Goal: Information Seeking & Learning: Find specific fact

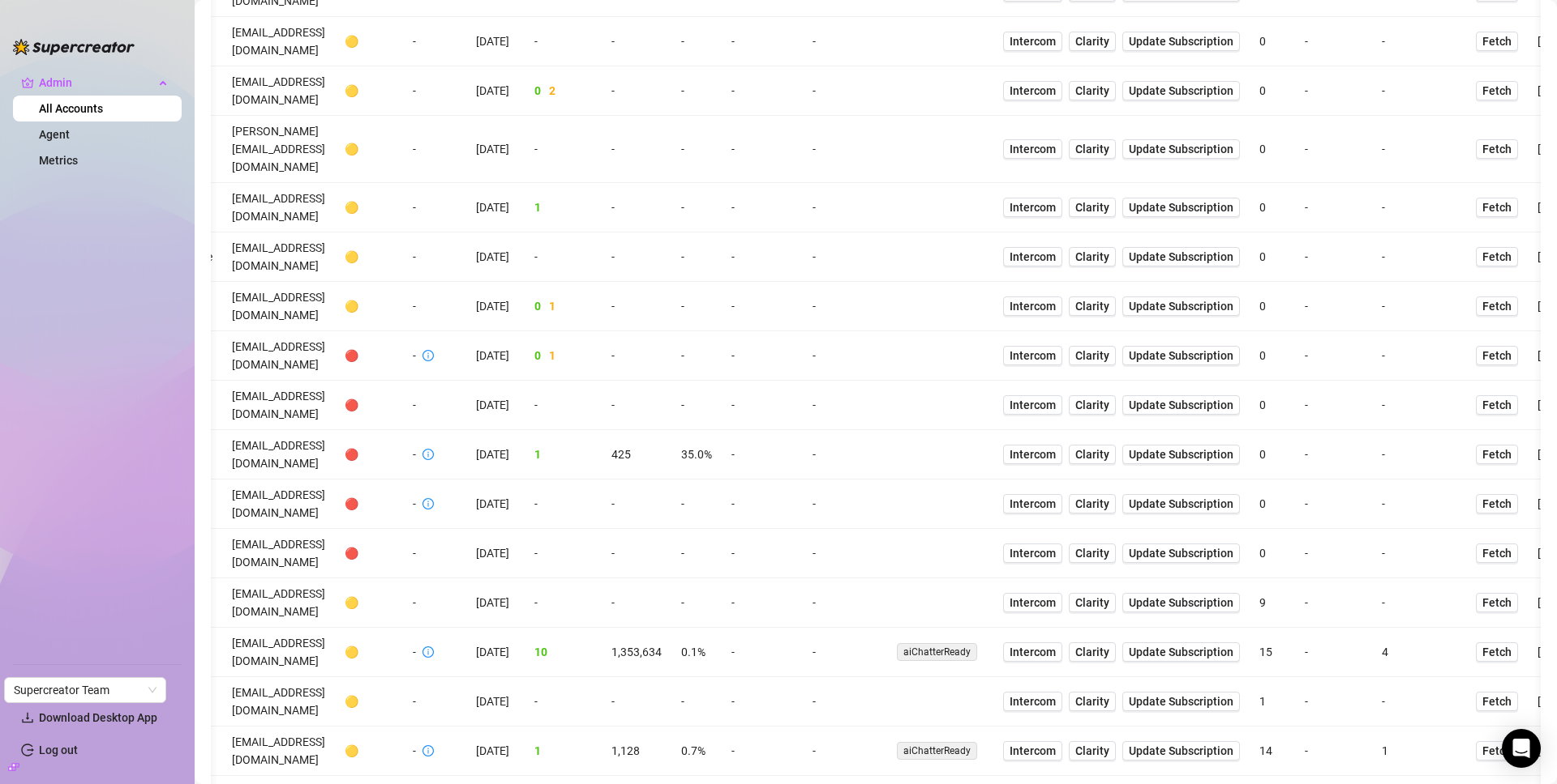
scroll to position [0, 237]
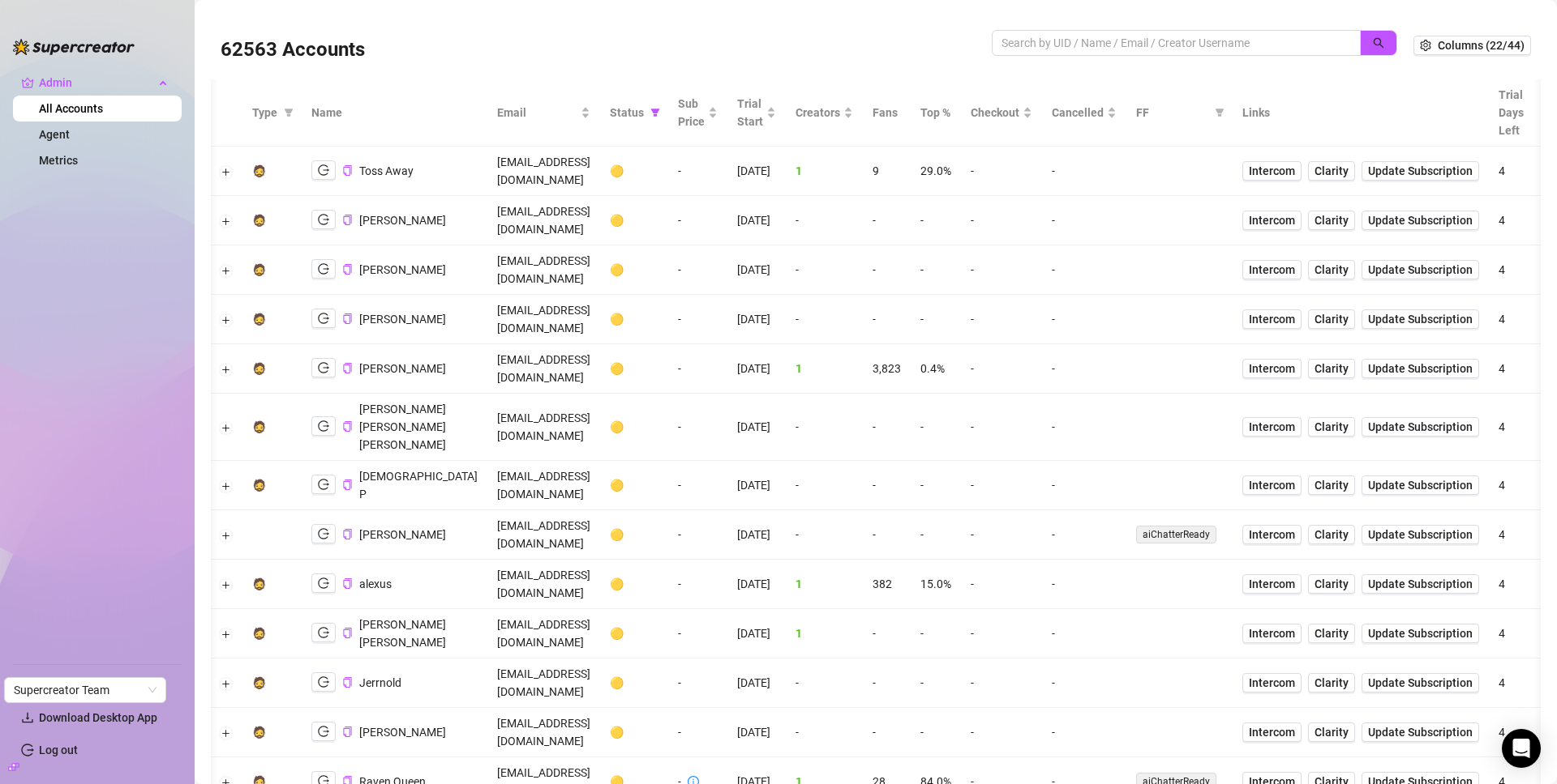
scroll to position [0, 0]
click at [228, 363] on button "Expand row" at bounding box center [227, 369] width 13 height 13
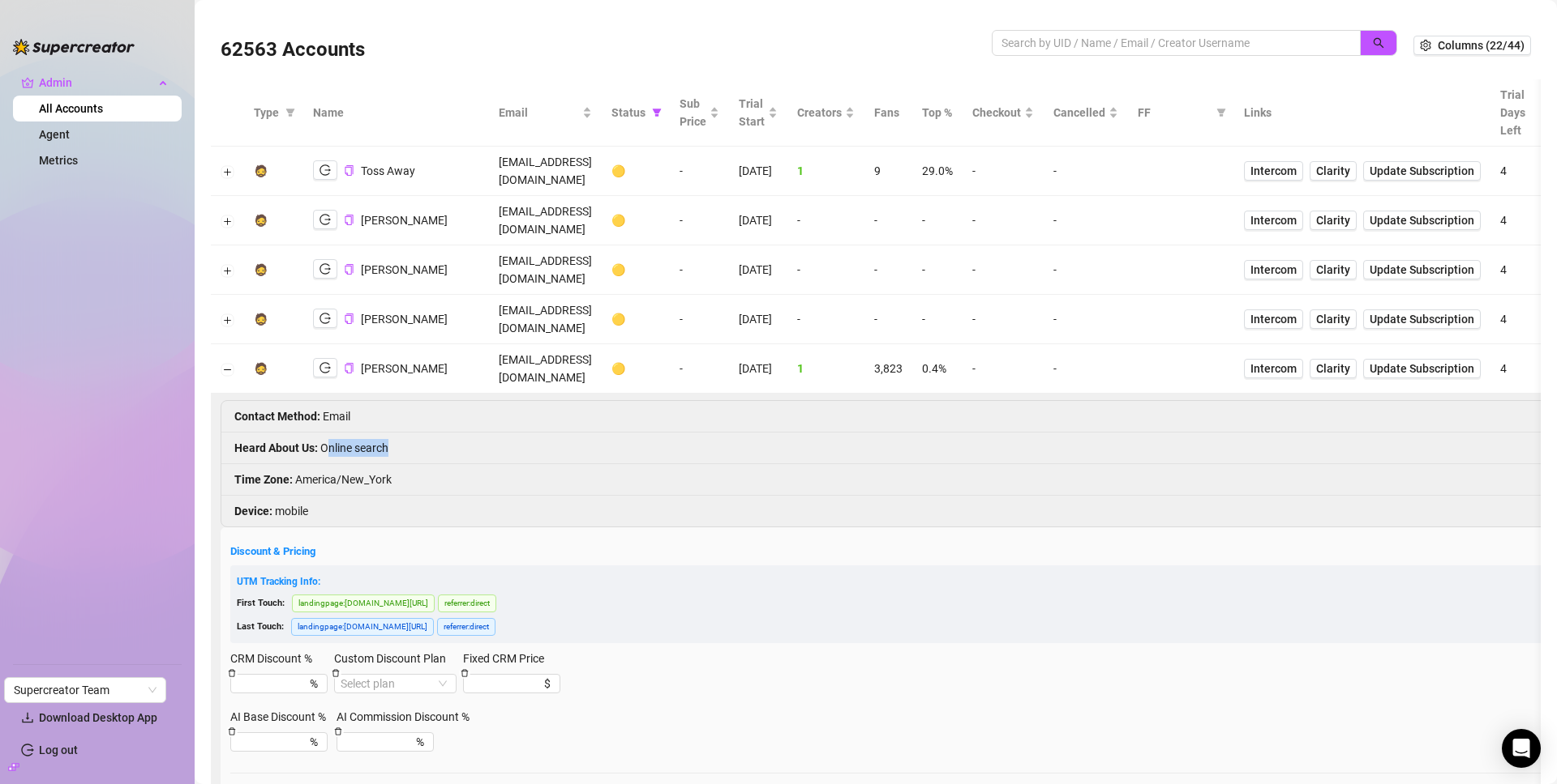
drag, startPoint x: 327, startPoint y: 388, endPoint x: 355, endPoint y: 425, distance: 46.4
click at [421, 432] on li "Heard About Us : Online search" at bounding box center [1149, 448] width 1857 height 32
click at [342, 464] on li "Time Zone : America/New_York" at bounding box center [1149, 480] width 1857 height 32
click at [353, 363] on icon "copy" at bounding box center [349, 368] width 8 height 11
click at [224, 363] on button "Collapse row" at bounding box center [227, 369] width 13 height 13
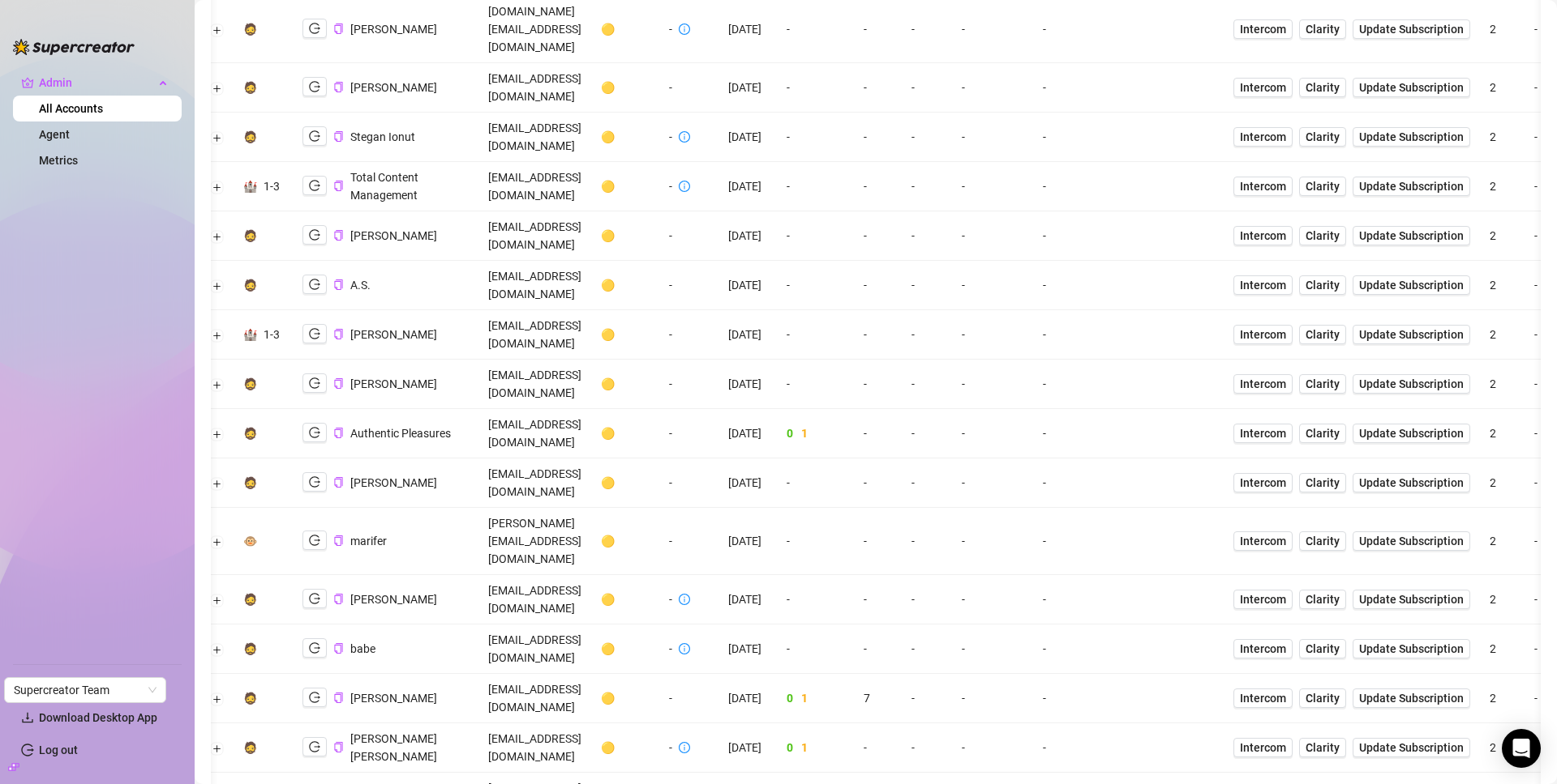
scroll to position [3083, 0]
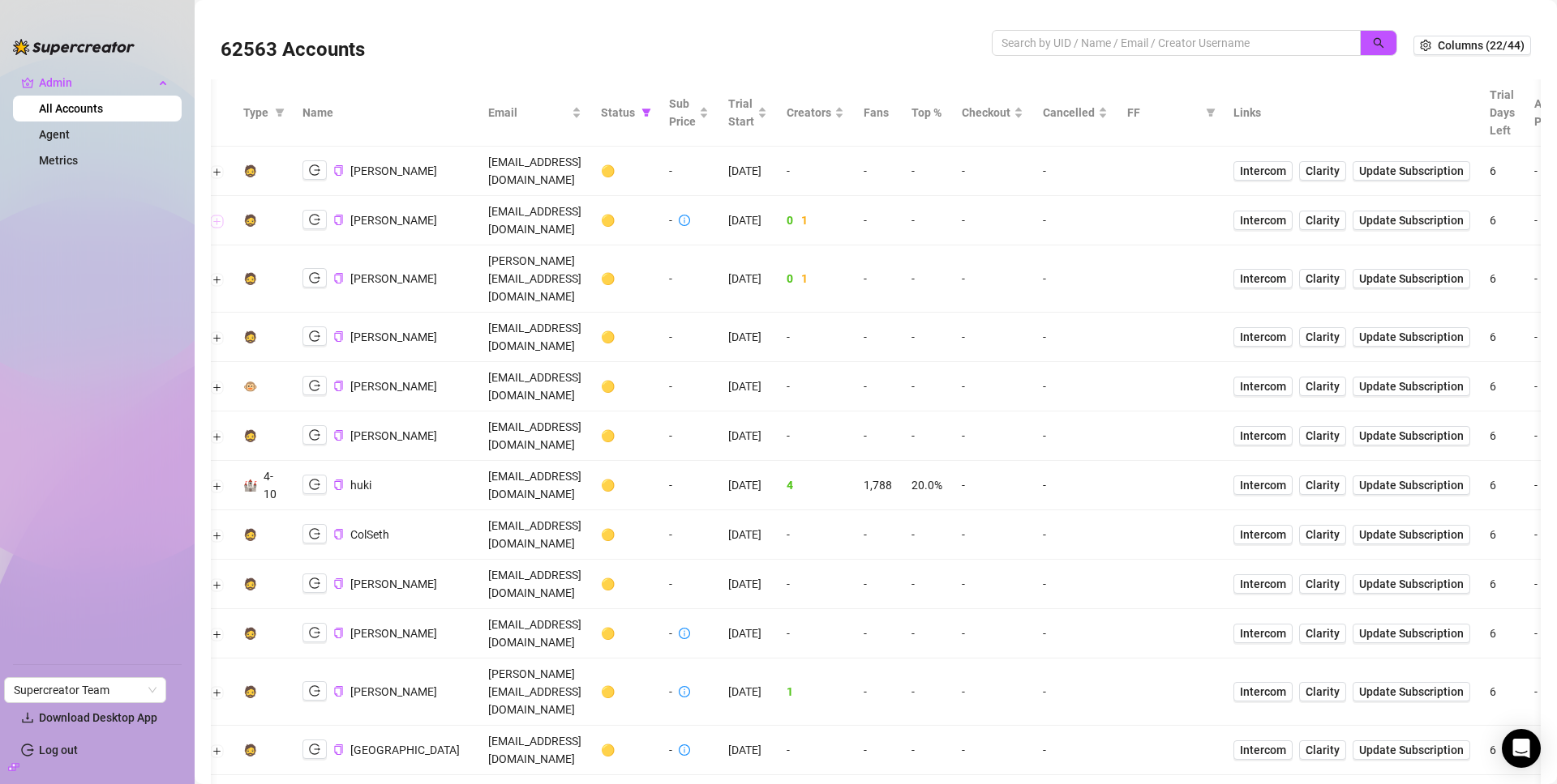
click at [215, 215] on button "Expand row" at bounding box center [217, 221] width 13 height 13
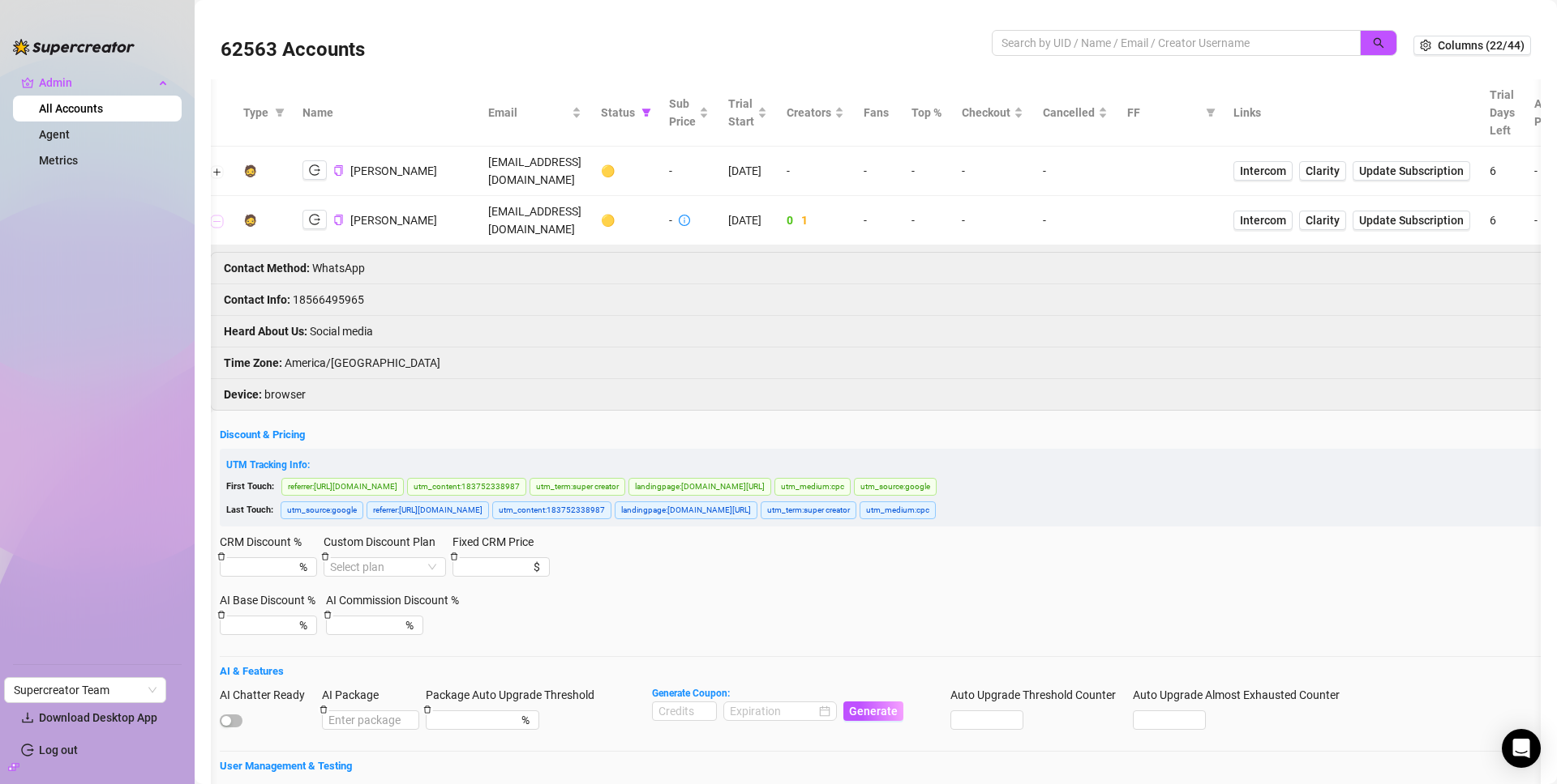
click at [215, 215] on button "Collapse row" at bounding box center [217, 221] width 13 height 13
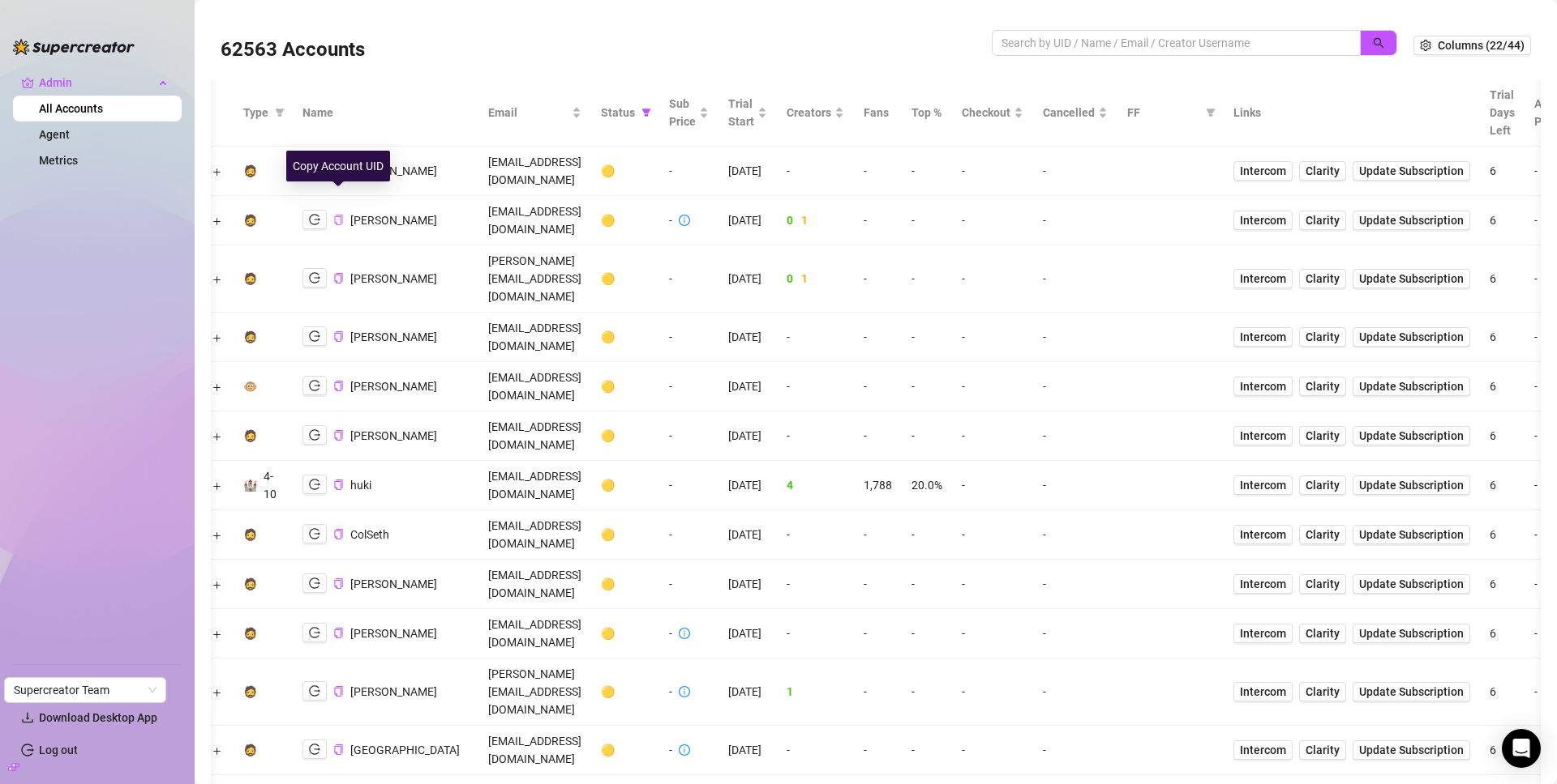
click at [339, 215] on icon "copy" at bounding box center [338, 220] width 11 height 11
click at [317, 214] on icon "logout" at bounding box center [314, 219] width 11 height 11
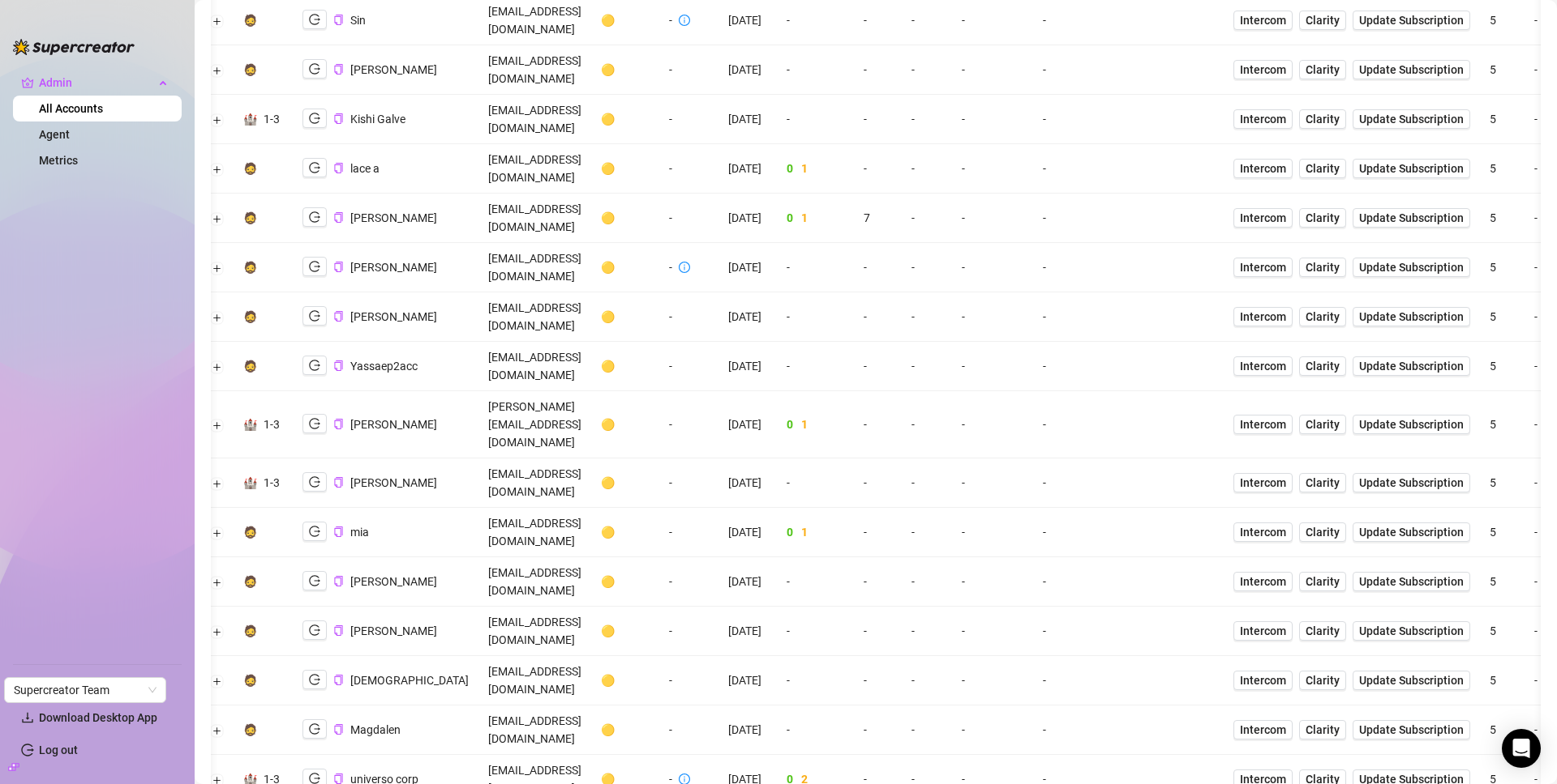
scroll to position [3438, 0]
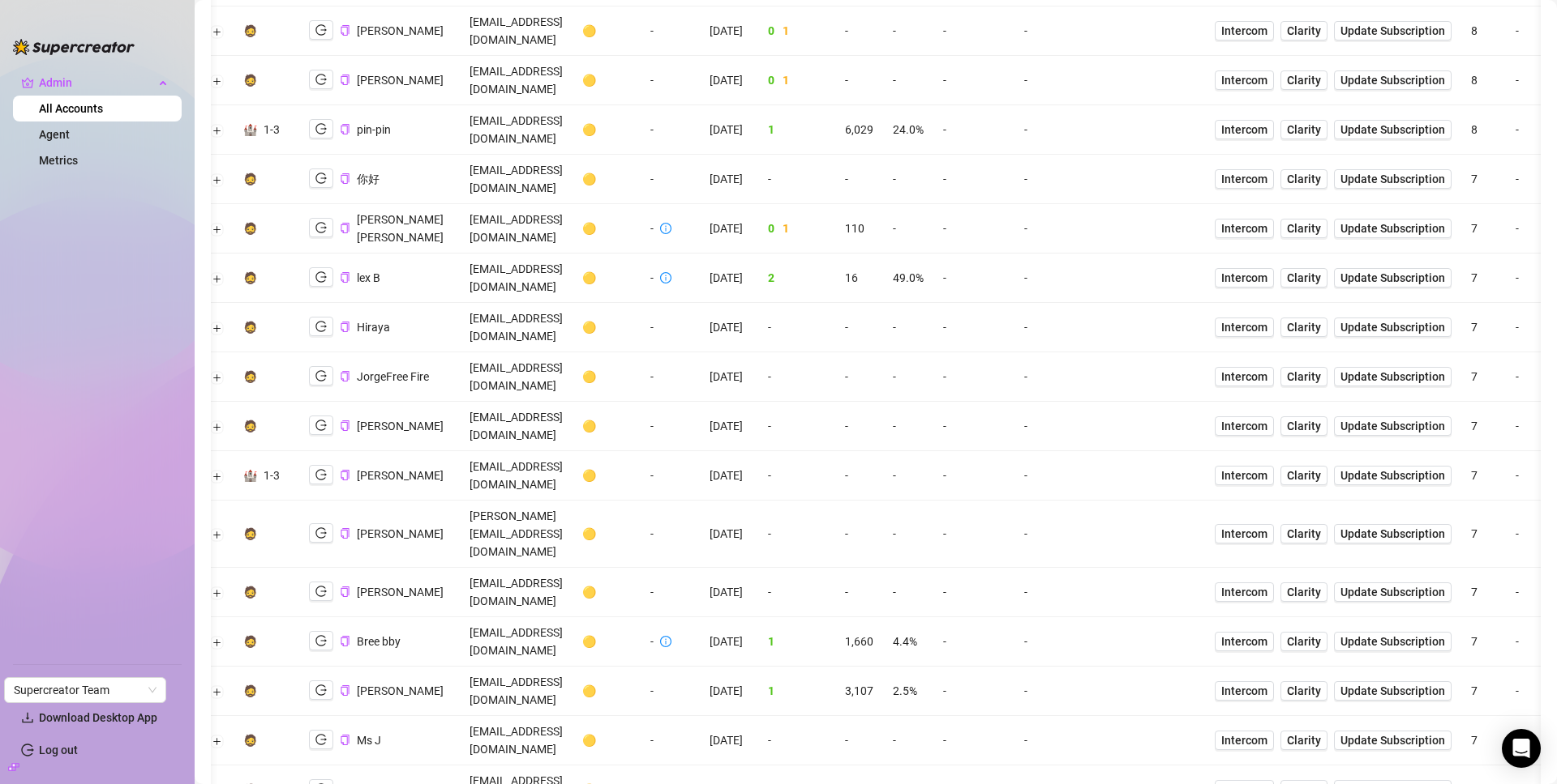
scroll to position [2899, 0]
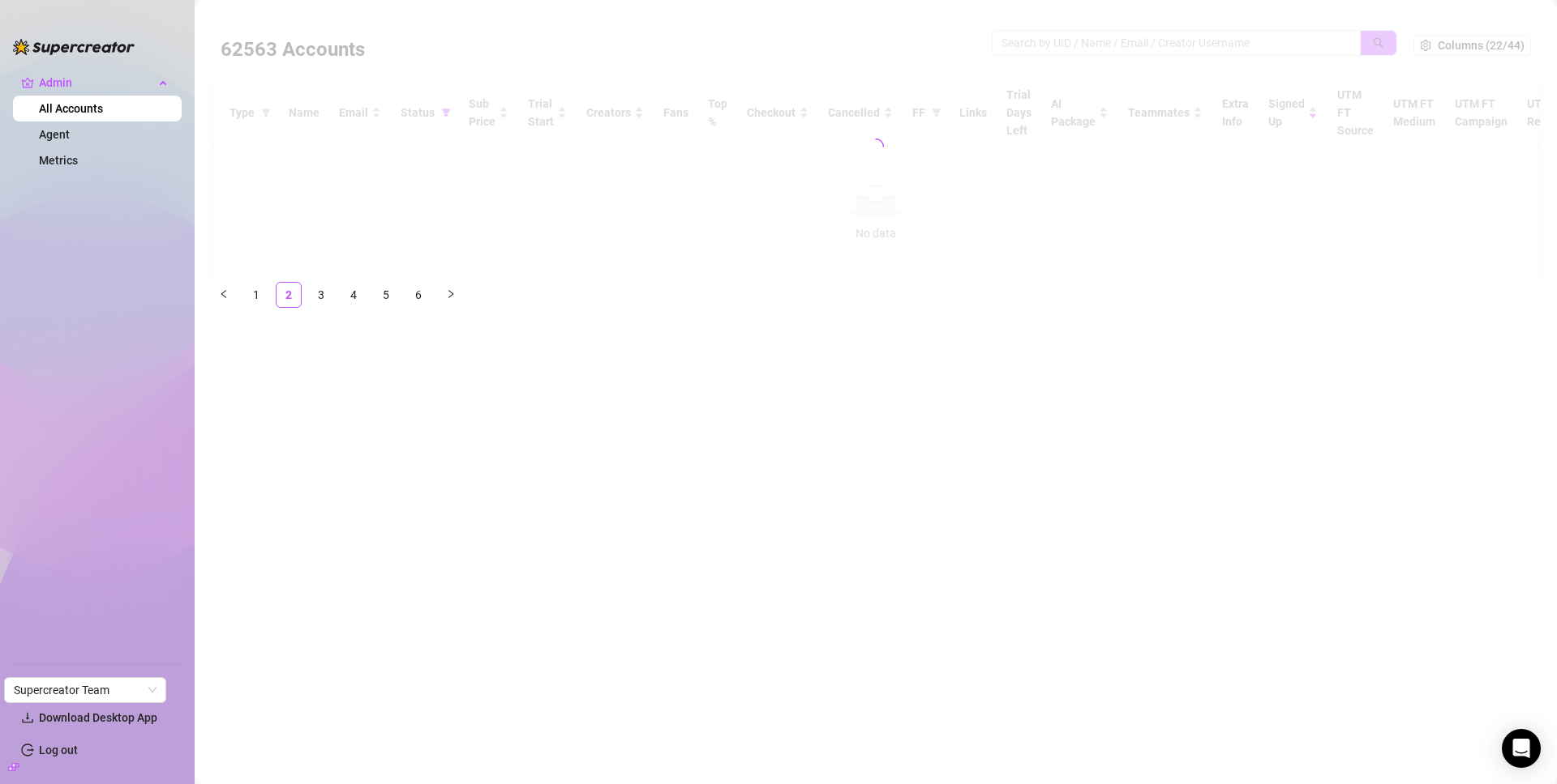
scroll to position [0, 0]
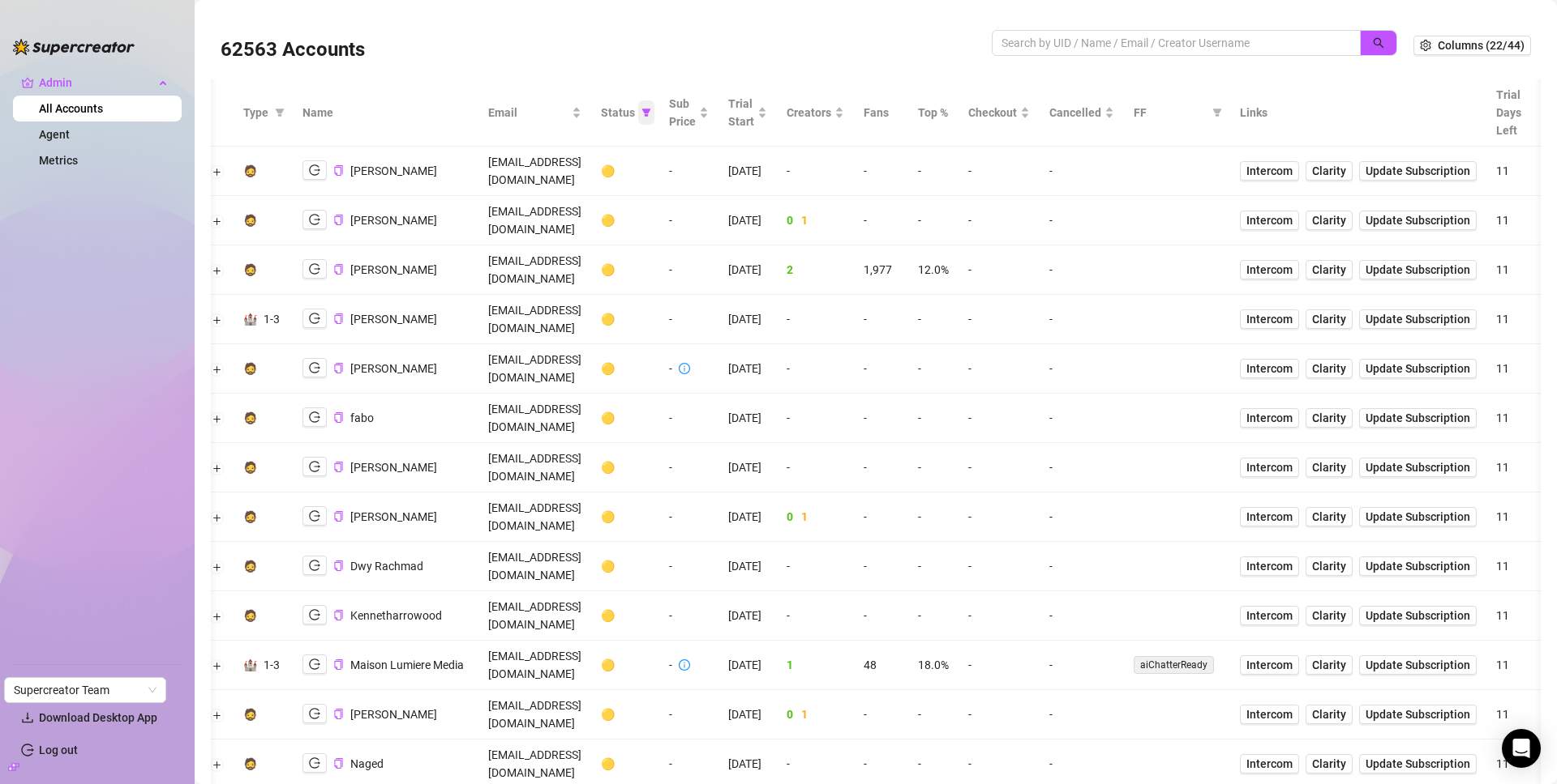
click at [651, 113] on icon "filter" at bounding box center [646, 113] width 9 height 8
click at [682, 177] on label at bounding box center [680, 170] width 13 height 18
click at [682, 176] on input "checkbox" at bounding box center [680, 169] width 13 height 13
checkbox input "false"
click at [768, 289] on button "OK" at bounding box center [763, 281] width 27 height 20
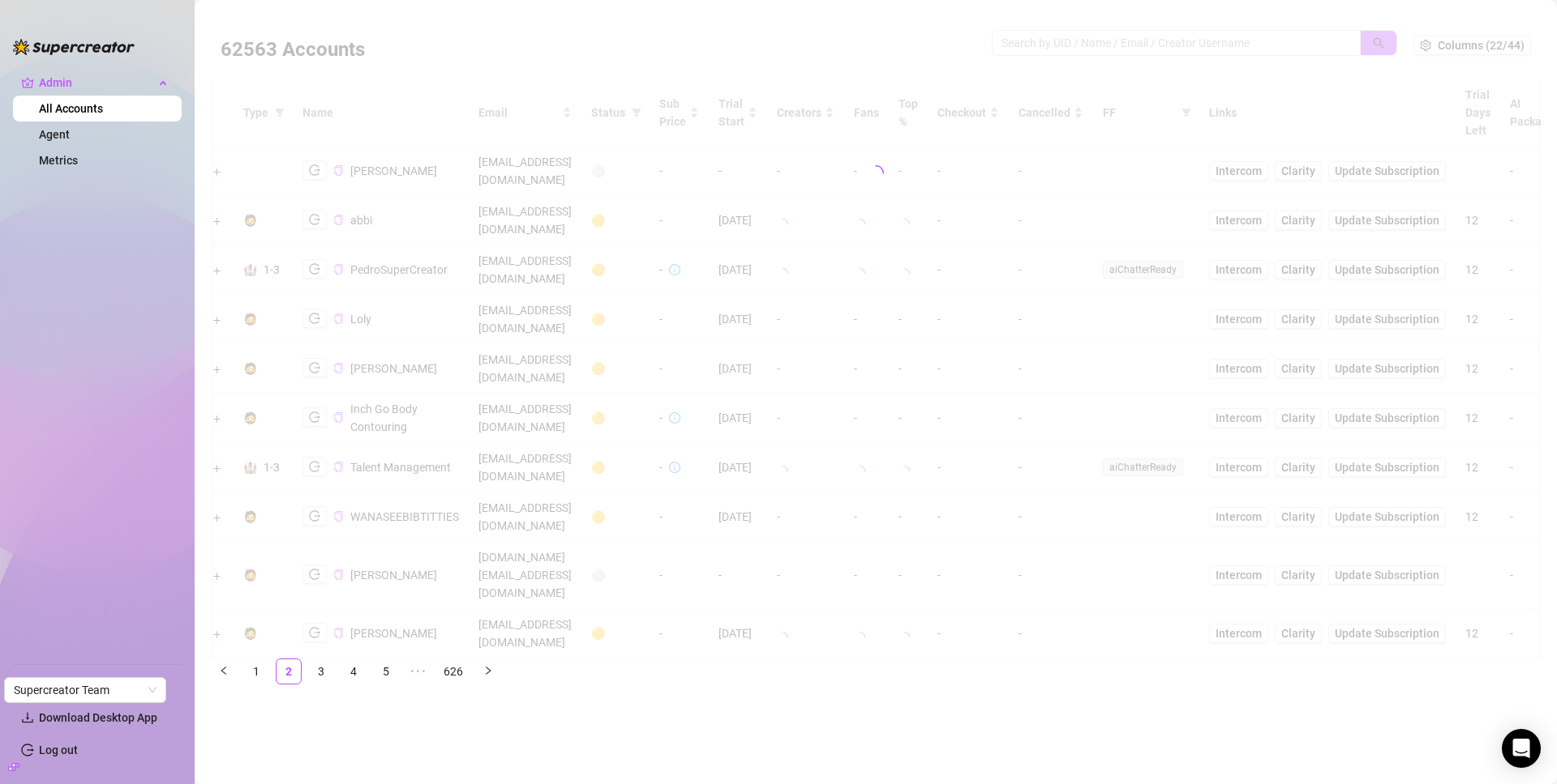
click at [1051, 45] on div at bounding box center [876, 172] width 1330 height 324
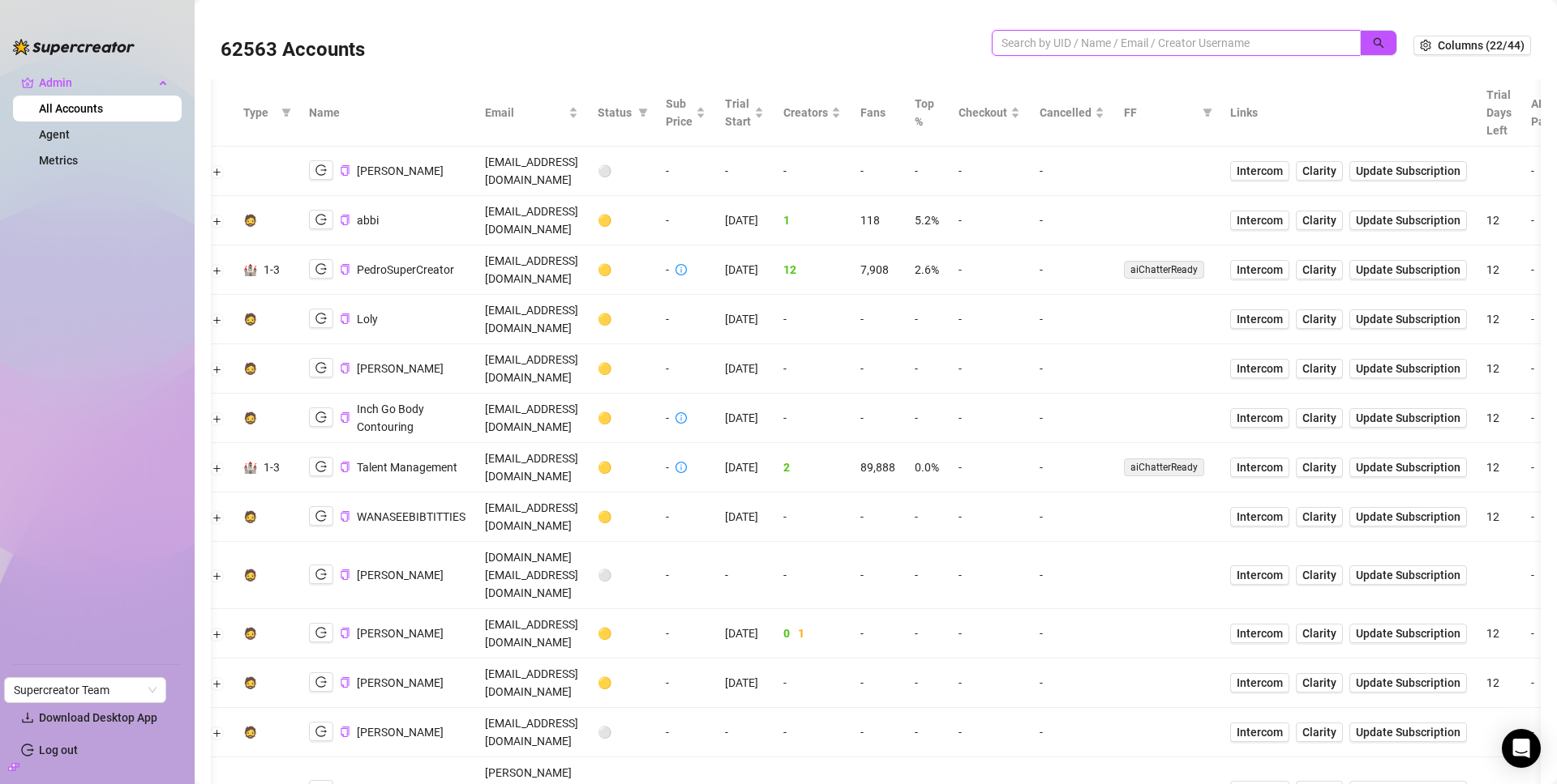
click at [1042, 47] on input "search" at bounding box center [1170, 43] width 337 height 18
paste input "9hCMc9PPfZb3jpHS6CVmn4RD1EJ3"
type input "9hCMc9PPfZb3jpHS6CVmn4RD1EJ3"
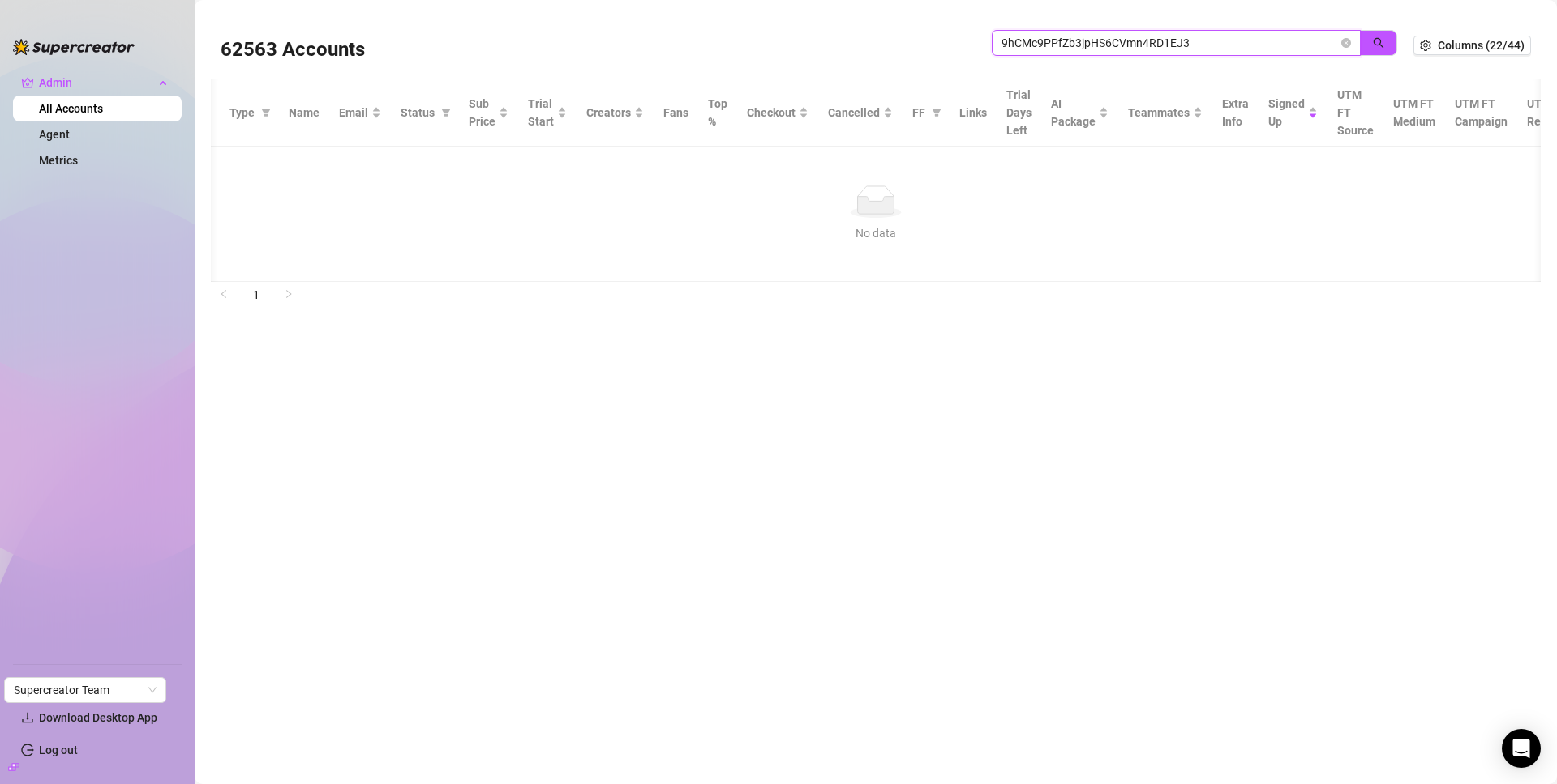
drag, startPoint x: 1260, startPoint y: 41, endPoint x: 830, endPoint y: 1, distance: 431.9
click at [832, 1] on main "62563 Accounts 9hCMc9PPfZb3jpHS6CVmn4RD1EJ3 Columns (22/44) Type Name Email Sta…" at bounding box center [875, 392] width 1363 height 784
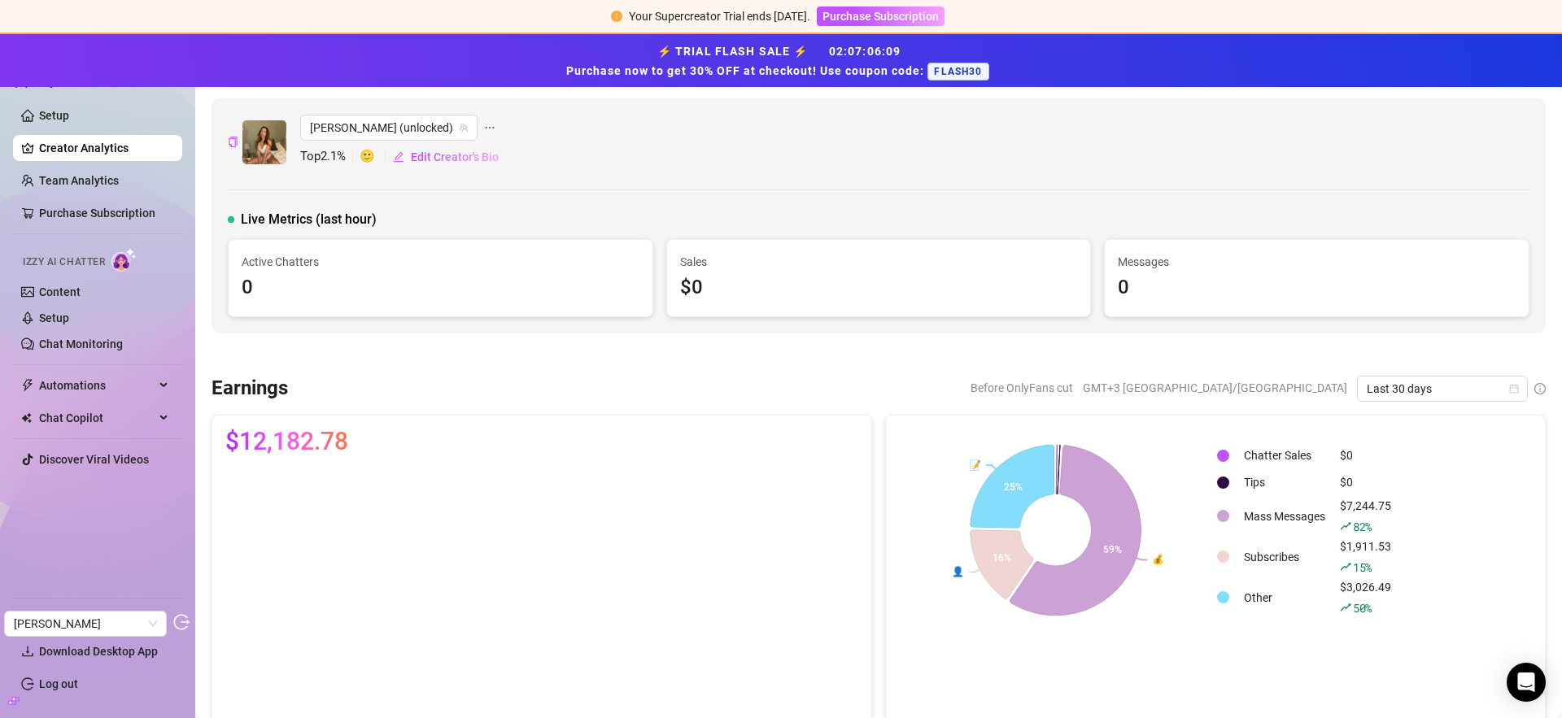
scroll to position [3, 0]
click at [56, 296] on link "Content" at bounding box center [59, 292] width 41 height 13
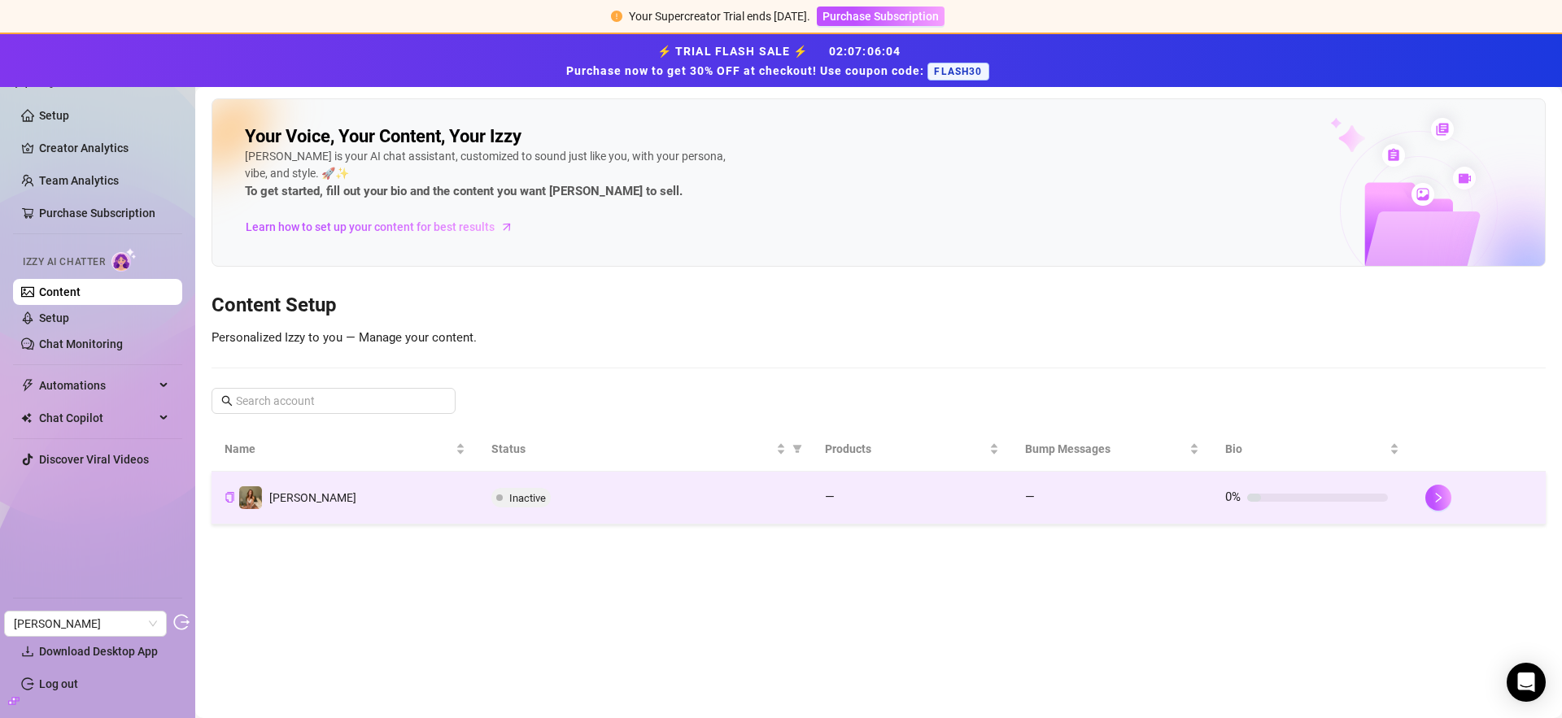
click at [619, 493] on div "Inactive" at bounding box center [645, 498] width 308 height 20
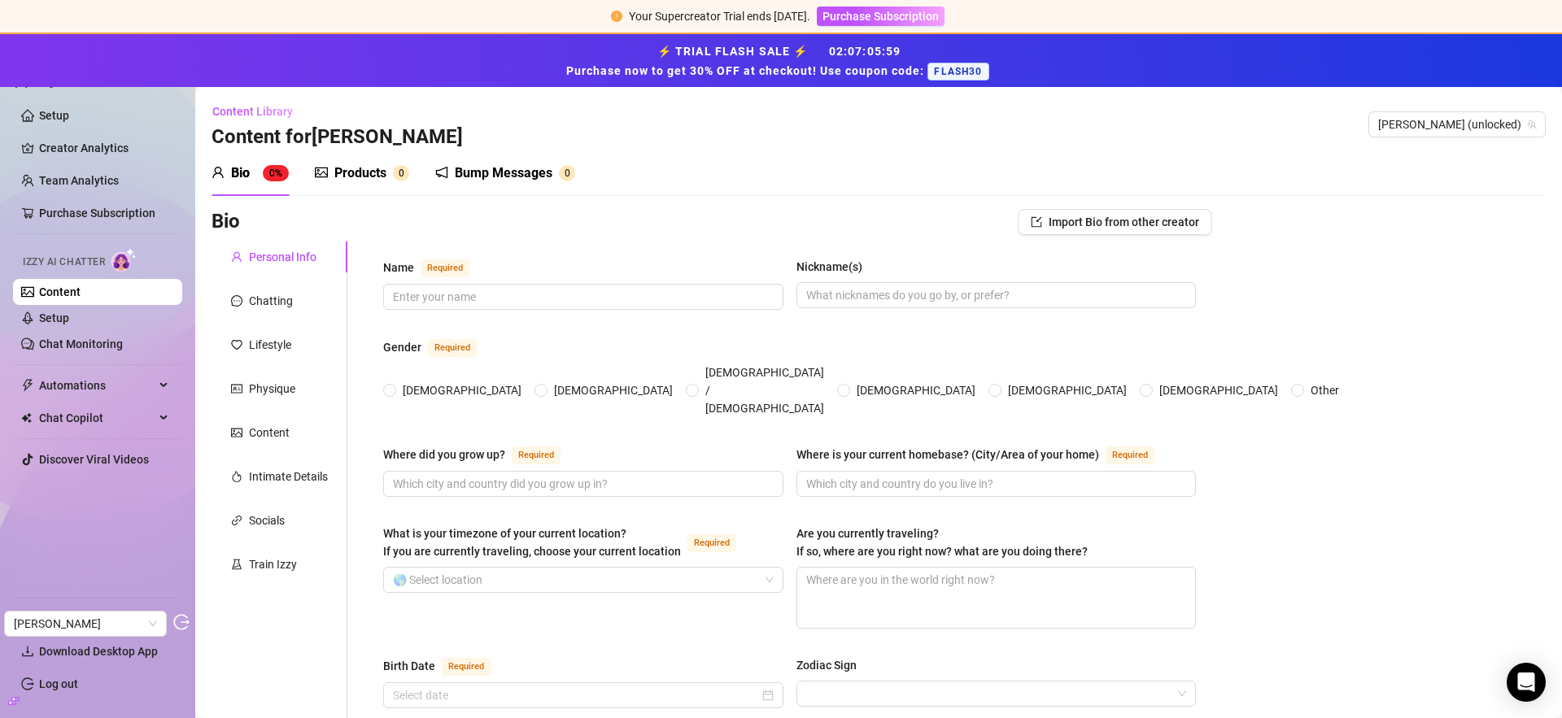
click at [348, 173] on div "Products" at bounding box center [360, 174] width 52 height 20
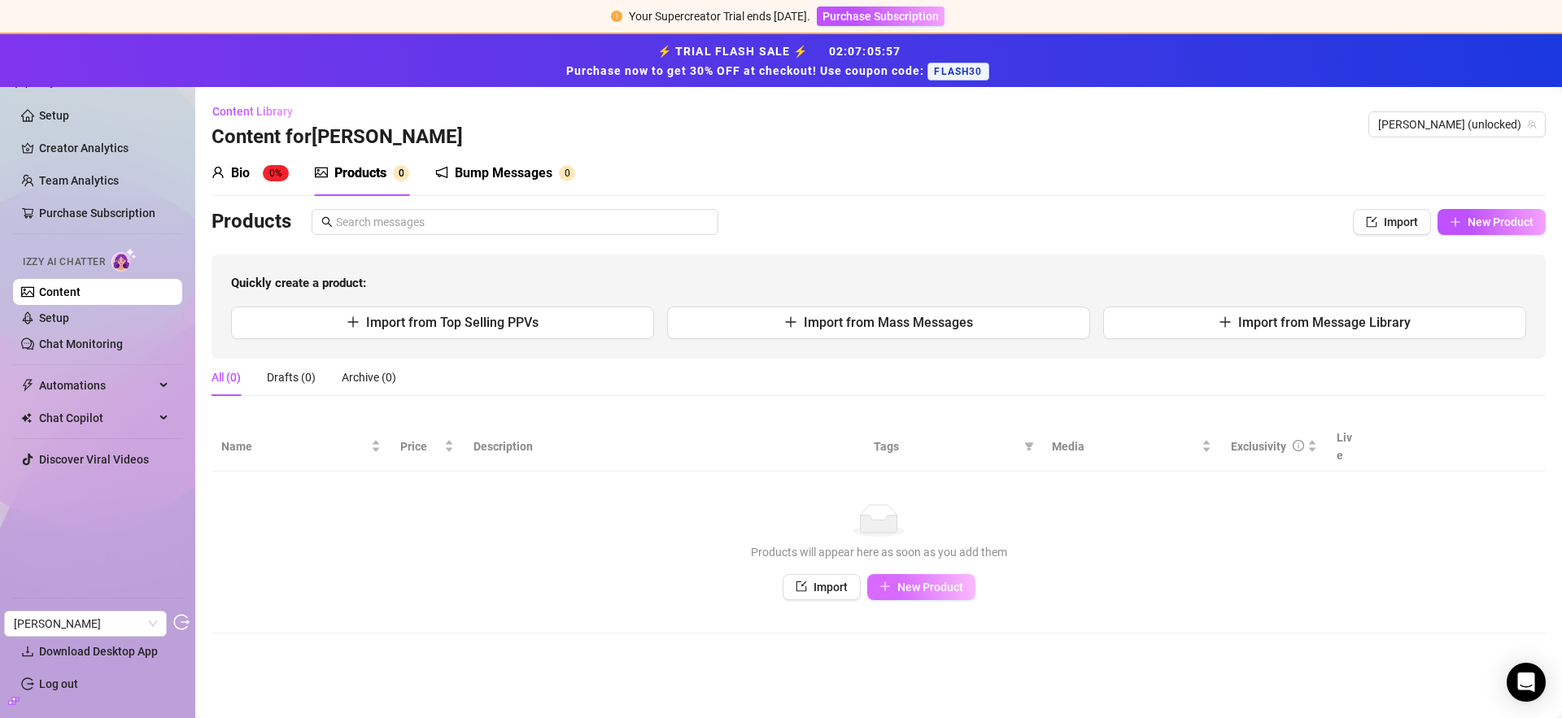
click at [899, 577] on button "New Product" at bounding box center [921, 587] width 108 height 26
type textarea "Type your message here..."
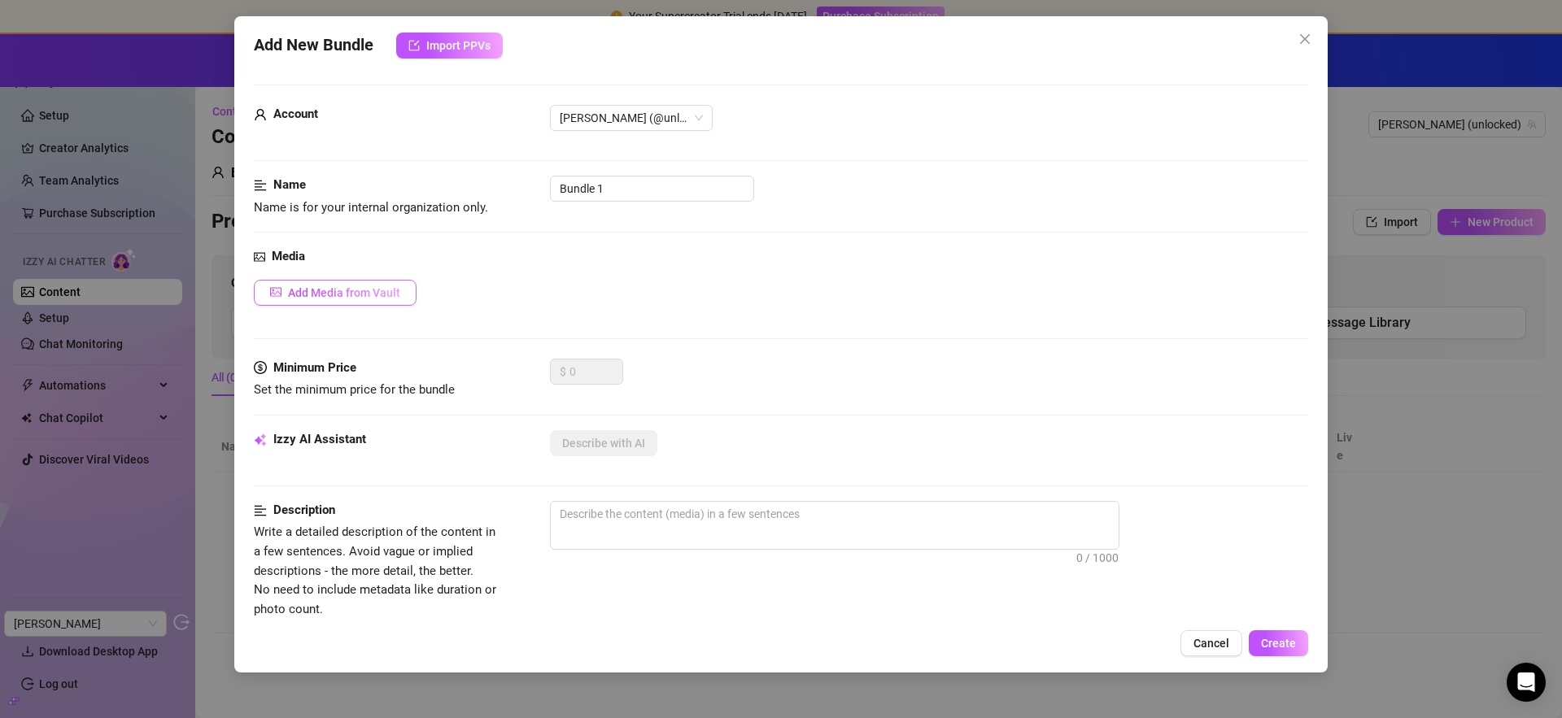
click at [382, 295] on span "Add Media from Vault" at bounding box center [344, 292] width 112 height 13
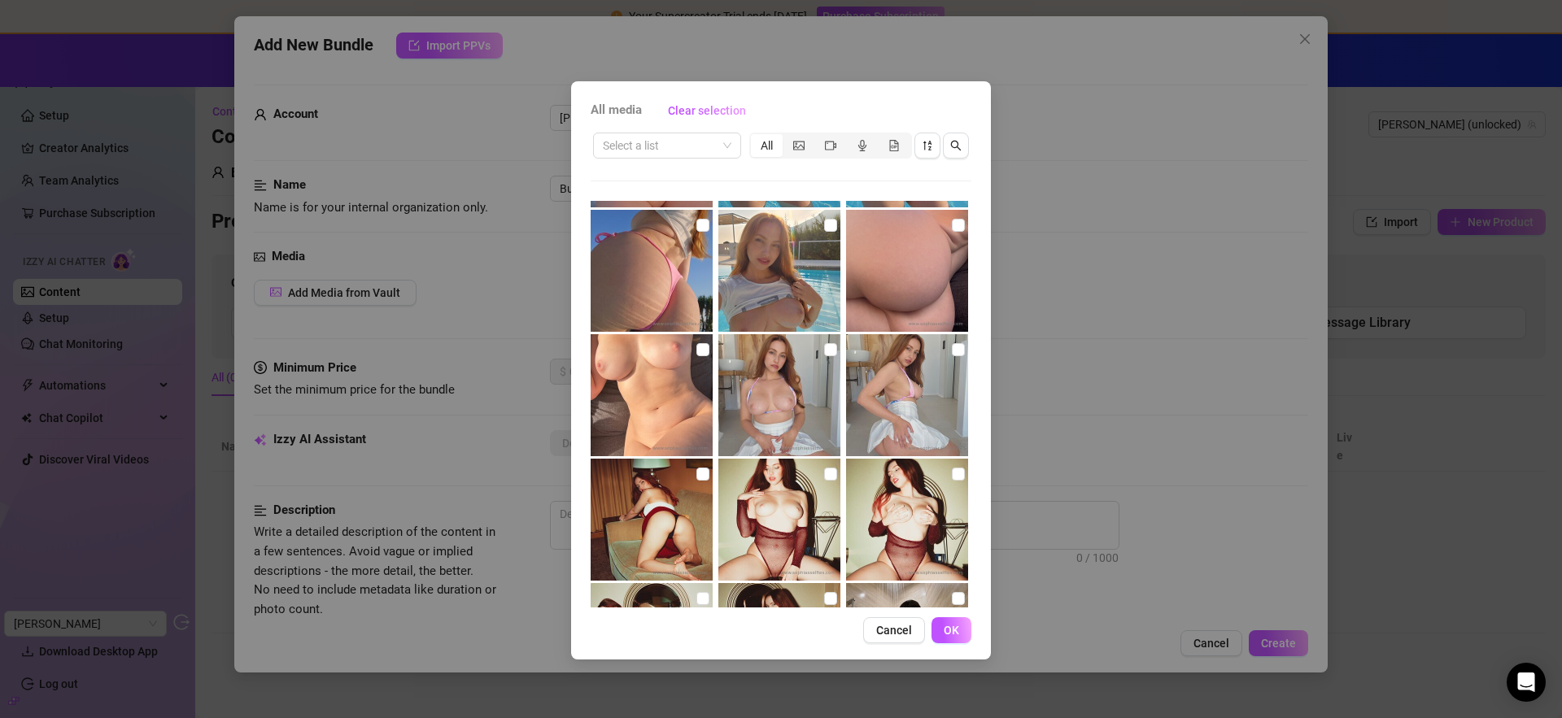
scroll to position [4596, 0]
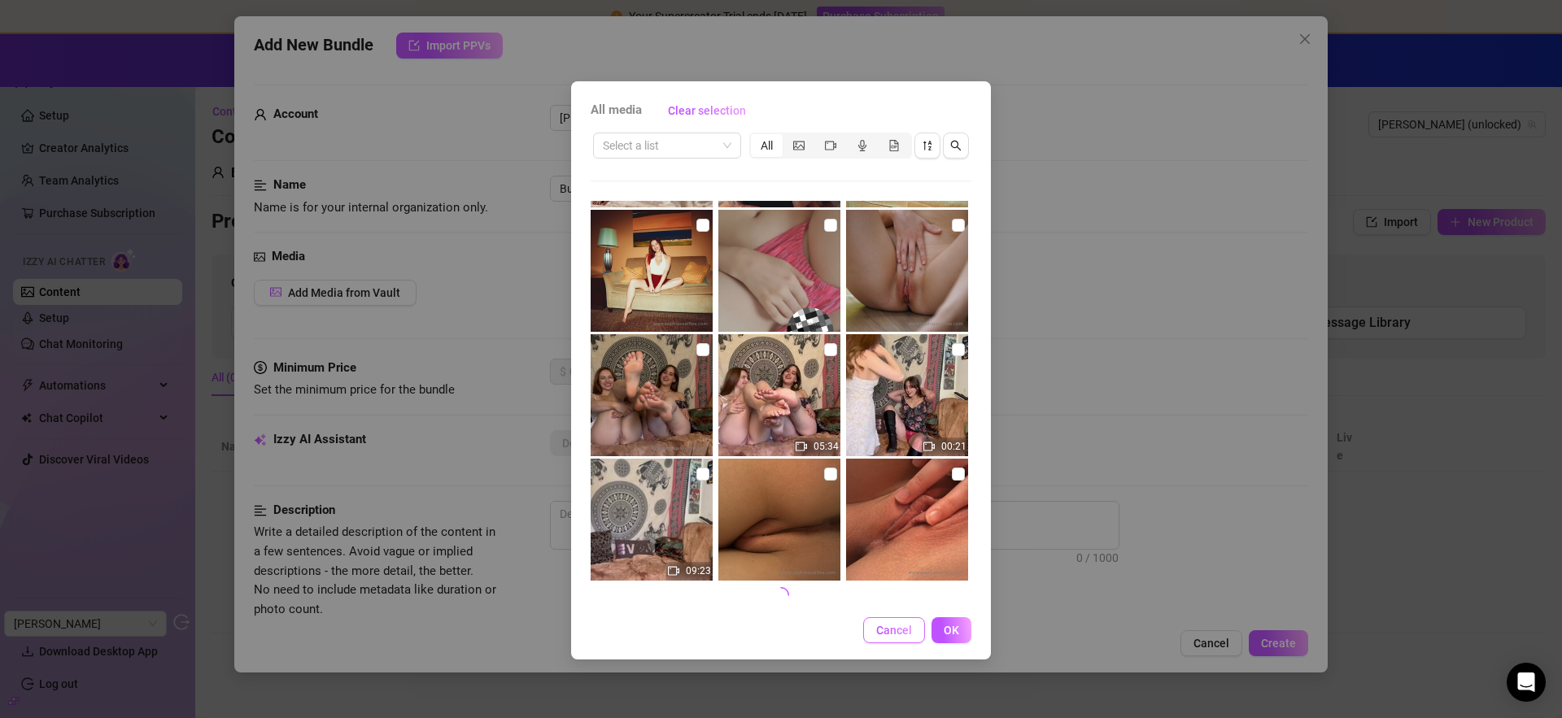
click at [892, 630] on span "Cancel" at bounding box center [894, 630] width 36 height 13
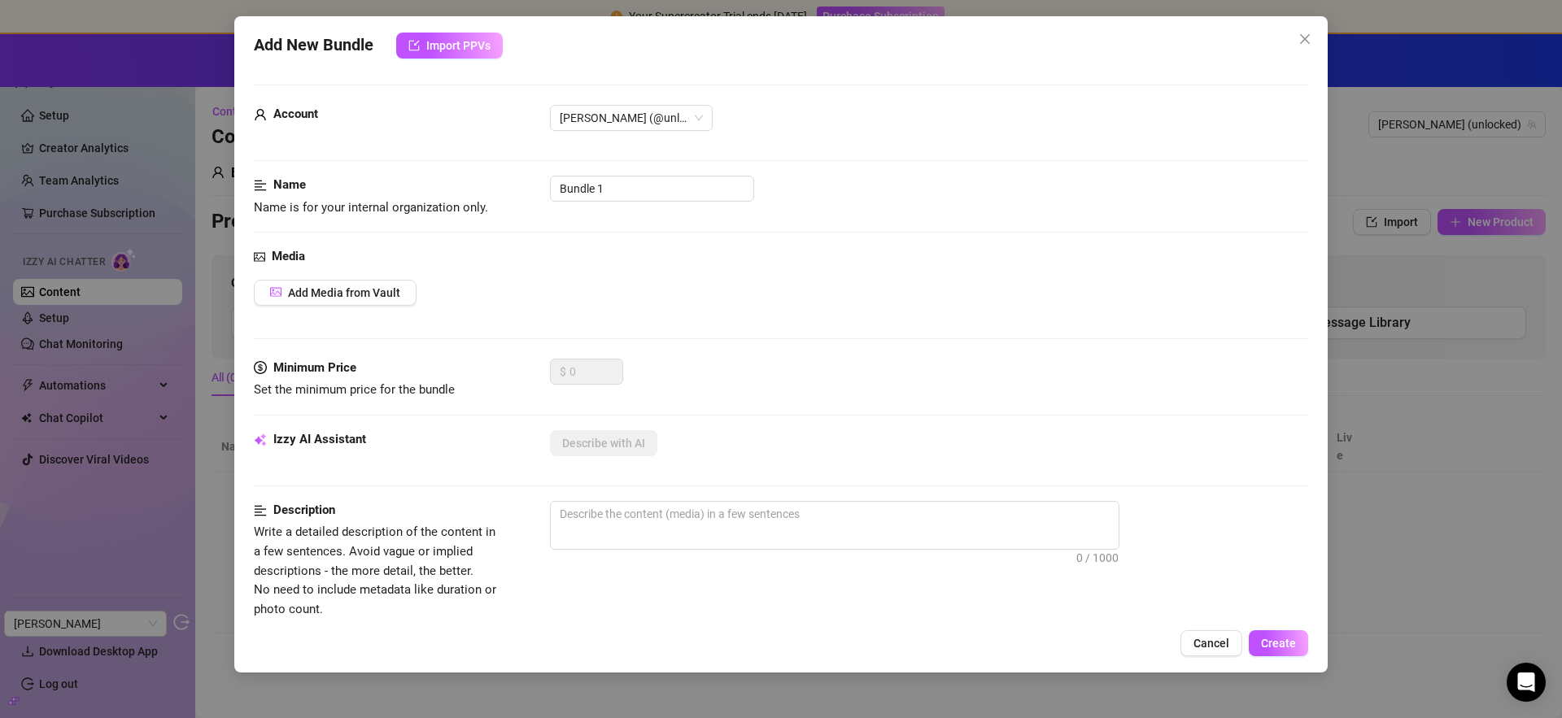
click at [180, 71] on div "Add New Bundle Import PPVs Account Sophia (@unlocked) Name Name is for your int…" at bounding box center [781, 359] width 1562 height 718
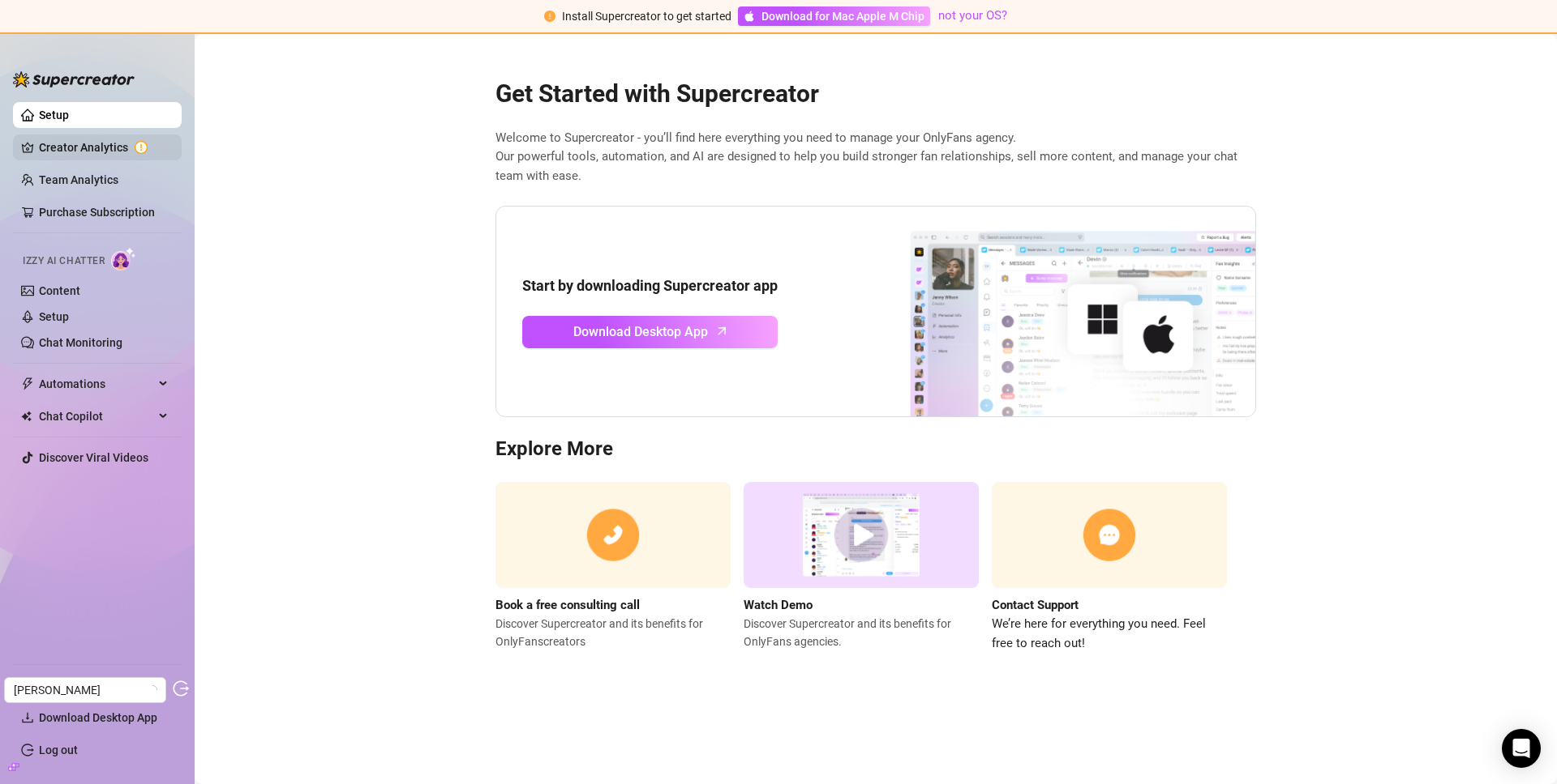
click at [77, 148] on link "Creator Analytics" at bounding box center [104, 147] width 130 height 26
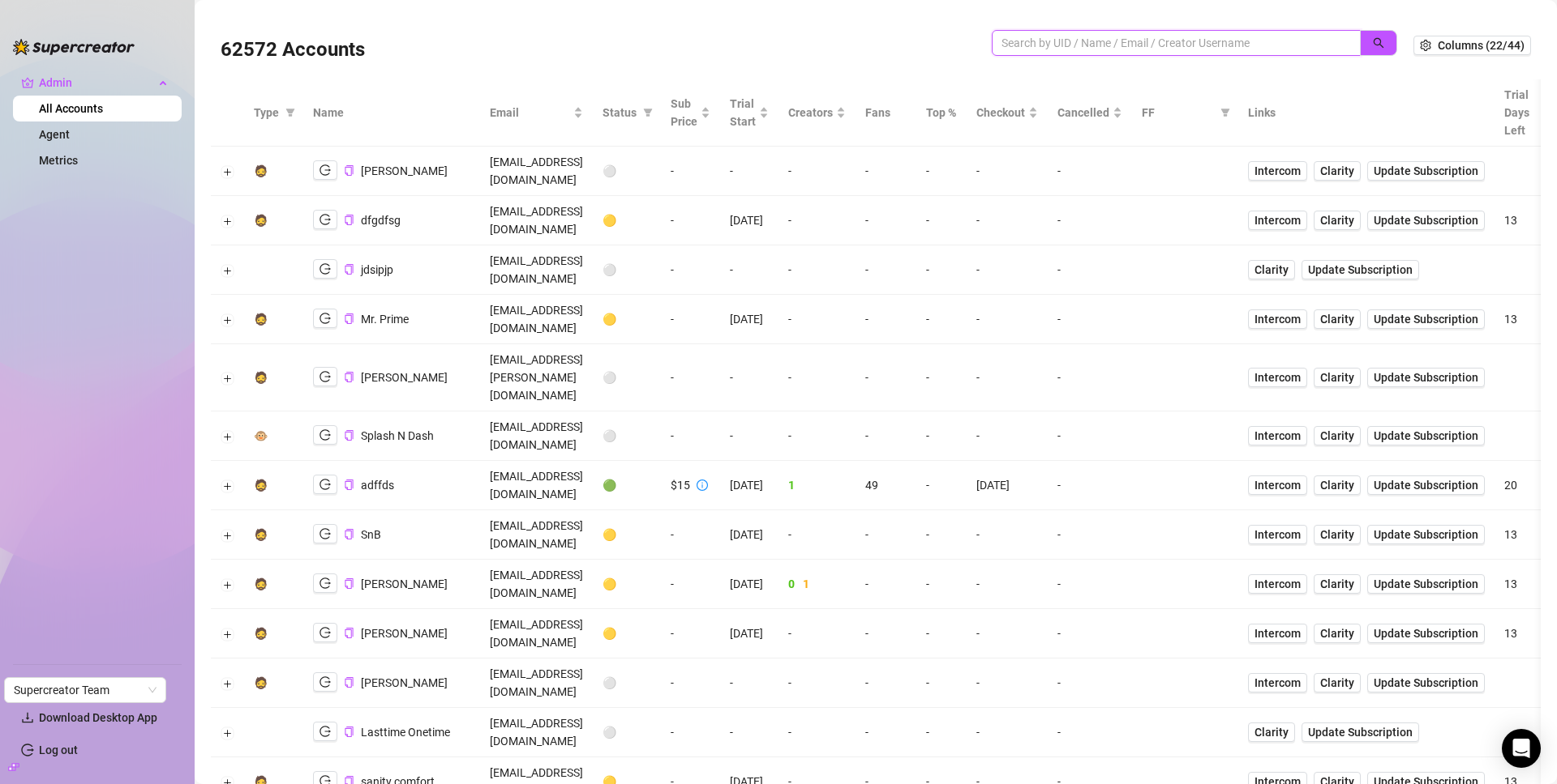
click at [1084, 37] on input "search" at bounding box center [1170, 43] width 337 height 18
paste input "9hCMc9PPfZb3jpHS6CVmn4RD1EJ3"
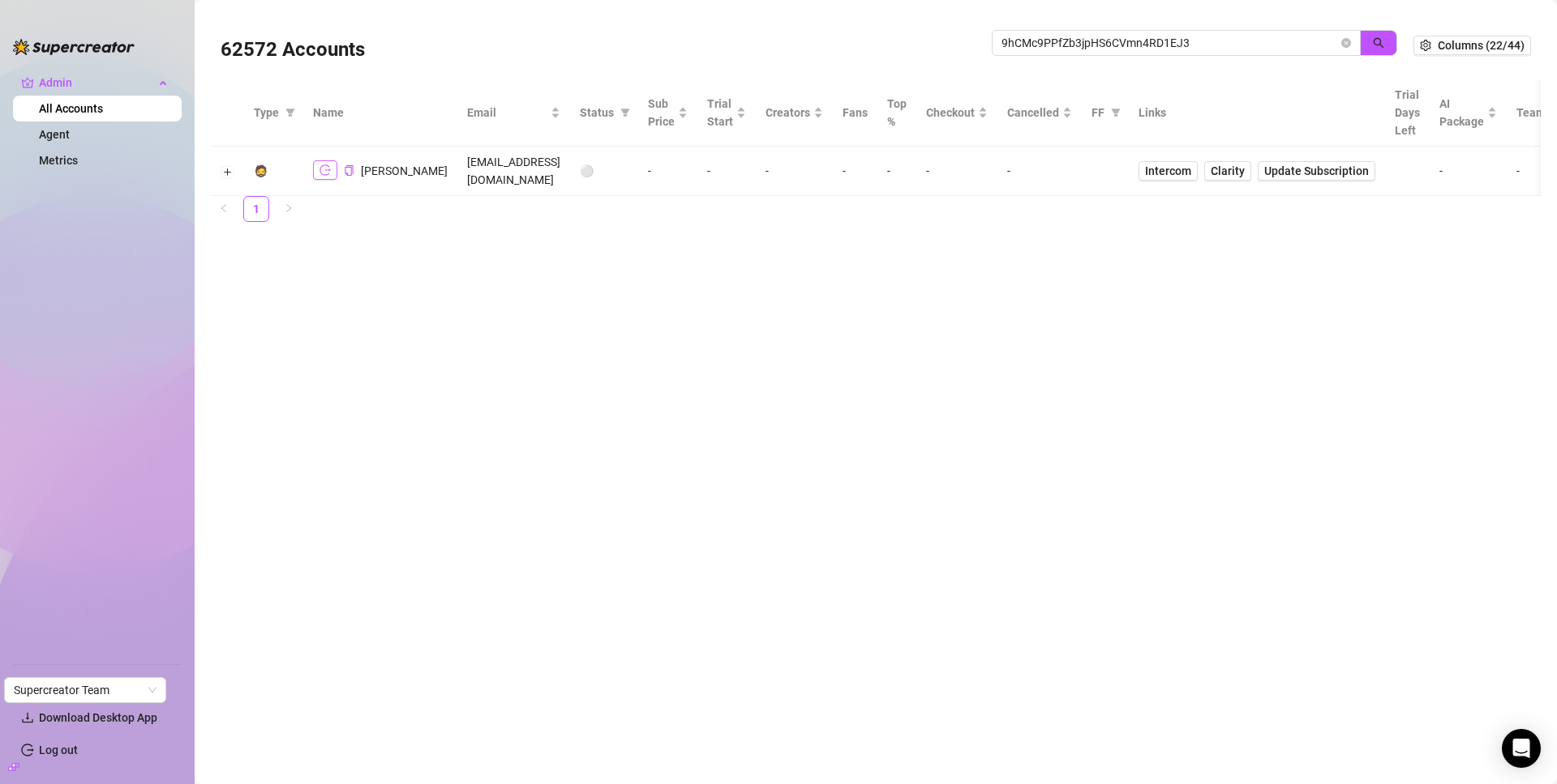
click at [333, 168] on button "button" at bounding box center [325, 170] width 24 height 20
click at [1159, 46] on input "9hCMc9PPfZb3jpHS6CVmn4RD1EJ3" at bounding box center [1170, 43] width 337 height 18
paste input "YEckHZzwccXiruA5tuvhezjHdiR2"
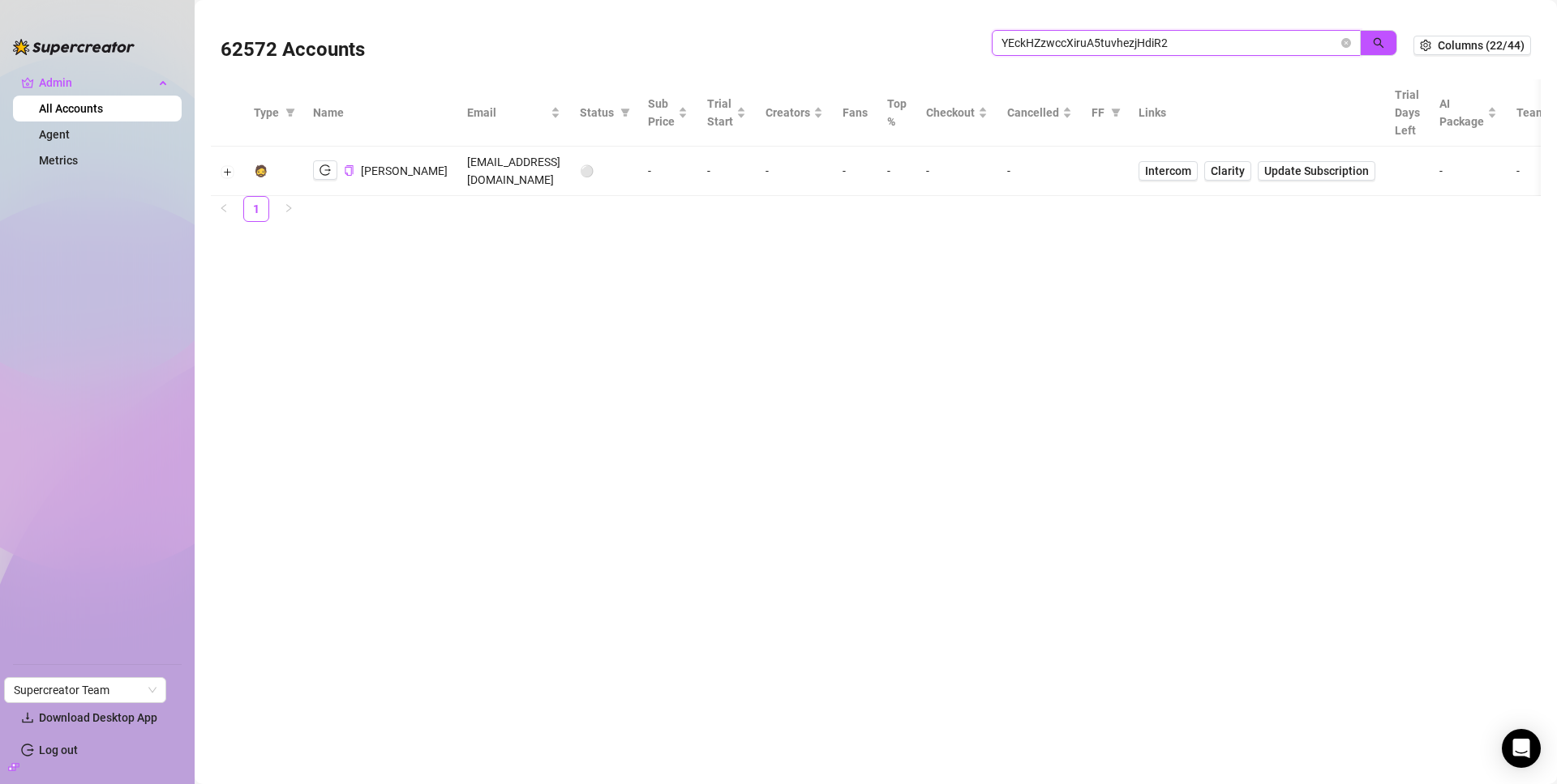
type input "YEckHZzwccXiruA5tuvhezjHdiR2"
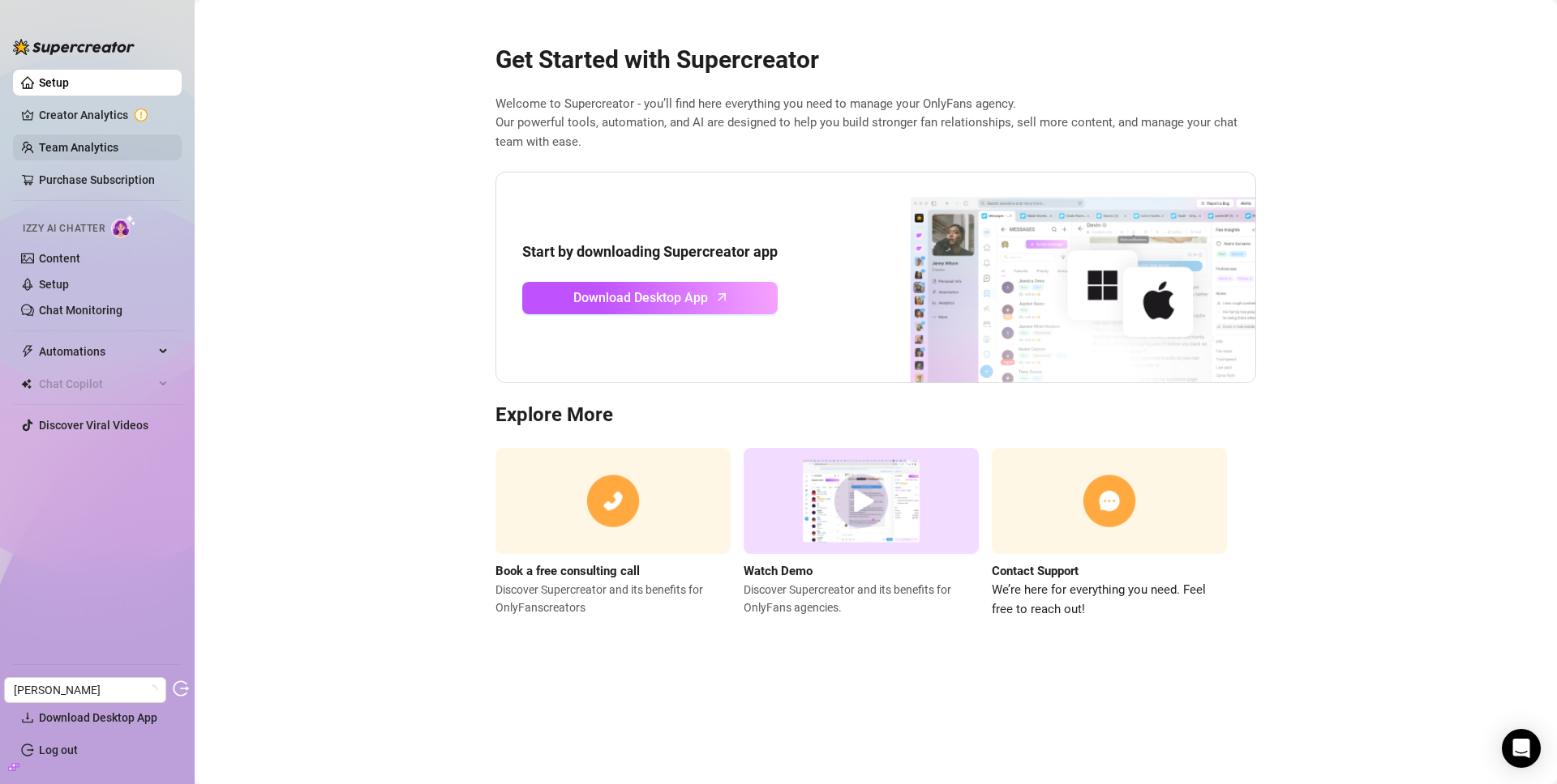
click at [83, 141] on link "Team Analytics" at bounding box center [79, 147] width 80 height 13
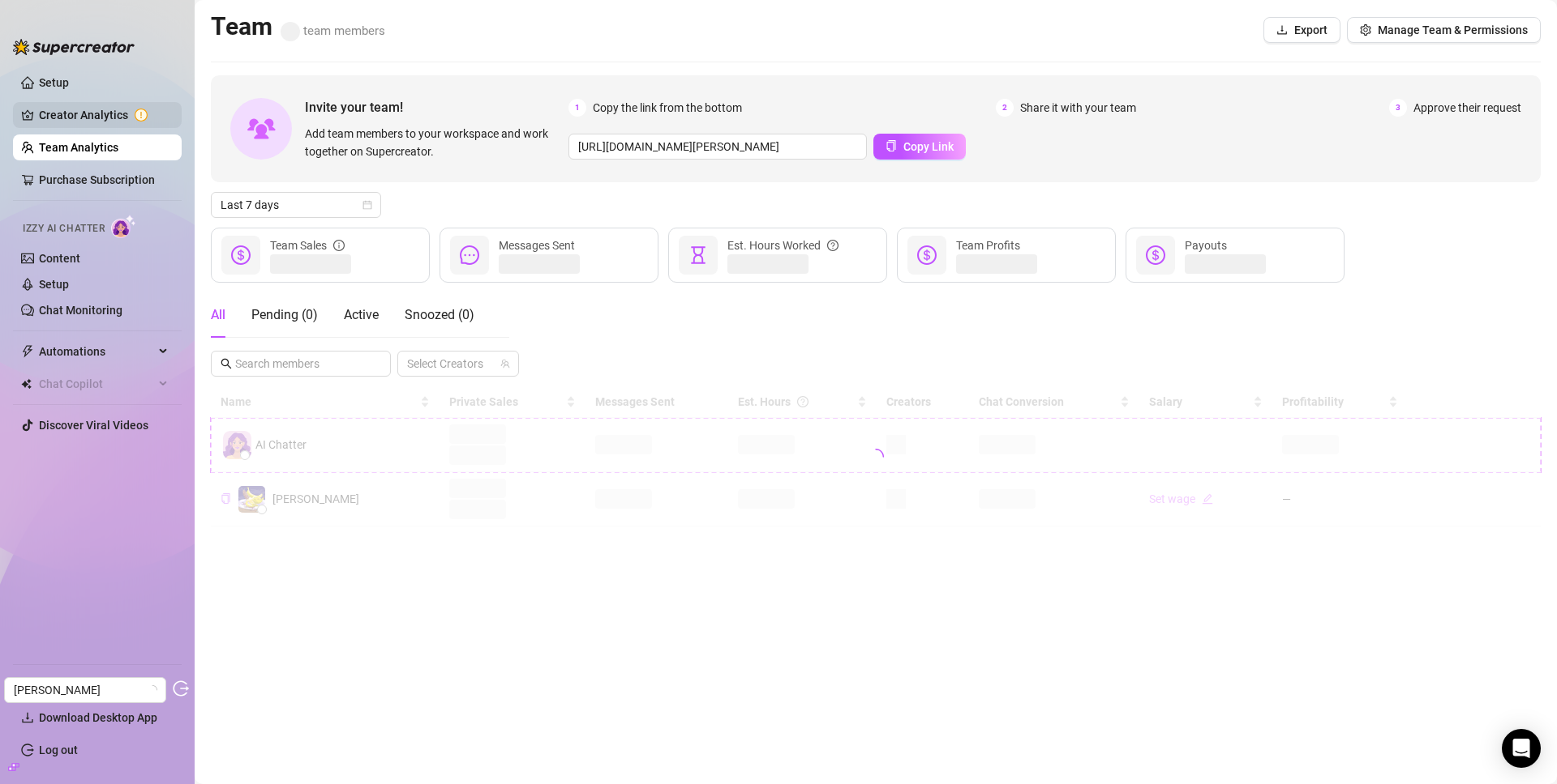
click at [89, 124] on link "Creator Analytics" at bounding box center [104, 116] width 130 height 26
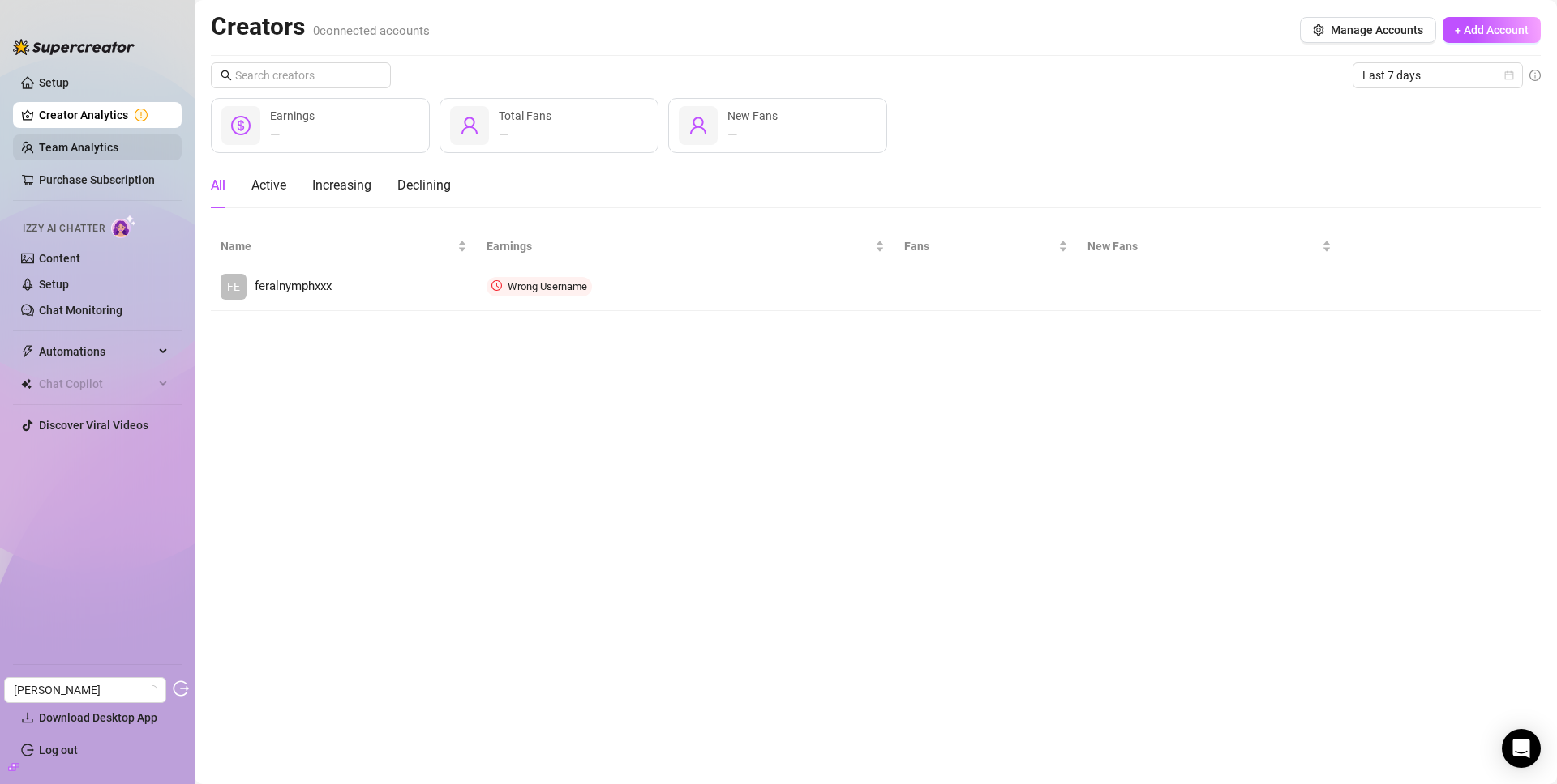
click at [103, 141] on link "Team Analytics" at bounding box center [79, 147] width 80 height 13
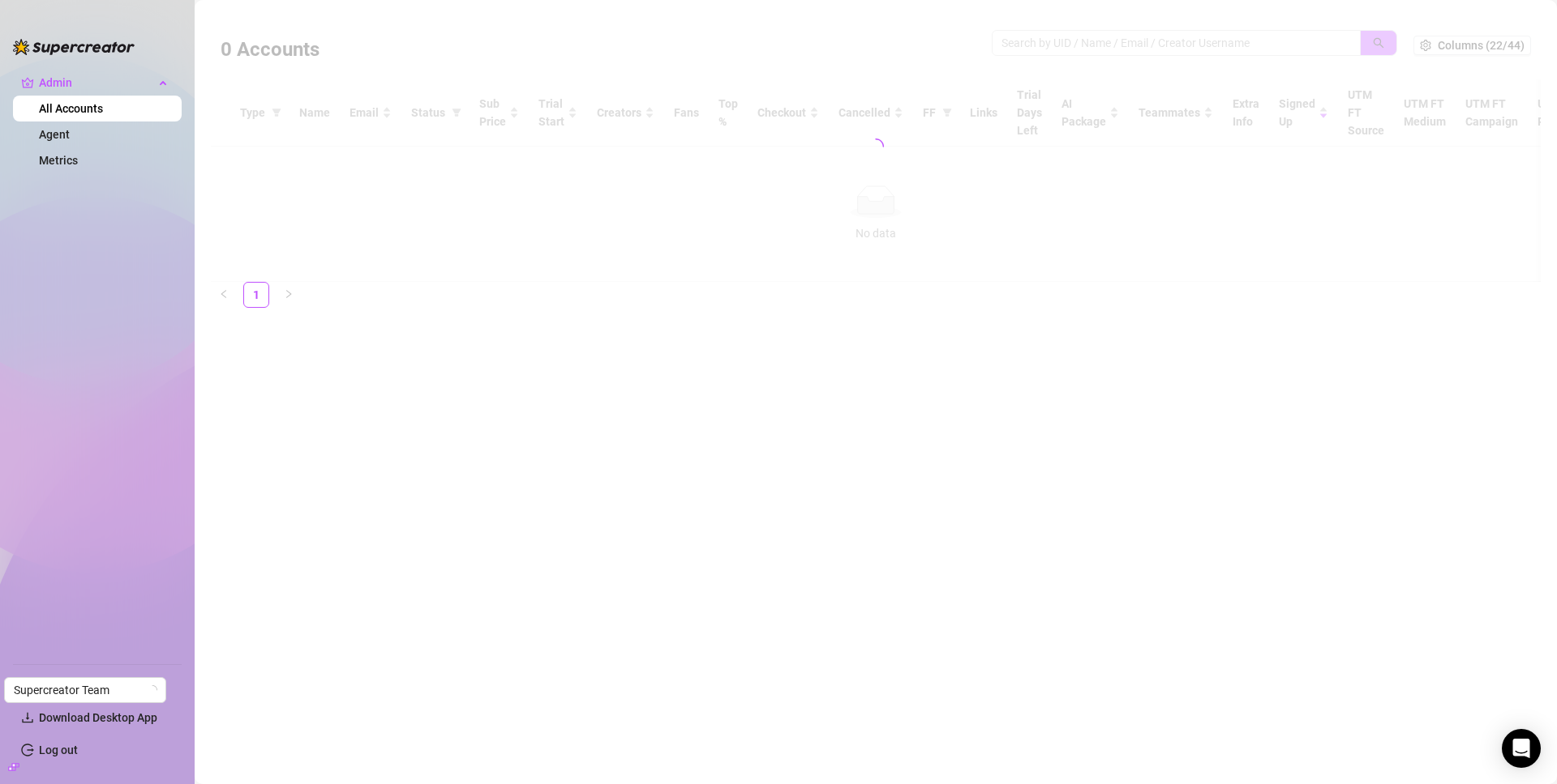
click at [1134, 41] on div at bounding box center [876, 146] width 1330 height 271
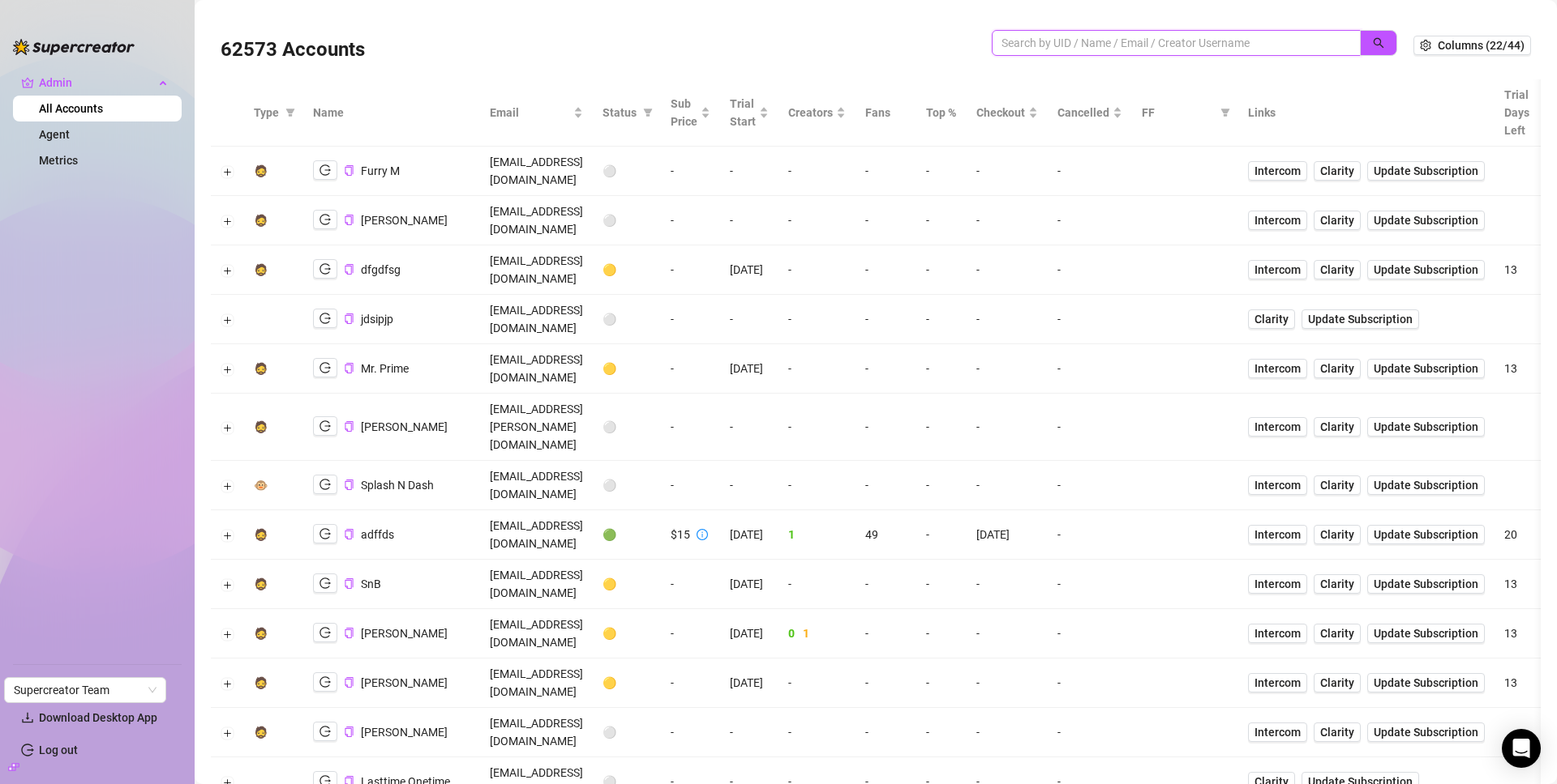
click at [1106, 50] on input "search" at bounding box center [1170, 43] width 337 height 18
paste input "YEckHZzwccXiruA5tuvhezjHdiR2"
type input "YEckHZzwccXiruA5tuvhezjHdiR2"
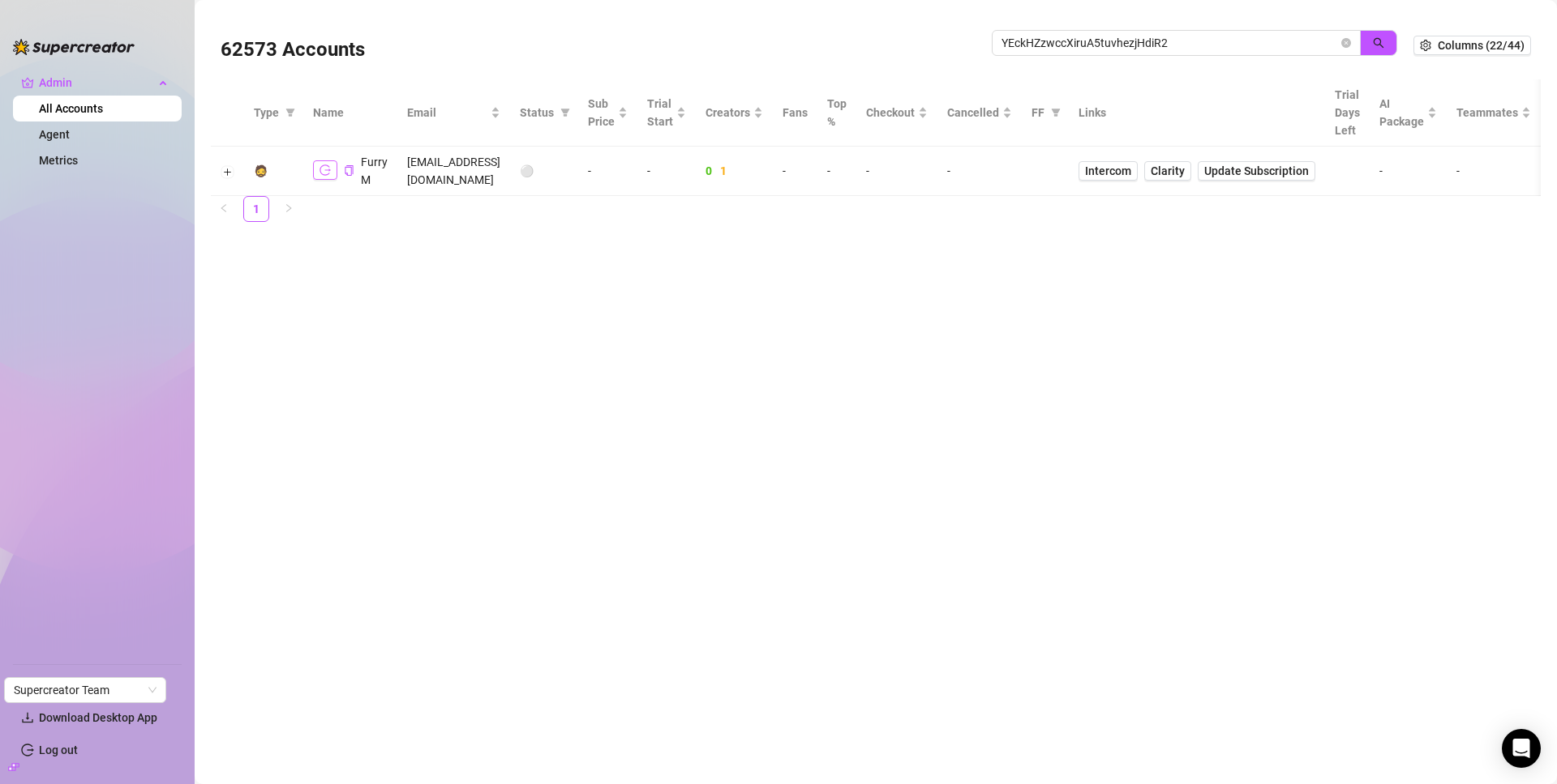
click at [328, 165] on icon "logout" at bounding box center [325, 169] width 11 height 11
click at [1358, 44] on span "YEckHZzwccXiruA5tuvhezjHdiR2" at bounding box center [1176, 43] width 369 height 26
click at [1348, 44] on icon "close-circle" at bounding box center [1347, 43] width 10 height 10
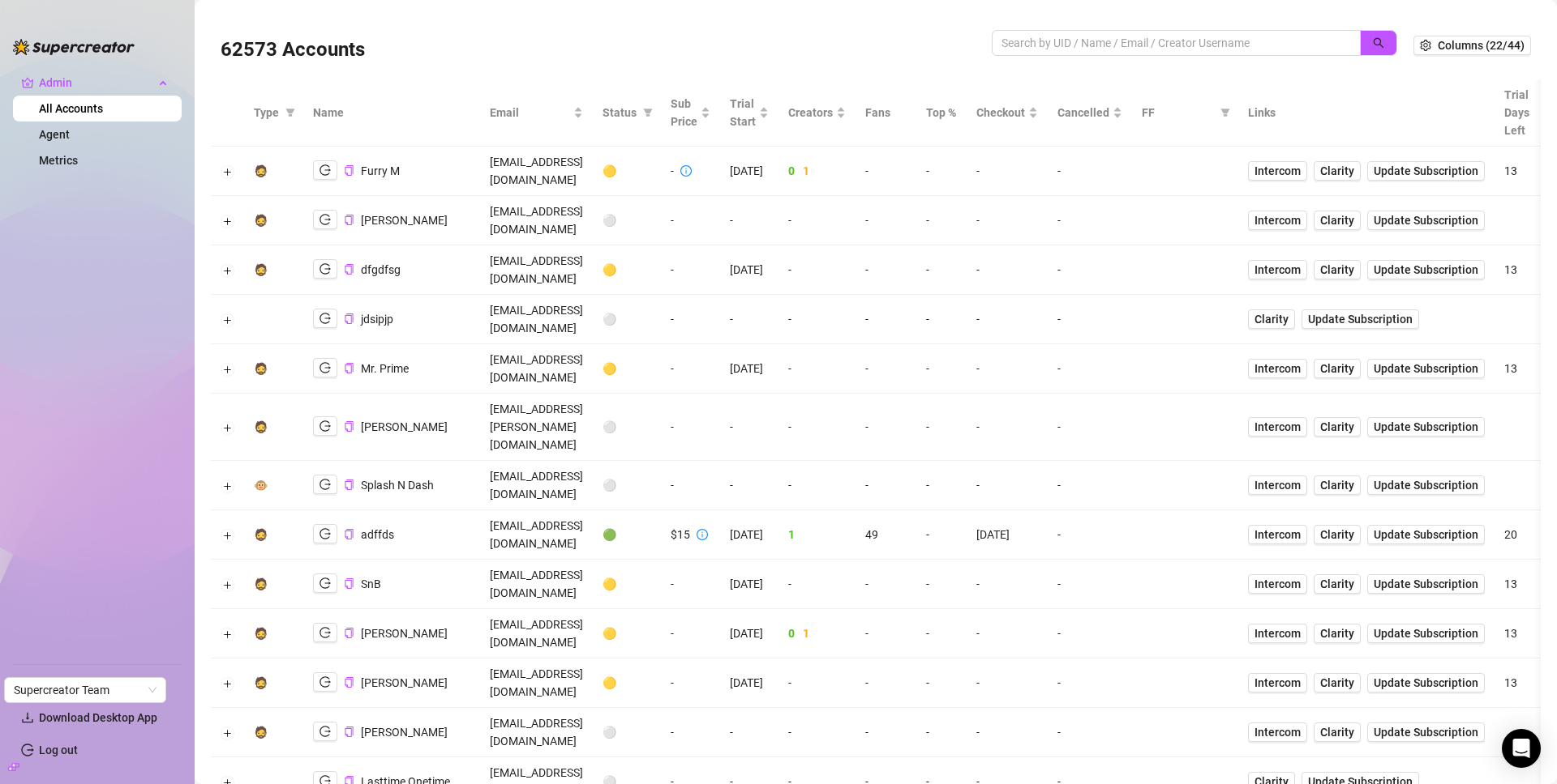
click at [637, 116] on span "Status" at bounding box center [619, 113] width 34 height 18
click at [653, 115] on icon "filter" at bounding box center [648, 113] width 10 height 10
click at [649, 158] on li "🟡 Trial" at bounding box center [648, 170] width 116 height 26
checkbox input "true"
click at [690, 271] on button "OK" at bounding box center [689, 281] width 27 height 20
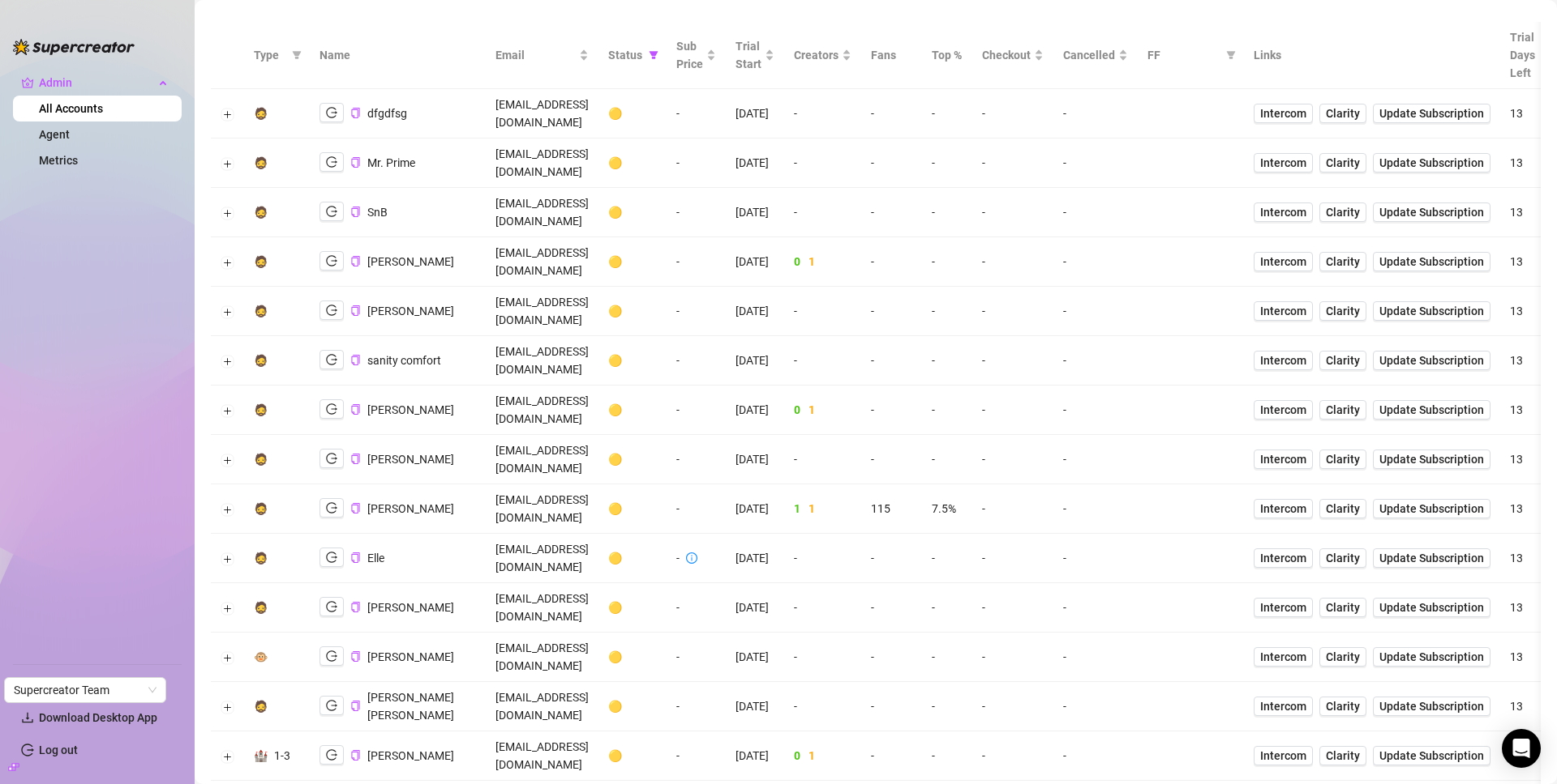
scroll to position [93, 0]
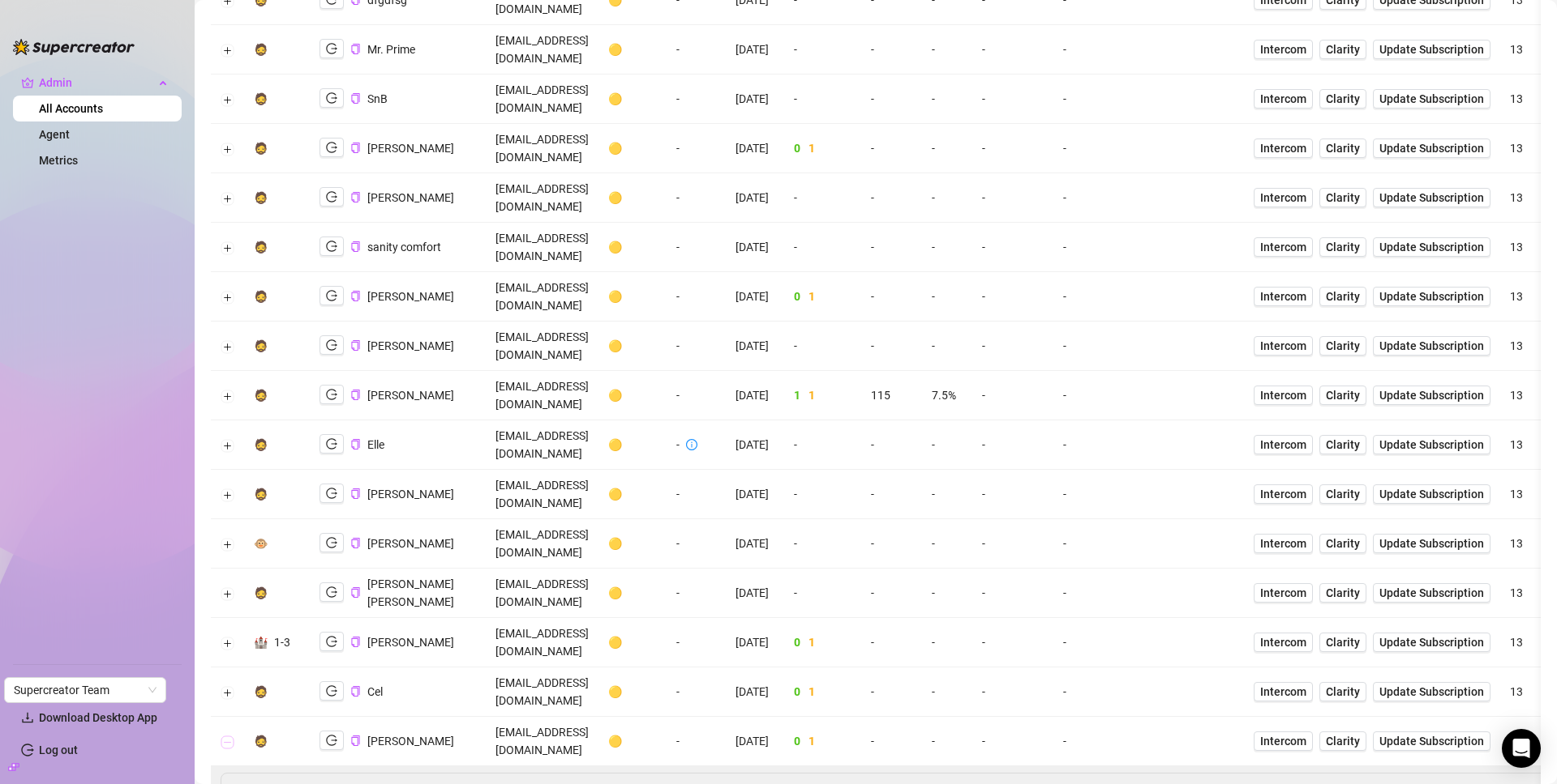
scroll to position [179, 0]
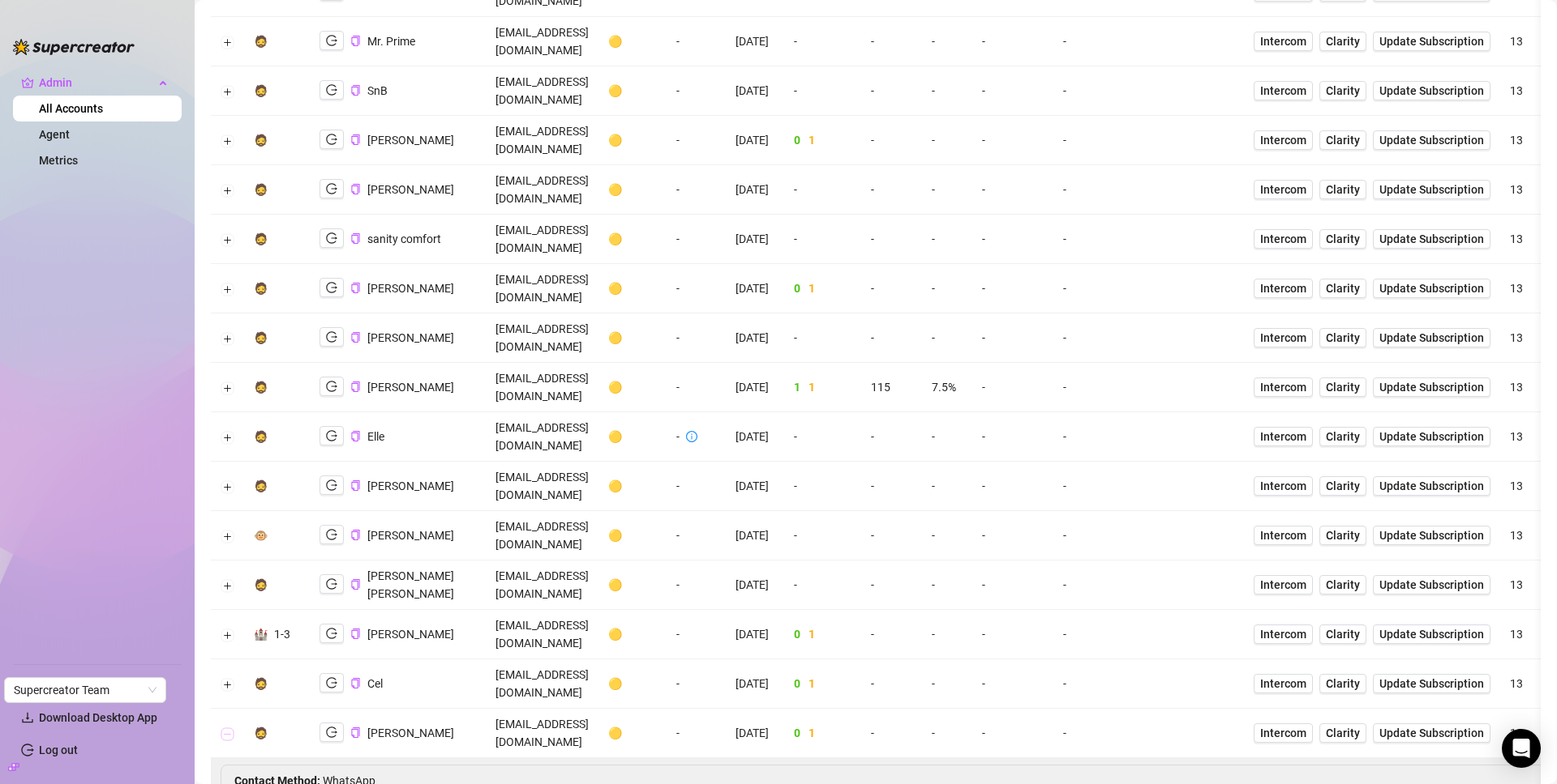
click at [224, 728] on button "Collapse row" at bounding box center [227, 734] width 13 height 13
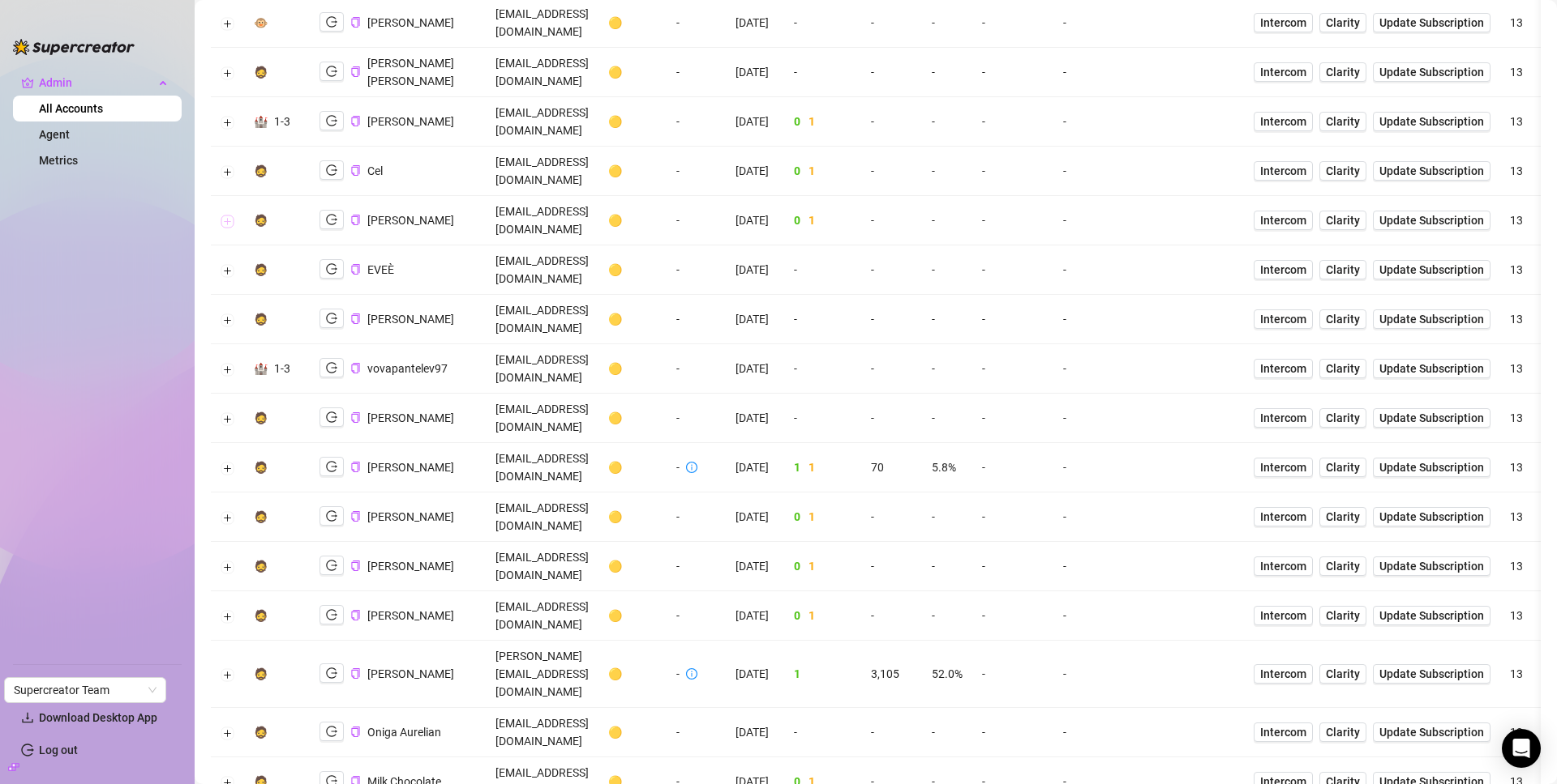
scroll to position [859, 0]
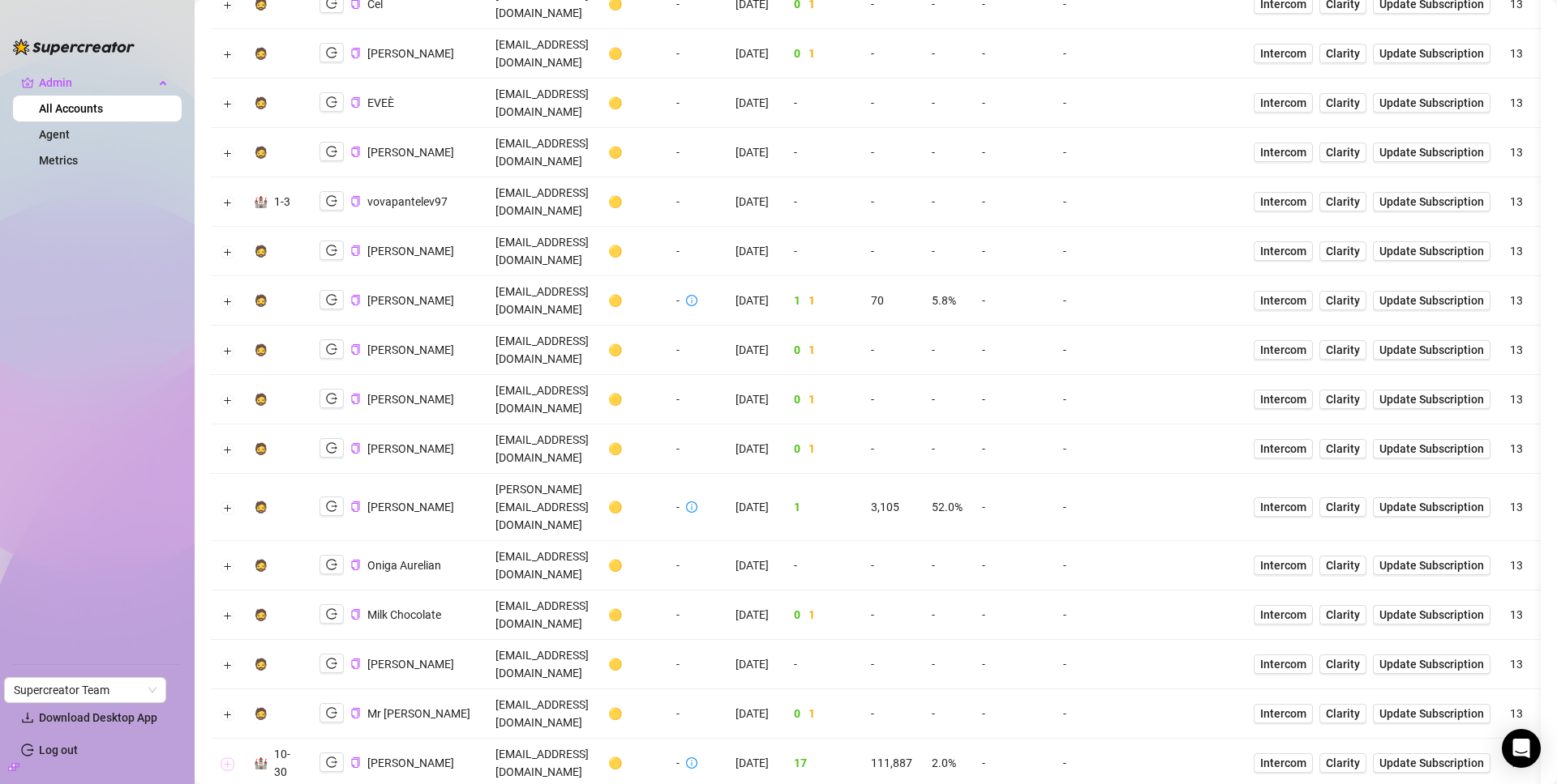
click at [221, 758] on button "Expand row" at bounding box center [227, 764] width 13 height 13
click at [335, 758] on icon "logout" at bounding box center [331, 763] width 11 height 11
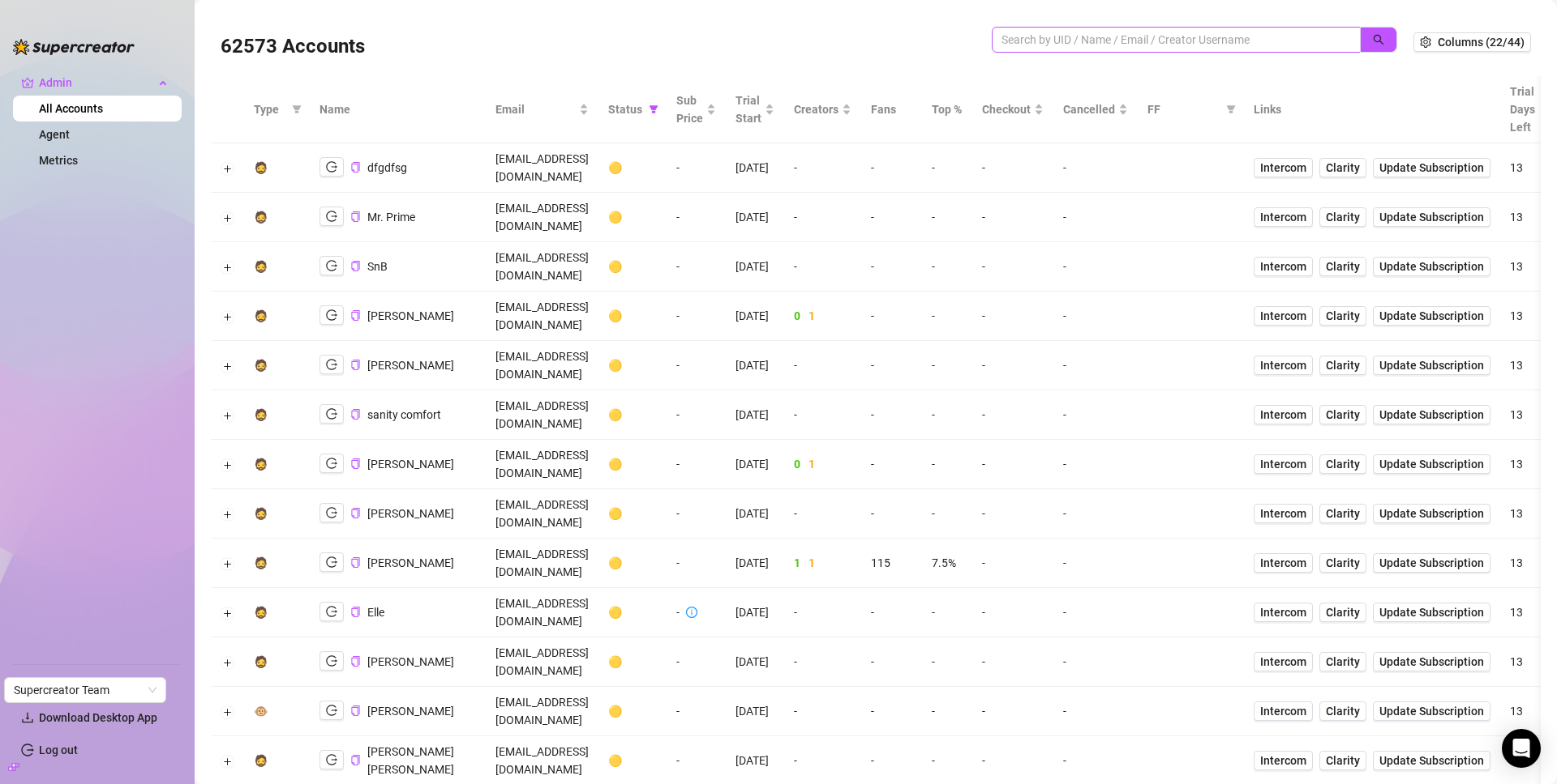
scroll to position [0, 0]
drag, startPoint x: 1277, startPoint y: 45, endPoint x: 1246, endPoint y: 46, distance: 31.0
click at [1247, 46] on input "search" at bounding box center [1170, 43] width 337 height 18
type input "hush"
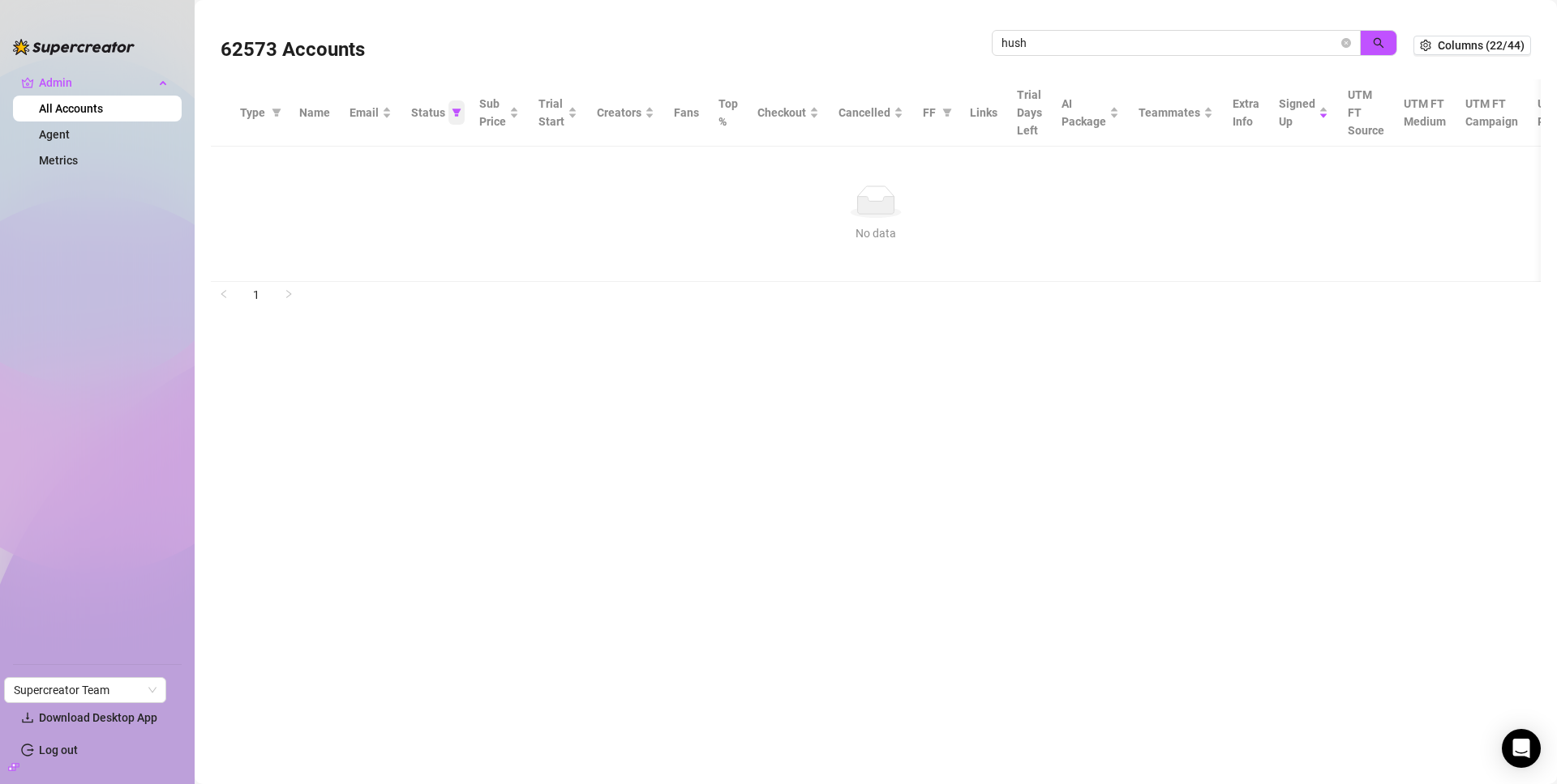
click at [452, 111] on icon "filter" at bounding box center [457, 113] width 10 height 10
click at [388, 168] on span "🟡 Trial" at bounding box center [388, 169] width 44 height 13
checkbox input "false"
click at [446, 285] on span "OK" at bounding box center [441, 280] width 15 height 13
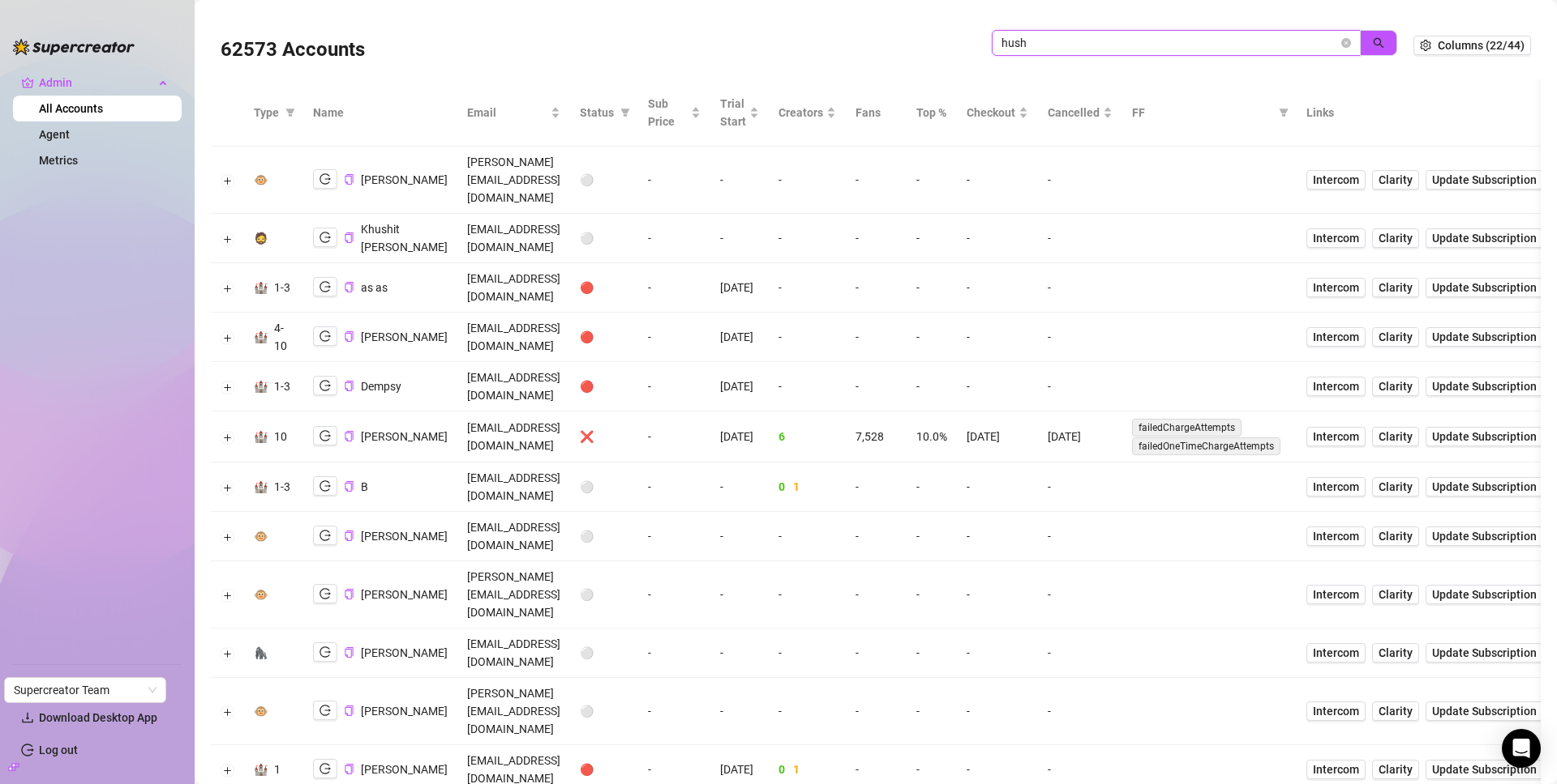
click at [1124, 40] on input "hush" at bounding box center [1170, 43] width 337 height 18
type input "hushhouse"
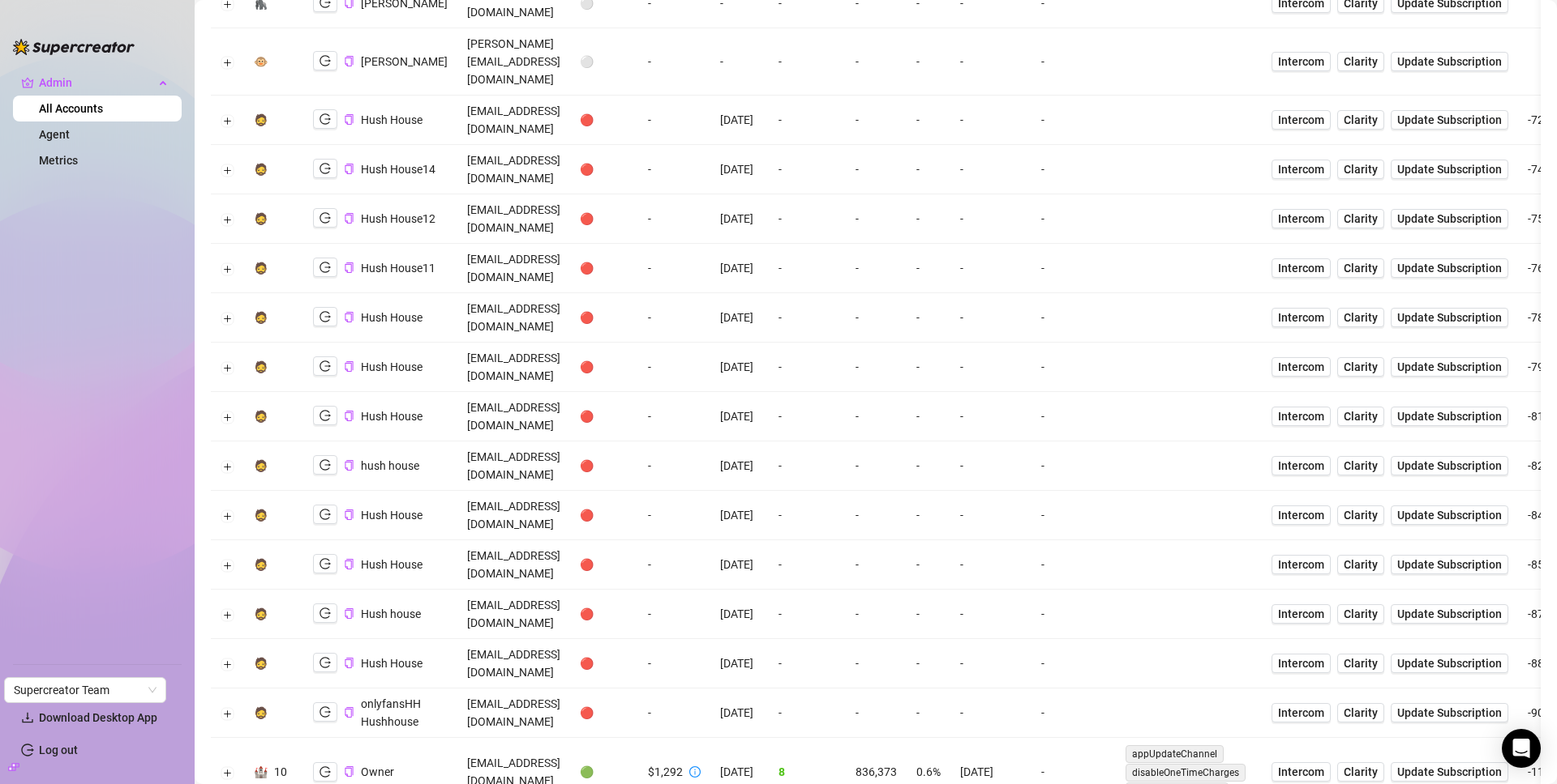
scroll to position [378, 0]
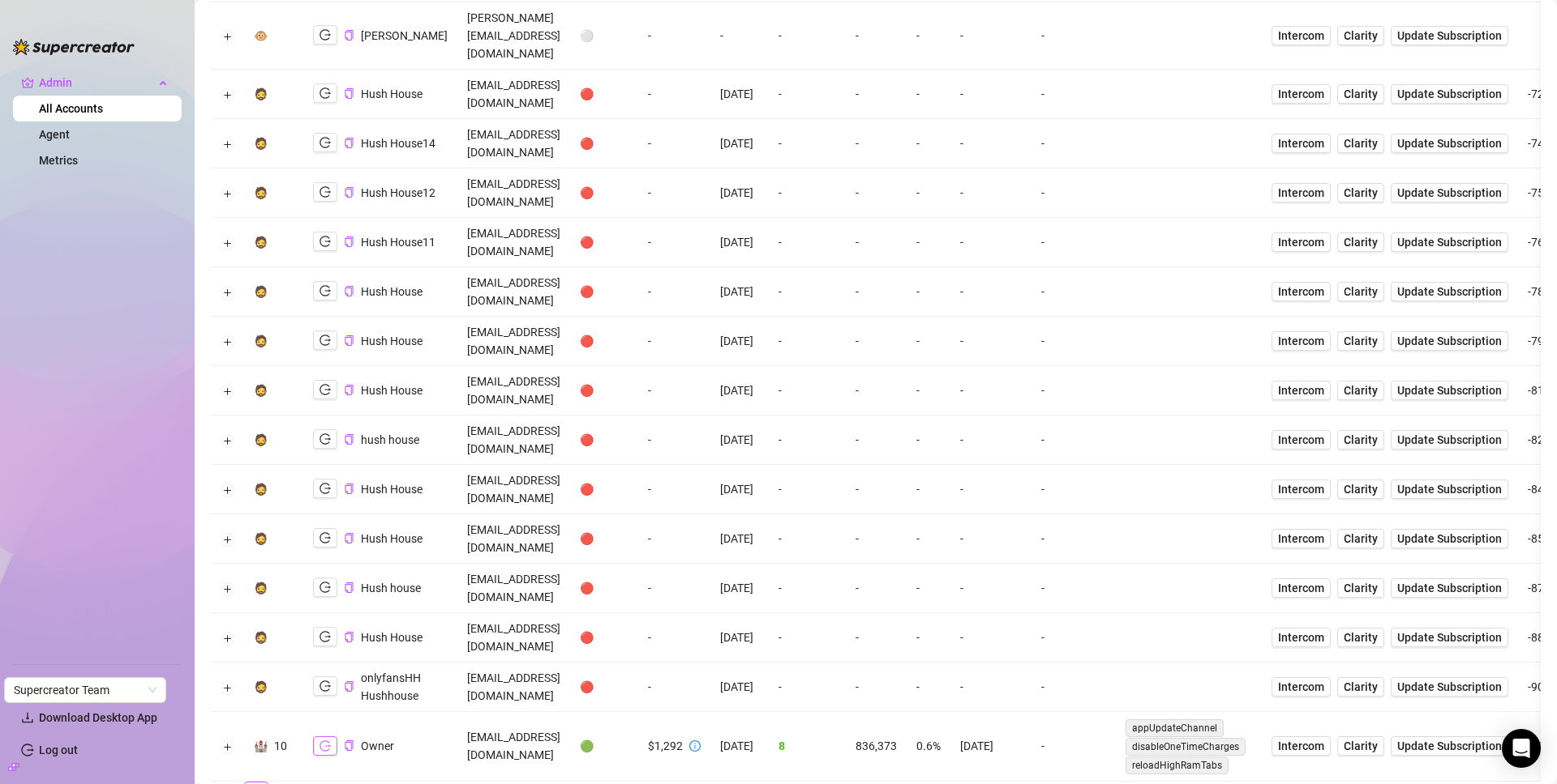
click at [322, 741] on icon "logout" at bounding box center [325, 746] width 11 height 11
click at [701, 741] on icon "info-circle" at bounding box center [694, 746] width 11 height 11
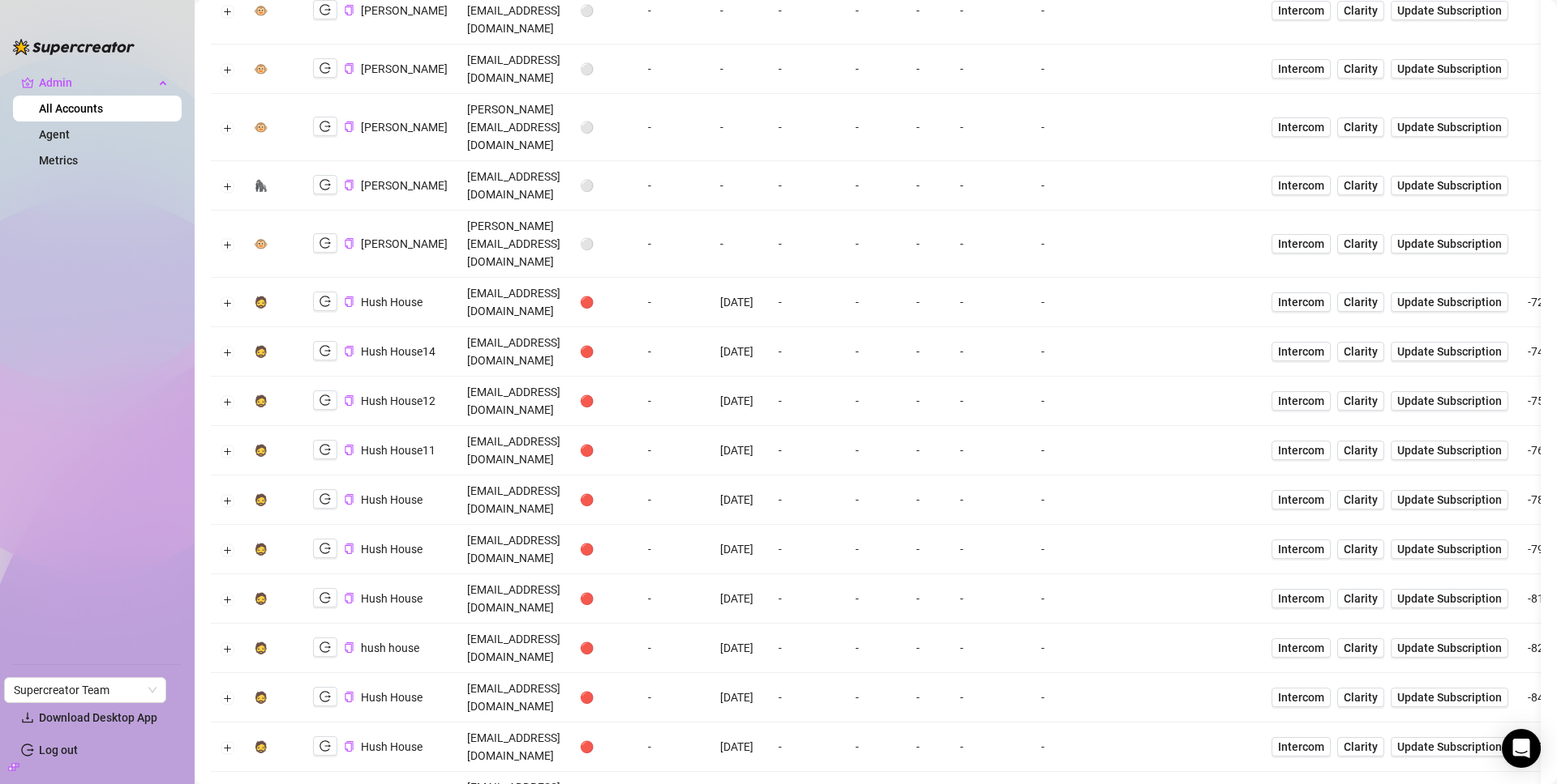
scroll to position [0, 0]
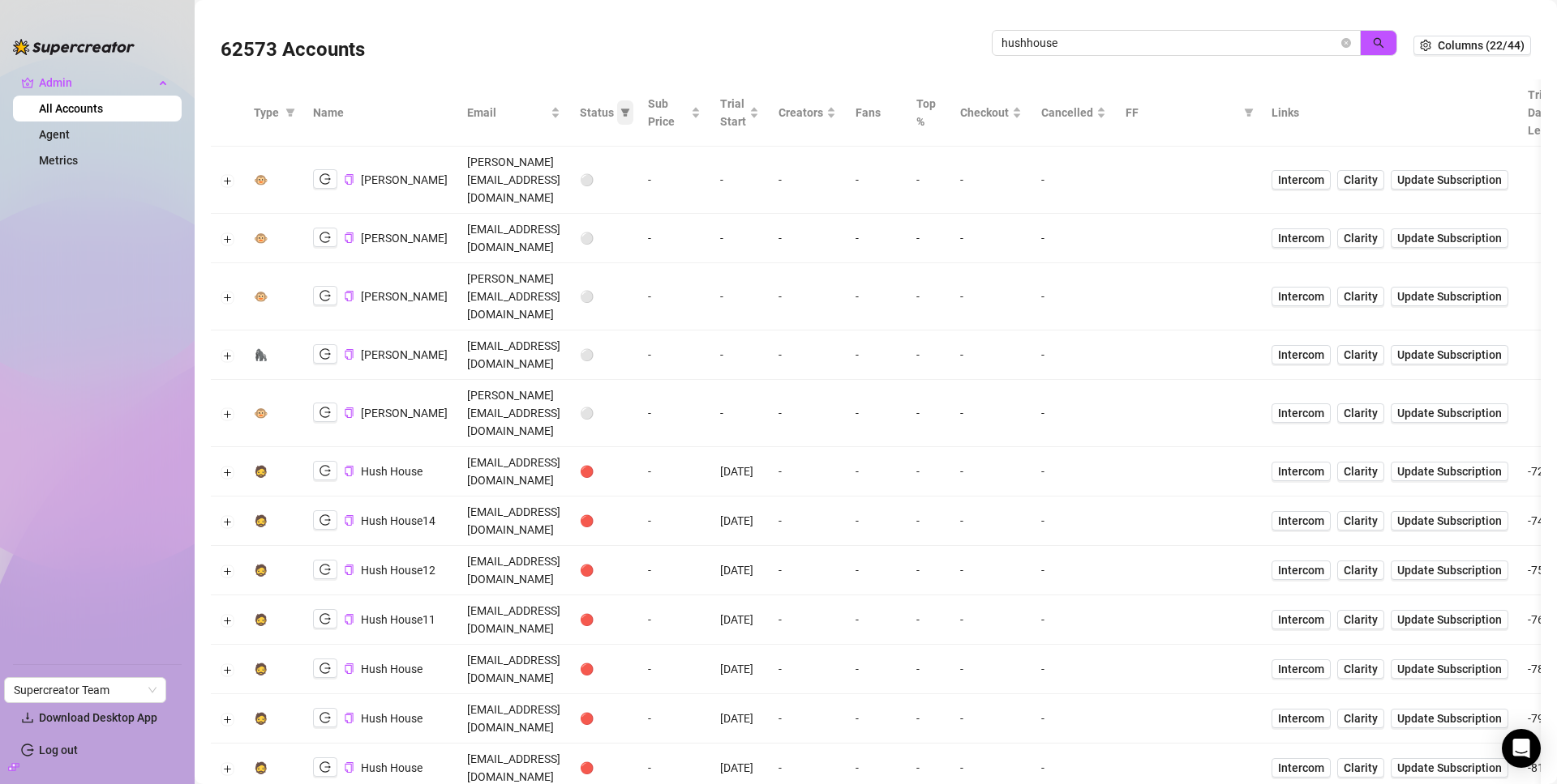
click at [630, 112] on icon "filter" at bounding box center [625, 113] width 10 height 10
drag, startPoint x: 657, startPoint y: 55, endPoint x: 484, endPoint y: 43, distance: 173.4
click at [657, 55] on div "62573 Accounts" at bounding box center [606, 45] width 772 height 55
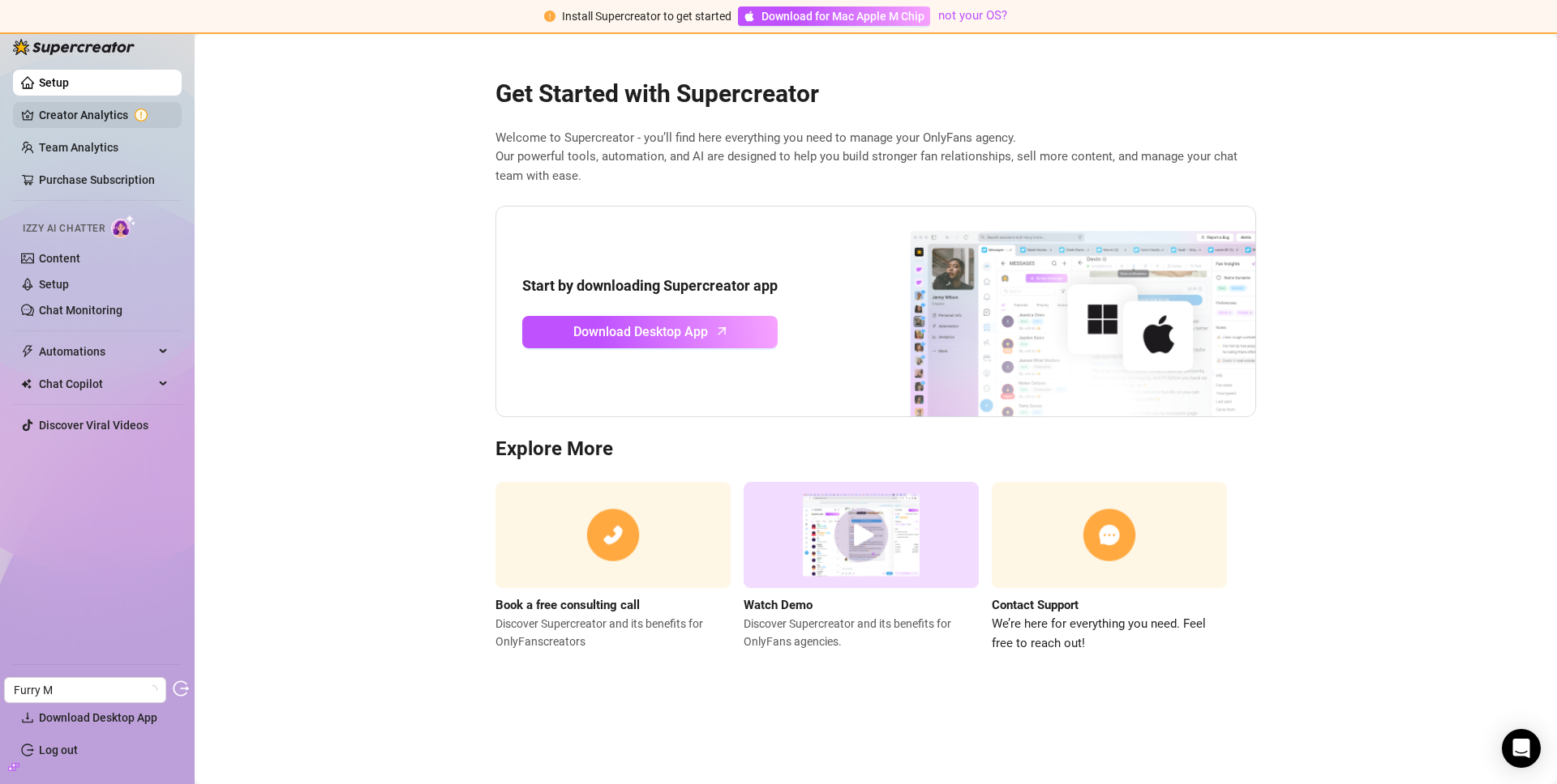
click at [76, 119] on link "Creator Analytics" at bounding box center [104, 116] width 130 height 26
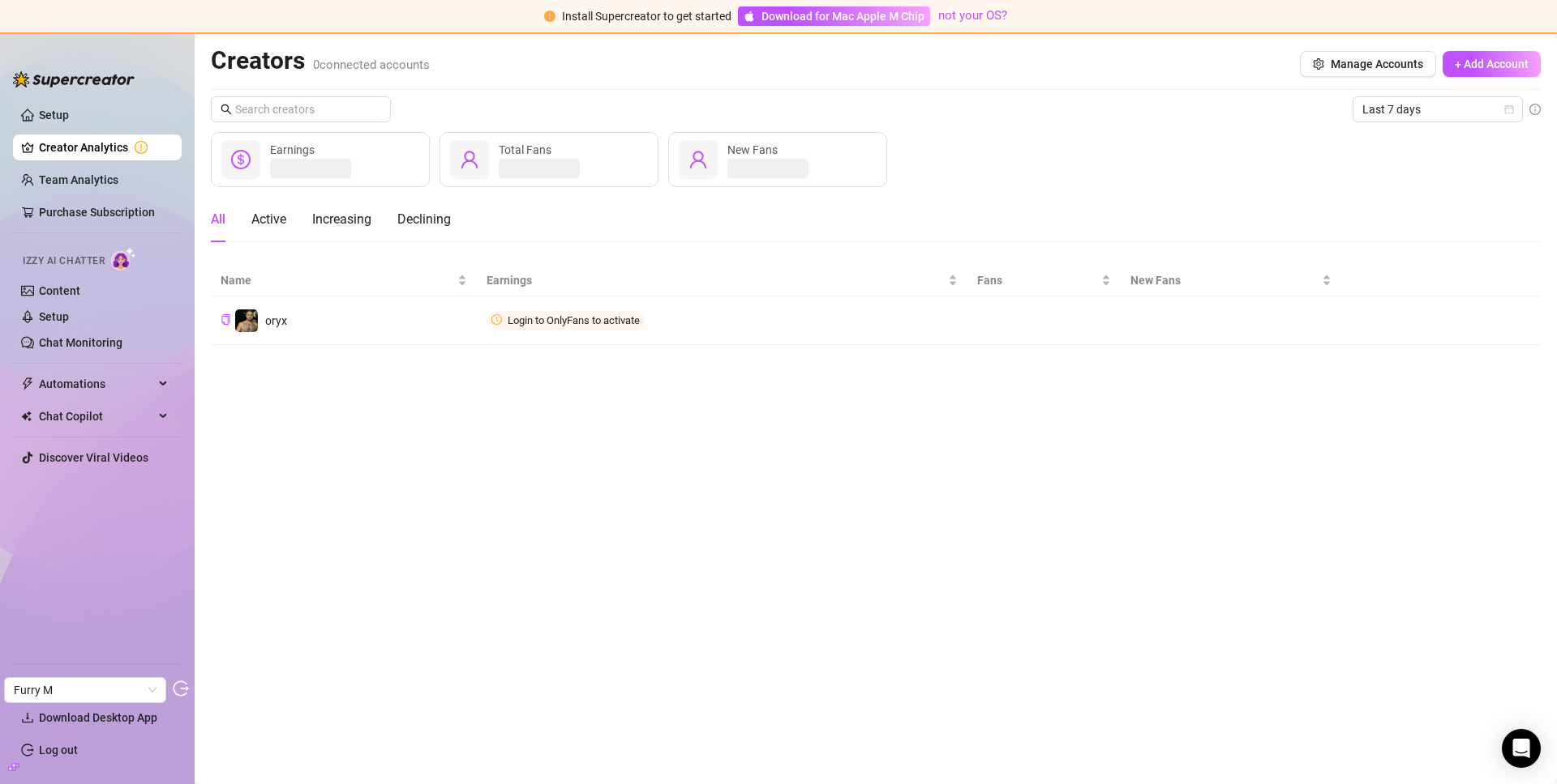
click at [12, 769] on icon "build" at bounding box center [13, 766] width 11 height 7
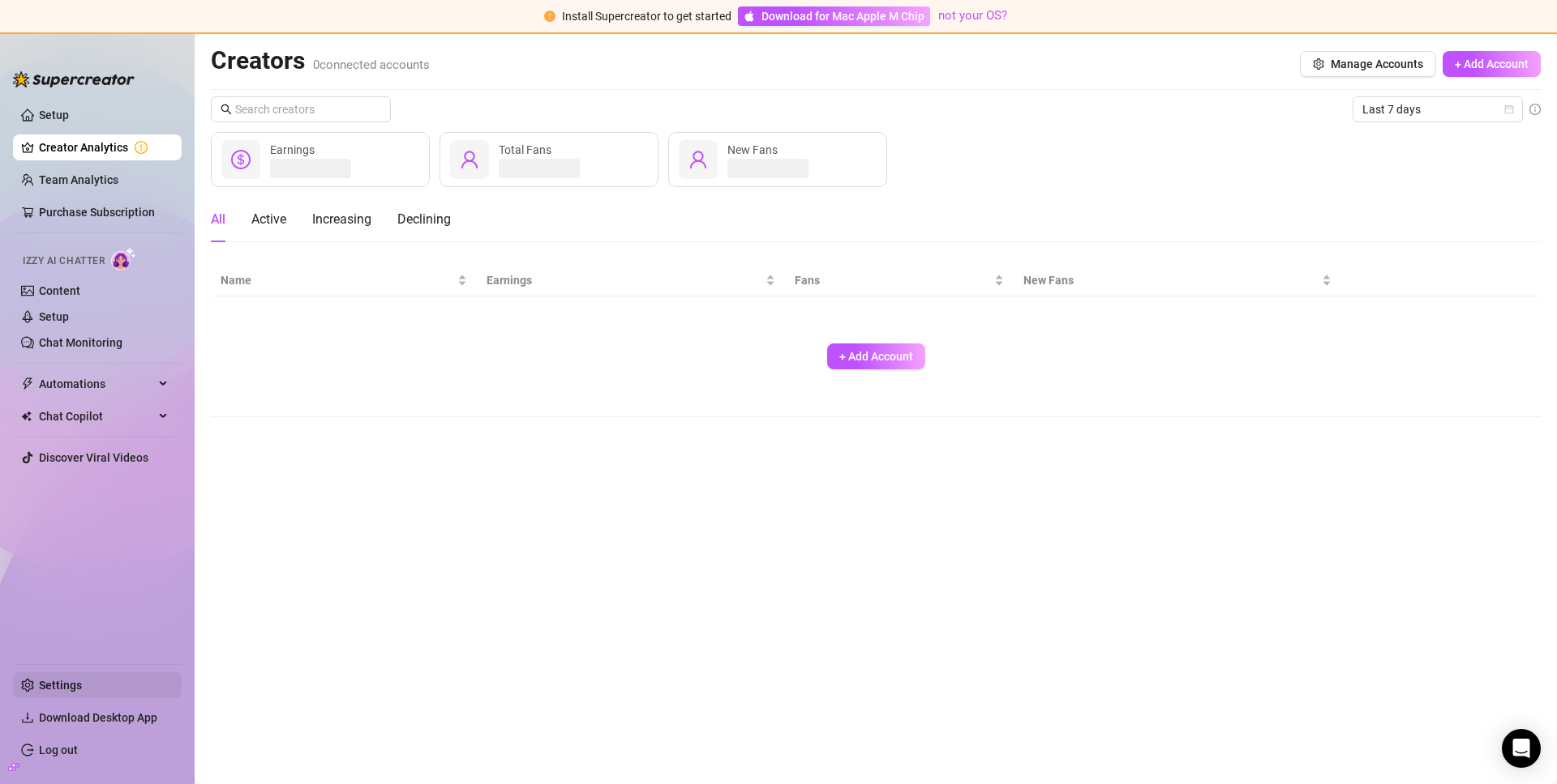
click at [60, 680] on link "Settings" at bounding box center [60, 685] width 43 height 13
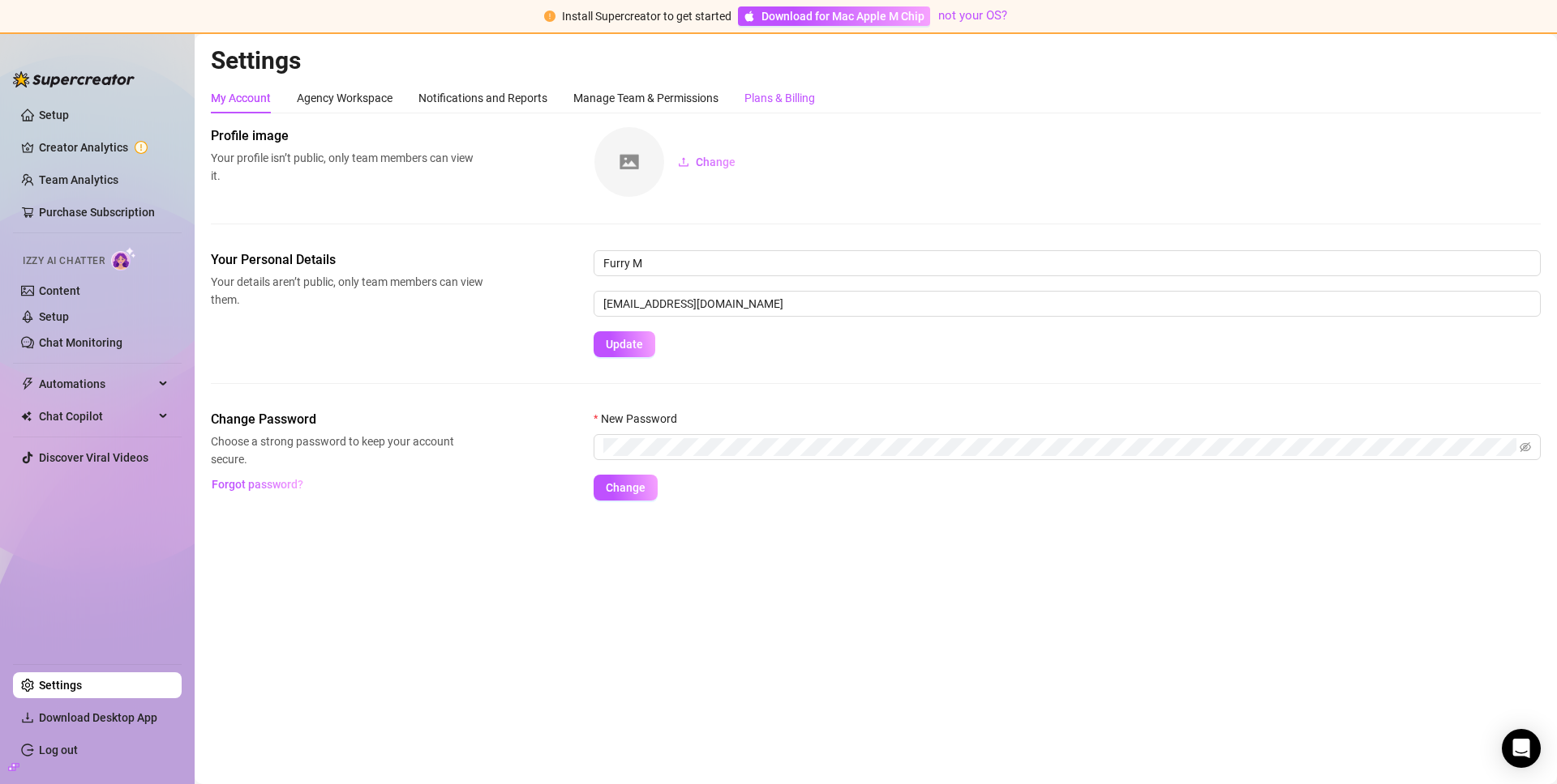
click at [760, 89] on div "Plans & Billing" at bounding box center [779, 98] width 71 height 18
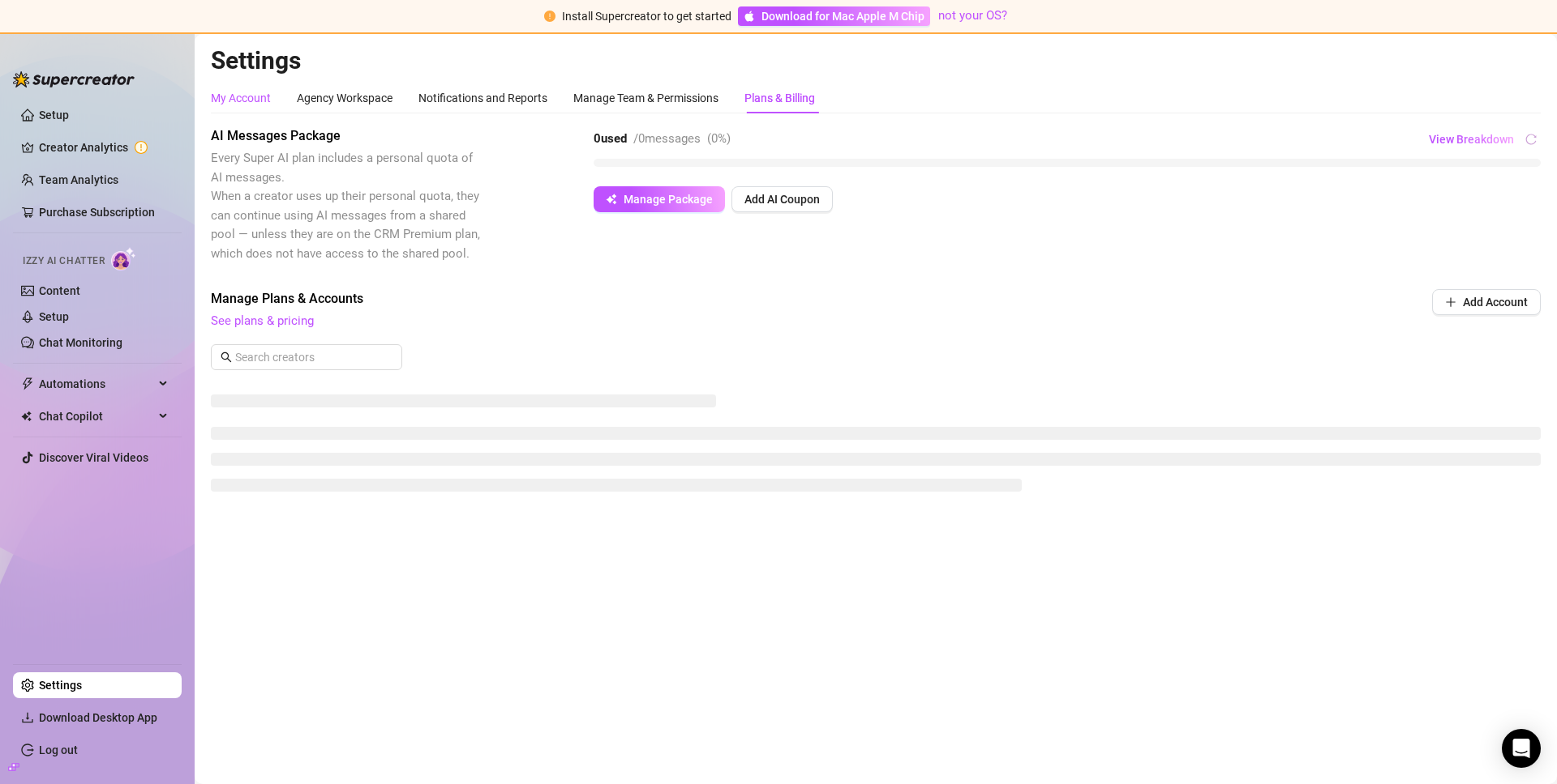
click at [219, 99] on div "My Account" at bounding box center [241, 98] width 60 height 18
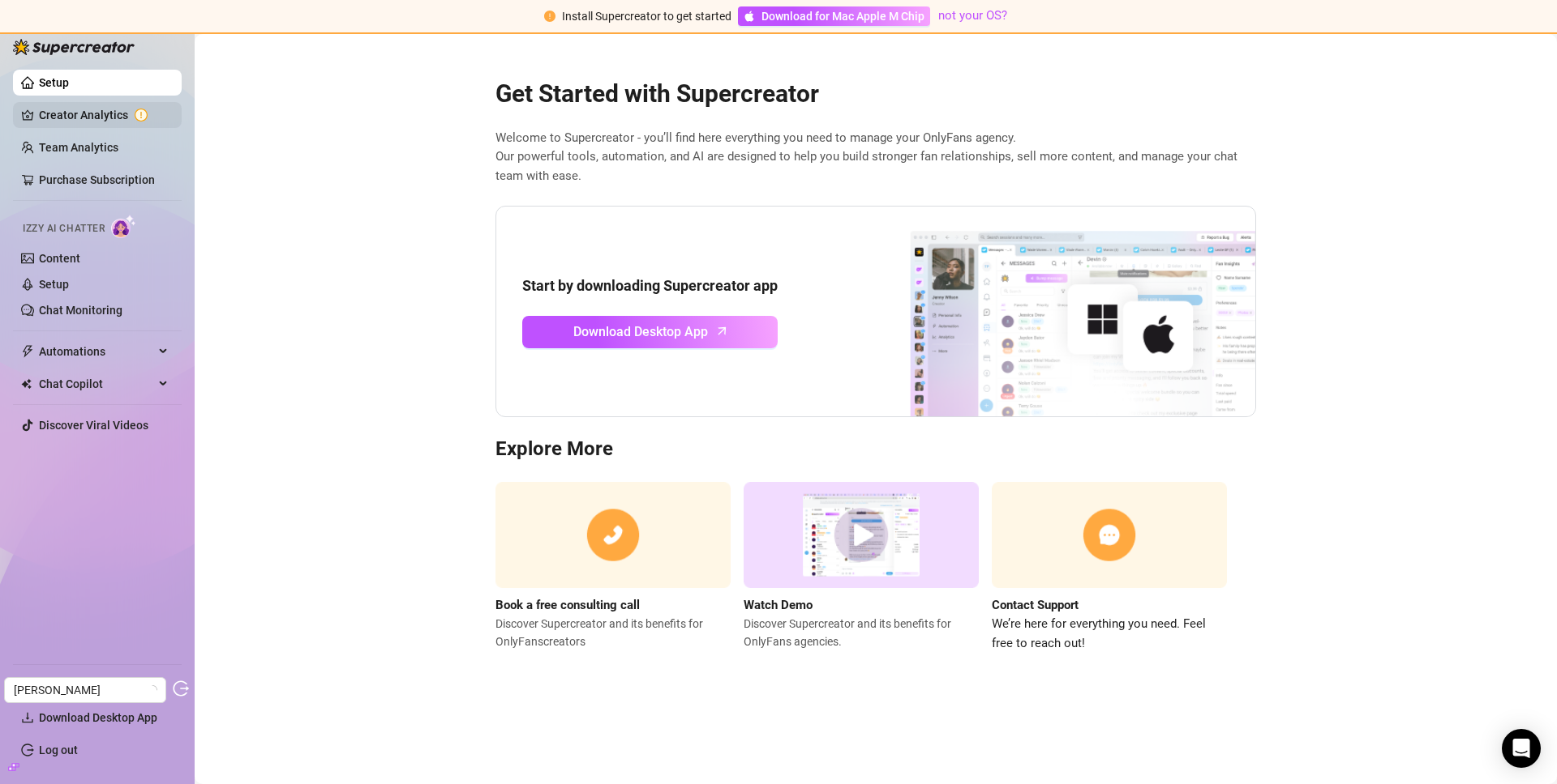
click at [64, 103] on link "Creator Analytics" at bounding box center [104, 116] width 130 height 26
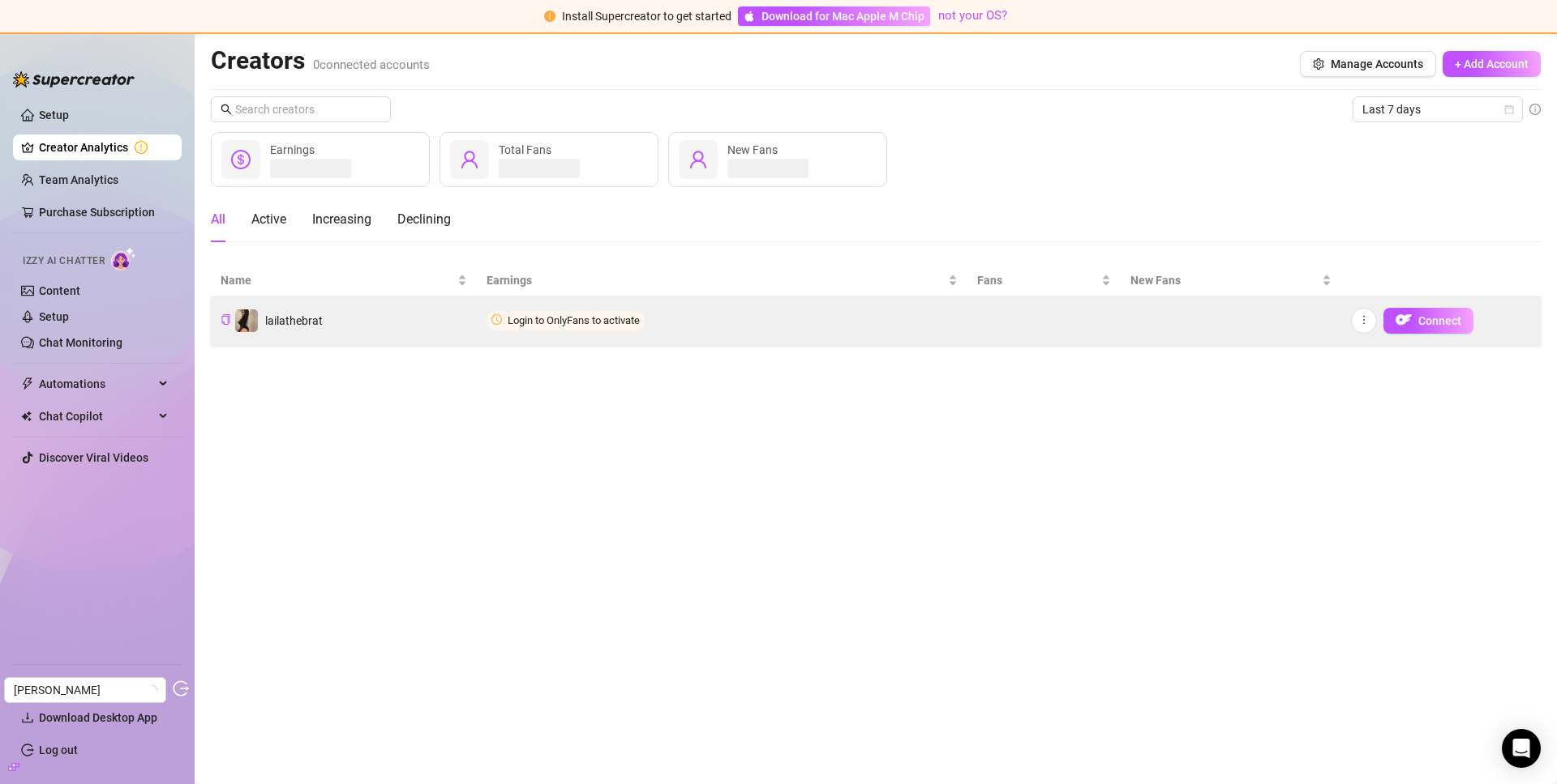
click at [431, 337] on td "lailathebrat" at bounding box center [344, 321] width 266 height 49
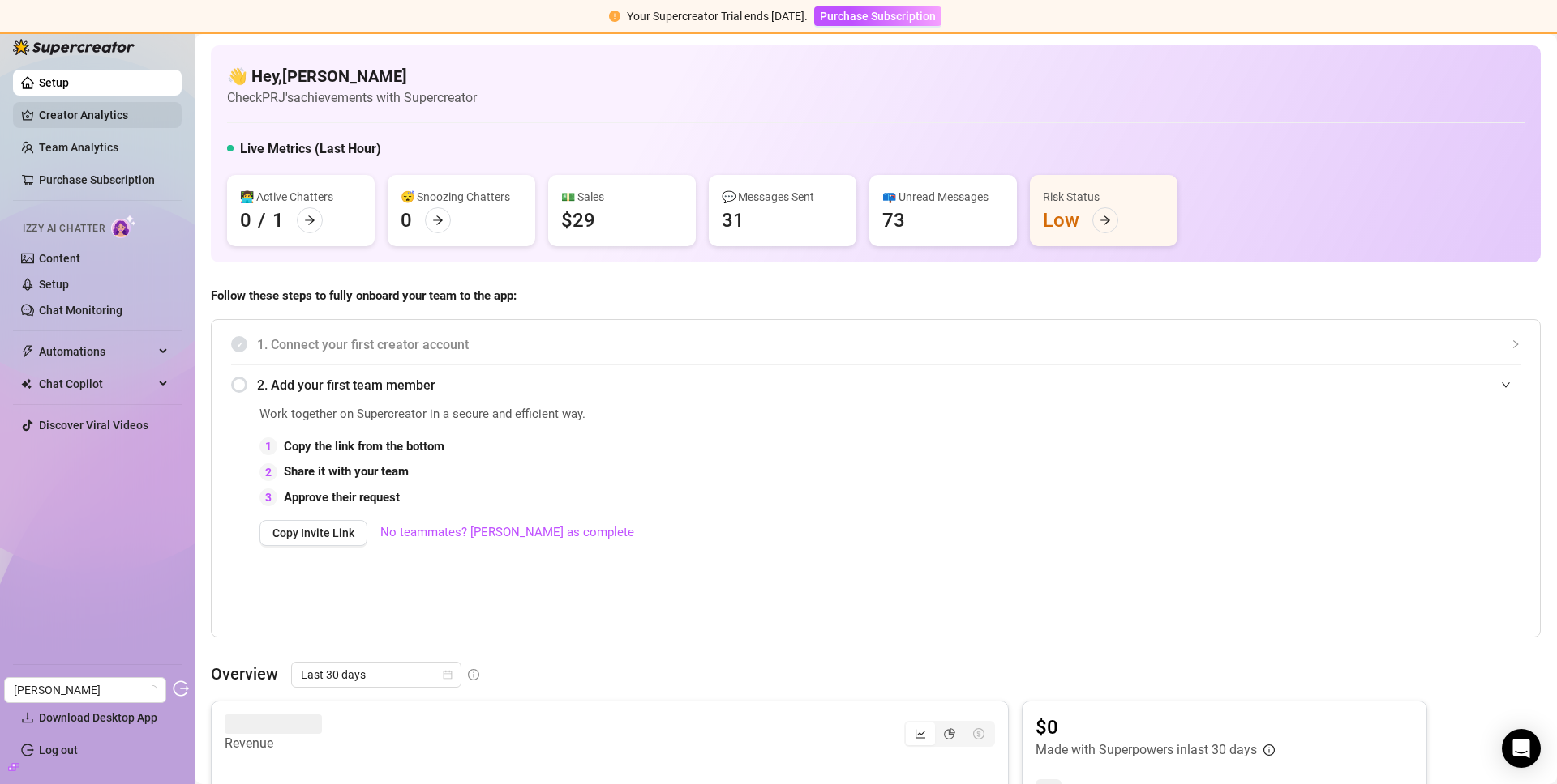
click at [72, 110] on link "Creator Analytics" at bounding box center [104, 116] width 130 height 26
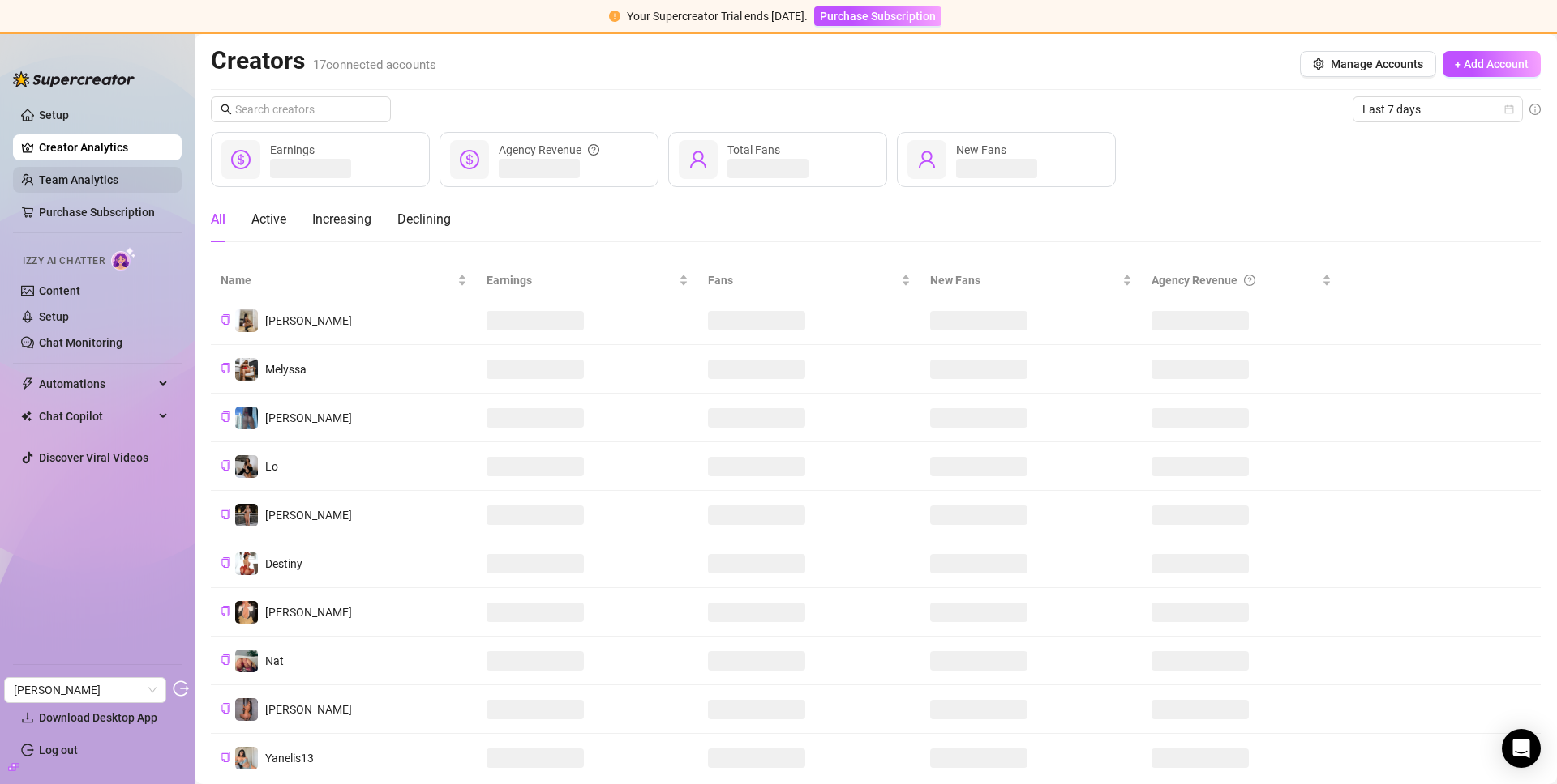
click at [97, 173] on link "Team Analytics" at bounding box center [79, 179] width 80 height 13
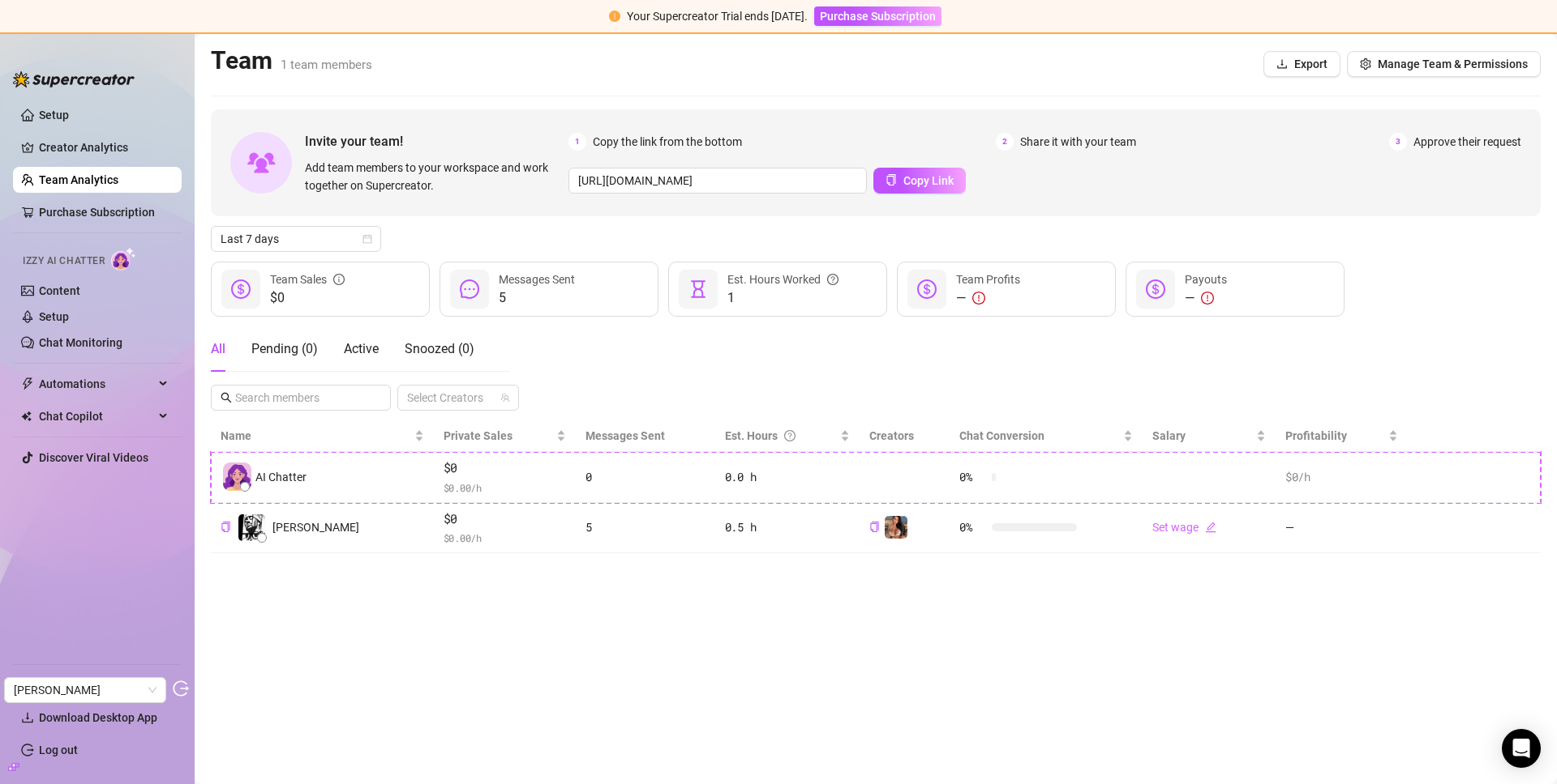
click at [10, 778] on aside "Setup Creator Analytics Team Analytics Purchase Subscription Izzy AI Chatter Co…" at bounding box center [97, 408] width 194 height 752
click at [12, 771] on icon "build" at bounding box center [13, 767] width 11 height 11
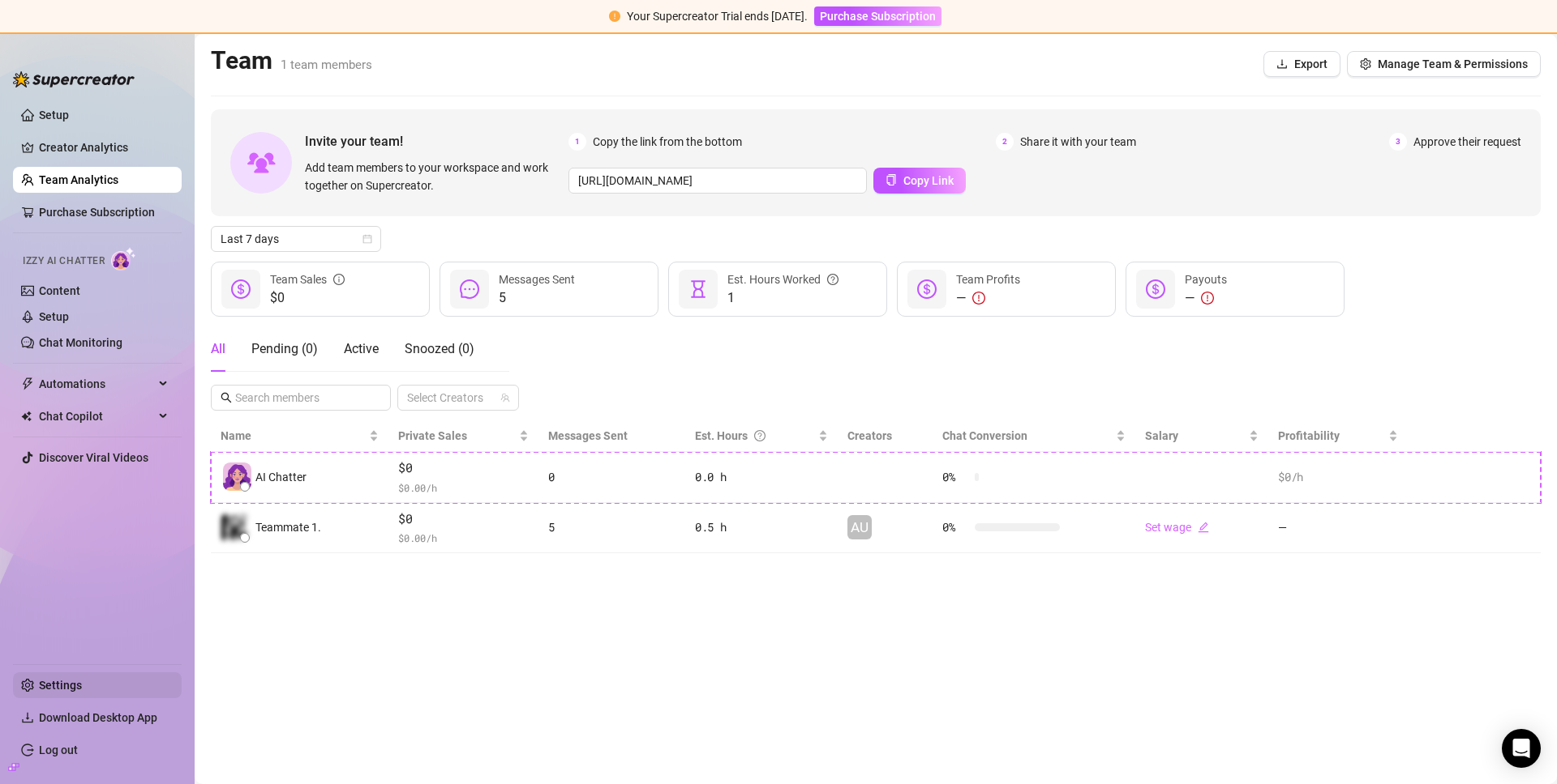
click at [46, 688] on link "Settings" at bounding box center [60, 685] width 43 height 13
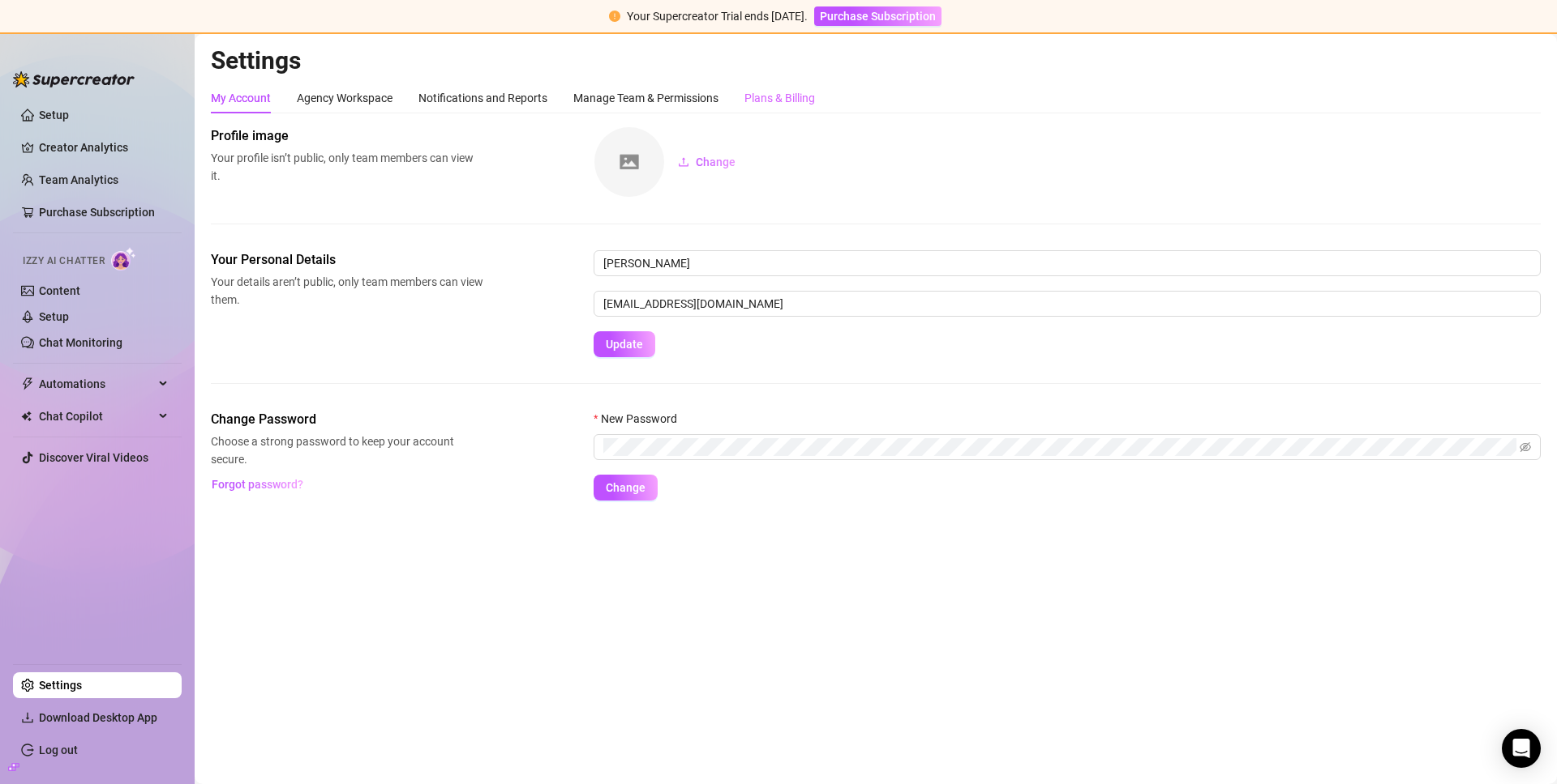
click at [759, 85] on div "Plans & Billing" at bounding box center [779, 98] width 71 height 31
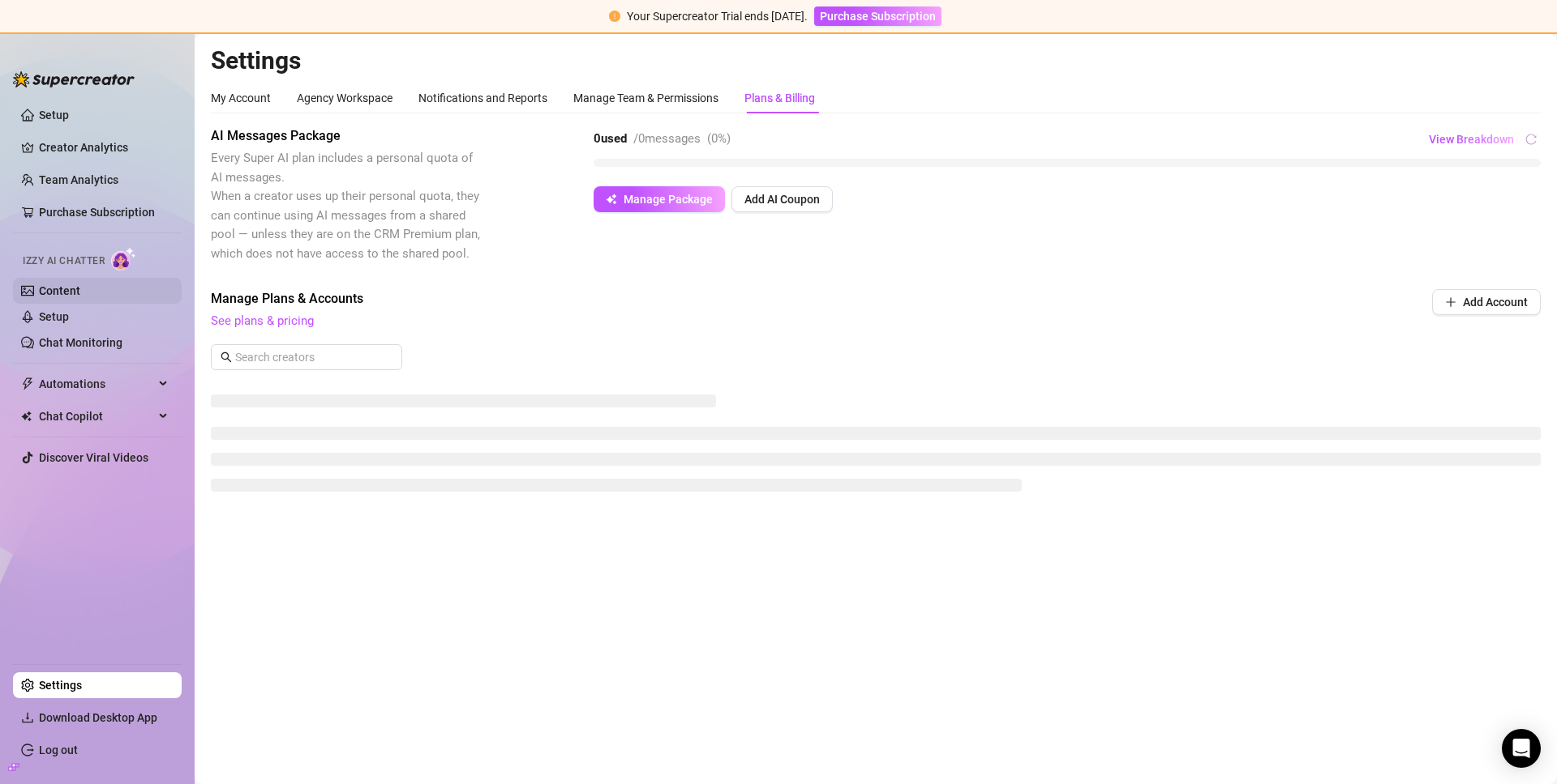
click at [65, 298] on link "Content" at bounding box center [59, 291] width 41 height 13
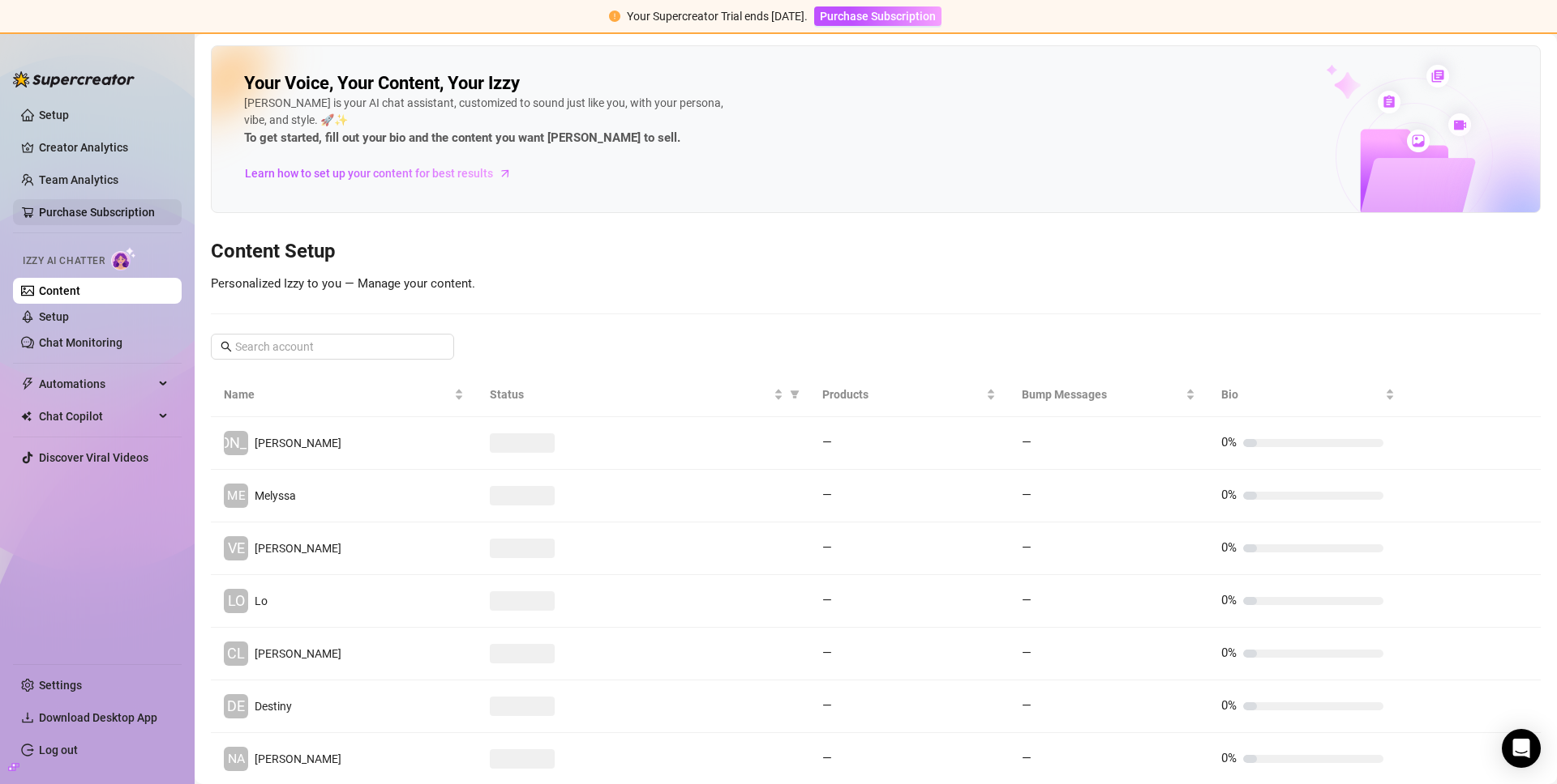
click at [116, 210] on link "Purchase Subscription" at bounding box center [97, 212] width 116 height 13
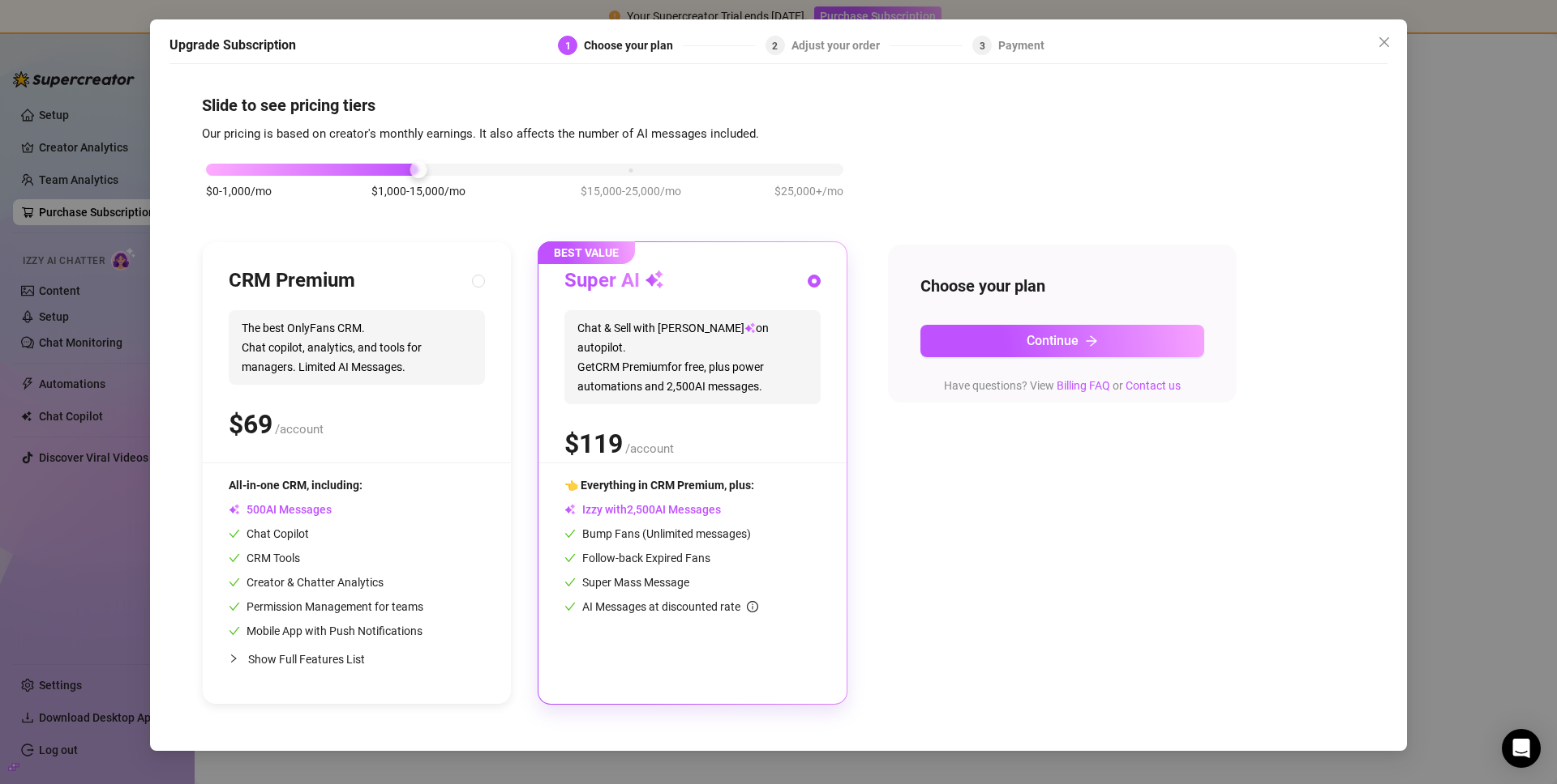
click at [116, 187] on div "Upgrade Subscription 1 Choose your plan 2 Adjust your order 3 Payment Slide to …" at bounding box center [778, 392] width 1557 height 784
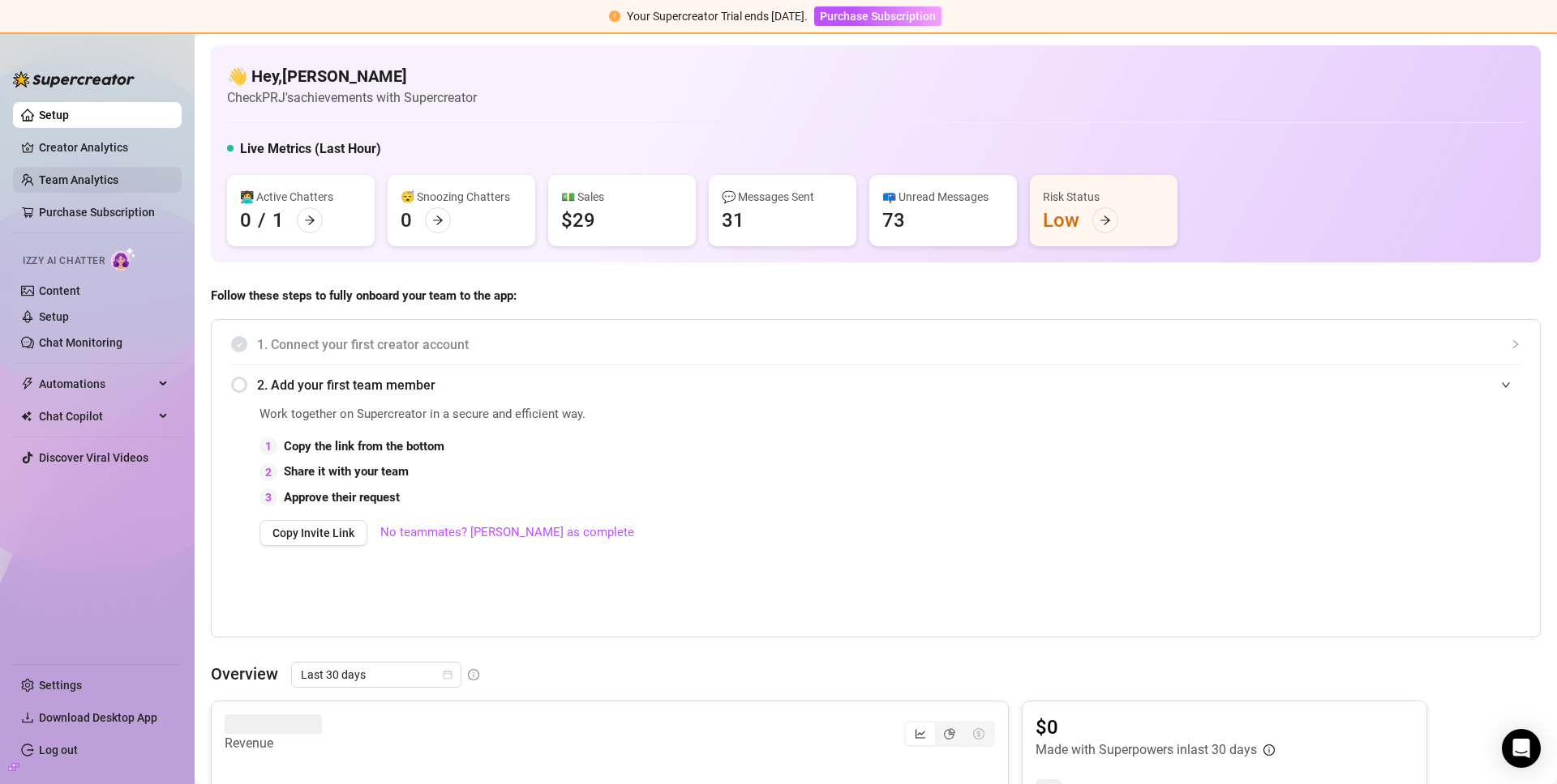
click at [79, 182] on link "Team Analytics" at bounding box center [79, 179] width 80 height 13
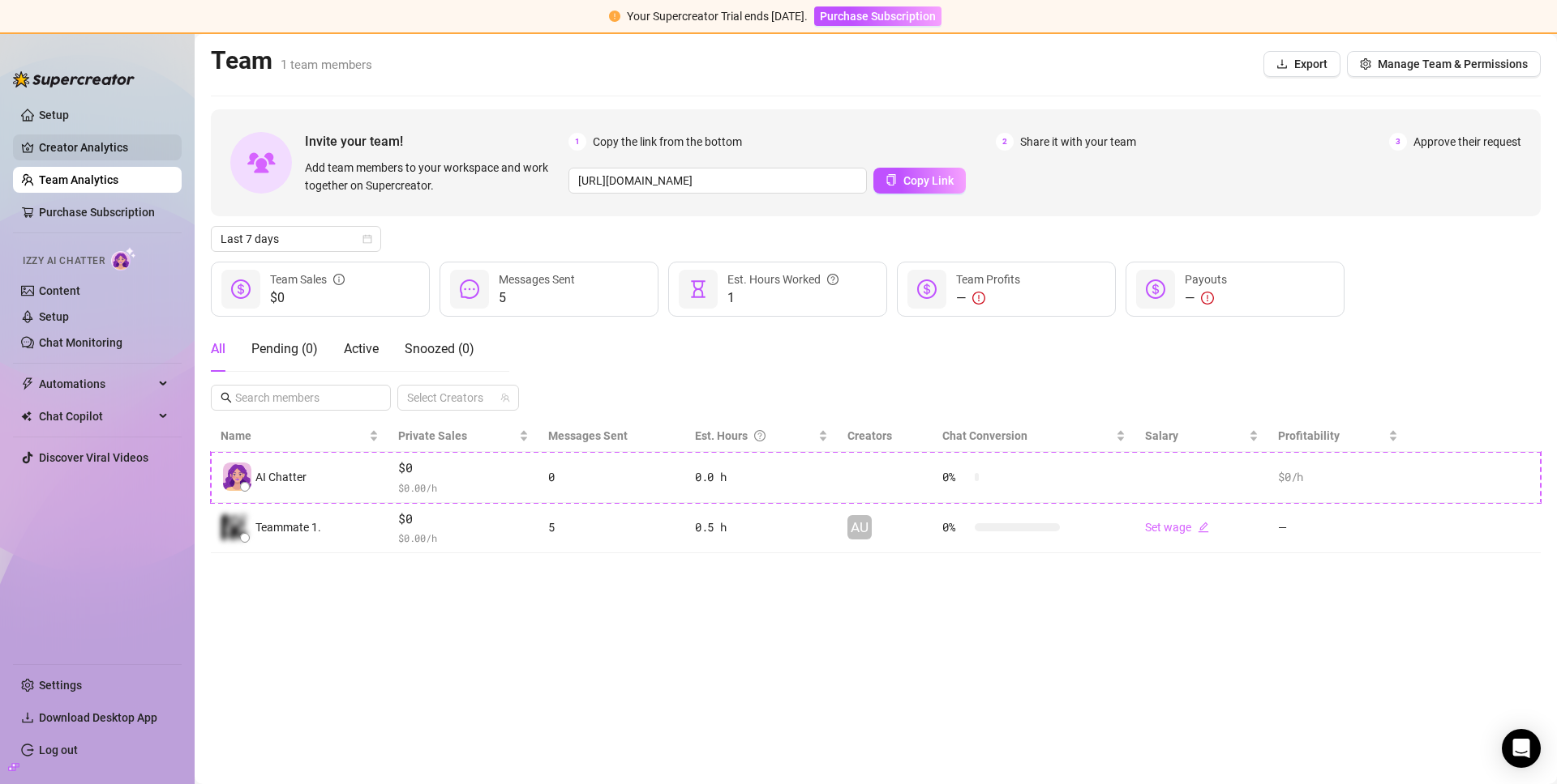
click at [66, 146] on link "Creator Analytics" at bounding box center [104, 147] width 130 height 26
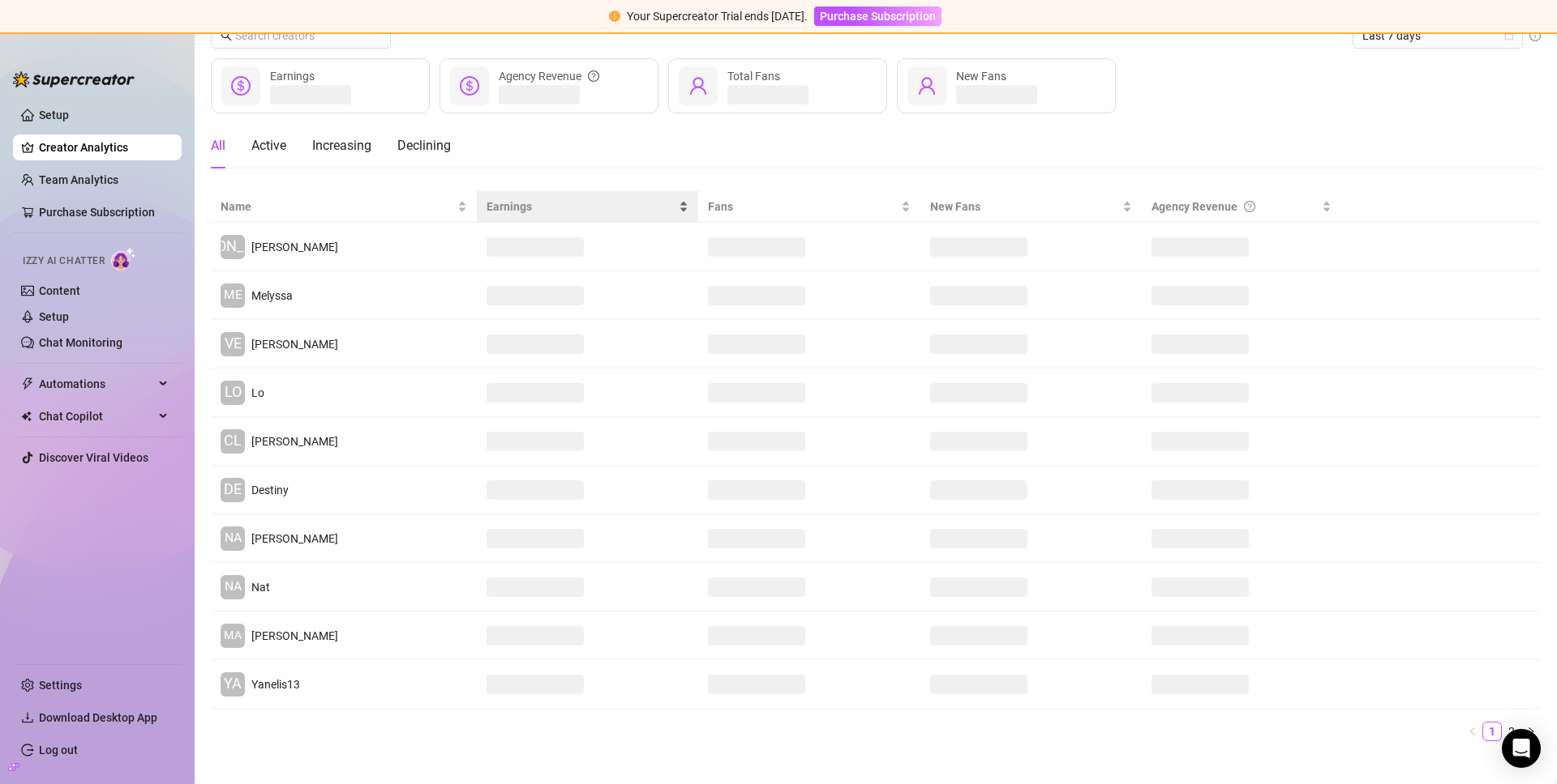
scroll to position [81, 0]
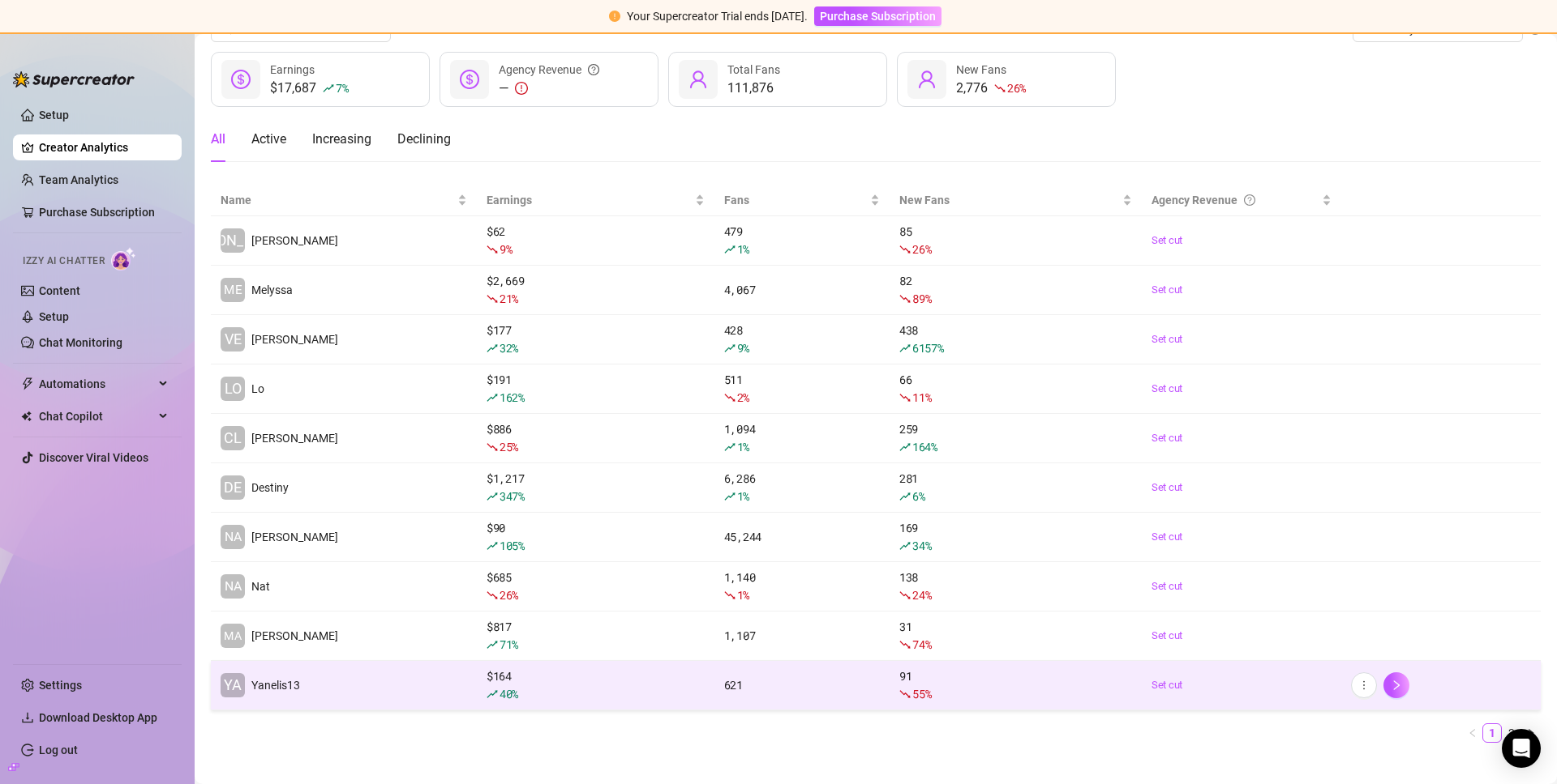
click at [420, 687] on td "YA Yanelis13" at bounding box center [344, 686] width 266 height 50
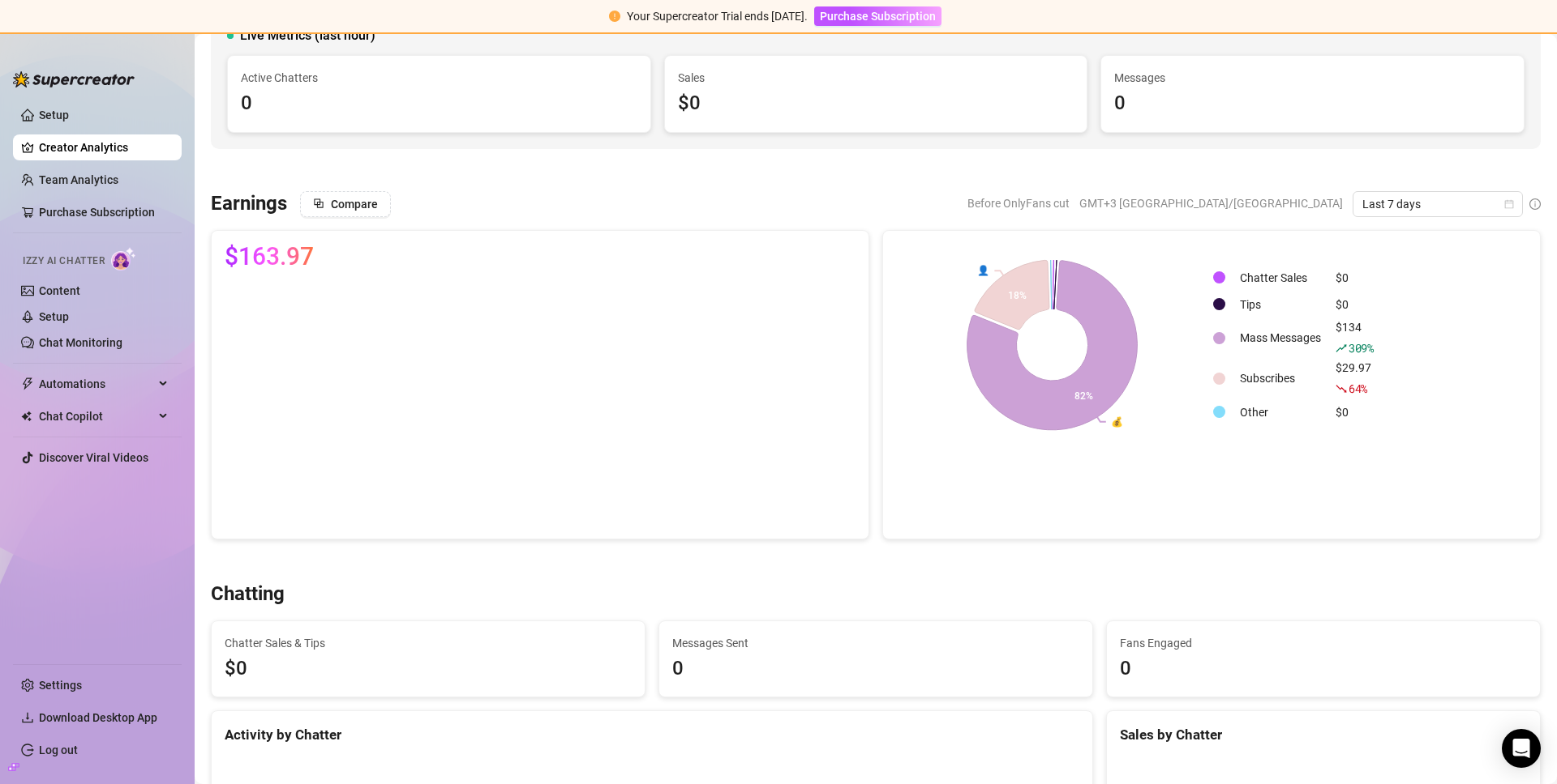
scroll to position [87, 0]
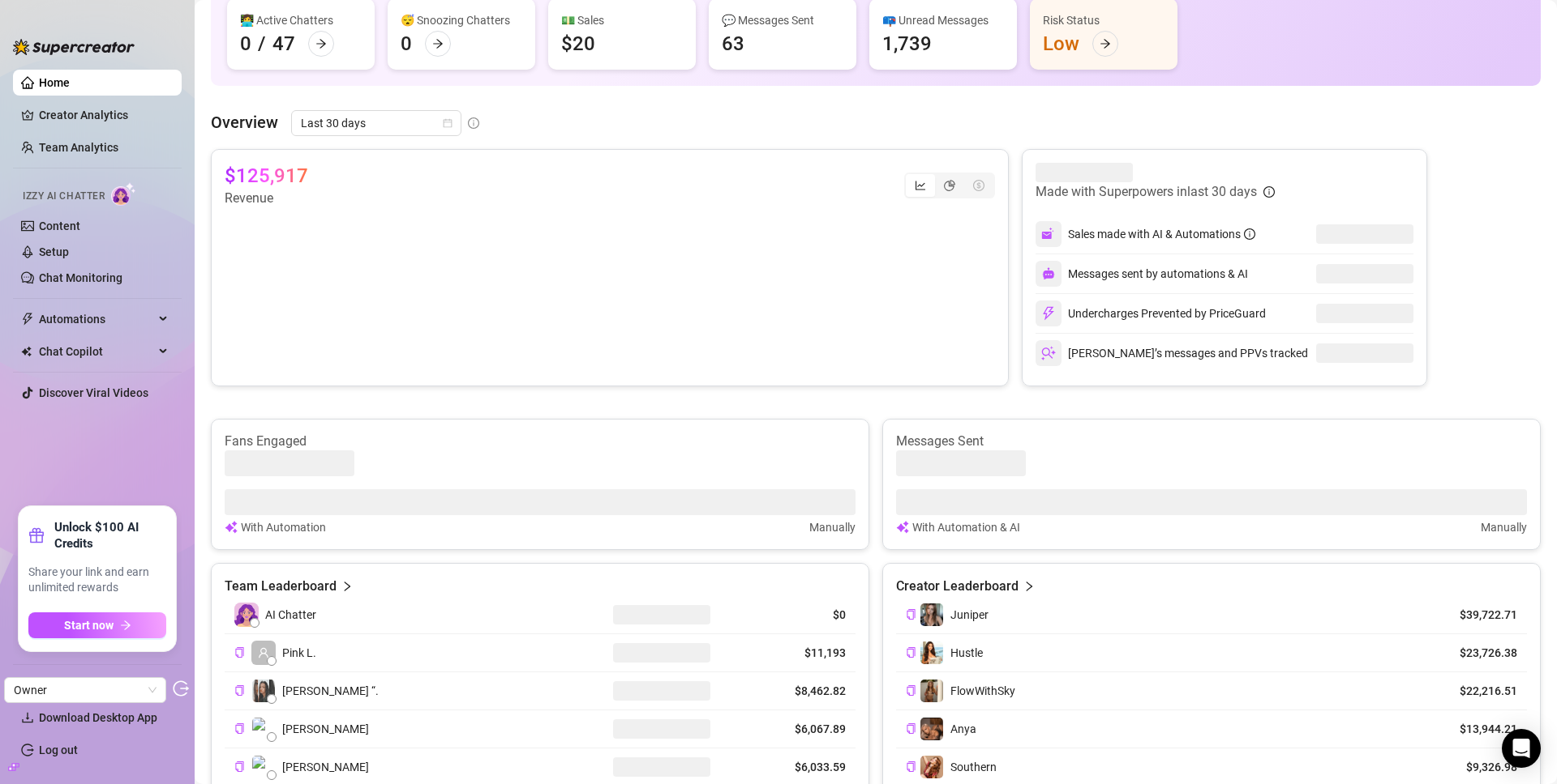
scroll to position [245, 0]
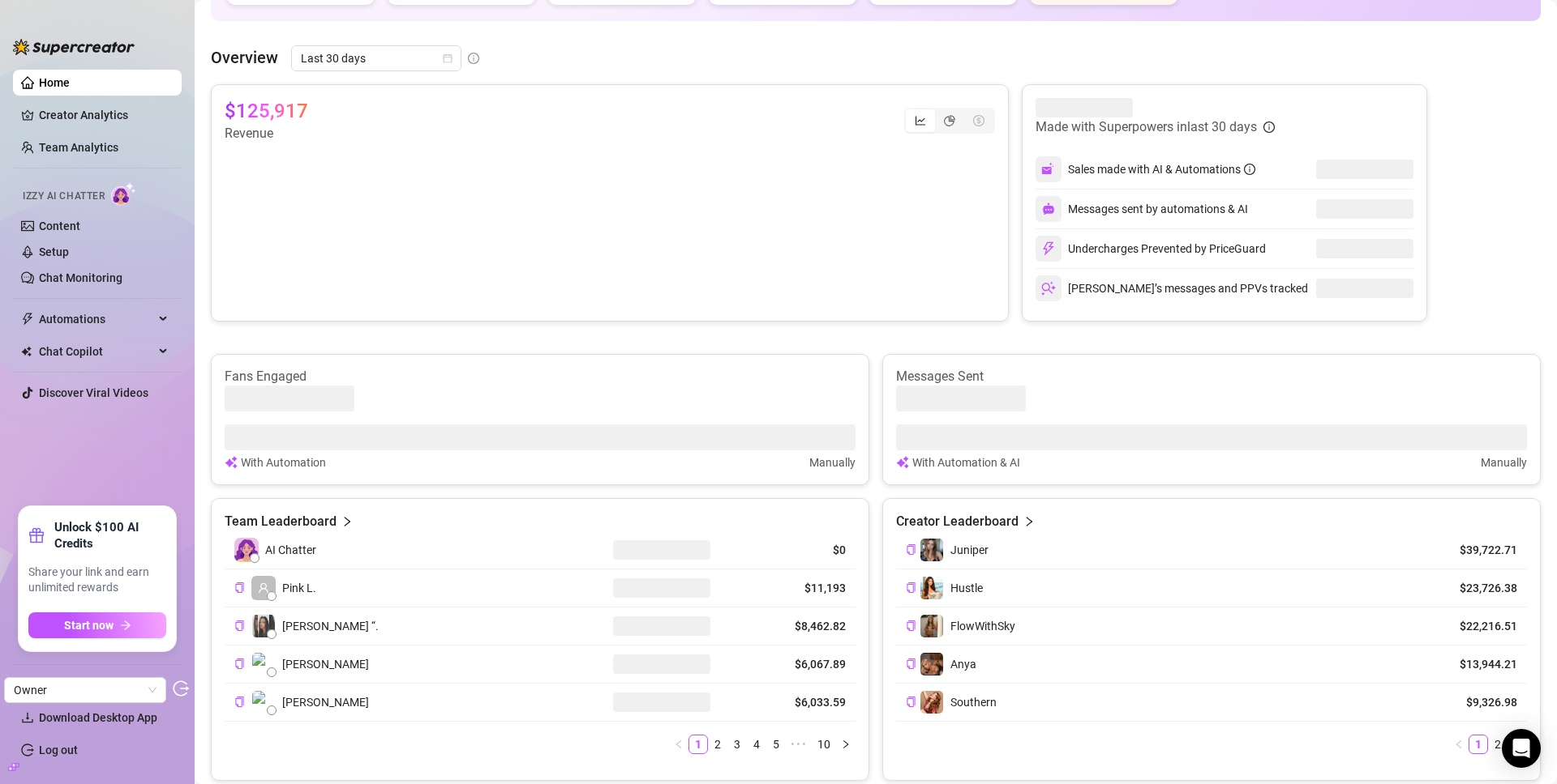
click at [12, 769] on icon "build" at bounding box center [13, 767] width 11 height 11
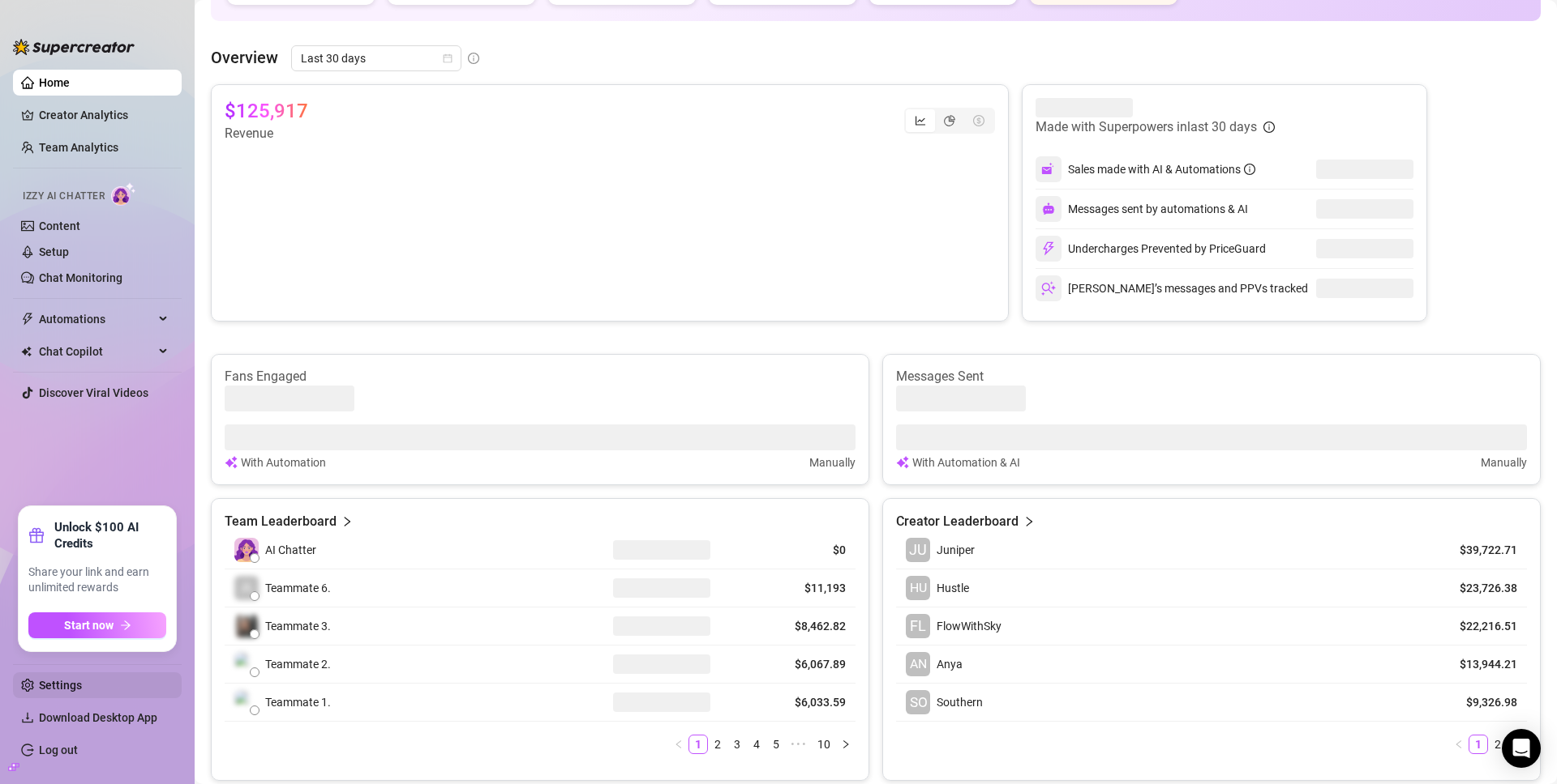
click at [70, 689] on link "Settings" at bounding box center [60, 685] width 43 height 13
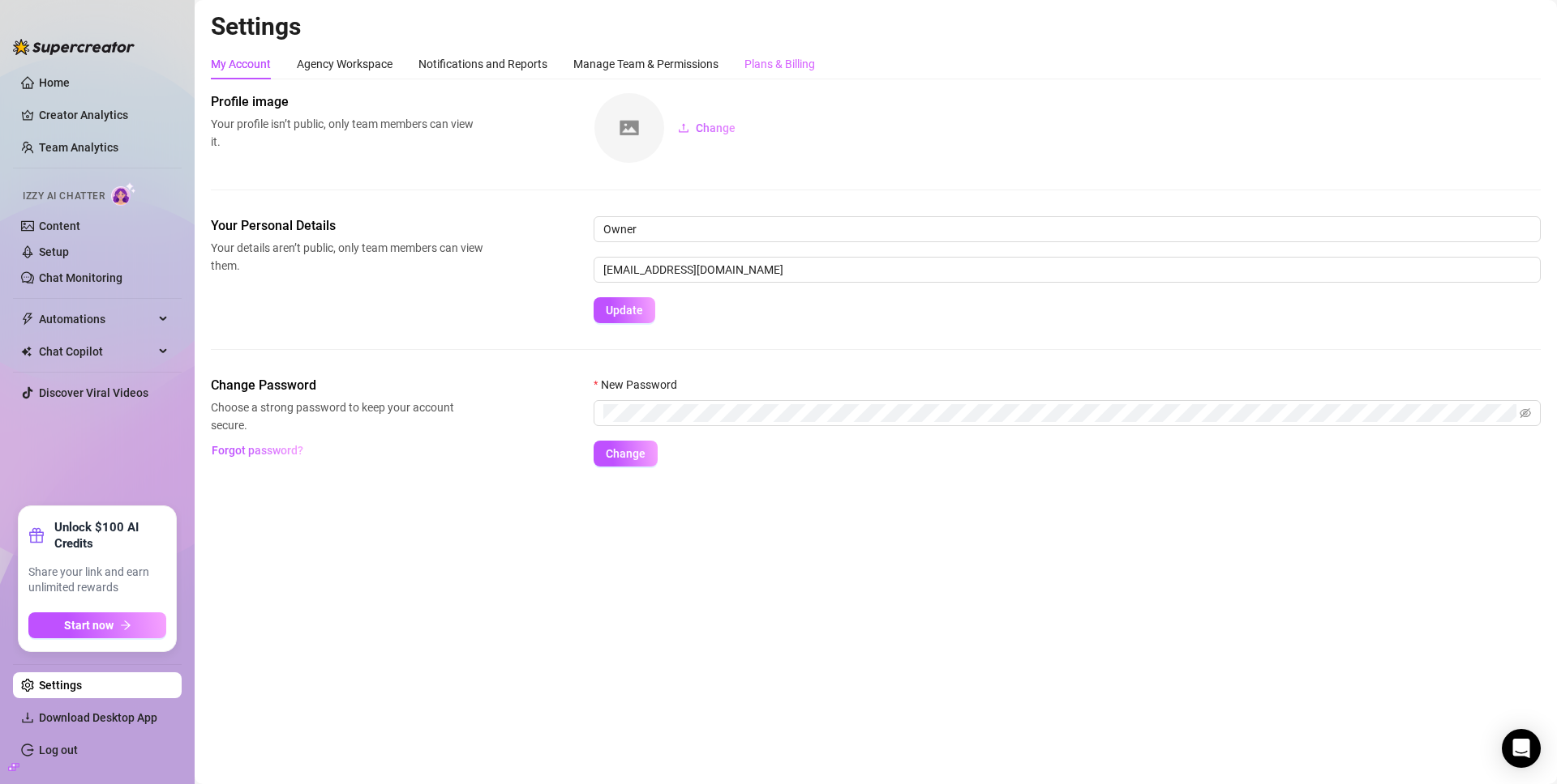
click at [791, 52] on div "Plans & Billing" at bounding box center [779, 64] width 71 height 31
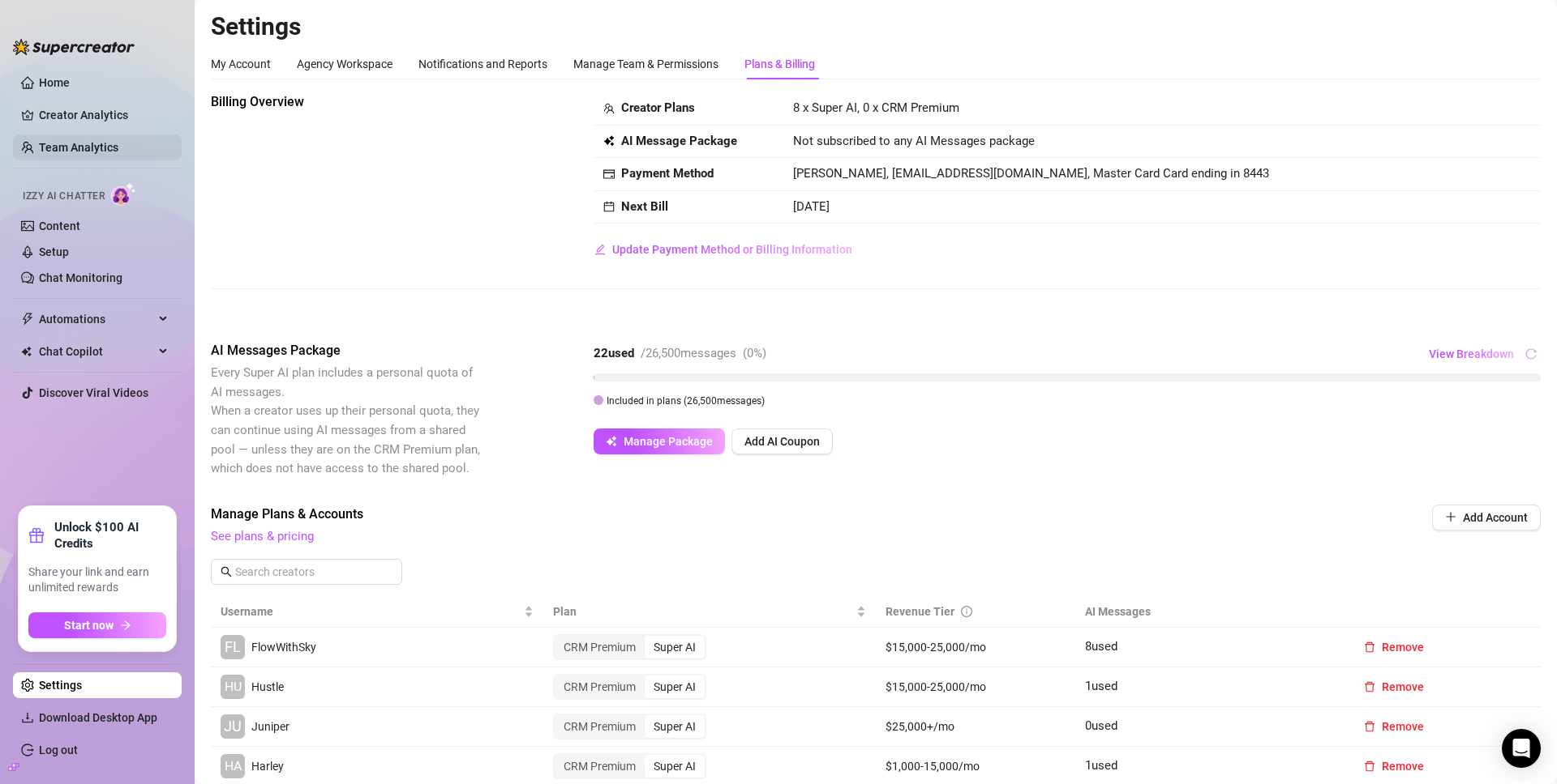
click at [84, 149] on link "Team Analytics" at bounding box center [79, 147] width 80 height 13
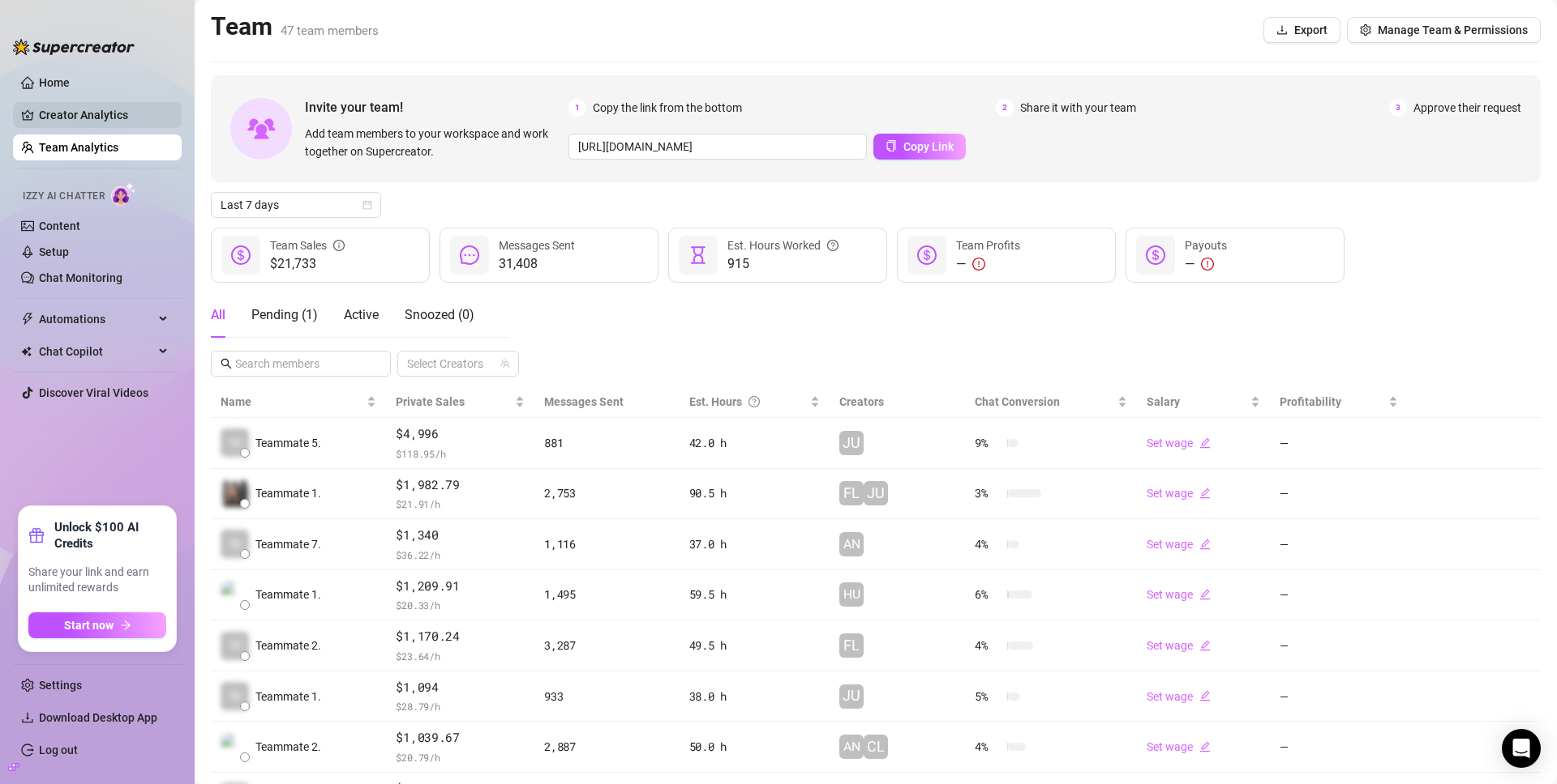
click at [75, 114] on link "Creator Analytics" at bounding box center [104, 116] width 130 height 26
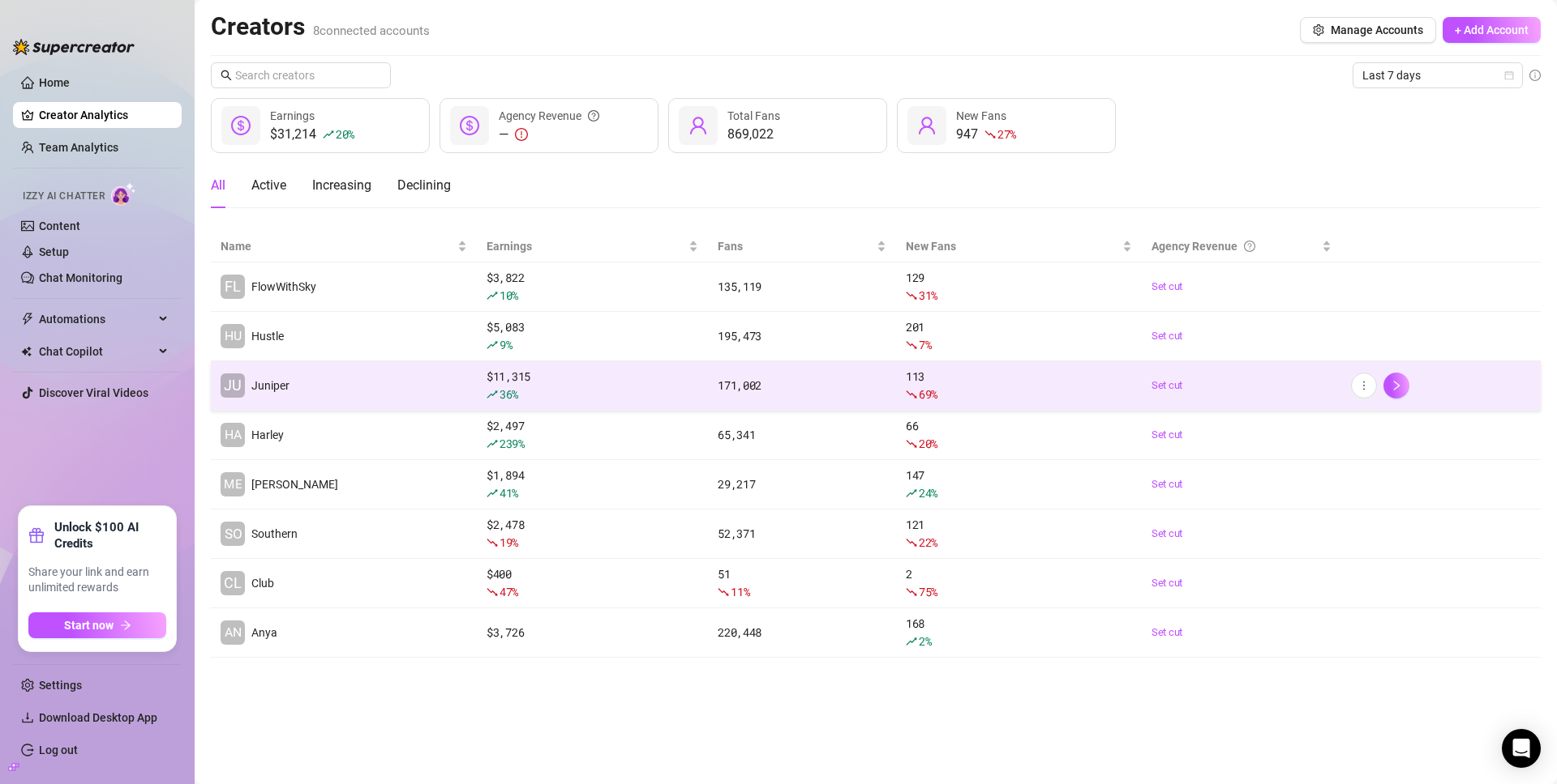
click at [388, 388] on td "JU Juniper" at bounding box center [344, 387] width 266 height 50
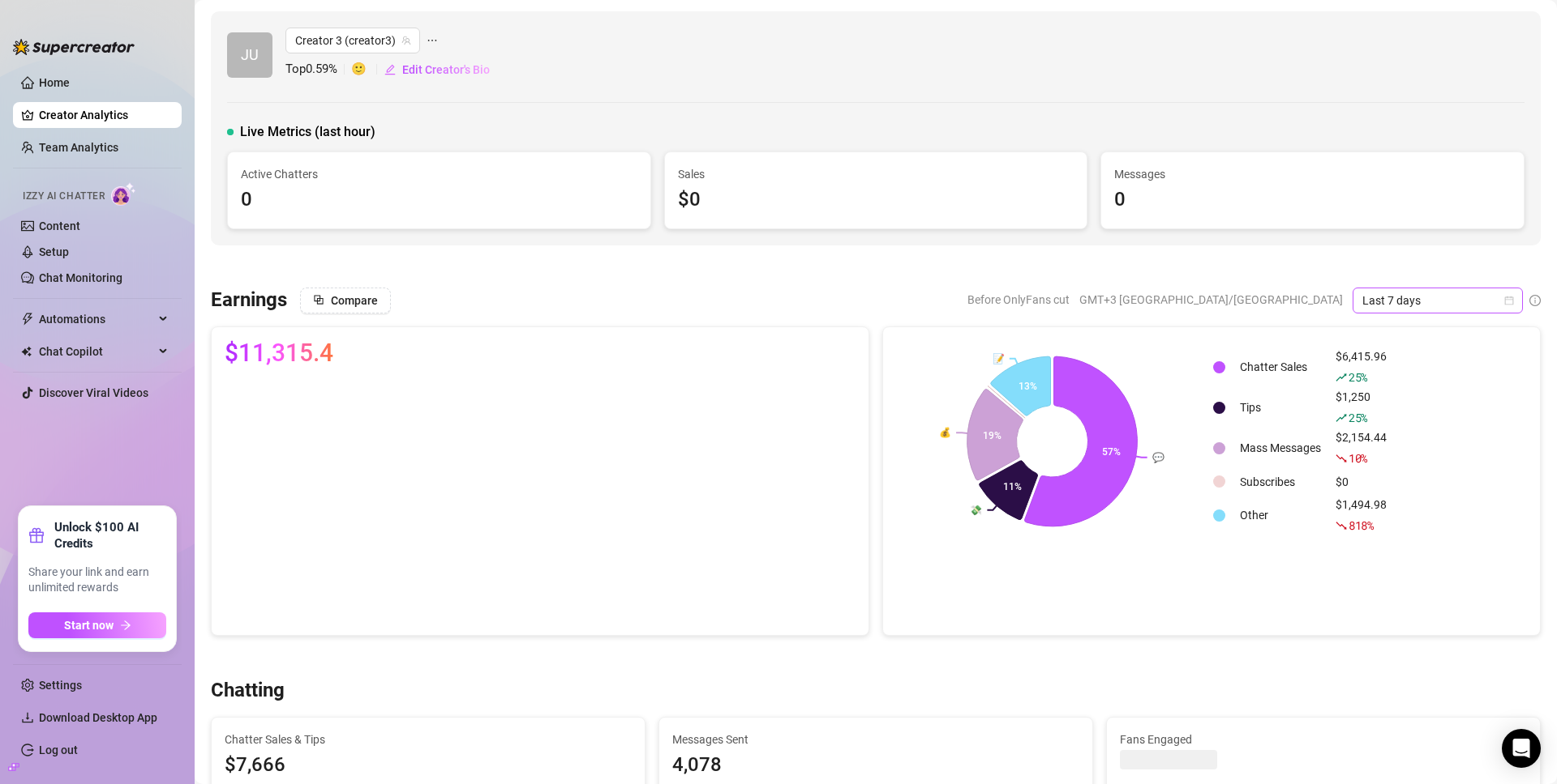
click at [1414, 308] on span "Last 7 days" at bounding box center [1437, 301] width 151 height 24
click at [1380, 376] on div "Last 30 days" at bounding box center [1425, 385] width 145 height 18
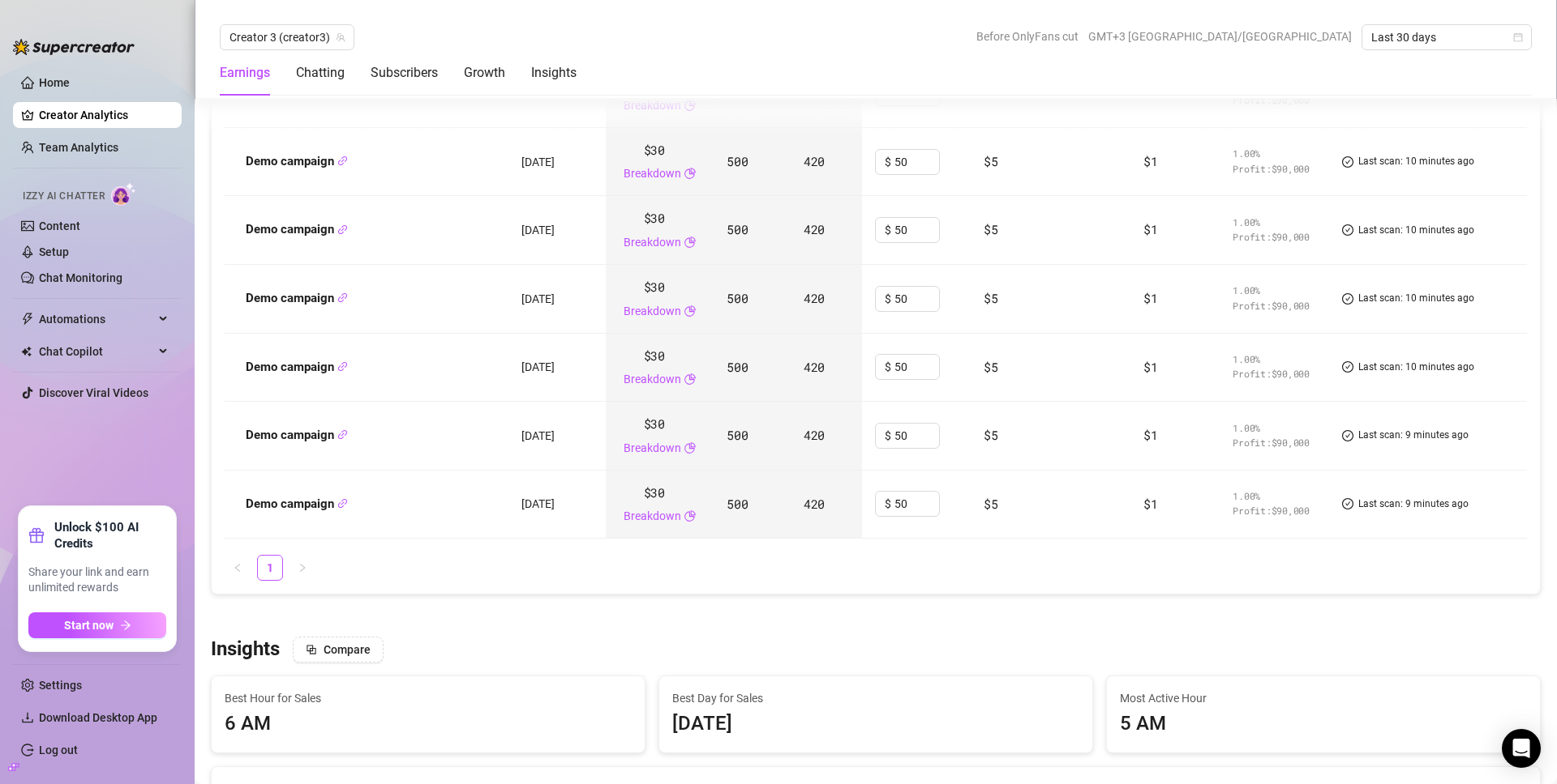
scroll to position [2540, 0]
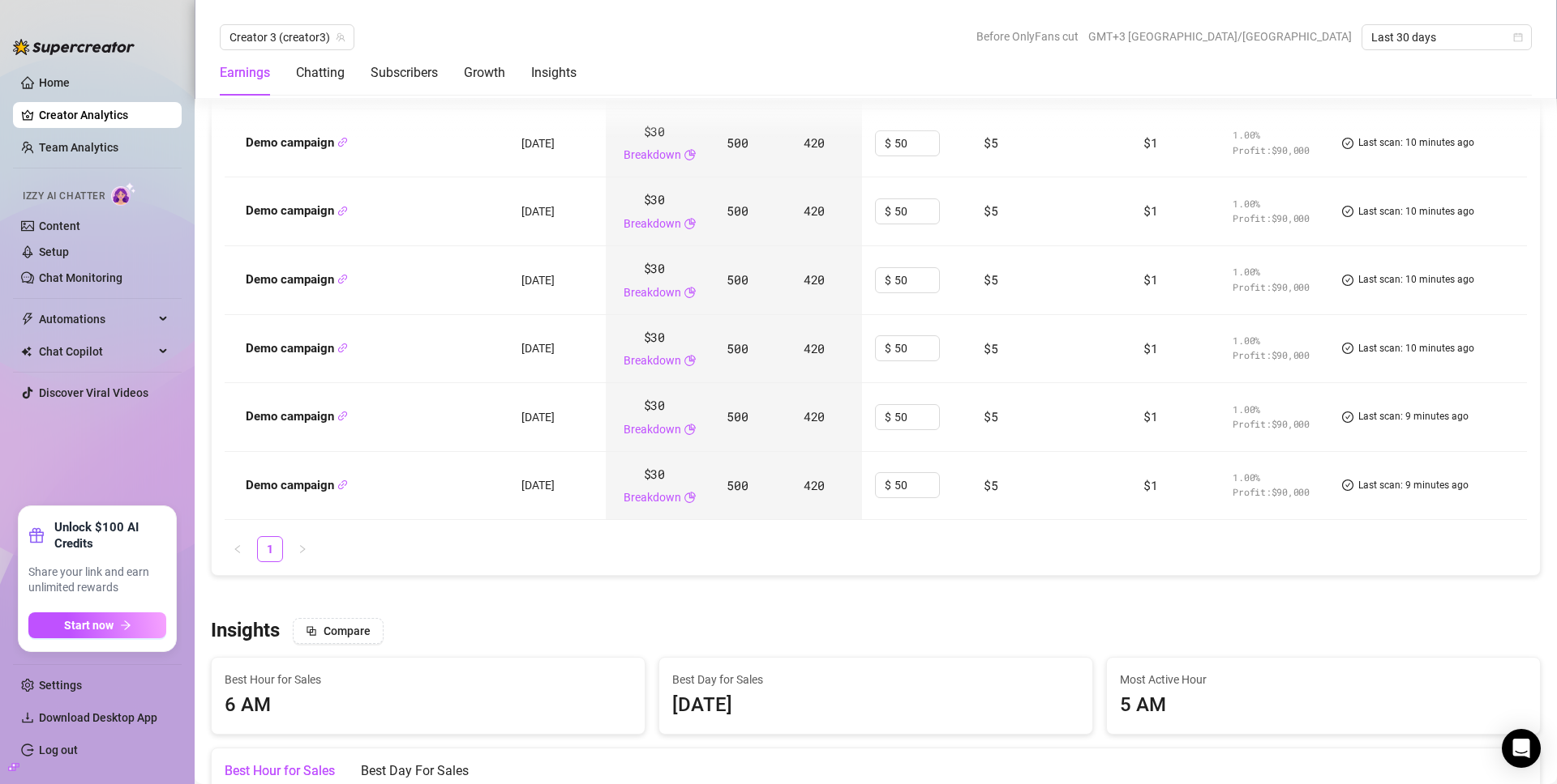
click at [103, 296] on ul "Home Creator Analytics Team Analytics Izzy AI Chatter Content Setup Chat Monito…" at bounding box center [97, 281] width 168 height 436
click at [121, 281] on link "Chat Monitoring" at bounding box center [81, 278] width 84 height 13
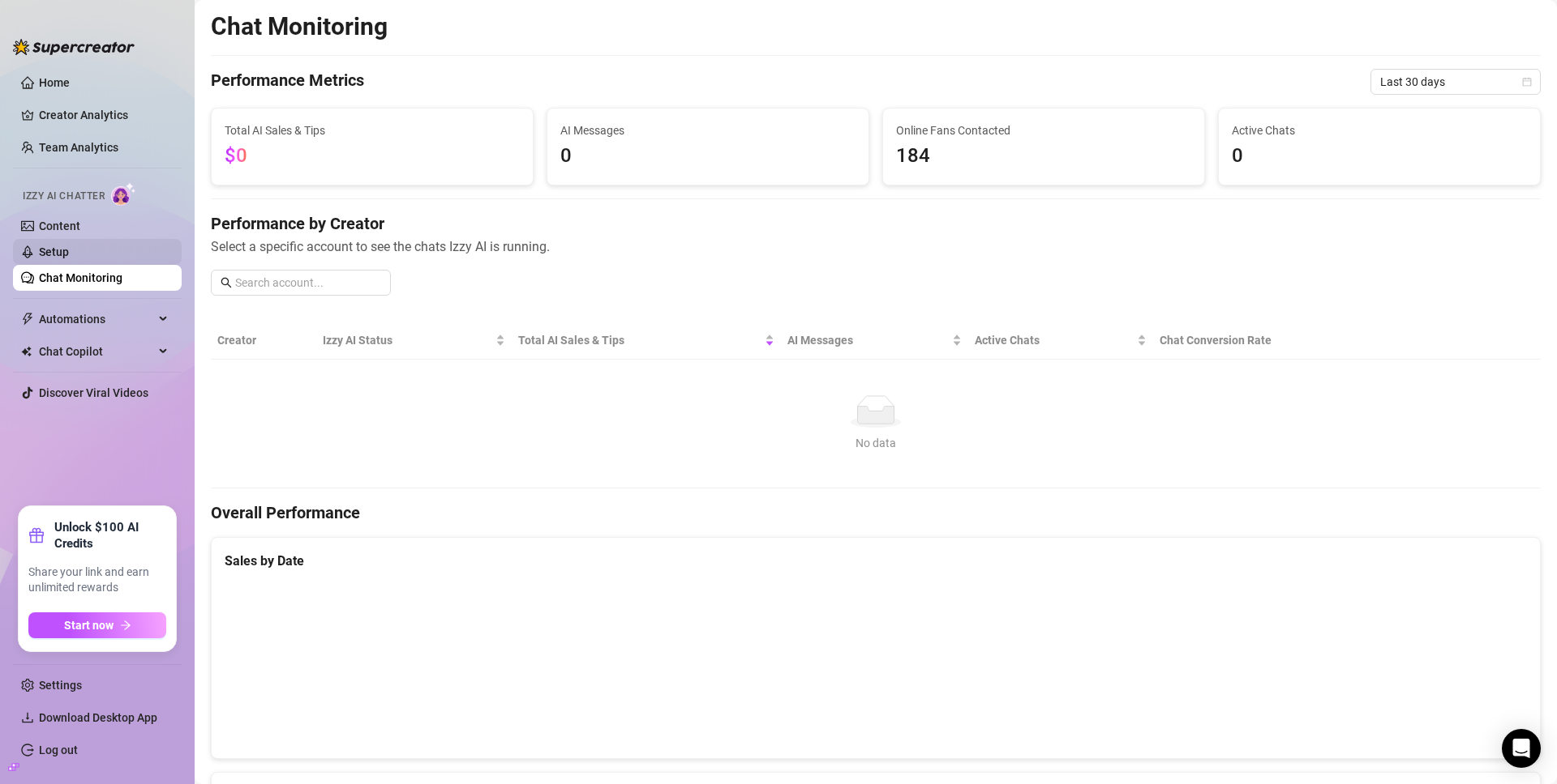
click at [69, 247] on link "Setup" at bounding box center [54, 251] width 30 height 13
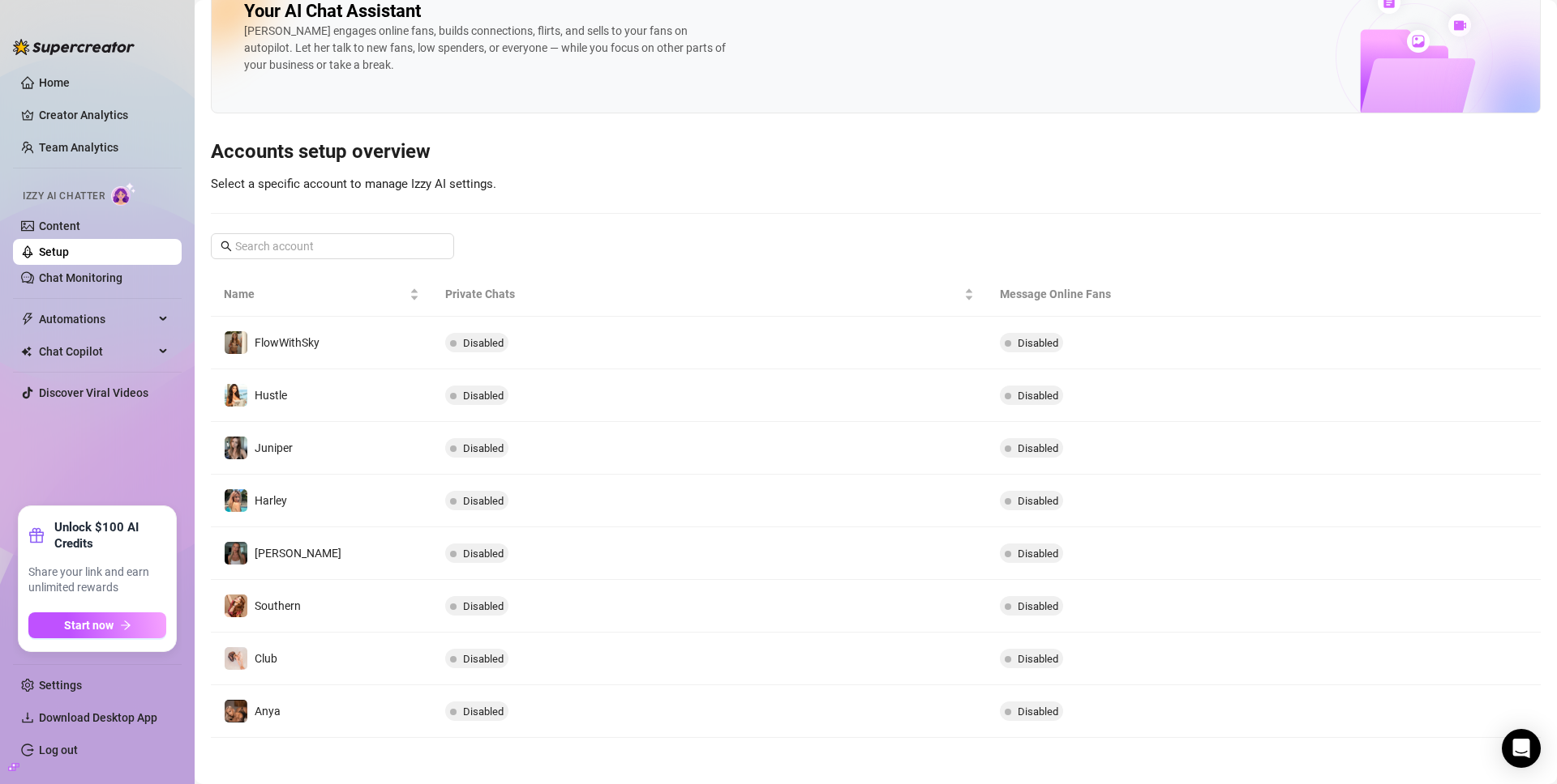
scroll to position [41, 0]
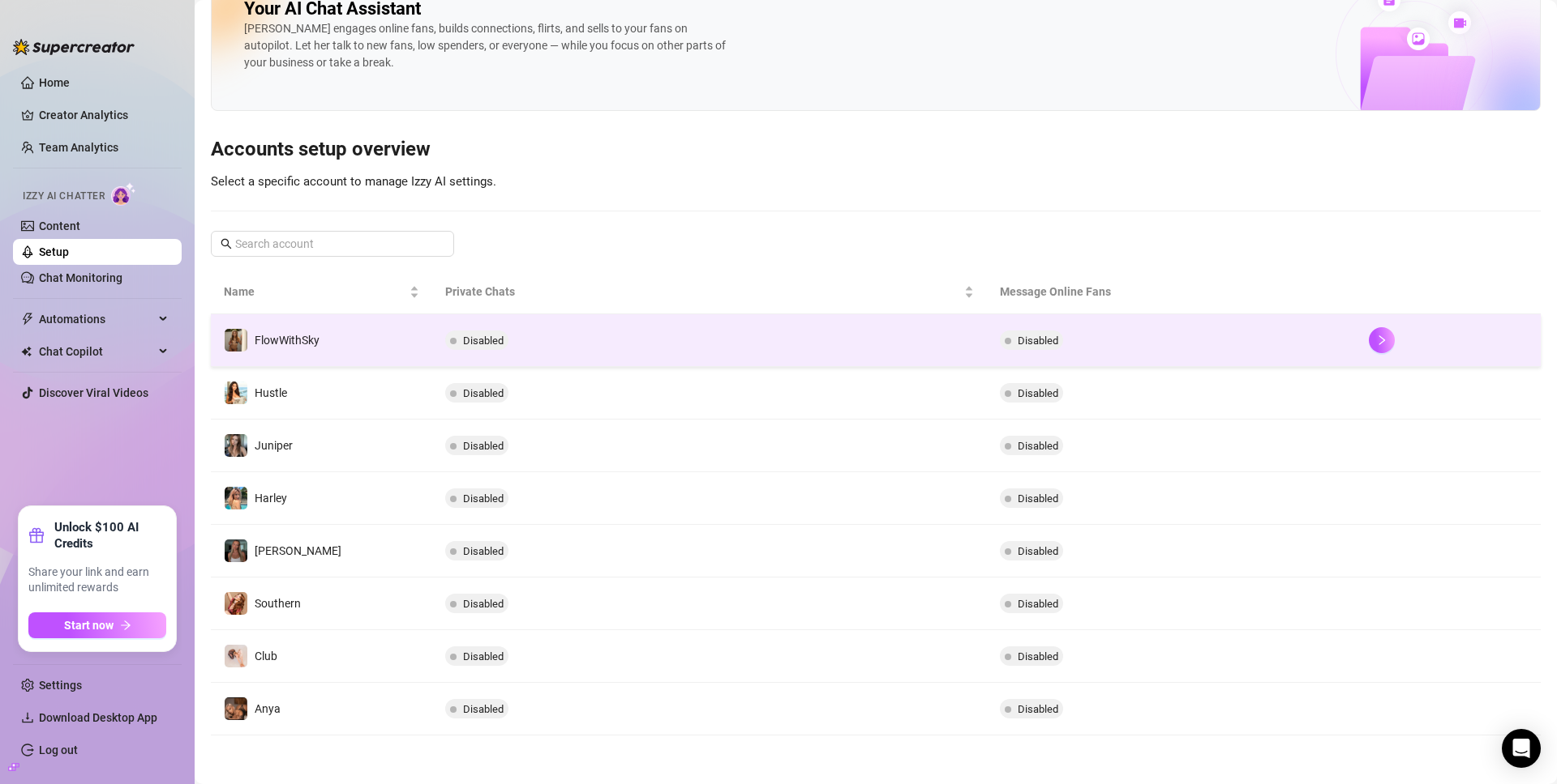
click at [315, 331] on div "FlowWithSky" at bounding box center [272, 340] width 96 height 24
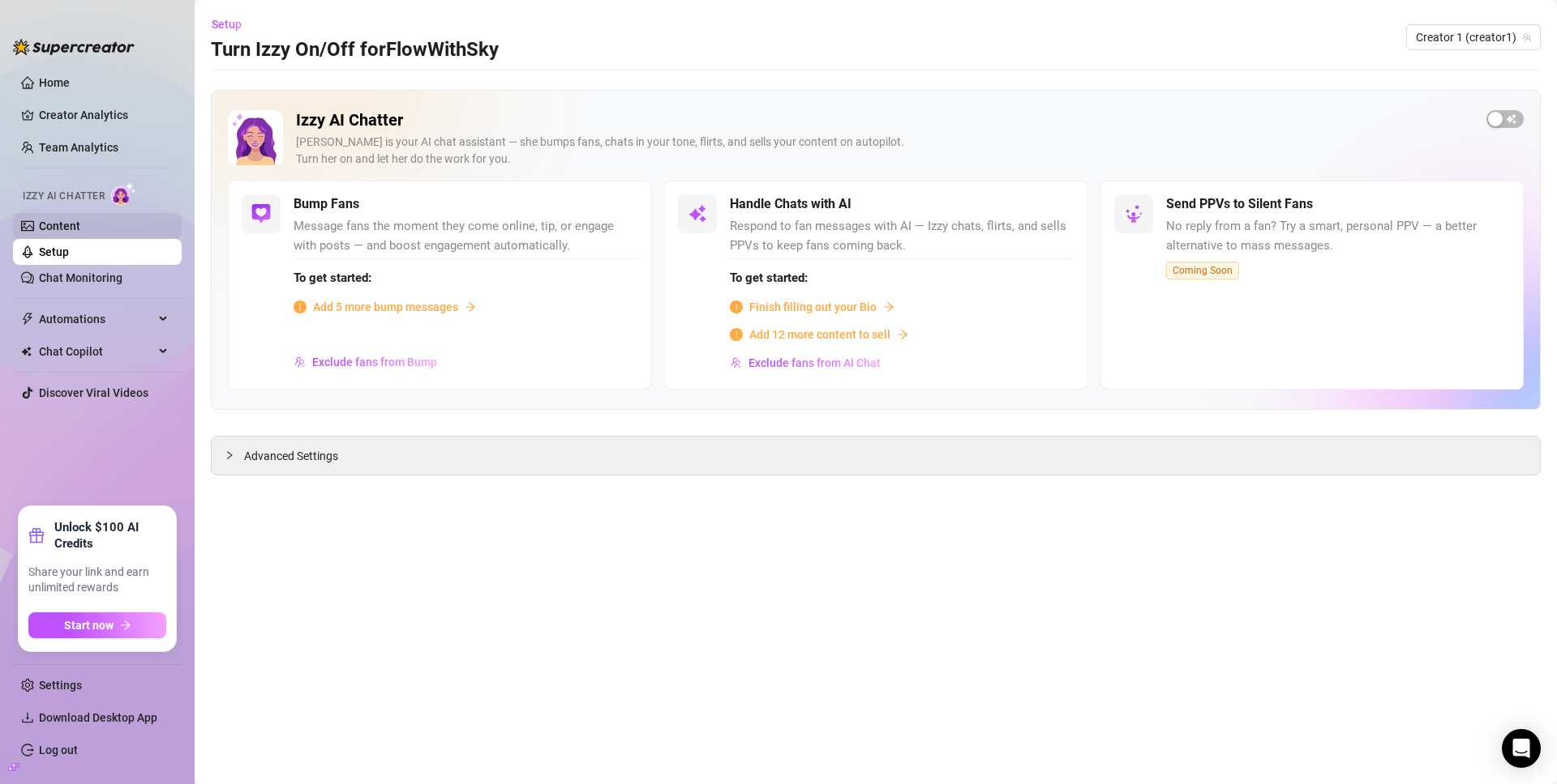
click at [74, 231] on link "Content" at bounding box center [59, 225] width 41 height 13
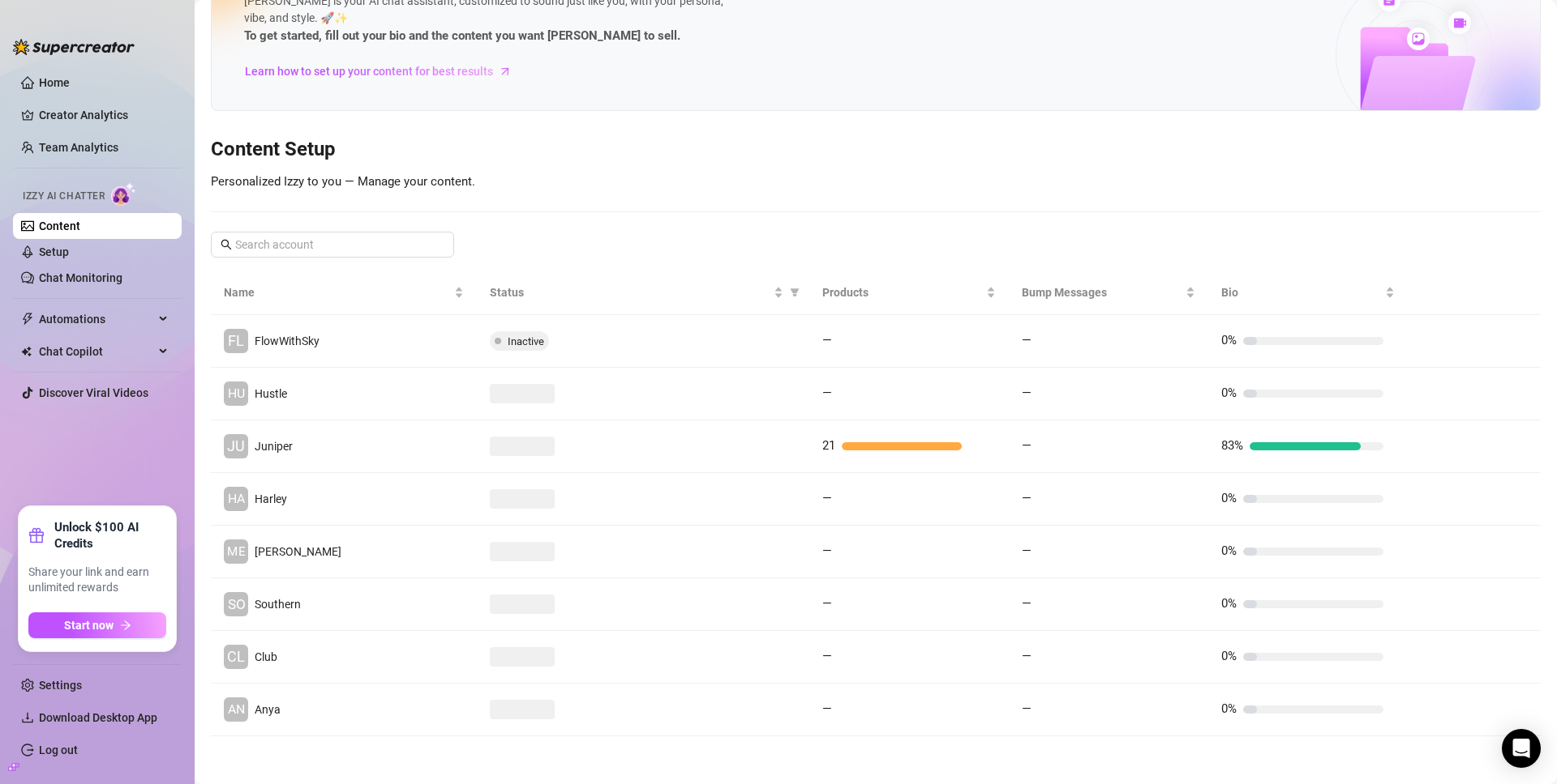
scroll to position [69, 0]
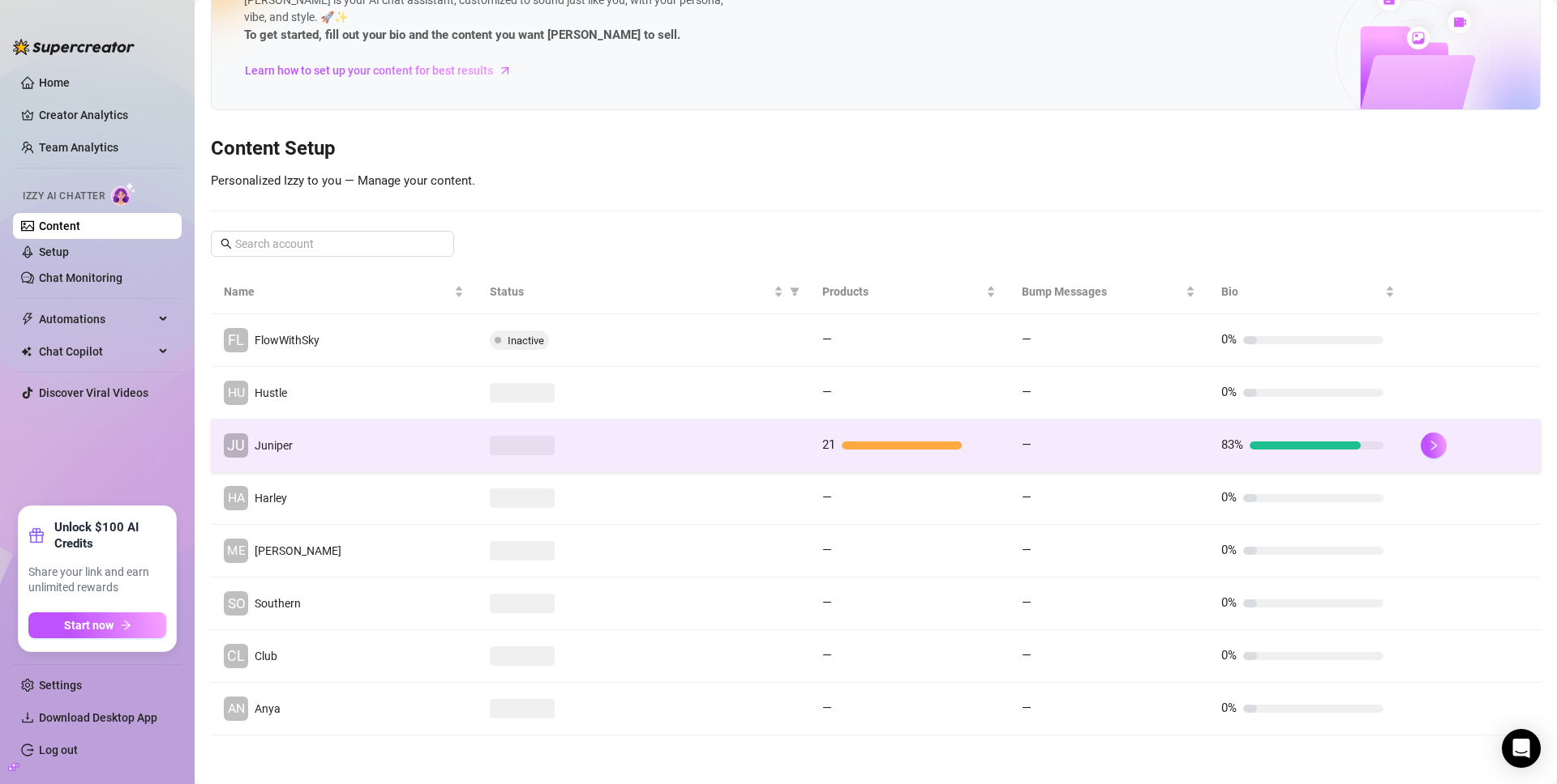
click at [624, 445] on div at bounding box center [643, 446] width 307 height 20
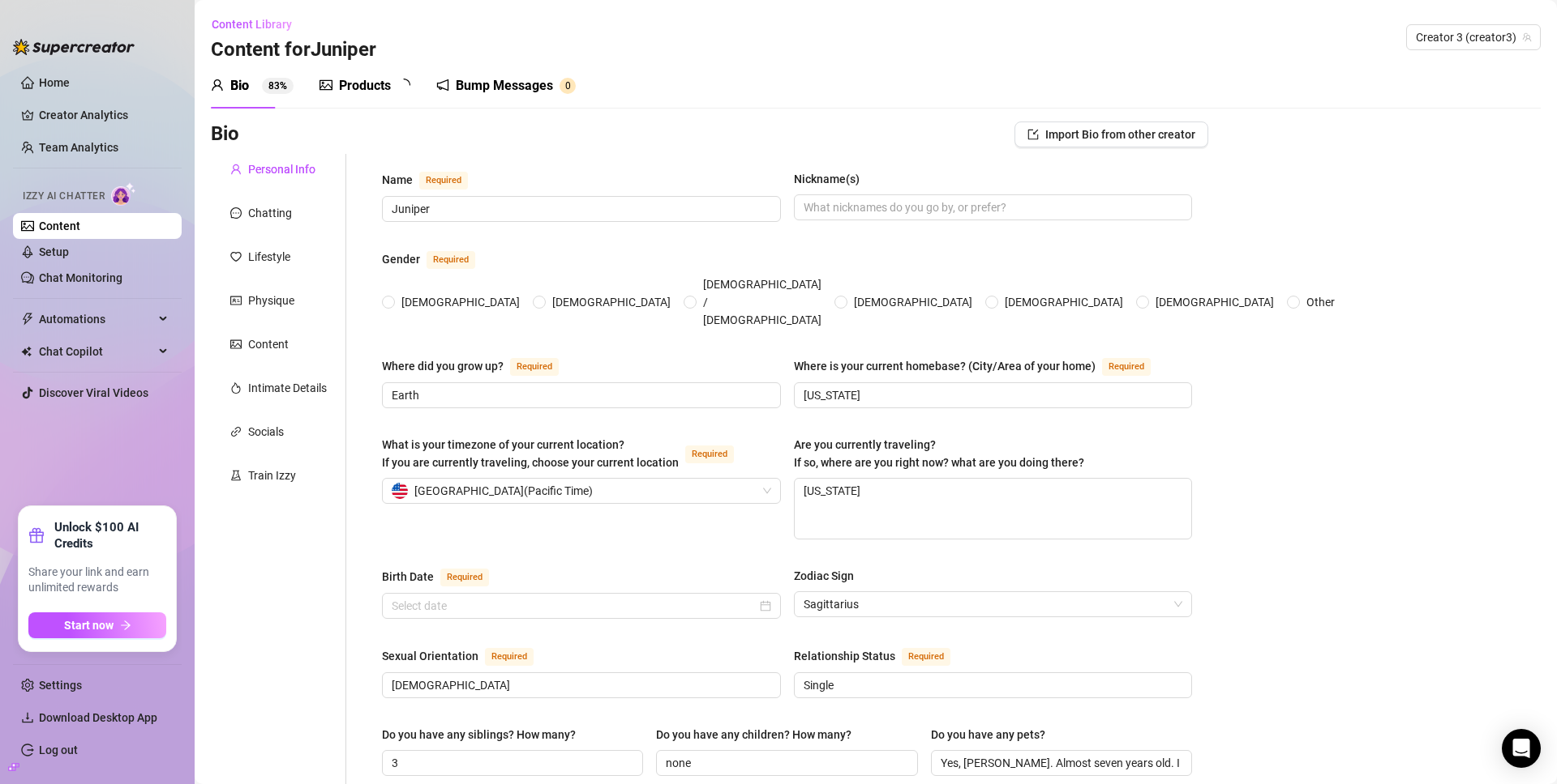
radio input "true"
type input "December 1st, 2001"
click at [224, 197] on div "Chatting" at bounding box center [279, 212] width 136 height 31
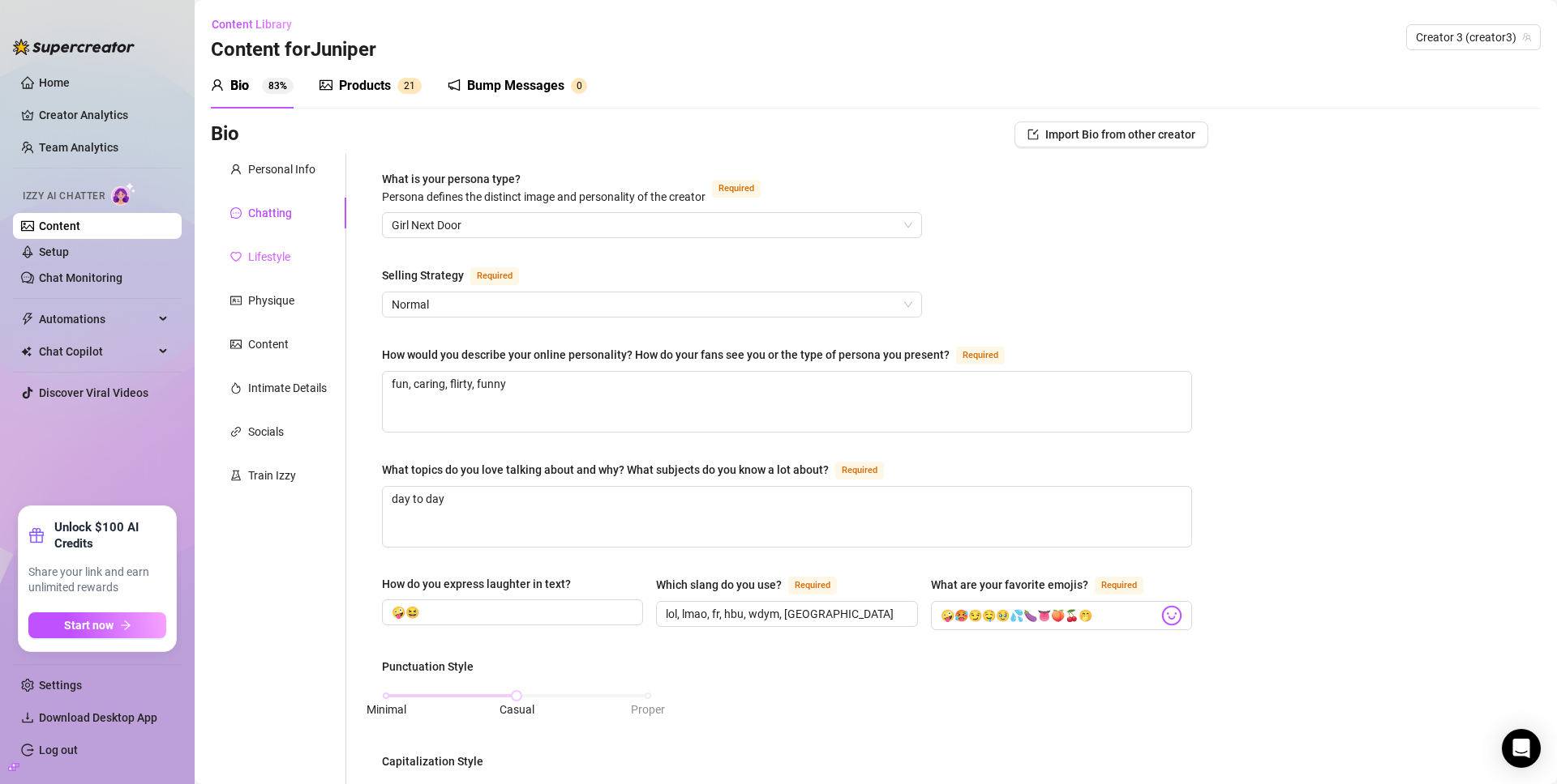
click at [295, 249] on div "Lifestyle" at bounding box center [279, 256] width 136 height 31
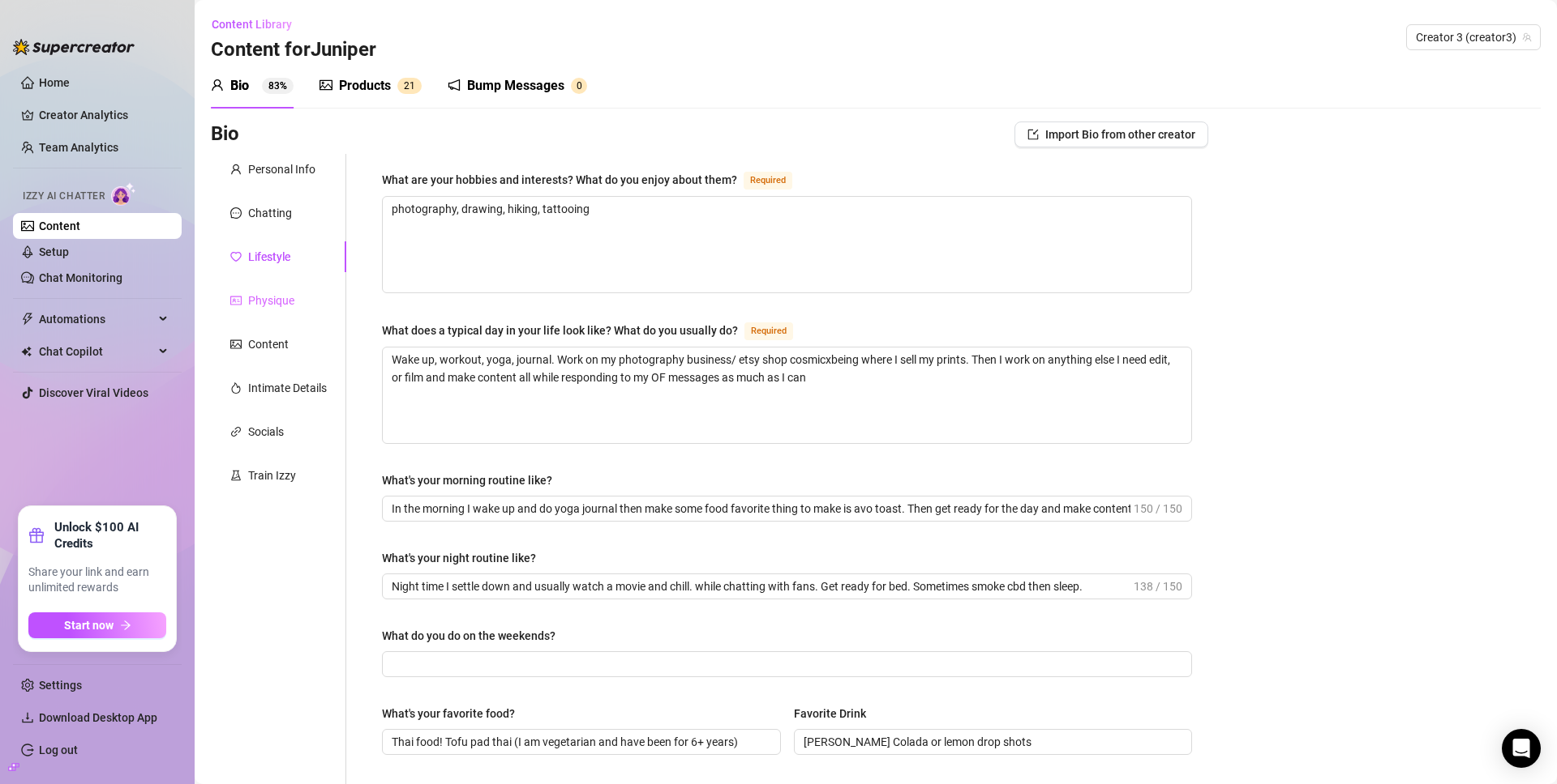
click at [298, 297] on div "Physique" at bounding box center [279, 300] width 136 height 31
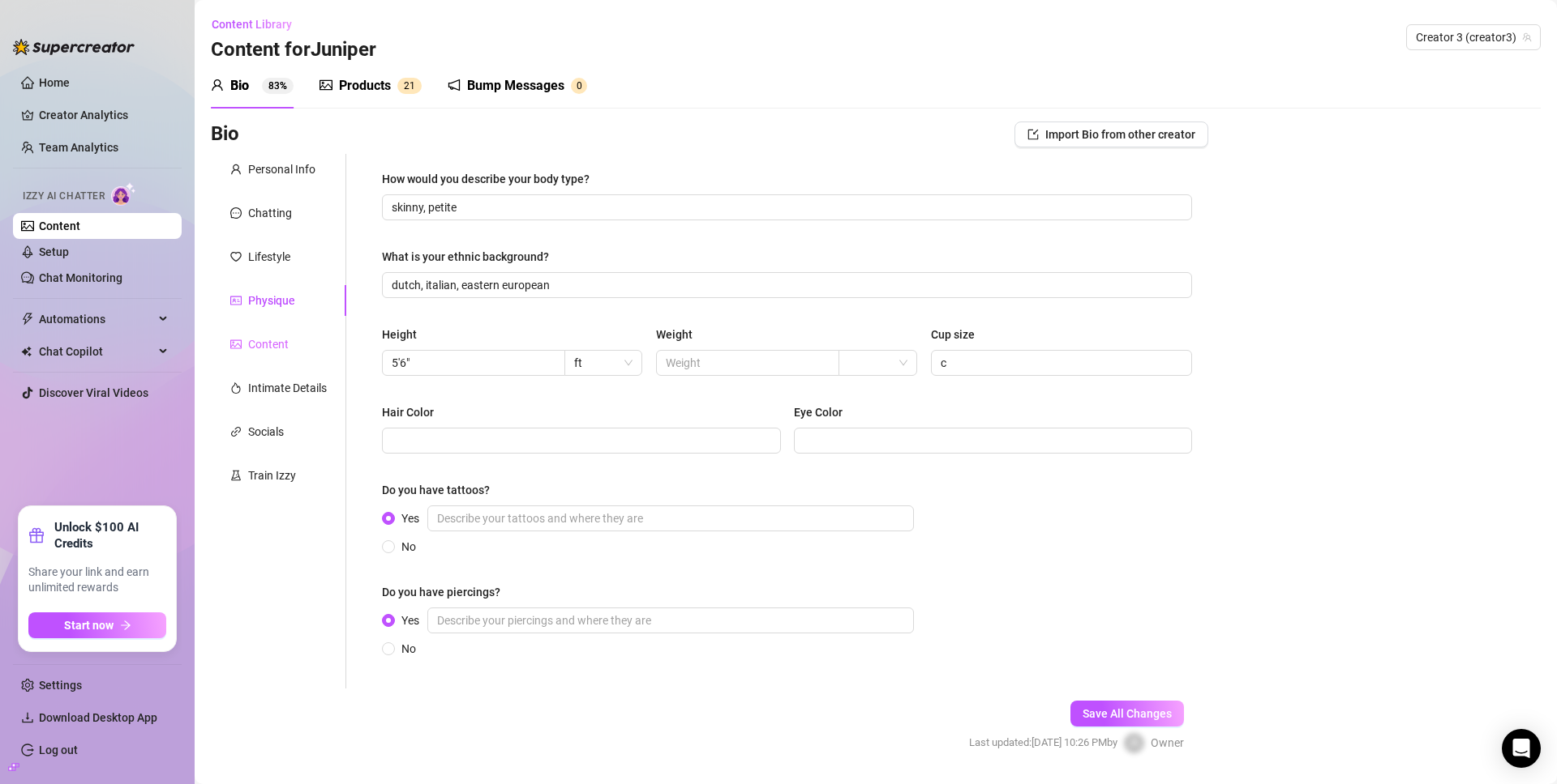
click at [305, 332] on div "Content" at bounding box center [279, 344] width 136 height 31
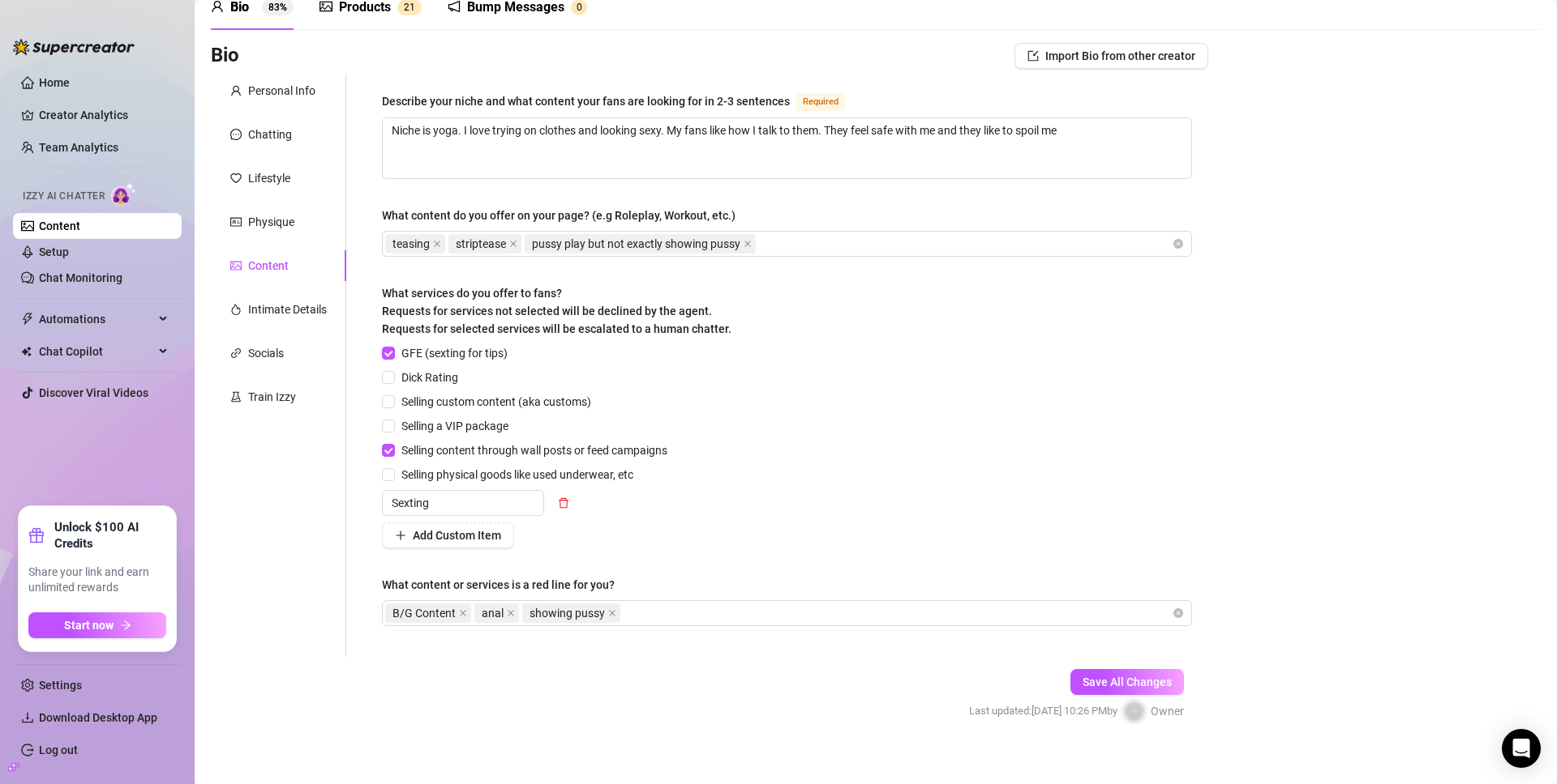
scroll to position [94, 0]
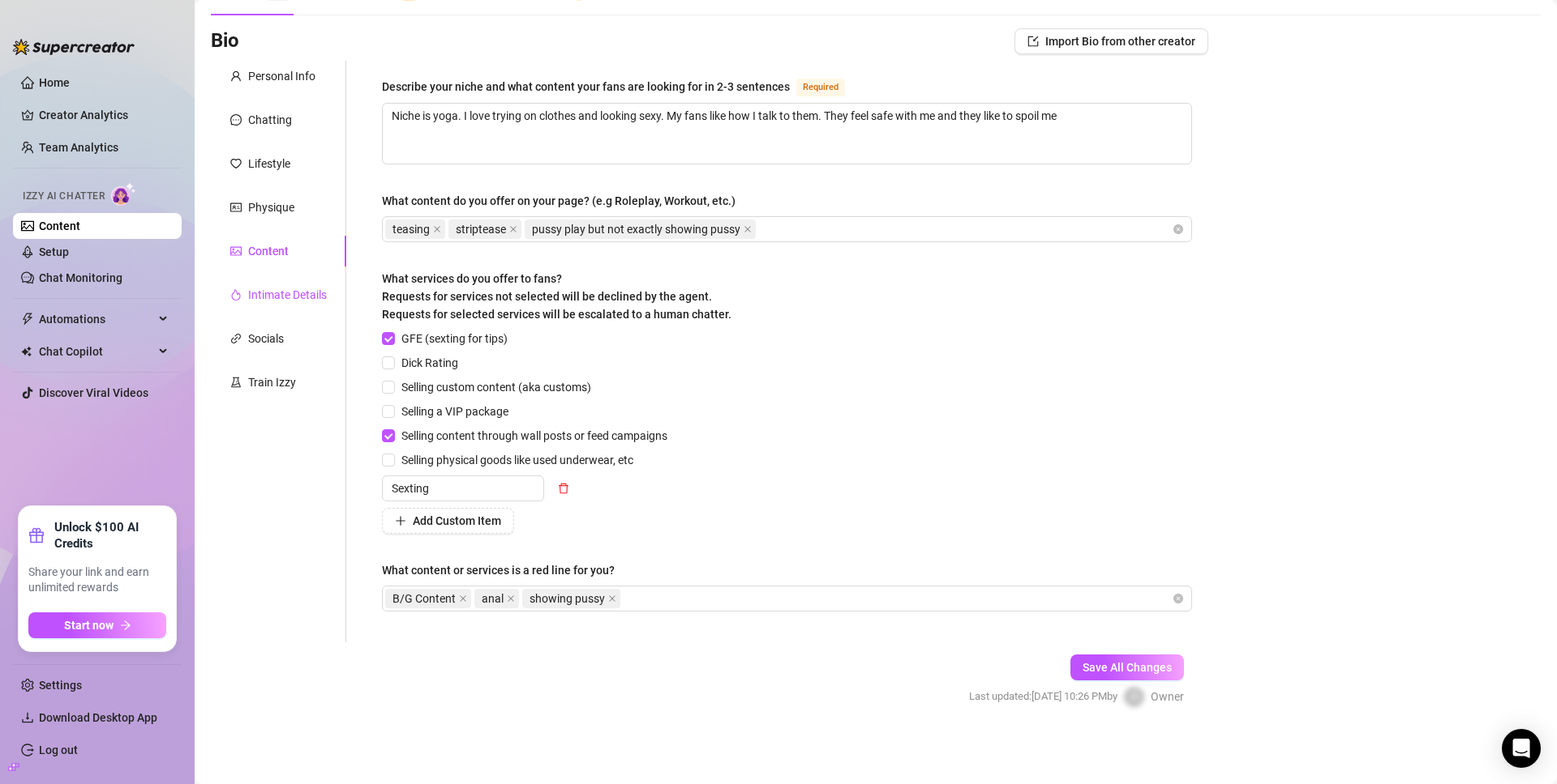
click at [266, 288] on div "Intimate Details" at bounding box center [287, 295] width 79 height 18
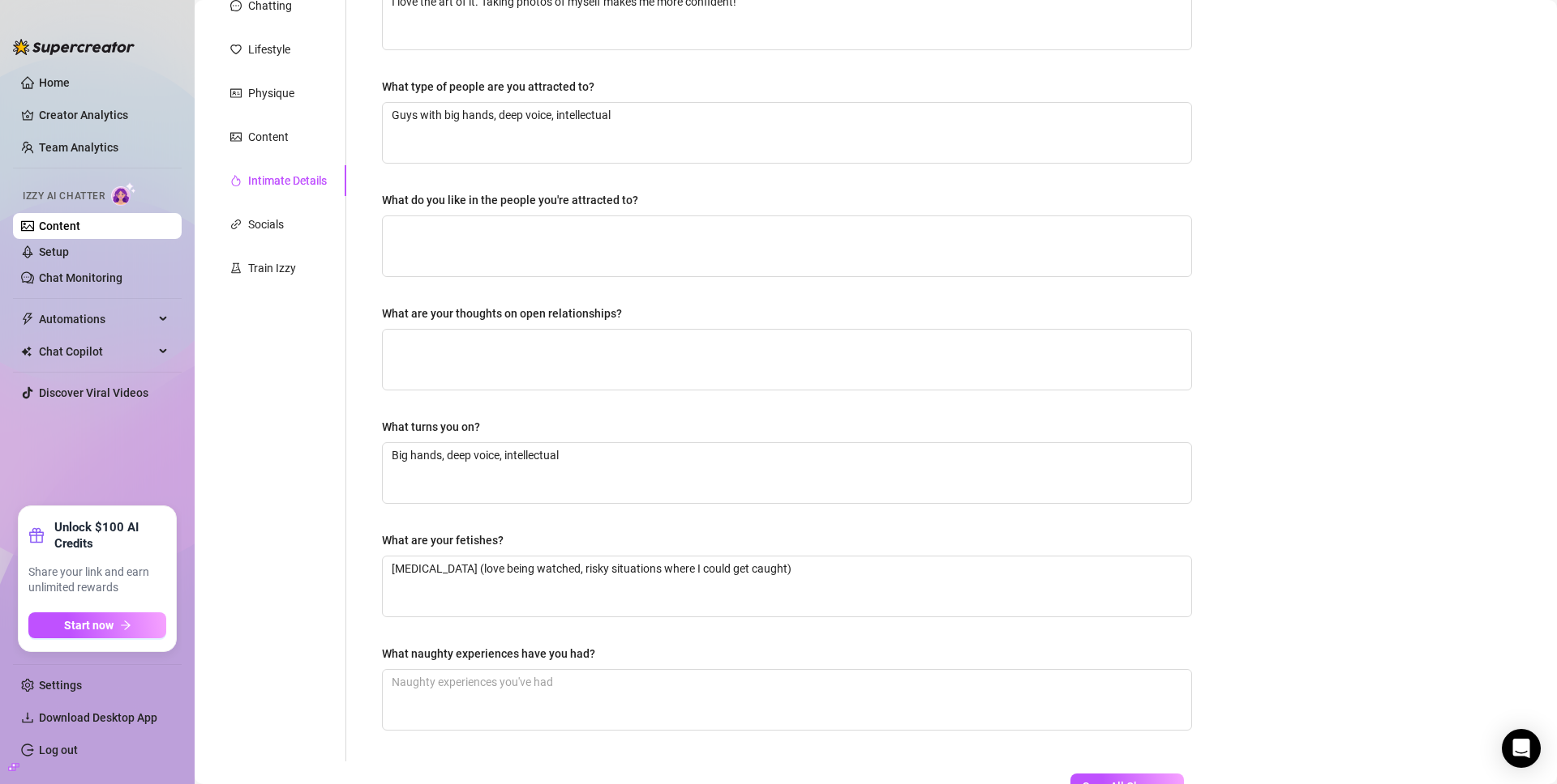
scroll to position [209, 0]
click at [296, 233] on div "Socials" at bounding box center [279, 222] width 136 height 31
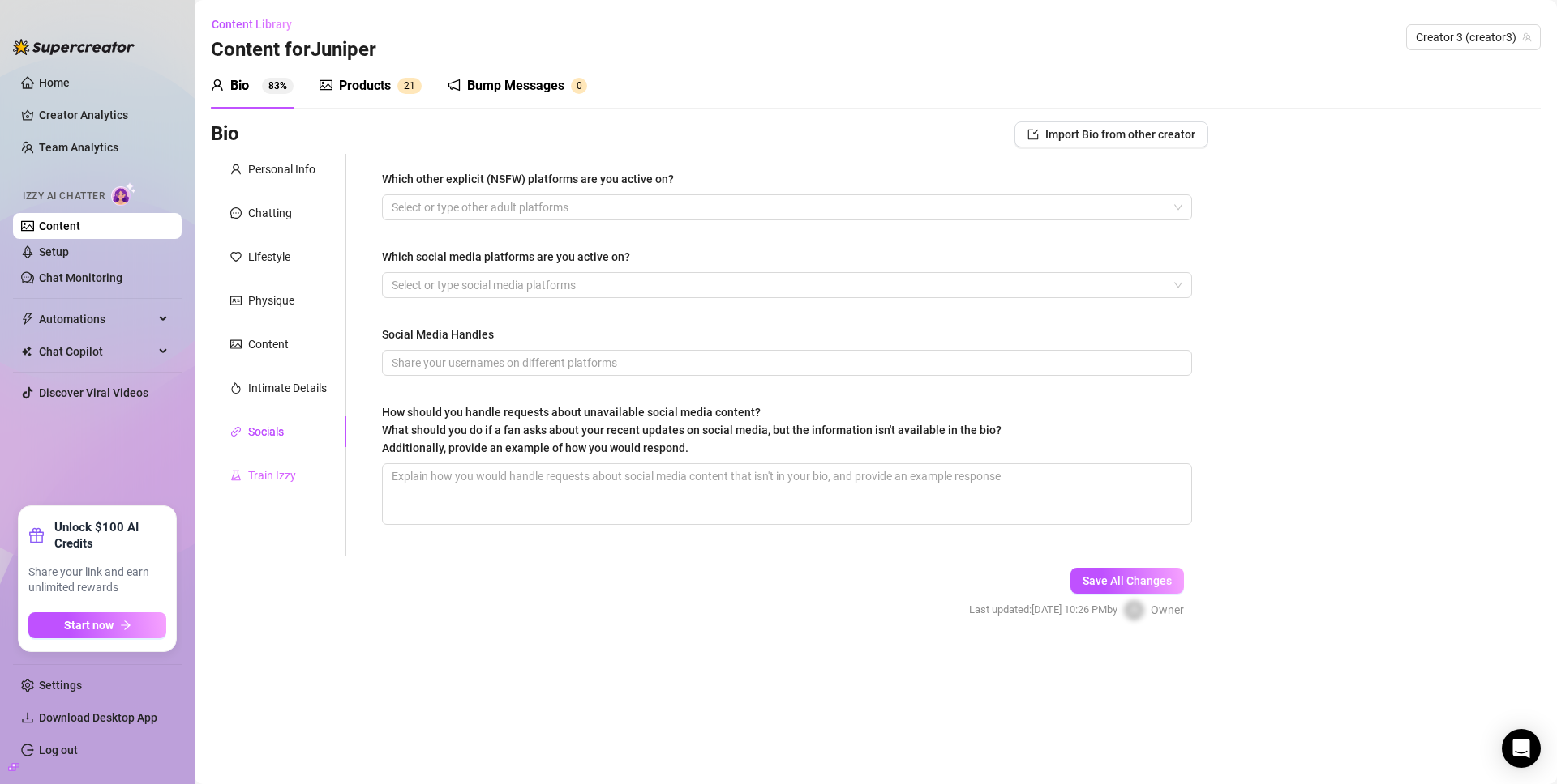
click at [264, 490] on div "Train Izzy" at bounding box center [279, 475] width 136 height 31
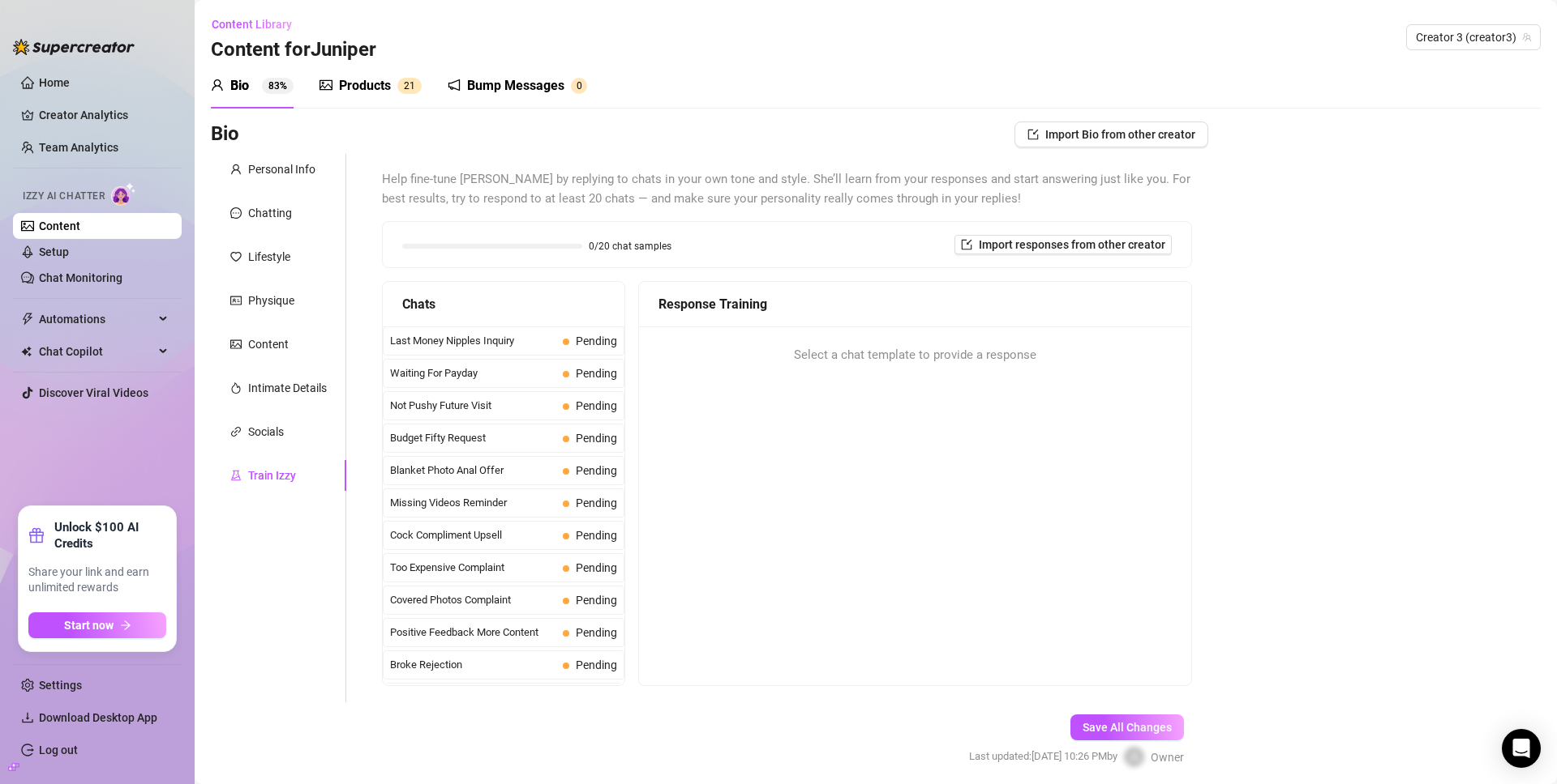
click at [511, 95] on div "Bump Messages" at bounding box center [516, 86] width 98 height 20
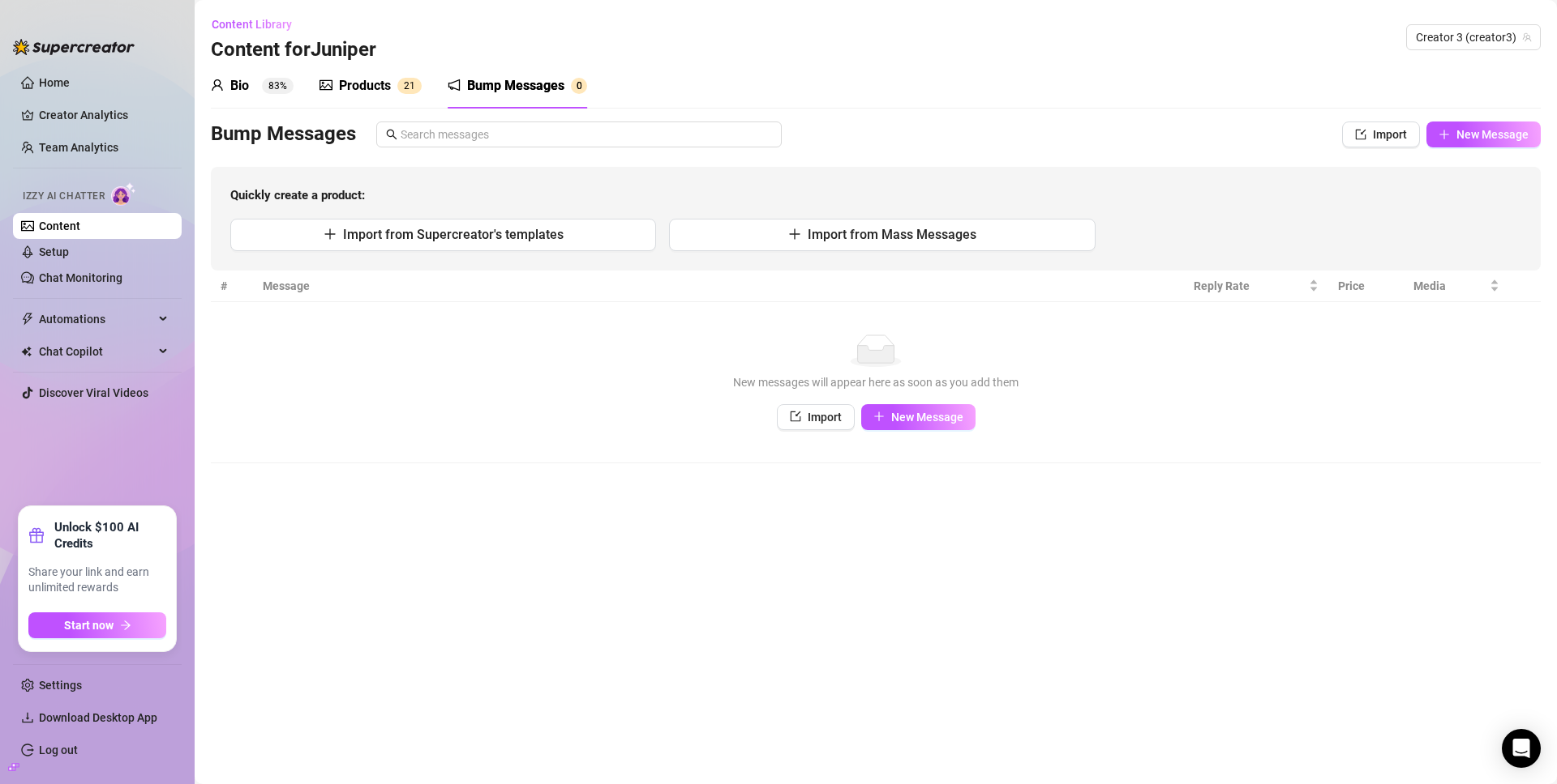
click at [279, 82] on sup "83%" at bounding box center [278, 86] width 32 height 16
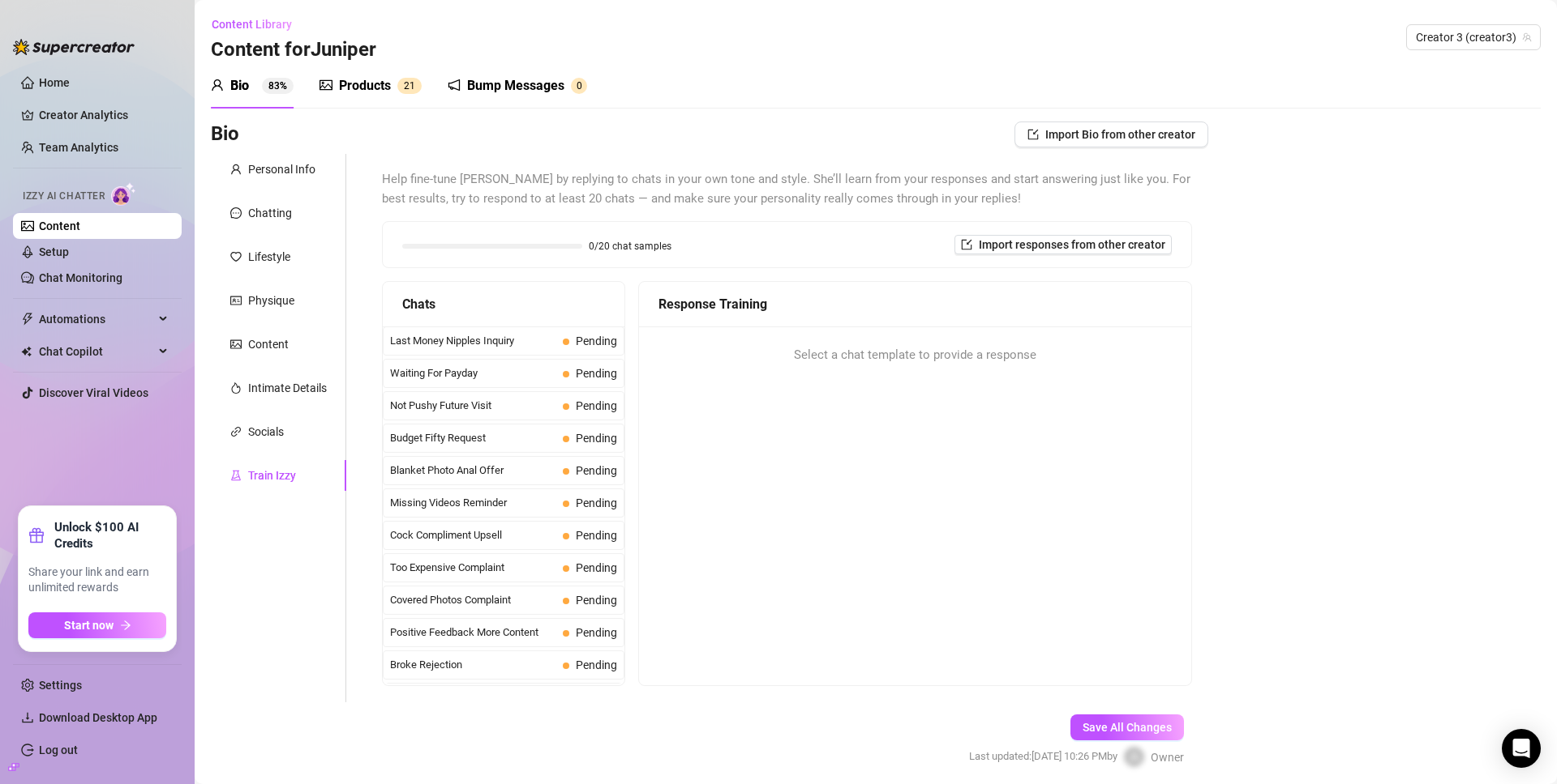
click at [81, 223] on link "Content" at bounding box center [59, 225] width 41 height 13
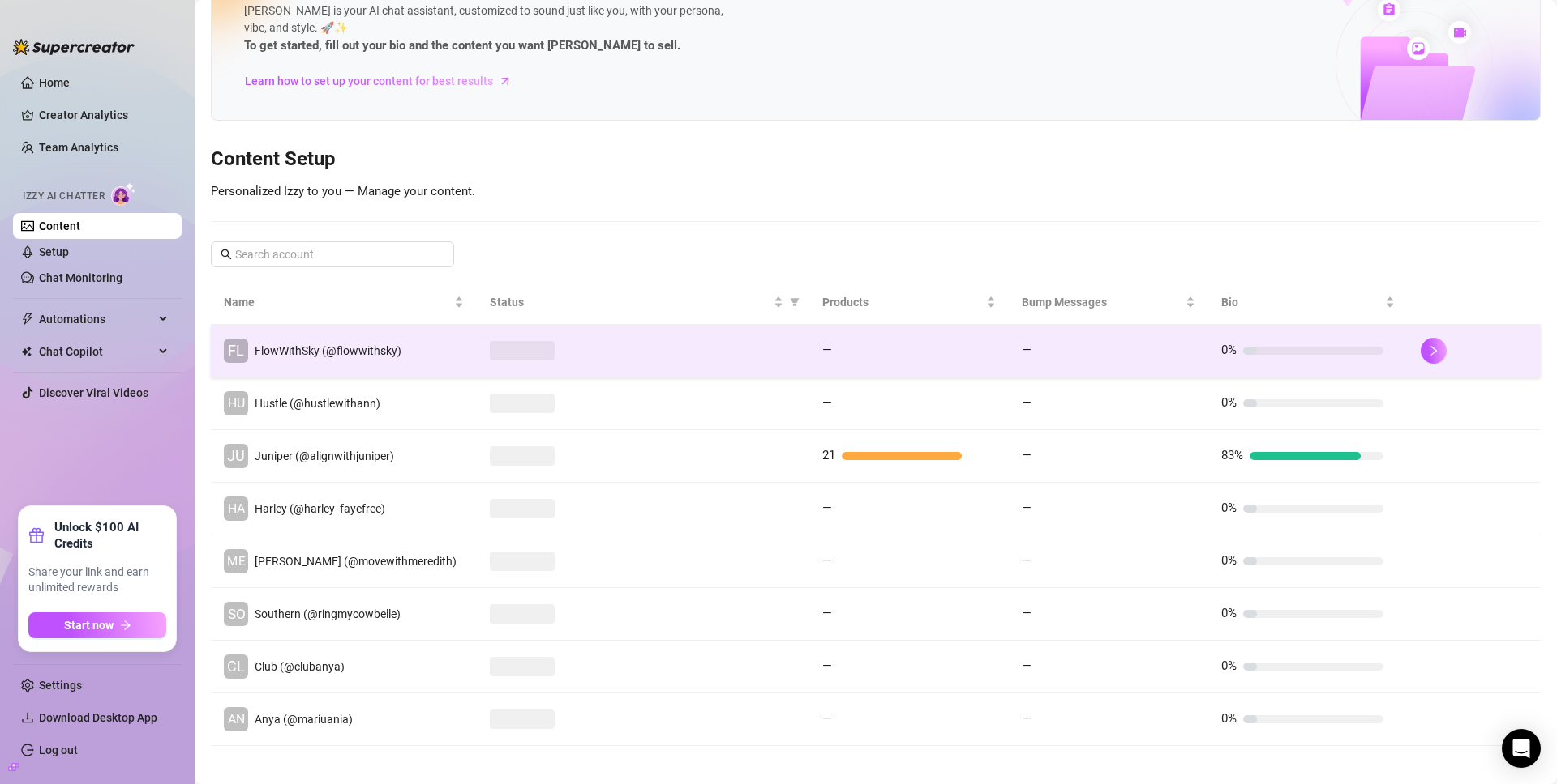
scroll to position [69, 0]
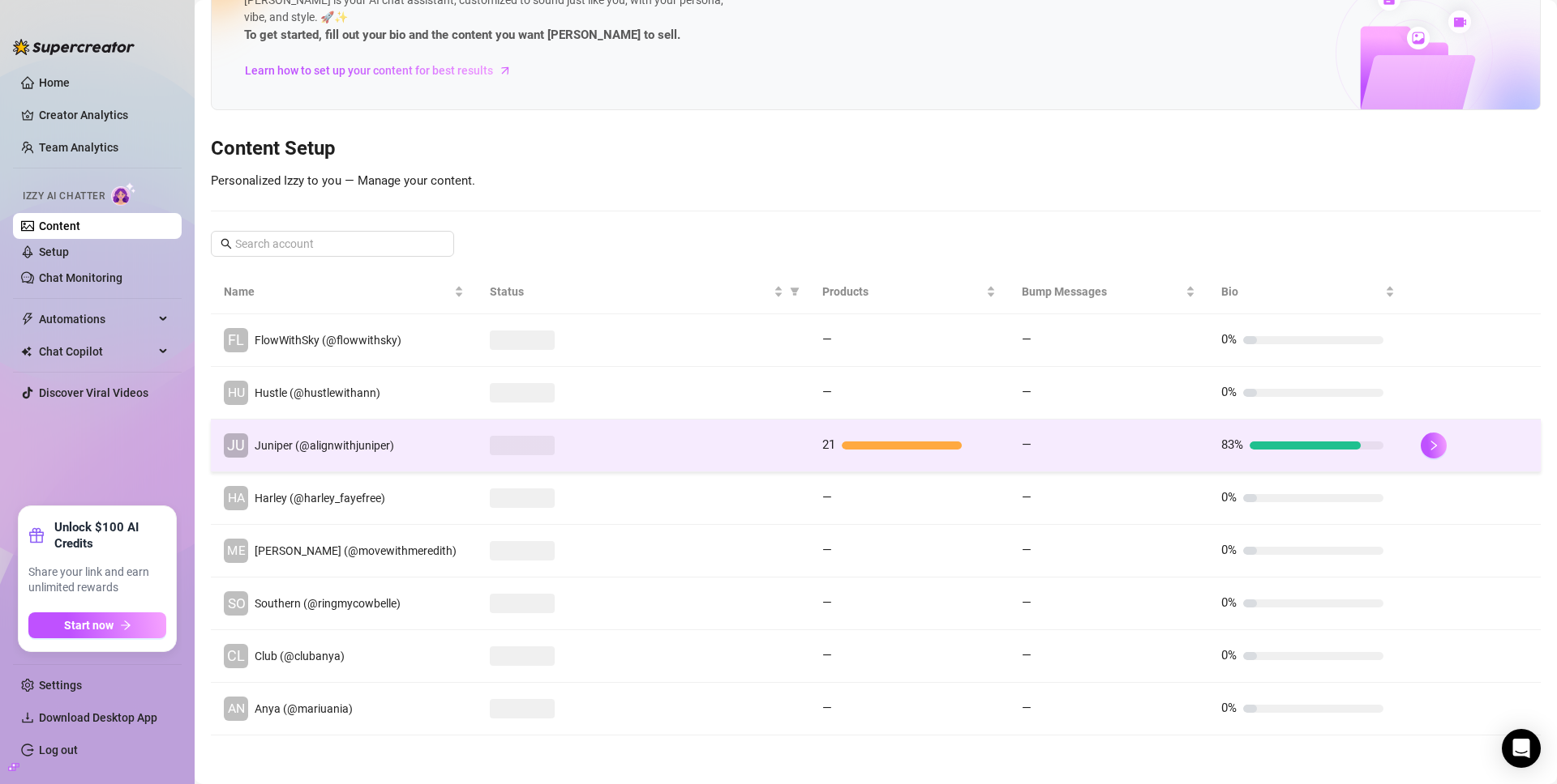
click at [606, 453] on div at bounding box center [643, 446] width 307 height 20
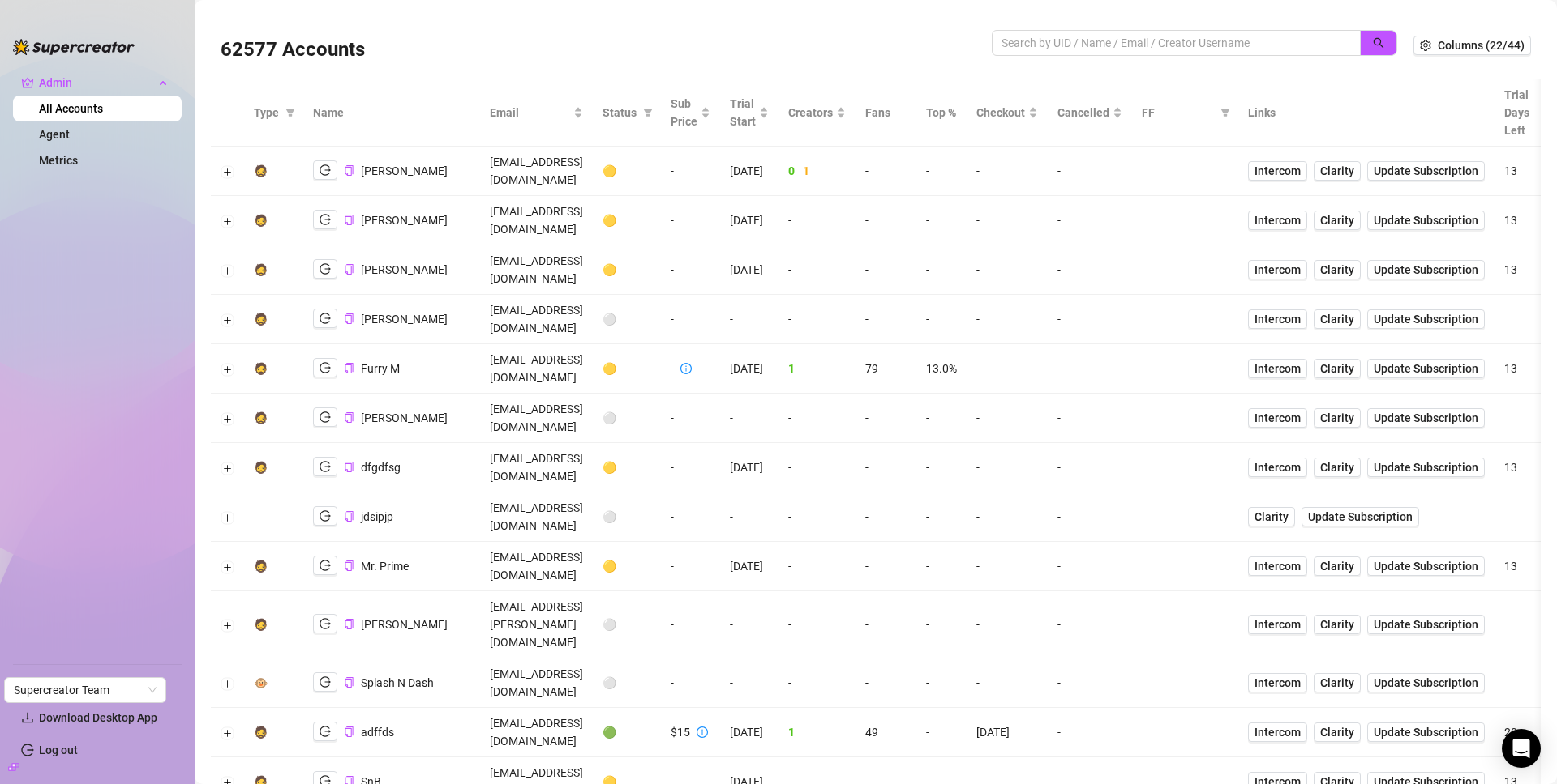
click at [967, 345] on td "13.0%" at bounding box center [941, 370] width 50 height 50
click at [653, 114] on icon "filter" at bounding box center [648, 113] width 10 height 10
click at [636, 169] on span "🟡 Trial" at bounding box center [635, 169] width 44 height 13
checkbox input "true"
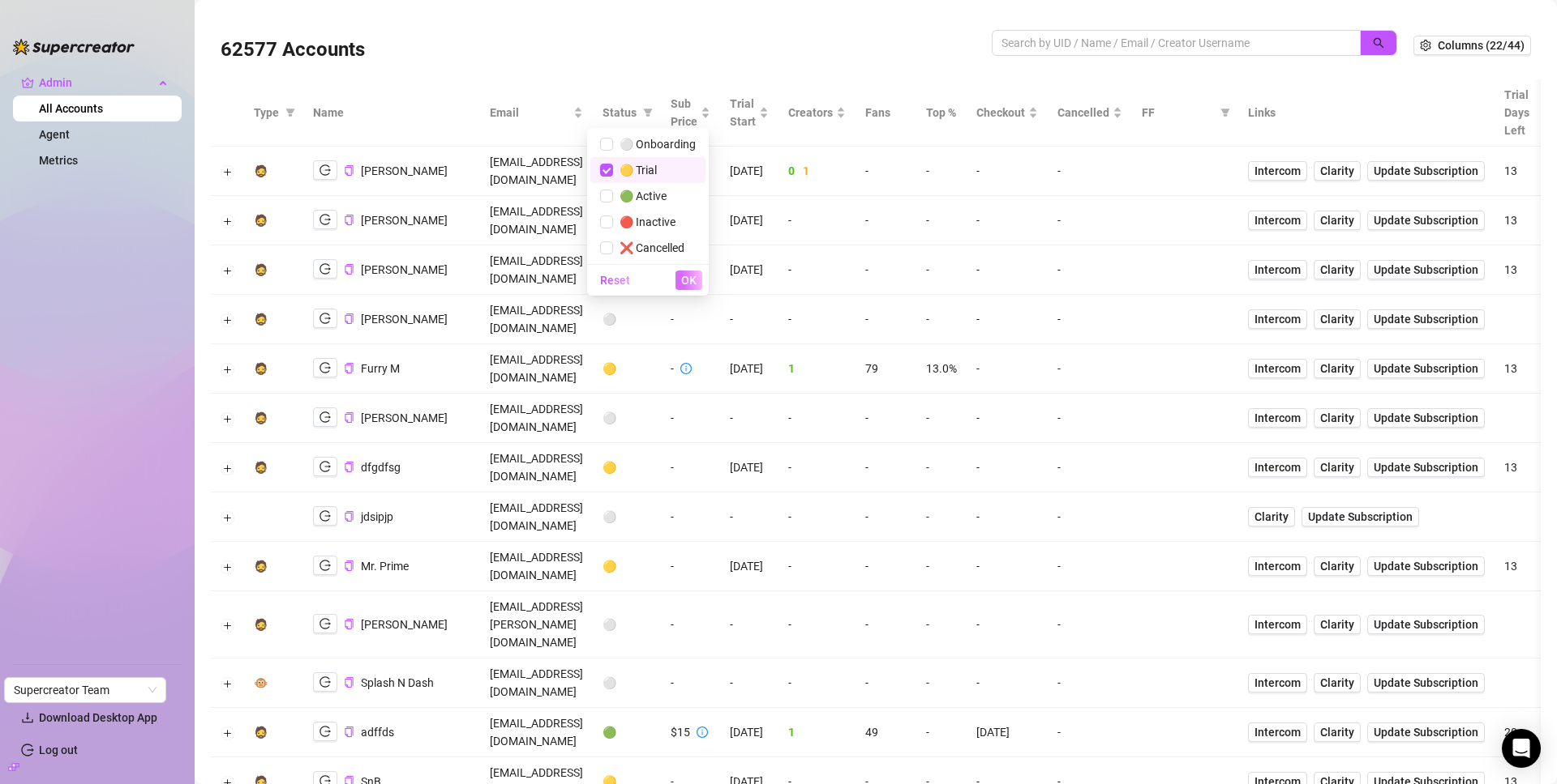
click at [695, 284] on span "OK" at bounding box center [688, 280] width 15 height 13
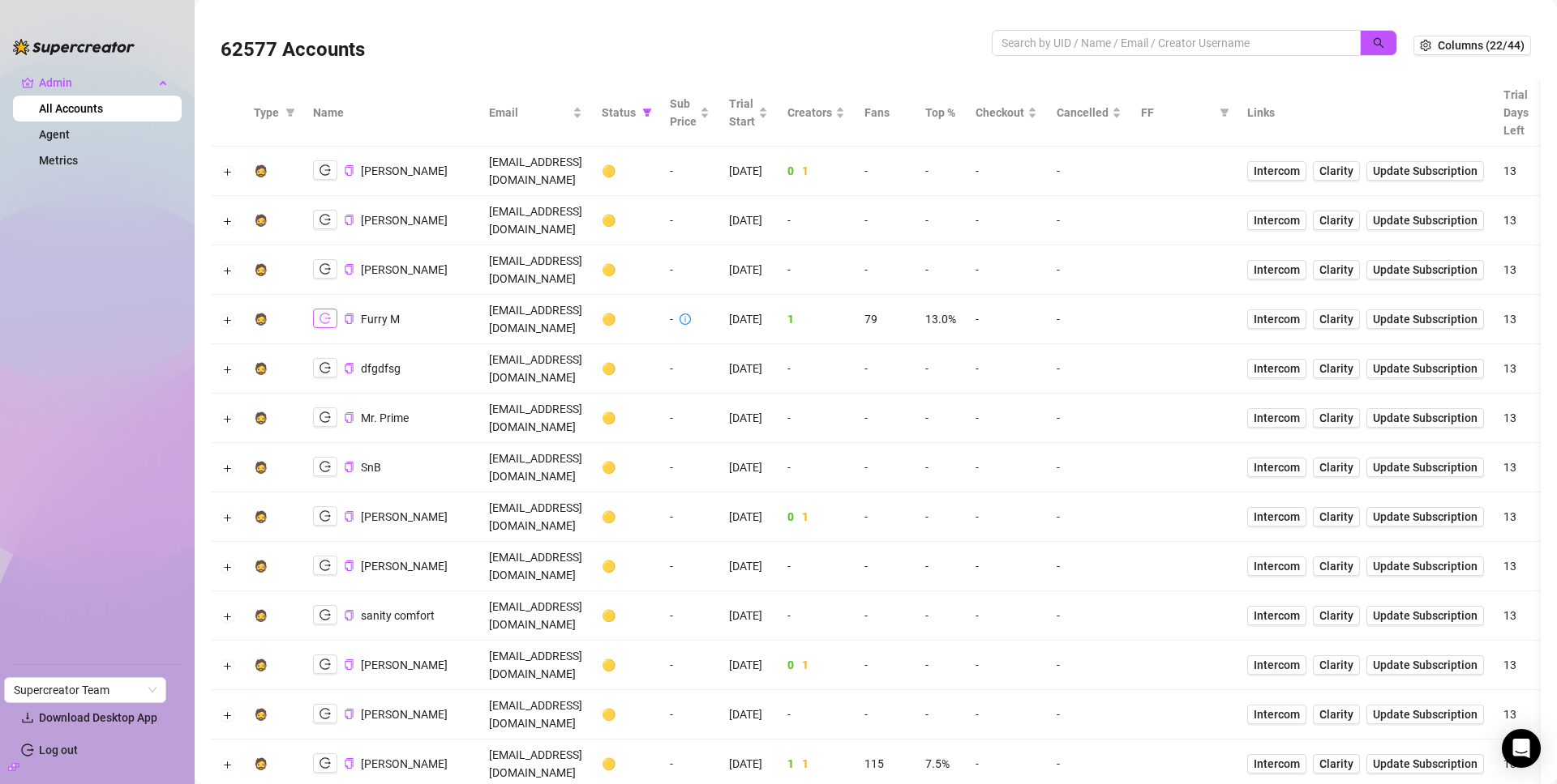
click at [331, 309] on button "button" at bounding box center [325, 319] width 24 height 20
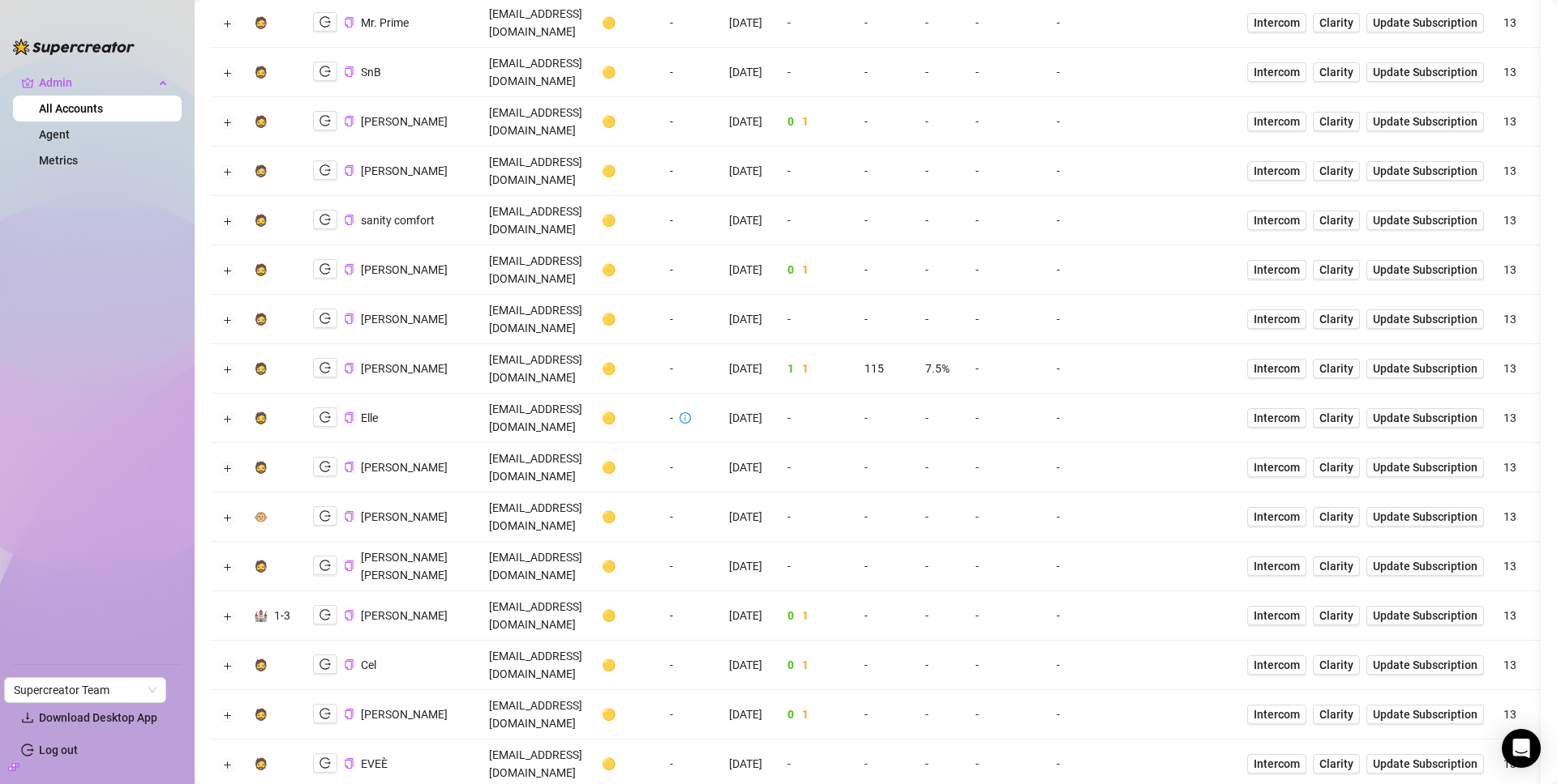
scroll to position [419, 0]
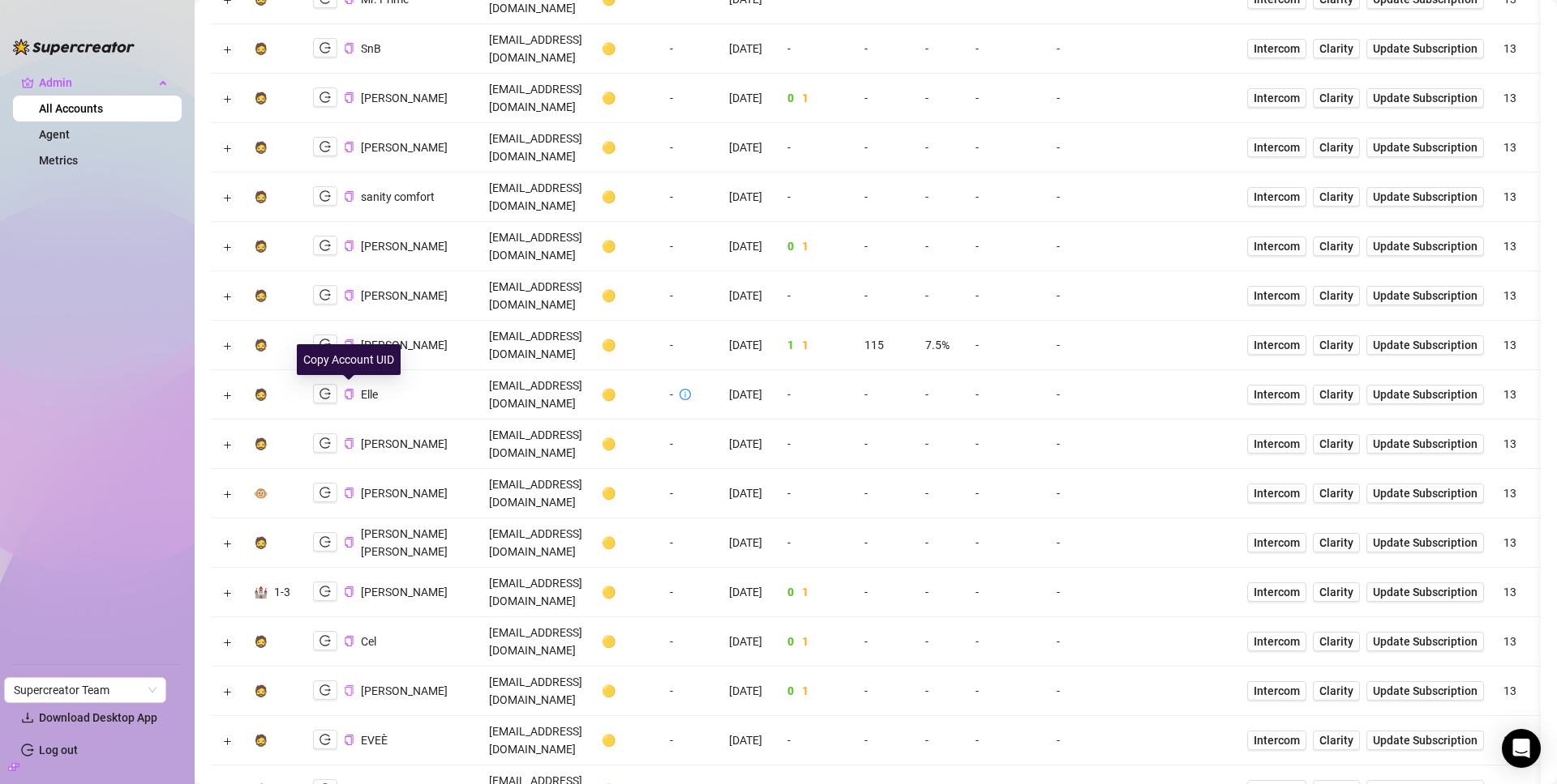
click at [348, 685] on icon "copy" at bounding box center [349, 690] width 11 height 11
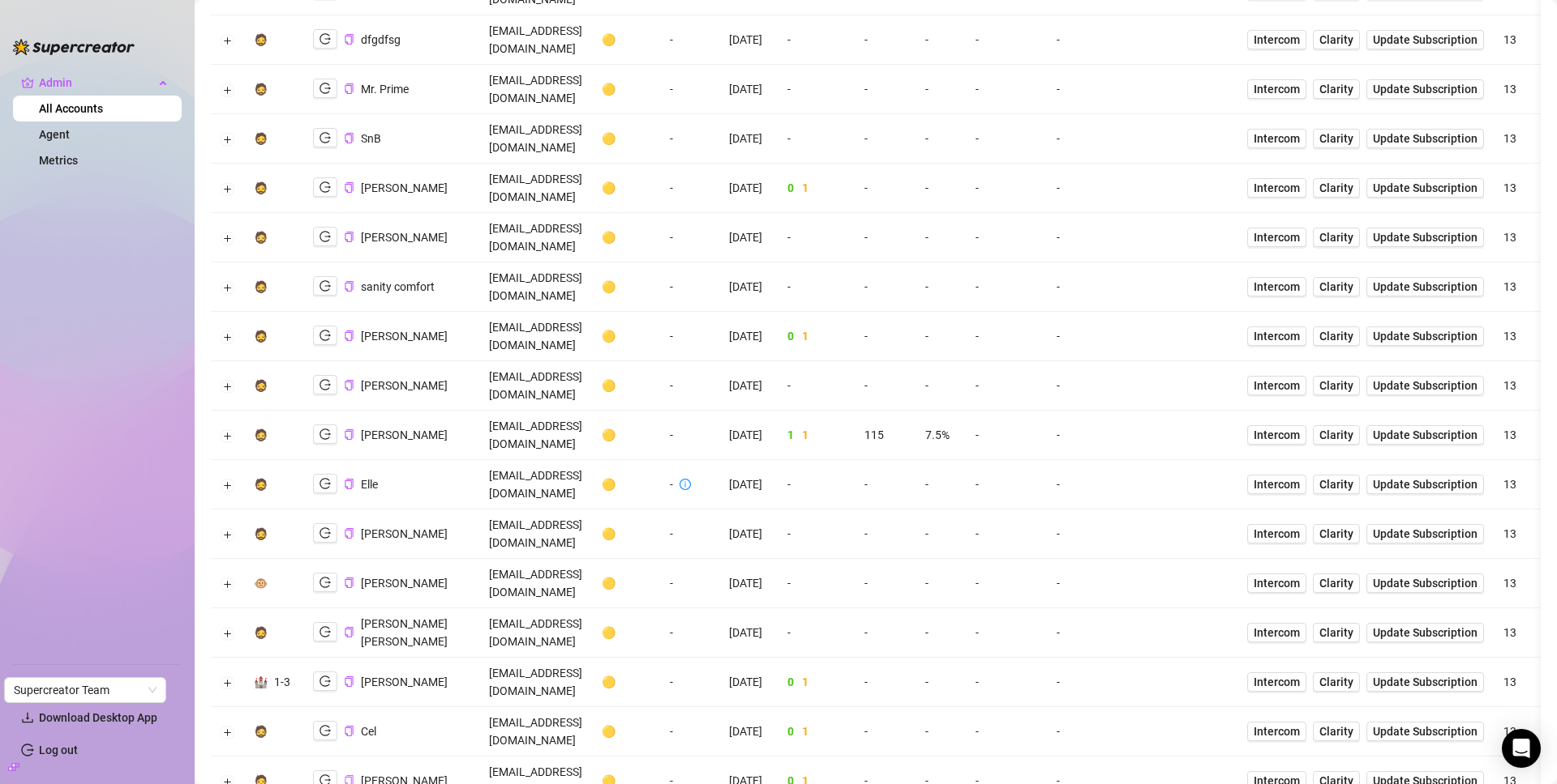
scroll to position [328, 0]
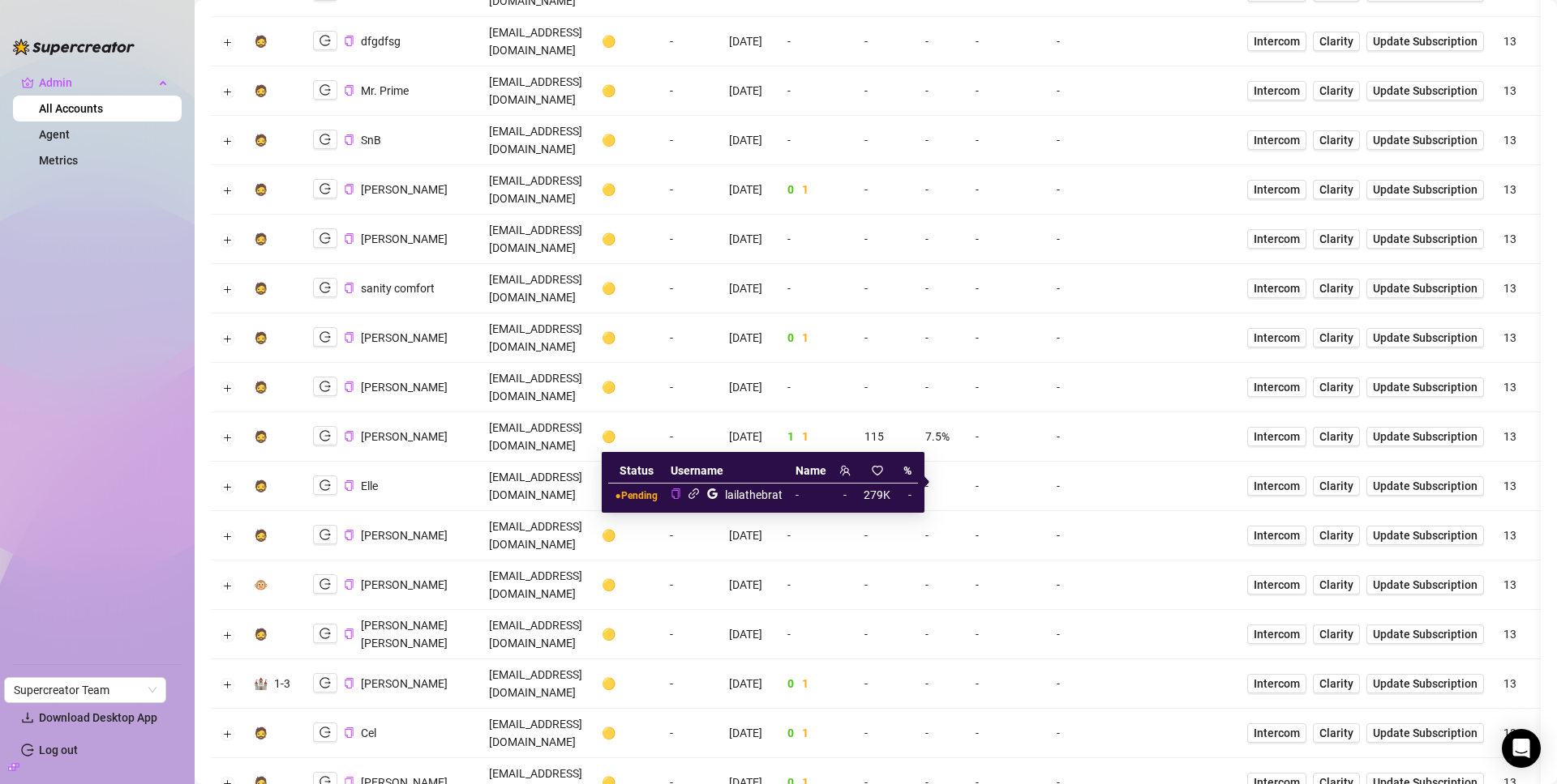
click at [692, 495] on icon "link" at bounding box center [694, 494] width 12 height 12
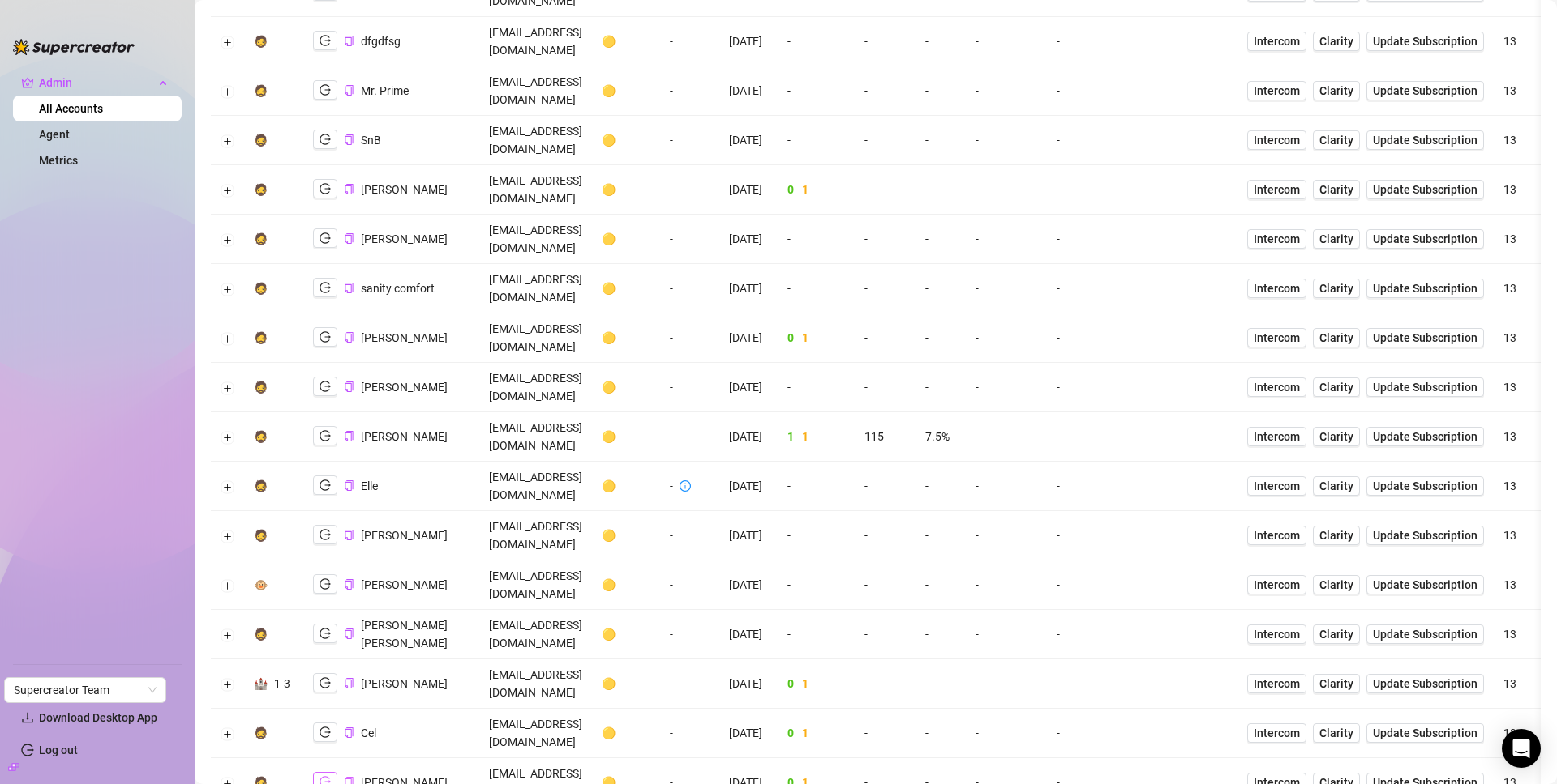
click at [327, 772] on button "button" at bounding box center [325, 782] width 24 height 20
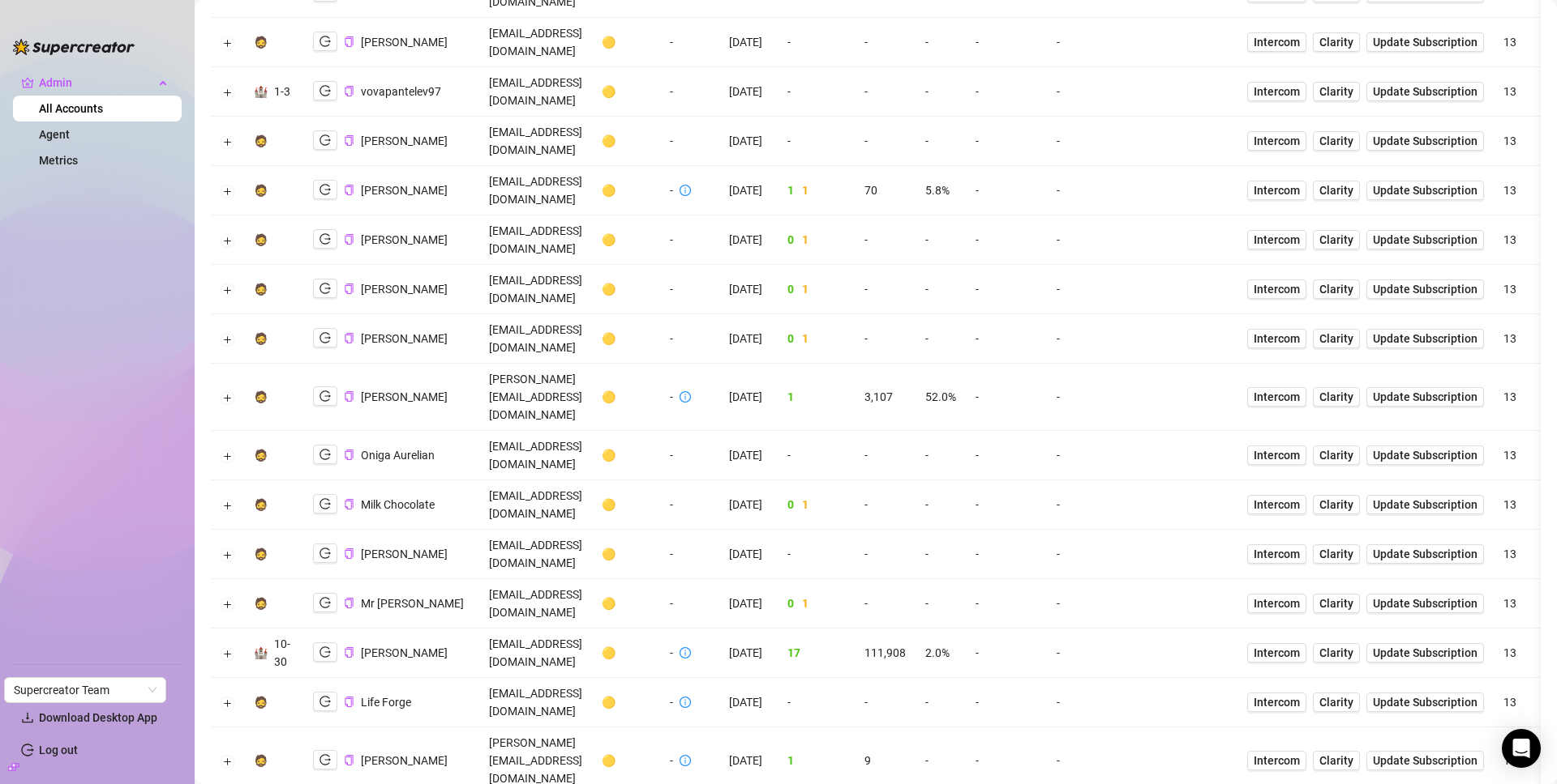
scroll to position [1249, 0]
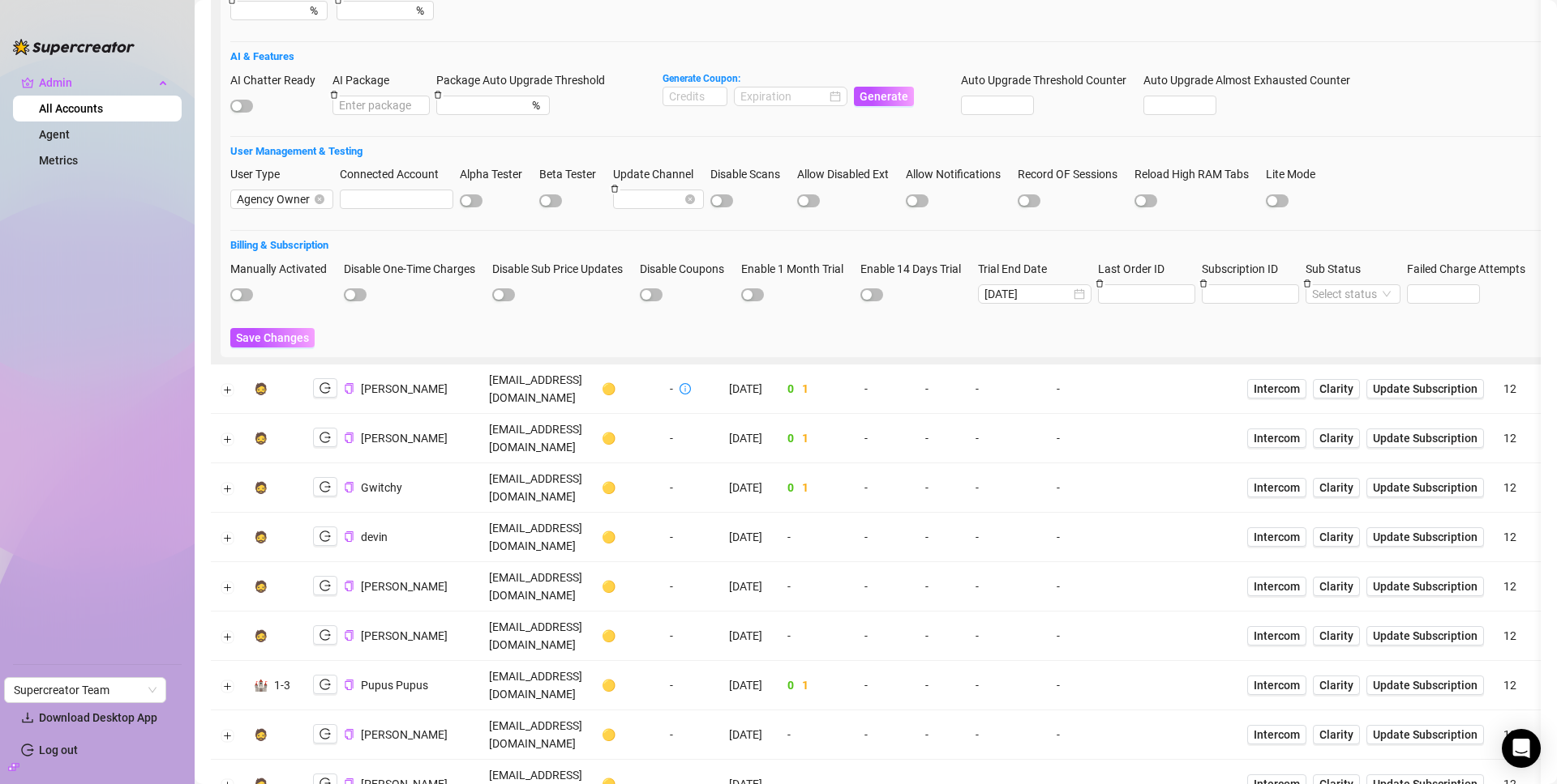
scroll to position [3744, 0]
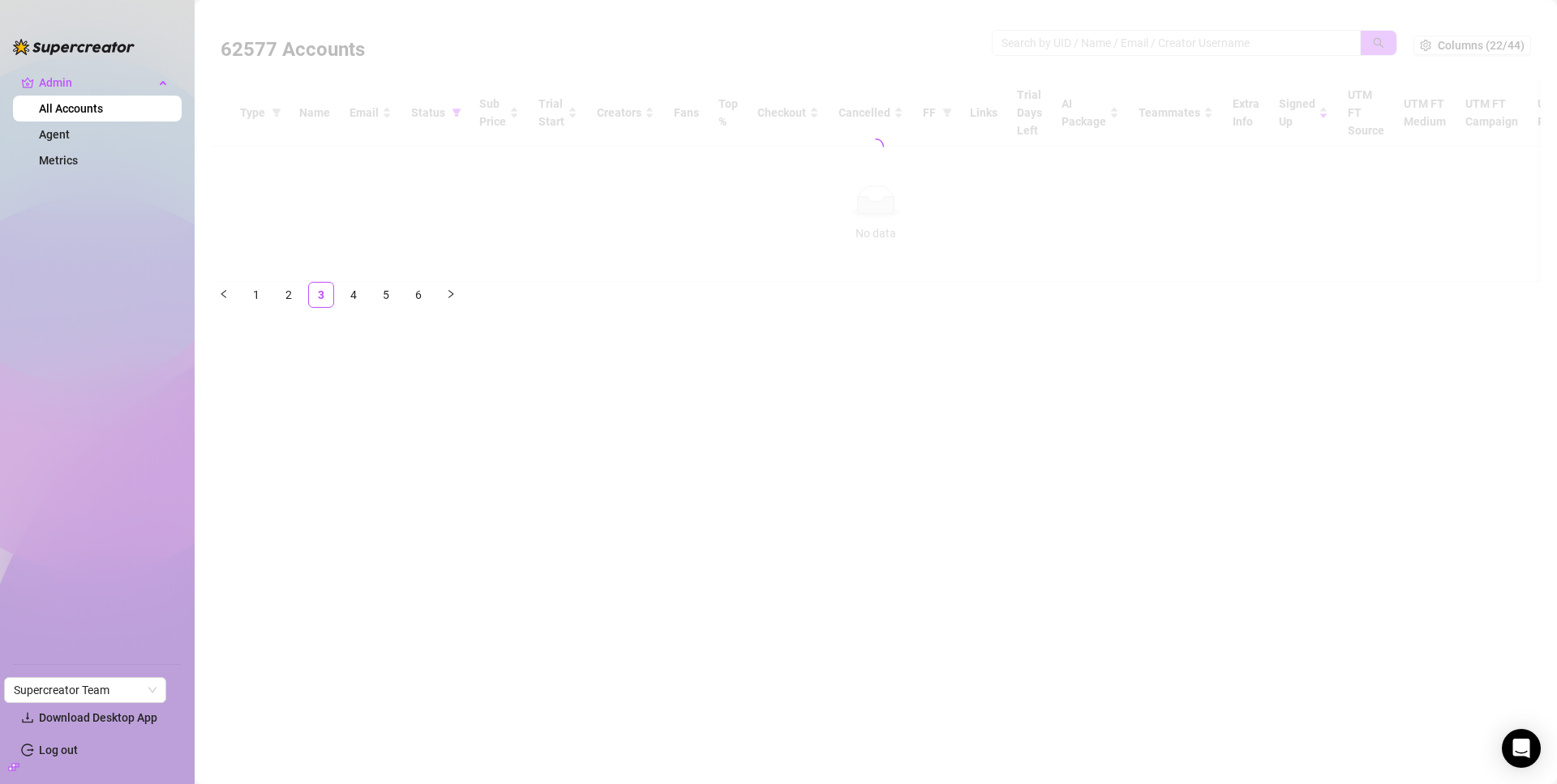
scroll to position [0, 0]
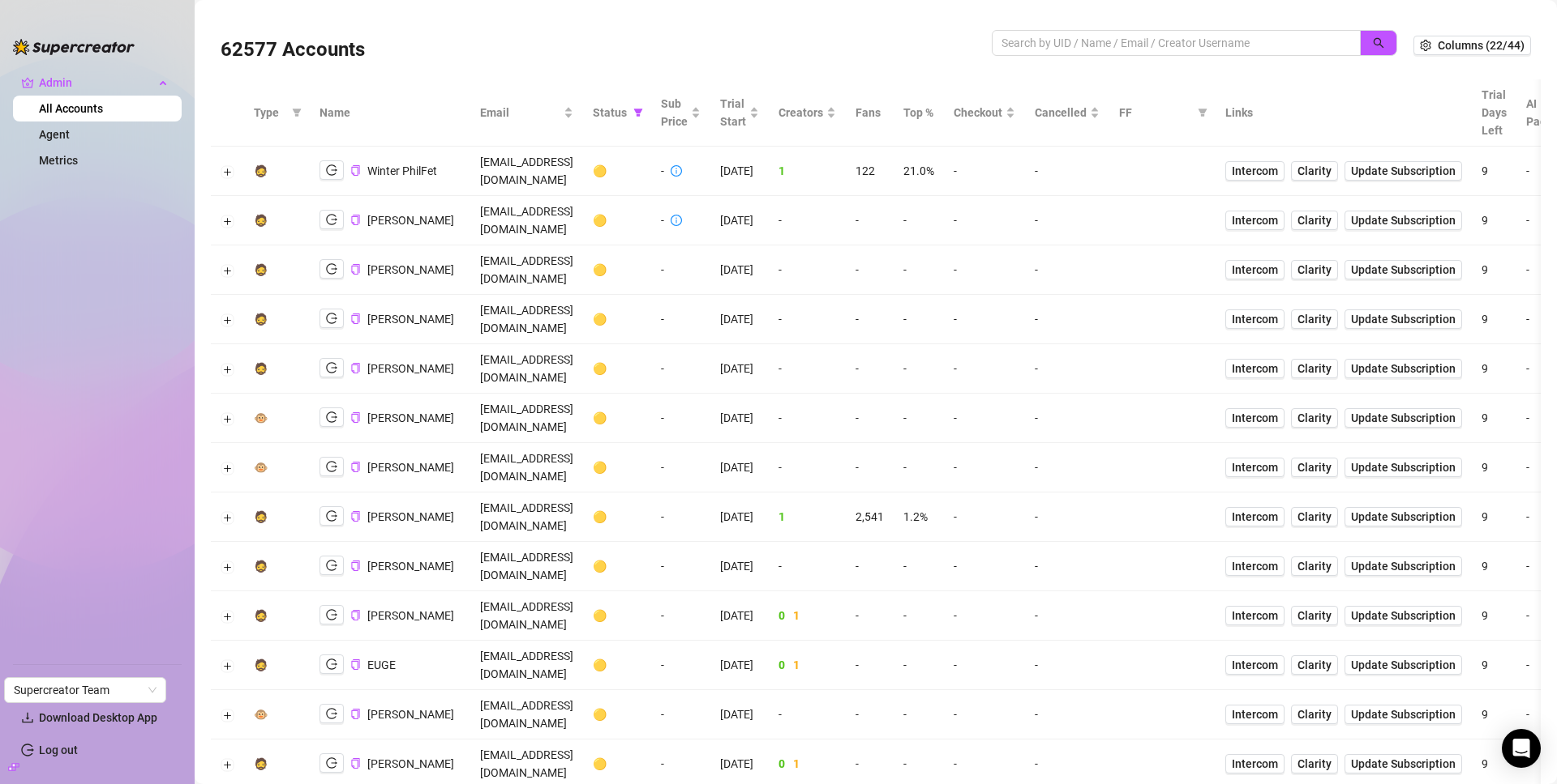
click at [940, 35] on div "62577 Accounts" at bounding box center [606, 45] width 772 height 55
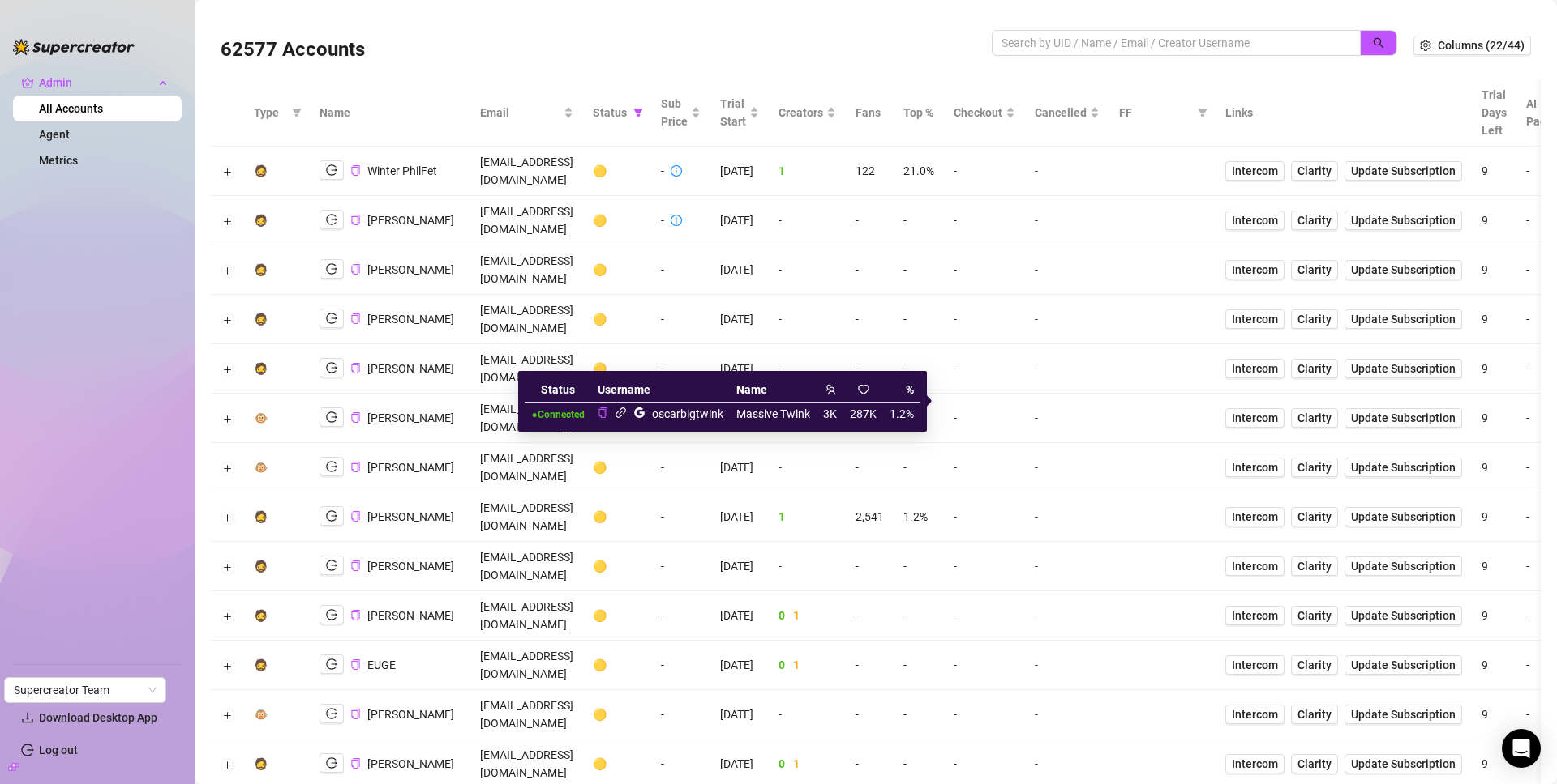
click at [621, 410] on icon "link" at bounding box center [621, 412] width 12 height 12
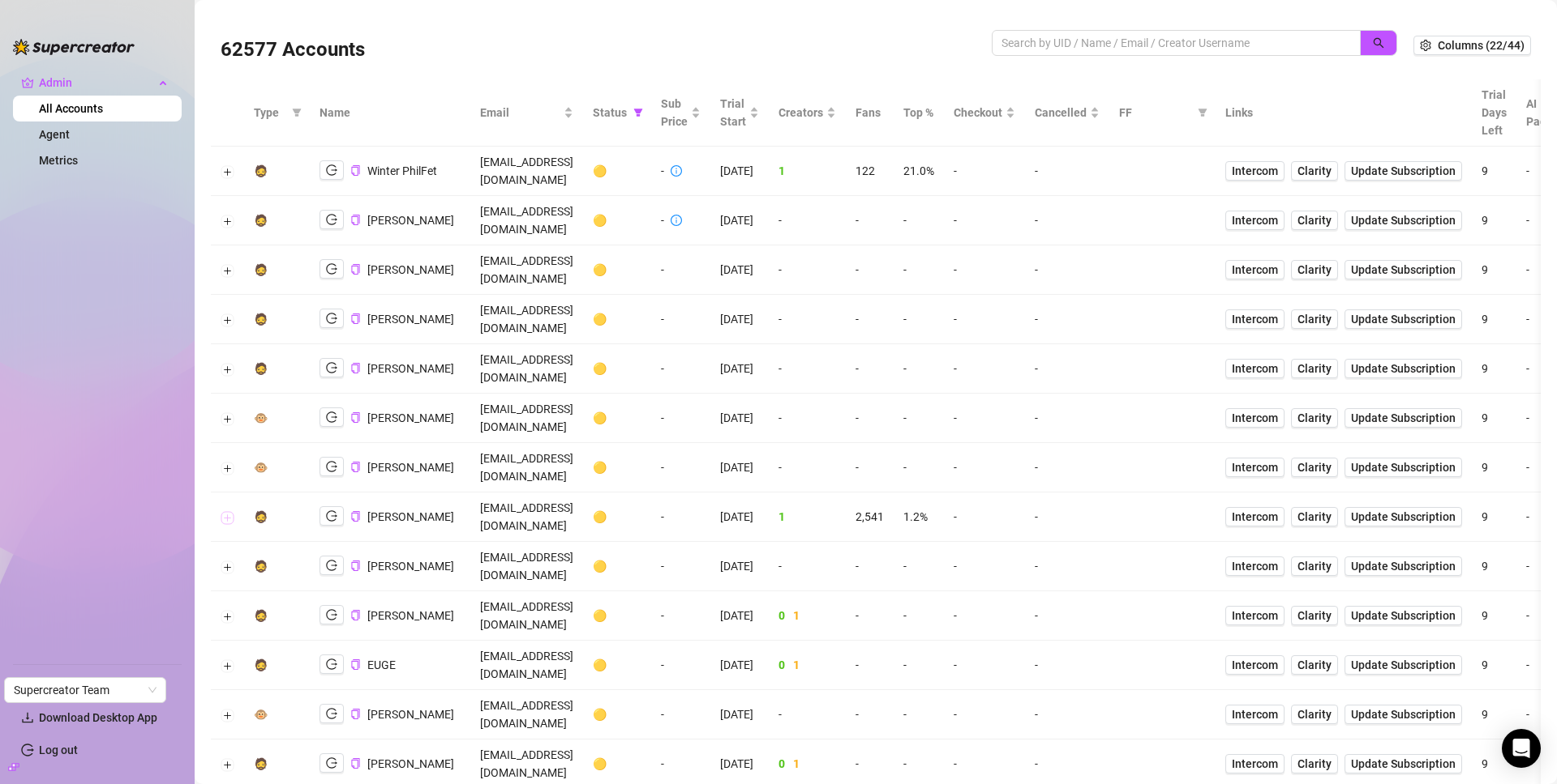
click at [228, 511] on button "Expand row" at bounding box center [227, 517] width 13 height 13
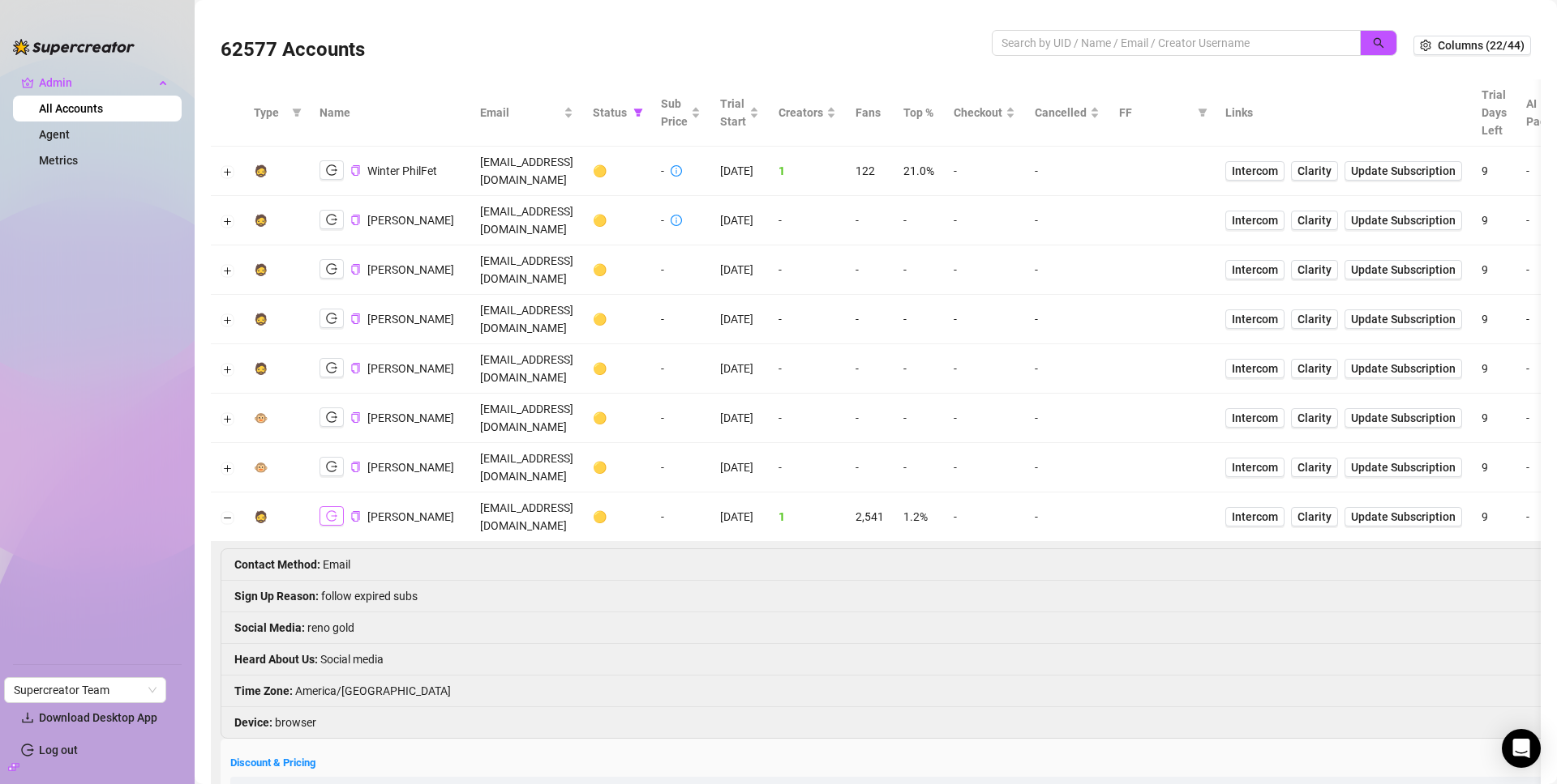
click at [334, 511] on icon "logout" at bounding box center [331, 516] width 11 height 11
click at [353, 511] on icon "copy" at bounding box center [355, 516] width 11 height 11
click at [571, 493] on td "[EMAIL_ADDRESS][DOMAIN_NAME]" at bounding box center [526, 518] width 113 height 50
click at [571, 493] on td "pedrolindb@gmail.com" at bounding box center [526, 518] width 113 height 50
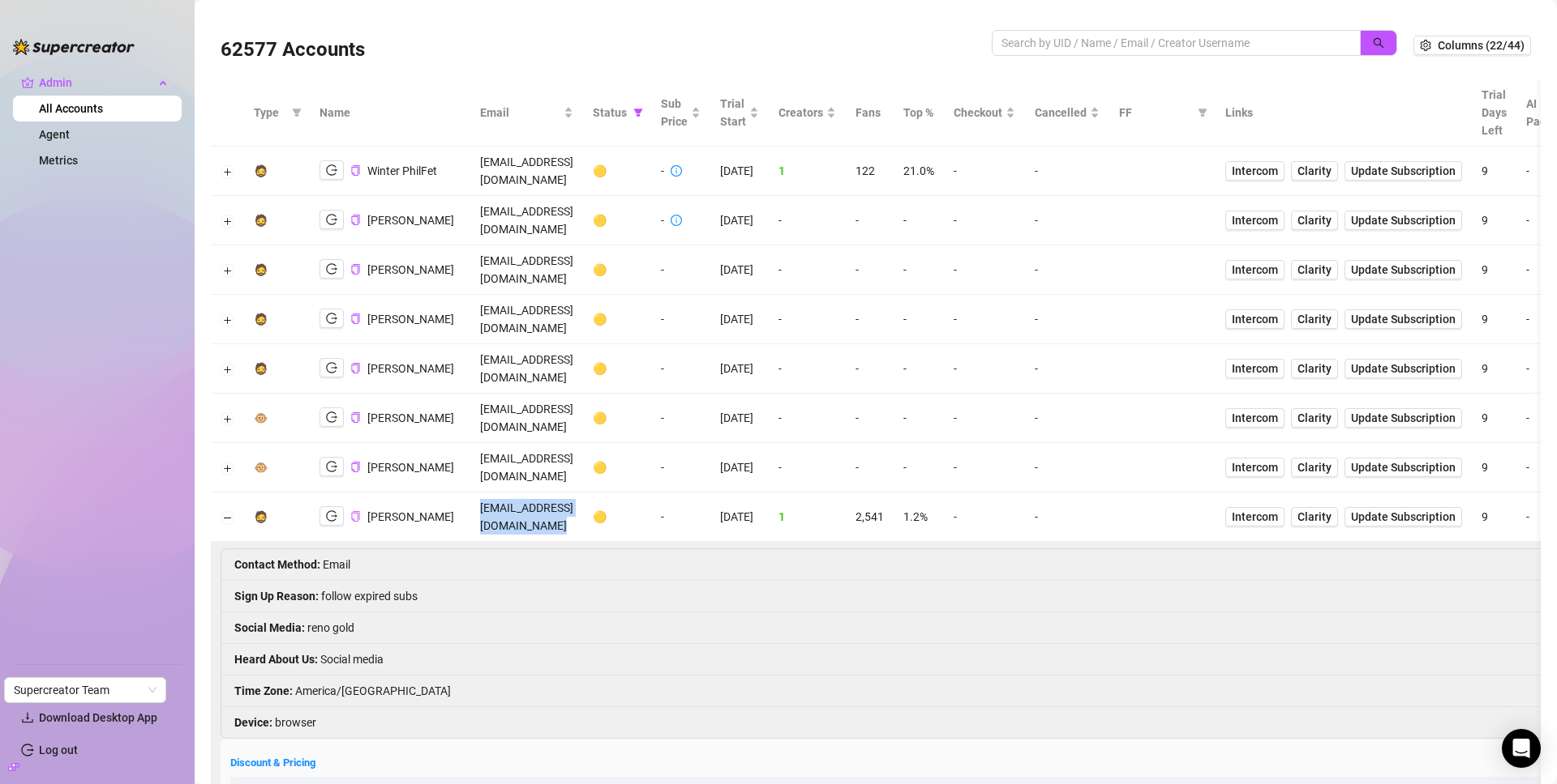
copy td "pedrolindb@gmail.com"
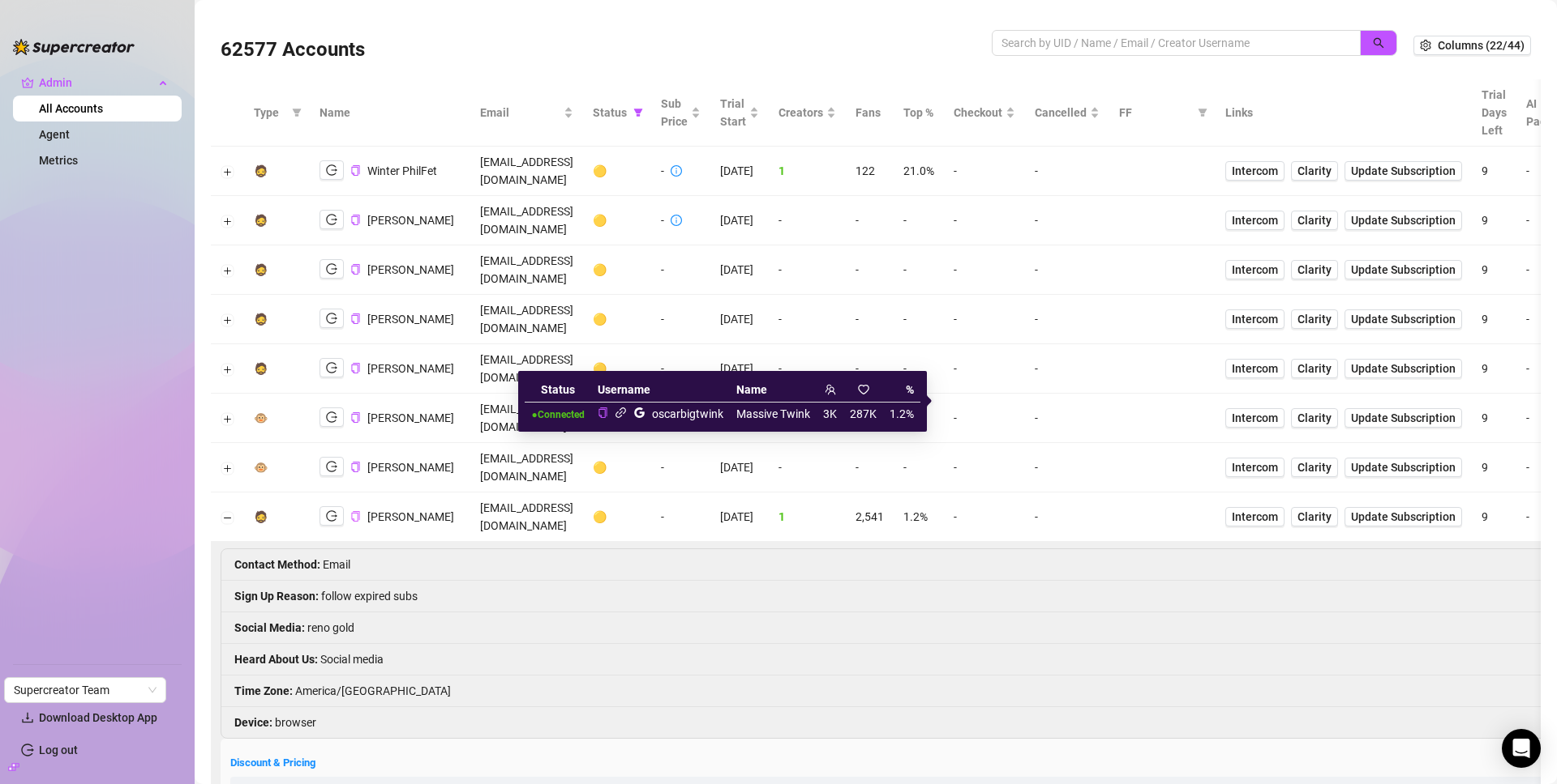
click at [621, 413] on icon "link" at bounding box center [621, 412] width 12 height 12
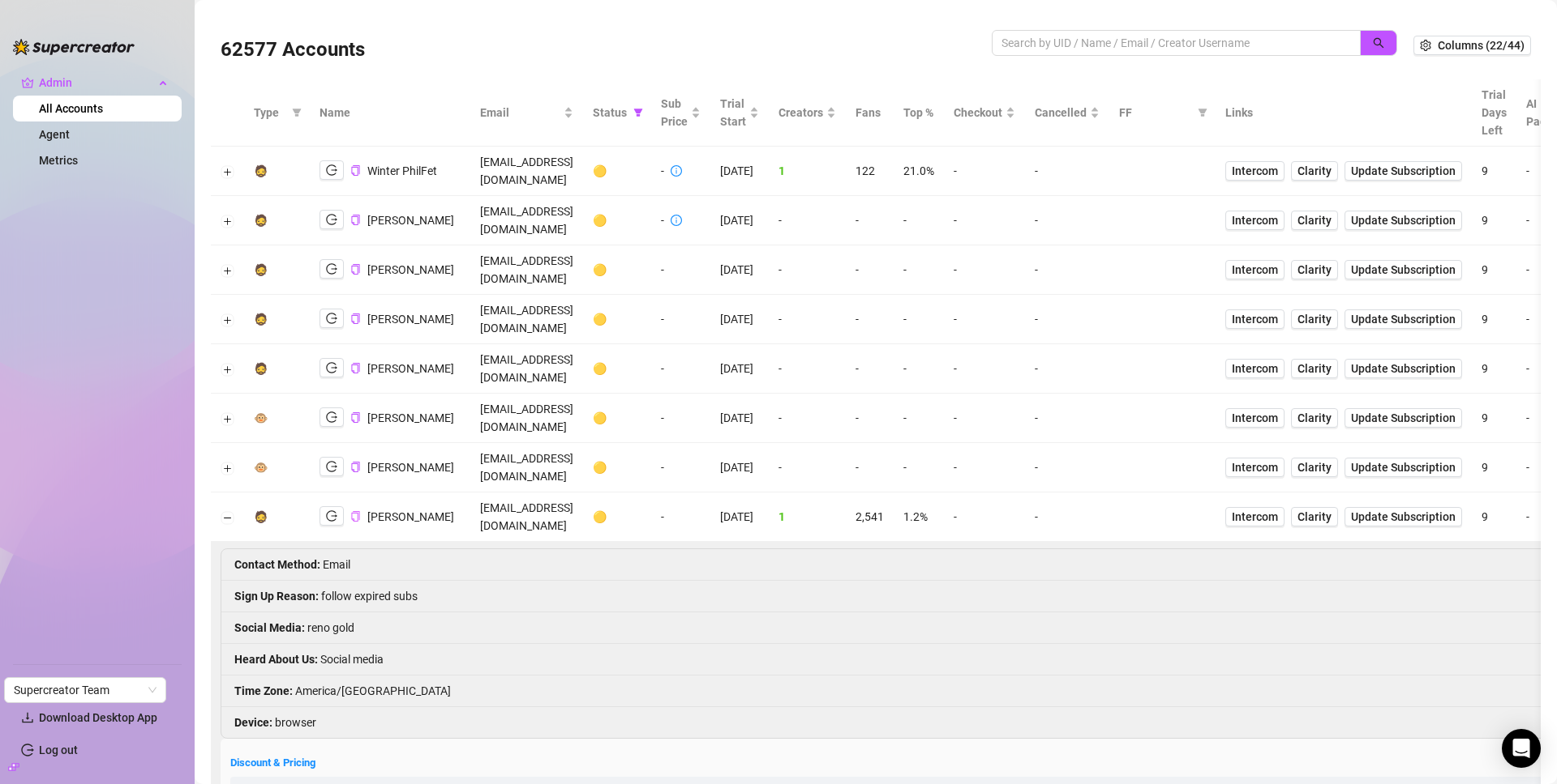
click at [321, 613] on li "Social Media : reno gold" at bounding box center [1140, 629] width 1838 height 32
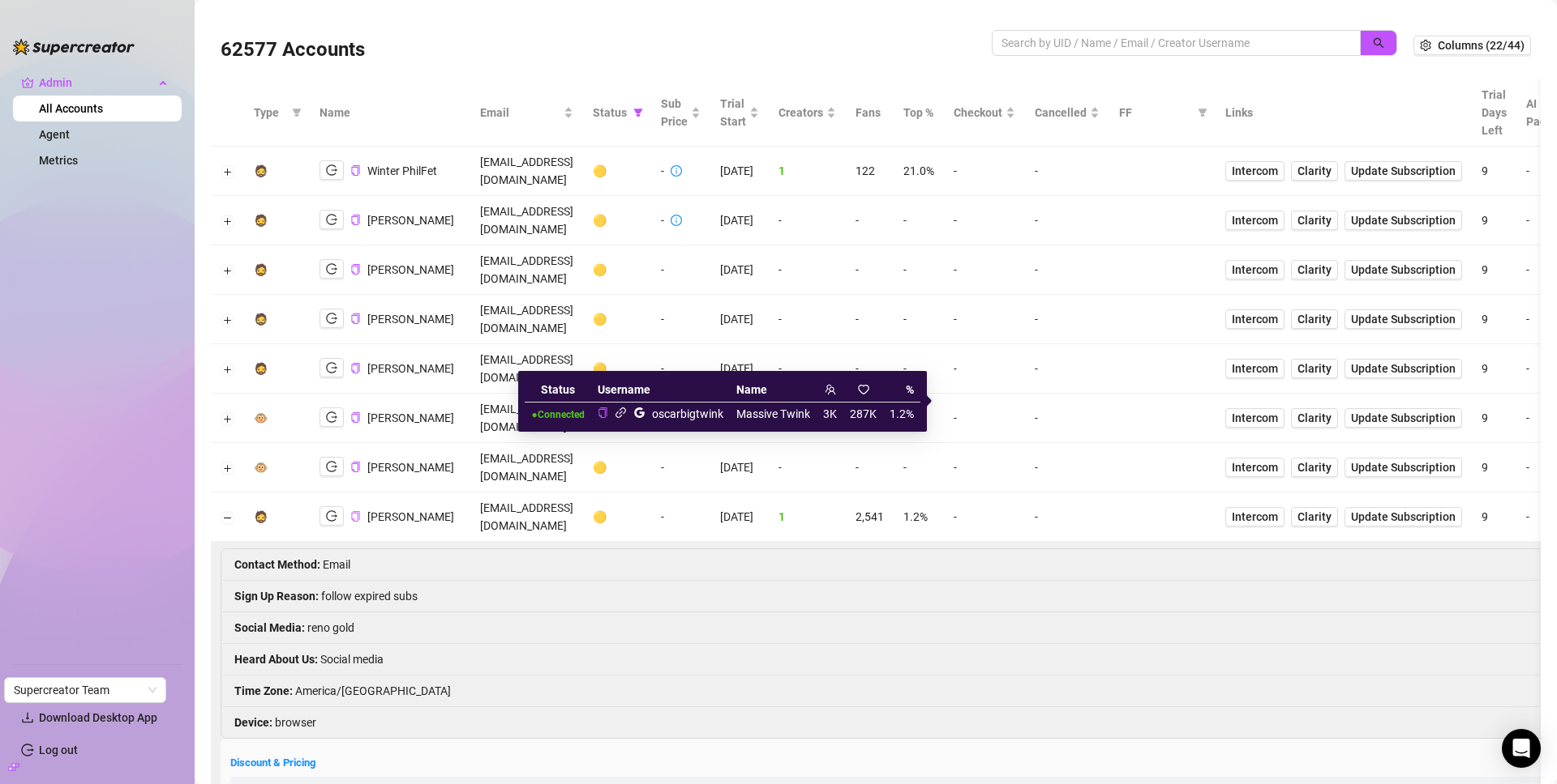
click at [641, 412] on icon "google" at bounding box center [639, 412] width 11 height 11
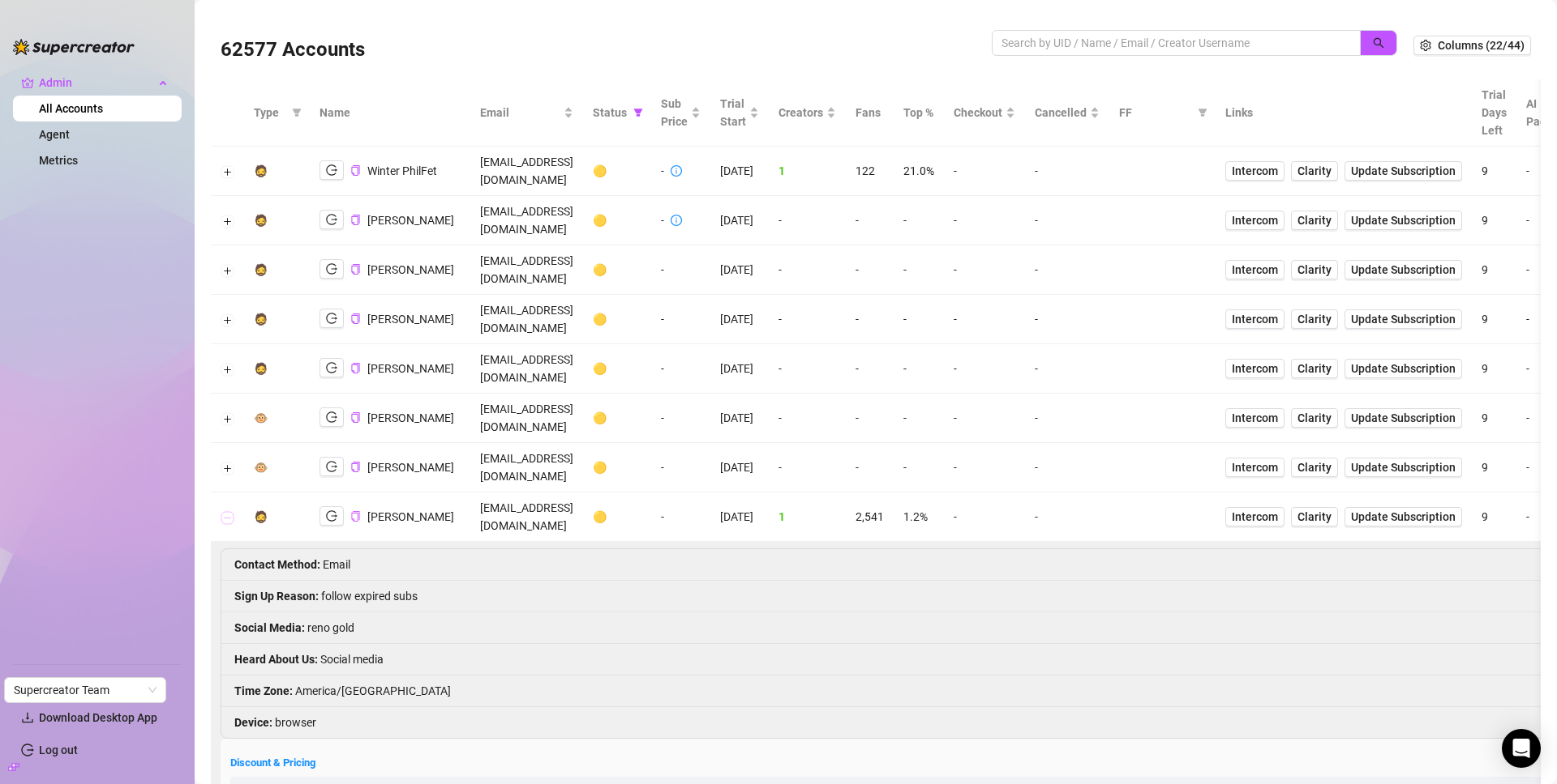
click at [226, 511] on button "Collapse row" at bounding box center [227, 517] width 13 height 13
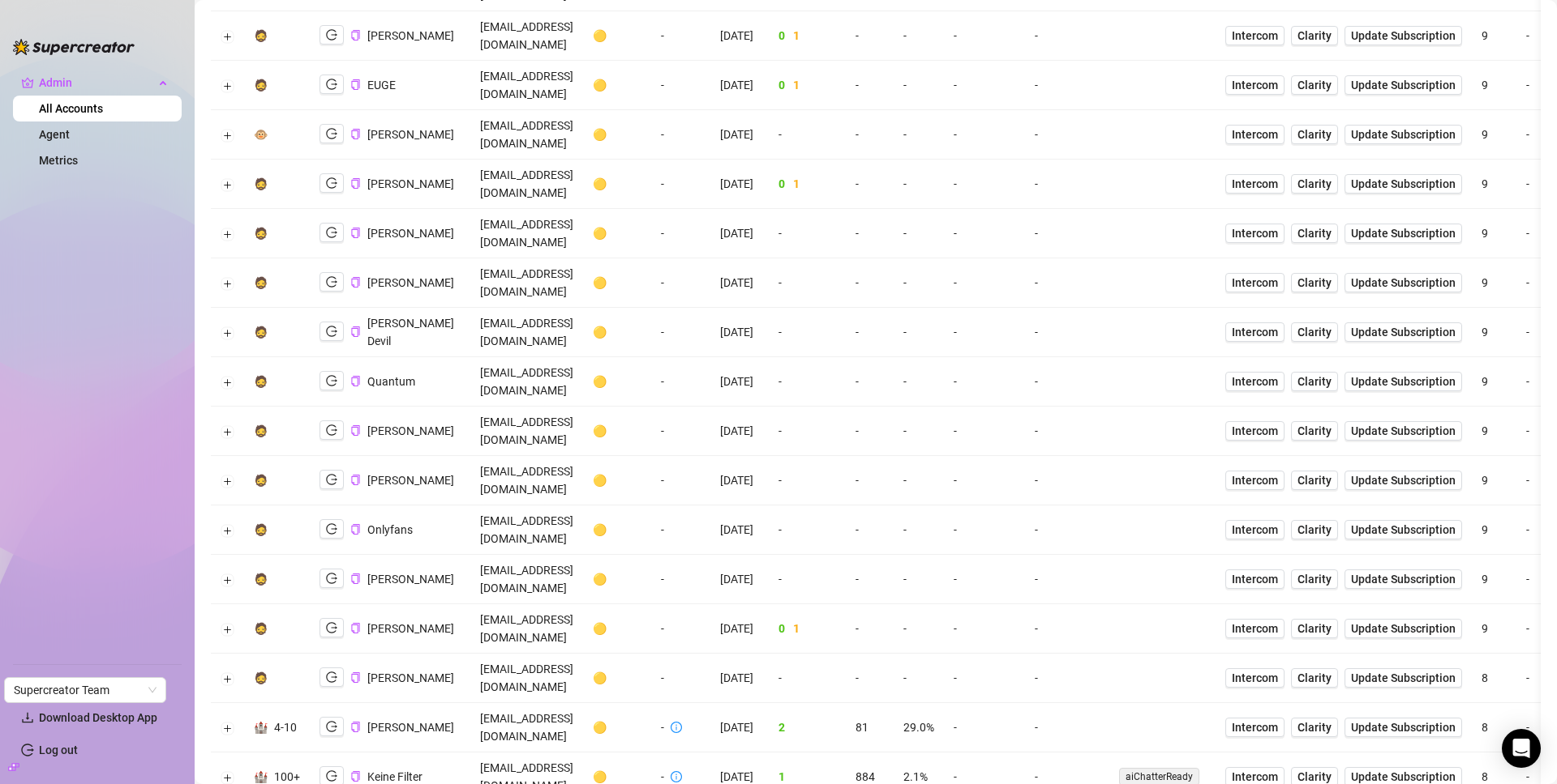
scroll to position [585, 0]
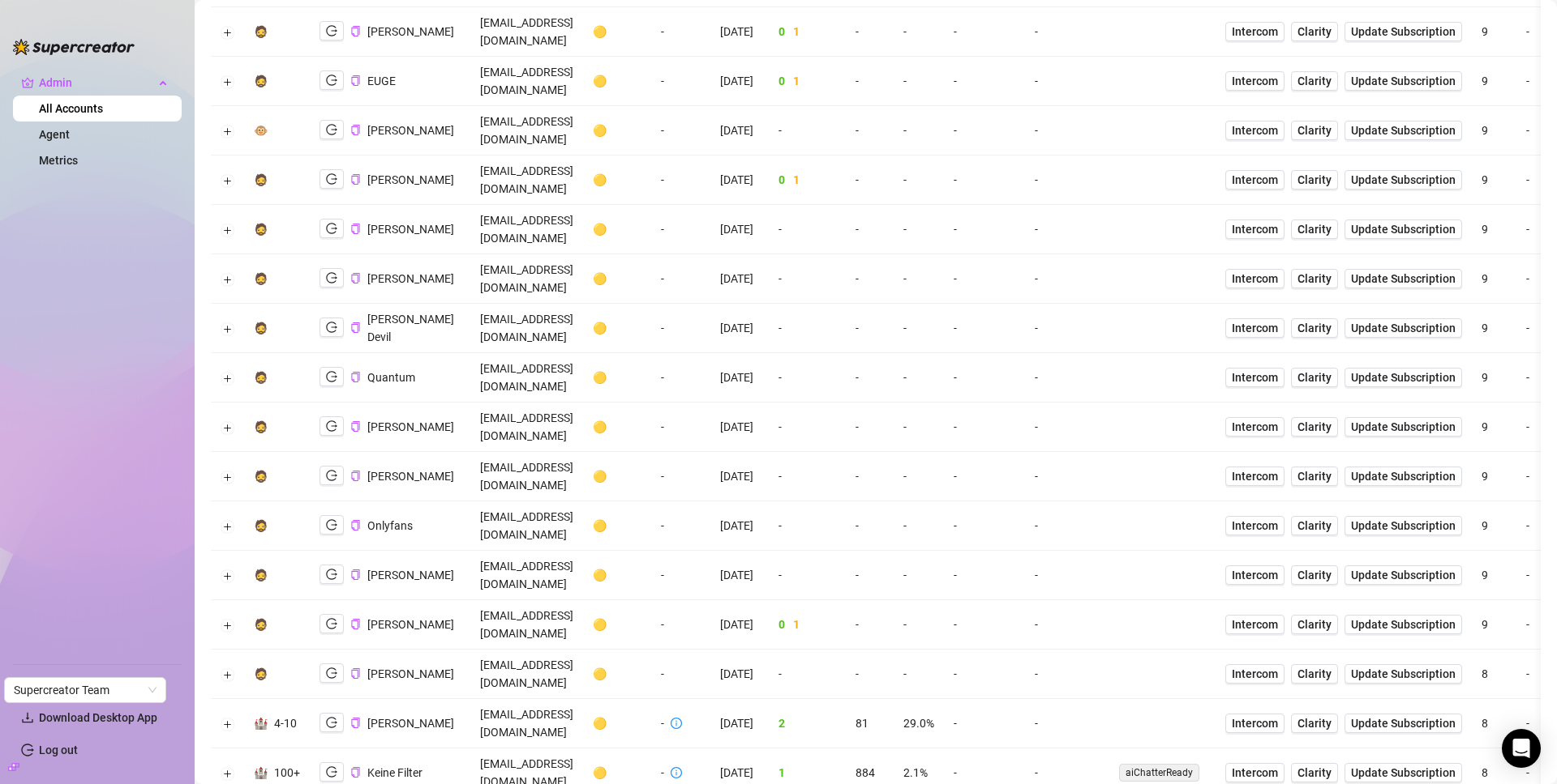
copy li "LAMDJ"
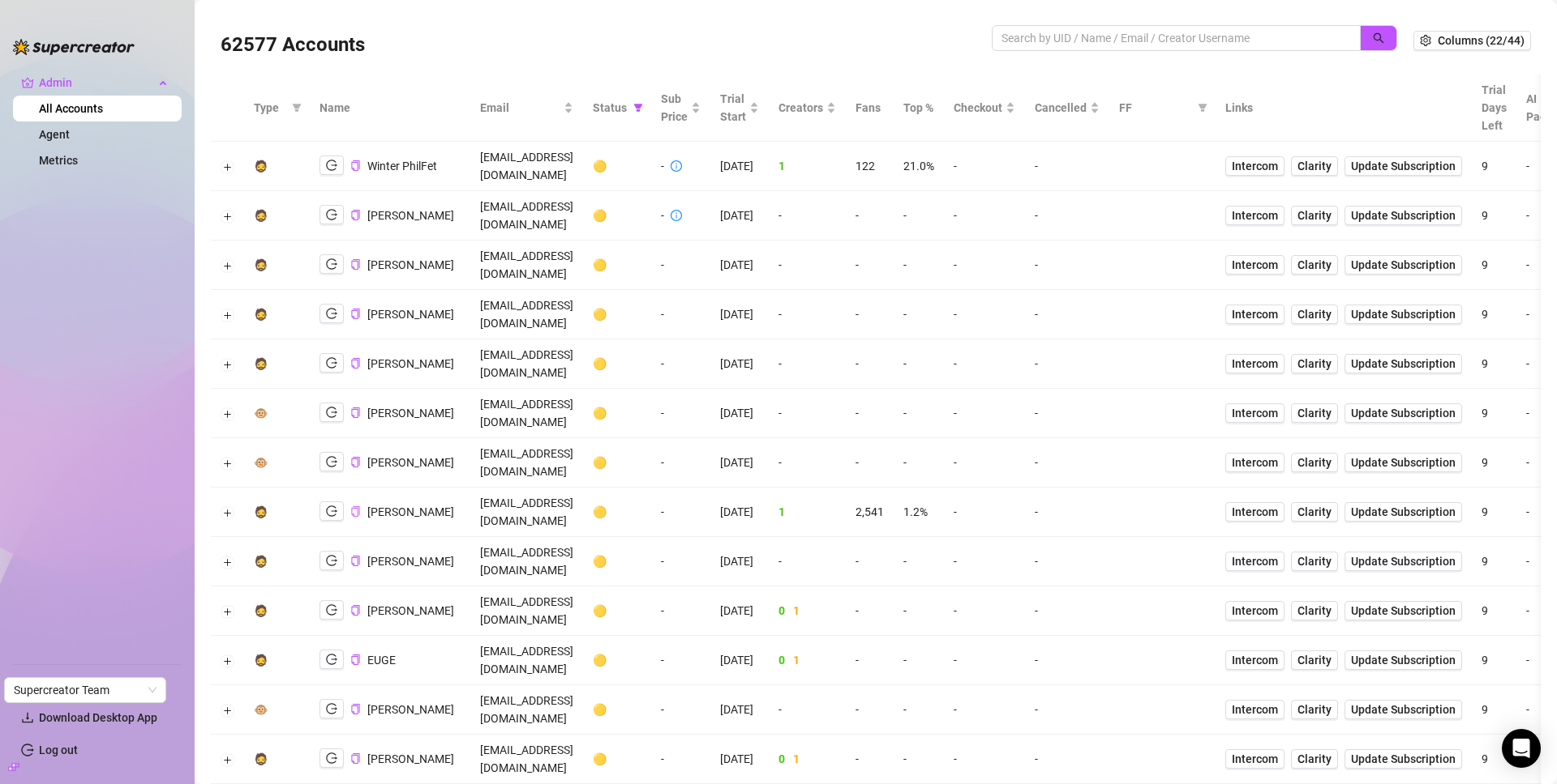
scroll to position [0, 0]
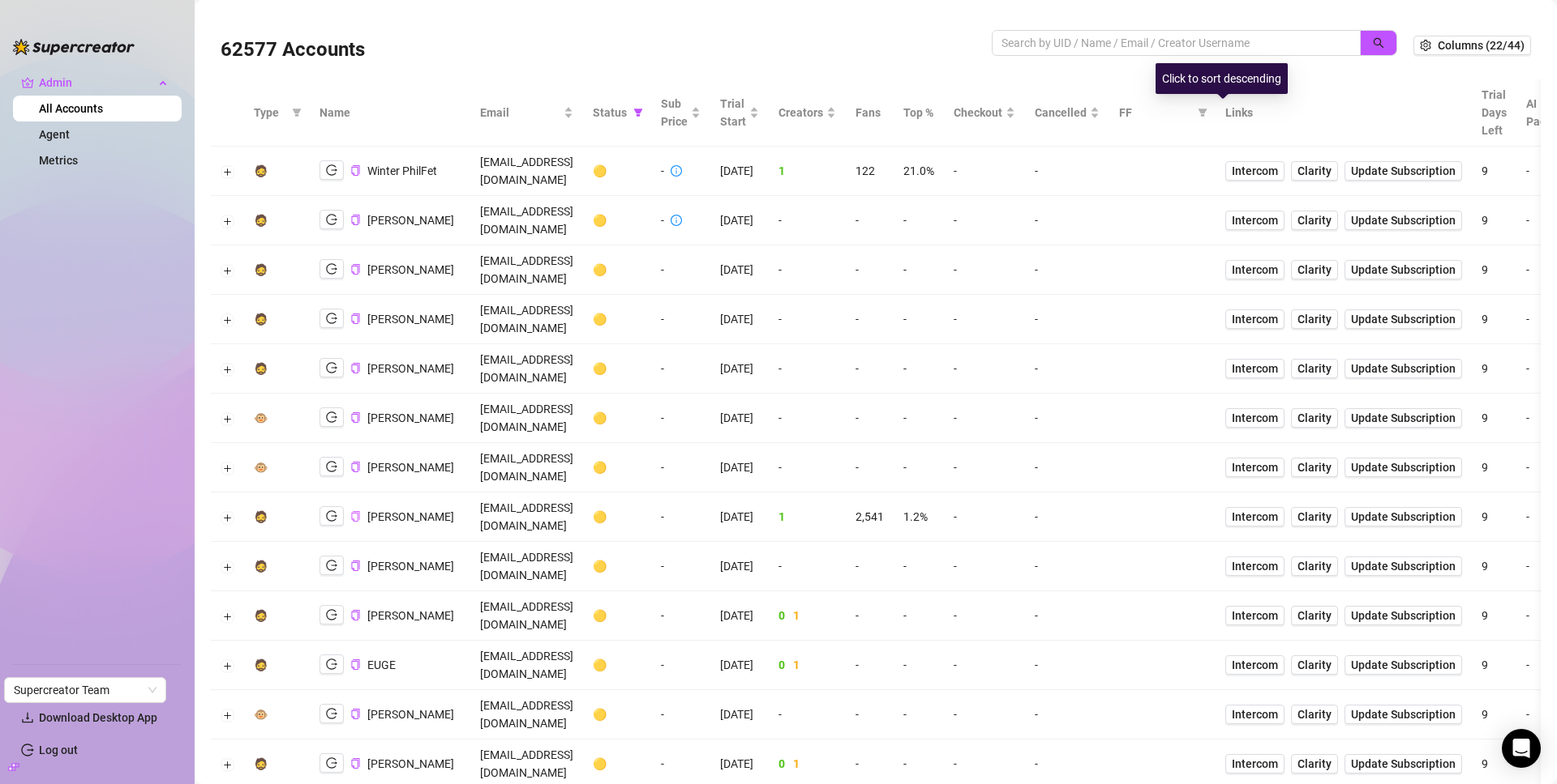
click at [1248, 58] on div at bounding box center [1194, 51] width 406 height 43
click at [1255, 46] on input "search" at bounding box center [1170, 43] width 337 height 18
paste input "LAMDJ"
type input "LAMDJ"
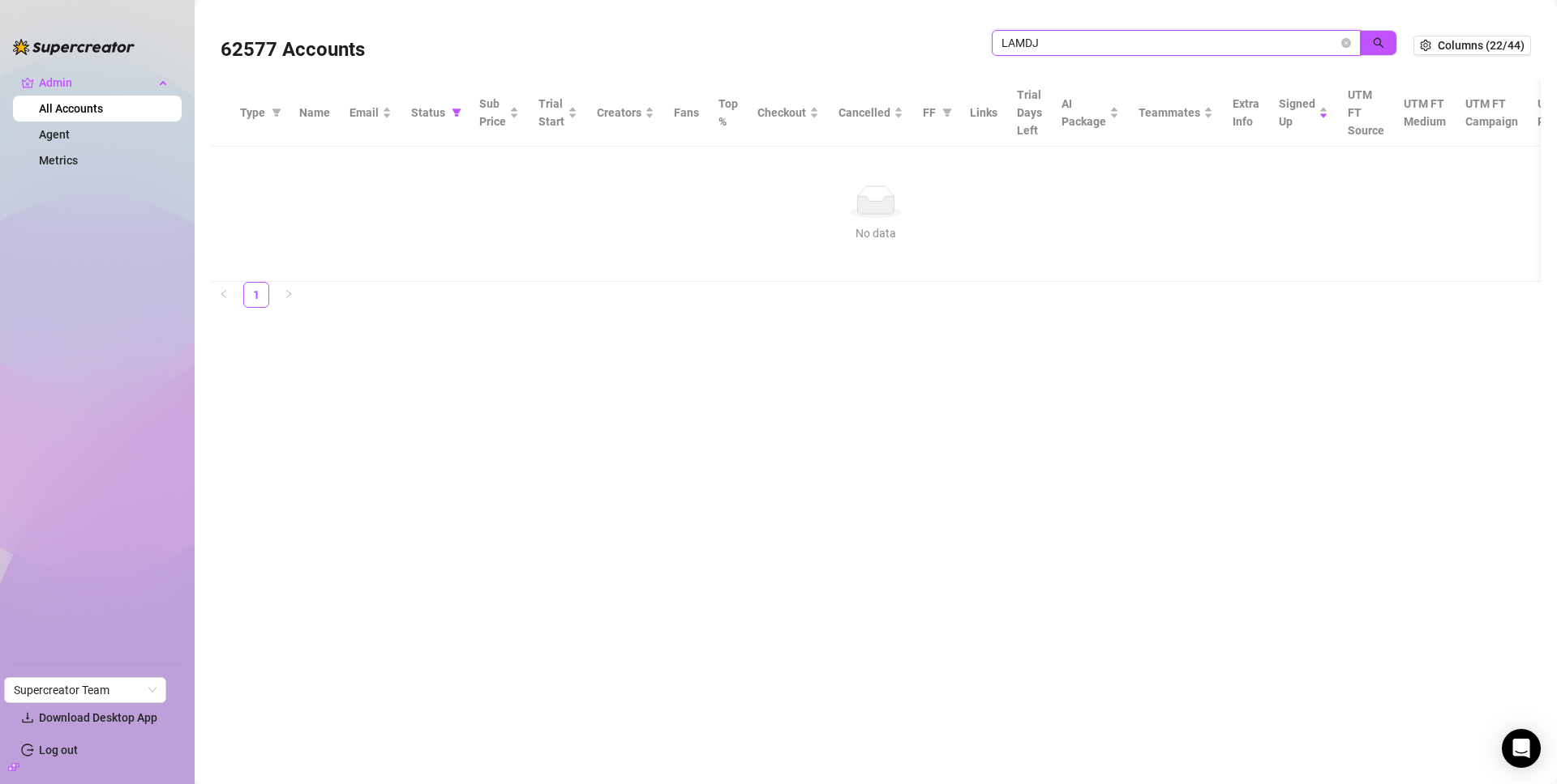
drag, startPoint x: 1180, startPoint y: 33, endPoint x: 807, endPoint y: 75, distance: 375.4
click at [807, 75] on div "62577 Accounts LAMDJ Columns (22/44)" at bounding box center [876, 45] width 1330 height 68
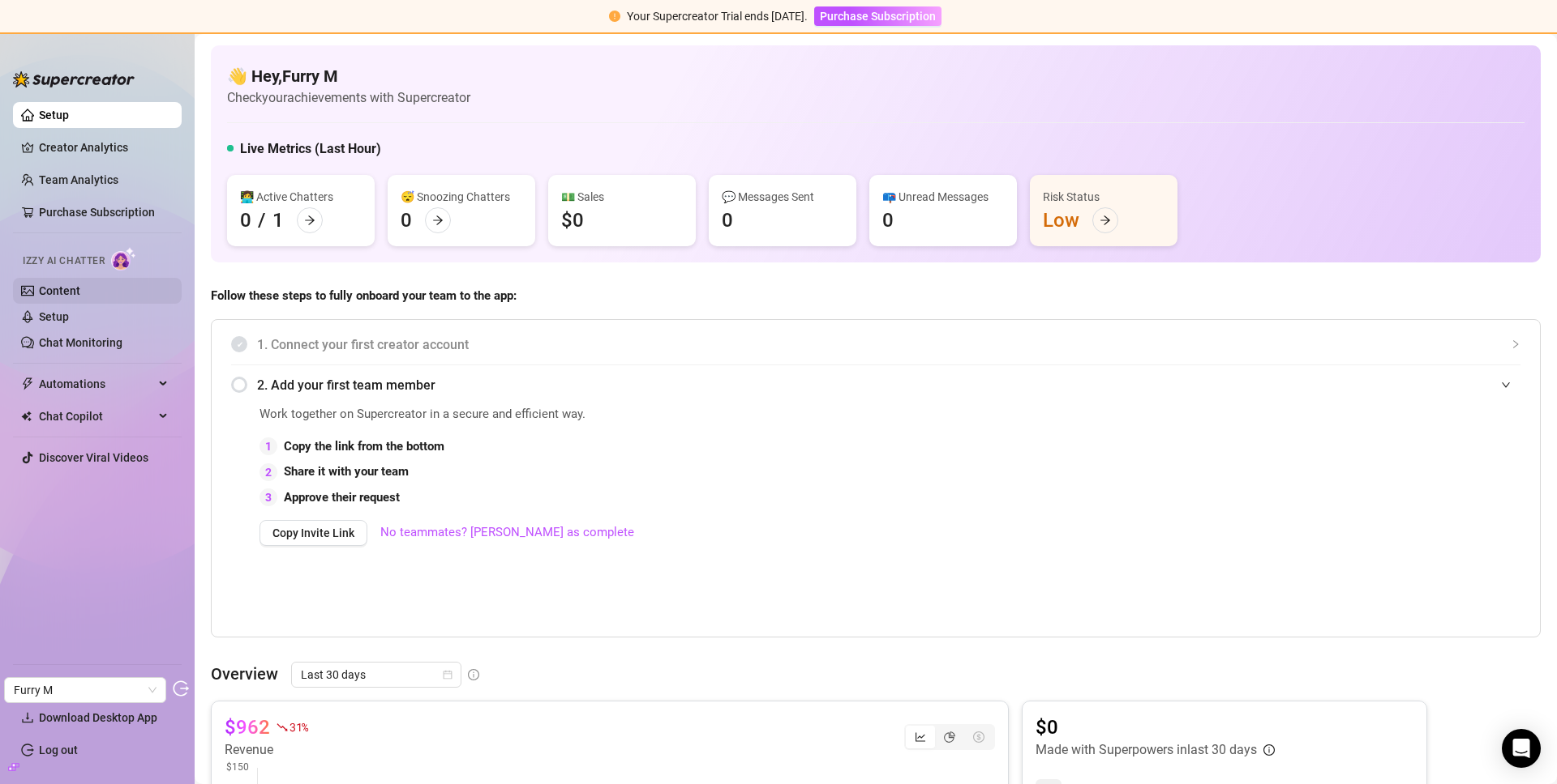
click at [50, 285] on link "Content" at bounding box center [59, 291] width 41 height 13
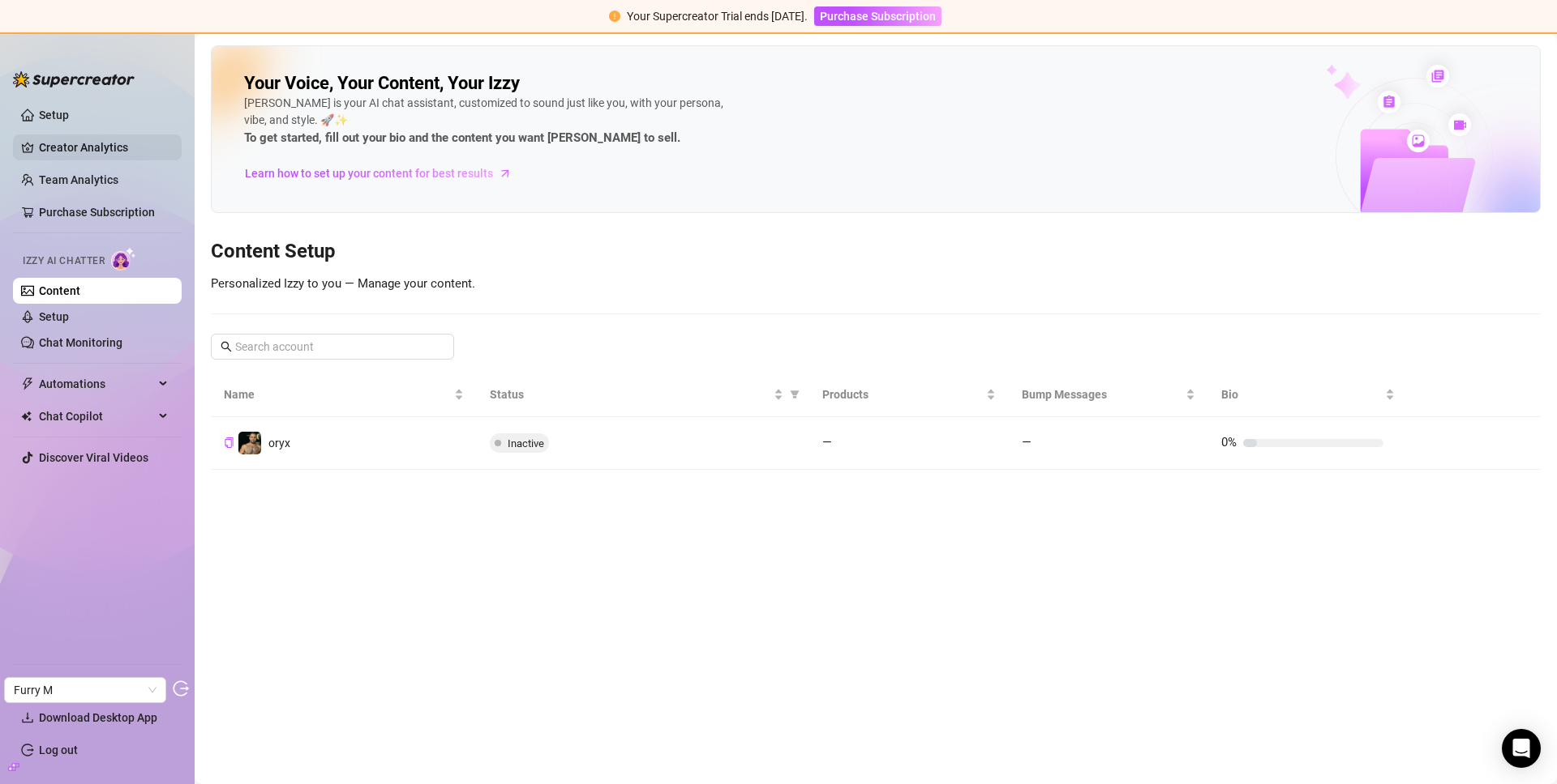
click at [76, 148] on link "Creator Analytics" at bounding box center [104, 147] width 130 height 26
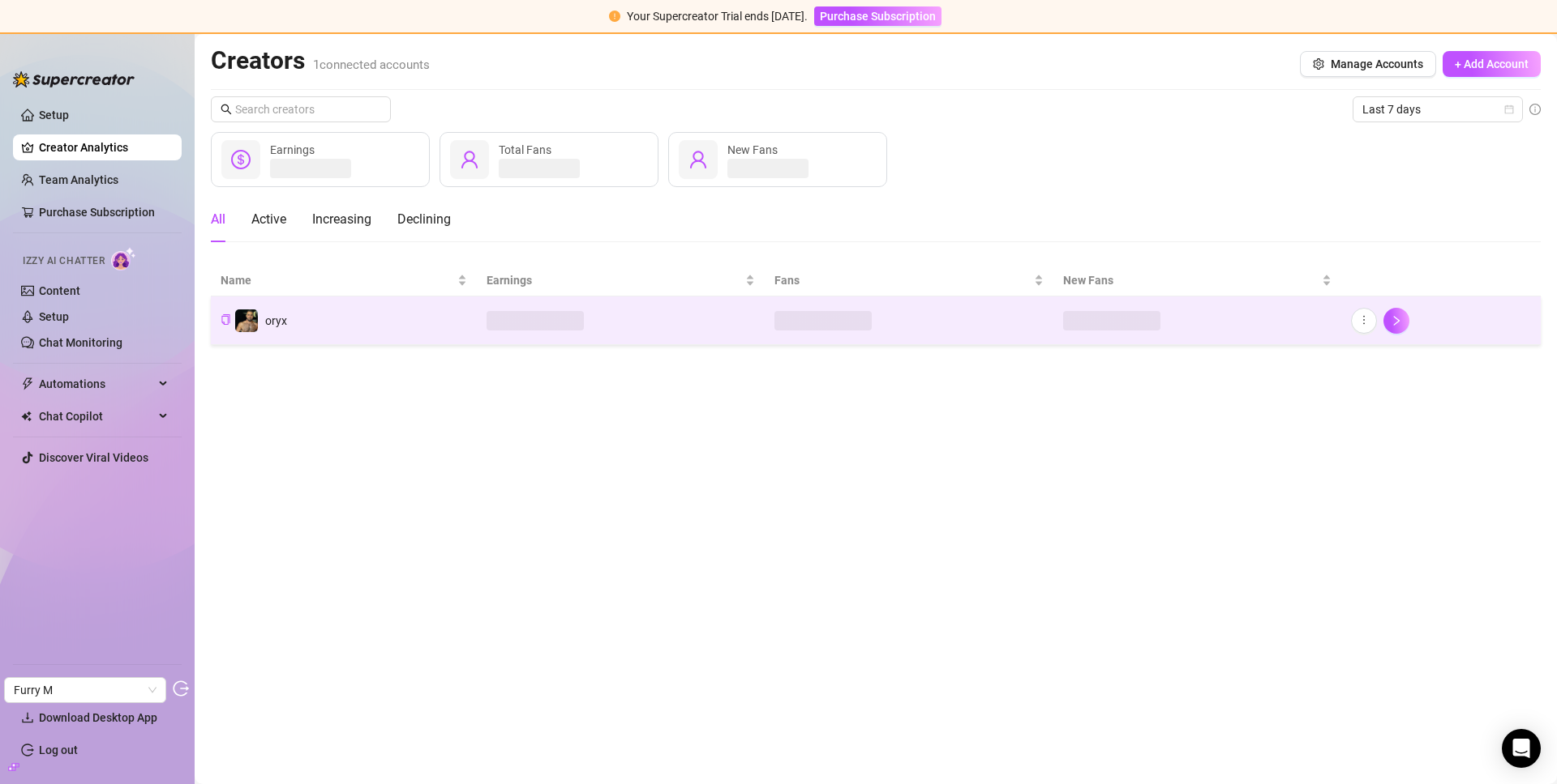
click at [406, 330] on td "oryx" at bounding box center [344, 321] width 266 height 49
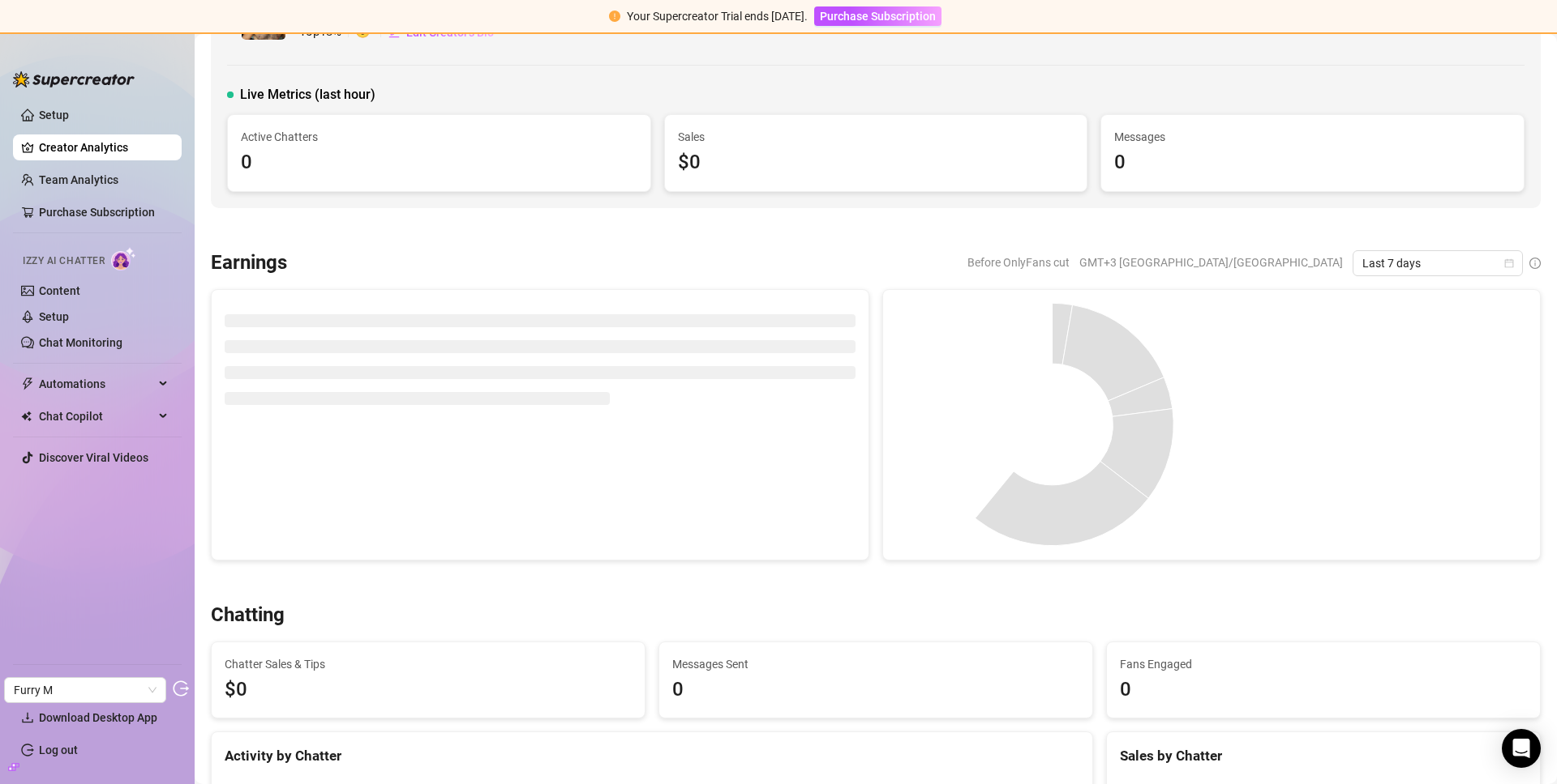
scroll to position [160, 0]
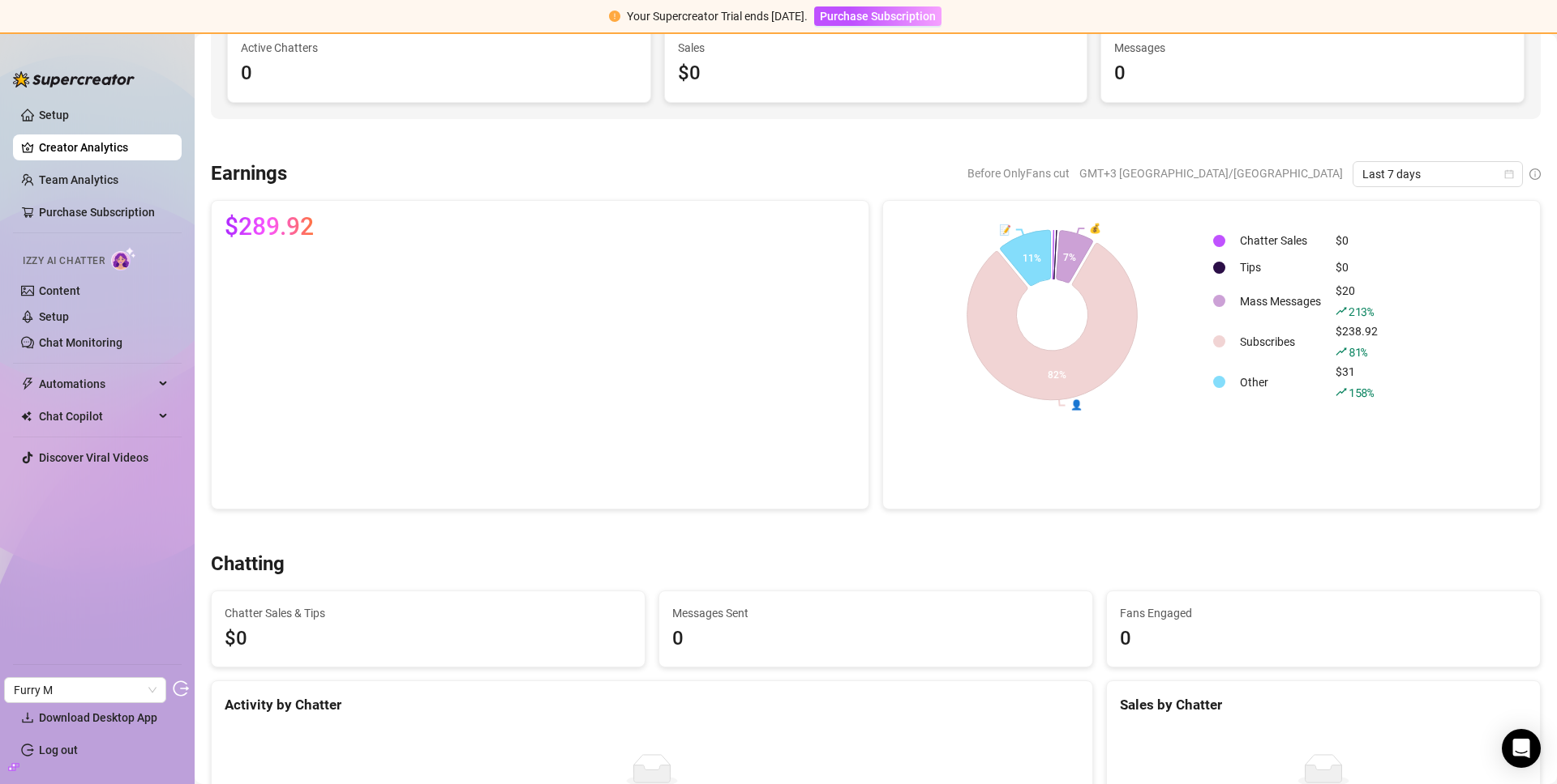
click at [763, 140] on div at bounding box center [876, 140] width 1330 height 16
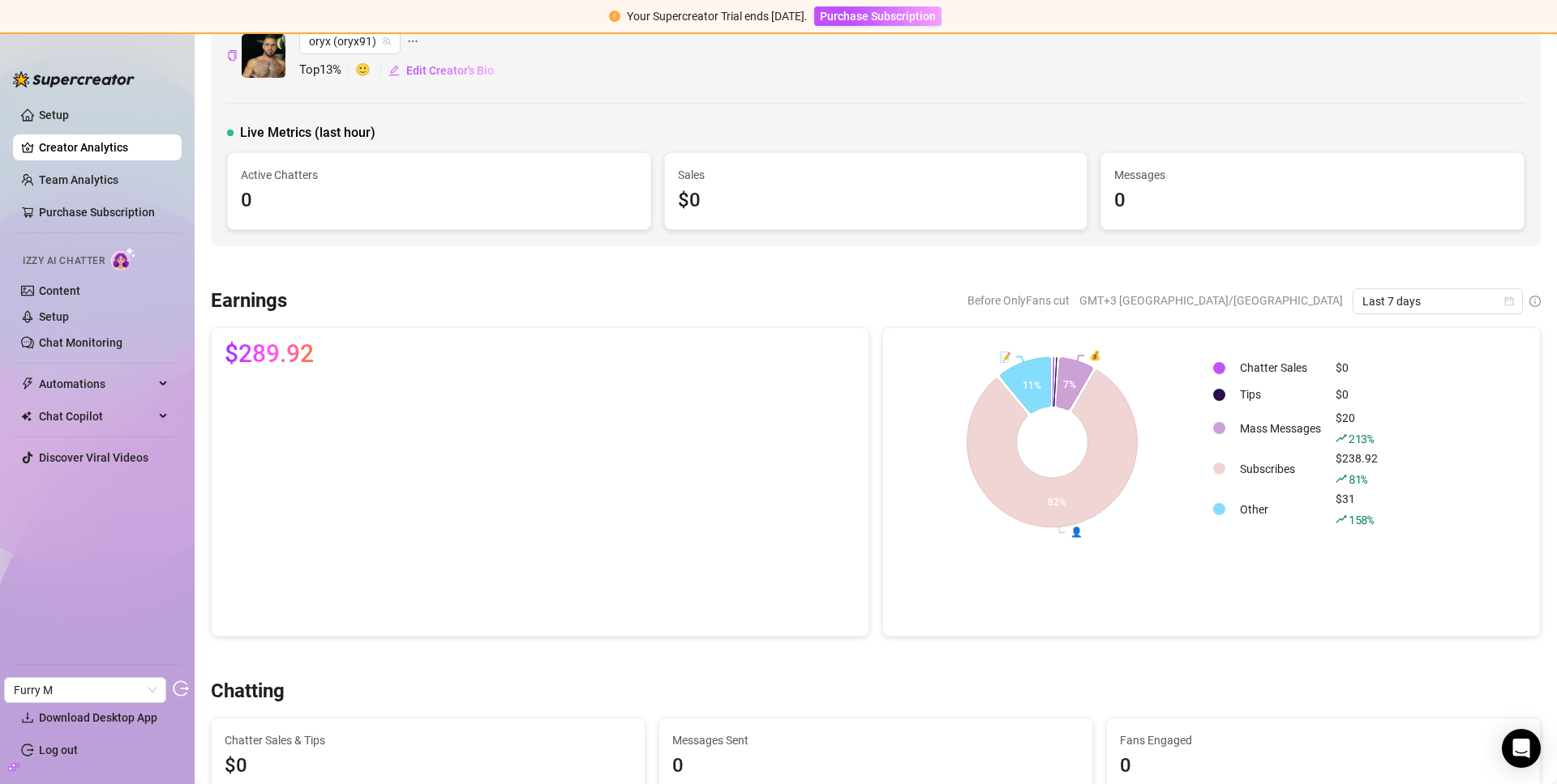
scroll to position [129, 0]
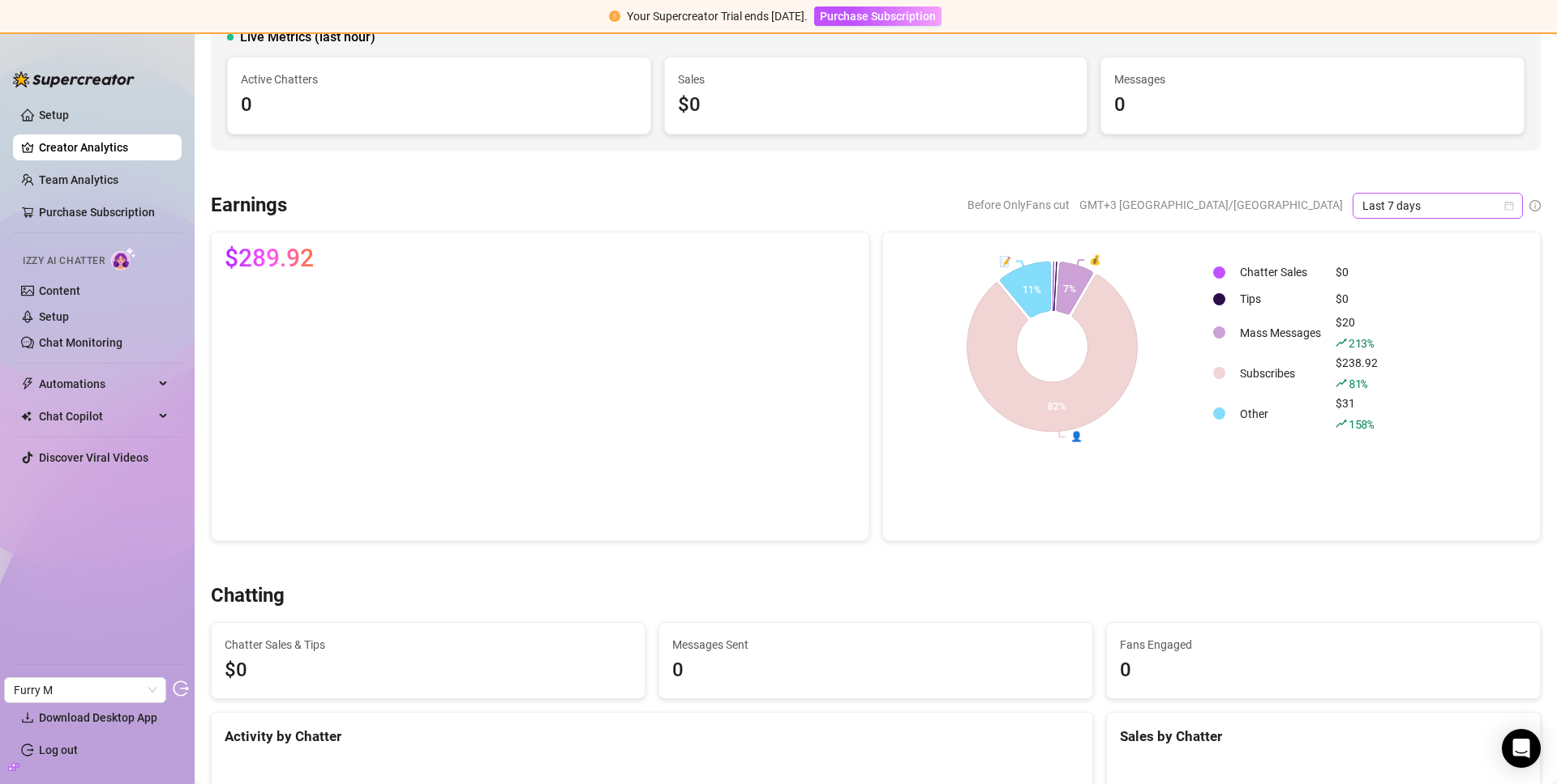
click at [1391, 206] on span "Last 7 days" at bounding box center [1437, 205] width 151 height 24
click at [1374, 320] on div "Last 90 days" at bounding box center [1425, 316] width 145 height 18
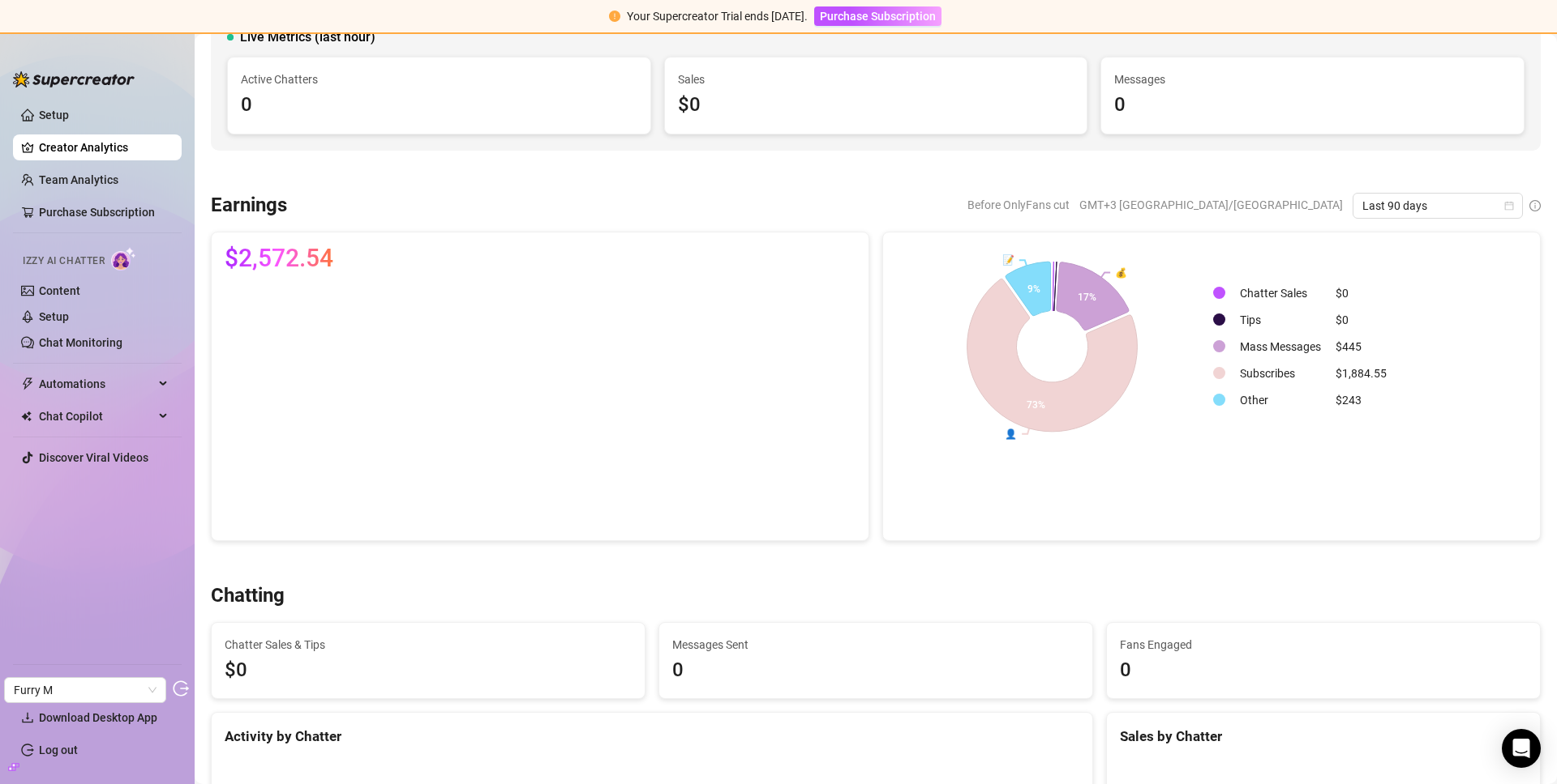
click at [767, 216] on div "Before OnlyFans cut GMT+3 Asia/Jerusalem Last 90 days" at bounding box center [920, 206] width 1241 height 26
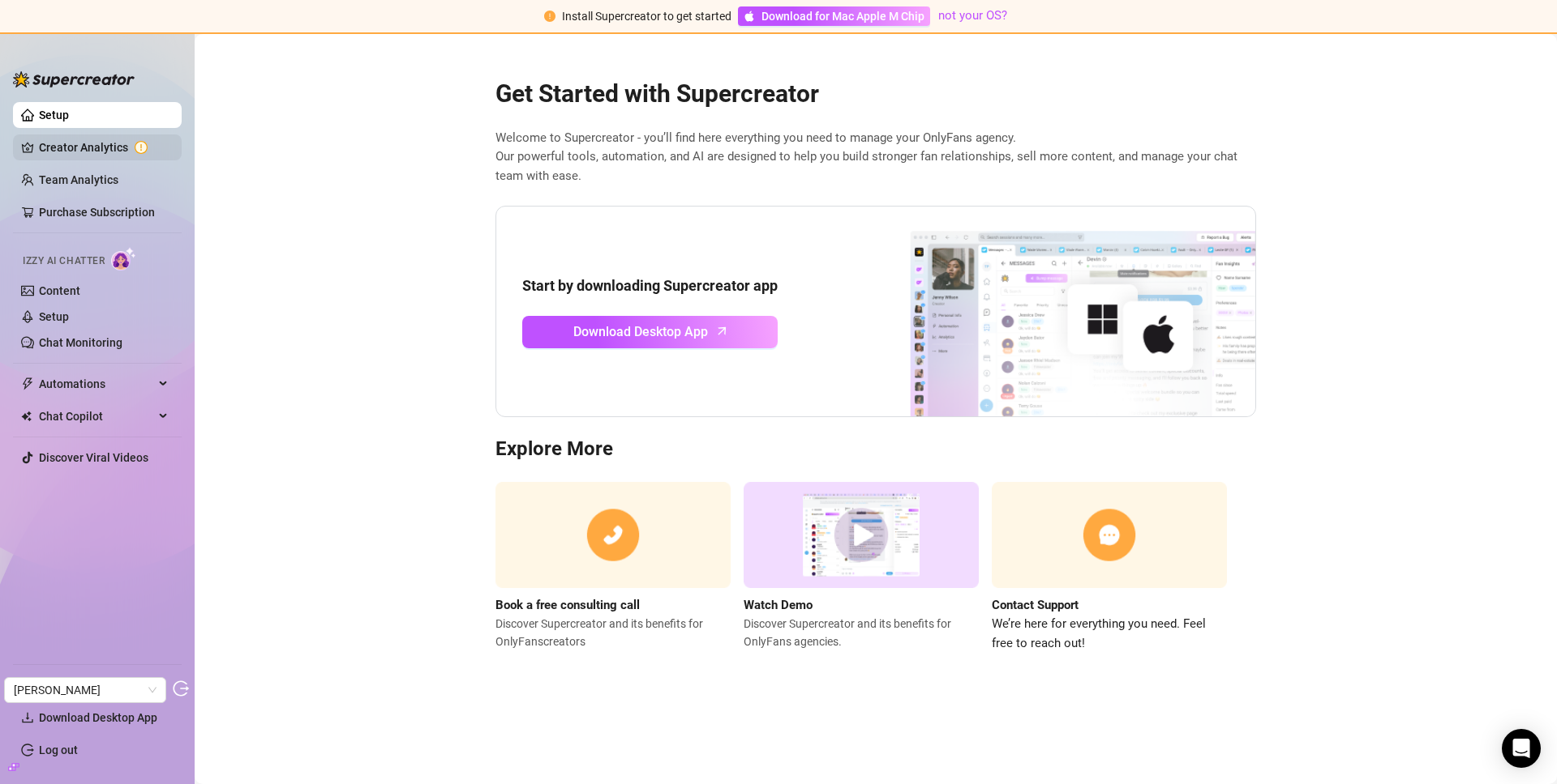
click at [140, 158] on link "Creator Analytics" at bounding box center [104, 147] width 130 height 26
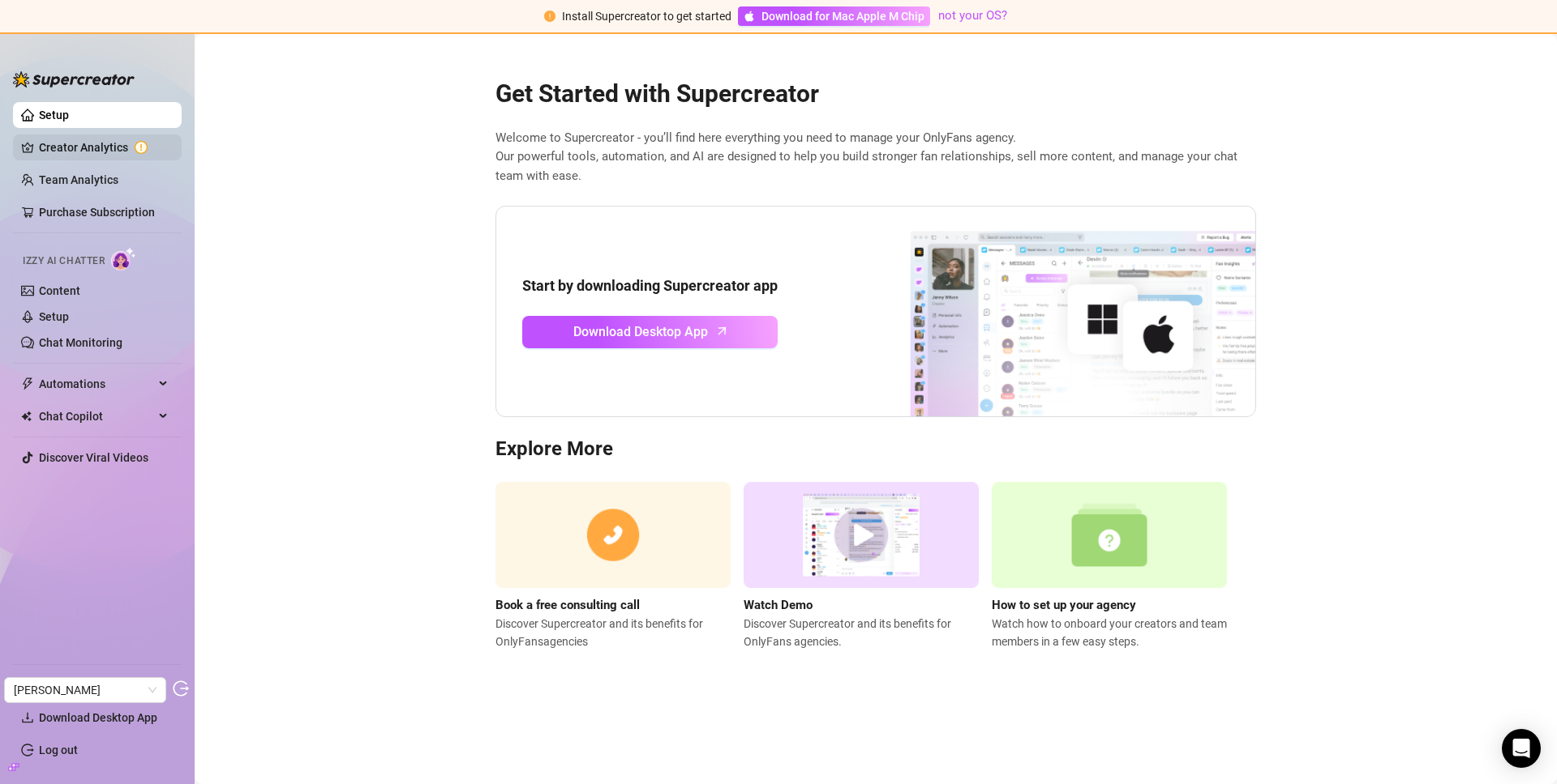
click at [84, 150] on link "Creator Analytics" at bounding box center [104, 147] width 130 height 26
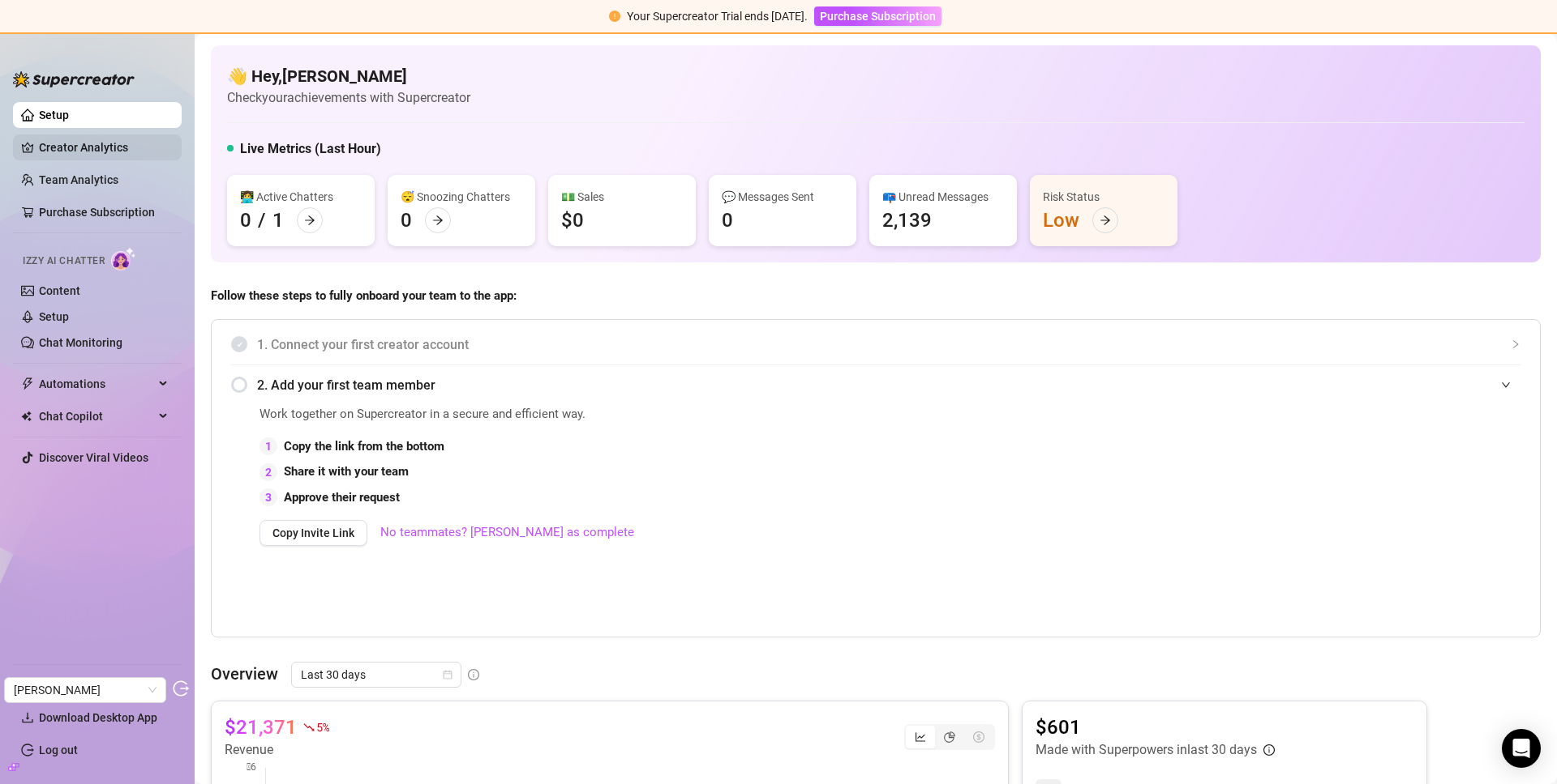
click at [111, 143] on link "Creator Analytics" at bounding box center [104, 147] width 130 height 26
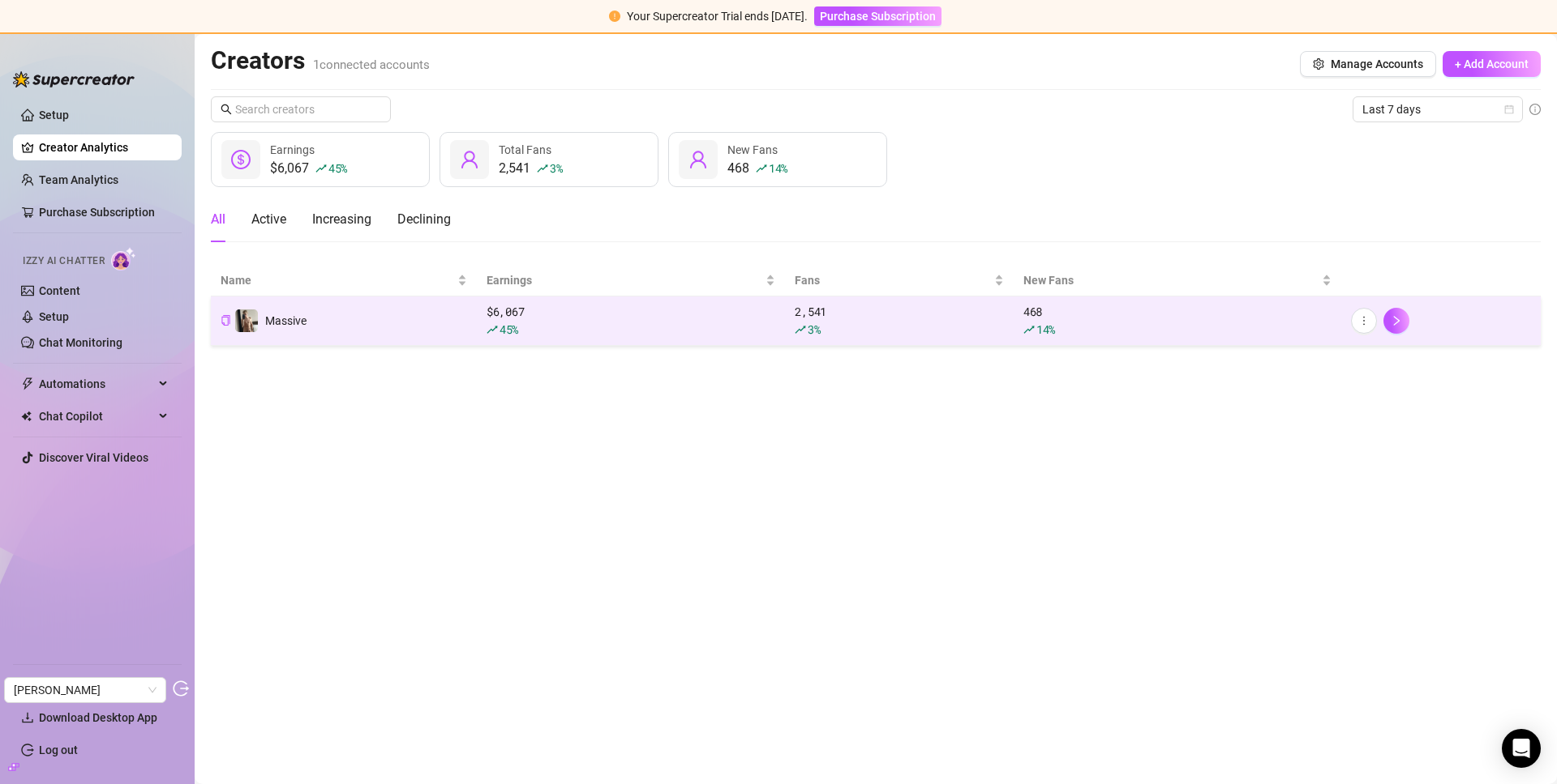
click at [573, 317] on div "$ 6,067 45 %" at bounding box center [631, 321] width 289 height 36
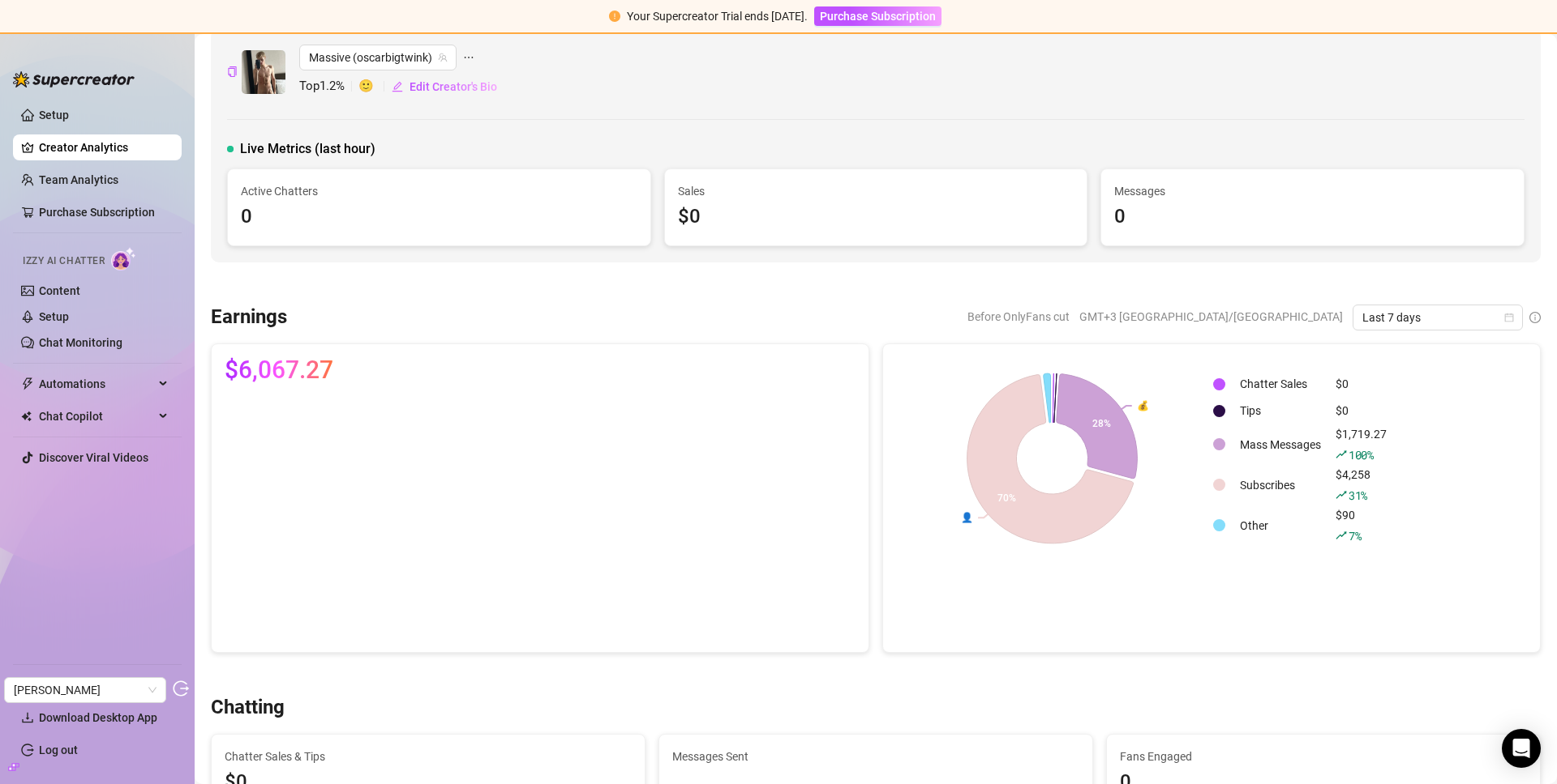
scroll to position [56, 0]
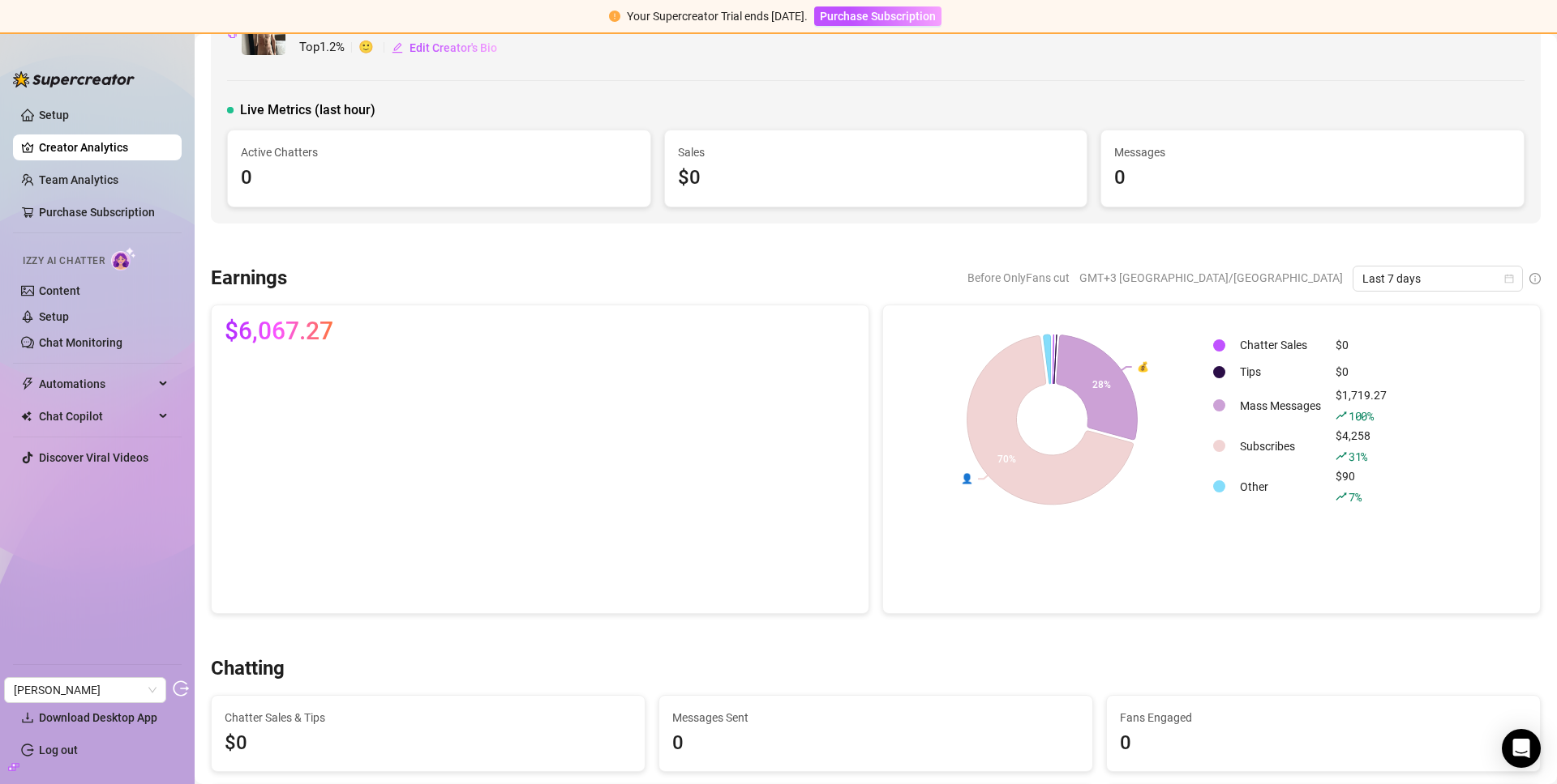
click at [1431, 291] on div "Earnings Before OnlyFans cut GMT+3 Asia/Jerusalem Last 7 days $6,067.27 💰 👤 28%…" at bounding box center [875, 440] width 1343 height 349
click at [1419, 289] on span "Last 7 days" at bounding box center [1437, 279] width 151 height 24
click at [1392, 372] on div "Last 30 days" at bounding box center [1425, 363] width 163 height 26
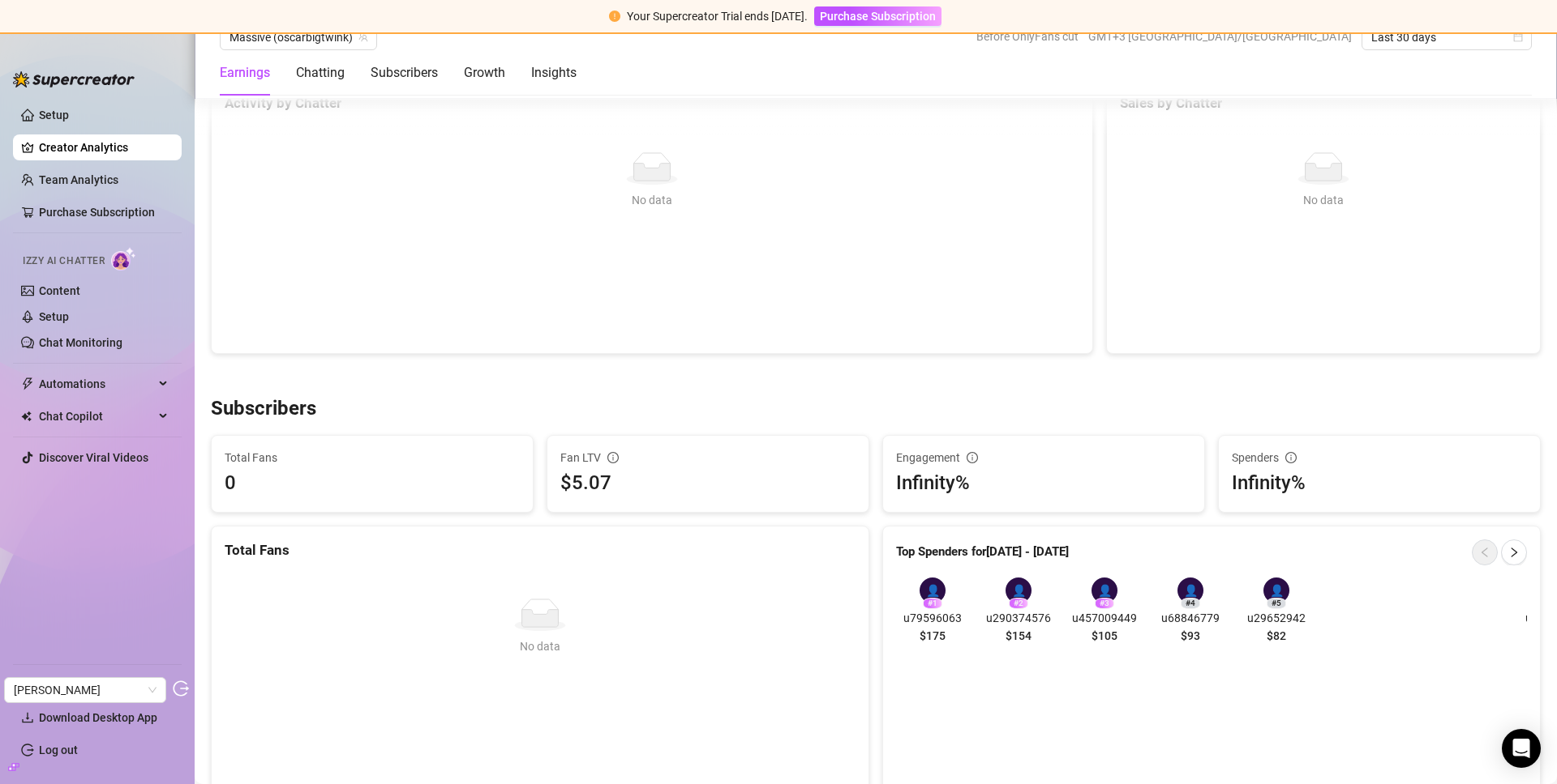
scroll to position [0, 0]
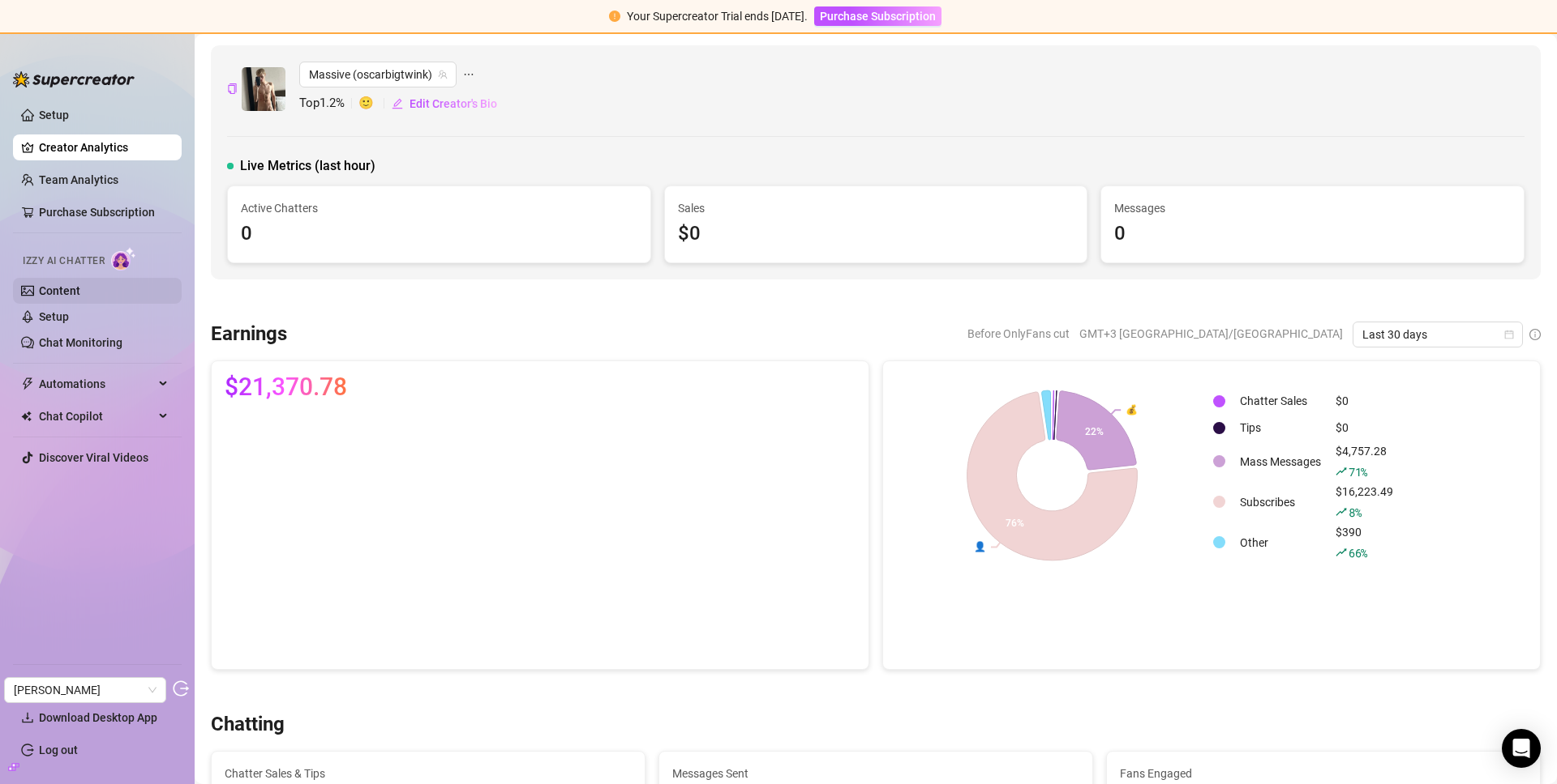
click at [64, 289] on link "Content" at bounding box center [59, 291] width 41 height 13
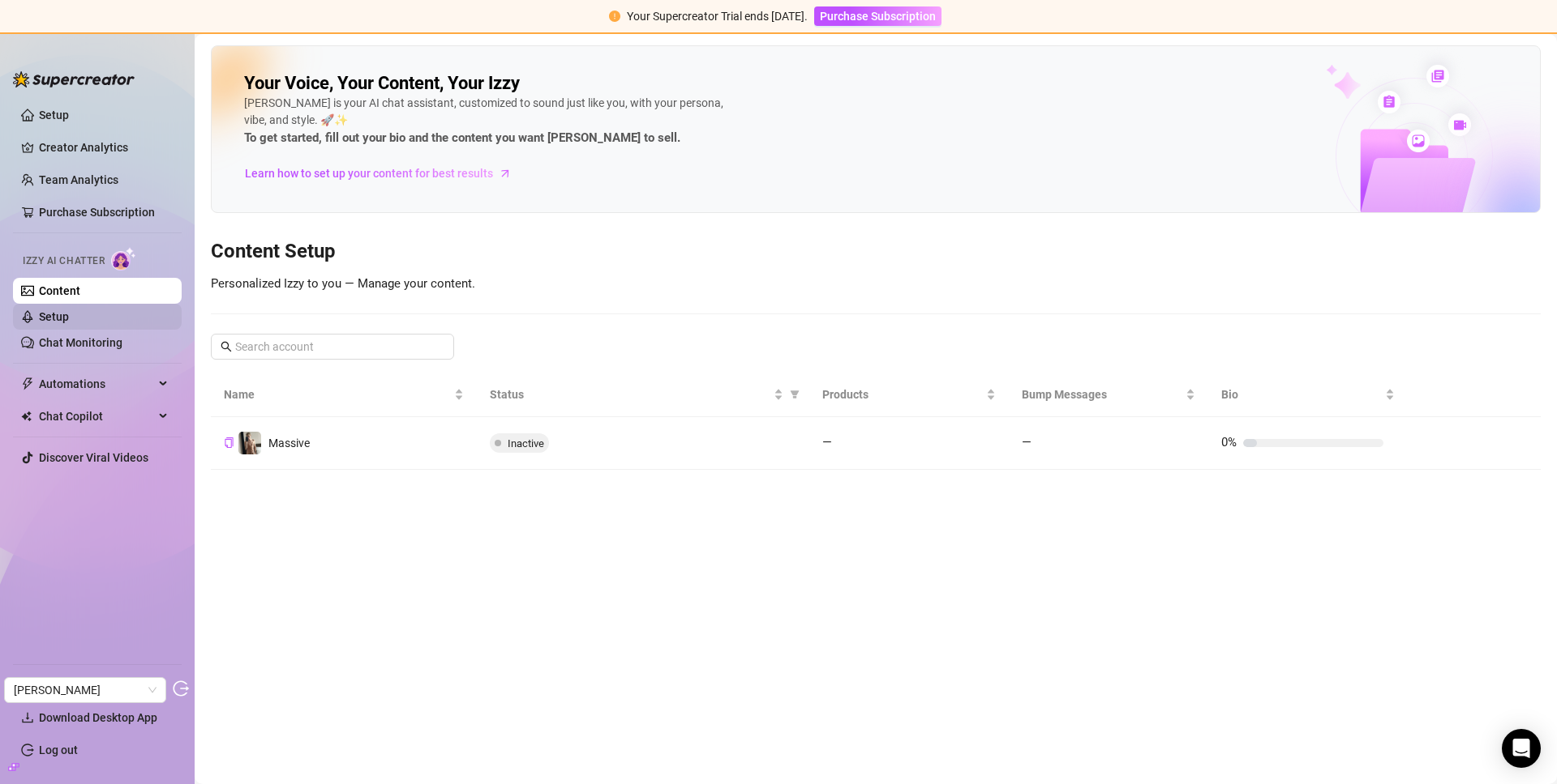
click at [69, 313] on link "Setup" at bounding box center [54, 317] width 30 height 13
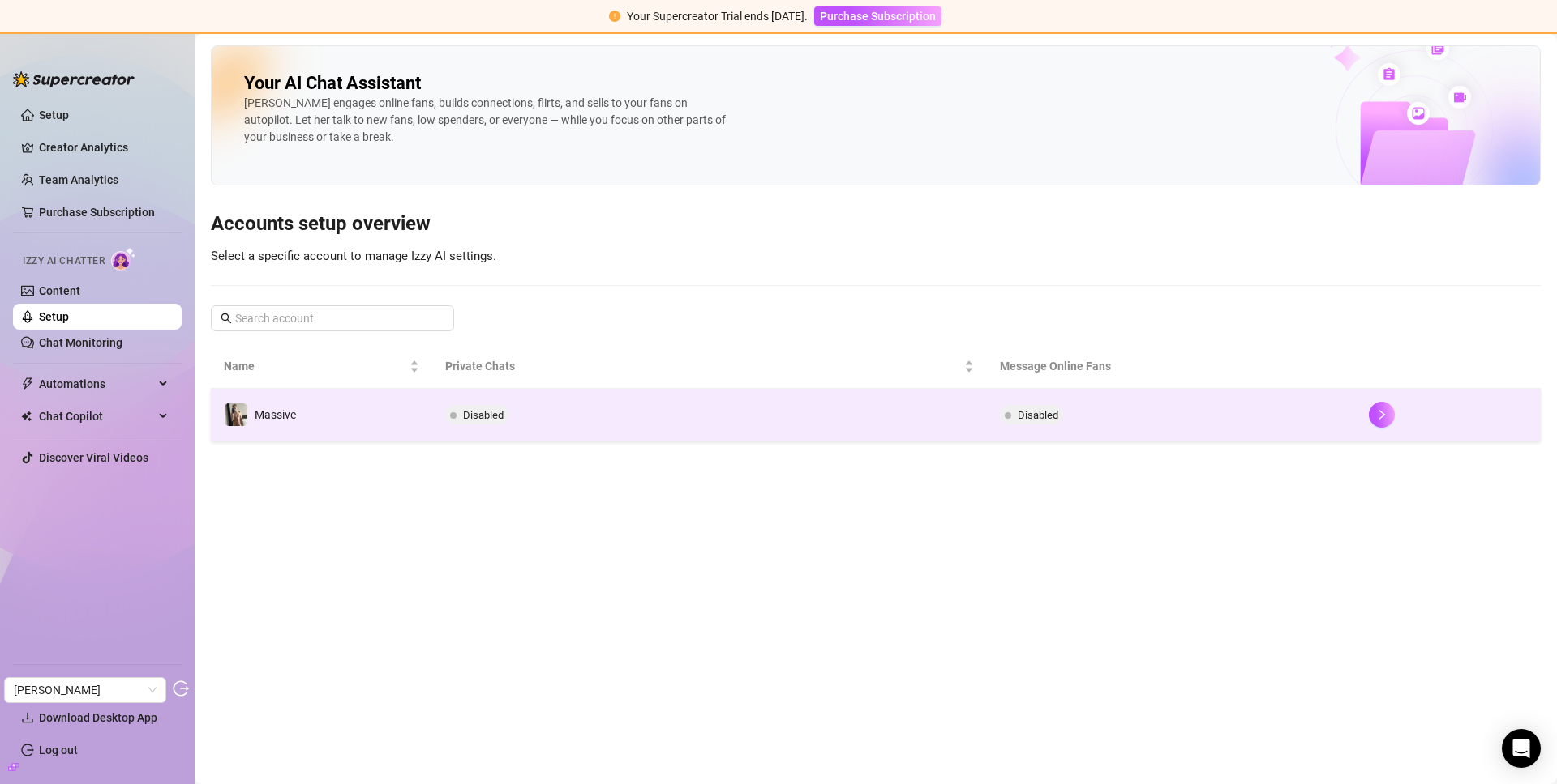
click at [450, 423] on span at bounding box center [453, 415] width 7 height 20
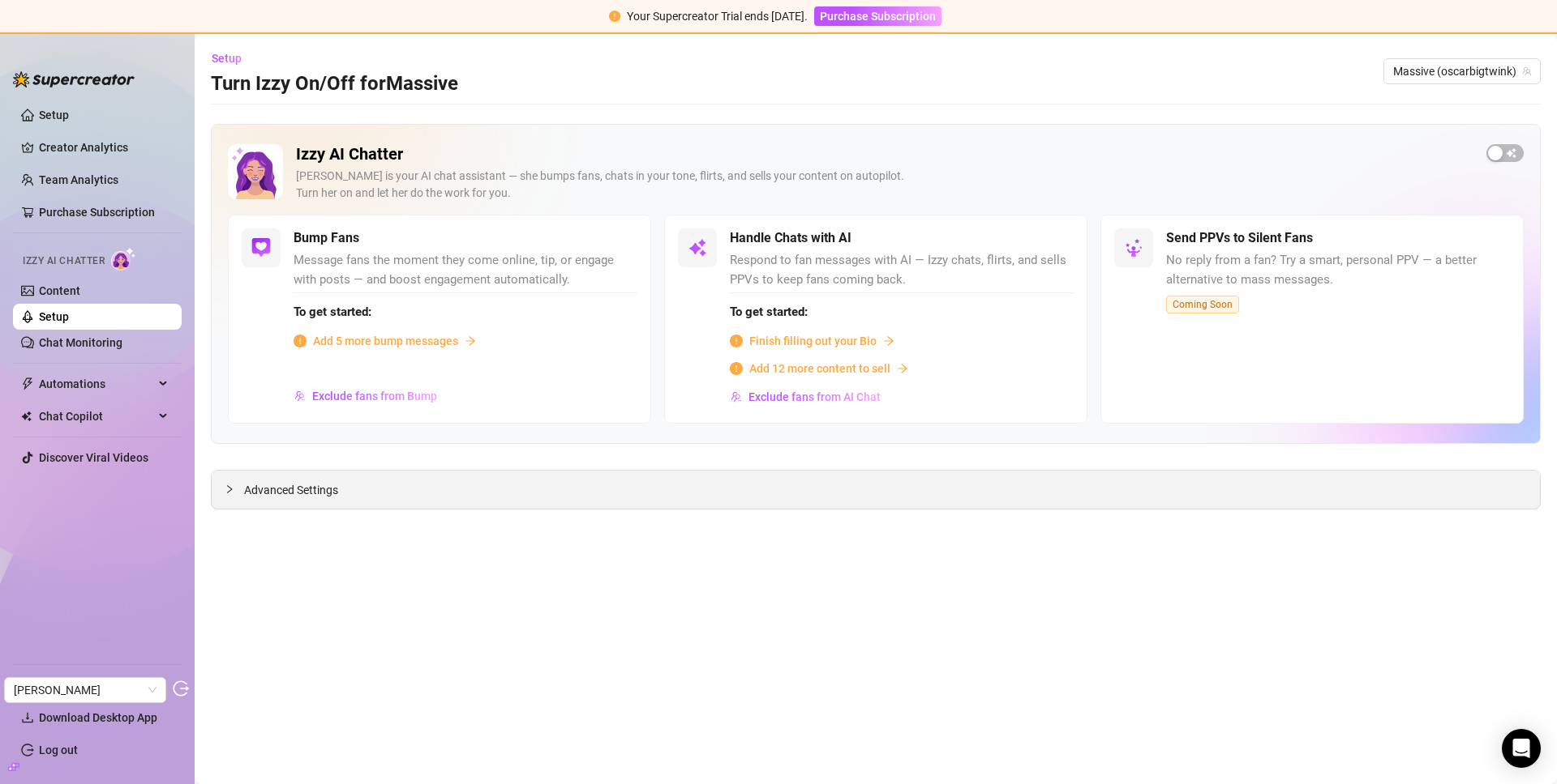
click at [458, 483] on div "Advanced Settings" at bounding box center [875, 490] width 1329 height 38
click at [286, 501] on div "Advanced Settings" at bounding box center [875, 490] width 1329 height 38
click at [247, 489] on span "Advanced Settings" at bounding box center [291, 490] width 94 height 18
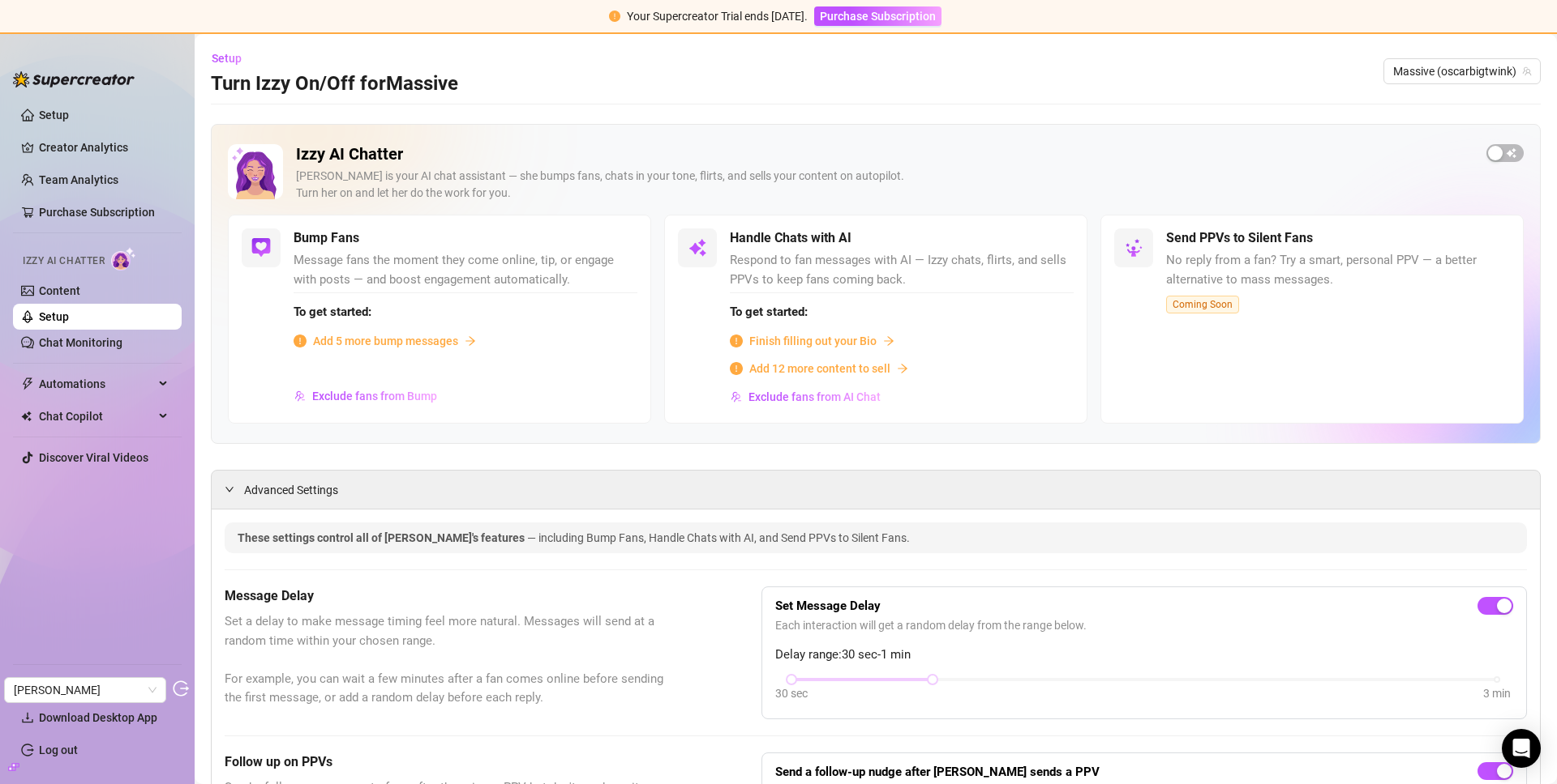
click at [523, 245] on div "Bump Fans" at bounding box center [465, 238] width 344 height 20
click at [456, 289] on span "Message fans the moment they come online, tip, or engage with posts — and boost…" at bounding box center [465, 270] width 344 height 38
click at [367, 390] on span "Exclude fans from Bump" at bounding box center [374, 395] width 125 height 13
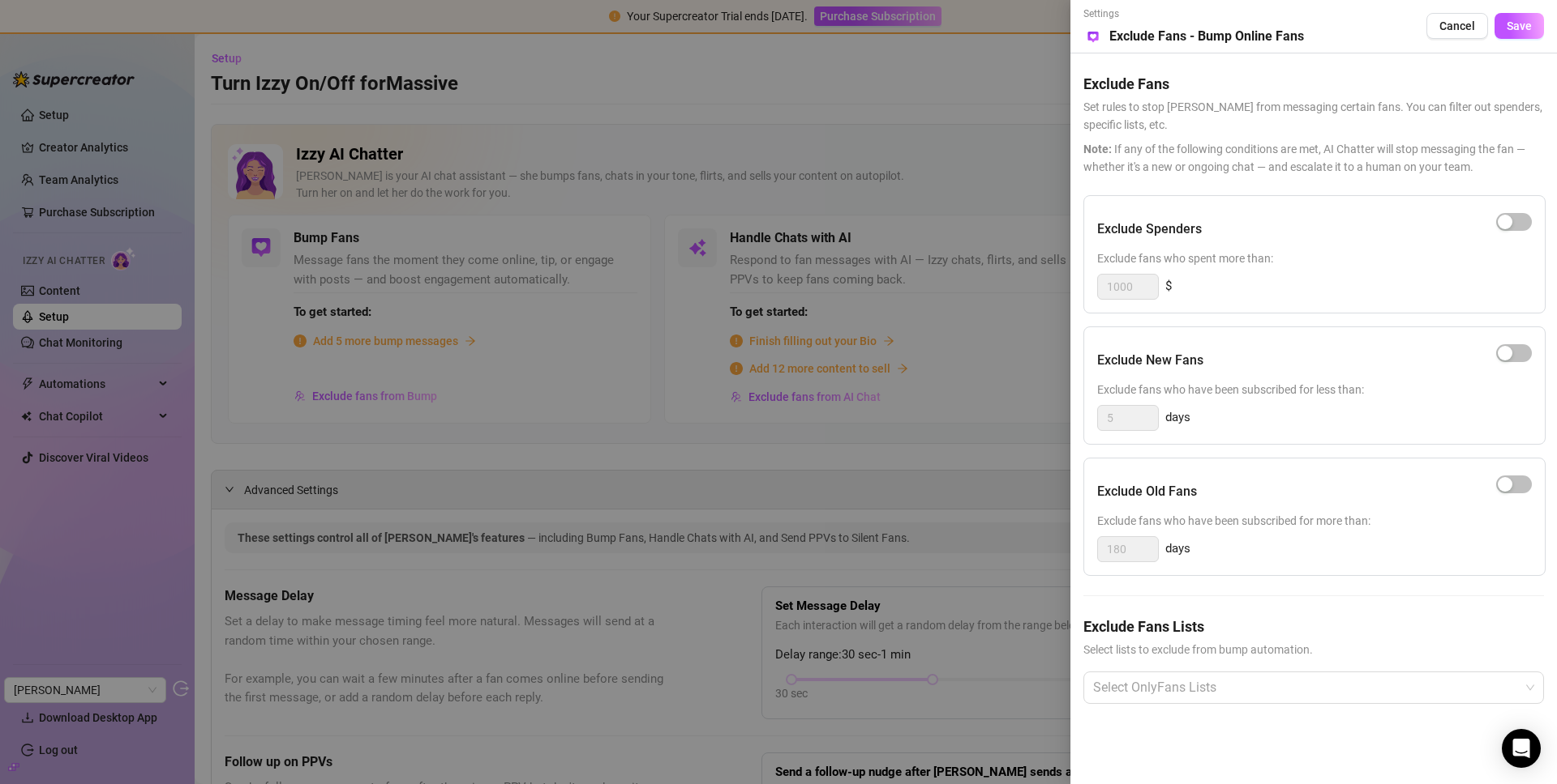
click at [805, 192] on div at bounding box center [778, 392] width 1557 height 784
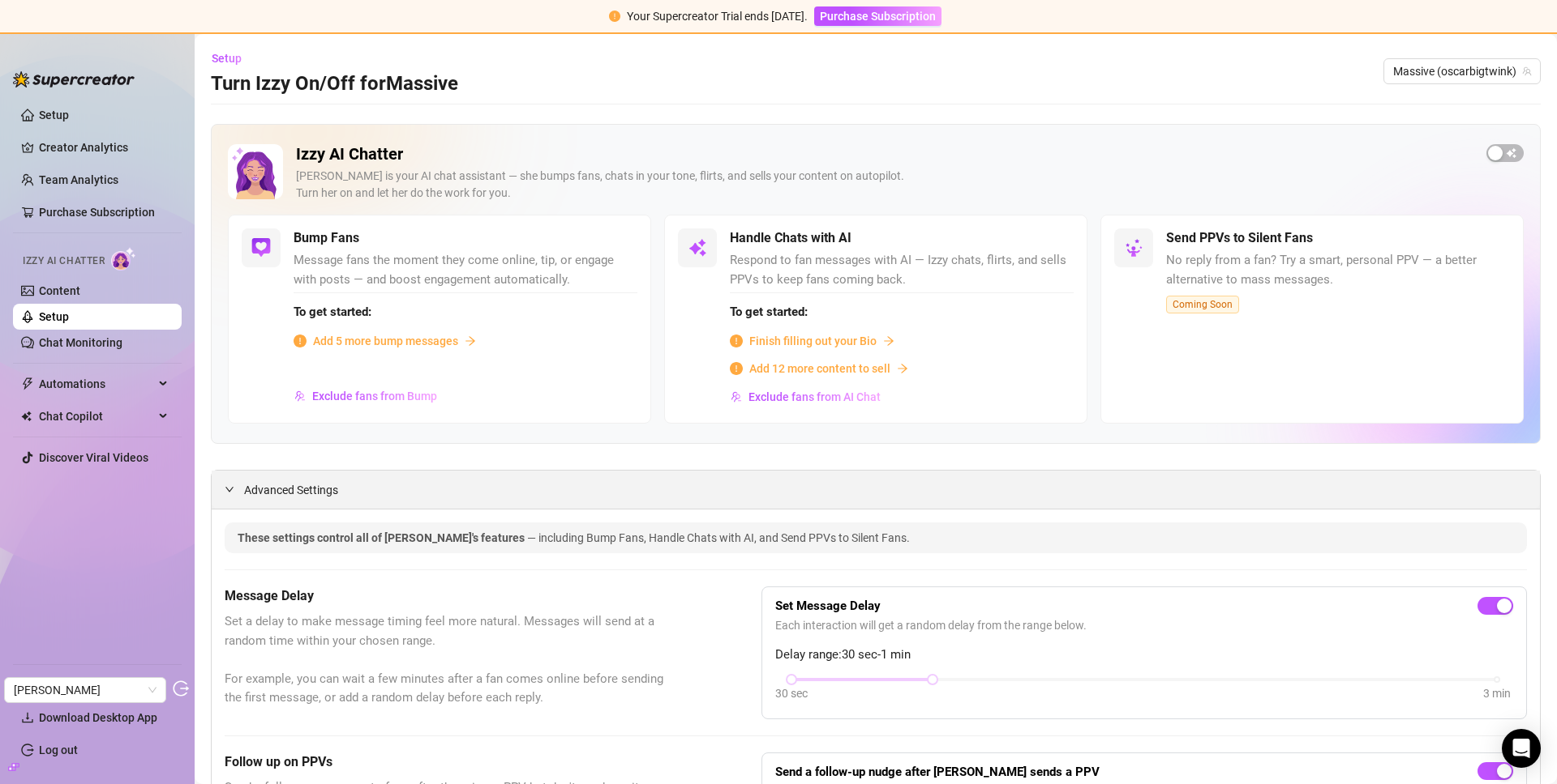
click at [276, 484] on span "Advanced Settings" at bounding box center [291, 490] width 94 height 18
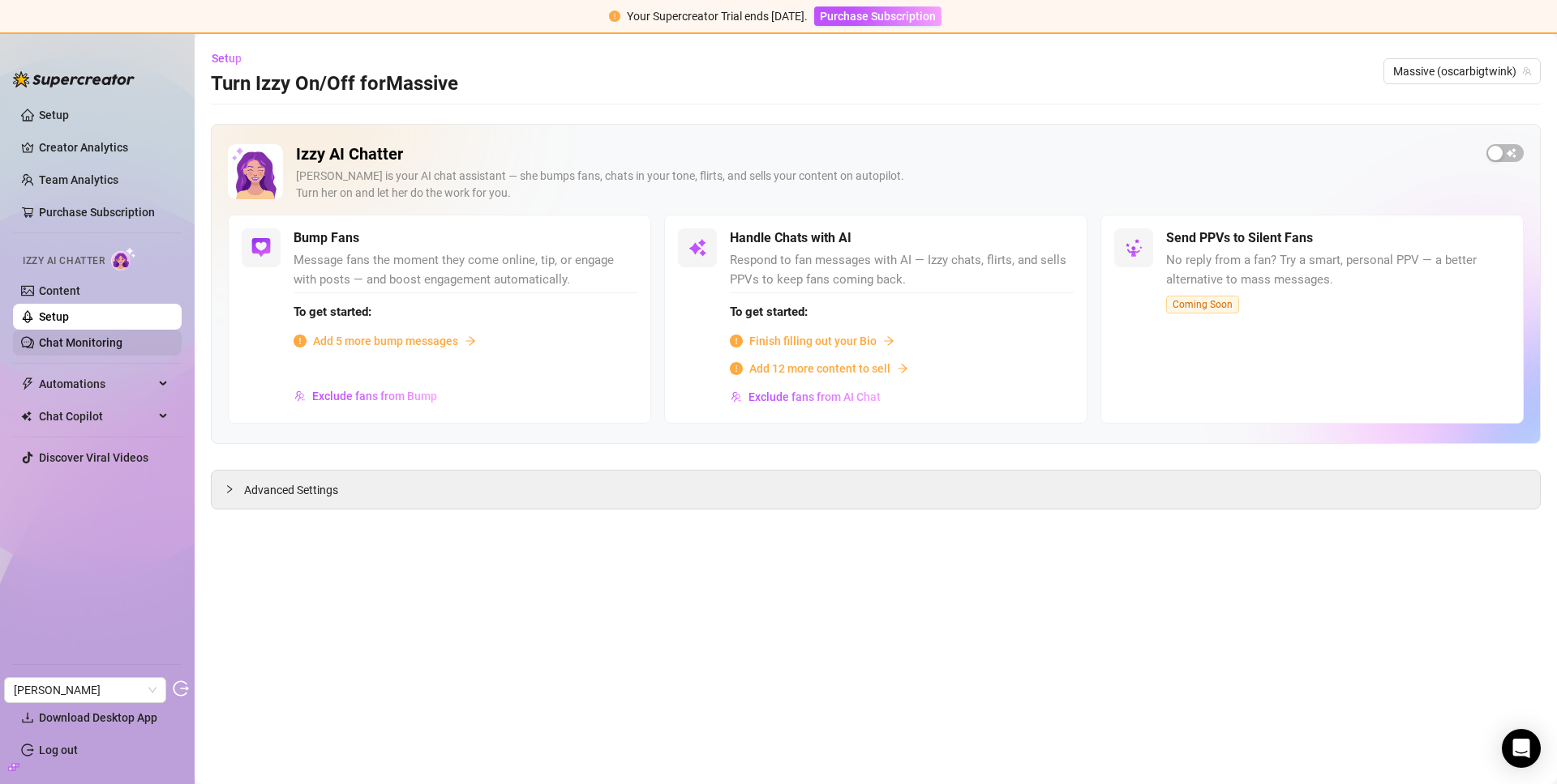
click at [54, 347] on link "Chat Monitoring" at bounding box center [81, 343] width 84 height 13
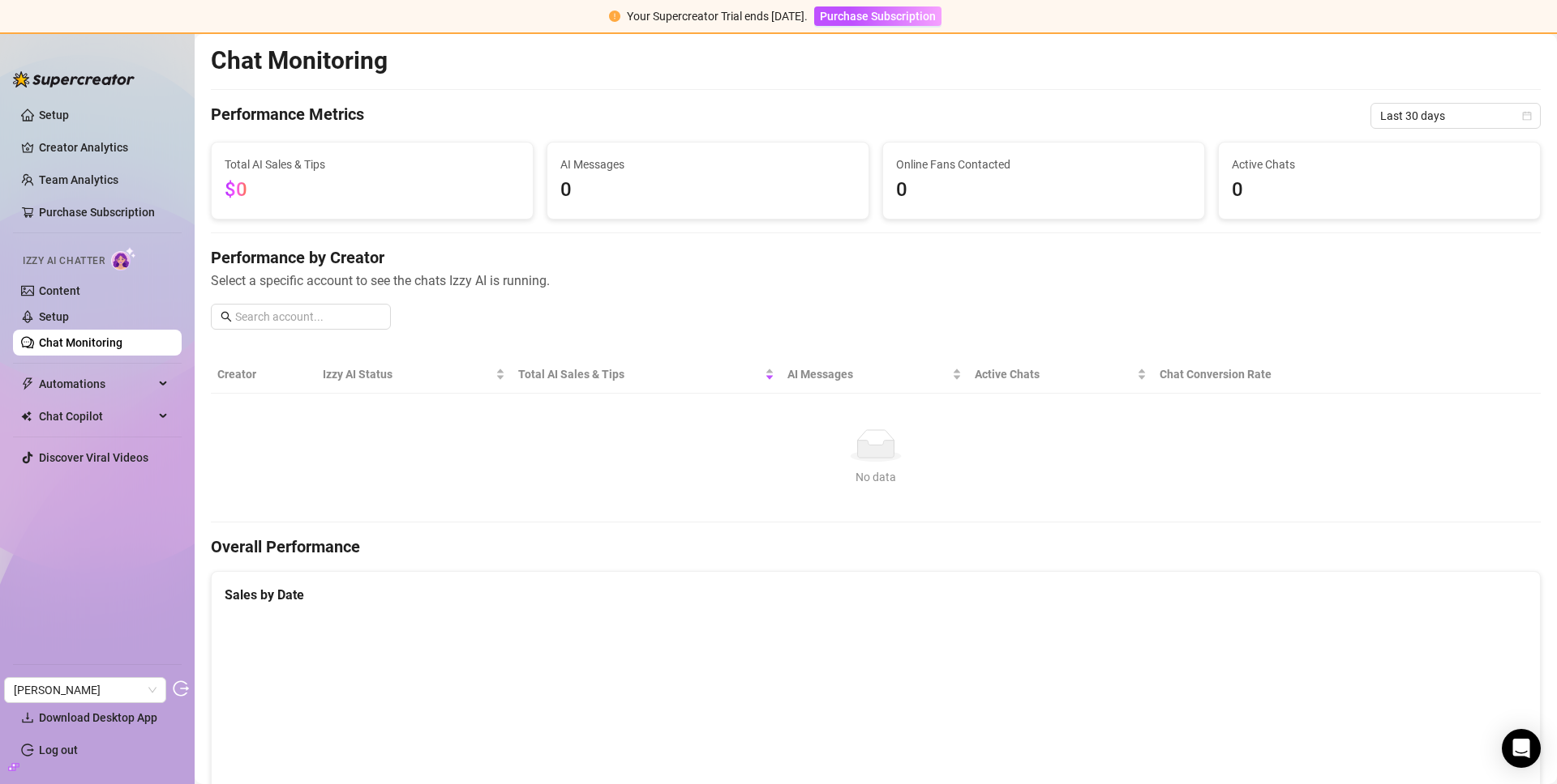
click at [67, 385] on span "Automations" at bounding box center [97, 385] width 116 height 26
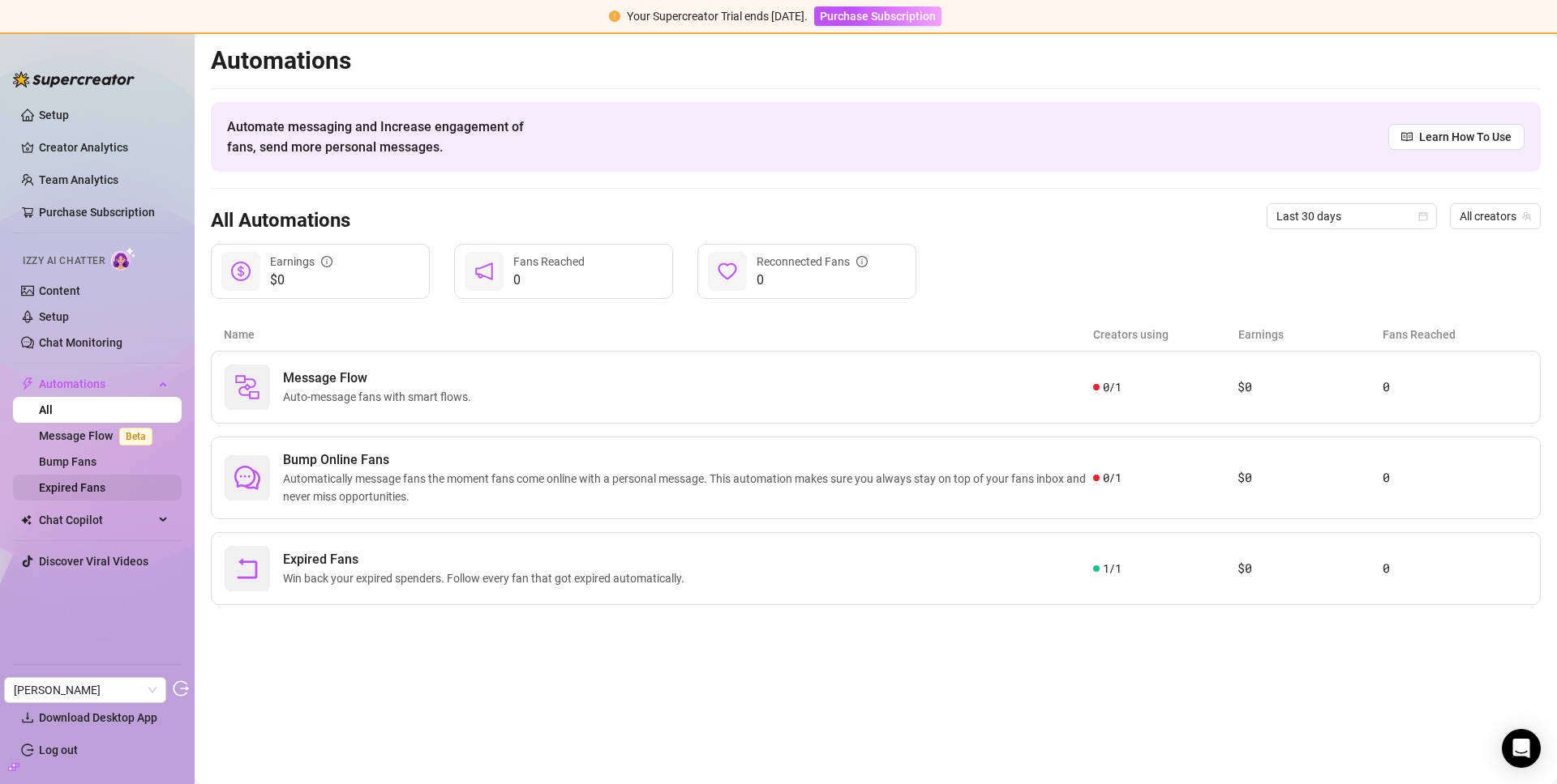
click at [93, 492] on link "Expired Fans" at bounding box center [72, 487] width 67 height 13
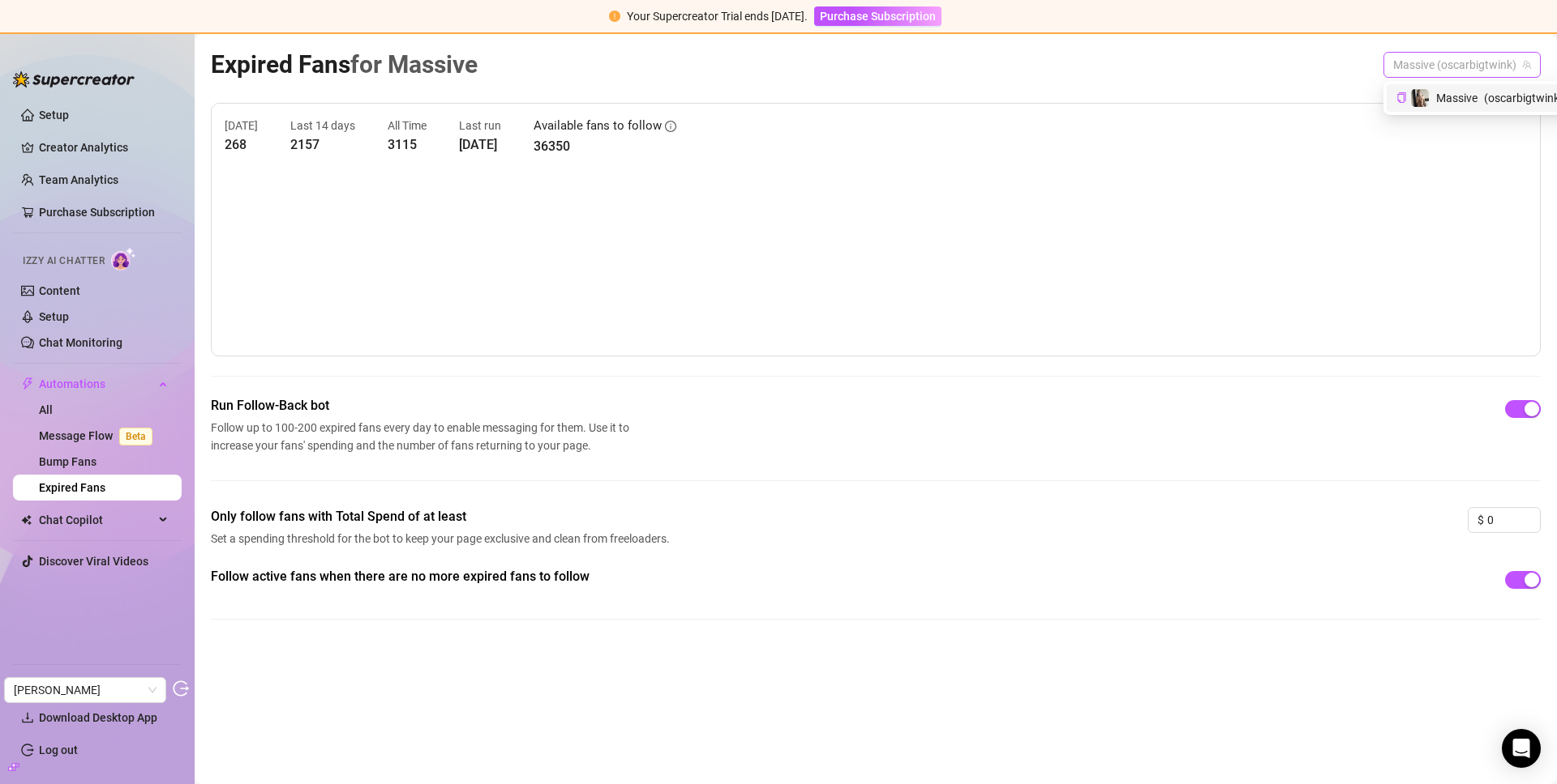
click at [1463, 63] on span "Massive (oscarbigtwink)" at bounding box center [1462, 65] width 138 height 24
click at [1323, 65] on div "Expired Fans for Massive Massive (oscarbigtwink)" at bounding box center [876, 65] width 1330 height 38
click at [81, 148] on link "Creator Analytics" at bounding box center [104, 147] width 130 height 26
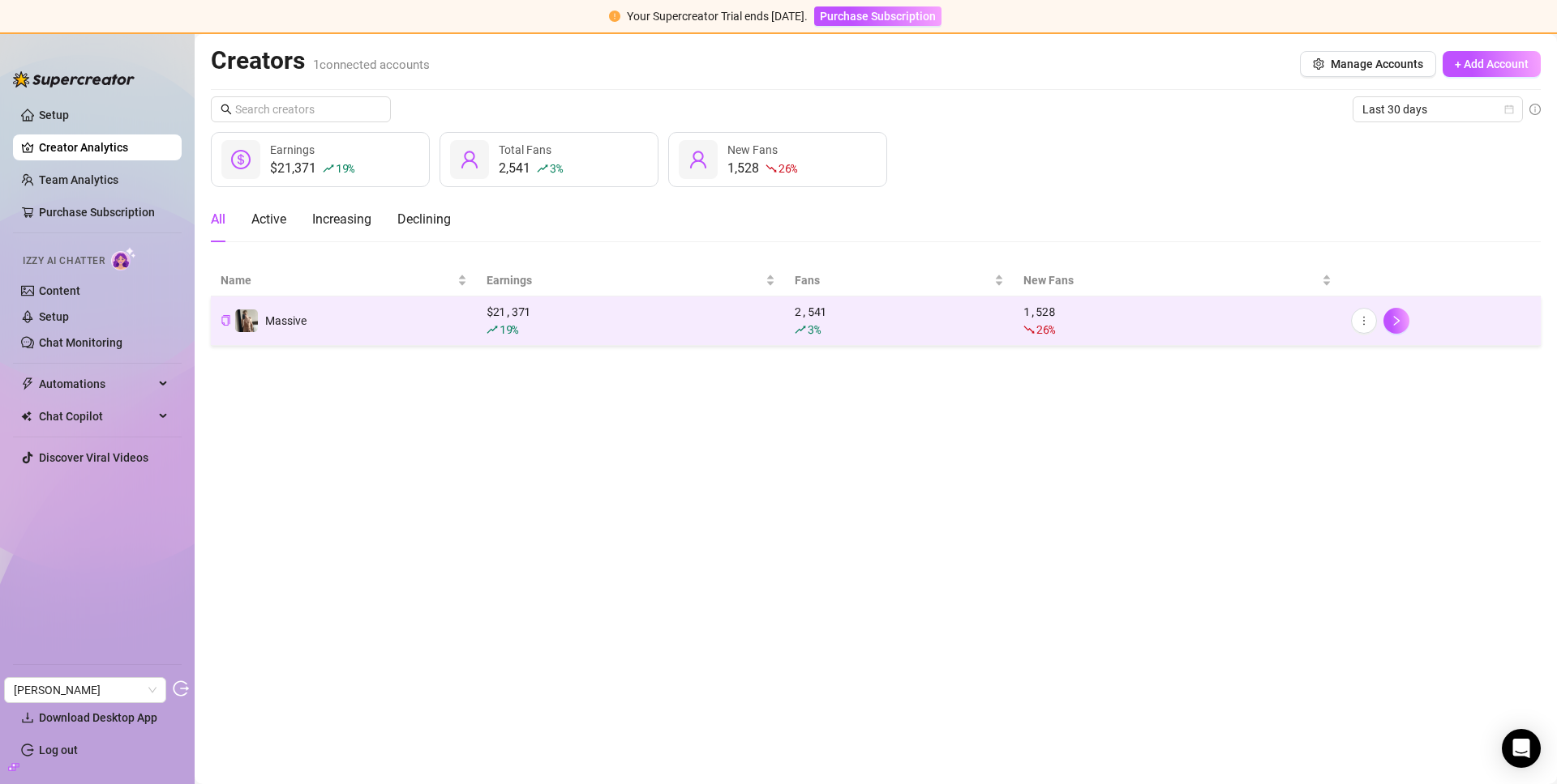
click at [571, 329] on div "19 %" at bounding box center [631, 330] width 289 height 18
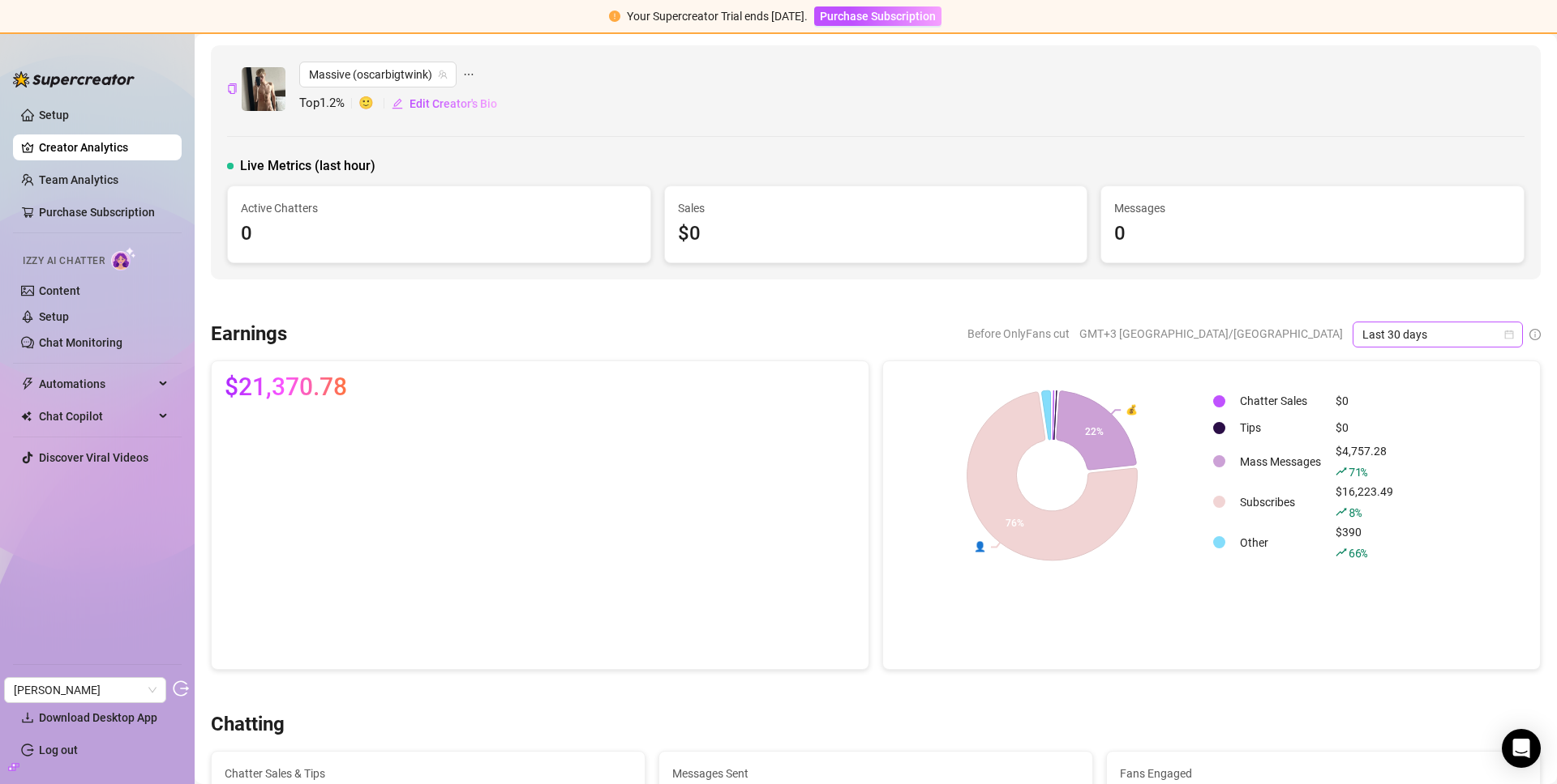
click at [1433, 332] on span "Last 30 days" at bounding box center [1437, 335] width 151 height 24
click at [1398, 388] on div "Last 7 days" at bounding box center [1425, 393] width 145 height 18
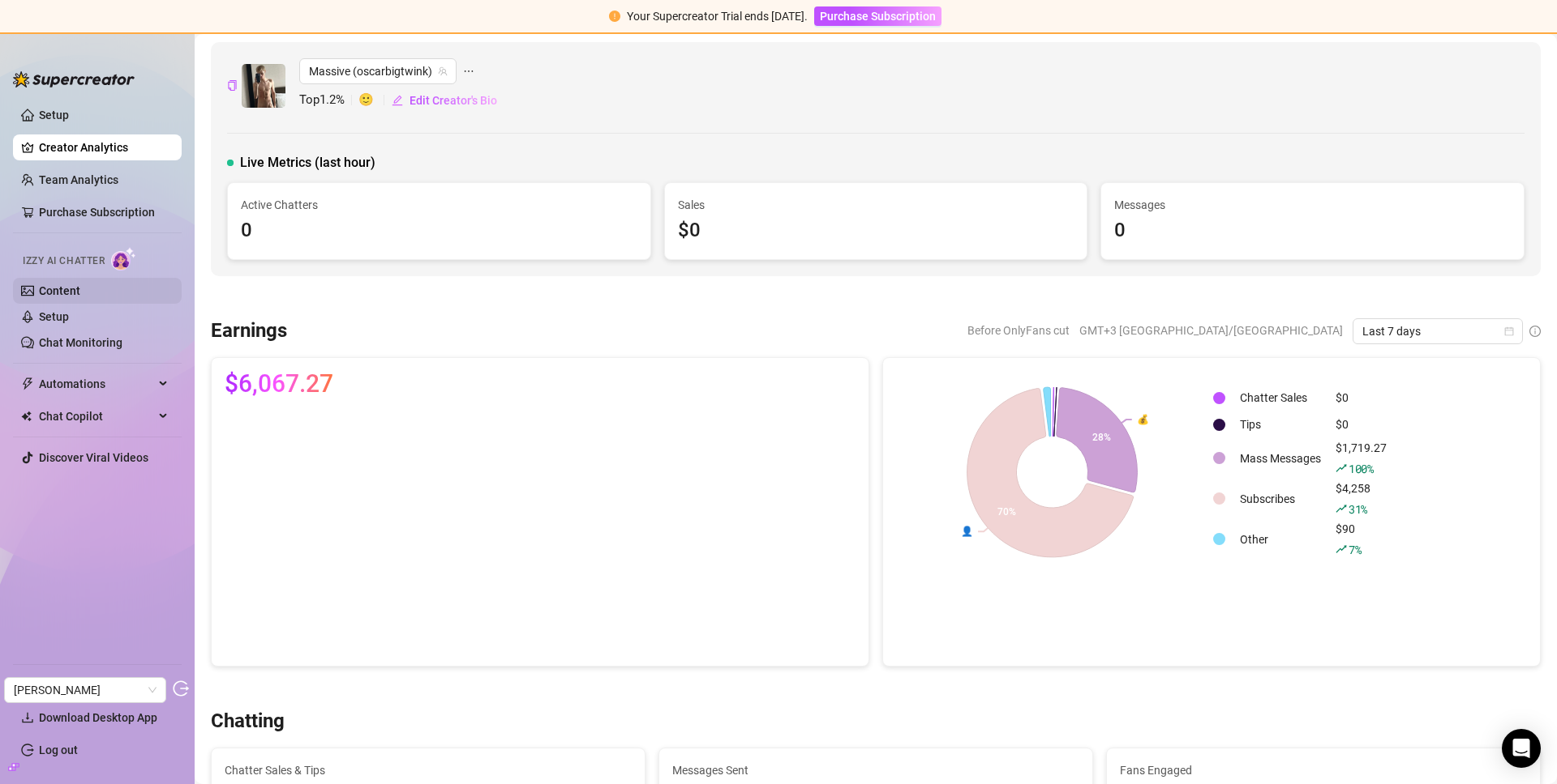
click at [81, 285] on link "Content" at bounding box center [59, 291] width 41 height 13
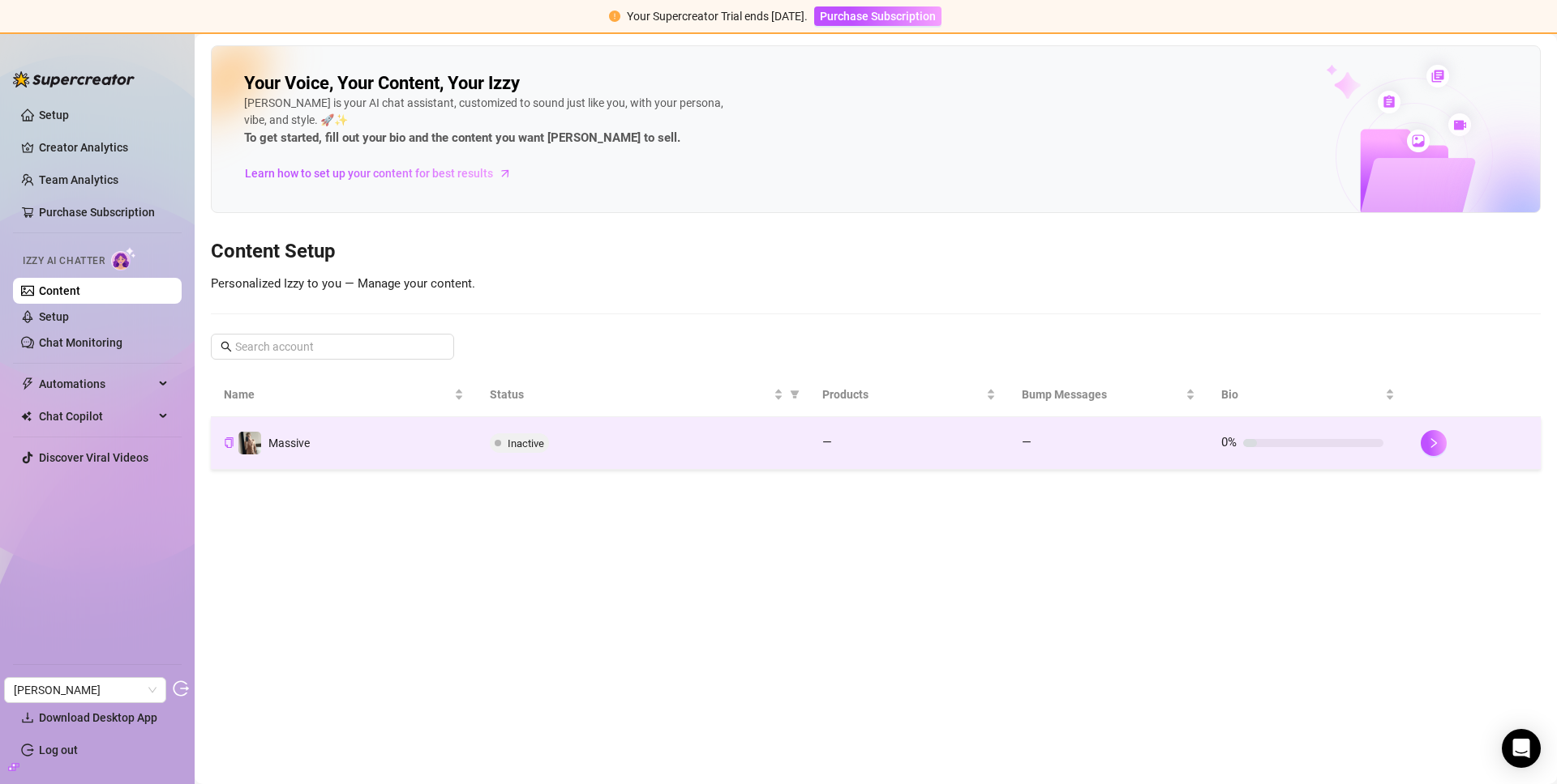
click at [598, 457] on td "Inactive" at bounding box center [643, 443] width 333 height 53
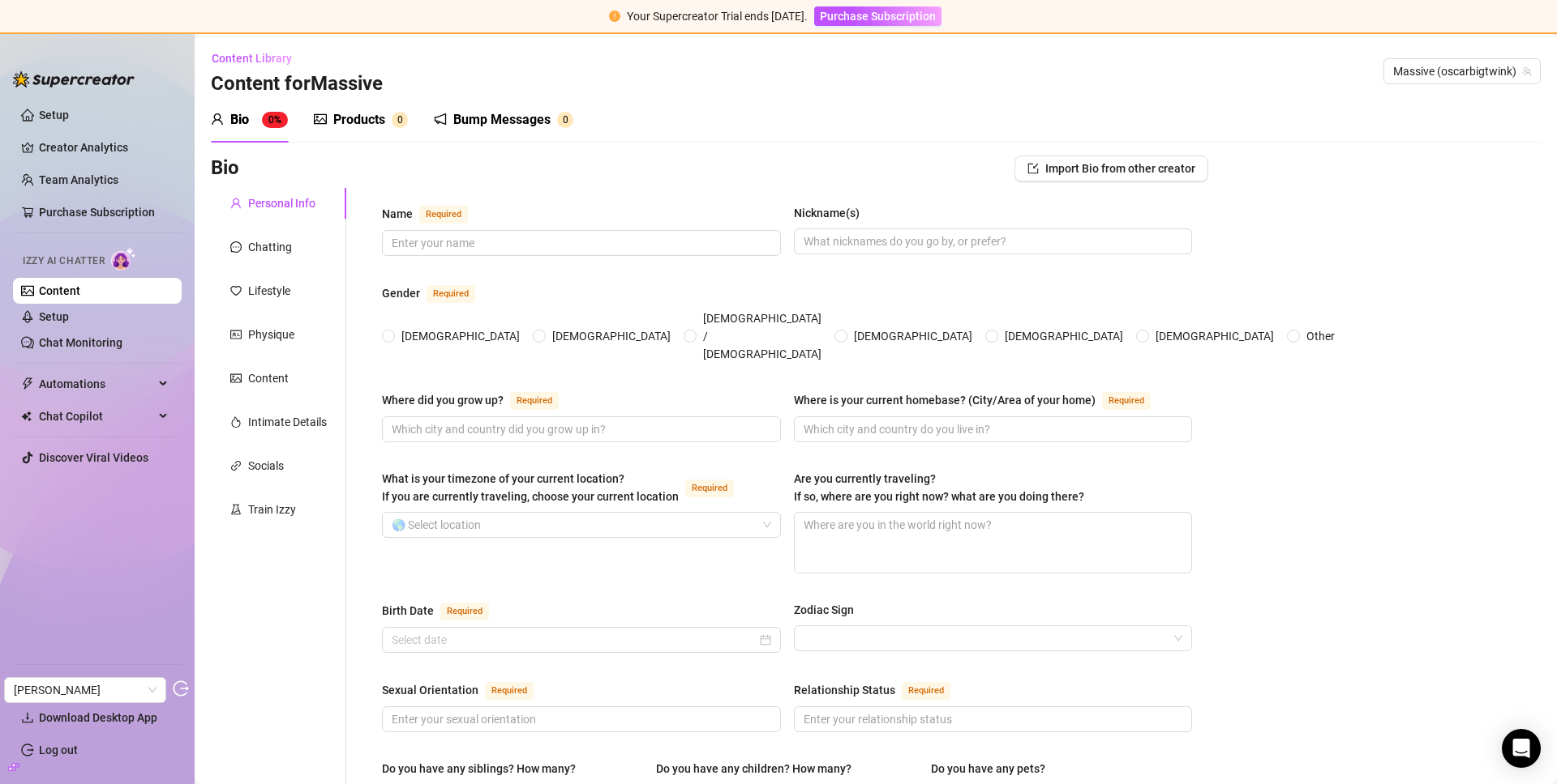
click at [367, 132] on div "Products 0" at bounding box center [361, 121] width 94 height 46
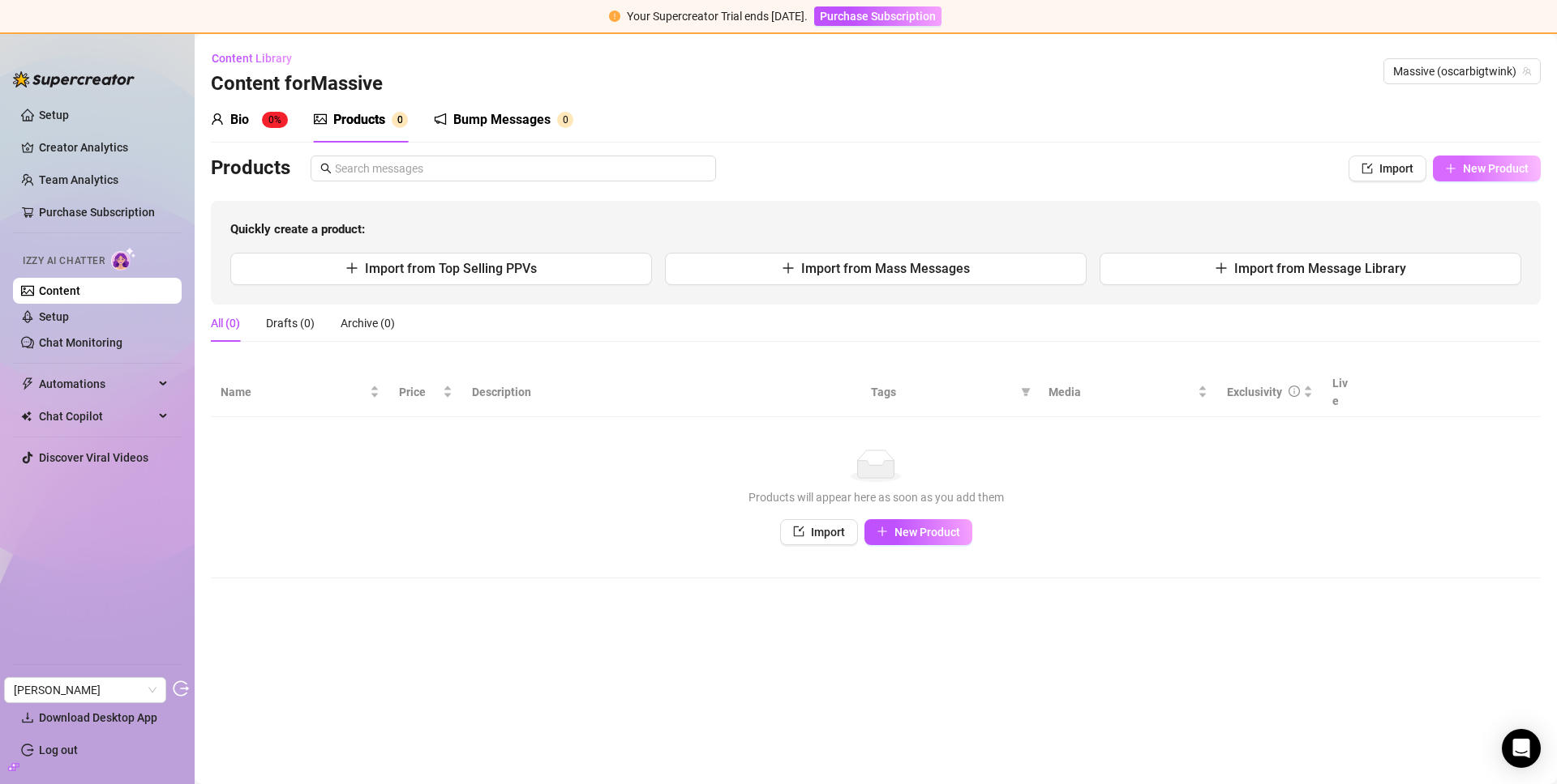
click at [1473, 179] on button "New Product" at bounding box center [1486, 168] width 108 height 26
type textarea "Type your message here..."
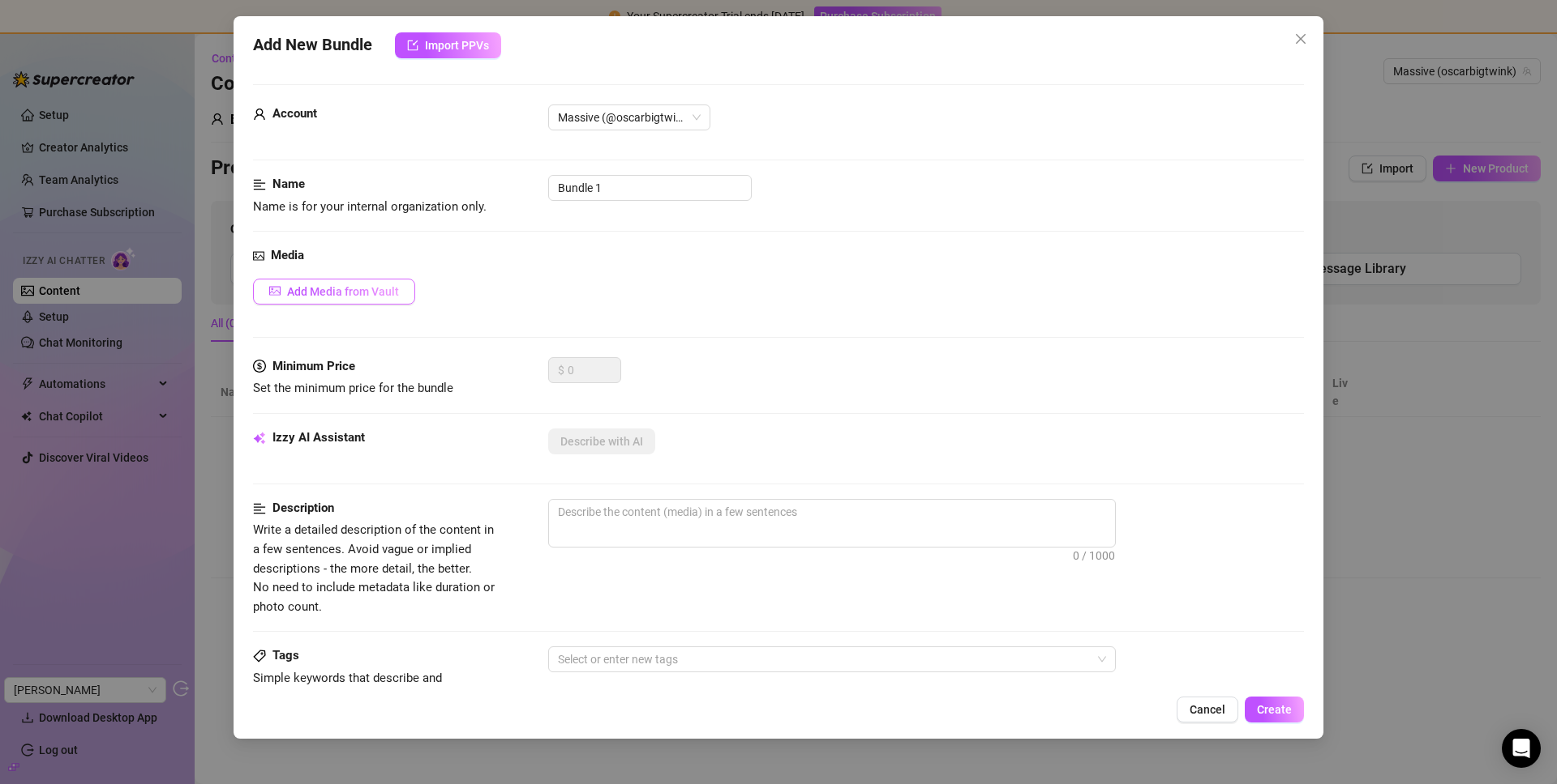
click at [344, 302] on button "Add Media from Vault" at bounding box center [334, 292] width 162 height 26
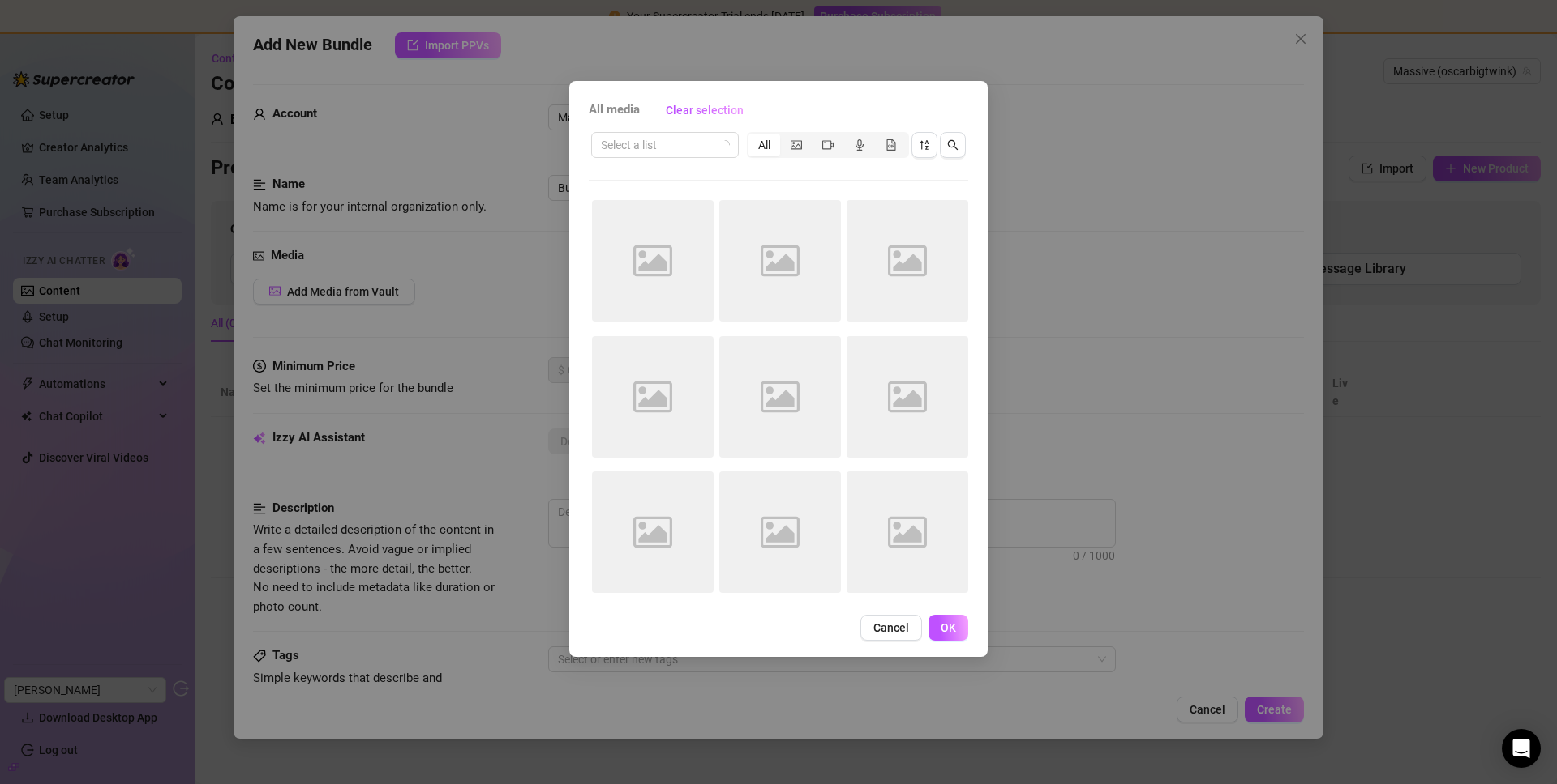
click at [350, 297] on div "All media Clear selection Select a list All Image placeholder Image placeholder…" at bounding box center [778, 392] width 1557 height 784
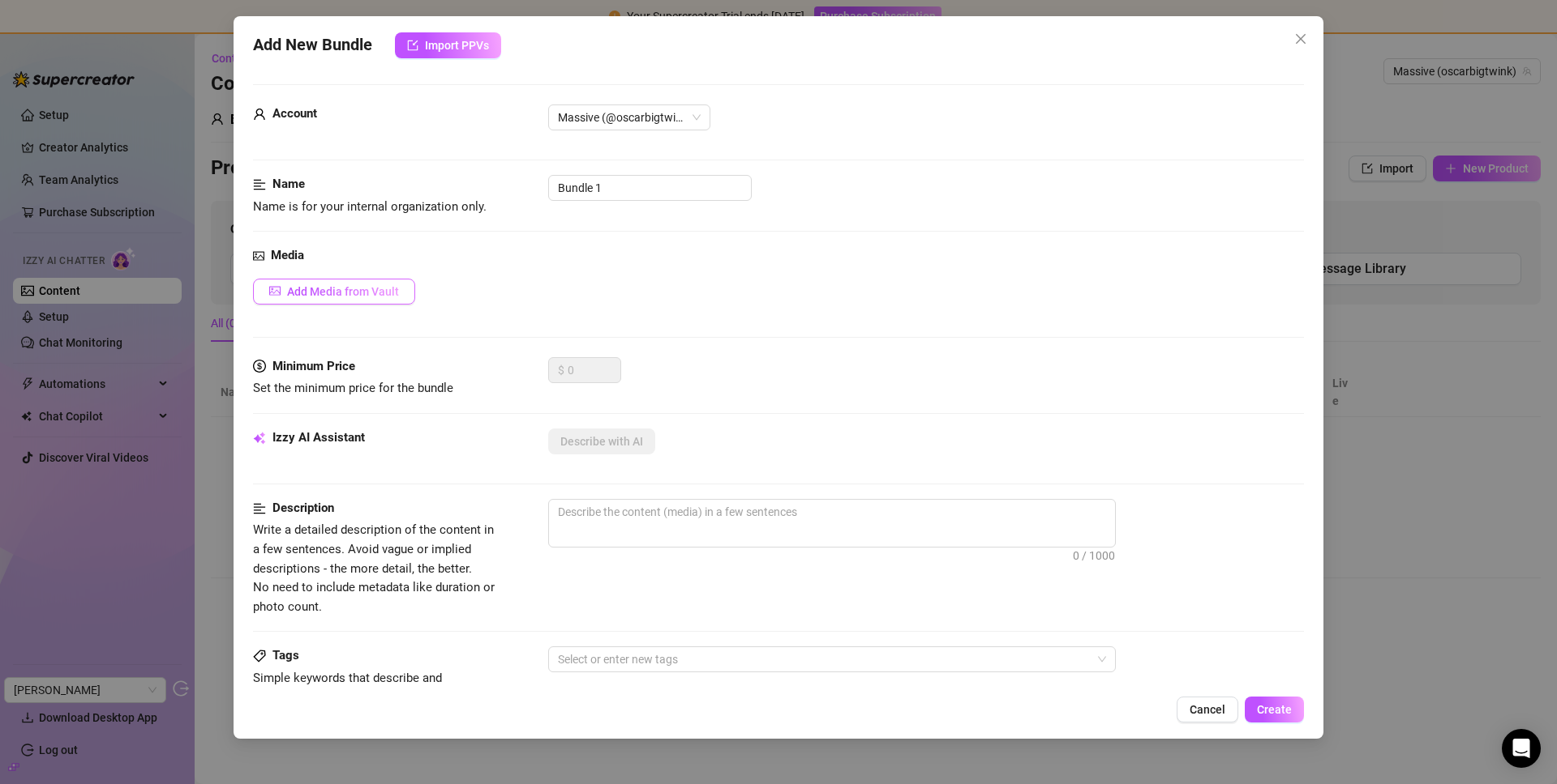
click at [361, 296] on span "Add Media from Vault" at bounding box center [343, 291] width 112 height 13
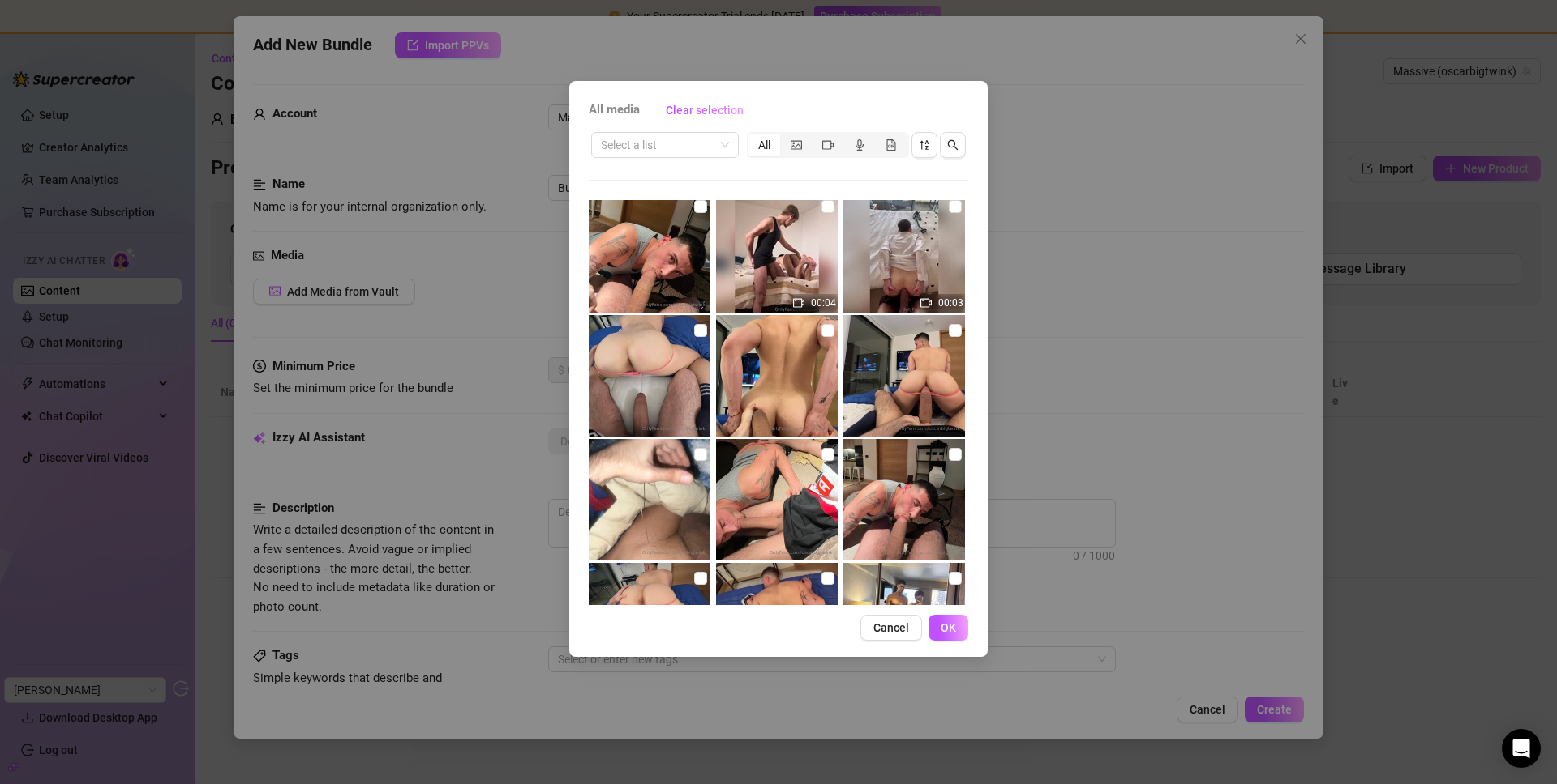
scroll to position [253, 0]
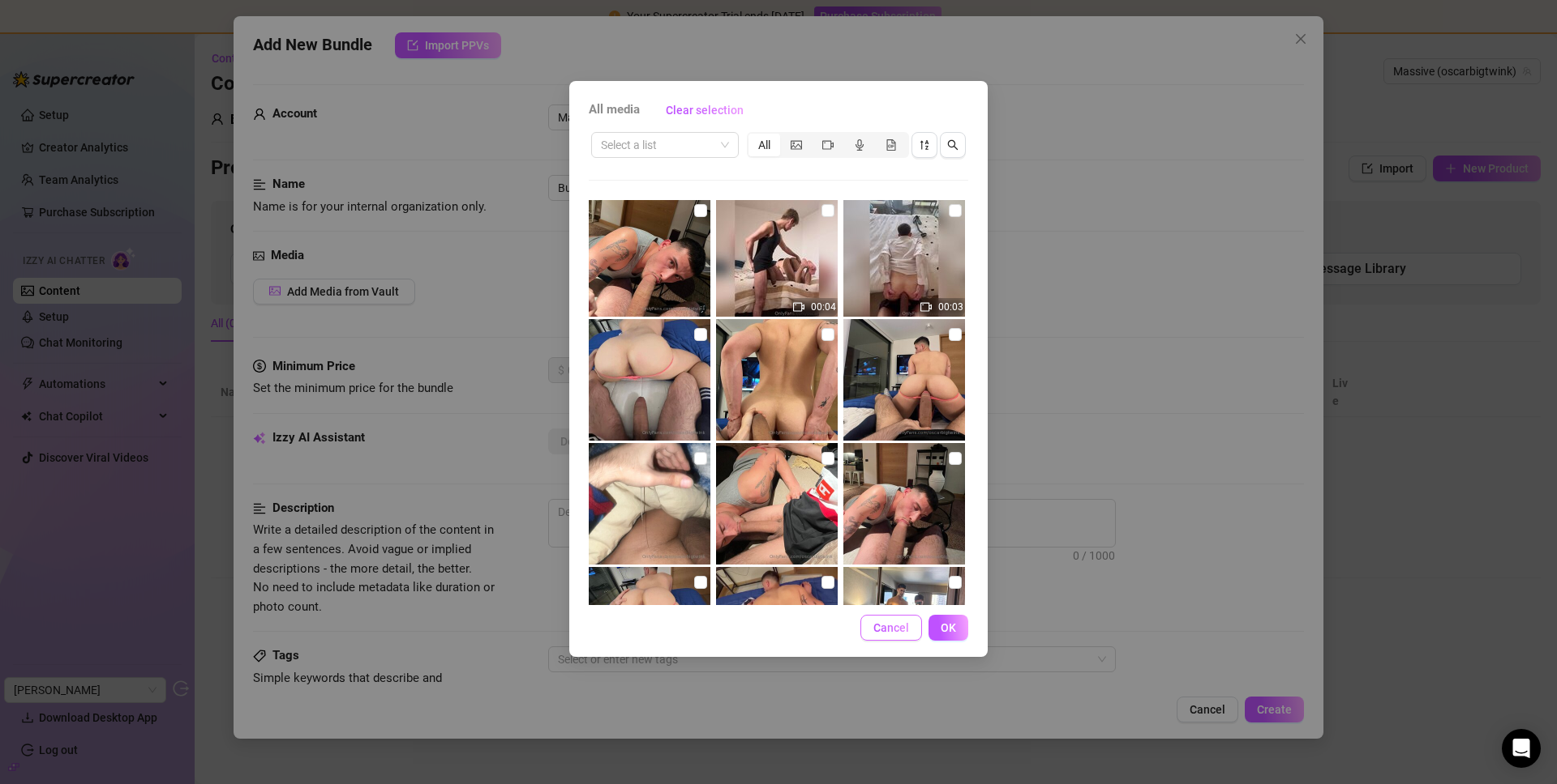
click at [889, 639] on button "Cancel" at bounding box center [891, 628] width 62 height 26
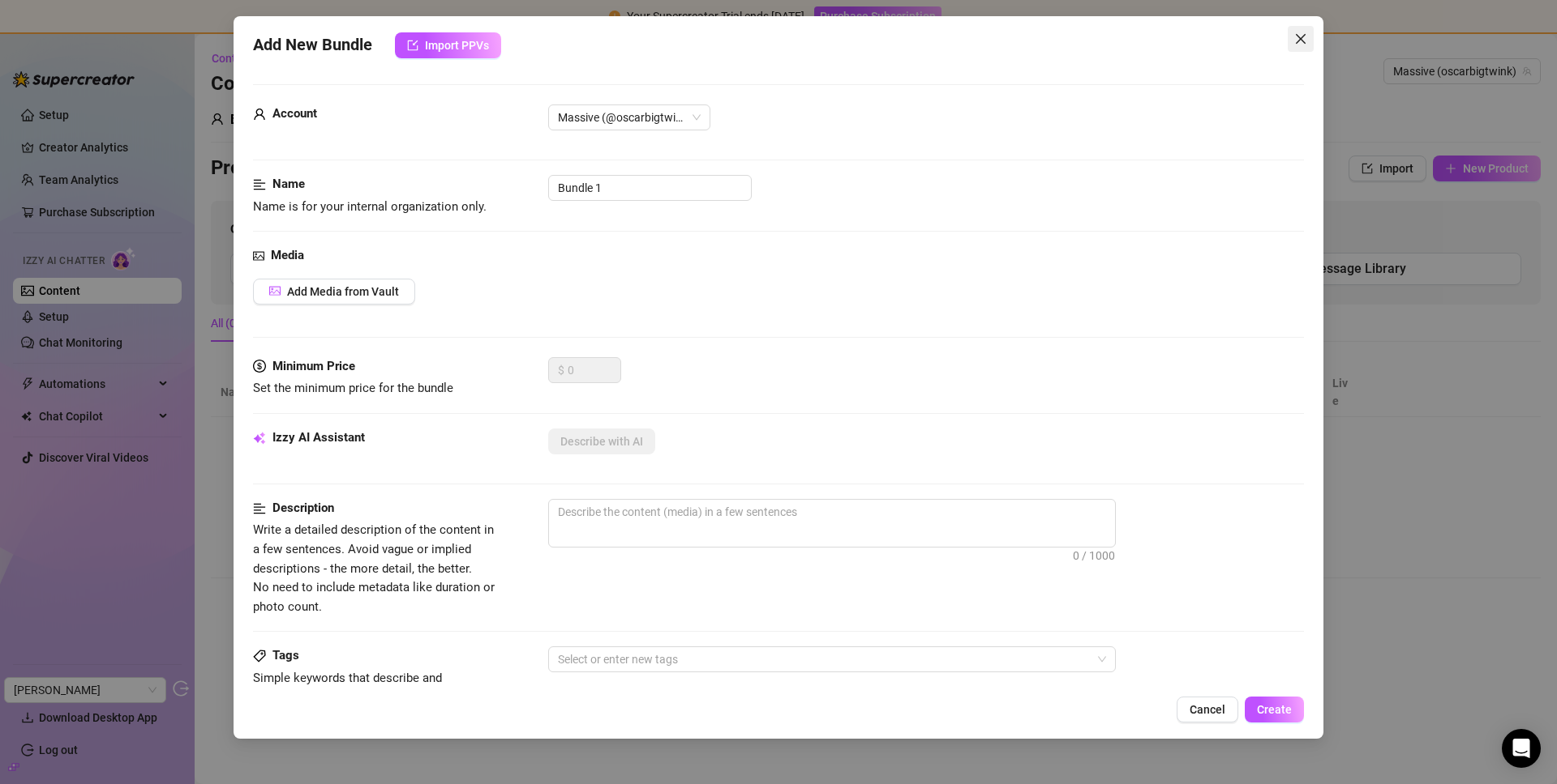
drag, startPoint x: 1282, startPoint y: 51, endPoint x: 1297, endPoint y: 41, distance: 18.0
click at [1284, 50] on div "Add New Bundle Import PPVs" at bounding box center [778, 46] width 1051 height 26
click at [1297, 41] on icon "close" at bounding box center [1300, 39] width 13 height 13
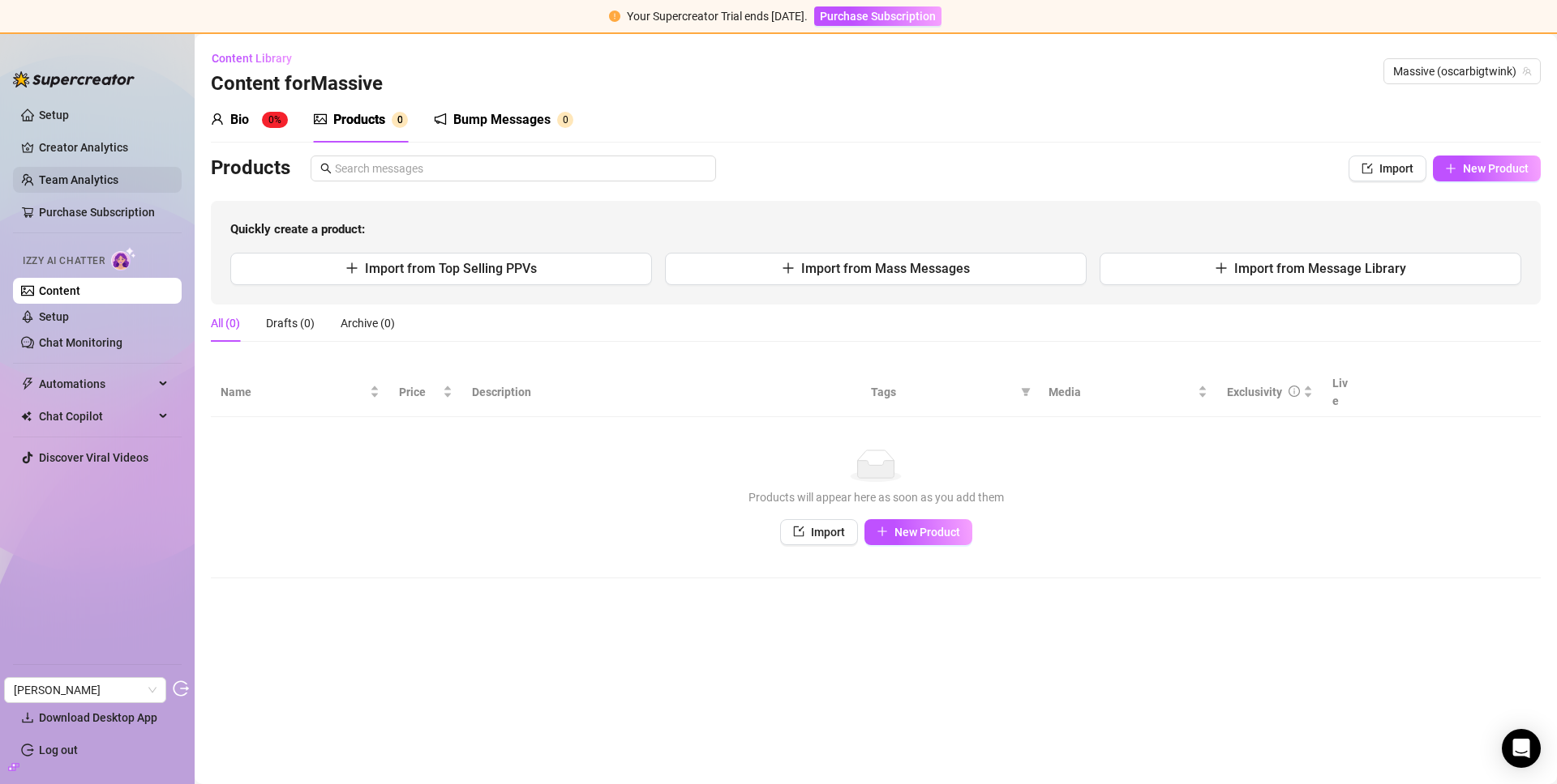
click at [94, 155] on link "Creator Analytics" at bounding box center [104, 147] width 130 height 26
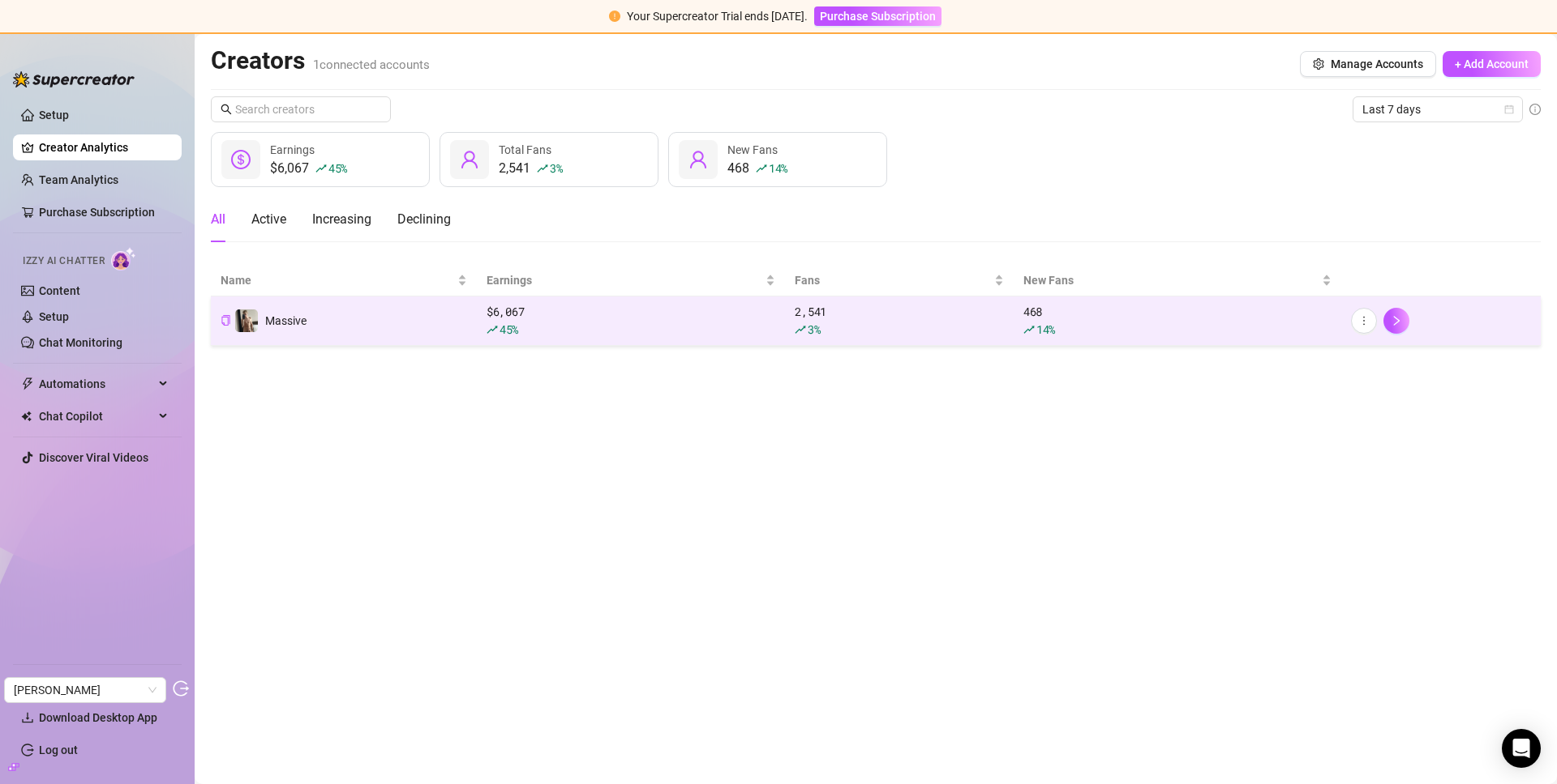
click at [376, 327] on td "Massive" at bounding box center [344, 322] width 266 height 50
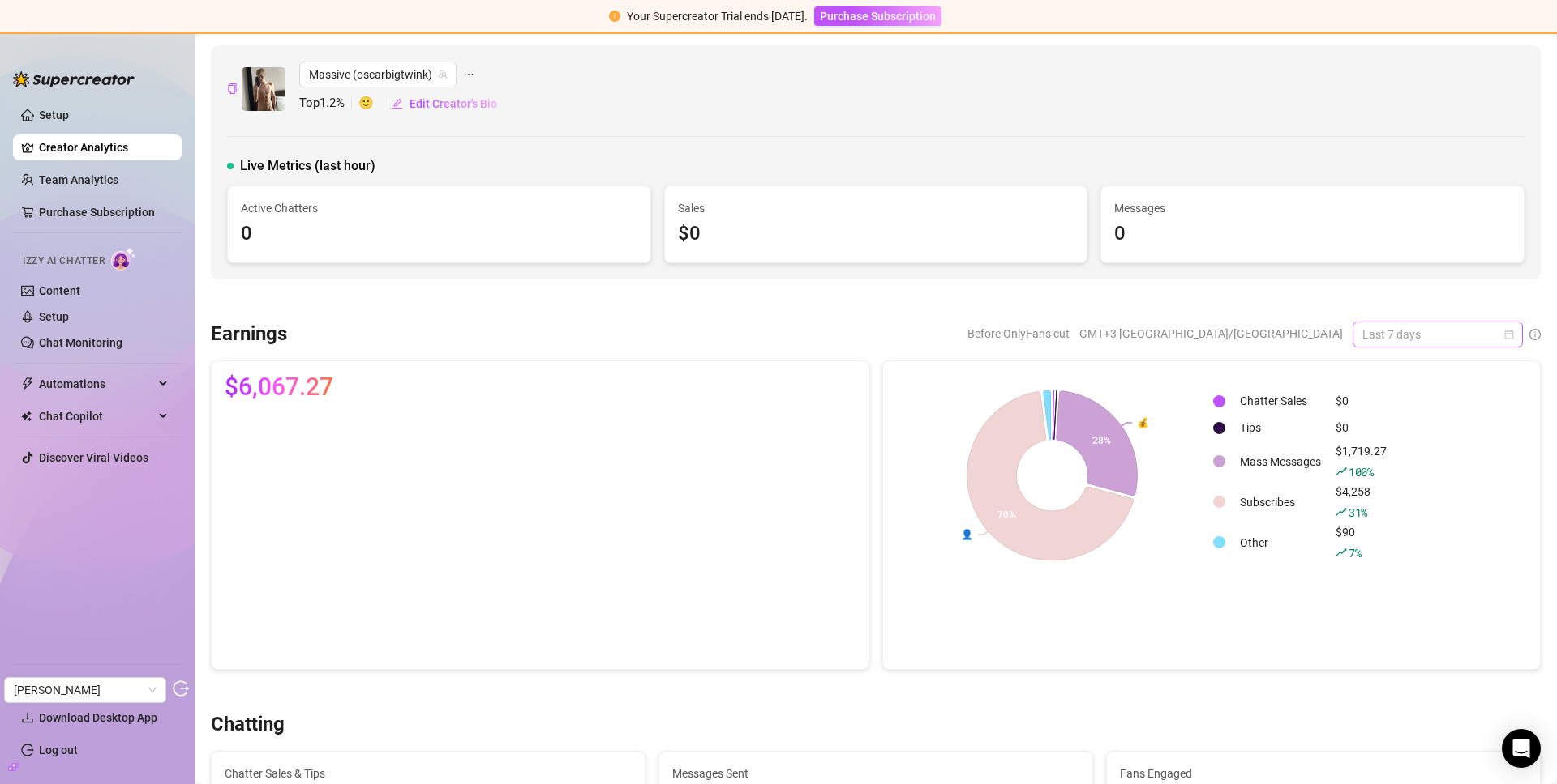
click at [1410, 337] on span "Last 7 days" at bounding box center [1437, 335] width 151 height 24
click at [1384, 422] on div "Last 30 days" at bounding box center [1425, 419] width 145 height 18
click at [1159, 351] on div "Earnings Before OnlyFans cut GMT+3 Asia/Jerusalem Last 30 days Last 30 days $21…" at bounding box center [875, 496] width 1343 height 349
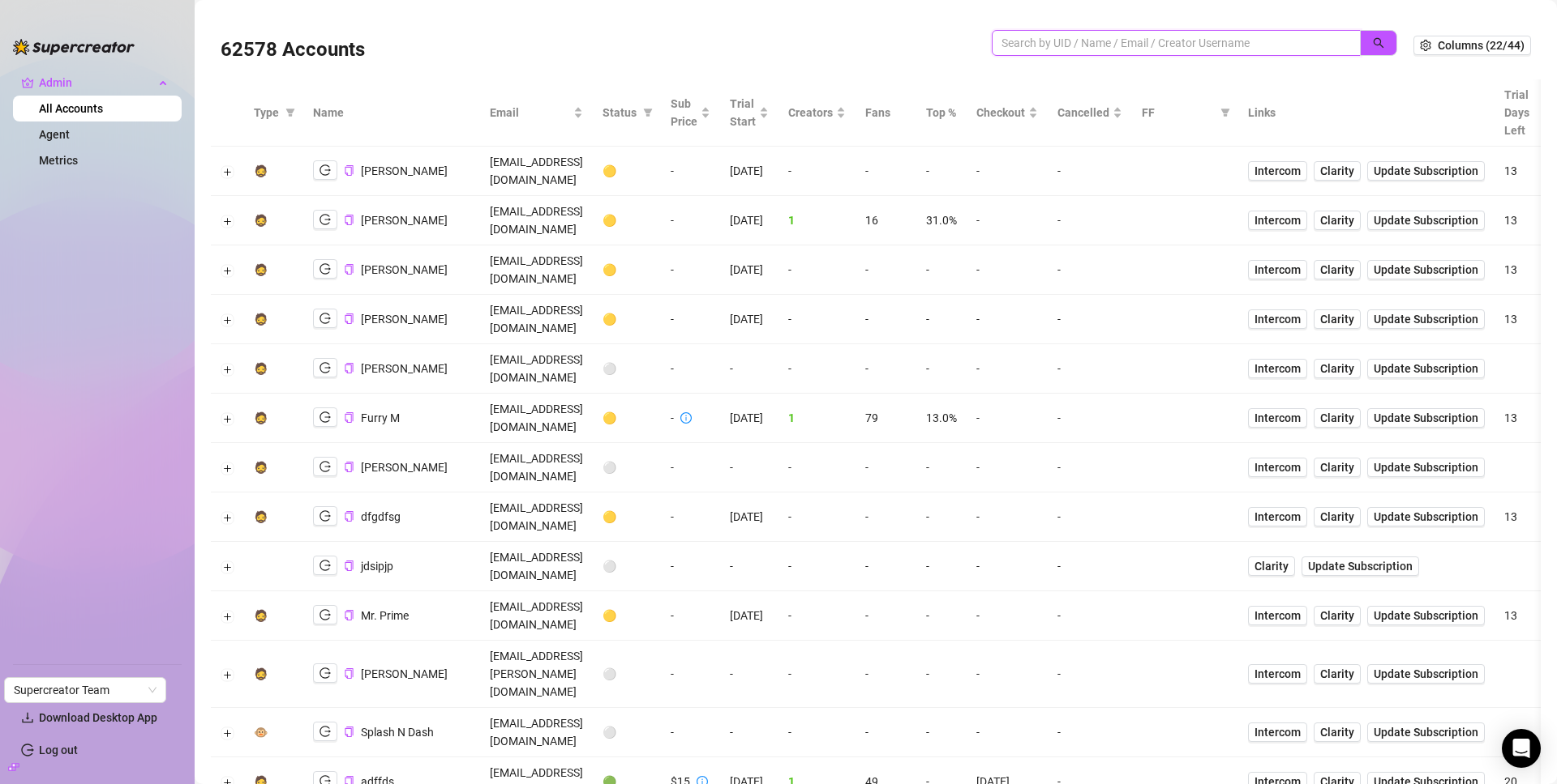
click at [1185, 45] on input "search" at bounding box center [1170, 43] width 337 height 18
paste input "LAMDJ"
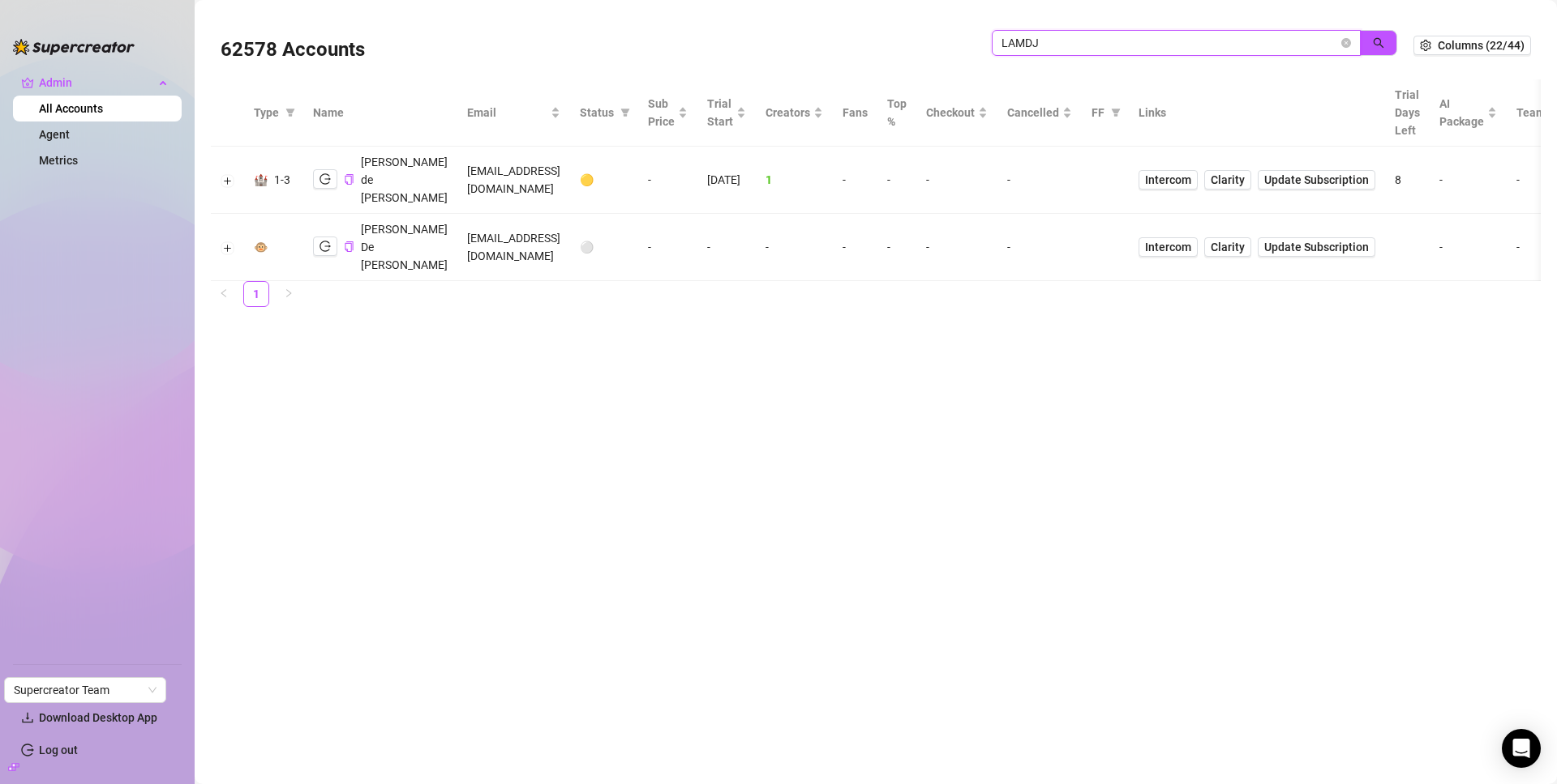
drag, startPoint x: 1095, startPoint y: 52, endPoint x: 991, endPoint y: 39, distance: 104.8
click at [995, 39] on span "LAMDJ" at bounding box center [1176, 43] width 369 height 26
click at [321, 184] on icon "logout" at bounding box center [325, 178] width 11 height 11
click at [349, 184] on icon "copy" at bounding box center [349, 179] width 11 height 11
click at [227, 187] on button "Expand row" at bounding box center [227, 180] width 13 height 13
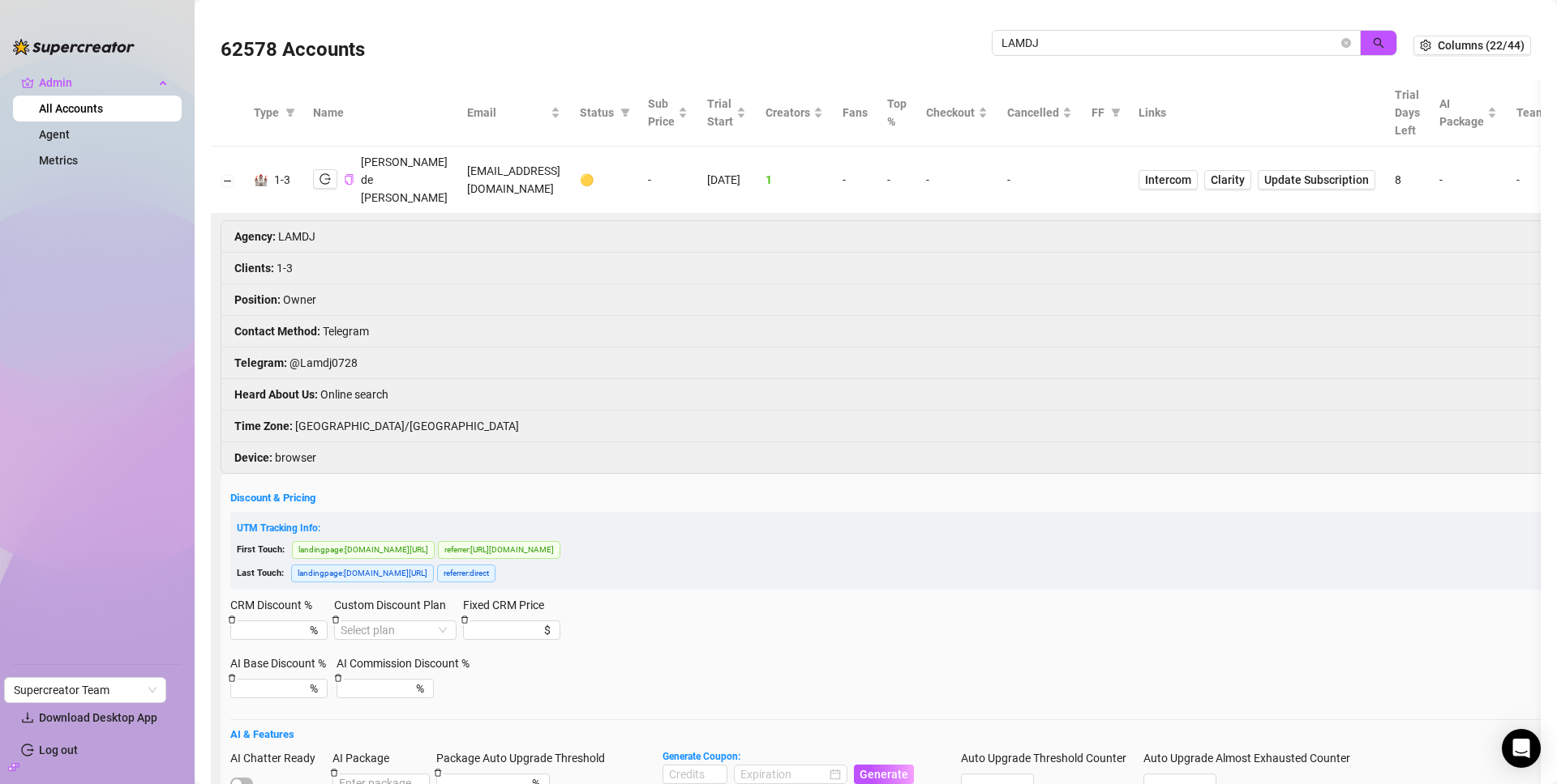
click at [332, 380] on li "Telegram : @Lamdj0728" at bounding box center [1096, 364] width 1751 height 32
click at [311, 380] on li "Telegram : @Lamdj0728" at bounding box center [1096, 364] width 1751 height 32
drag, startPoint x: 291, startPoint y: 383, endPoint x: 355, endPoint y: 384, distance: 64.0
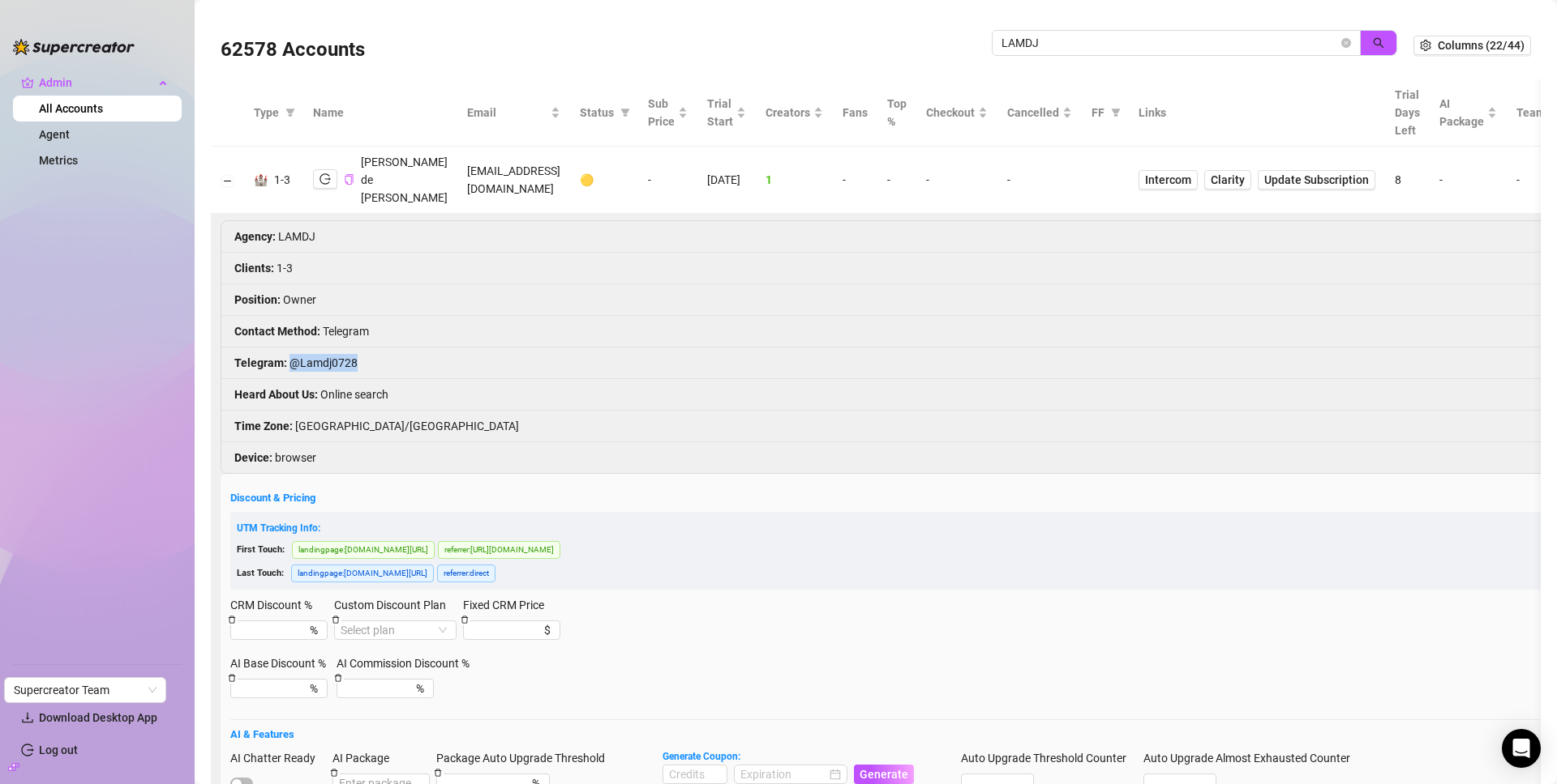
click at [355, 380] on li "Telegram : @Lamdj0728" at bounding box center [1096, 364] width 1751 height 32
copy li "@Lamdj0728"
drag, startPoint x: 1207, startPoint y: 46, endPoint x: 925, endPoint y: 49, distance: 282.0
click at [928, 49] on div "62578 Accounts LAMDJ" at bounding box center [816, 45] width 1193 height 55
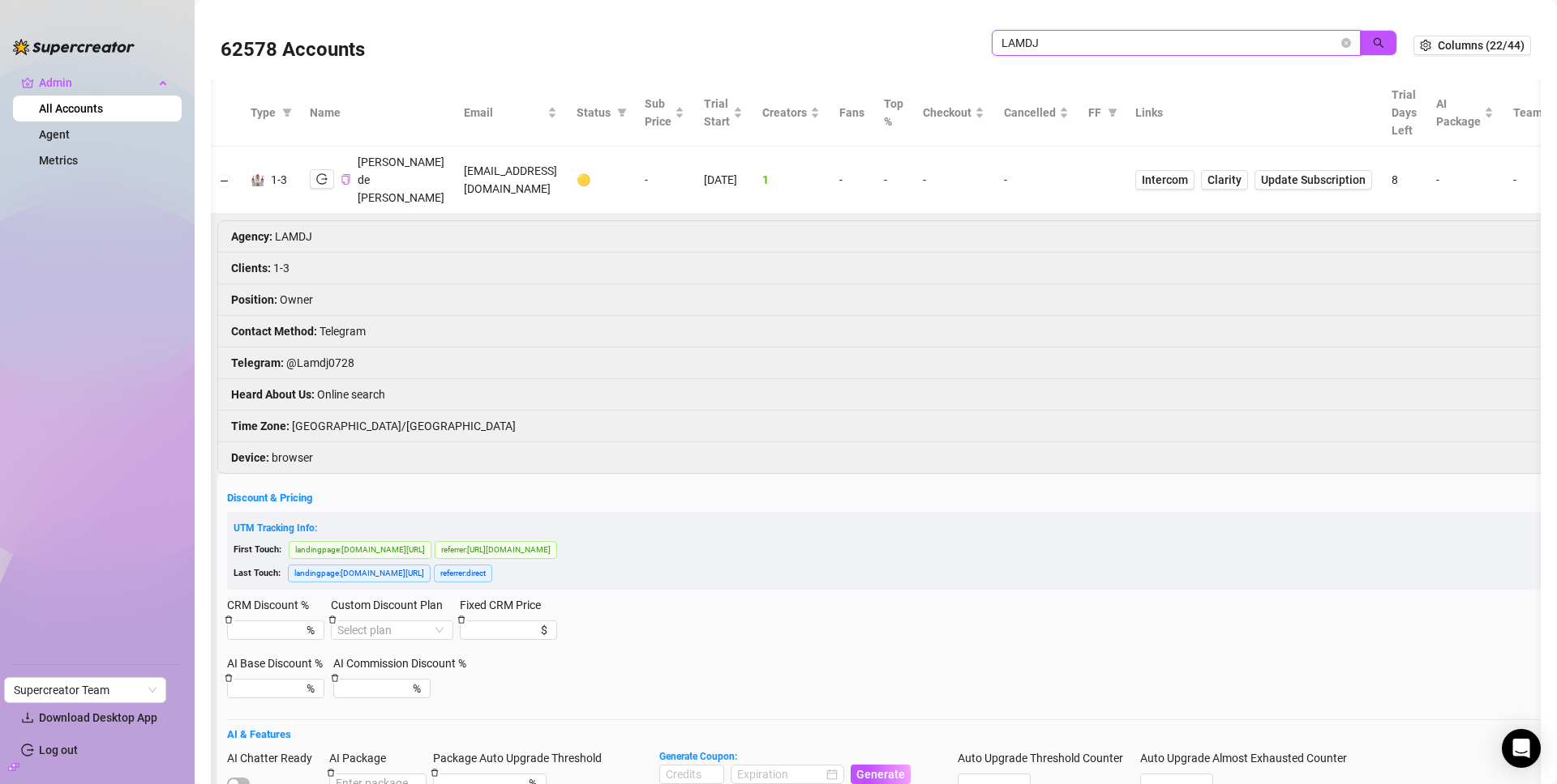
paste input "pAAJyOjymLXzss0EnKC8MMpHrHE3"
type input "pAAJyOjymLXzss0EnKC8MMpHrHE3"
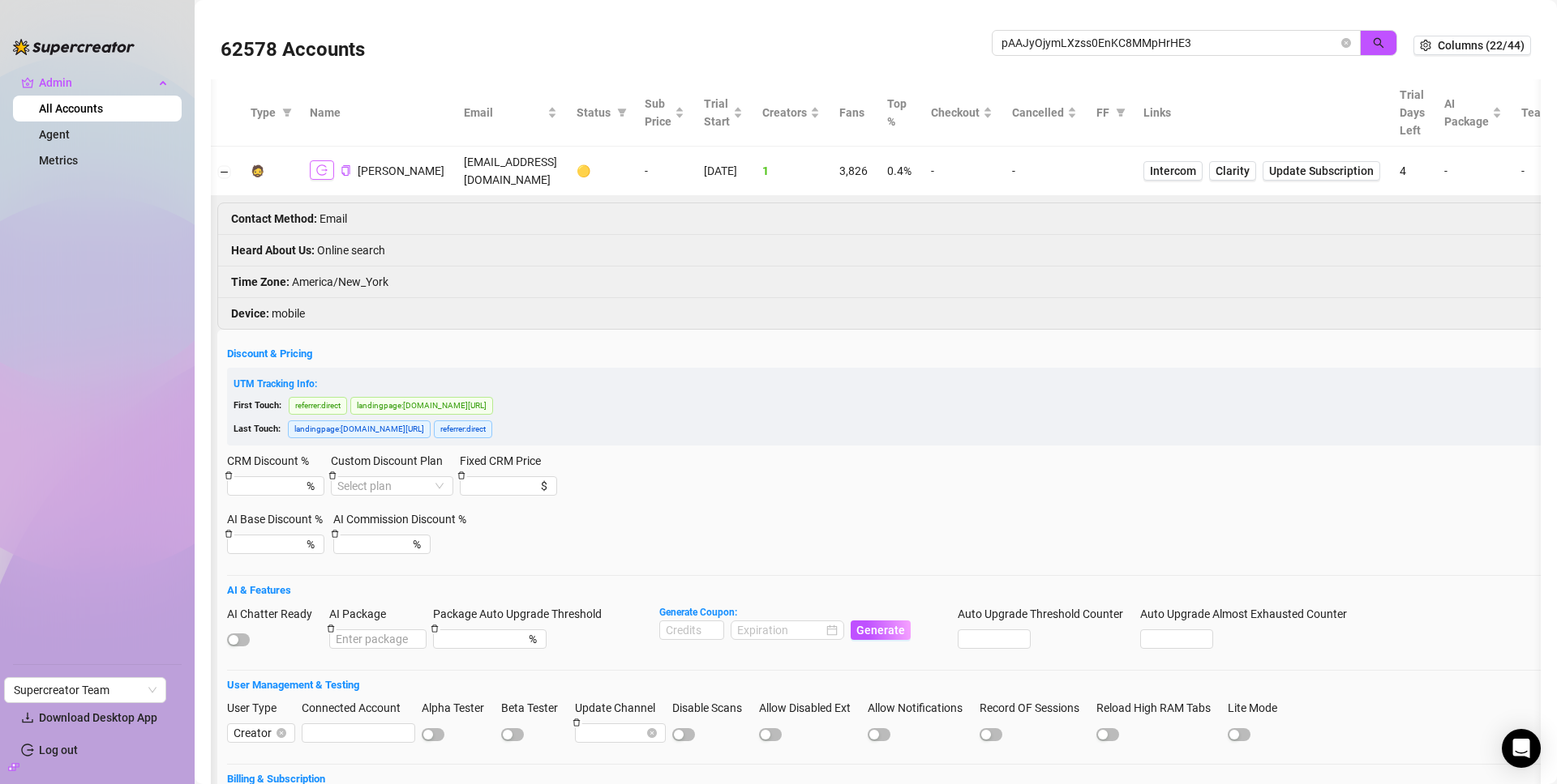
click at [323, 171] on icon "logout" at bounding box center [321, 169] width 11 height 11
click at [1202, 180] on link "Intercom" at bounding box center [1172, 171] width 59 height 20
click at [511, 175] on td "miranda.blakeslee20@gmail.com" at bounding box center [510, 171] width 113 height 50
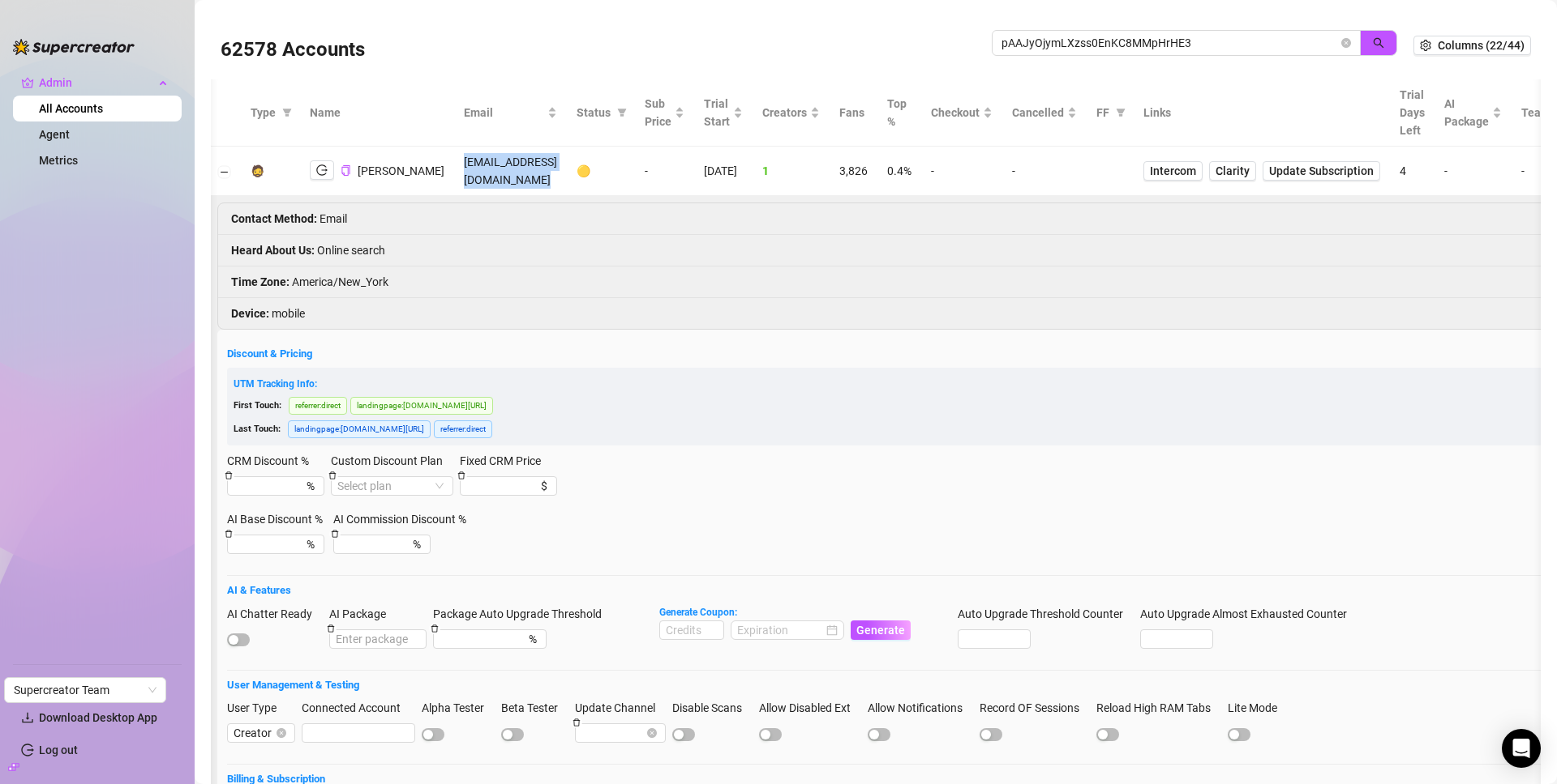
copy td "miranda.blakeslee20@gmail.com"
click at [228, 173] on button "Collapse row" at bounding box center [224, 171] width 13 height 13
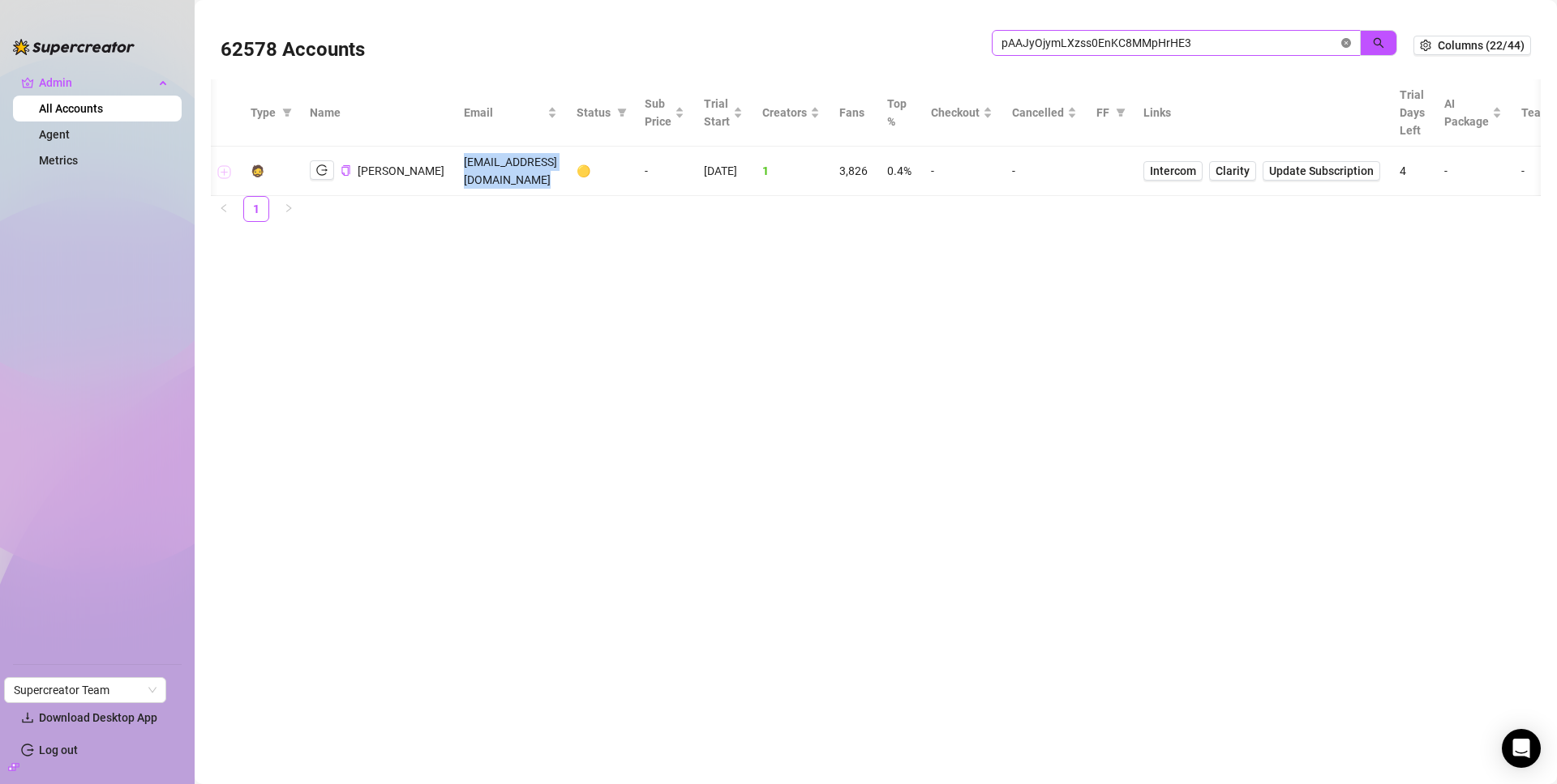
click at [1345, 46] on icon "close-circle" at bounding box center [1347, 43] width 10 height 10
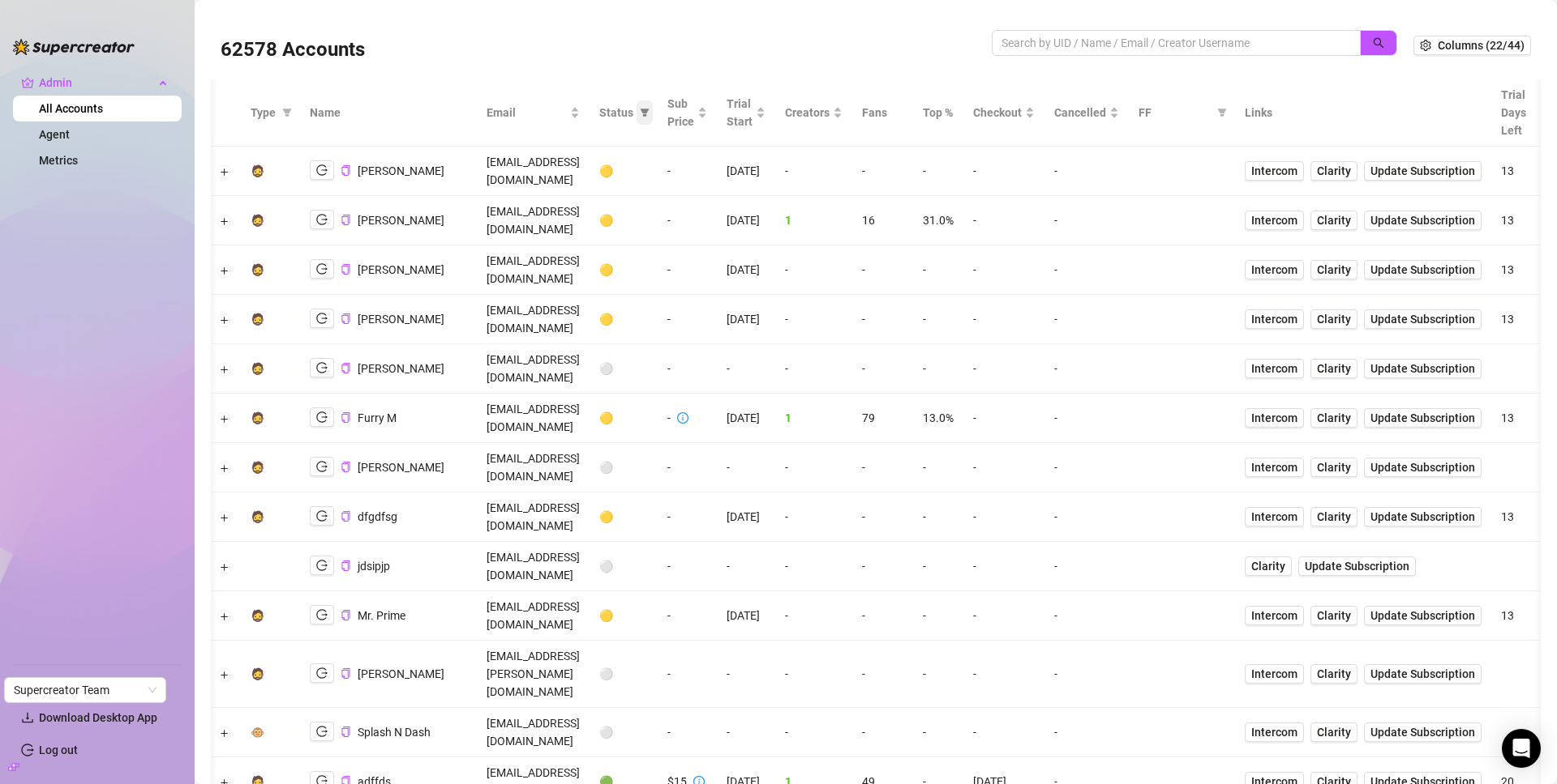
click at [650, 114] on icon "filter" at bounding box center [645, 113] width 10 height 10
click at [650, 168] on span "🟡 Trial" at bounding box center [641, 169] width 44 height 13
checkbox input "true"
click at [703, 286] on button "OK" at bounding box center [694, 281] width 27 height 20
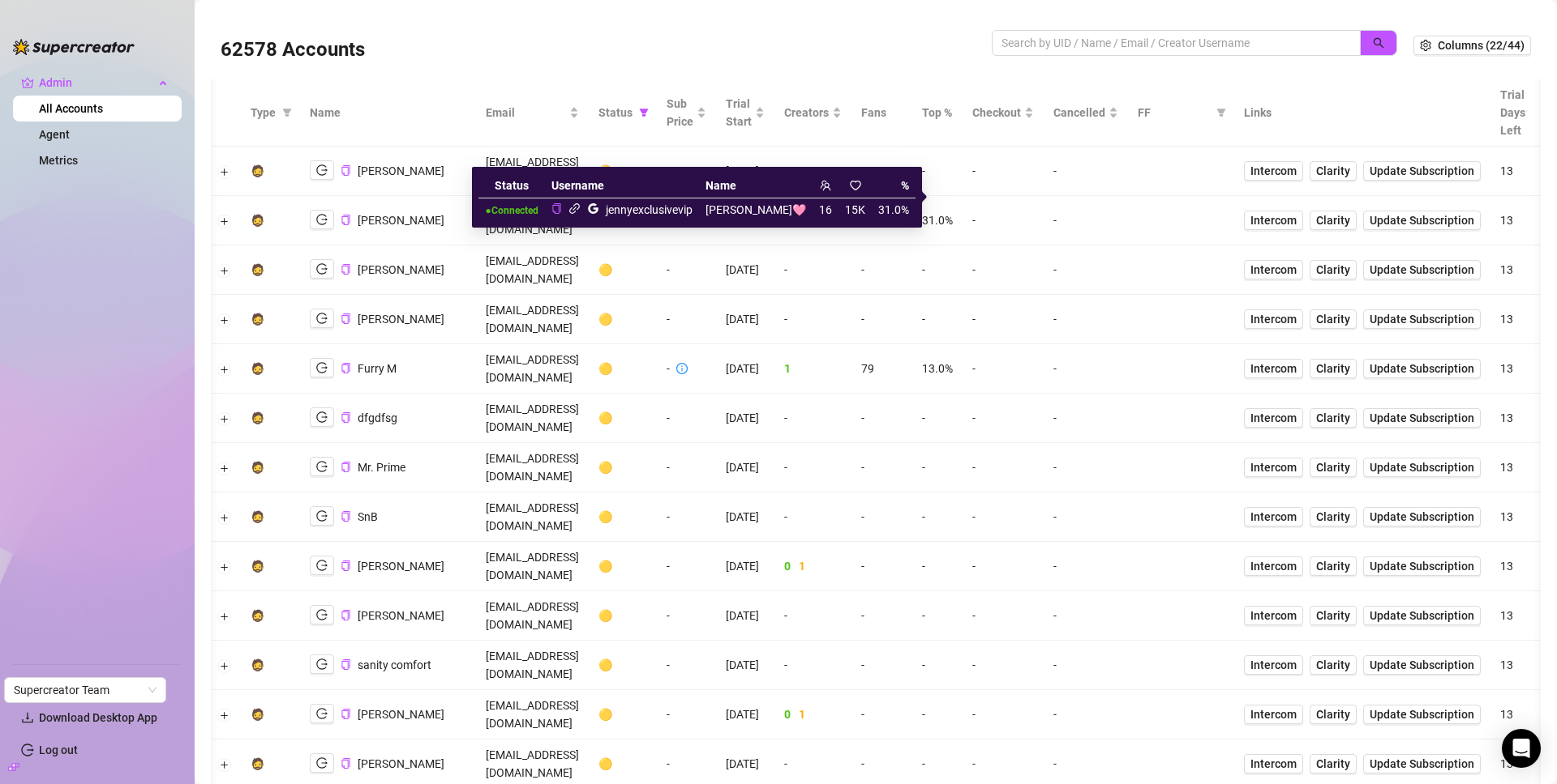
click at [580, 206] on icon "link" at bounding box center [574, 208] width 11 height 11
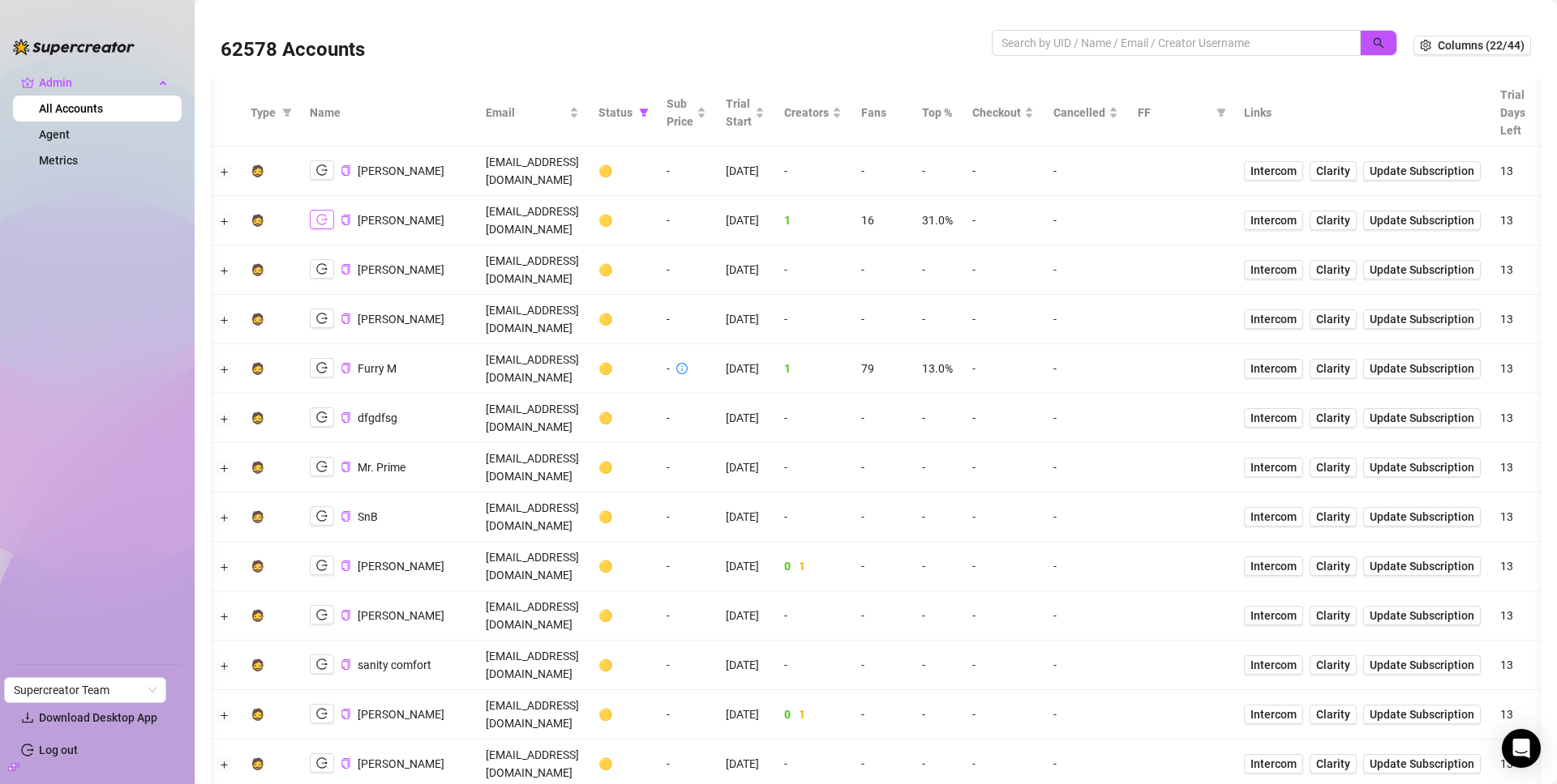
click at [324, 215] on icon "logout" at bounding box center [321, 220] width 11 height 11
click at [228, 215] on button "Expand row" at bounding box center [224, 221] width 13 height 13
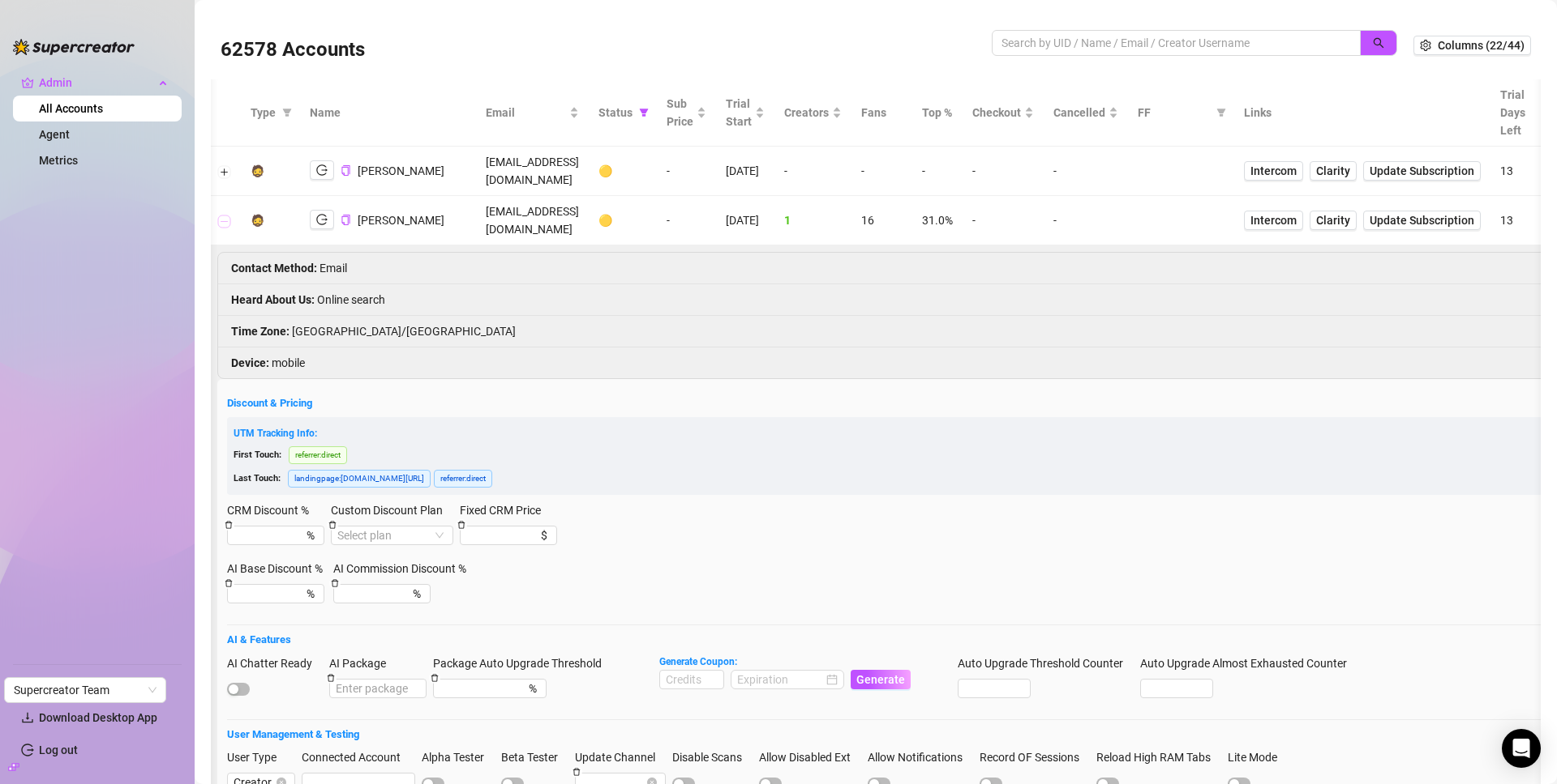
click at [224, 215] on button "Collapse row" at bounding box center [224, 221] width 13 height 13
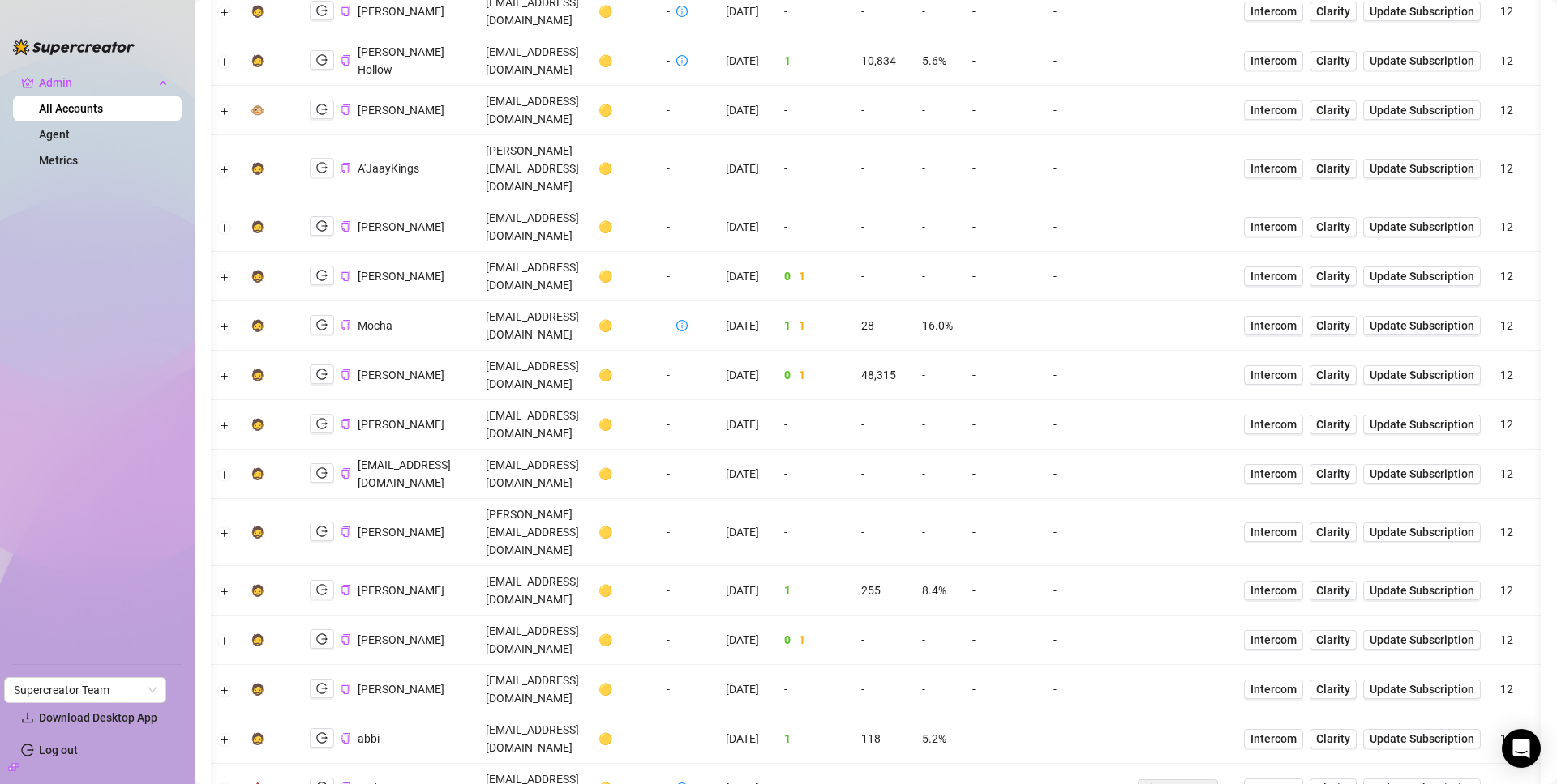
scroll to position [2350, 0]
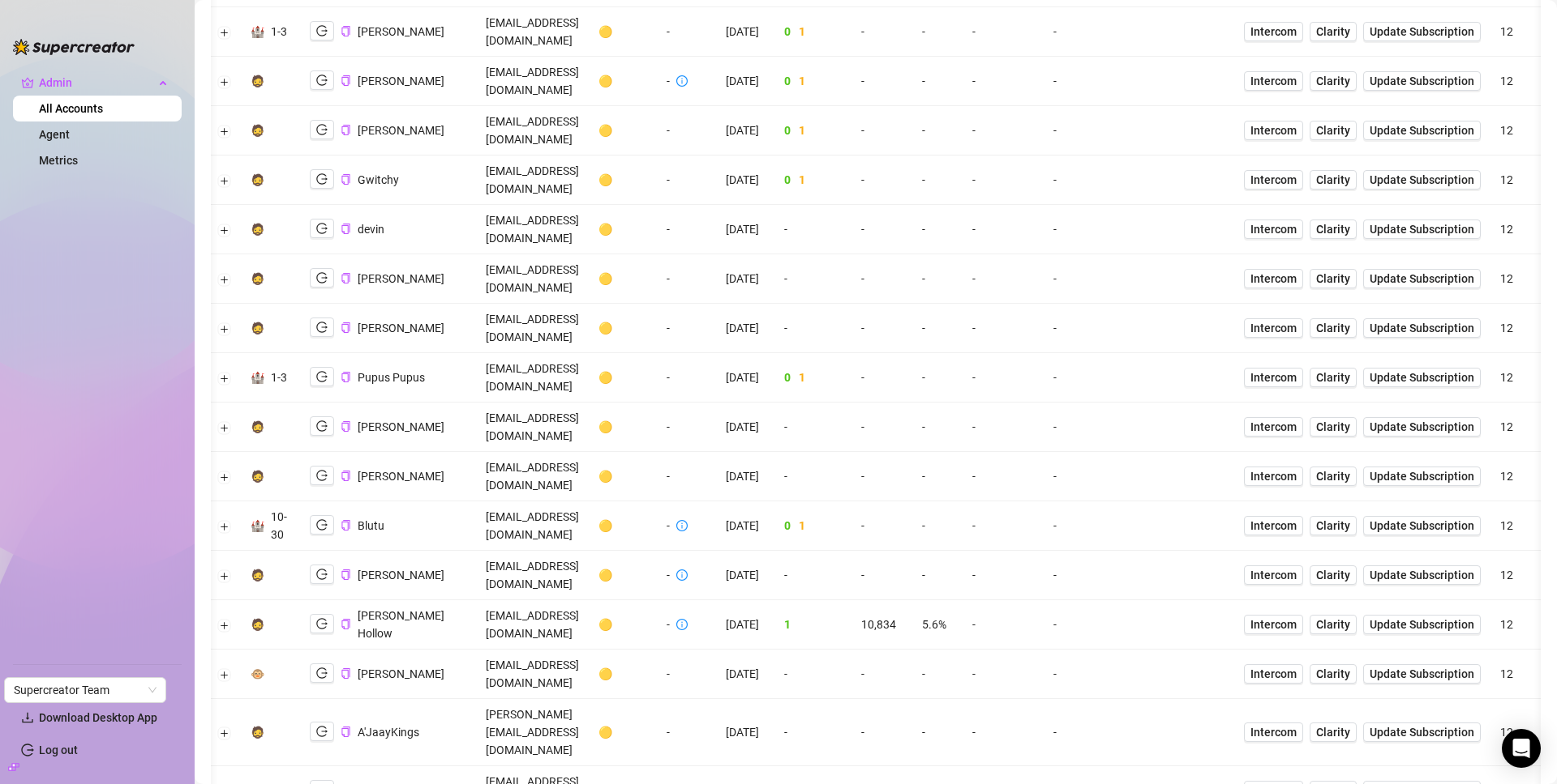
copy li "@milkimaidens"
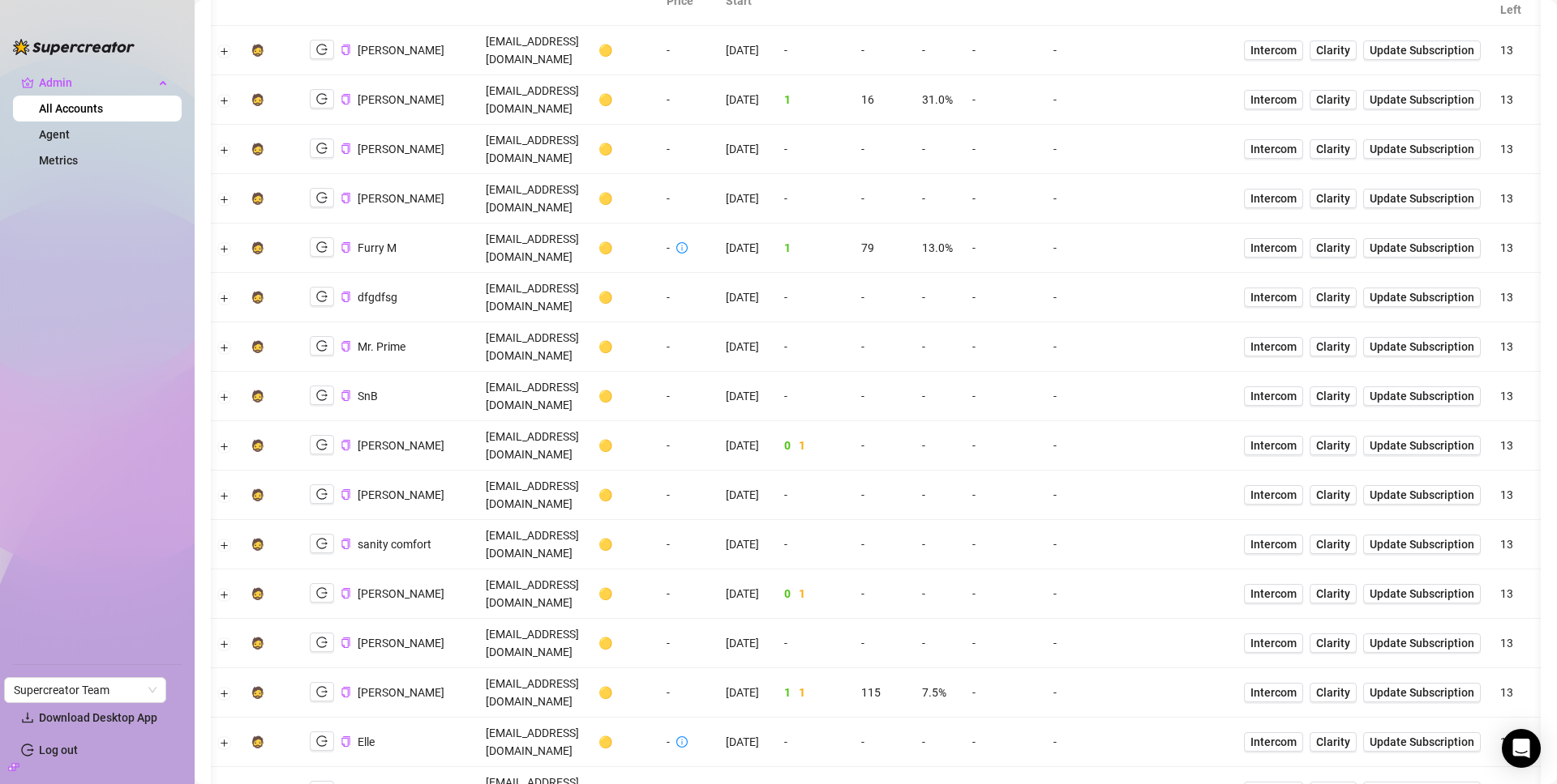
scroll to position [0, 0]
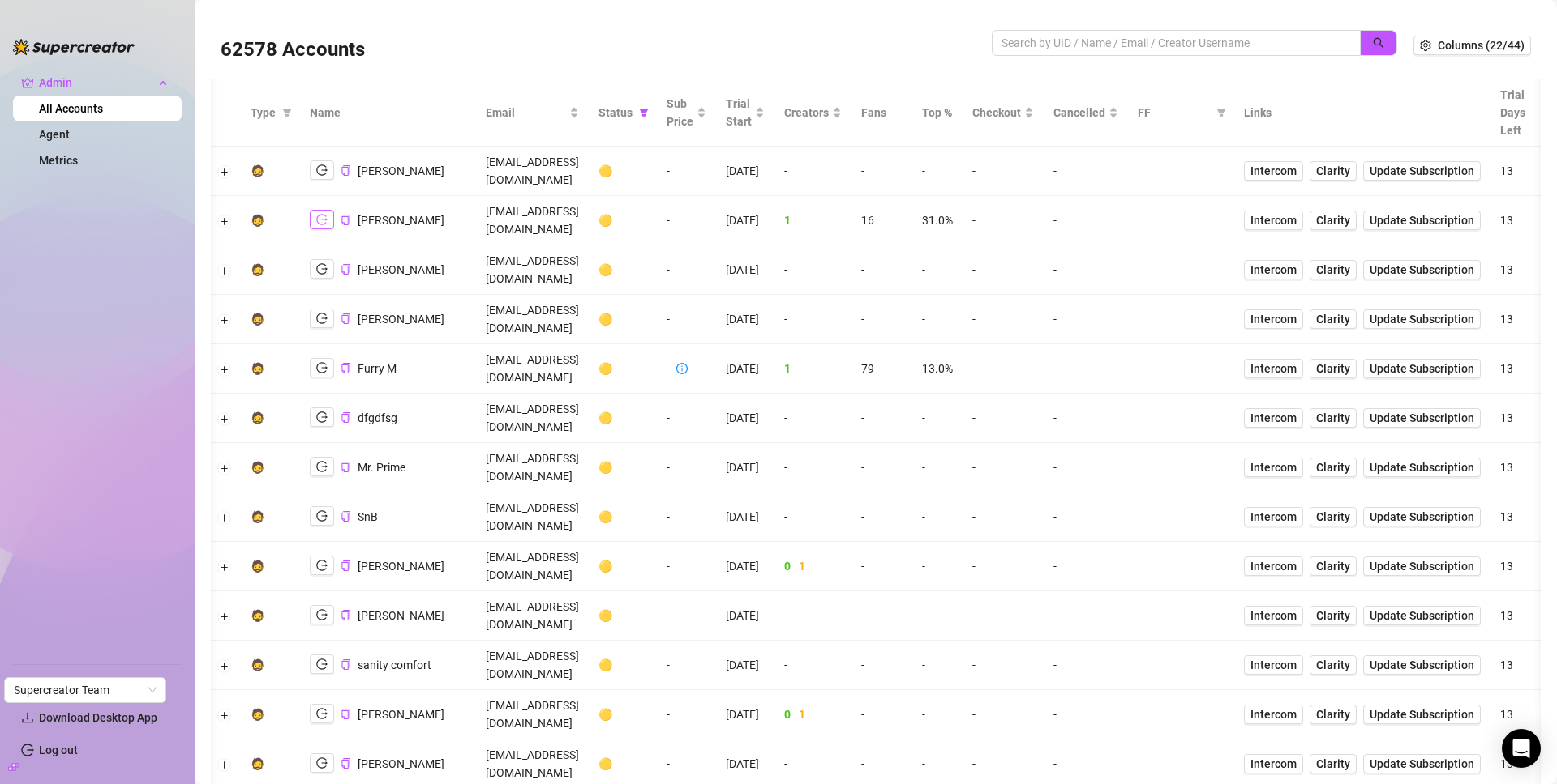
click at [328, 210] on button "button" at bounding box center [322, 220] width 24 height 20
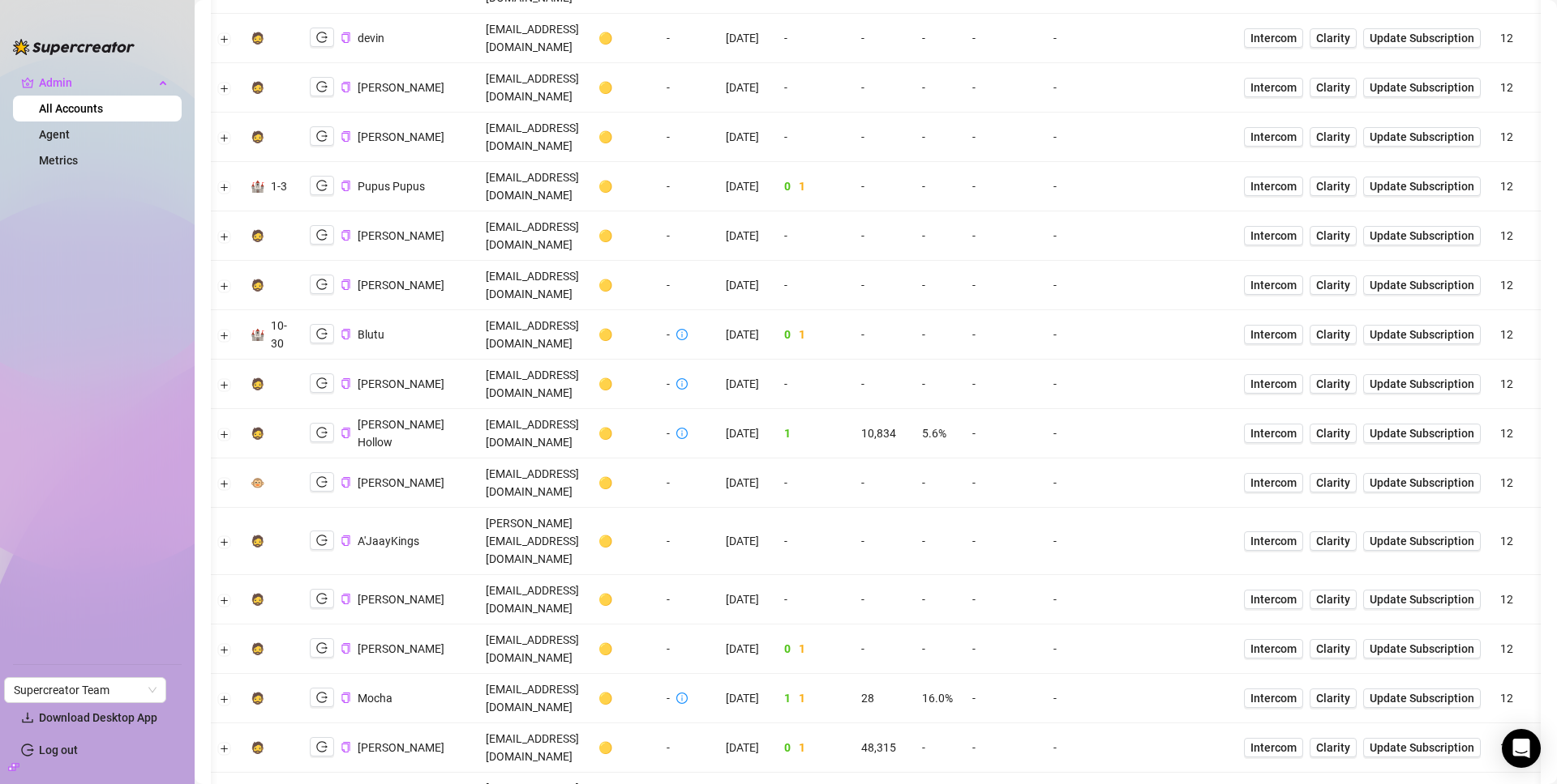
scroll to position [2511, 0]
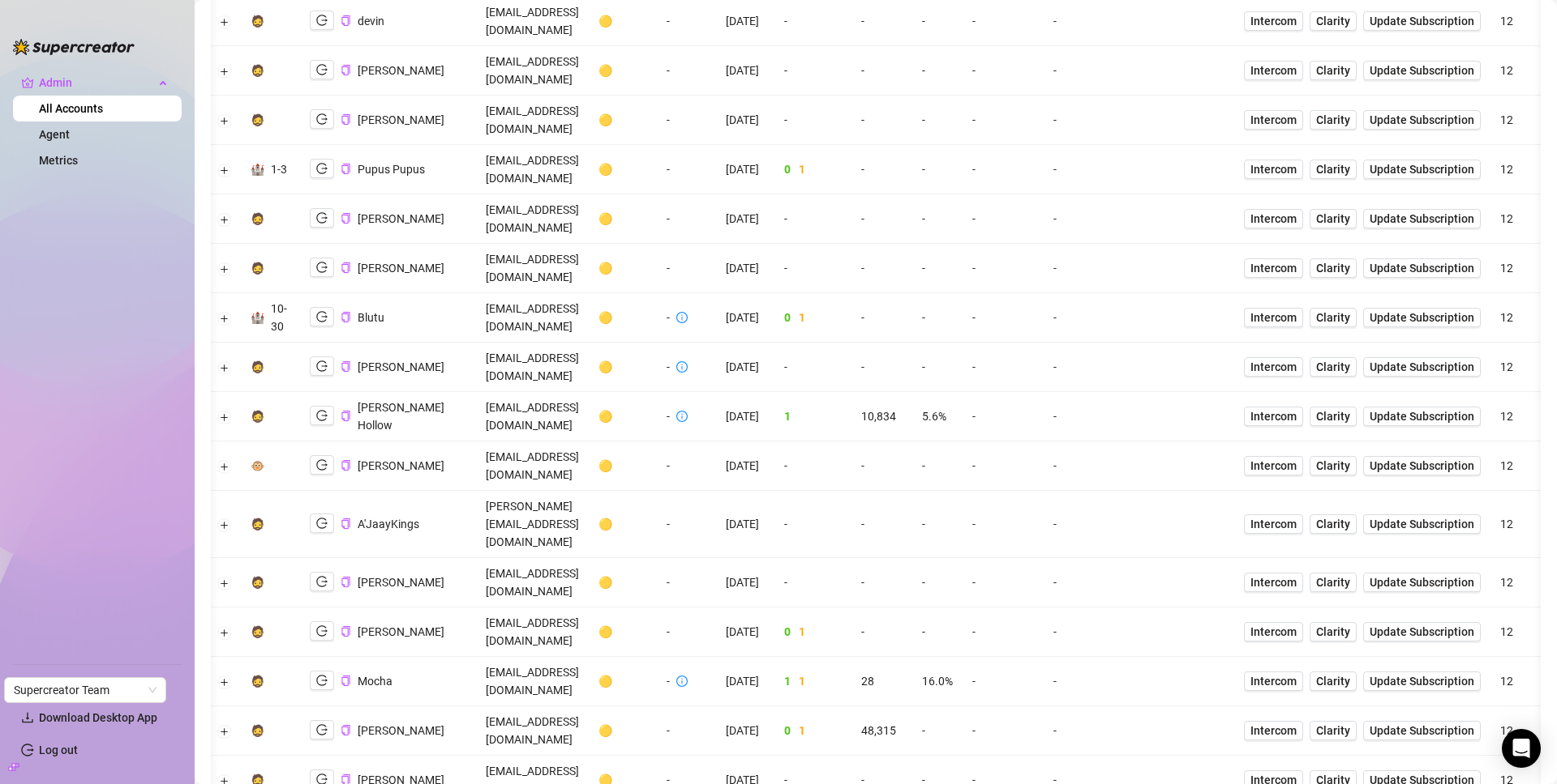
scroll to position [2535, 0]
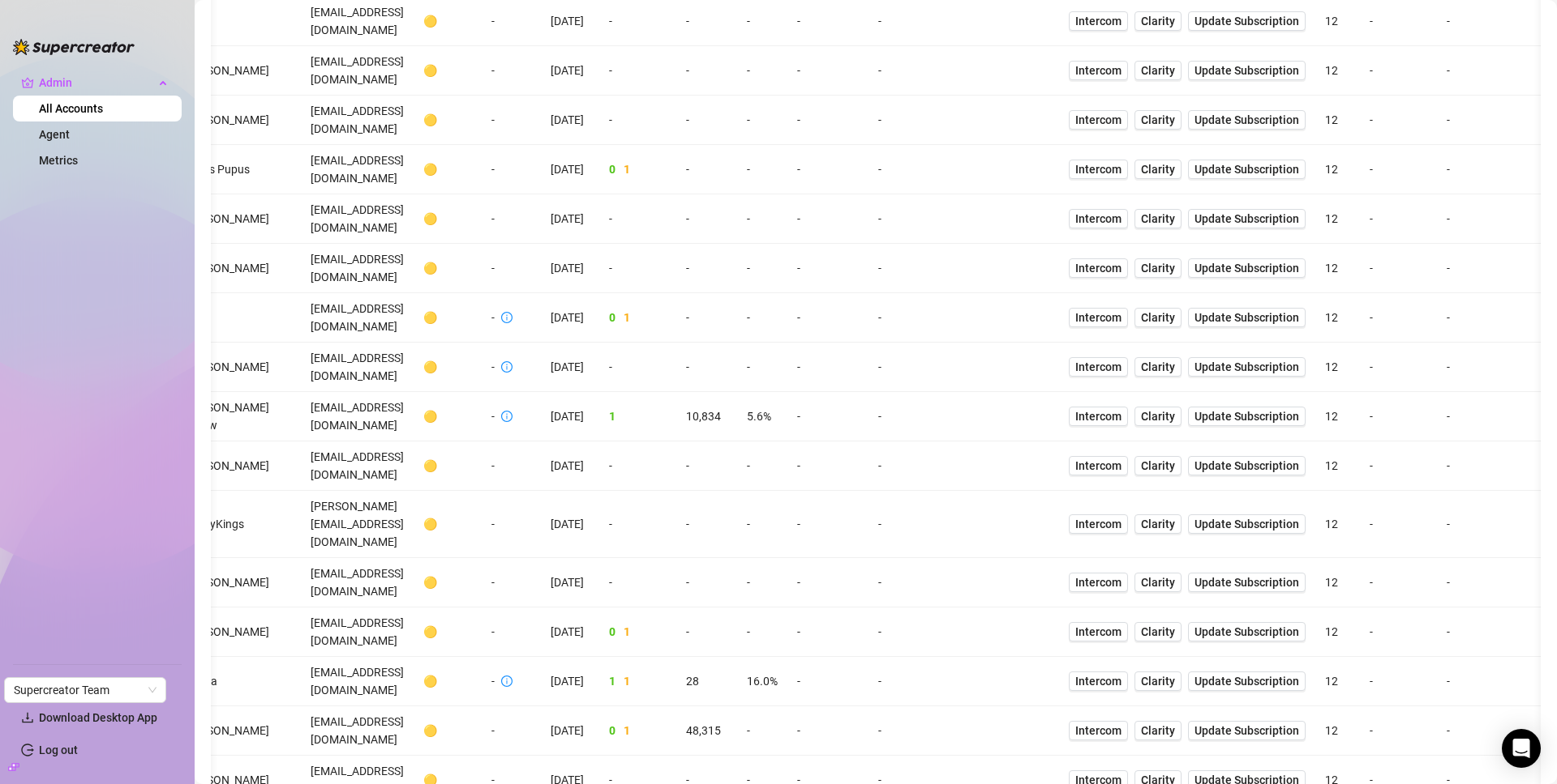
scroll to position [0, 181]
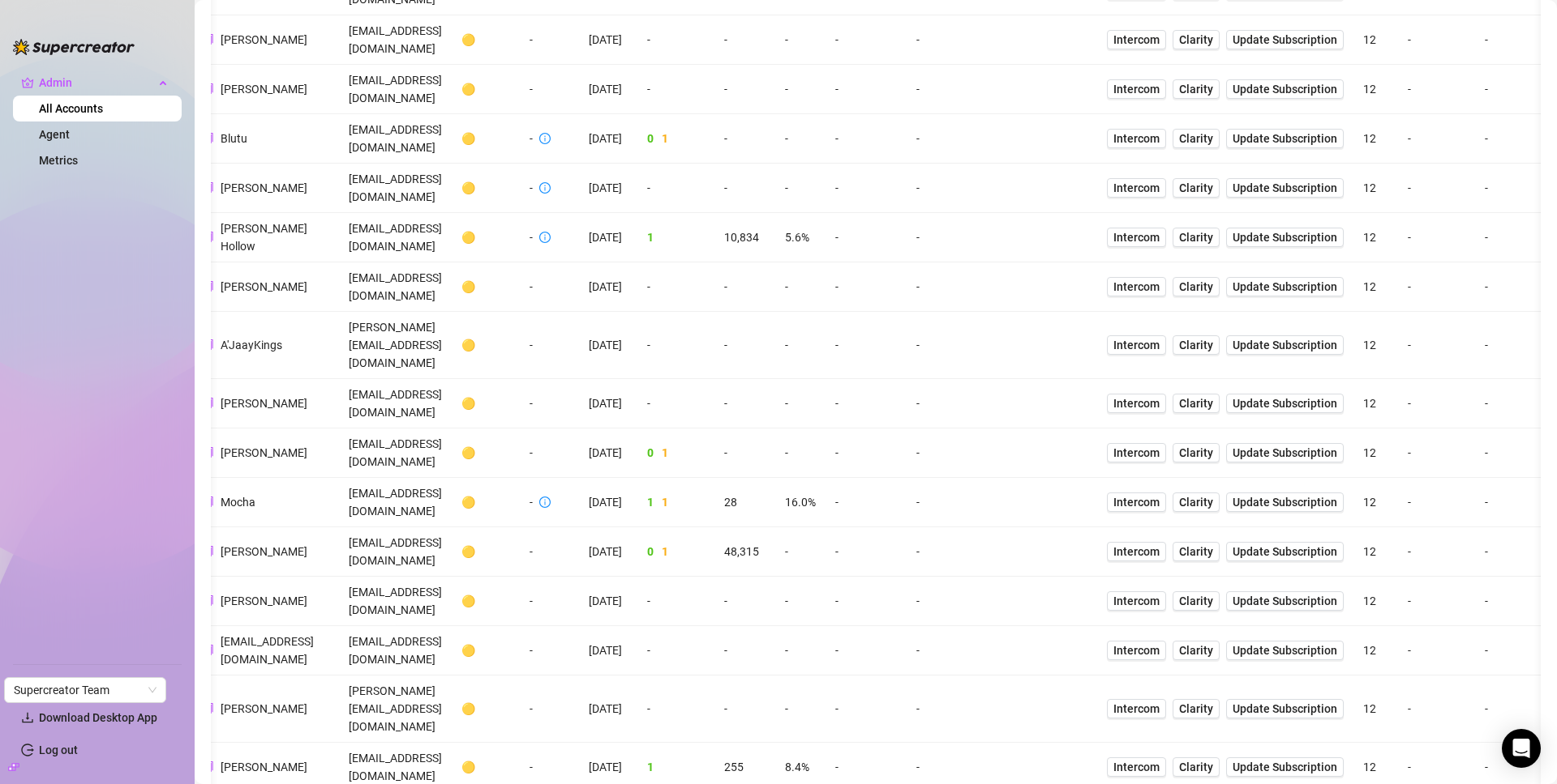
scroll to position [2914, 0]
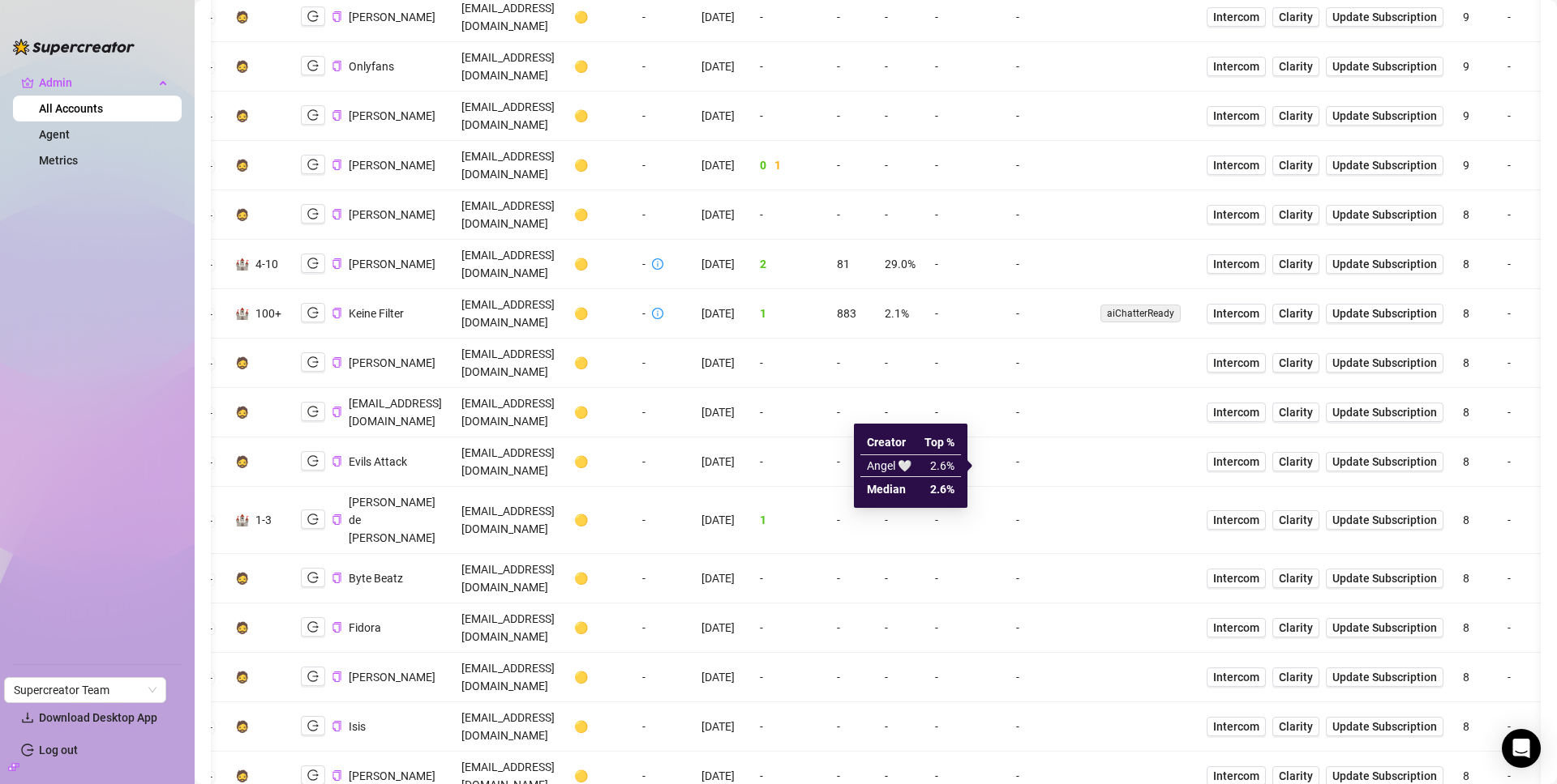
scroll to position [0, 0]
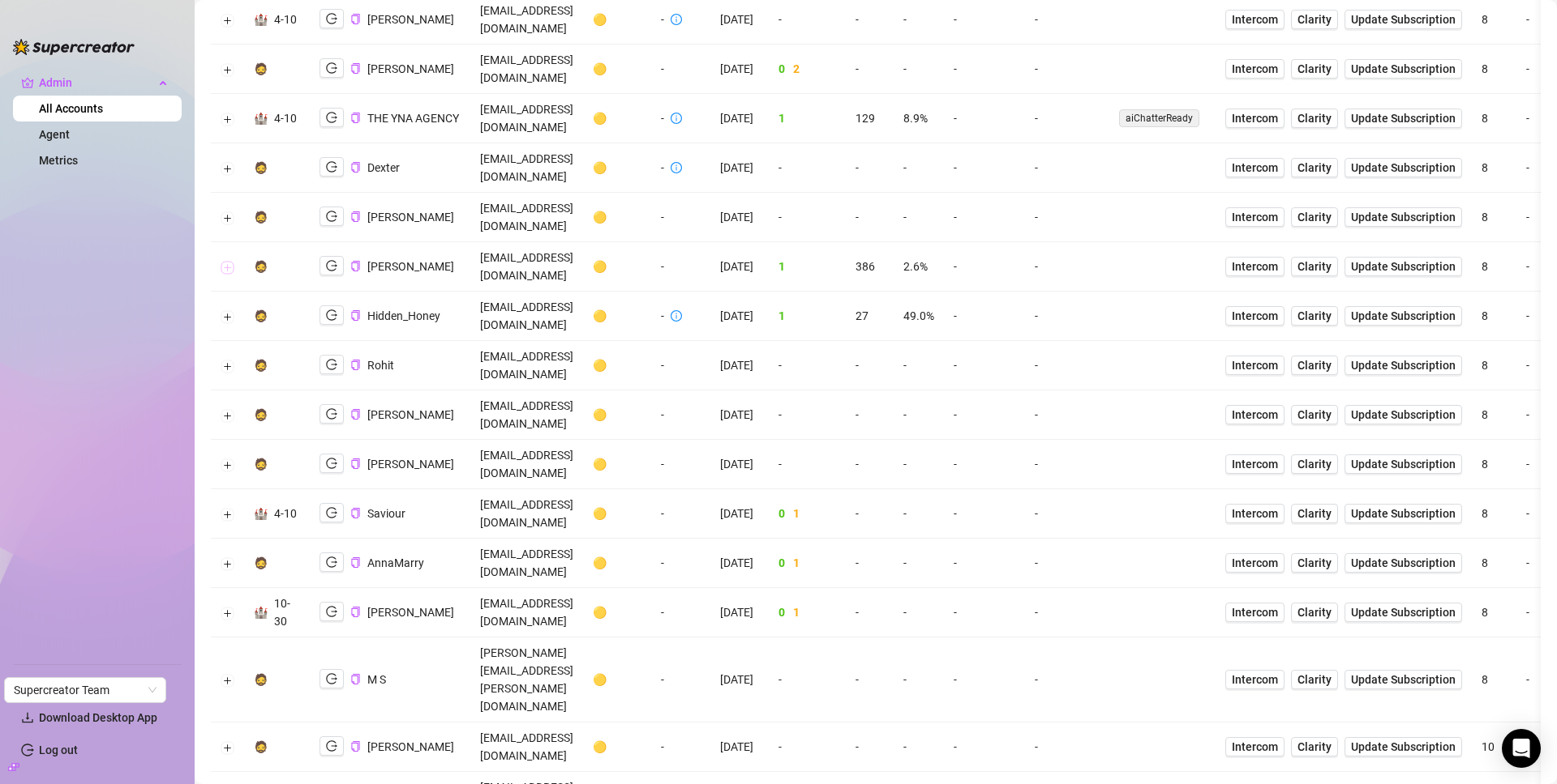
scroll to position [1958, 0]
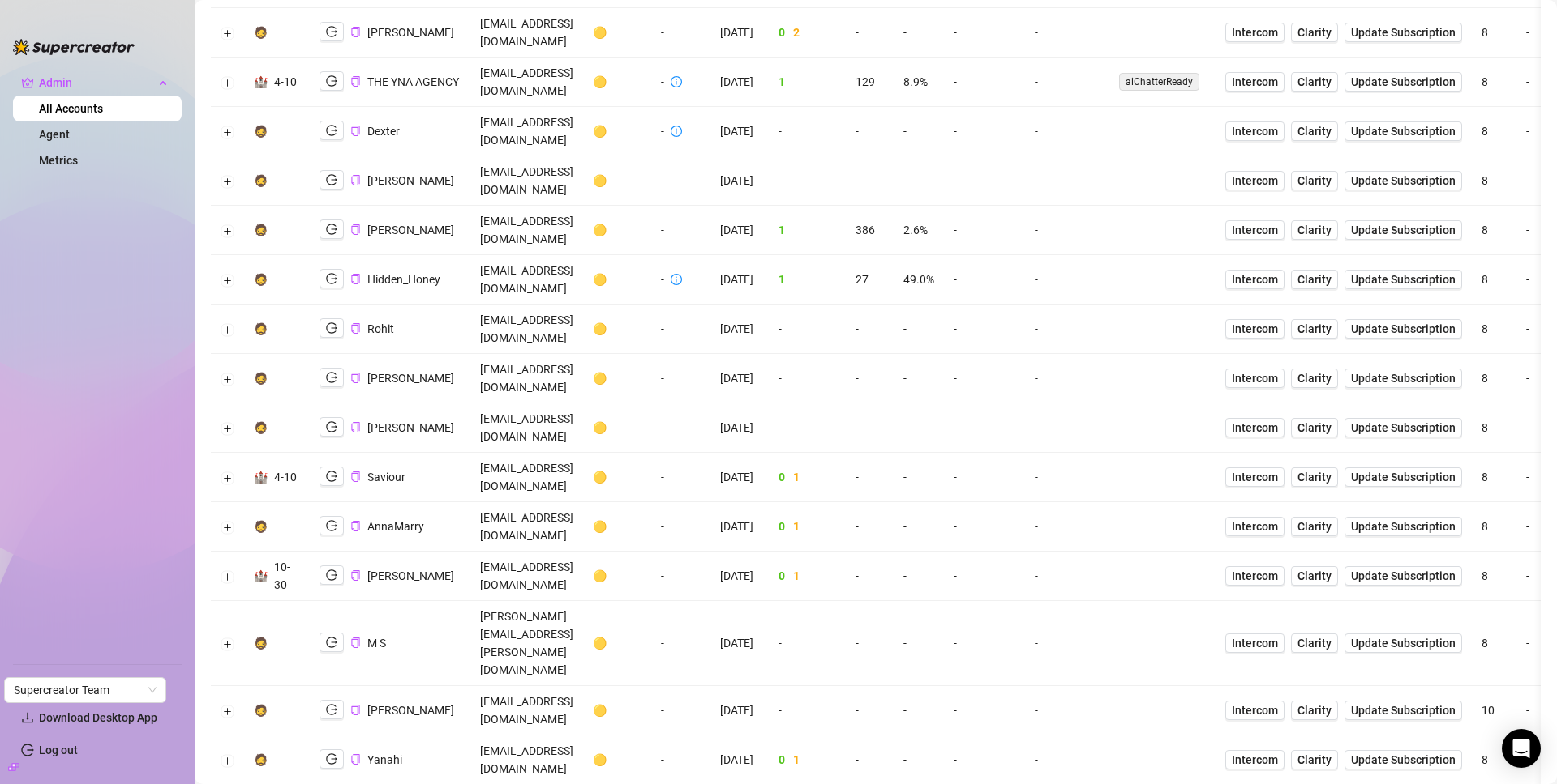
scroll to position [1986, 0]
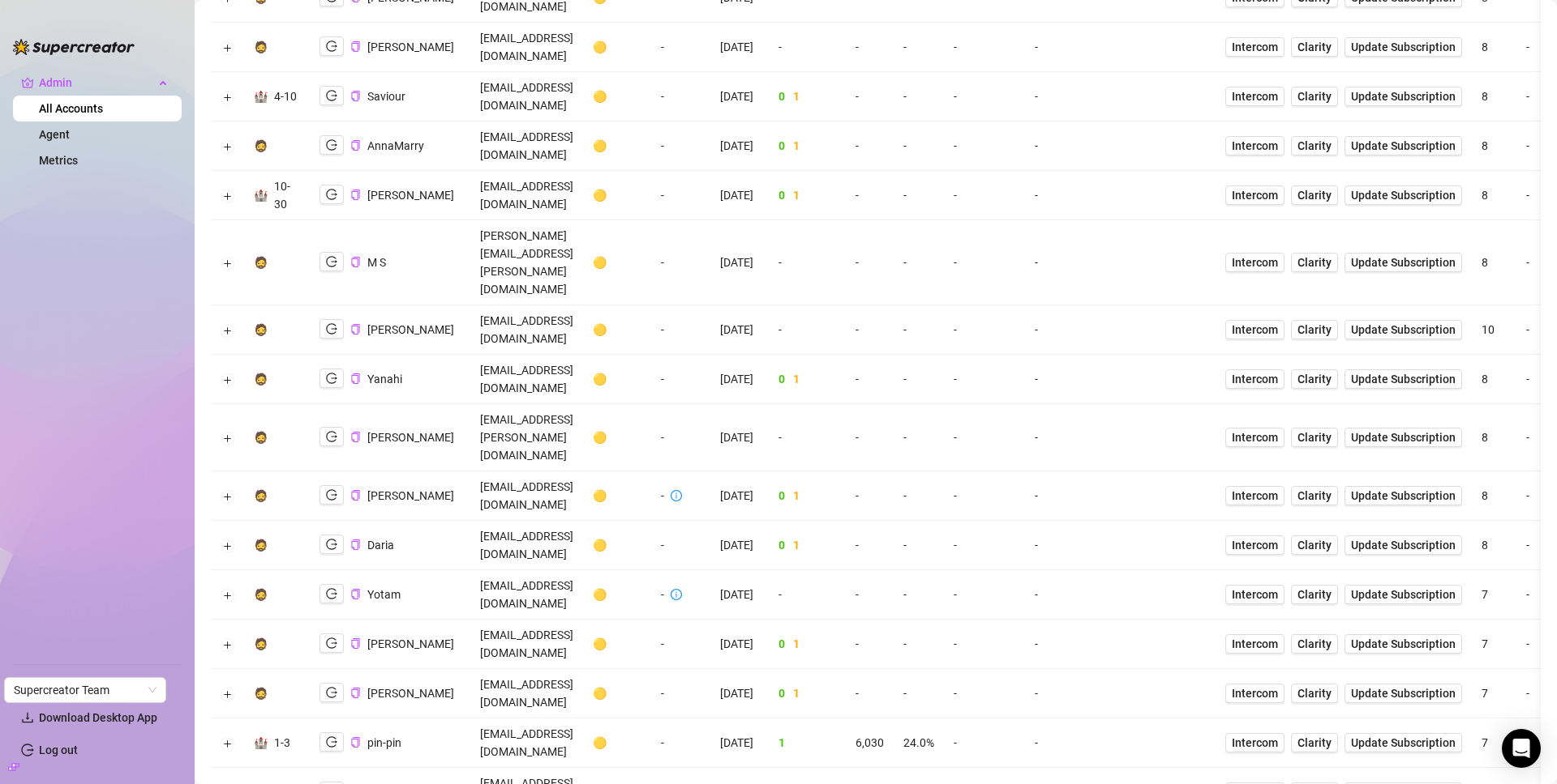
scroll to position [2375, 0]
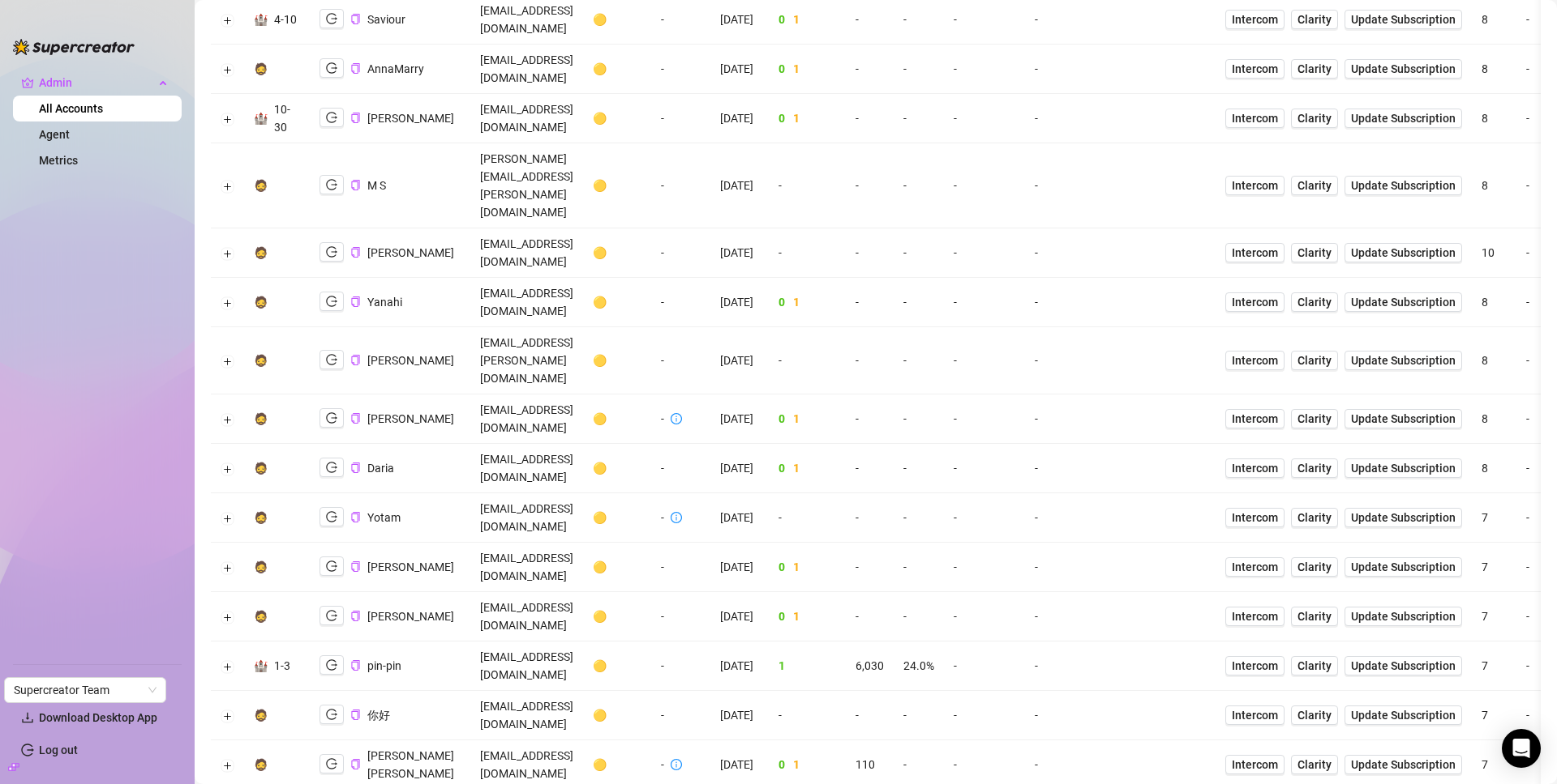
scroll to position [2490, 0]
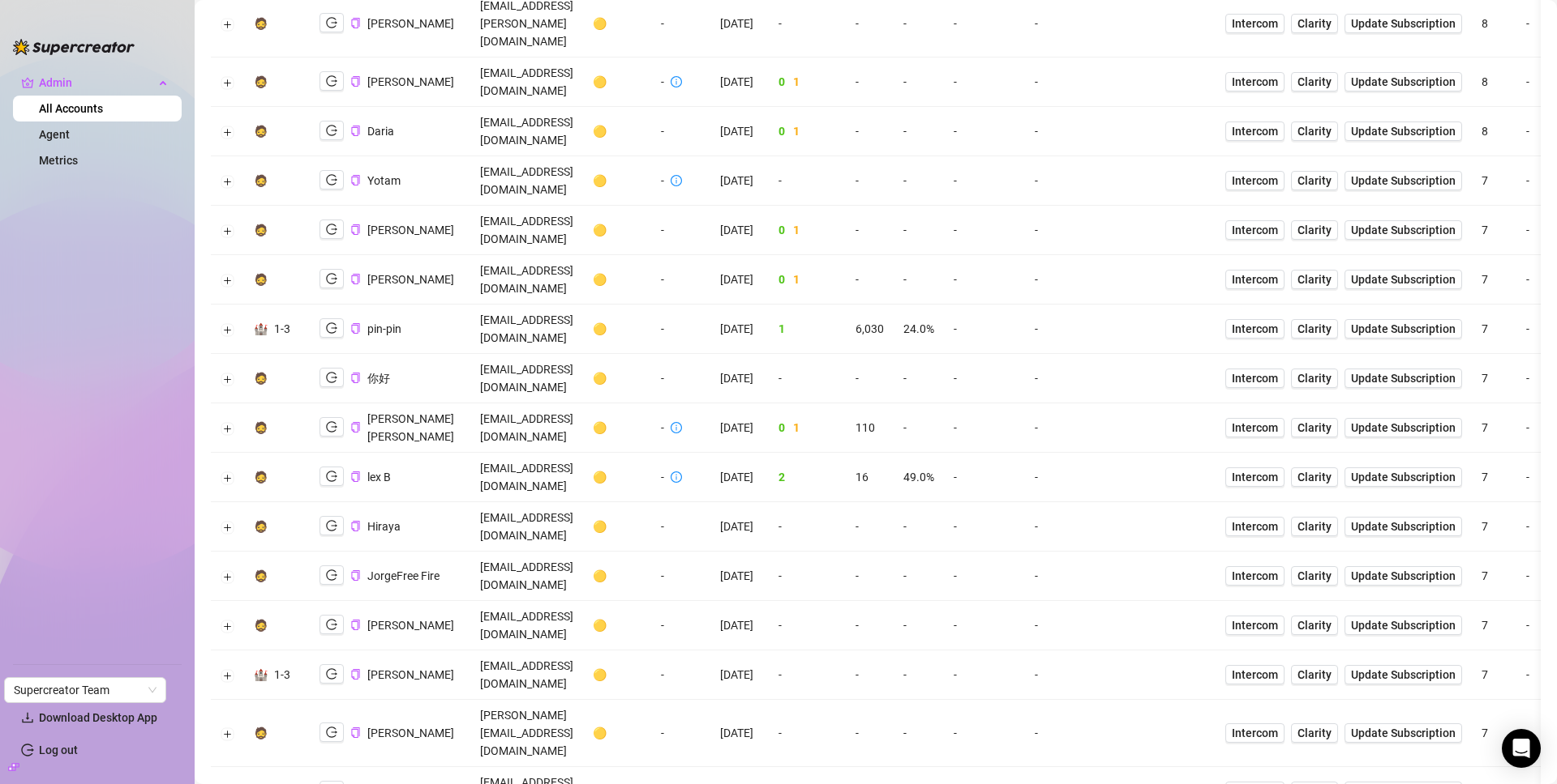
scroll to position [2896, 0]
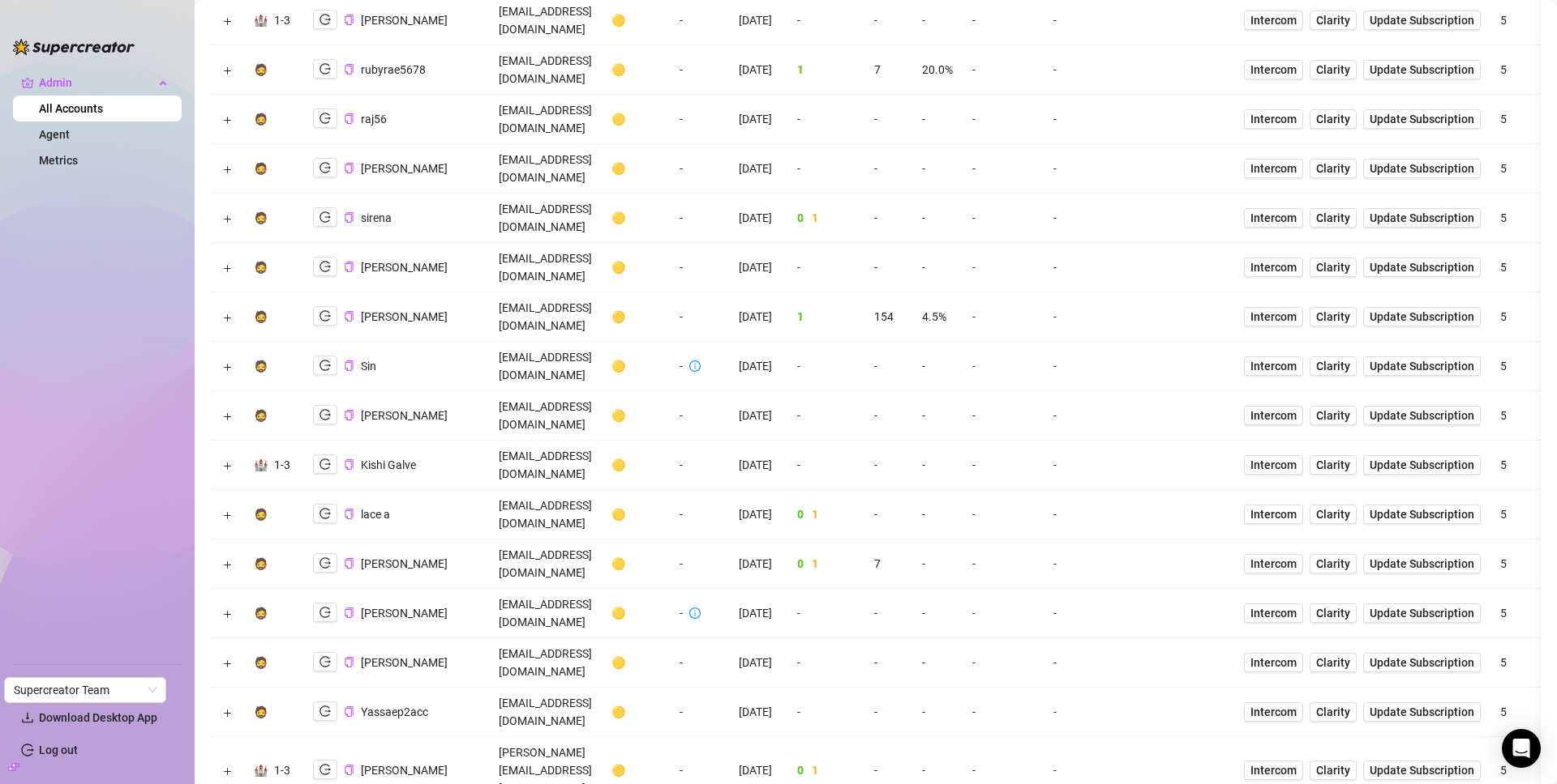
scroll to position [2930, 0]
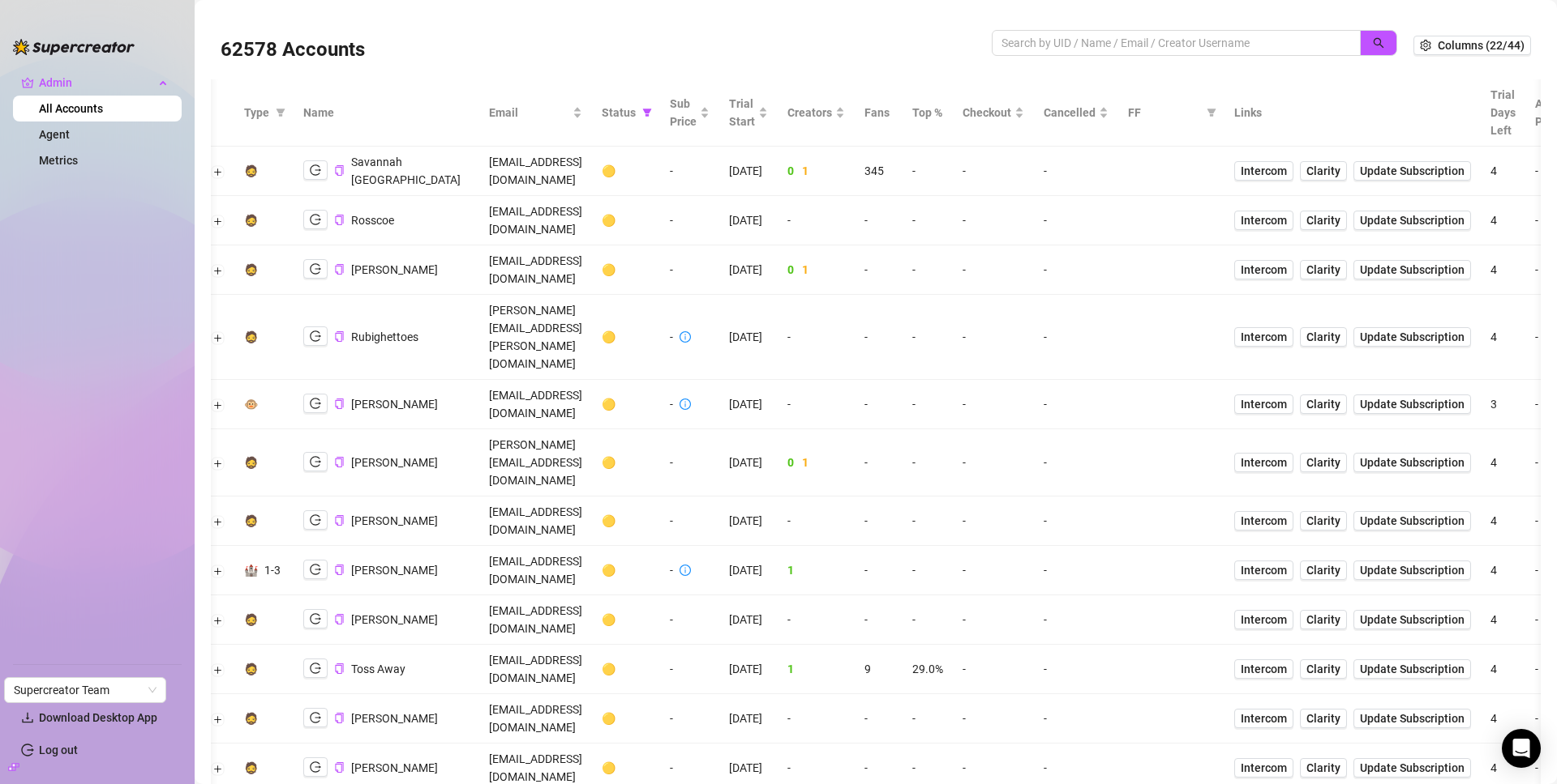
scroll to position [0, 11]
click at [336, 565] on icon "copy" at bounding box center [337, 570] width 8 height 11
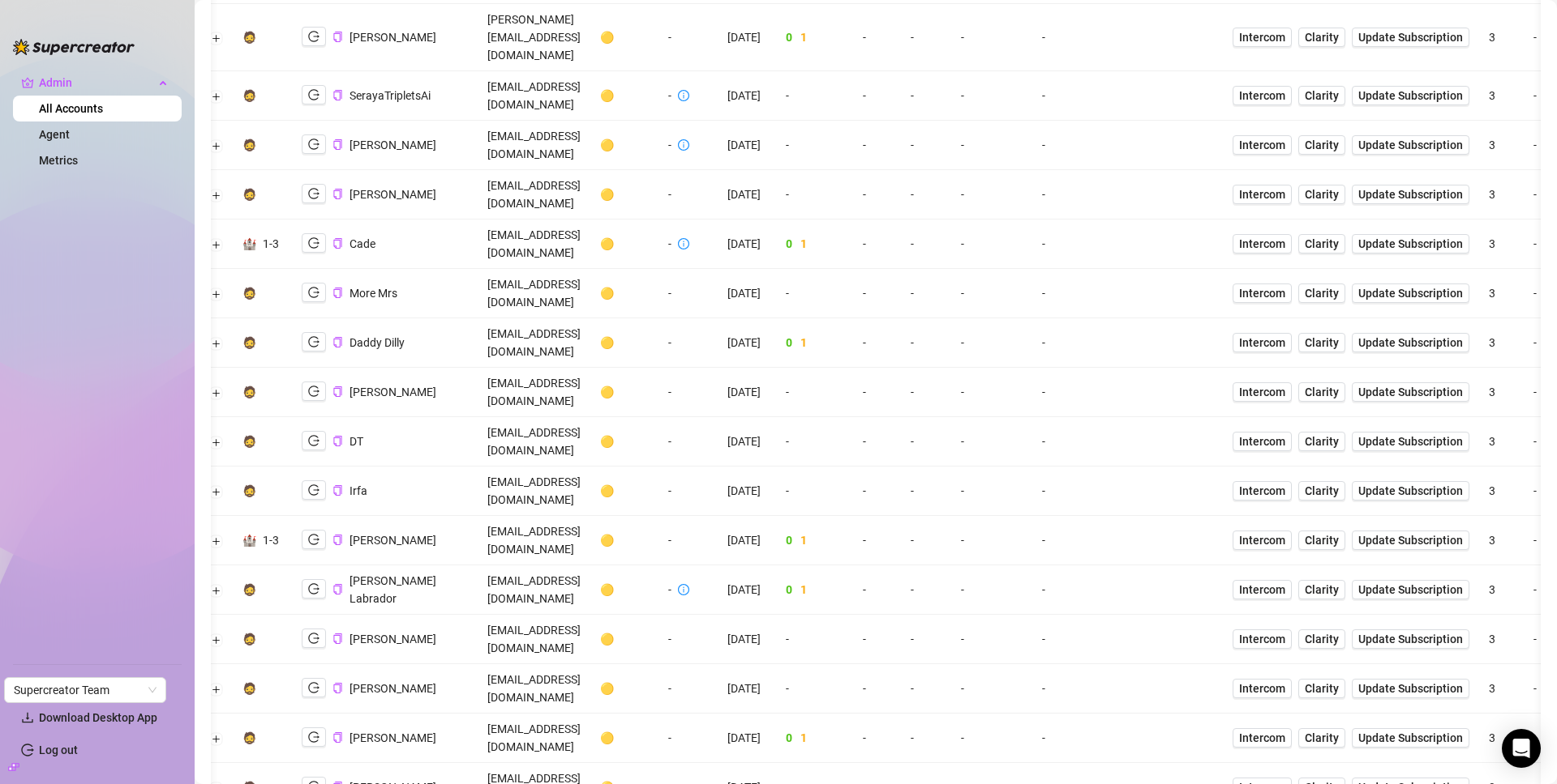
scroll to position [2110, 0]
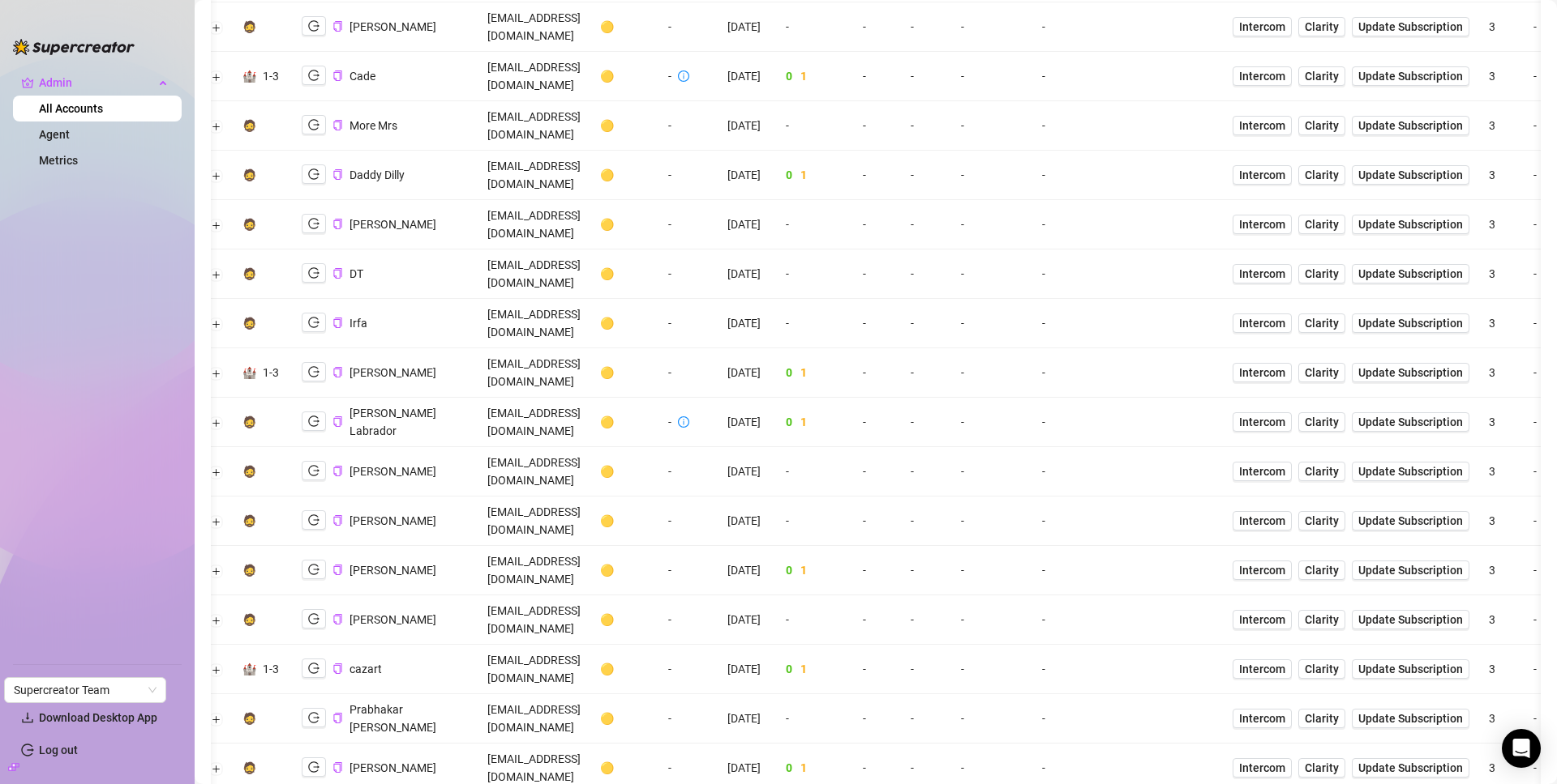
scroll to position [2282, 0]
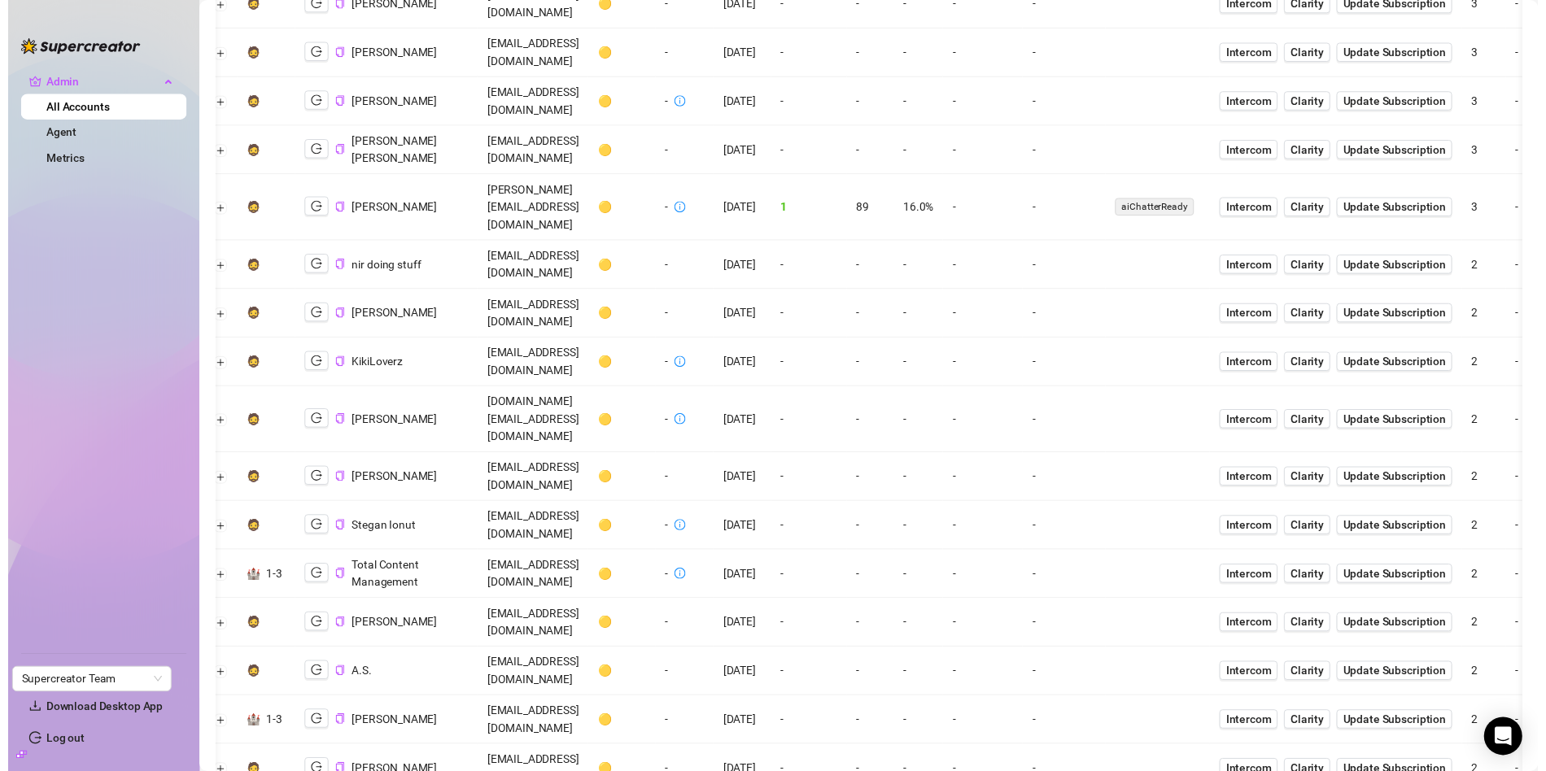
scroll to position [0, 11]
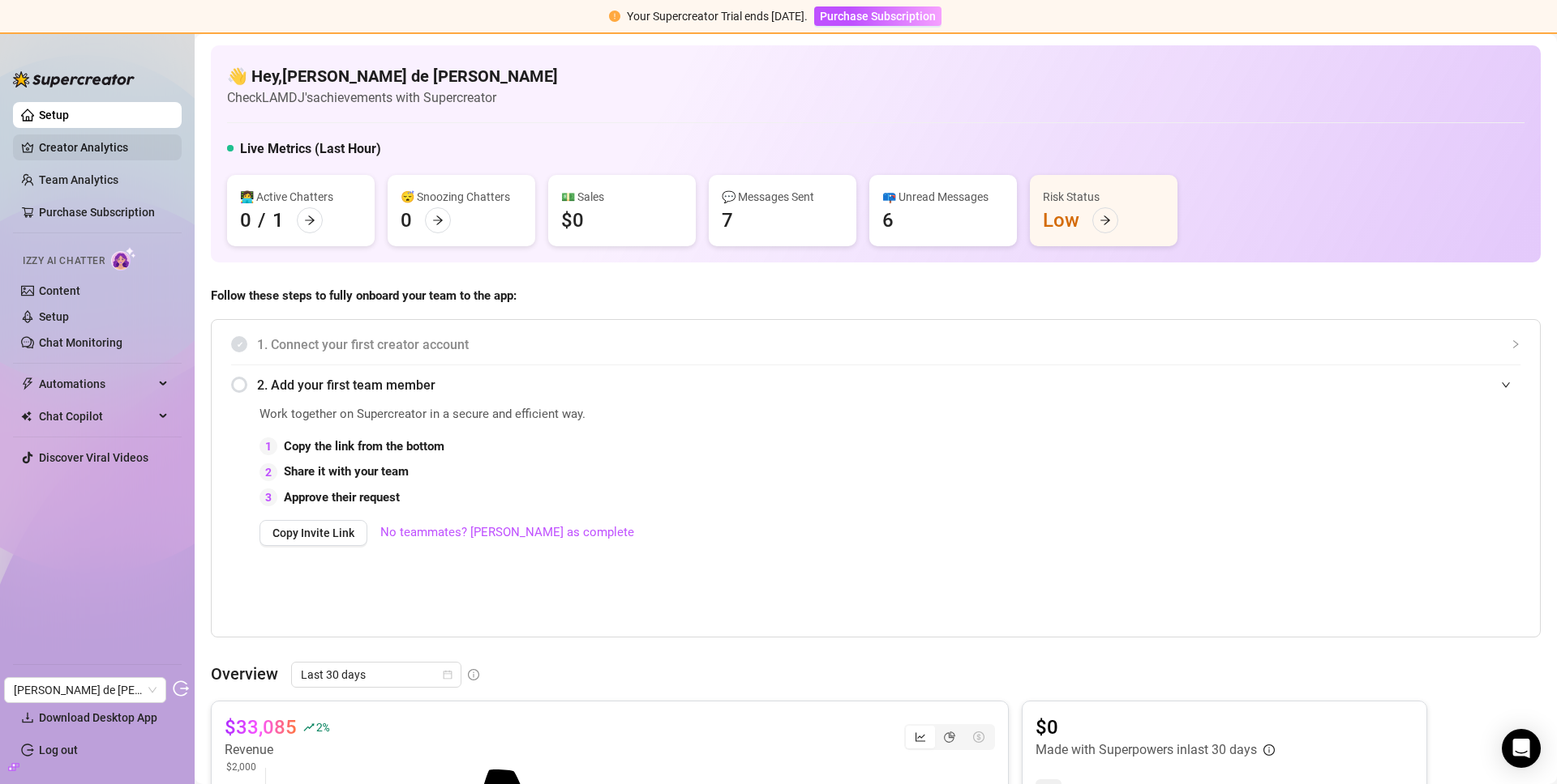
click at [76, 141] on link "Creator Analytics" at bounding box center [104, 147] width 130 height 26
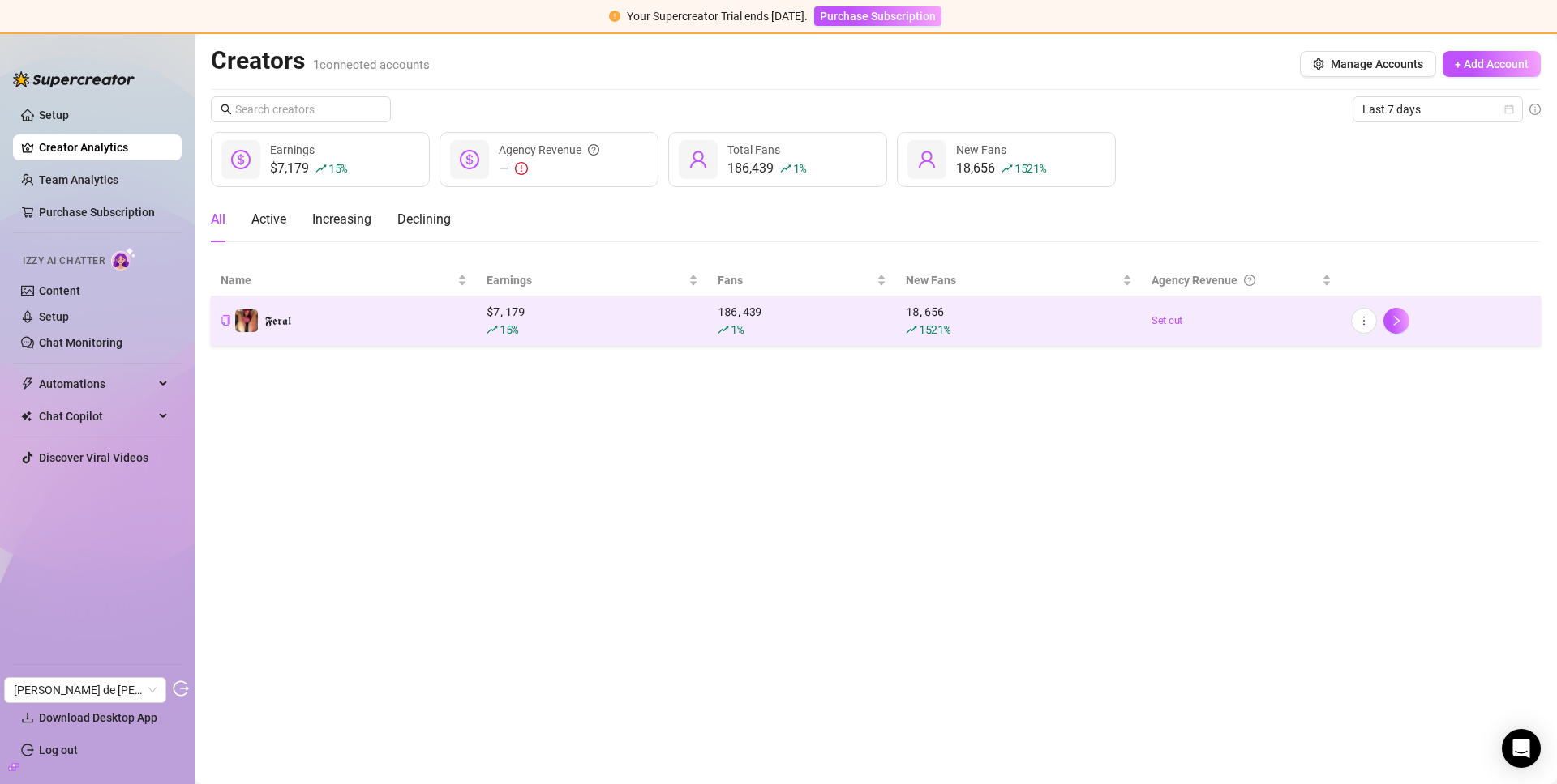
click at [339, 320] on td "𝕱𝖊𝖗𝖆𝖑" at bounding box center [344, 322] width 266 height 50
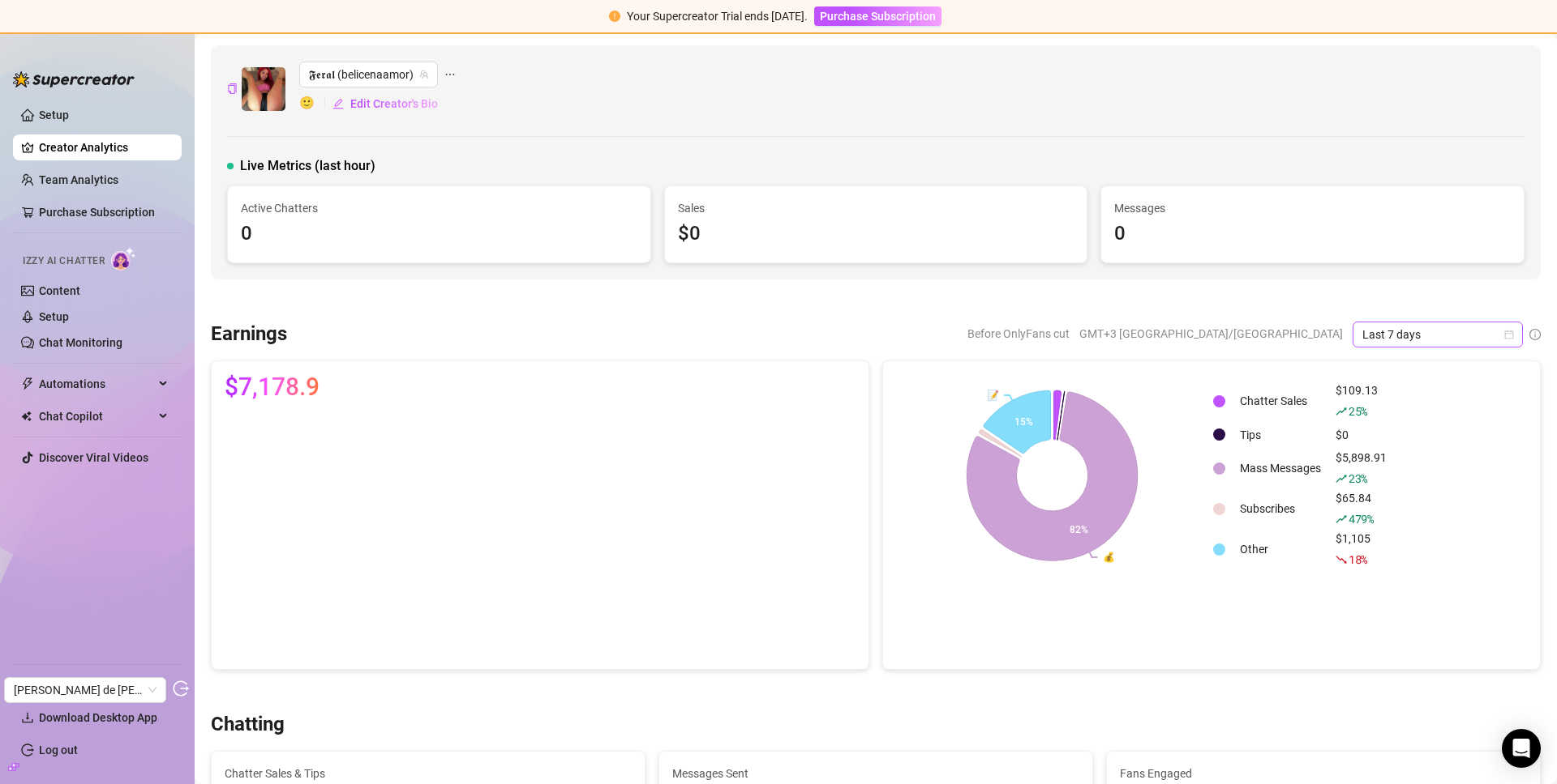
click at [1408, 327] on span "Last 7 days" at bounding box center [1437, 335] width 151 height 24
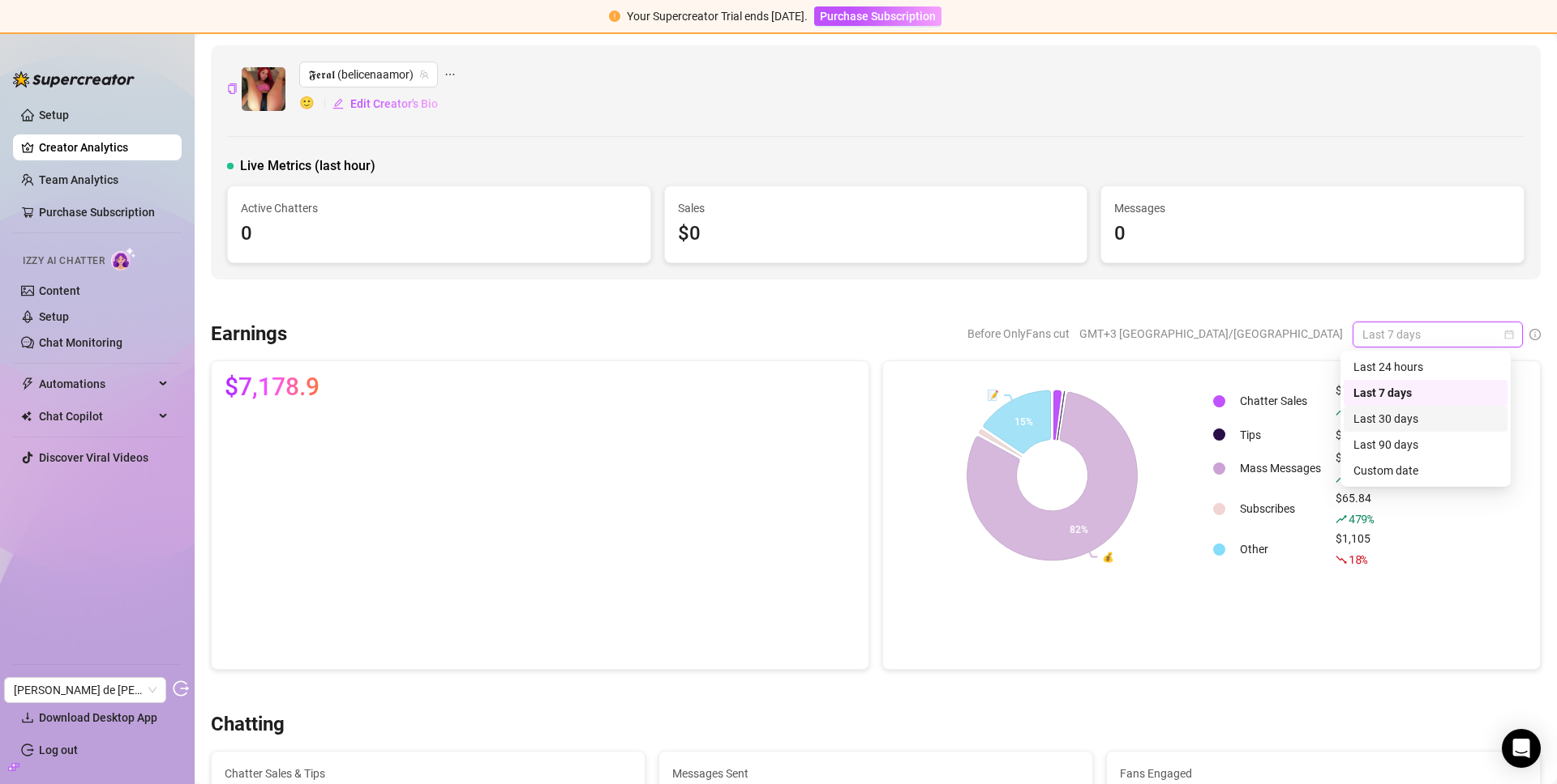
click at [1070, 324] on span "Before OnlyFans cut" at bounding box center [1019, 334] width 103 height 24
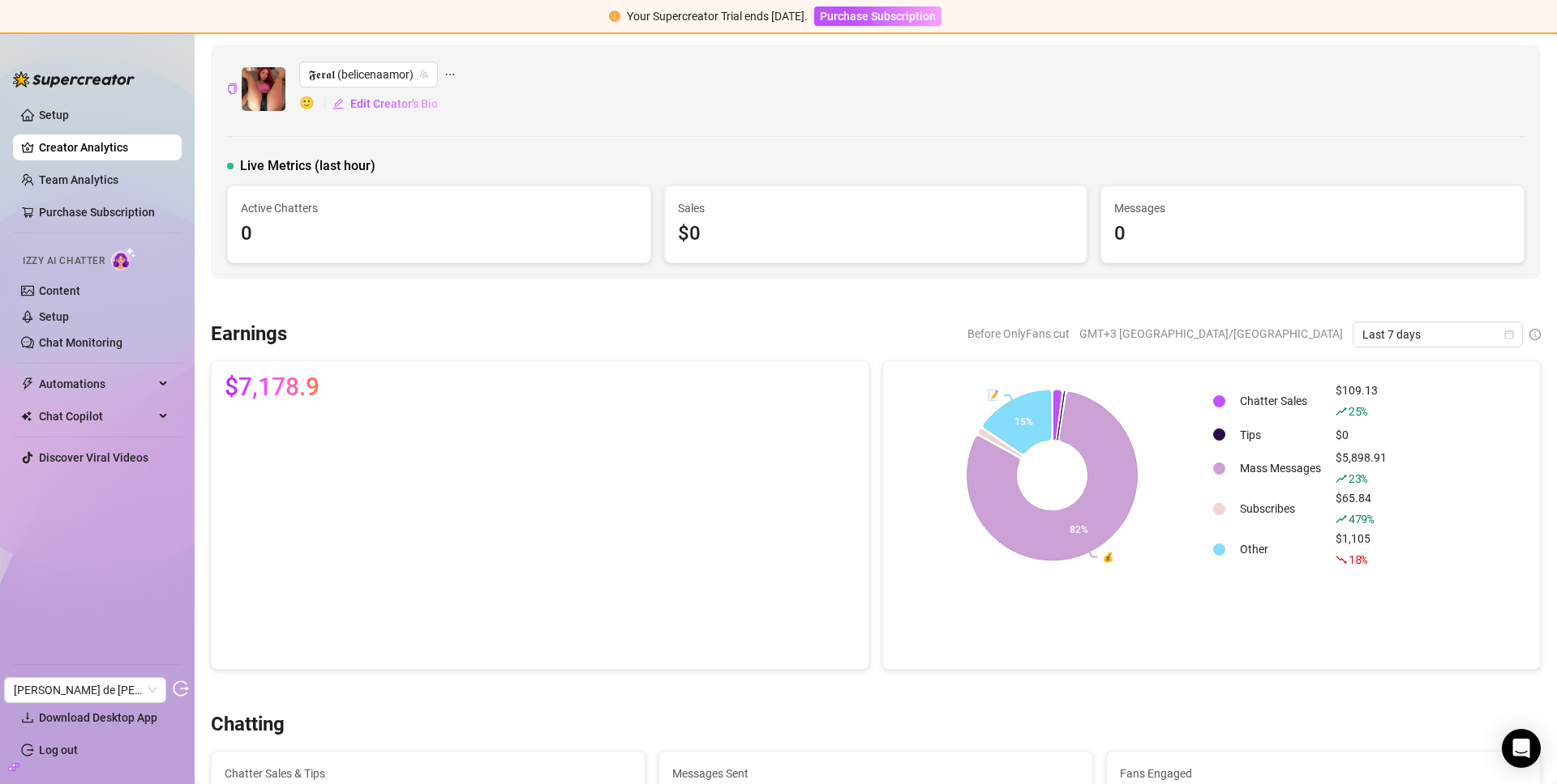
click at [1392, 341] on span "Last 7 days" at bounding box center [1437, 335] width 151 height 24
click at [1394, 419] on div "Last 30 days" at bounding box center [1425, 419] width 145 height 18
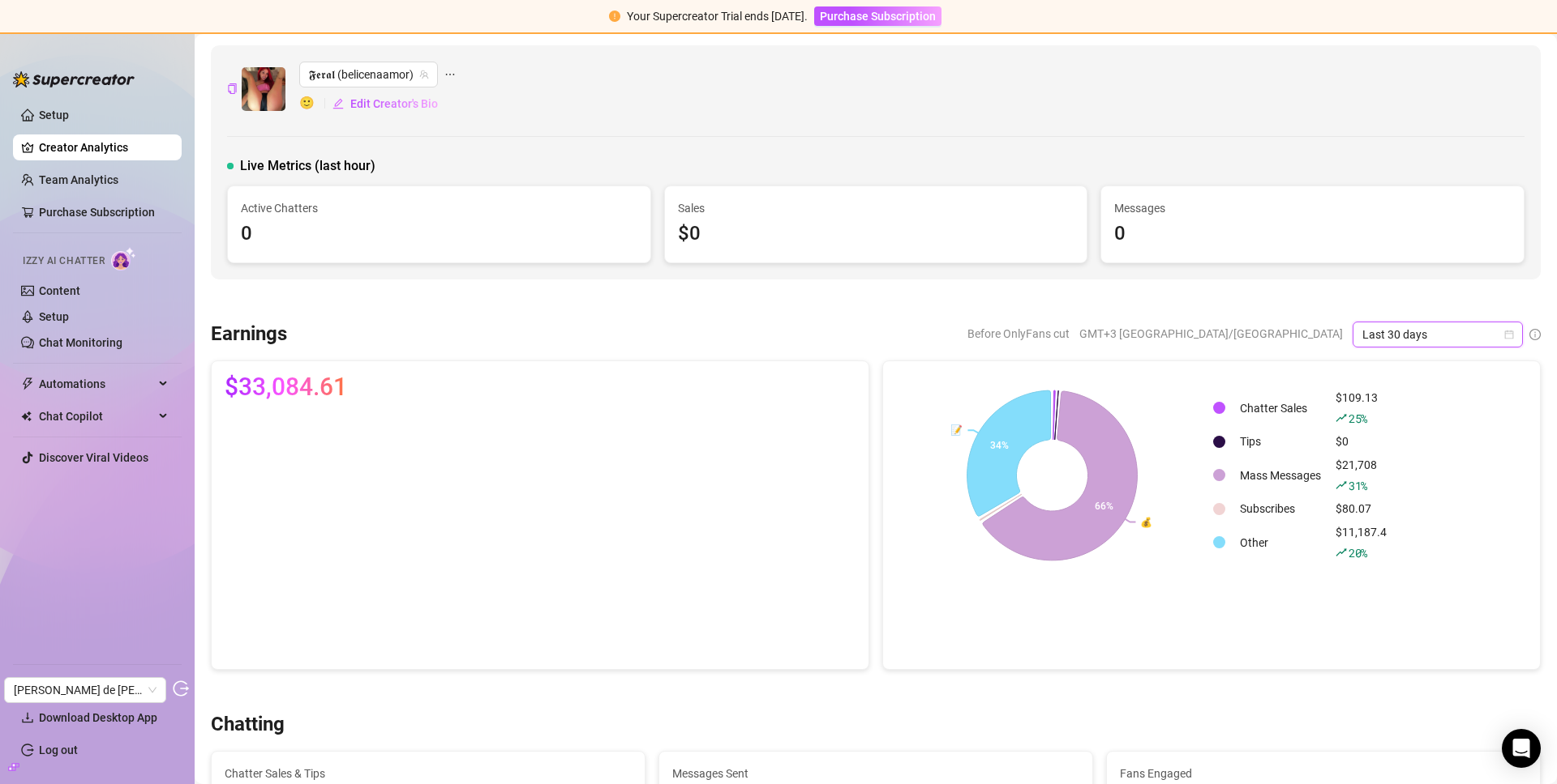
click at [95, 143] on link "Creator Analytics" at bounding box center [104, 147] width 130 height 26
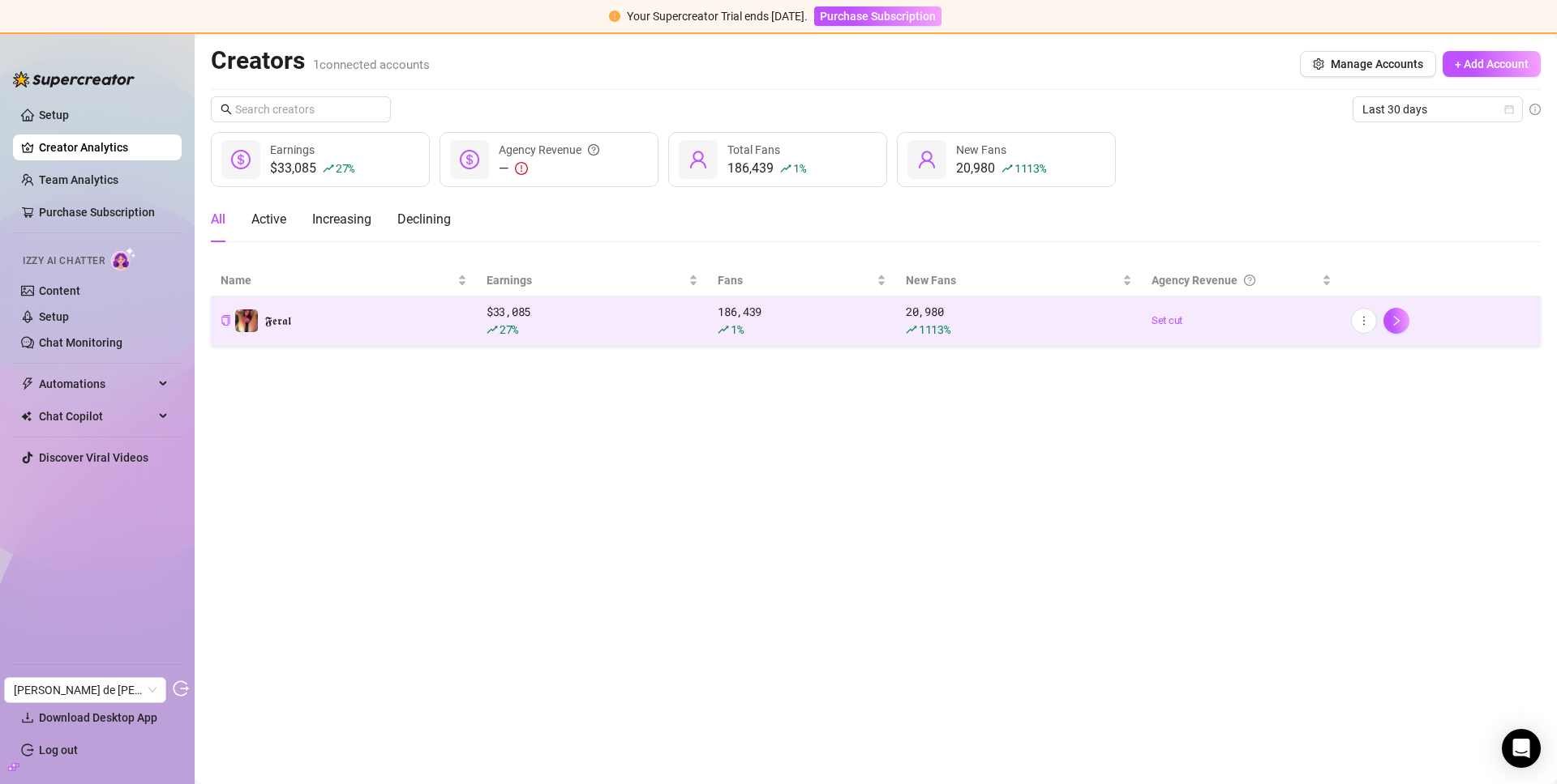
click at [371, 325] on td "𝕱𝖊𝖗𝖆𝖑" at bounding box center [344, 322] width 266 height 50
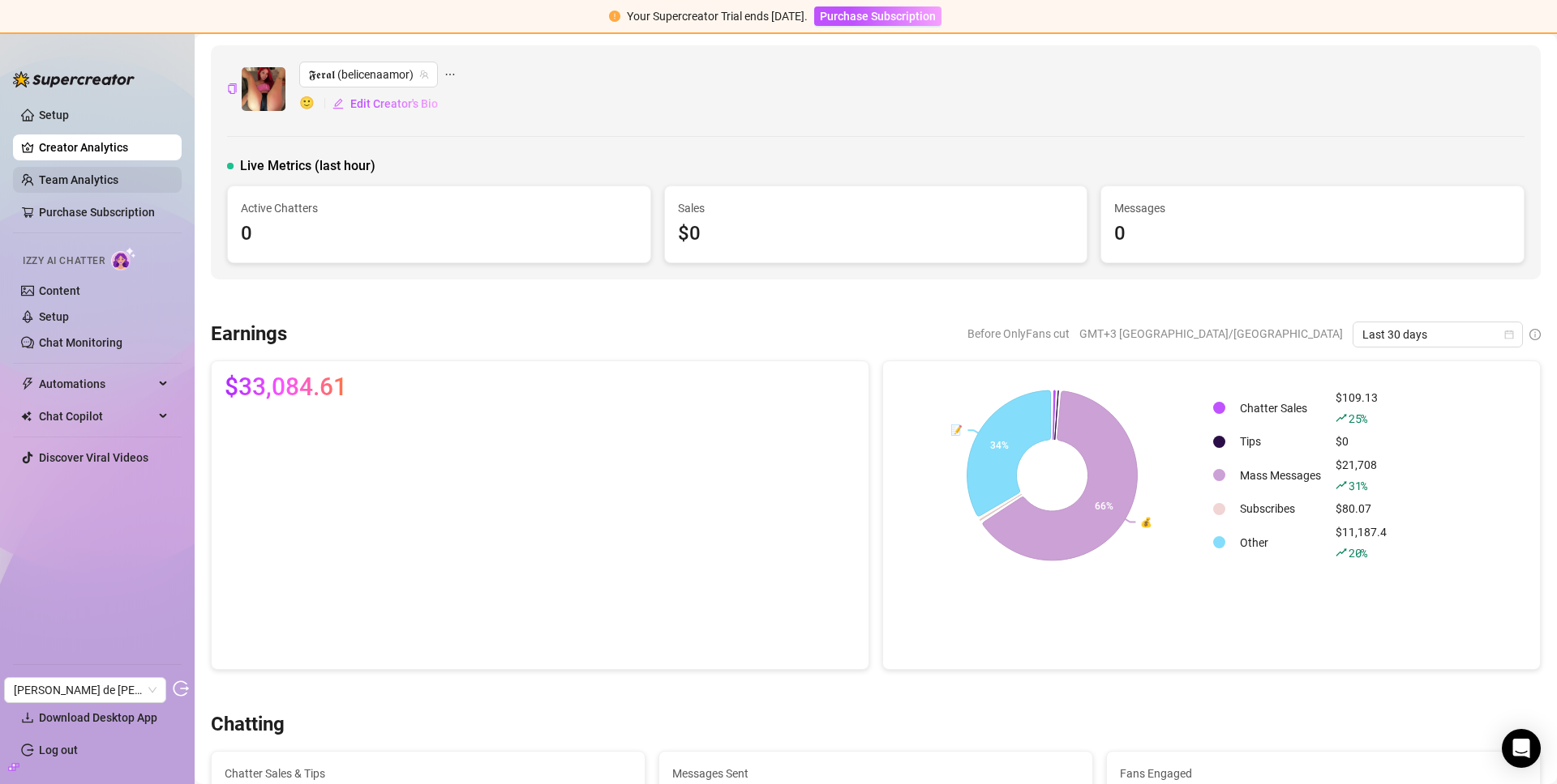
click at [93, 180] on link "Team Analytics" at bounding box center [79, 179] width 80 height 13
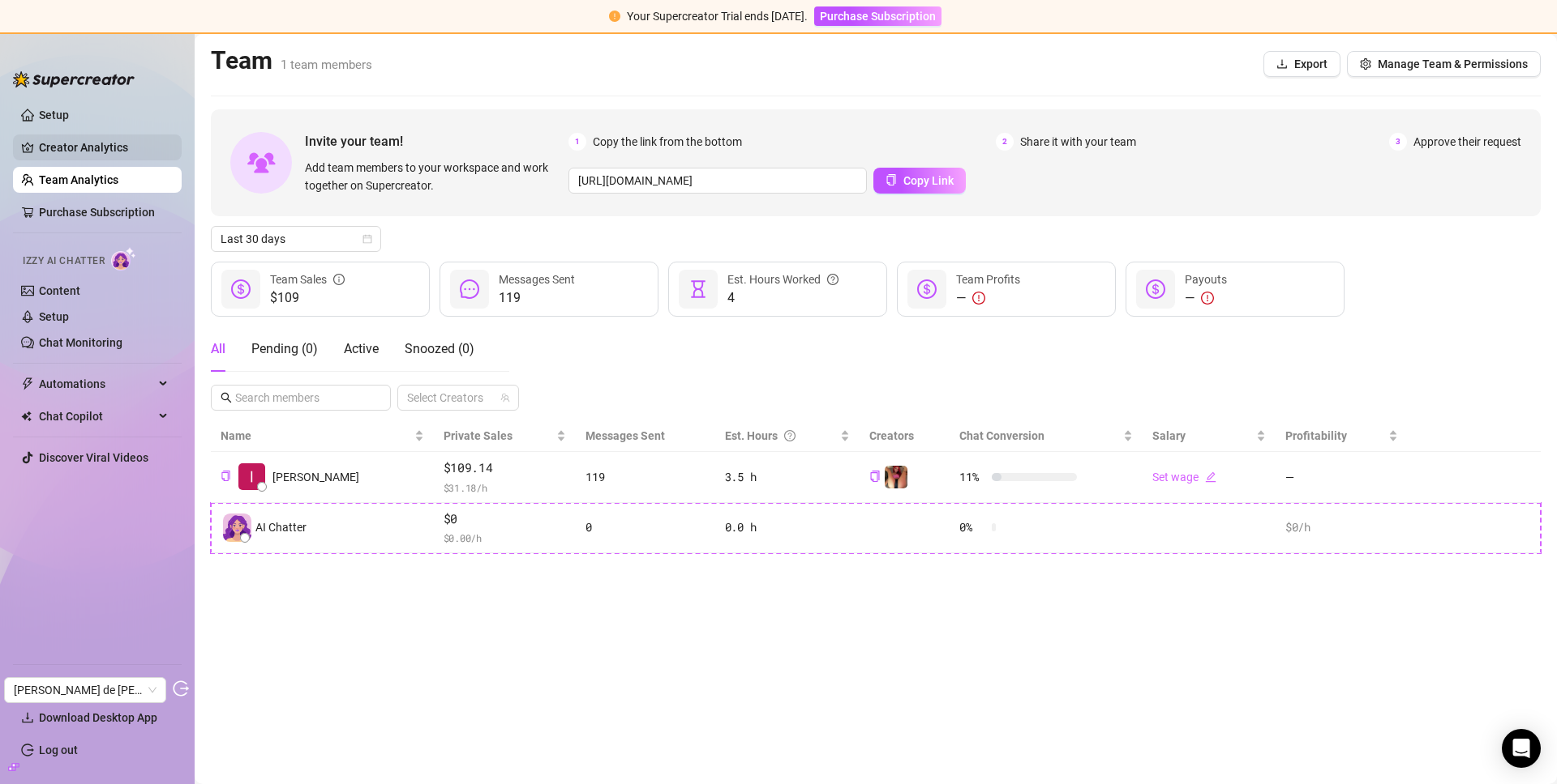
click at [114, 147] on link "Creator Analytics" at bounding box center [104, 147] width 130 height 26
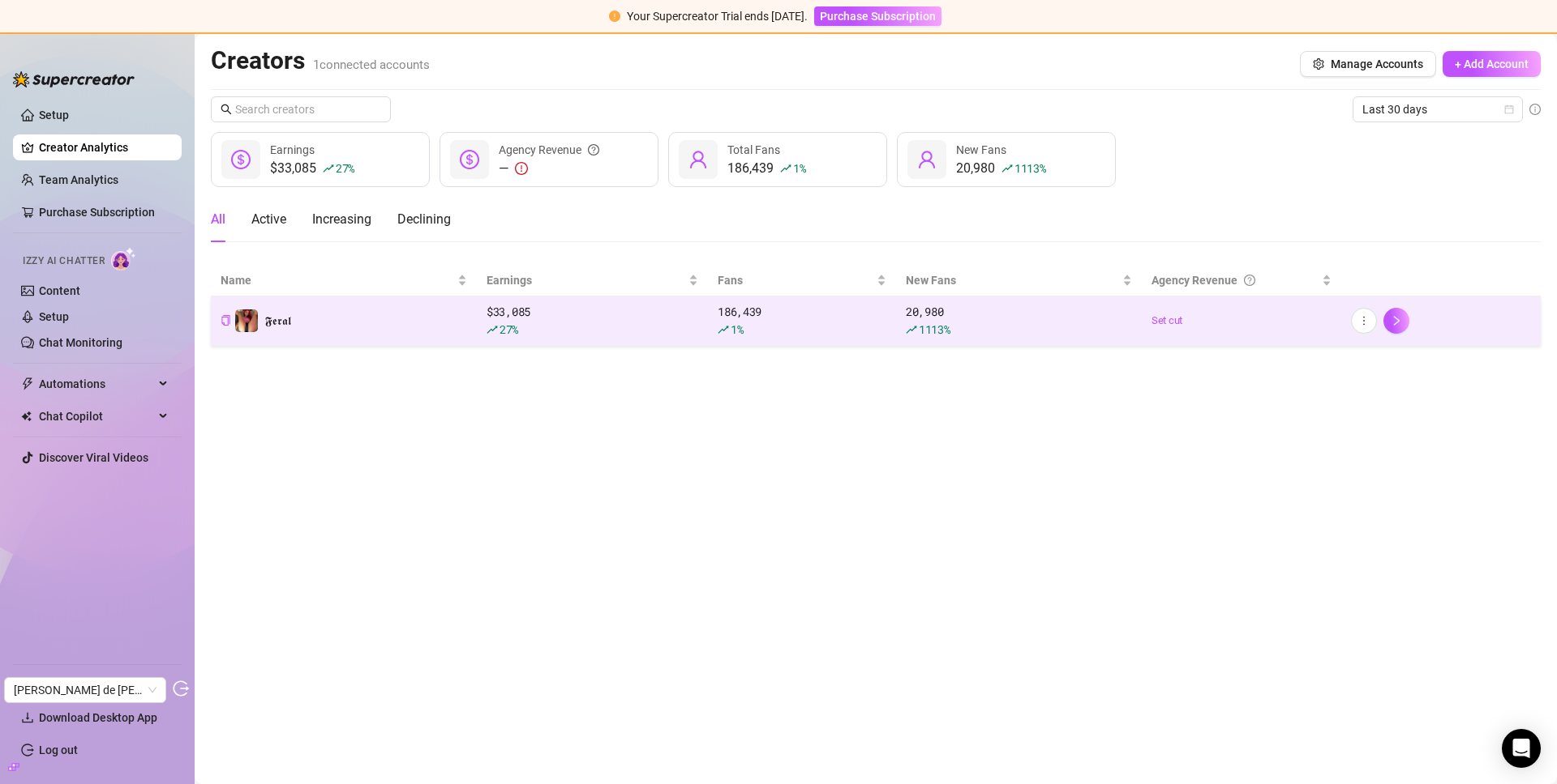
click at [302, 325] on td "𝕱𝖊𝖗𝖆𝖑" at bounding box center [344, 322] width 266 height 50
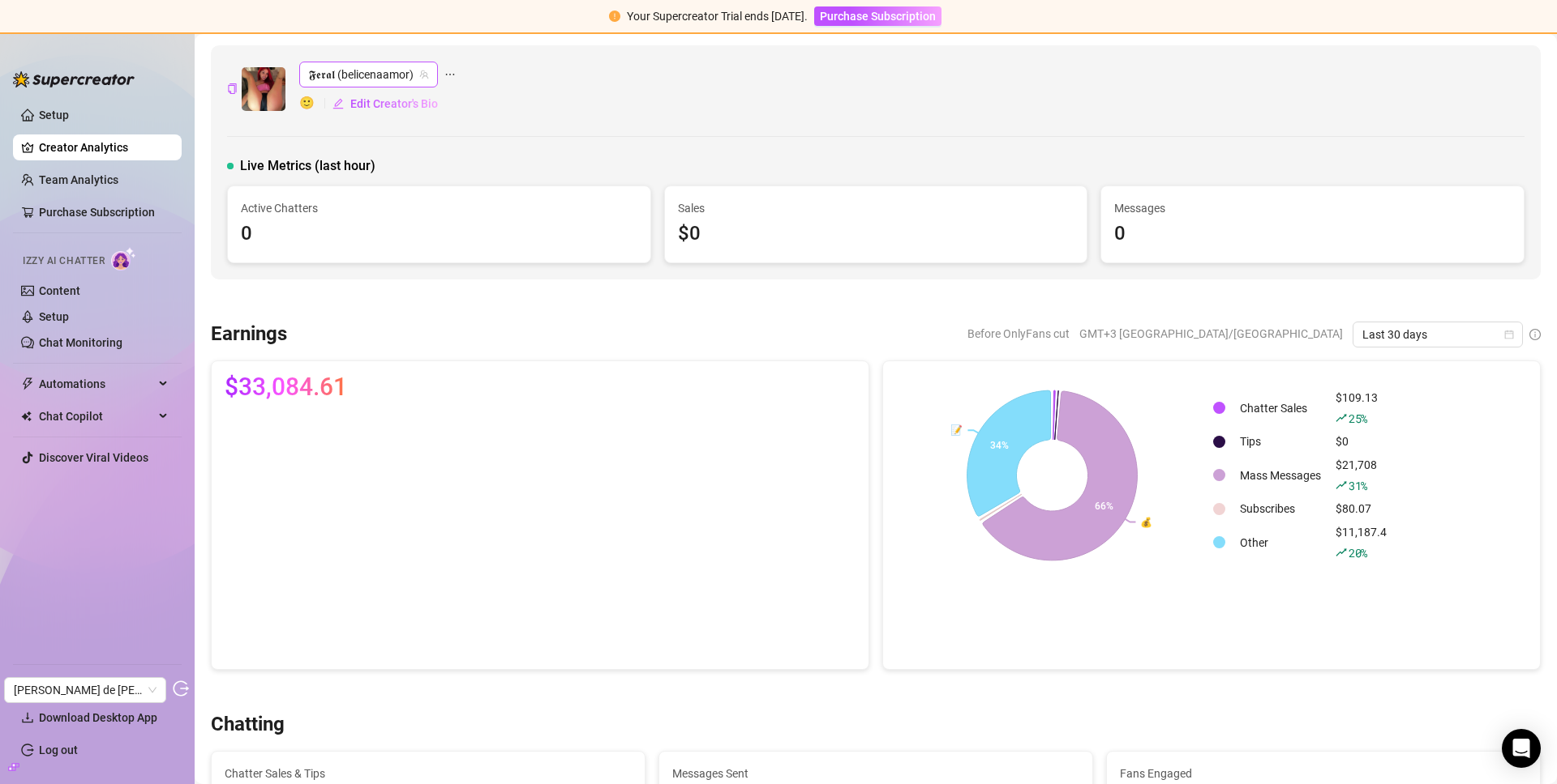
click at [407, 78] on span "𝕱𝖊𝖗𝖆𝖑 (belicenaamor)" at bounding box center [369, 75] width 120 height 24
click at [528, 72] on div "𝕱𝖊𝖗𝖆𝖑 (belicenaamor) 🙂 Edit Creator's Bio" at bounding box center [876, 89] width 1298 height 55
click at [81, 295] on link "Content" at bounding box center [59, 291] width 41 height 13
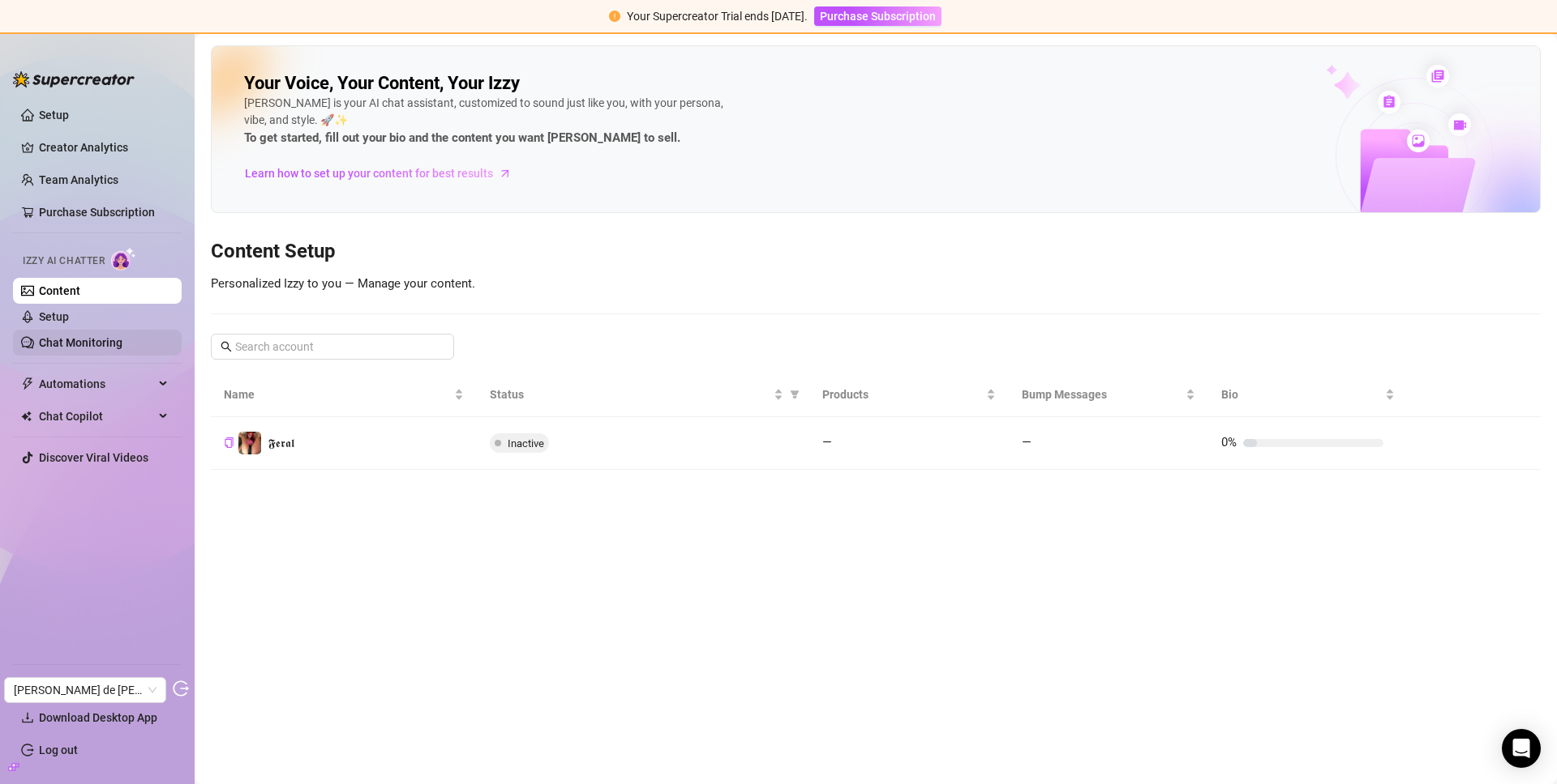
click at [68, 346] on link "Chat Monitoring" at bounding box center [81, 343] width 84 height 13
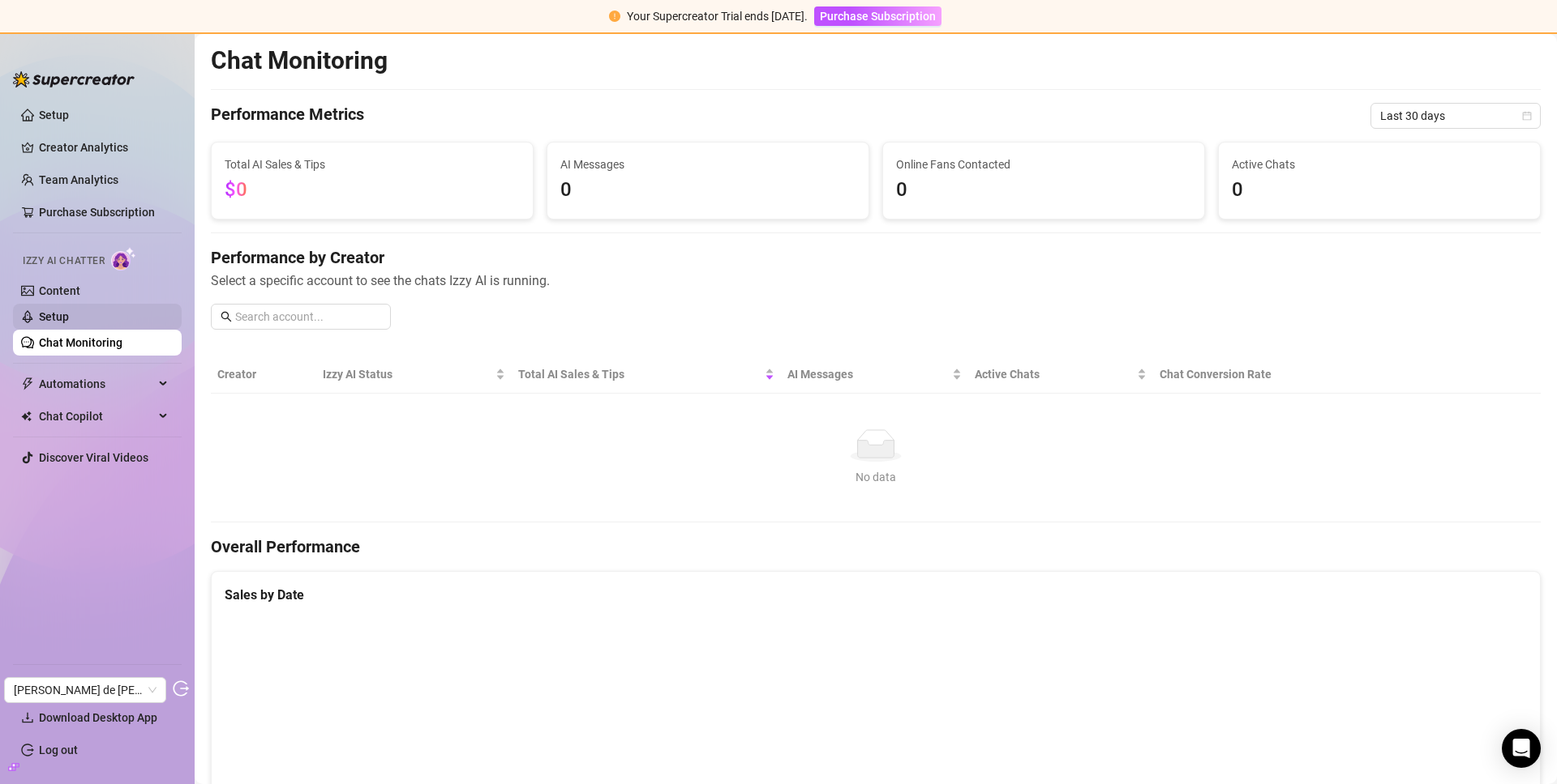
click at [69, 324] on link "Setup" at bounding box center [54, 317] width 30 height 13
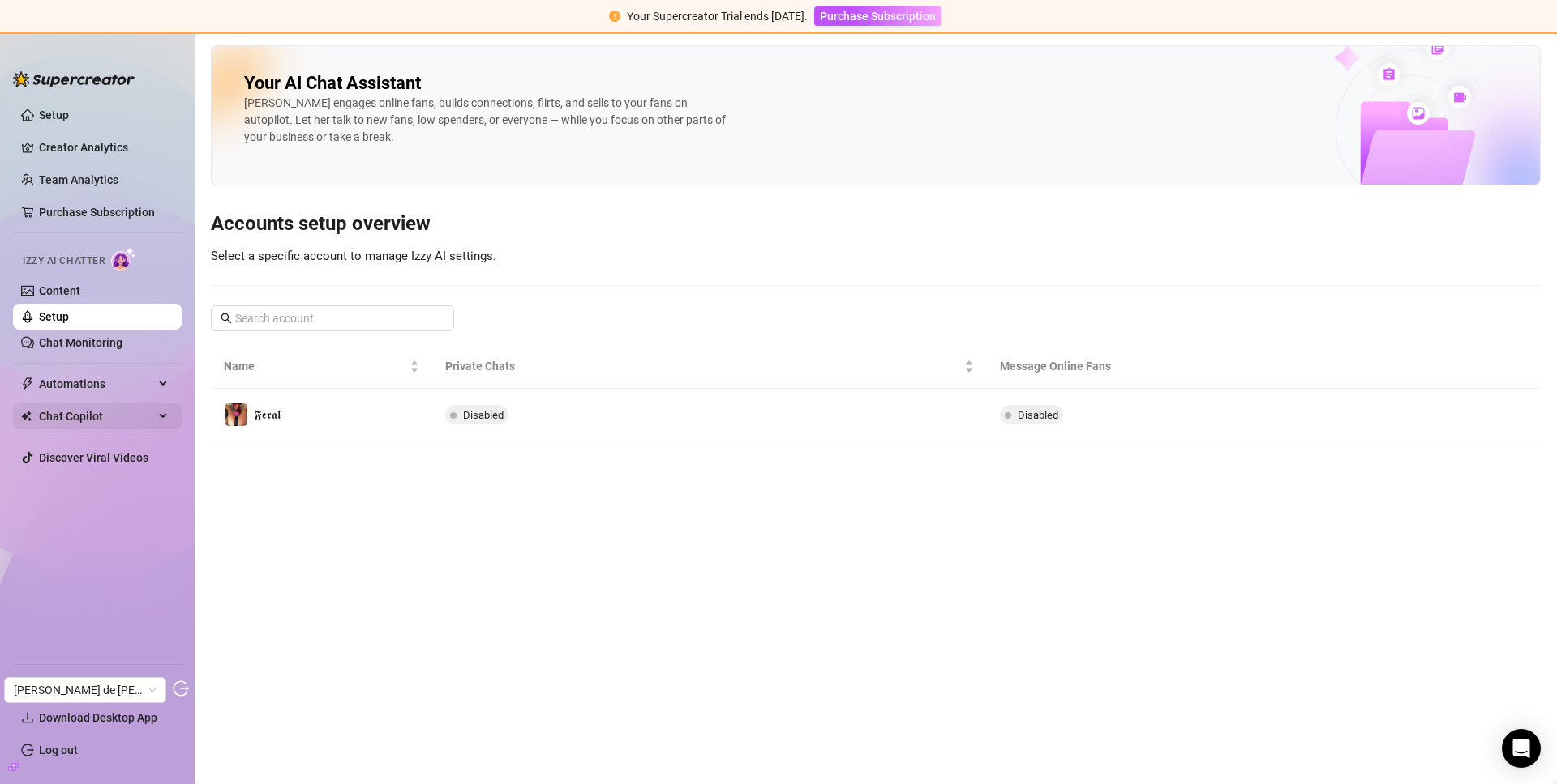
drag, startPoint x: 97, startPoint y: 382, endPoint x: 109, endPoint y: 402, distance: 23.3
click at [97, 382] on span "Automations" at bounding box center [97, 385] width 116 height 26
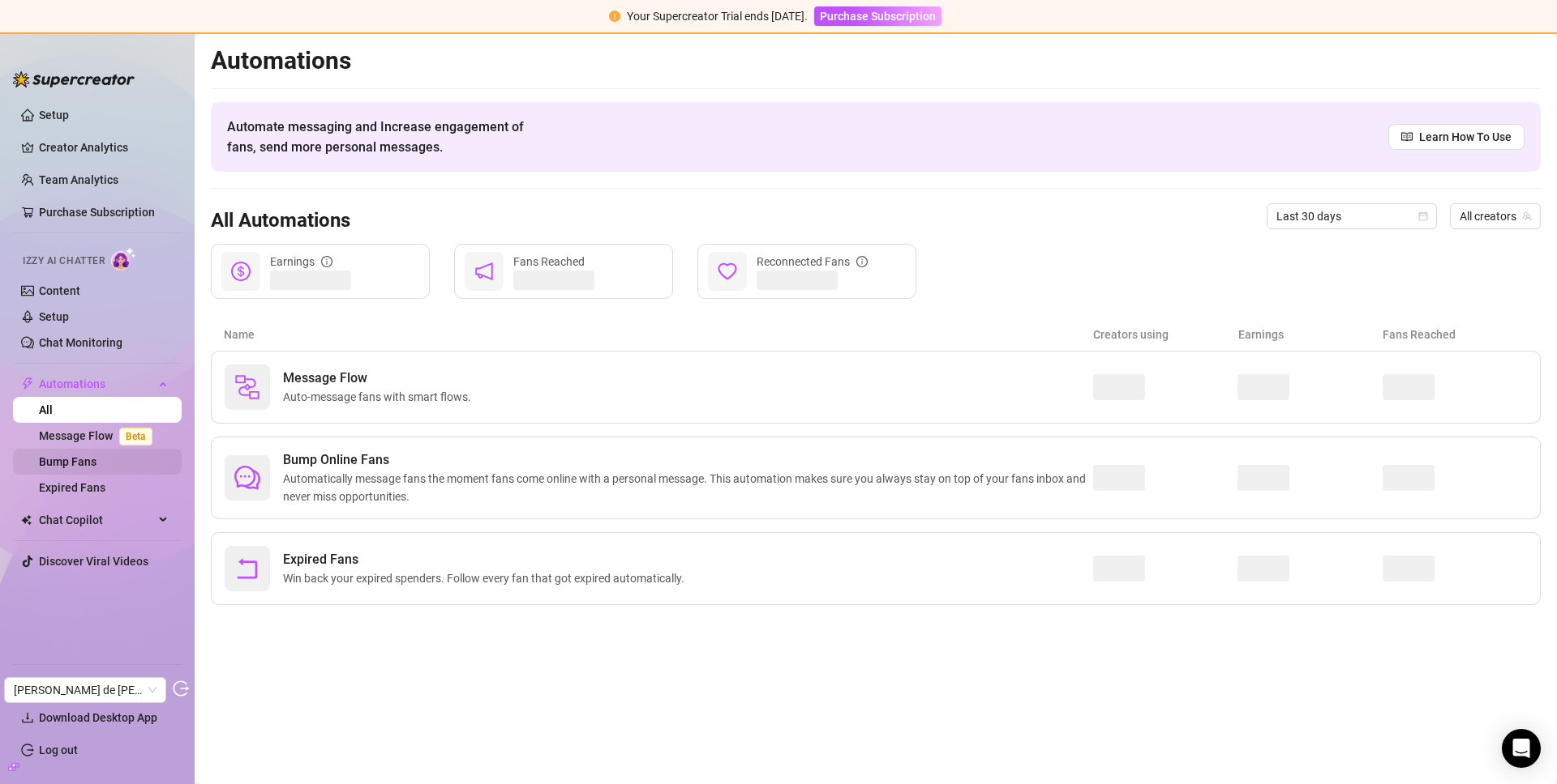
click at [97, 461] on link "Bump Fans" at bounding box center [68, 461] width 58 height 13
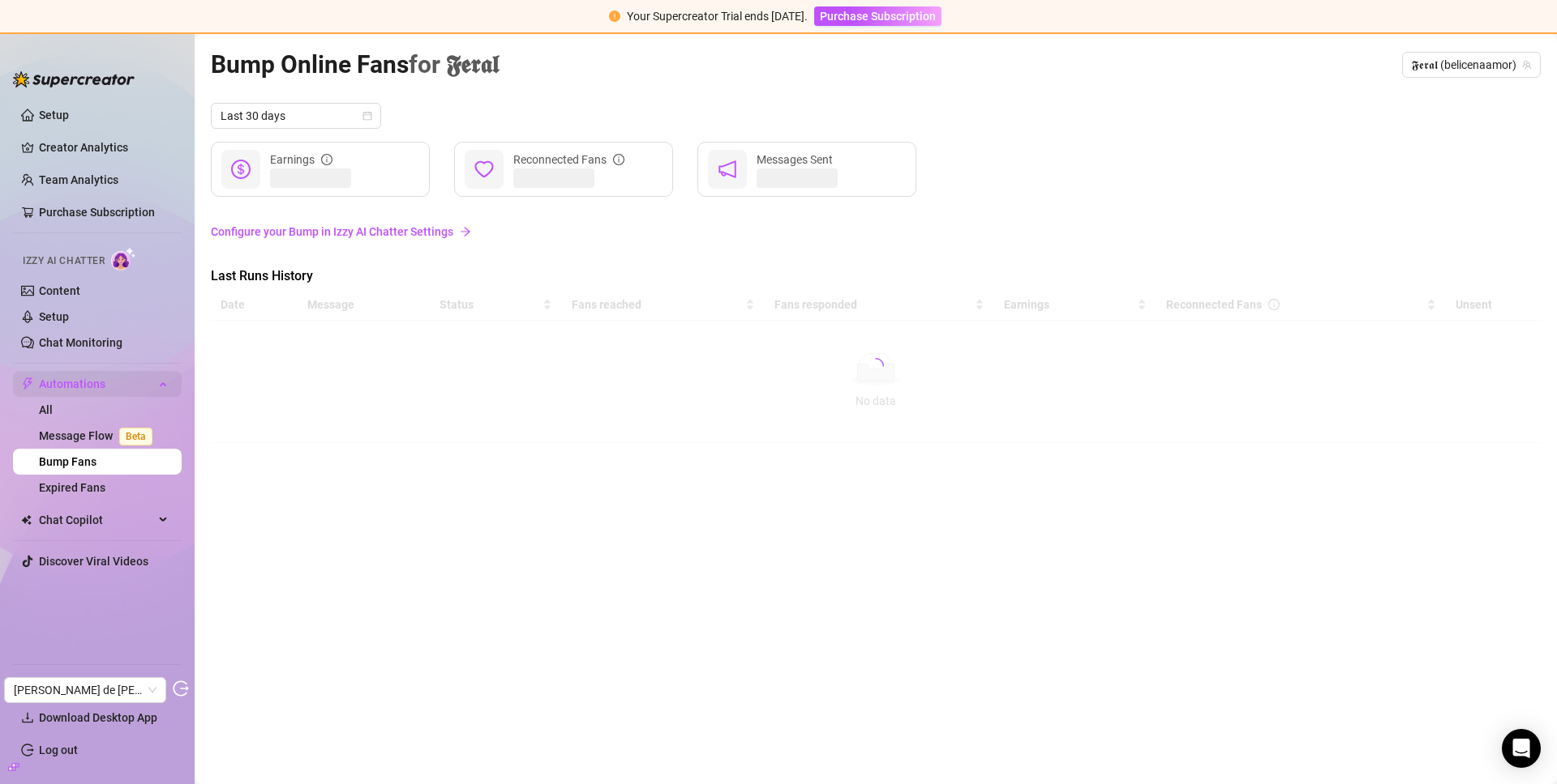
click at [100, 383] on span "Automations" at bounding box center [97, 385] width 116 height 26
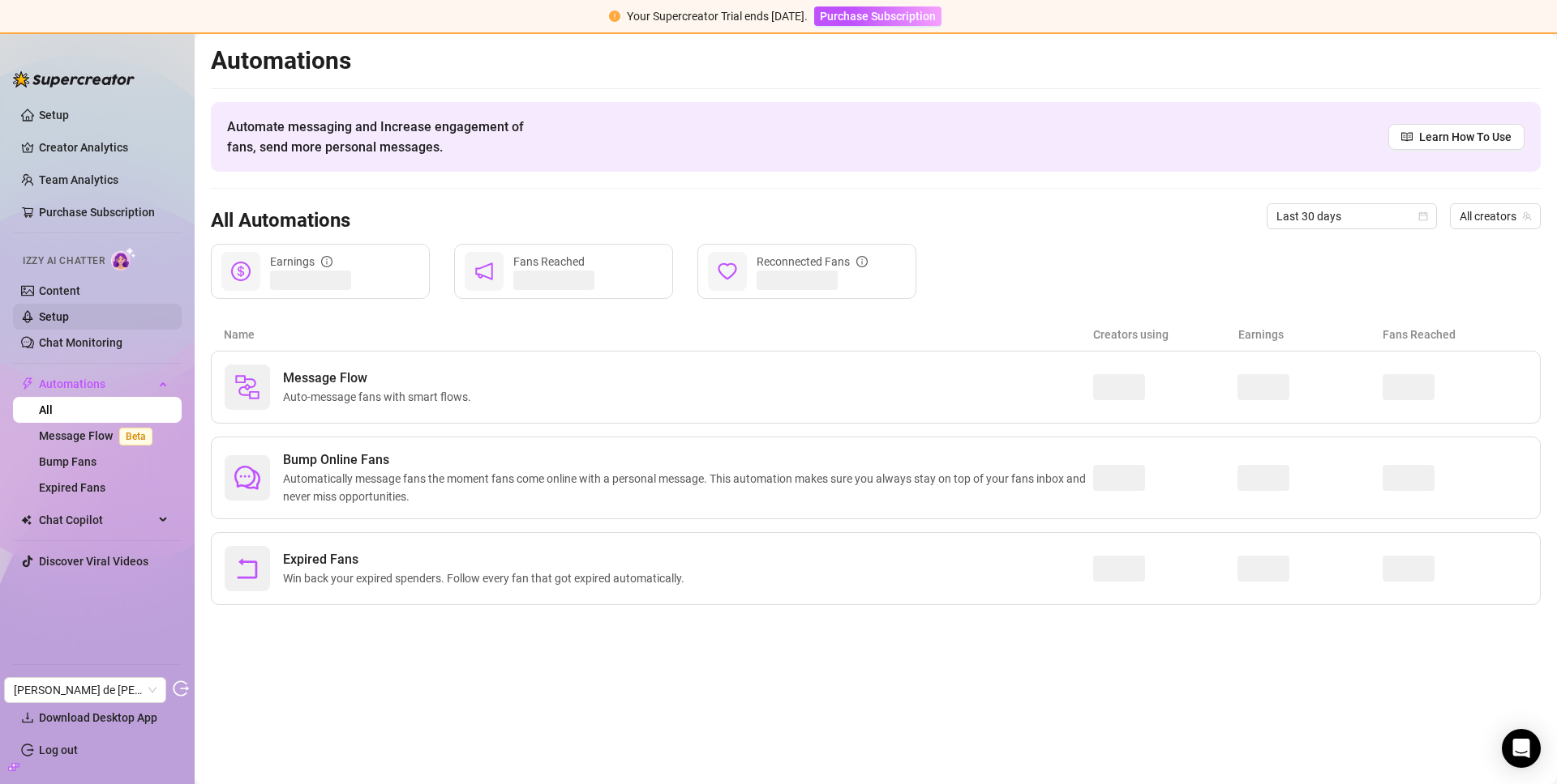
click at [69, 318] on link "Setup" at bounding box center [54, 317] width 30 height 13
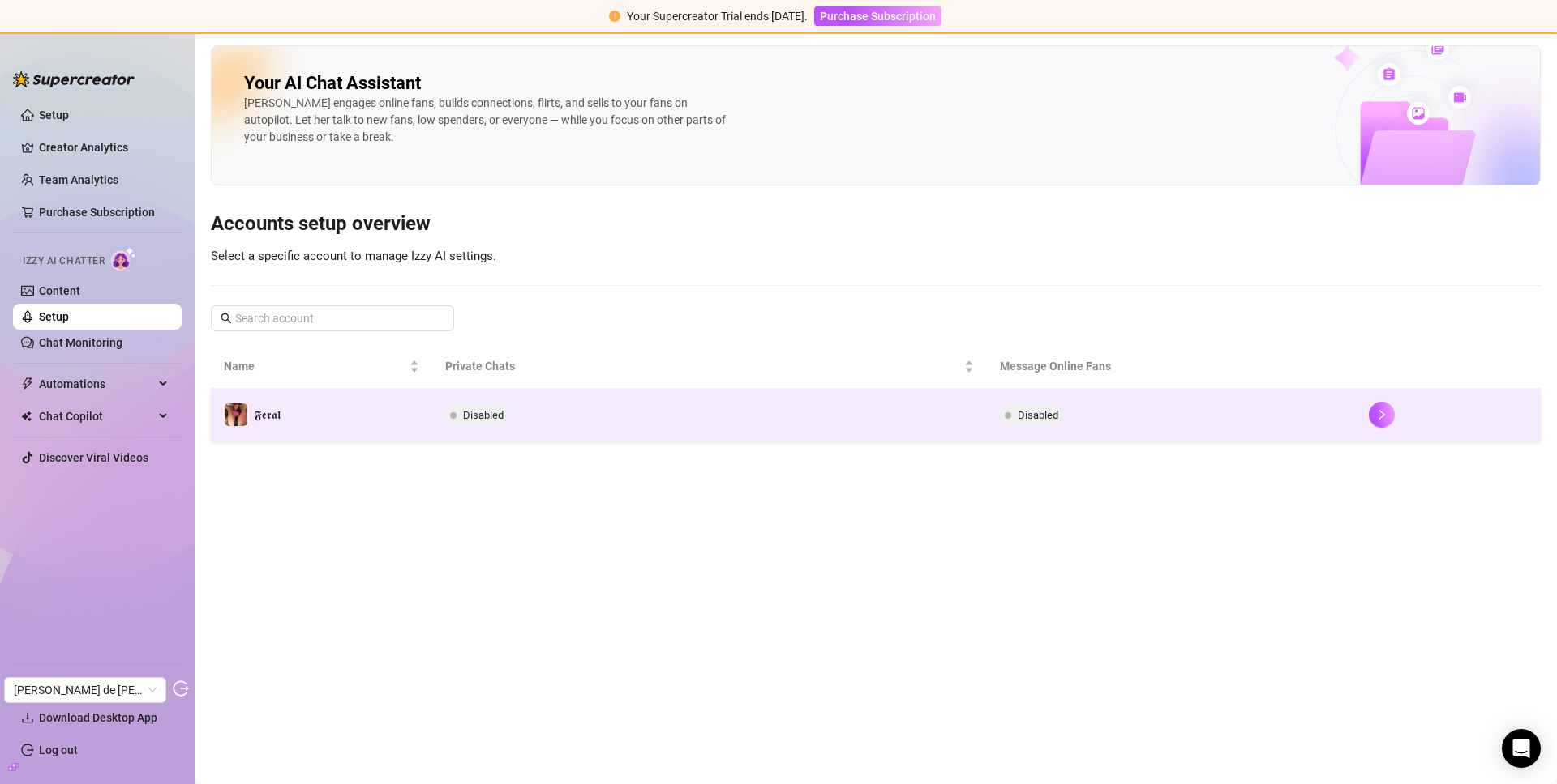
click at [378, 424] on td "𝕱𝖊𝖗𝖆𝖑" at bounding box center [322, 414] width 221 height 53
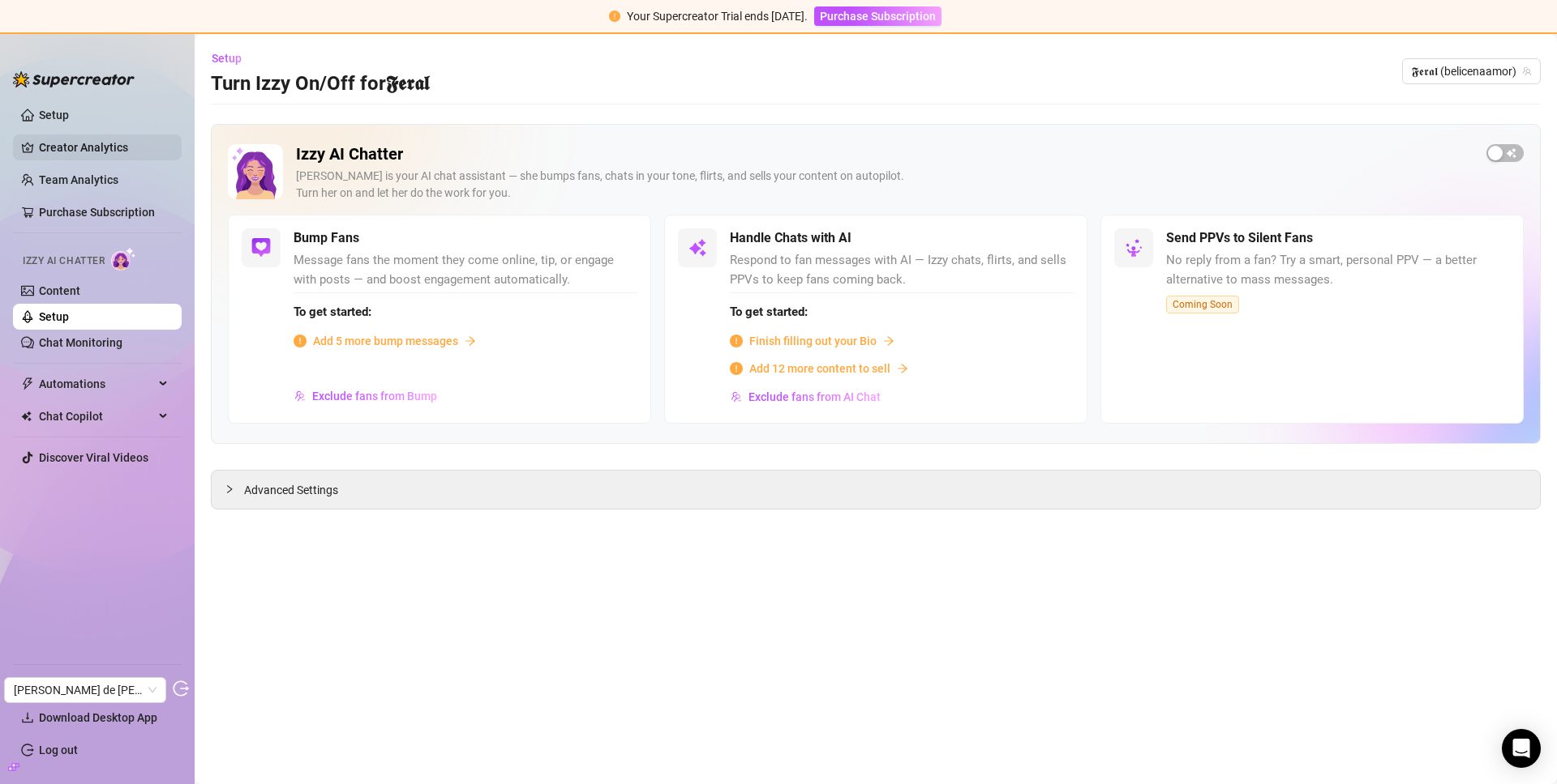
click at [46, 153] on link "Creator Analytics" at bounding box center [104, 147] width 130 height 26
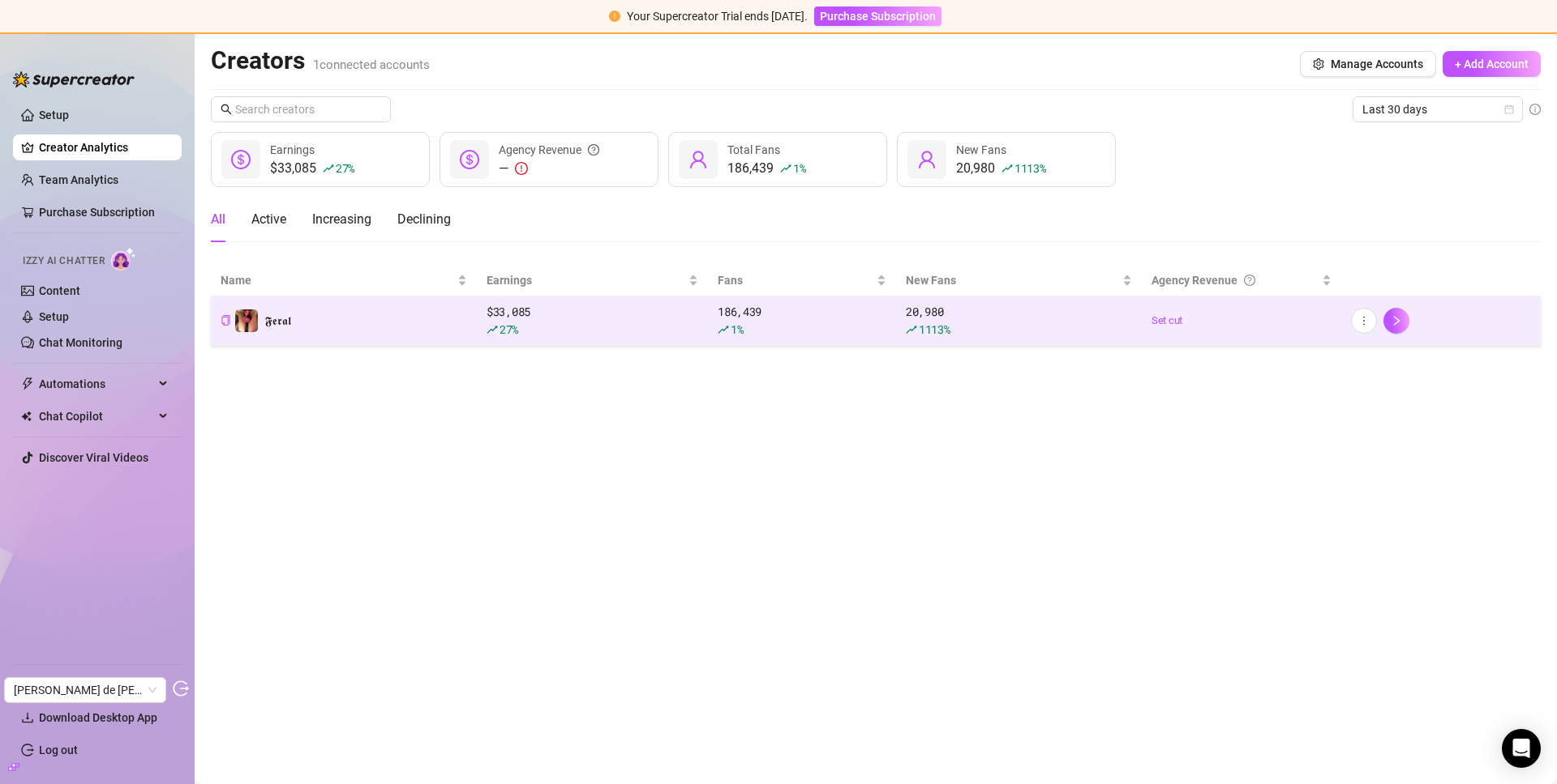
click at [434, 341] on td "𝕱𝖊𝖗𝖆𝖑" at bounding box center [344, 322] width 266 height 50
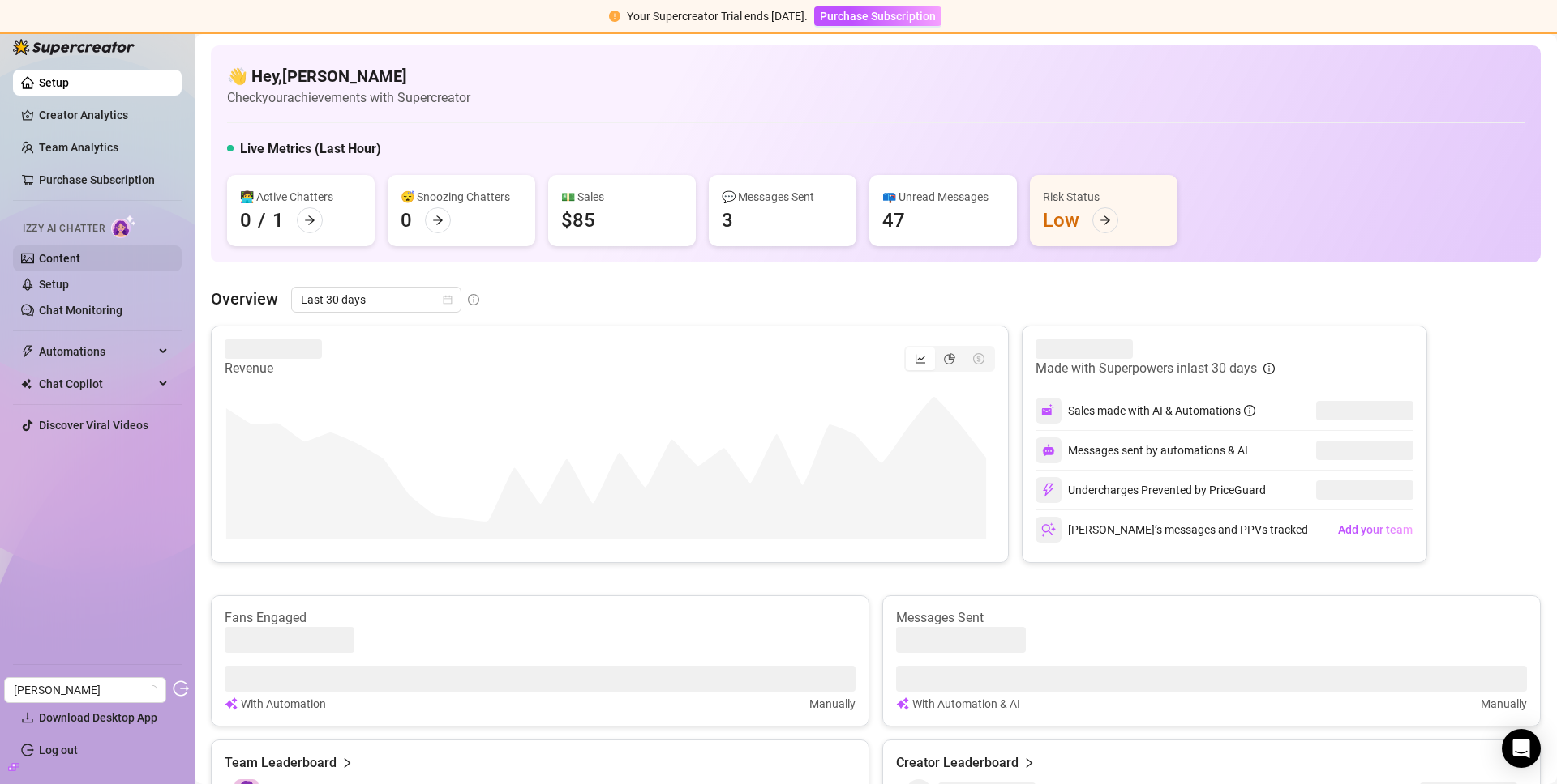
click at [39, 262] on link "Content" at bounding box center [59, 258] width 41 height 13
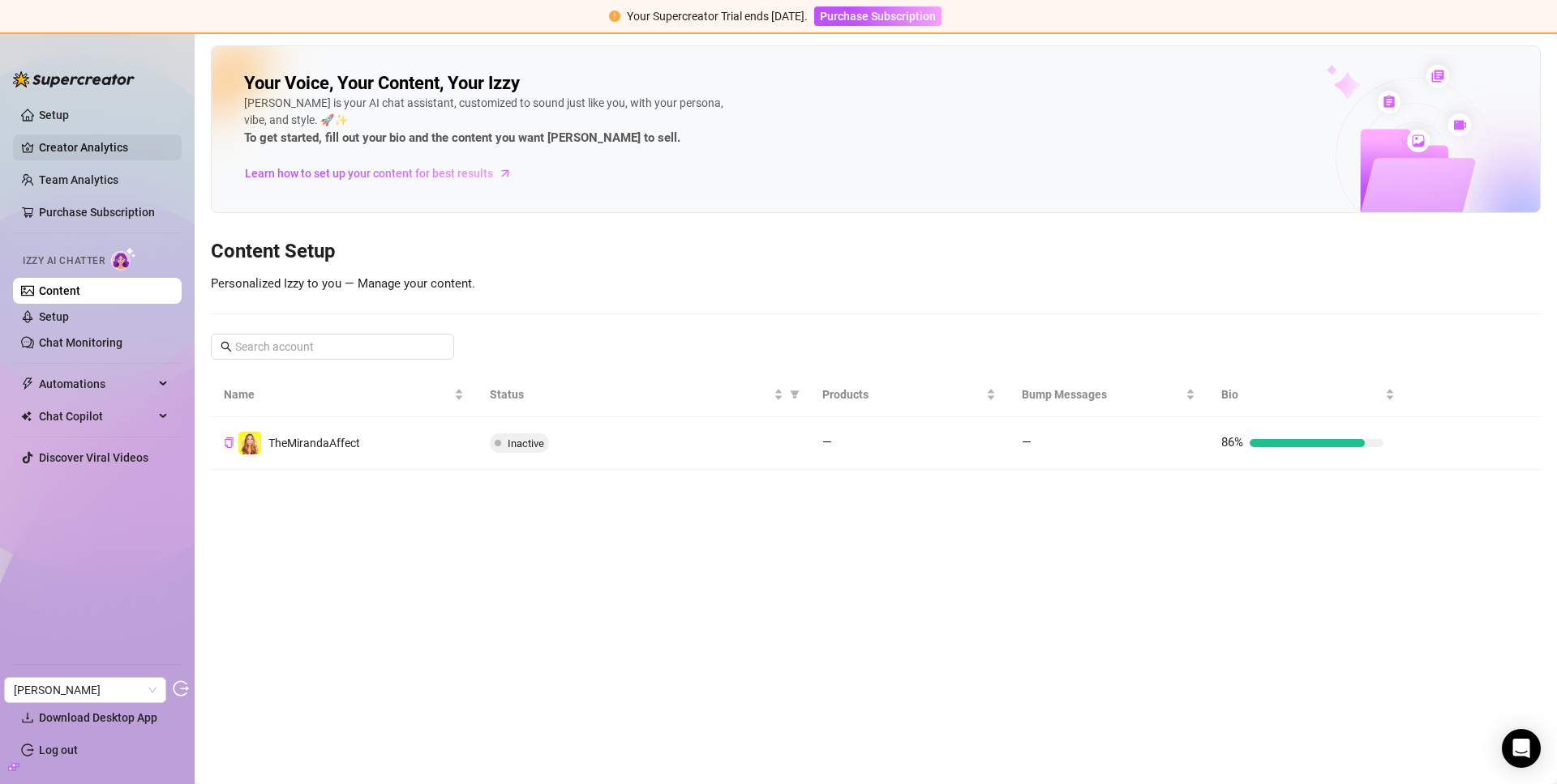
click at [91, 139] on link "Creator Analytics" at bounding box center [104, 147] width 130 height 26
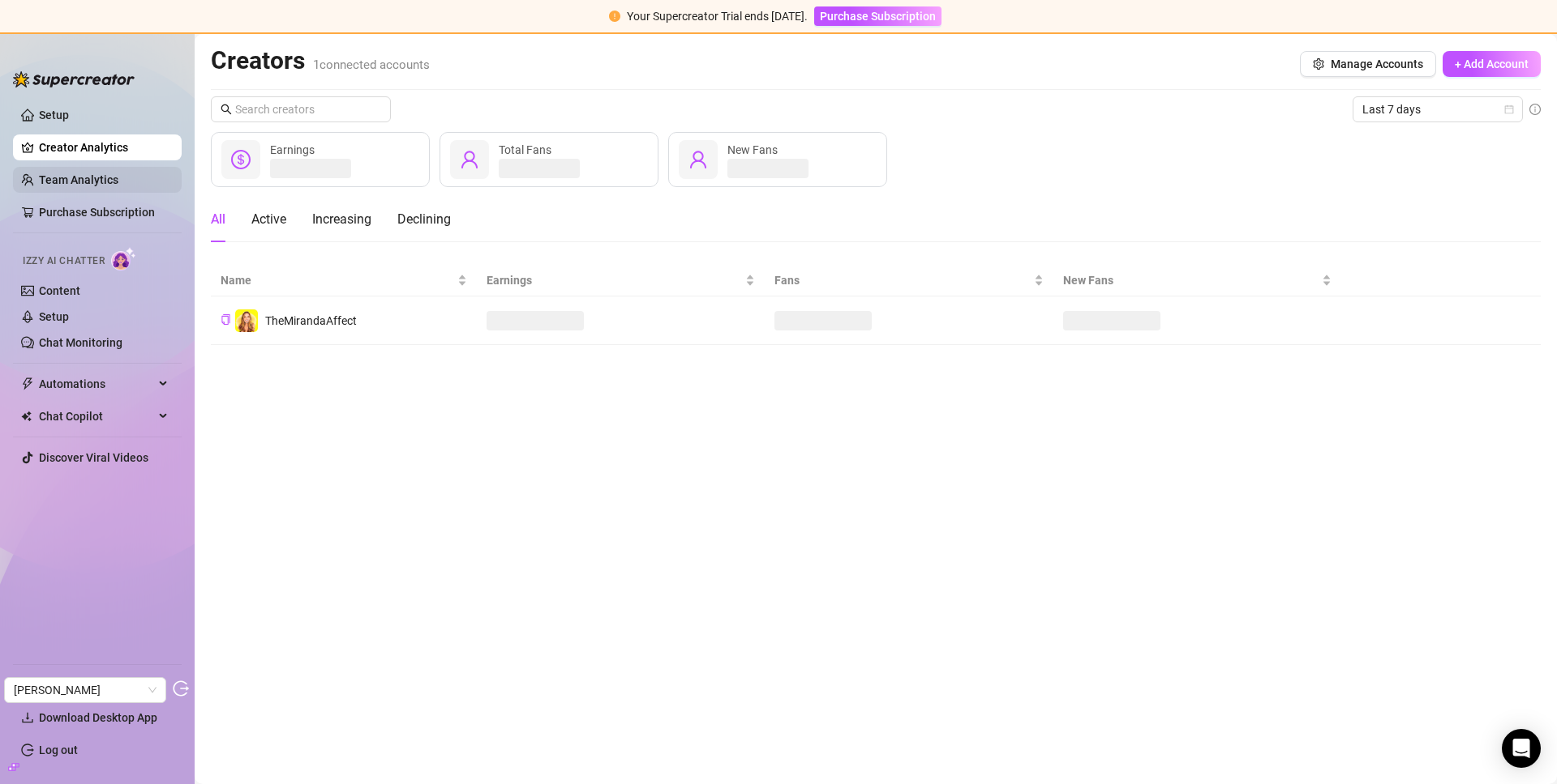
click at [98, 180] on link "Team Analytics" at bounding box center [79, 179] width 80 height 13
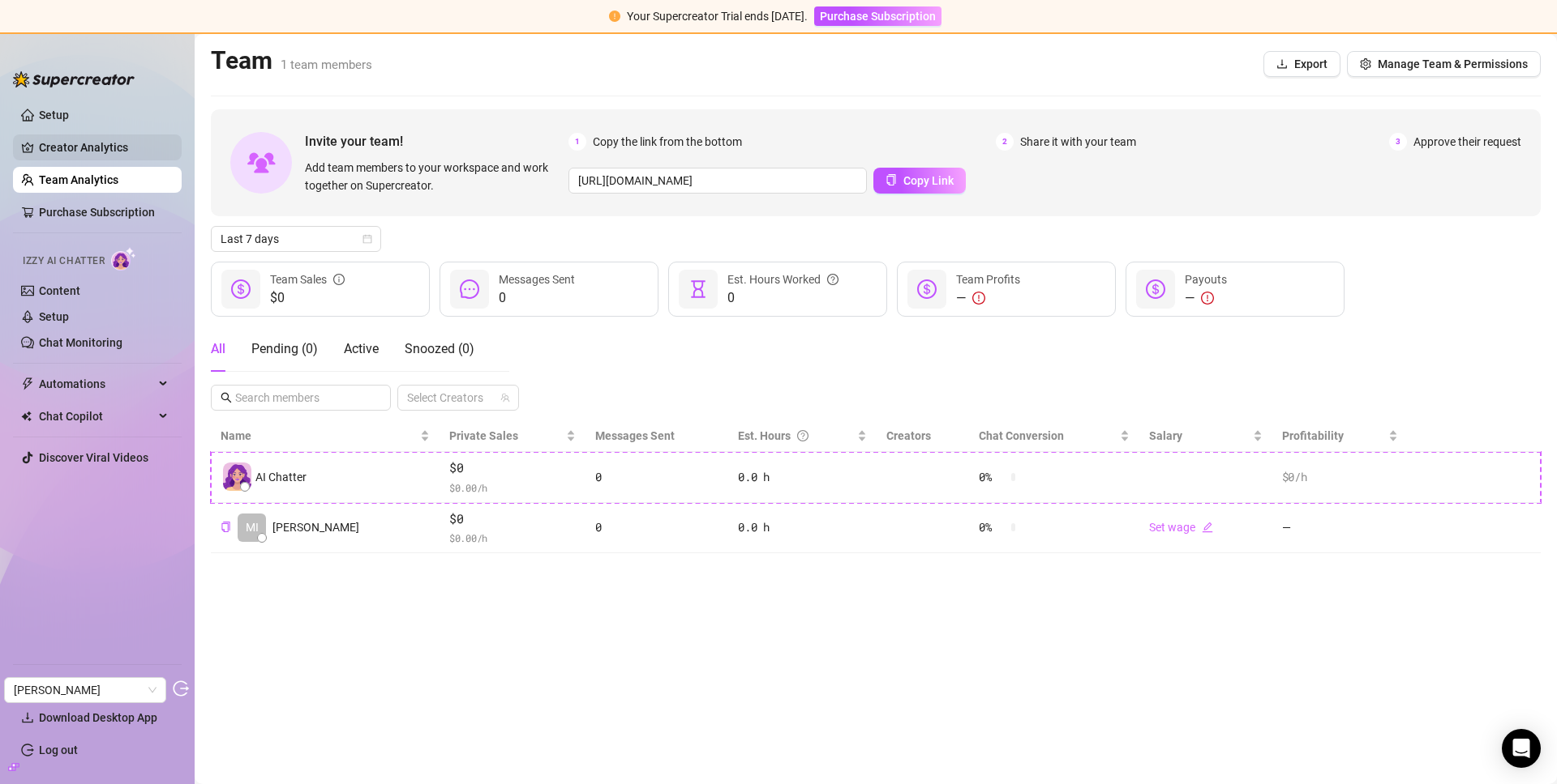
click at [61, 144] on link "Creator Analytics" at bounding box center [104, 147] width 130 height 26
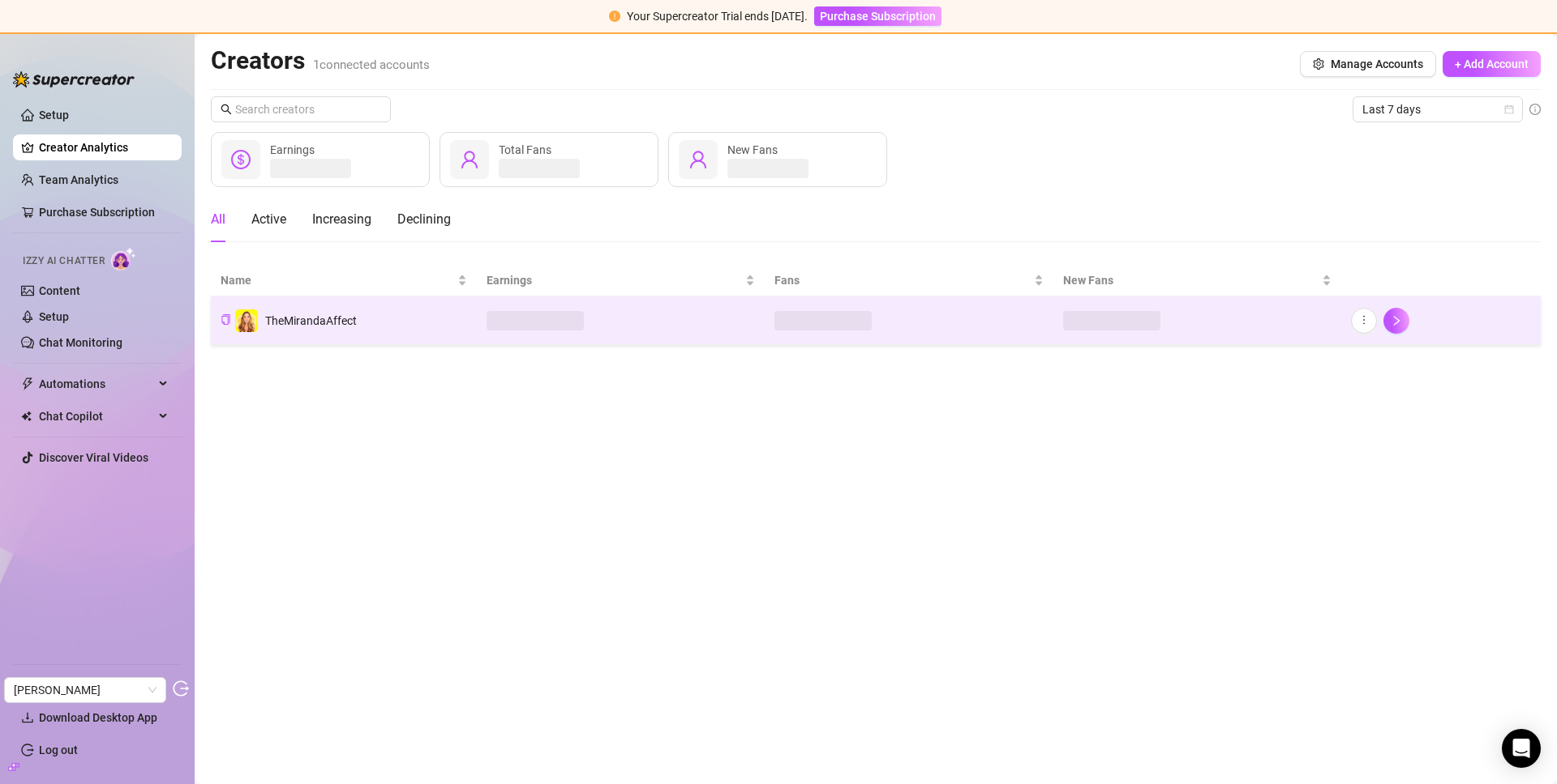
click at [565, 331] on td at bounding box center [620, 321] width 288 height 49
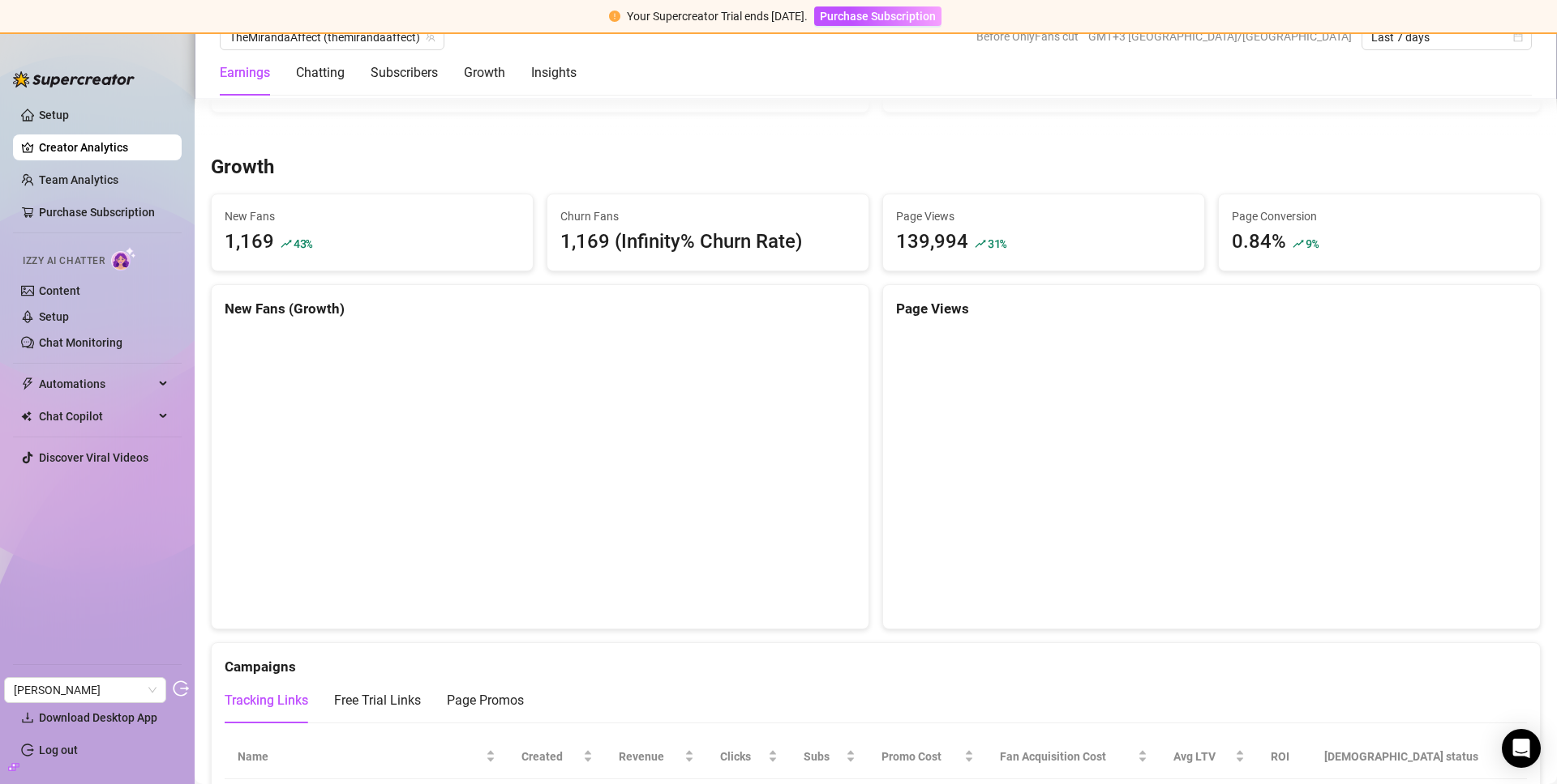
scroll to position [98, 0]
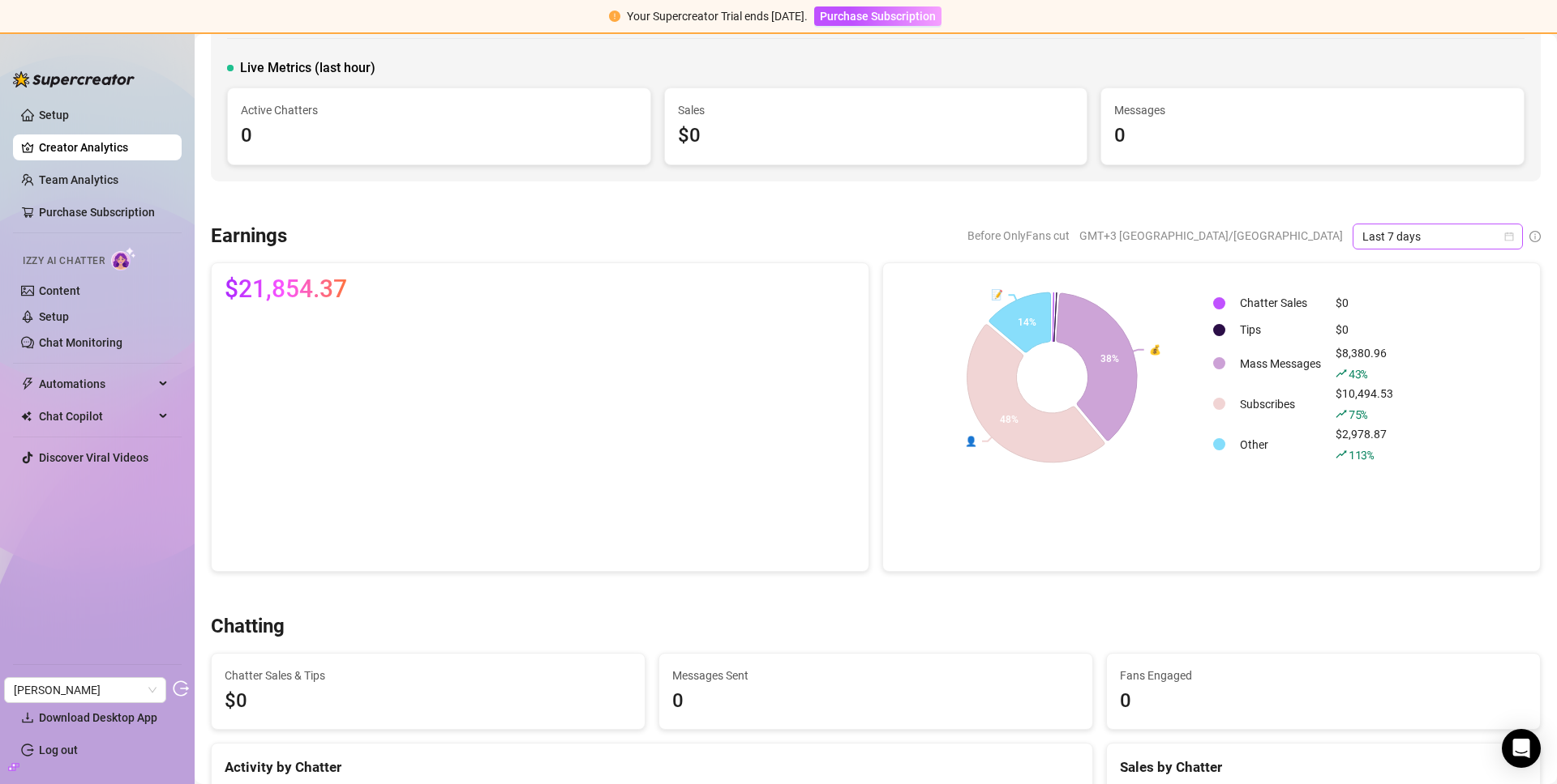
click at [1410, 229] on span "Last 7 days" at bounding box center [1437, 236] width 151 height 24
click at [1393, 312] on div "Last 30 days" at bounding box center [1425, 321] width 145 height 18
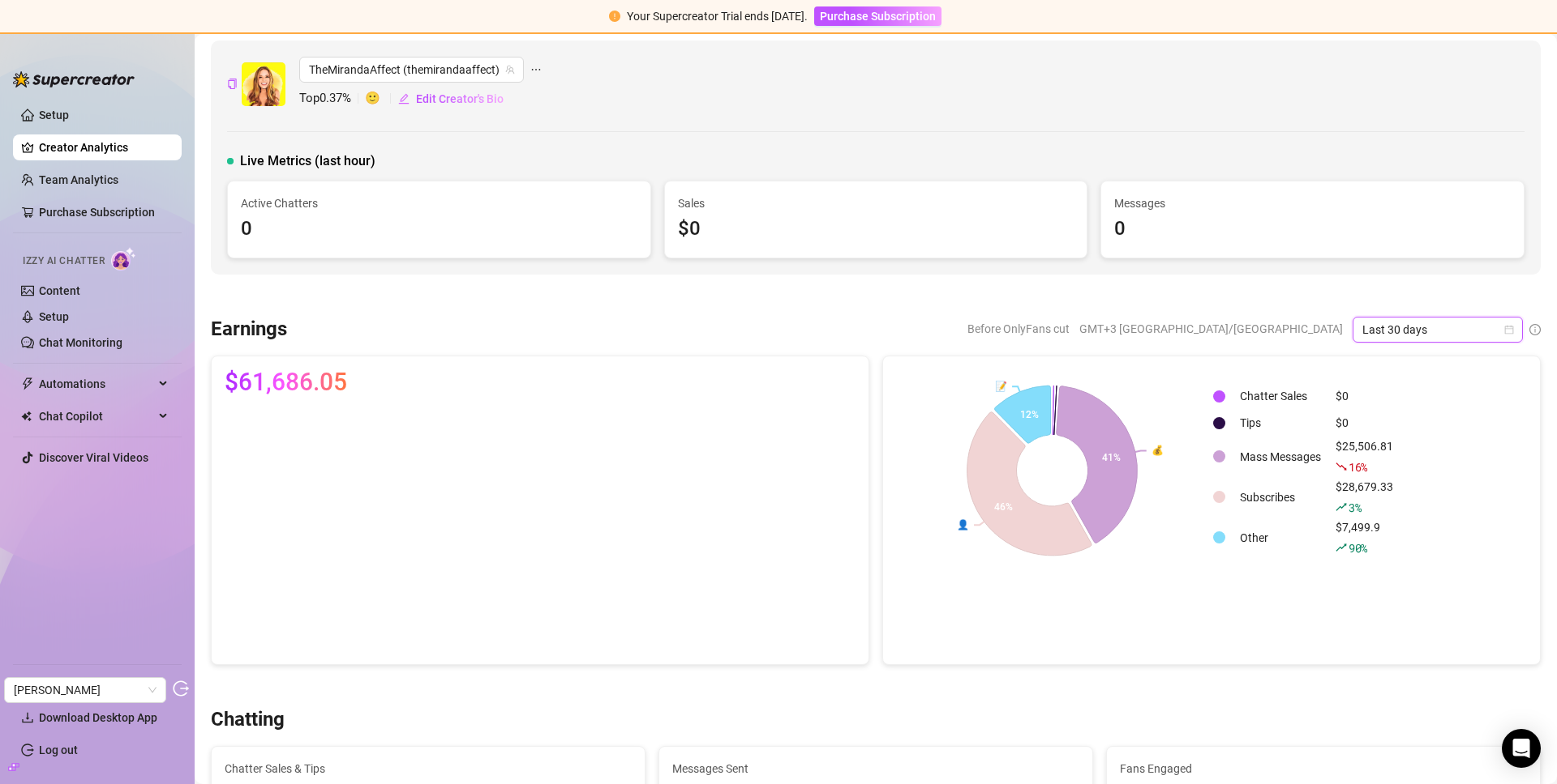
scroll to position [0, 0]
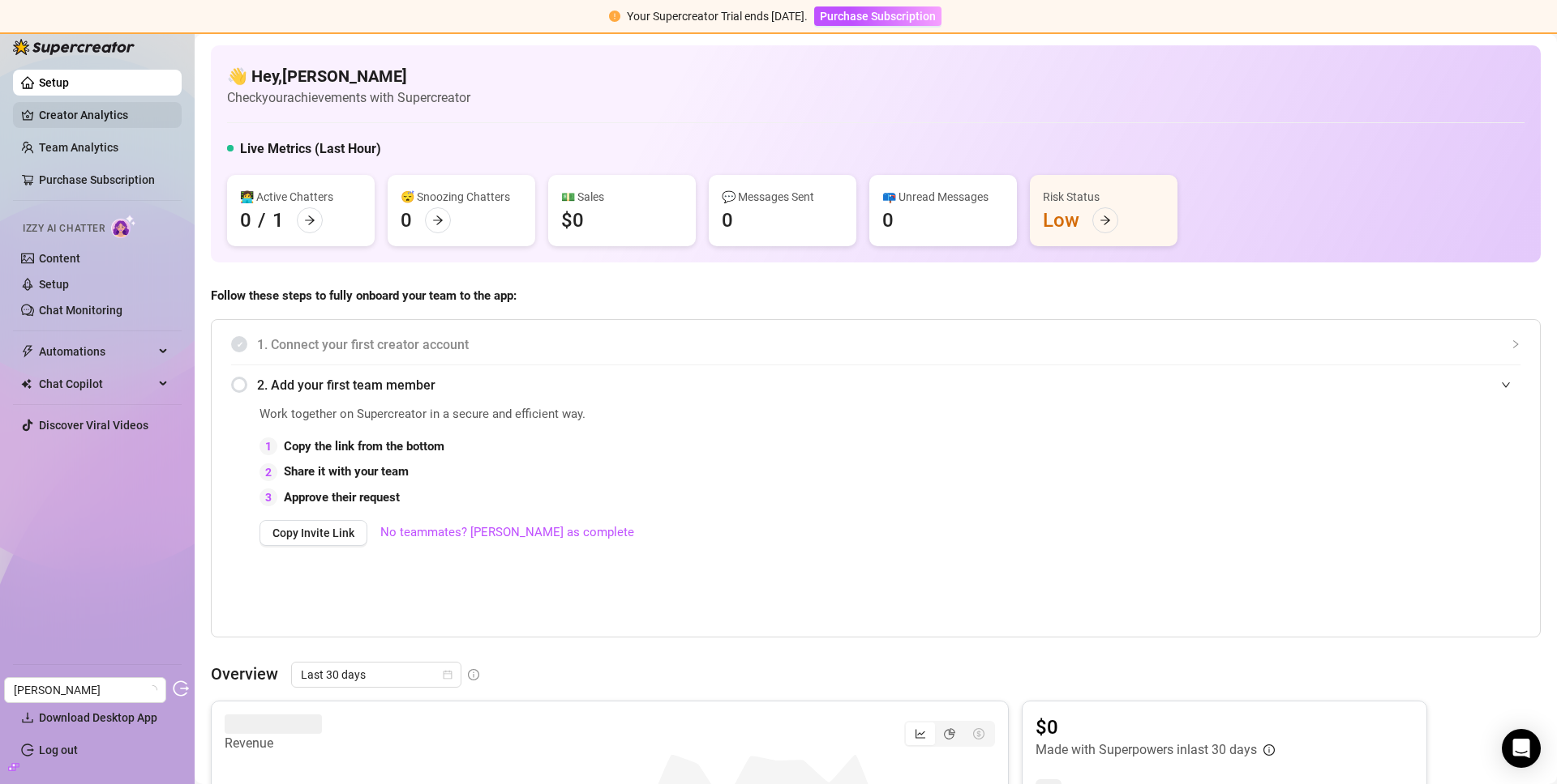
click at [107, 122] on link "Creator Analytics" at bounding box center [104, 116] width 130 height 26
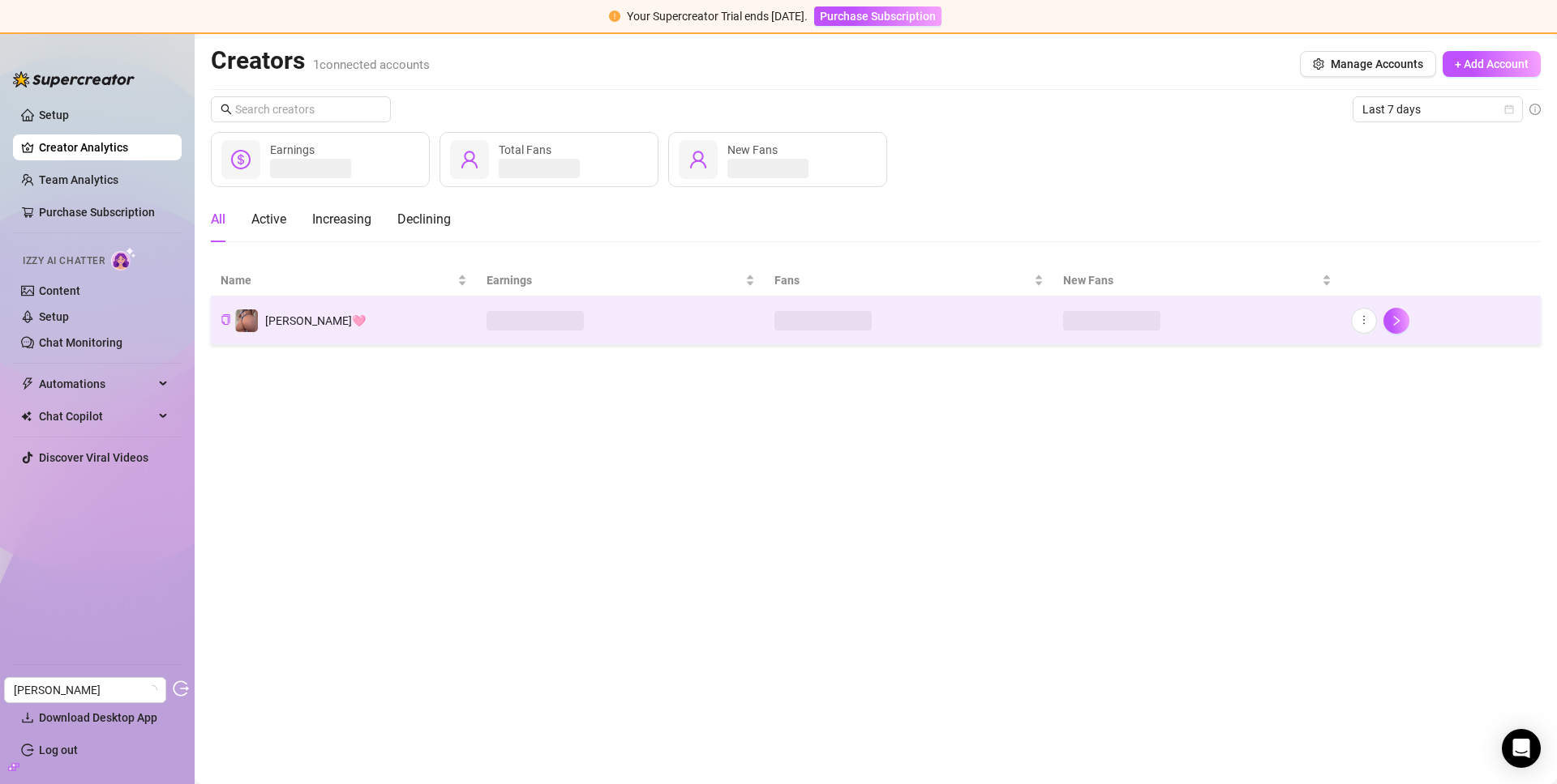
click at [377, 324] on td "[PERSON_NAME]🩷" at bounding box center [344, 321] width 266 height 49
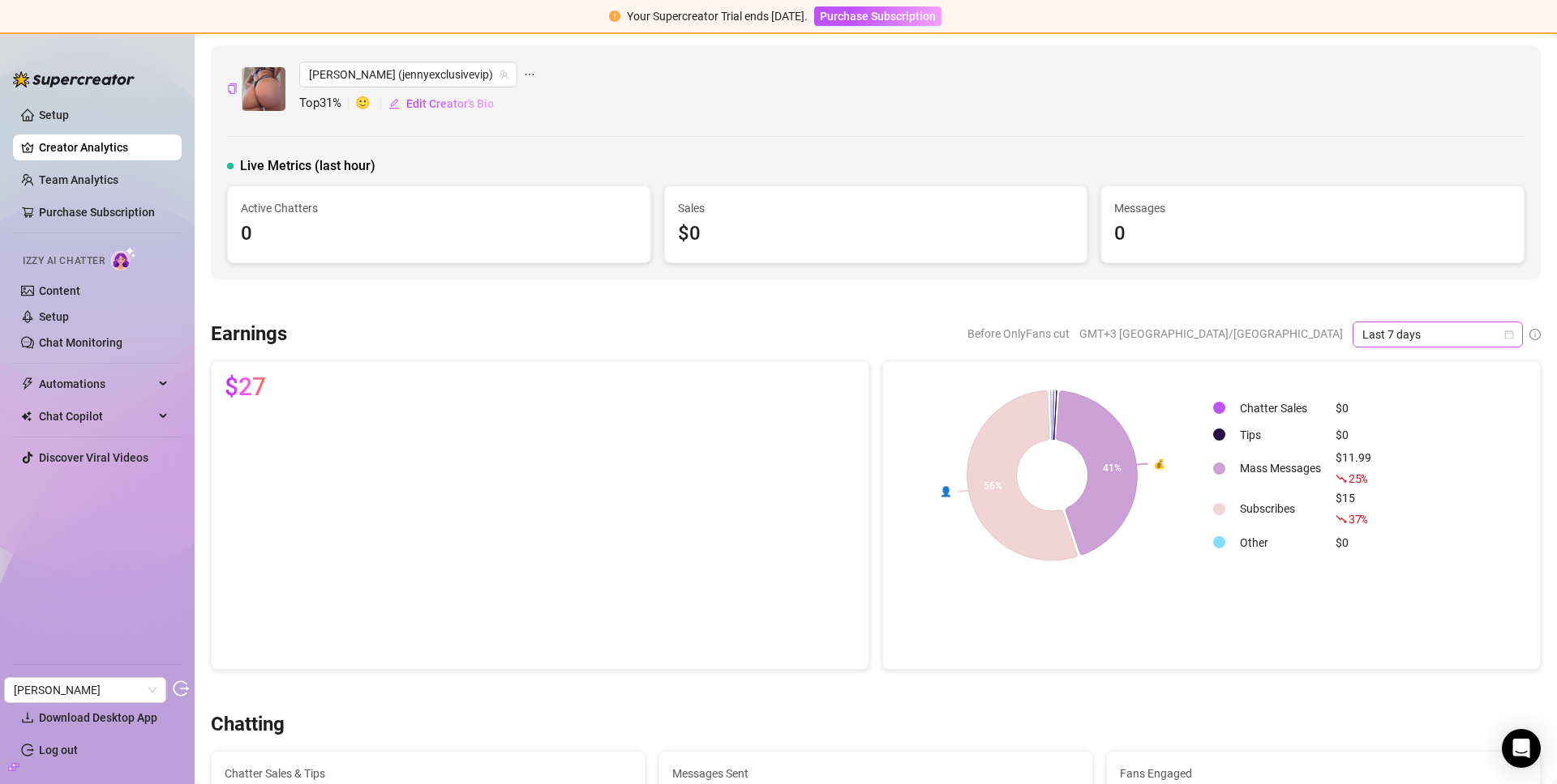
click at [1403, 342] on span "Last 7 days" at bounding box center [1437, 335] width 151 height 24
click at [1387, 422] on div "Last 30 days" at bounding box center [1425, 419] width 145 height 18
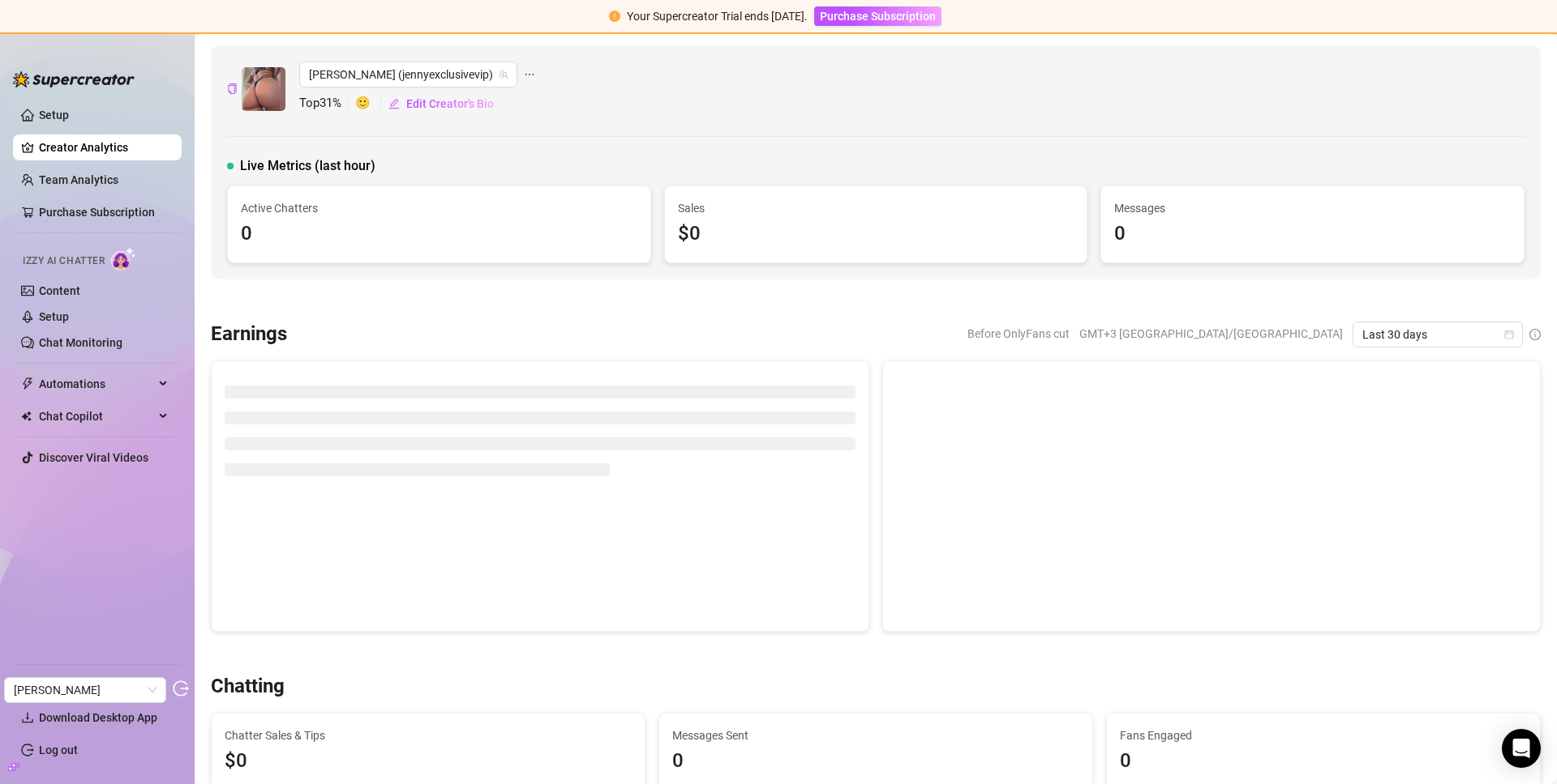
click at [450, 294] on div at bounding box center [876, 301] width 1330 height 16
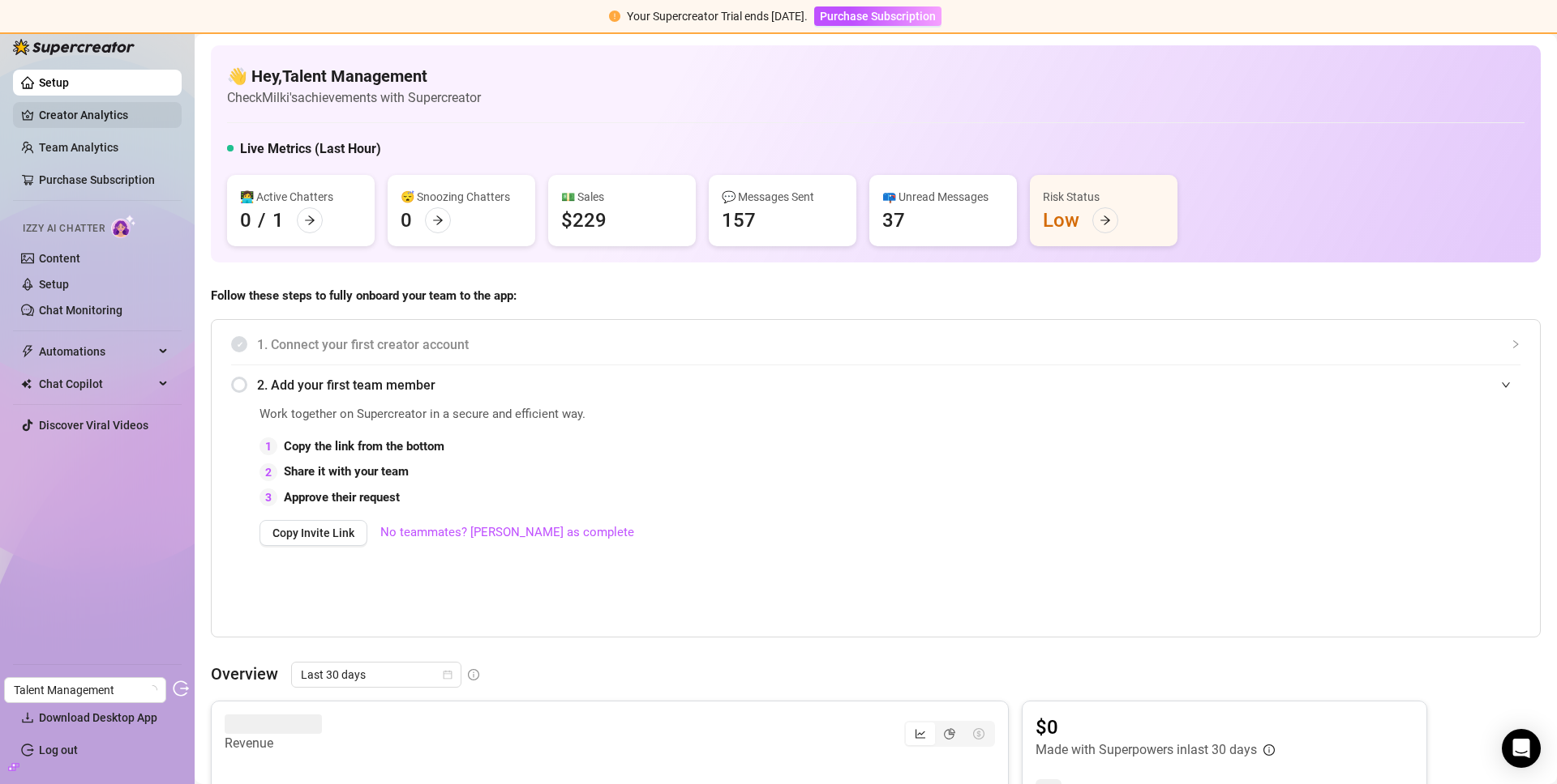
click at [79, 111] on link "Creator Analytics" at bounding box center [104, 116] width 130 height 26
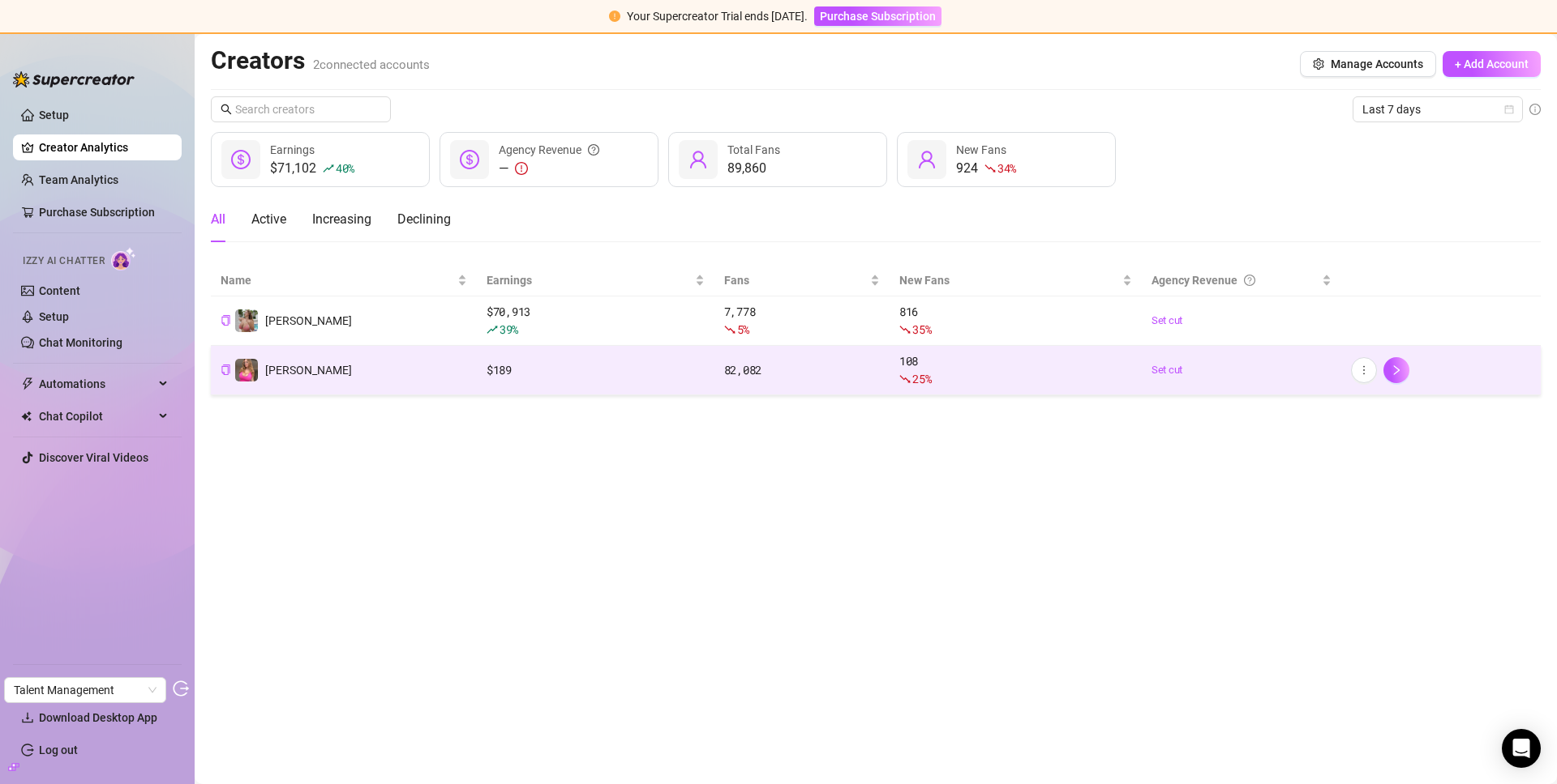
click at [338, 379] on td "[PERSON_NAME]" at bounding box center [344, 371] width 266 height 50
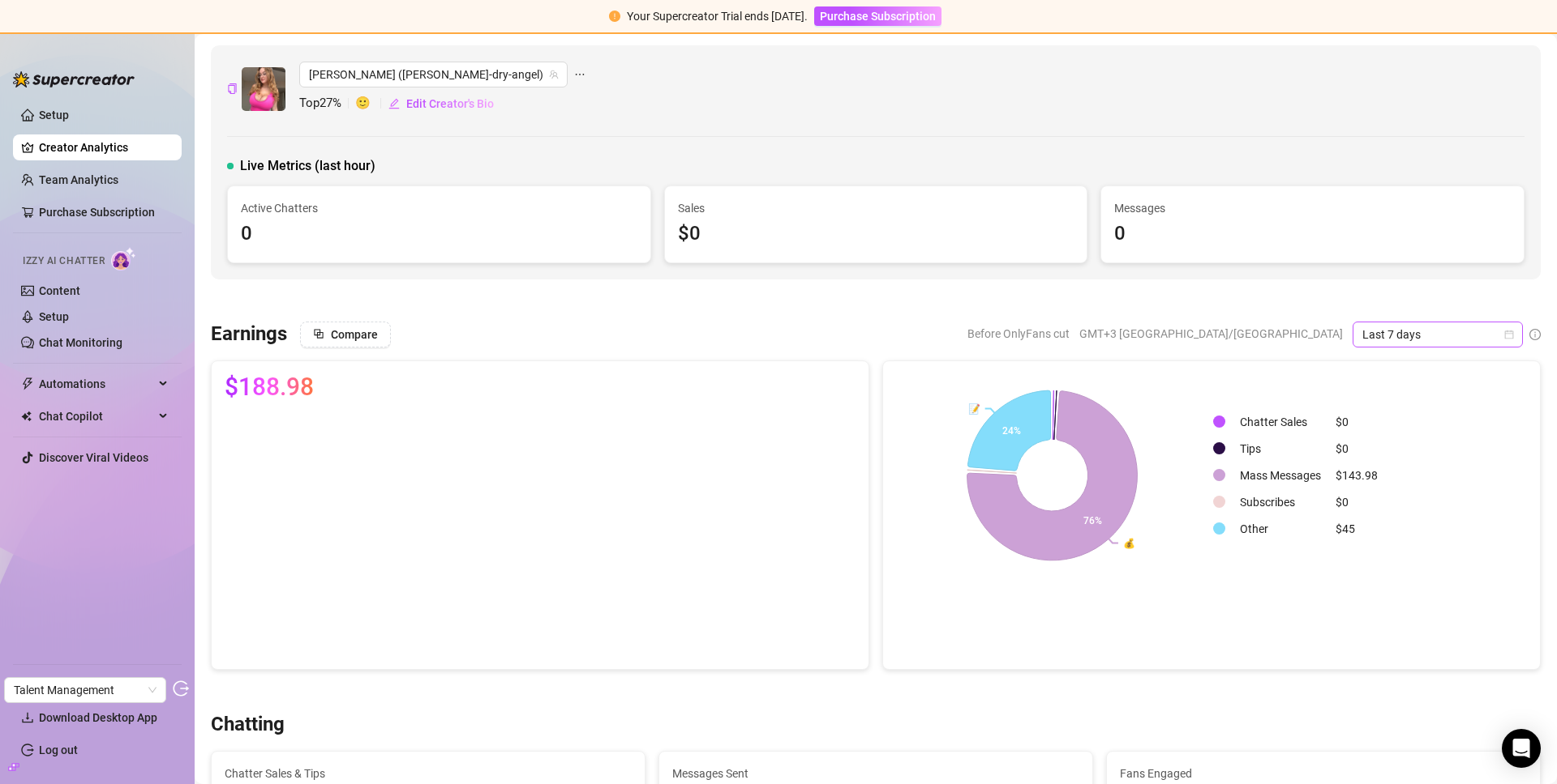
click at [1437, 331] on span "Last 7 days" at bounding box center [1437, 335] width 151 height 24
click at [1377, 411] on div "Last 30 days" at bounding box center [1425, 419] width 145 height 18
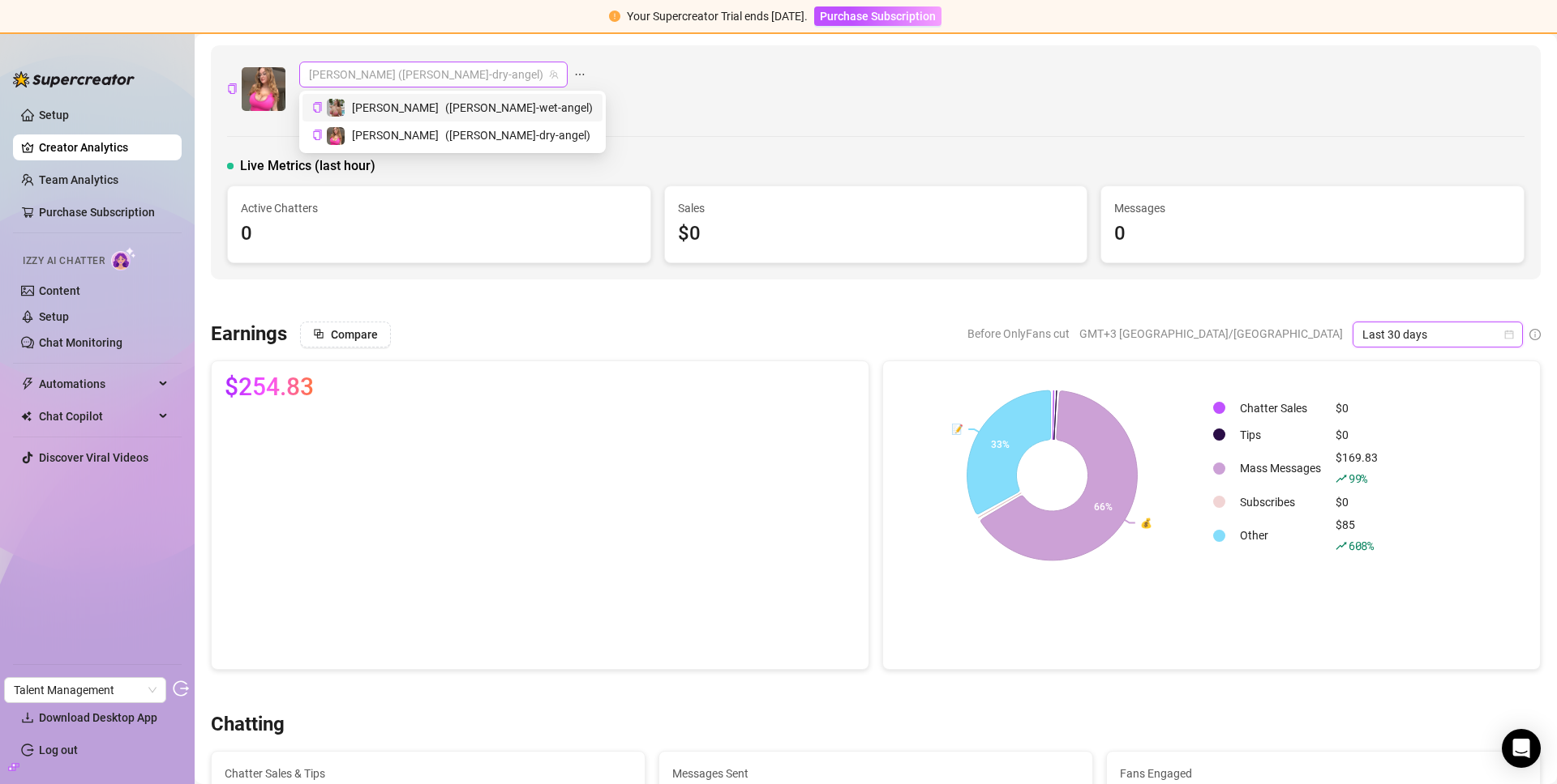
click at [391, 76] on span "[PERSON_NAME] ([PERSON_NAME]-dry-angel)" at bounding box center [434, 75] width 249 height 24
click at [672, 103] on div "[PERSON_NAME] ([PERSON_NAME]-dry-angel) [PERSON_NAME] ([PERSON_NAME]-dry-angel)…" at bounding box center [876, 89] width 1298 height 55
click at [361, 67] on span "[PERSON_NAME] ([PERSON_NAME]-dry-angel)" at bounding box center [434, 75] width 249 height 24
click at [375, 107] on span "[PERSON_NAME]" at bounding box center [395, 108] width 87 height 18
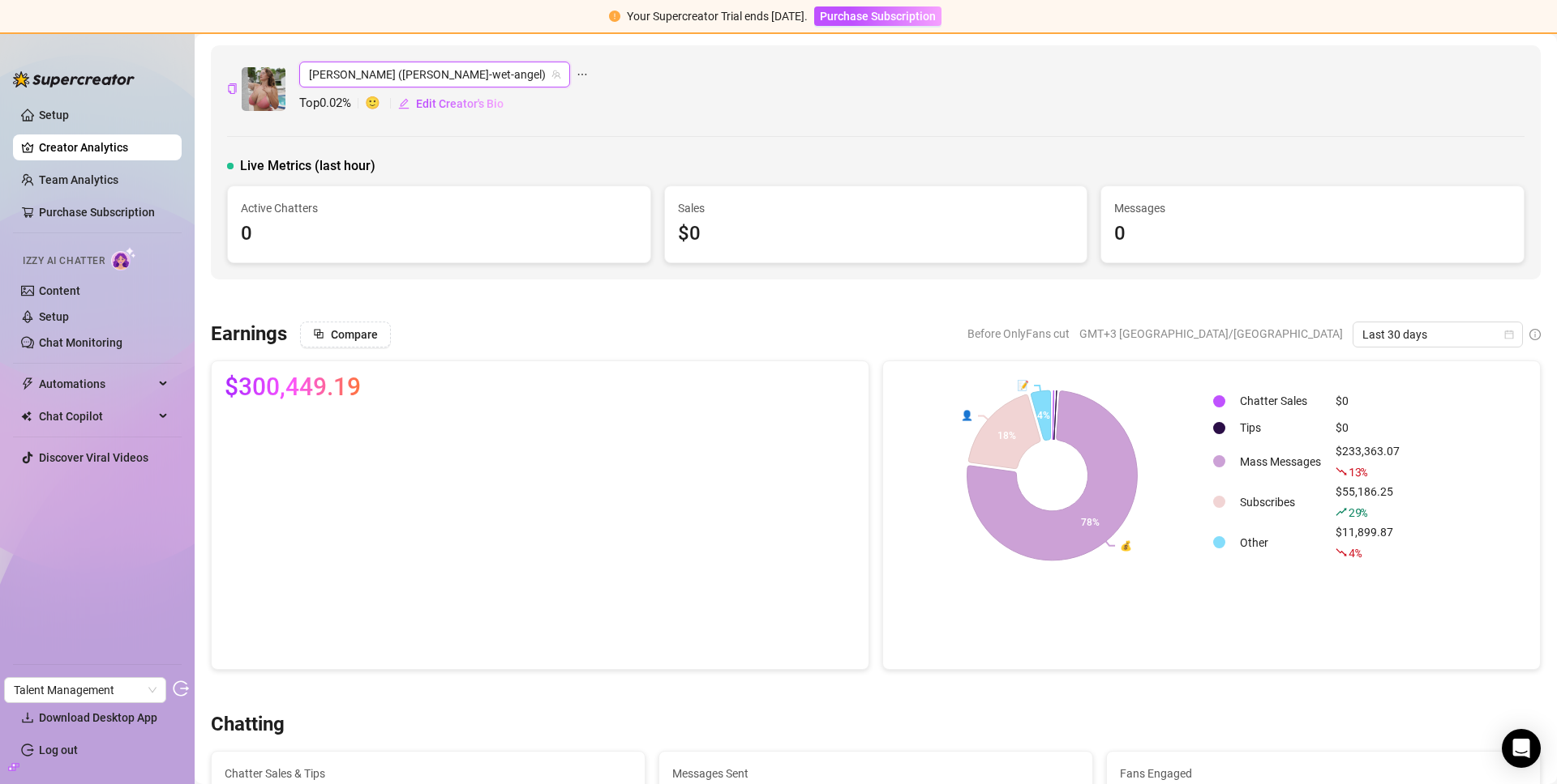
click at [1392, 333] on span "Last 30 days" at bounding box center [1437, 335] width 151 height 24
click at [1390, 445] on div "Last 90 days" at bounding box center [1425, 445] width 145 height 18
click at [105, 186] on link "Team Analytics" at bounding box center [79, 179] width 80 height 13
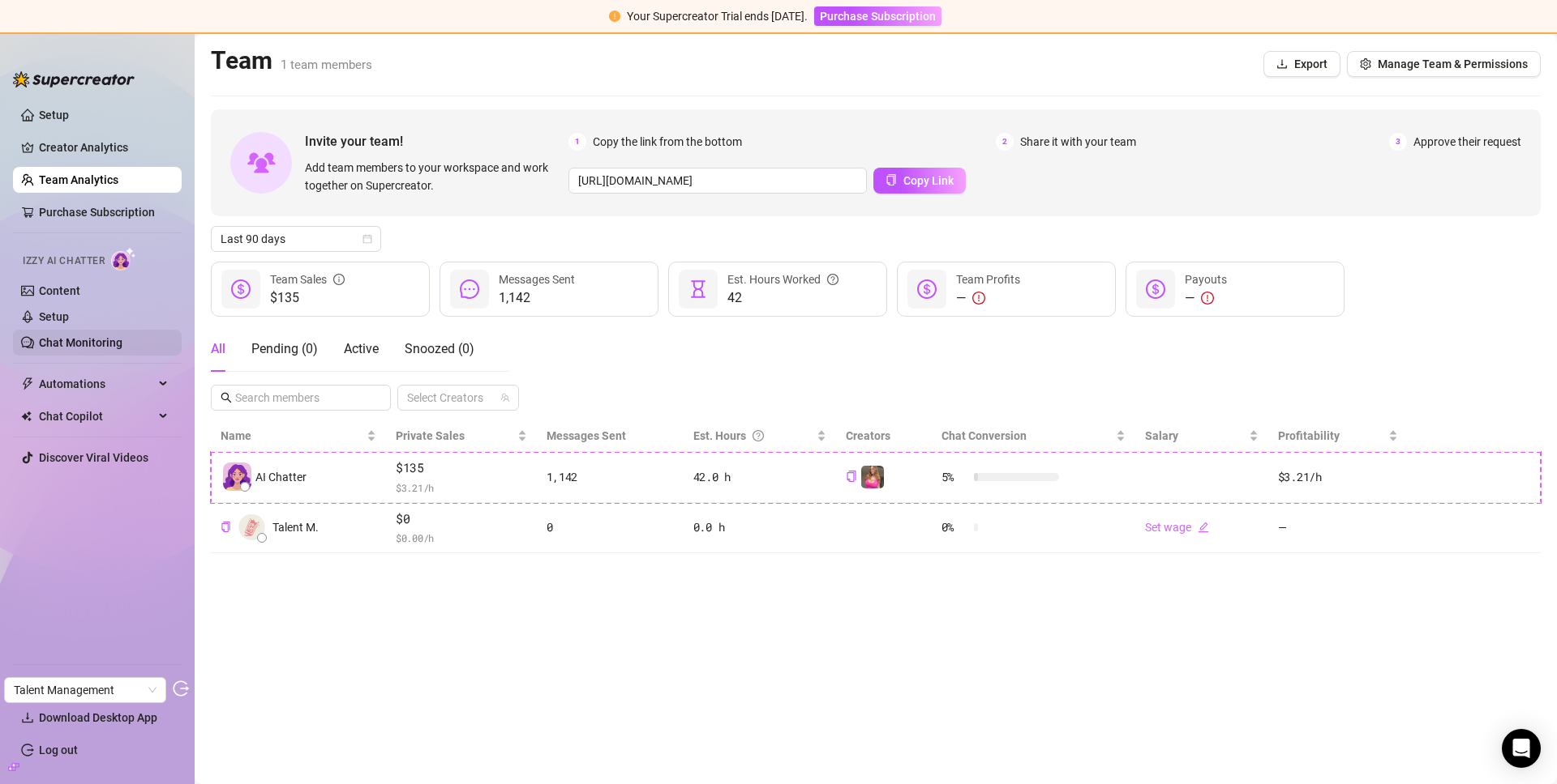
click at [81, 349] on link "Chat Monitoring" at bounding box center [81, 343] width 84 height 13
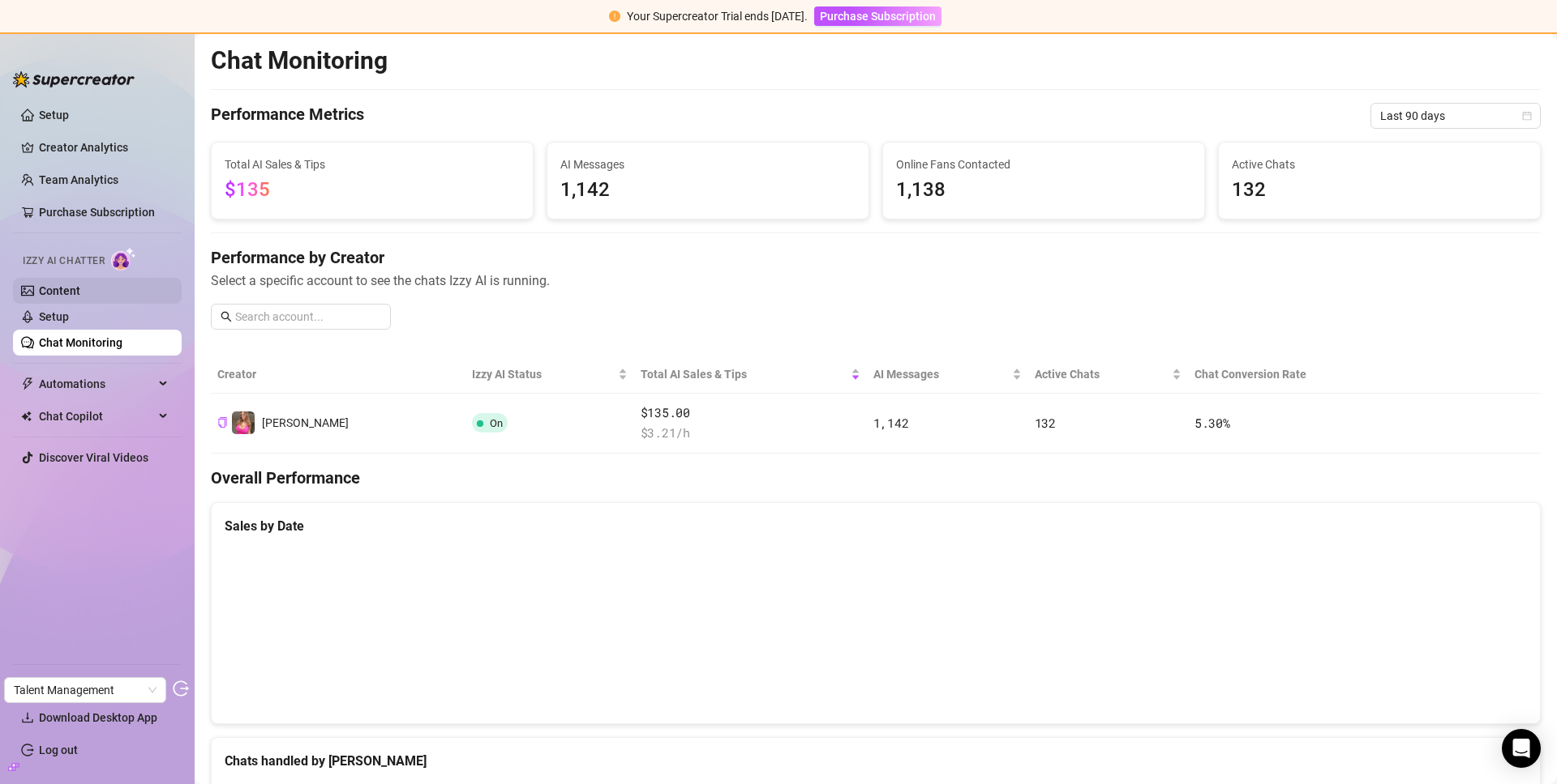
click at [71, 285] on link "Content" at bounding box center [59, 291] width 41 height 13
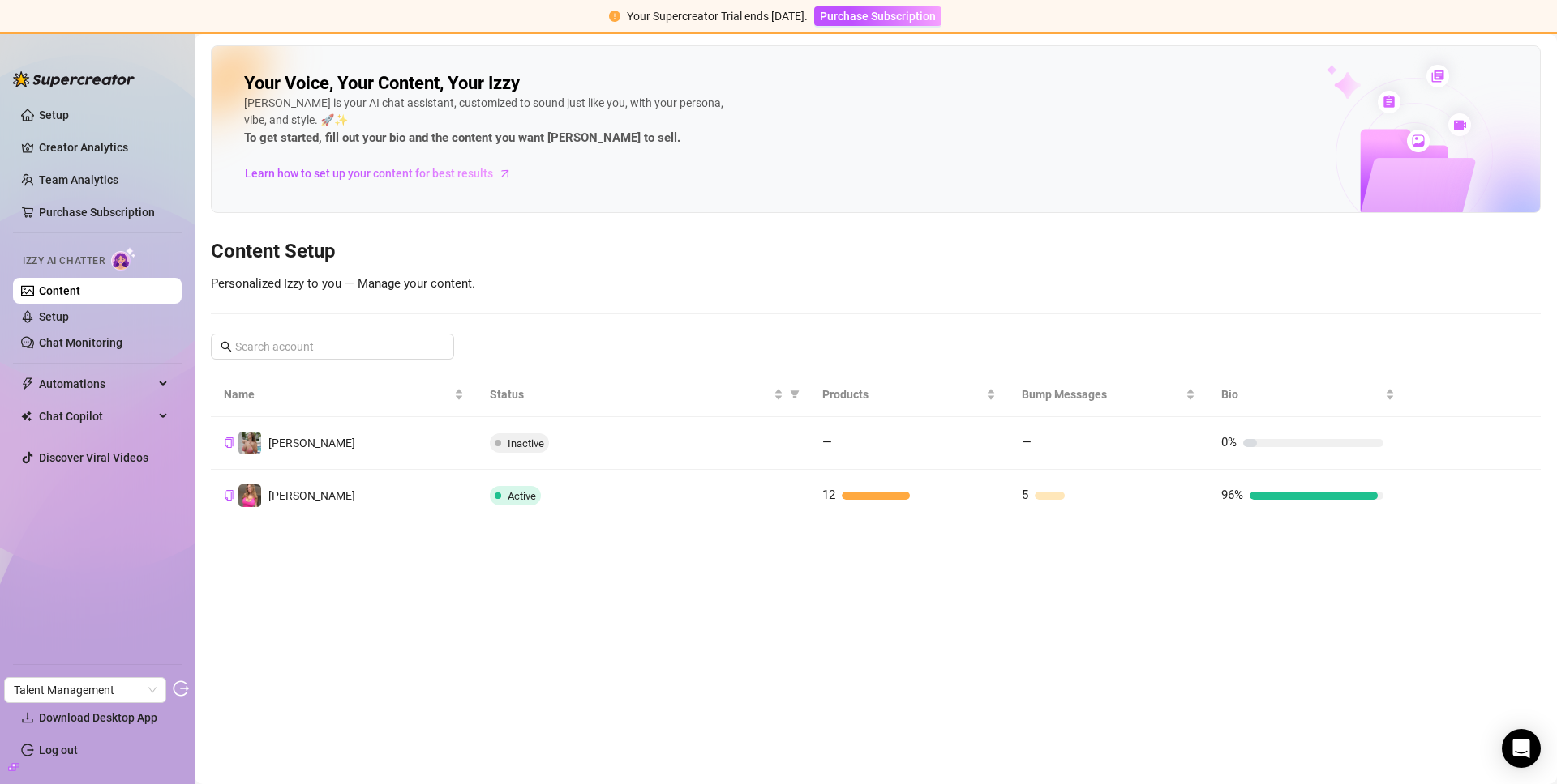
click at [403, 444] on td "[PERSON_NAME]" at bounding box center [344, 443] width 266 height 53
click at [448, 473] on td "Amelia" at bounding box center [344, 496] width 266 height 53
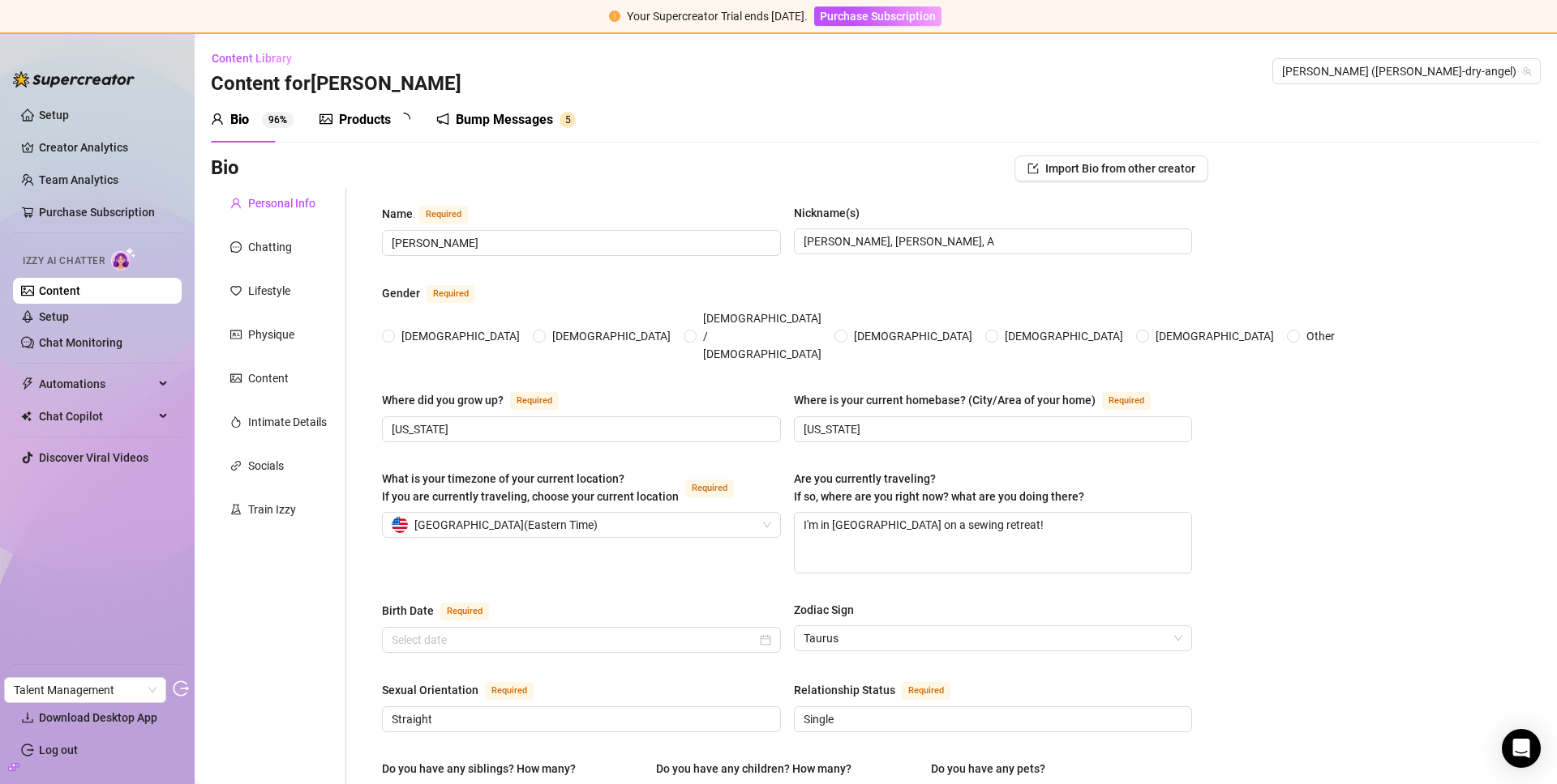
radio input "true"
type input "March 6th, 1999"
click at [269, 524] on div "Train Izzy" at bounding box center [279, 509] width 136 height 31
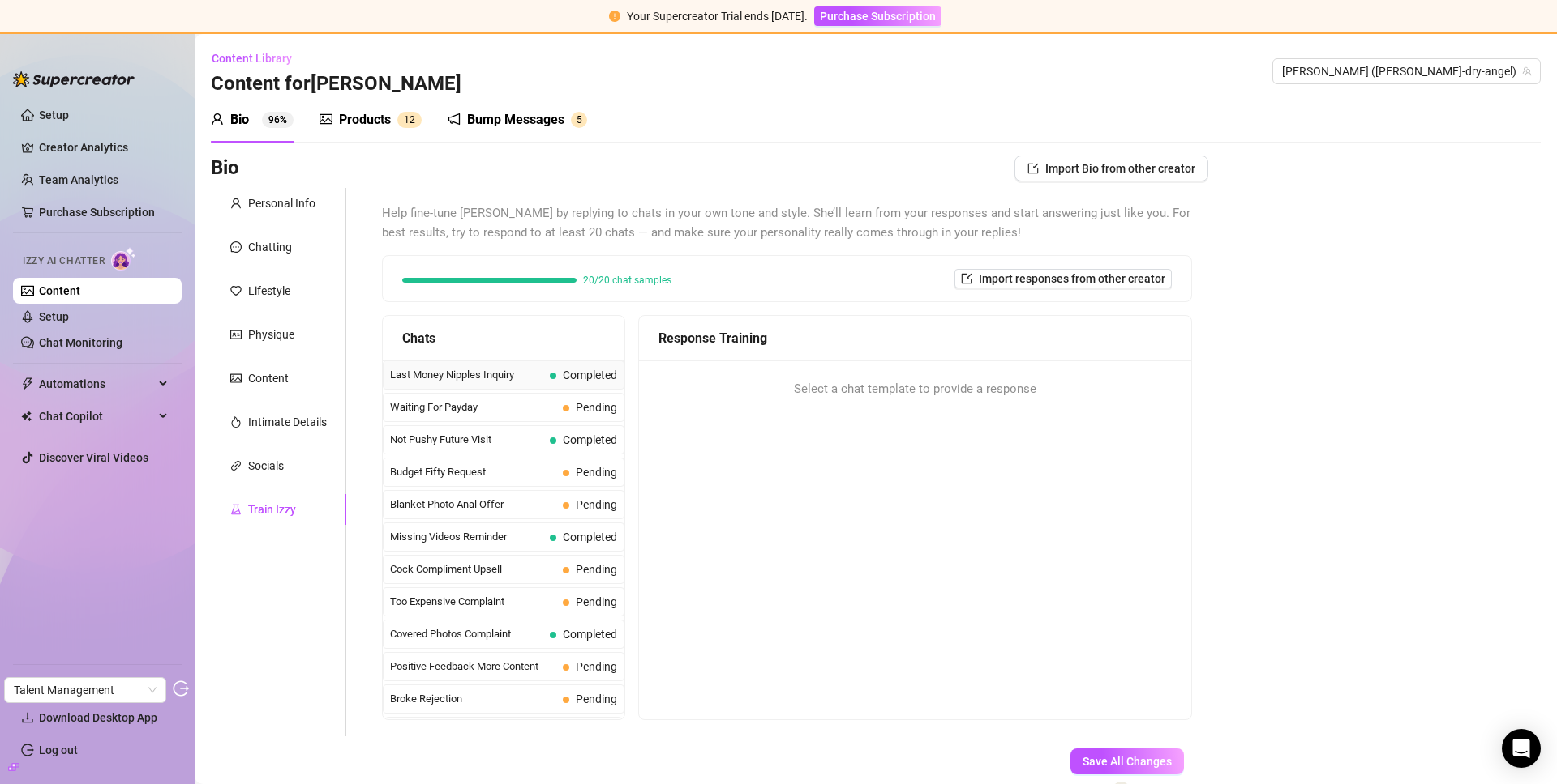
click at [476, 379] on span "Last Money Nipples Inquiry" at bounding box center [467, 376] width 154 height 16
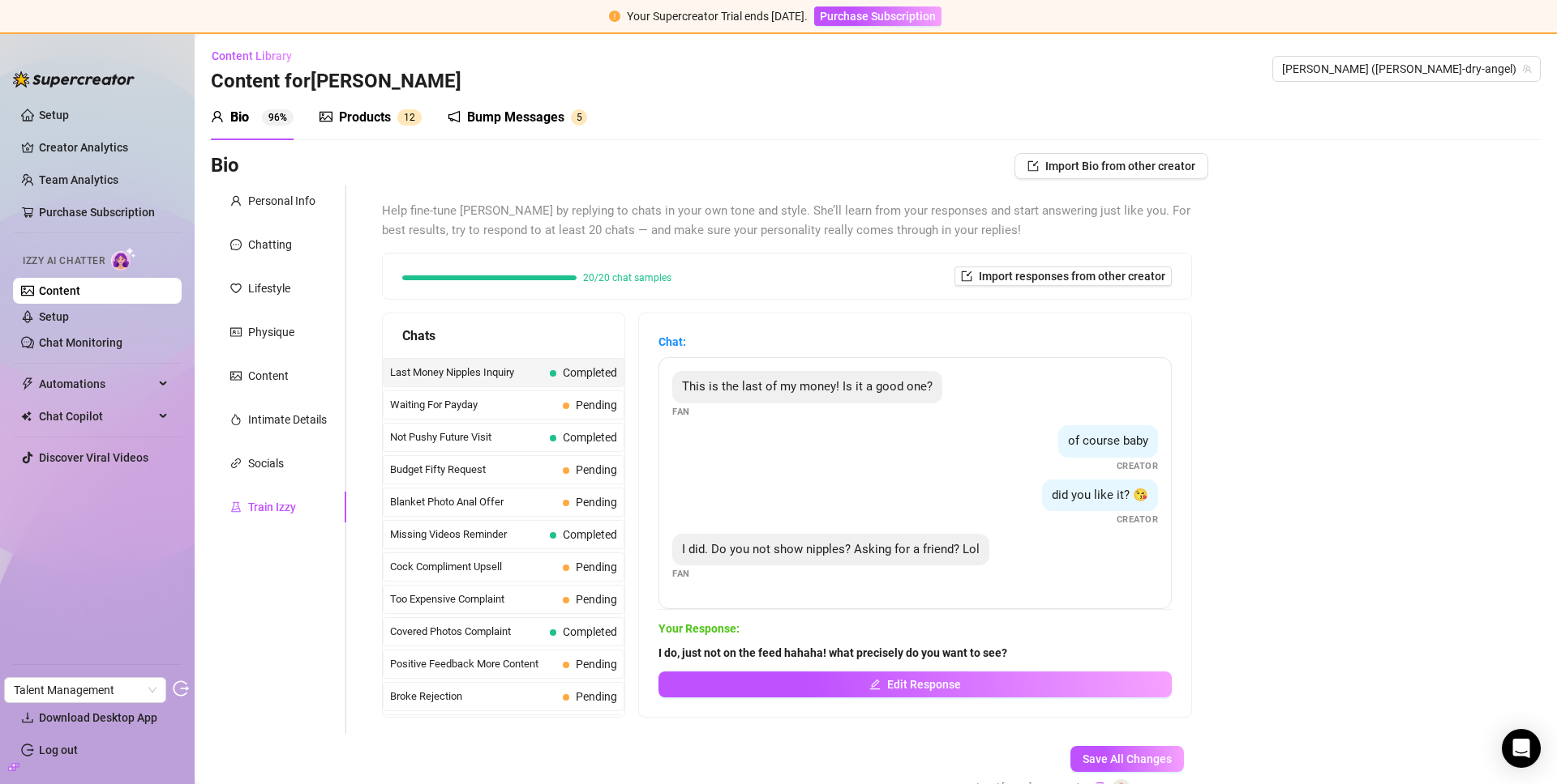
scroll to position [3, 0]
click at [425, 434] on span "Not Pushy Future Visit" at bounding box center [467, 436] width 154 height 16
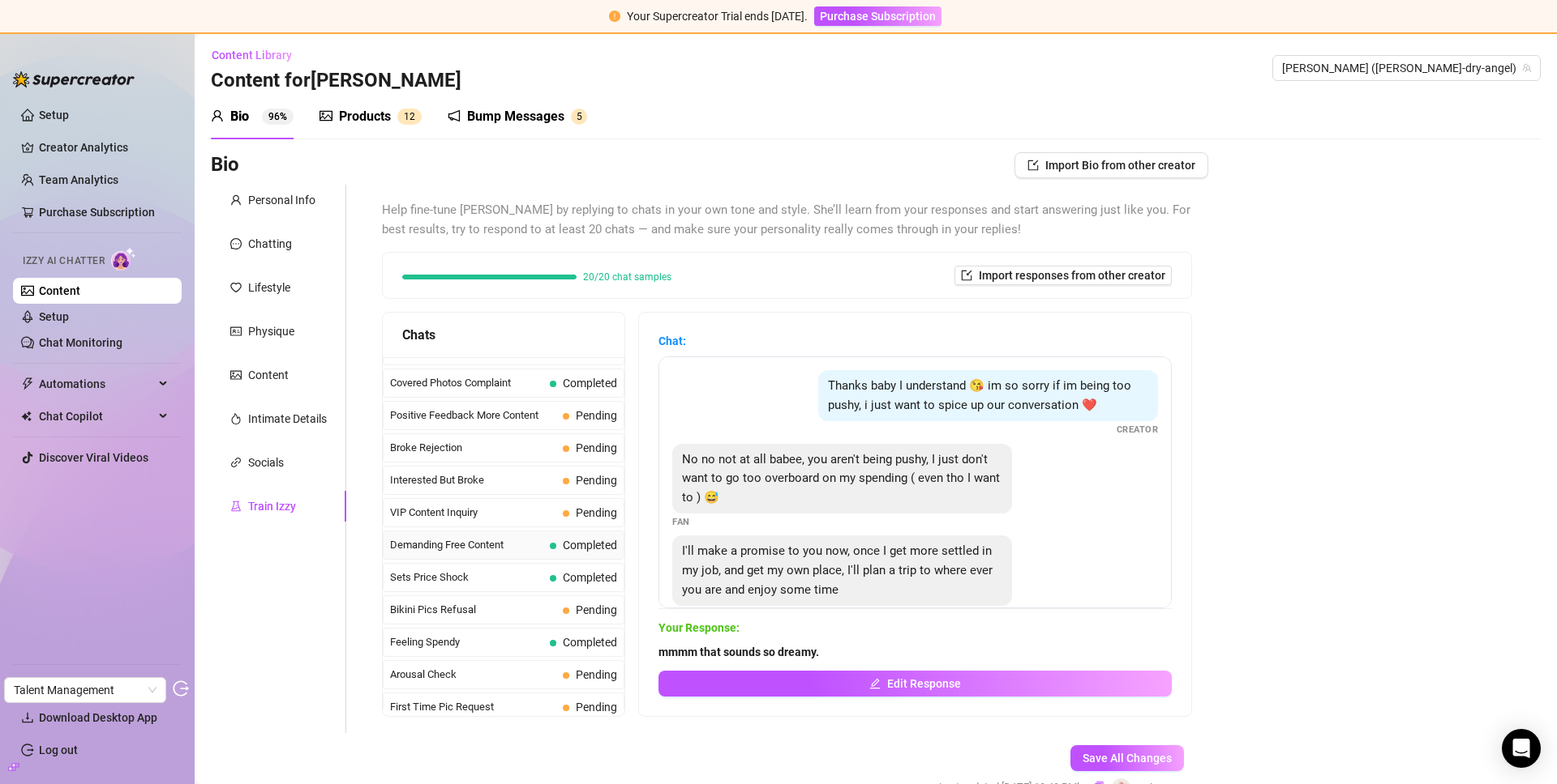
scroll to position [267, 0]
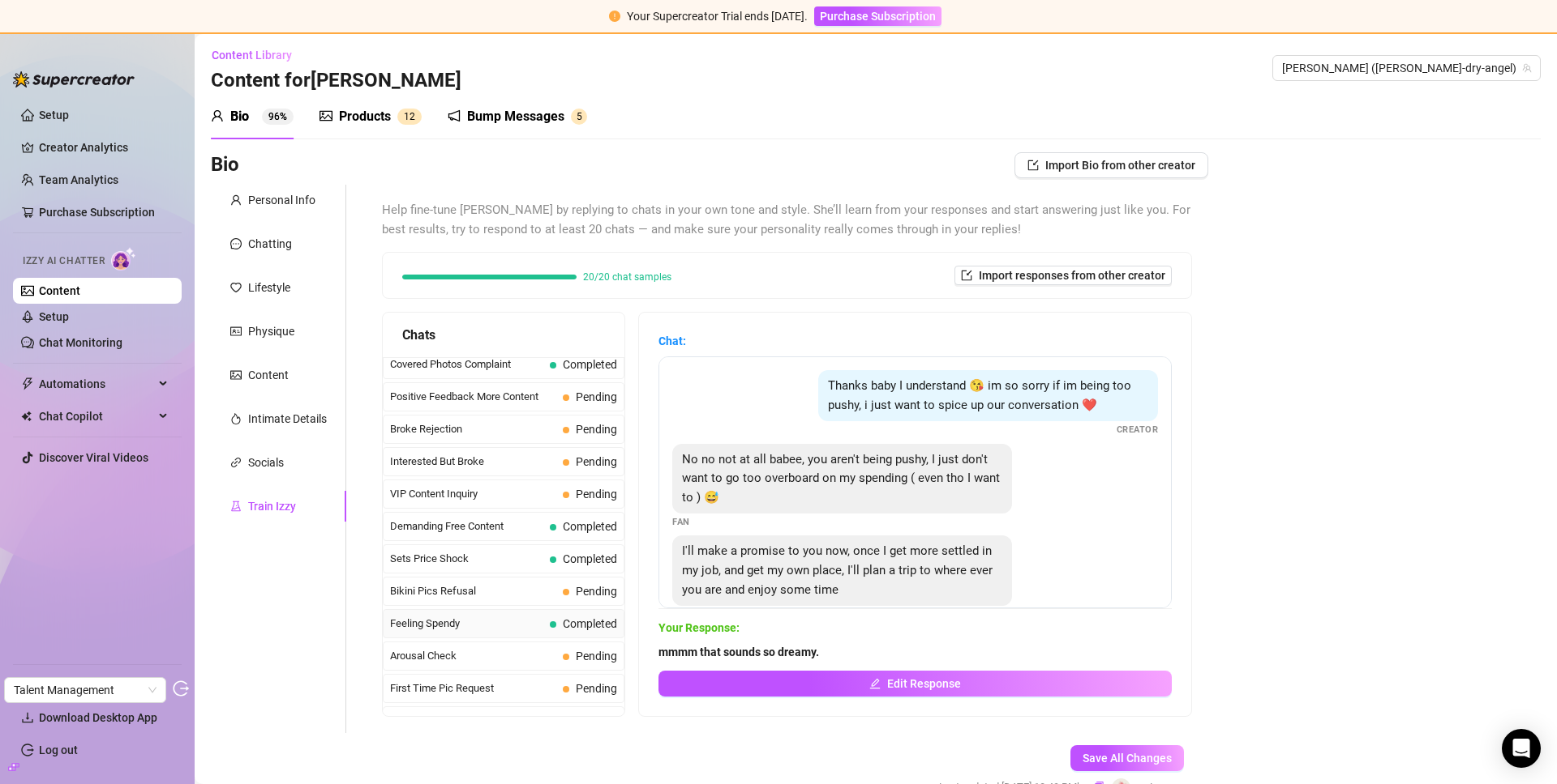
click at [506, 622] on span "Feeling Spendy" at bounding box center [467, 624] width 154 height 16
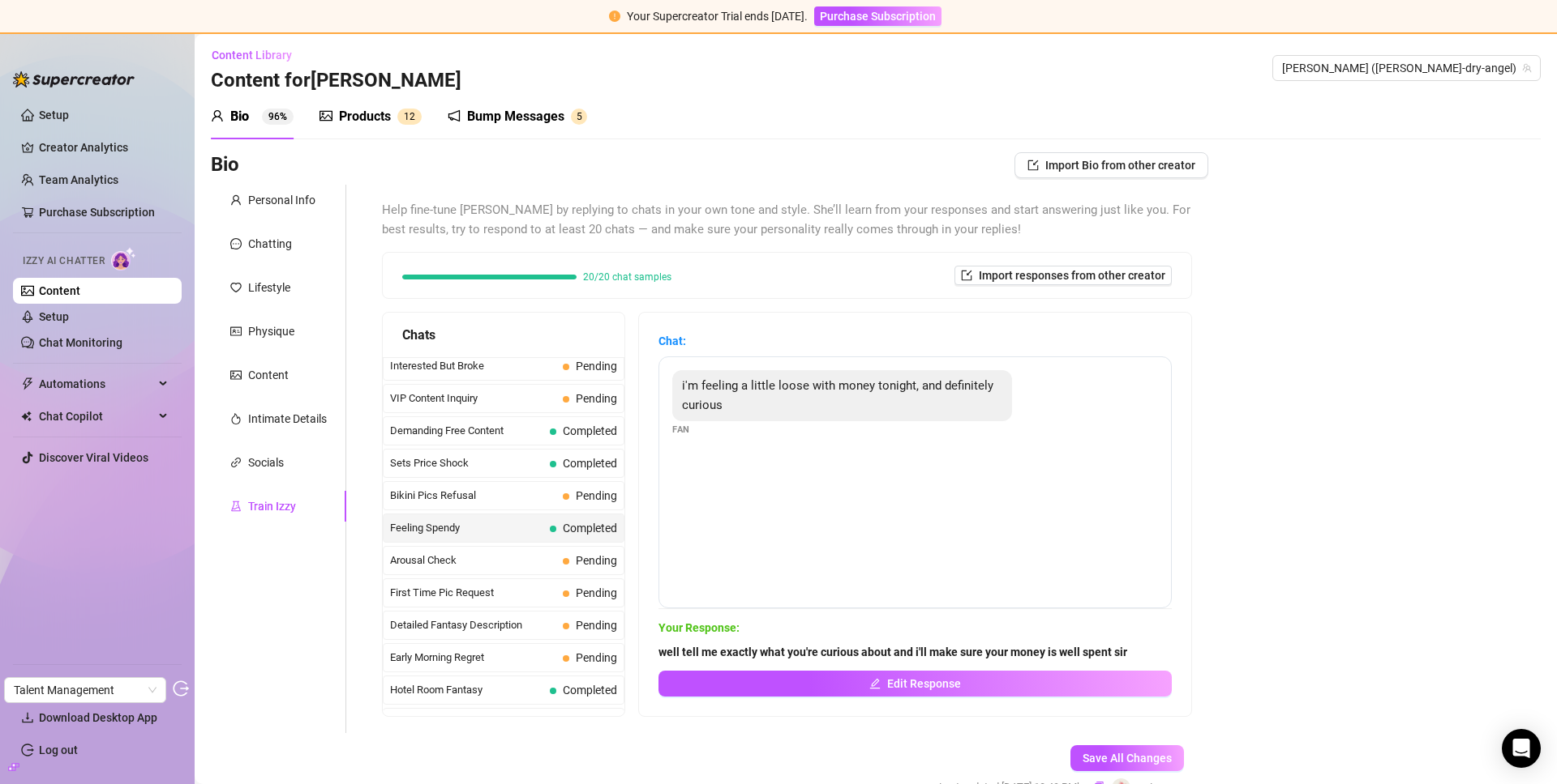
scroll to position [829, 0]
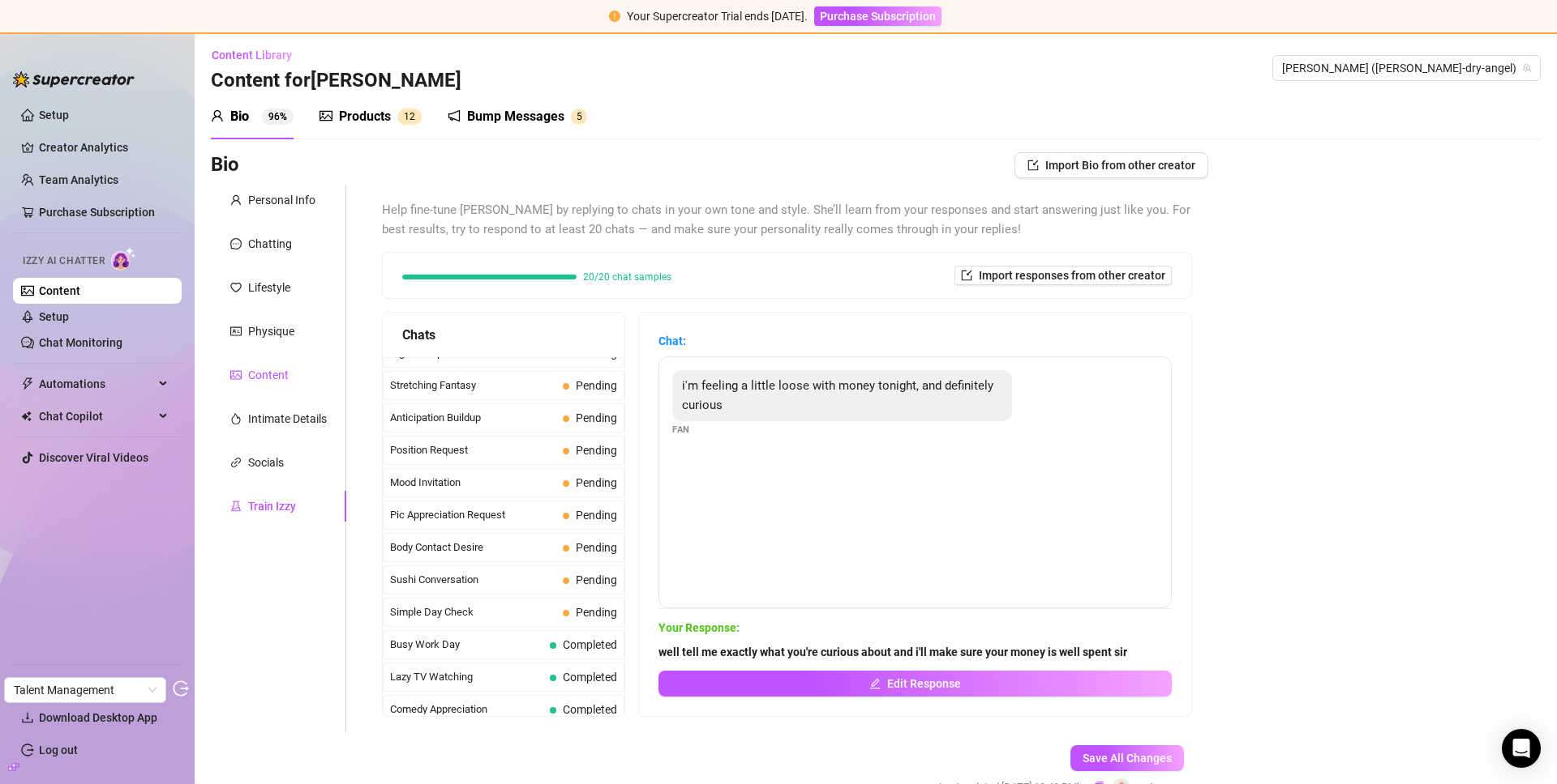
click at [281, 376] on div "Content" at bounding box center [268, 376] width 41 height 18
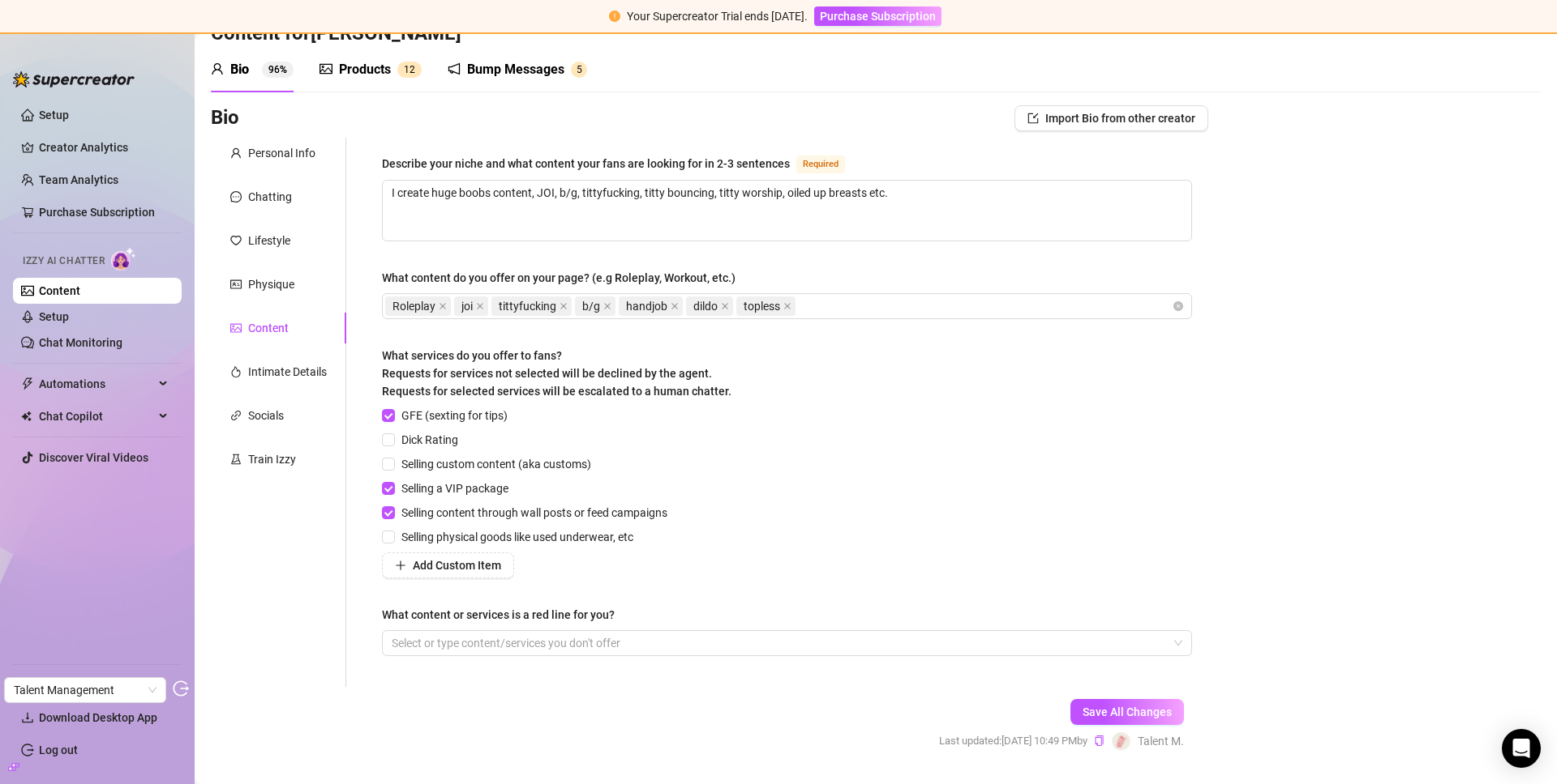
scroll to position [95, 0]
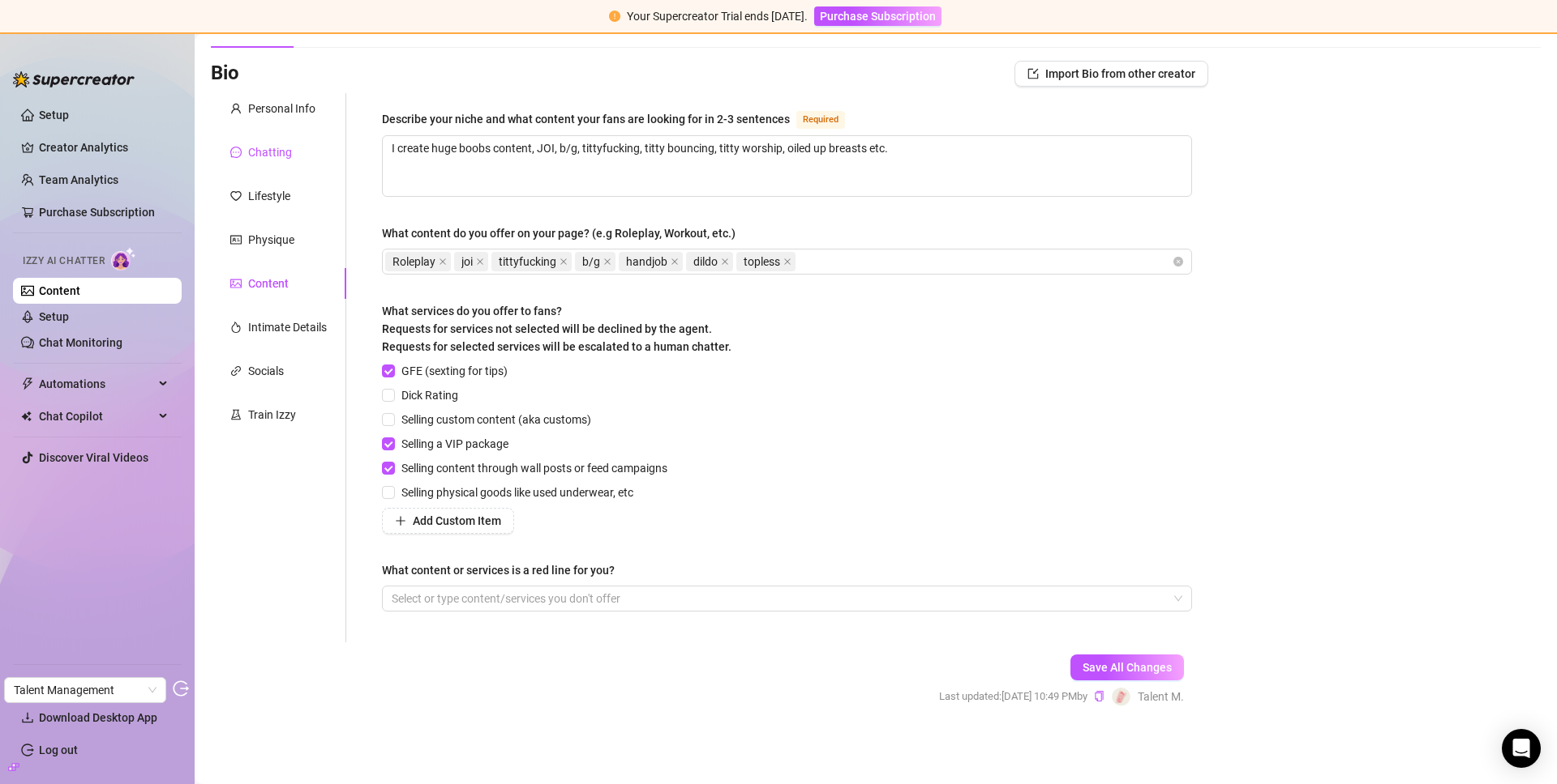
click at [266, 148] on div "Chatting" at bounding box center [270, 152] width 44 height 18
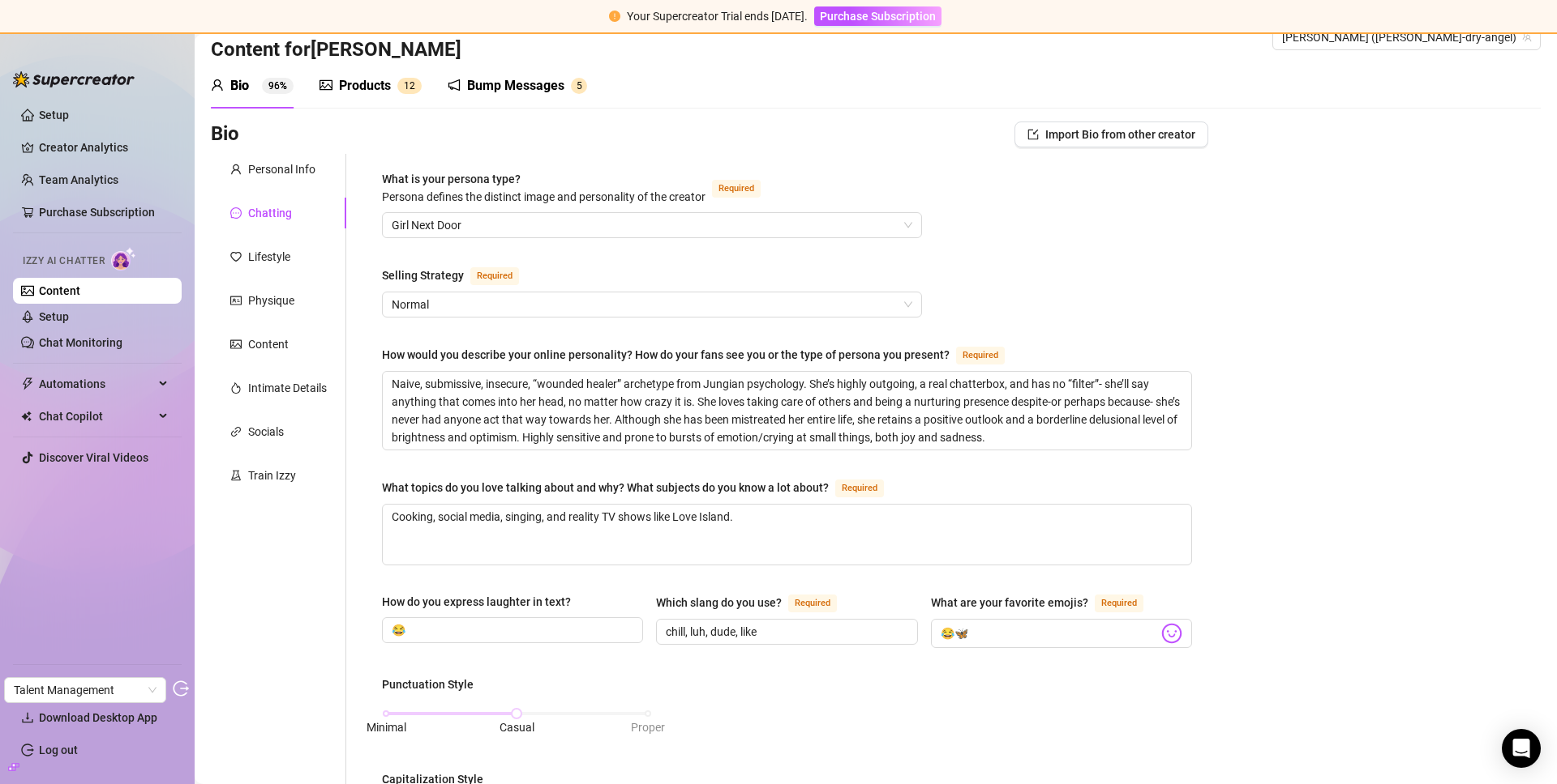
scroll to position [0, 0]
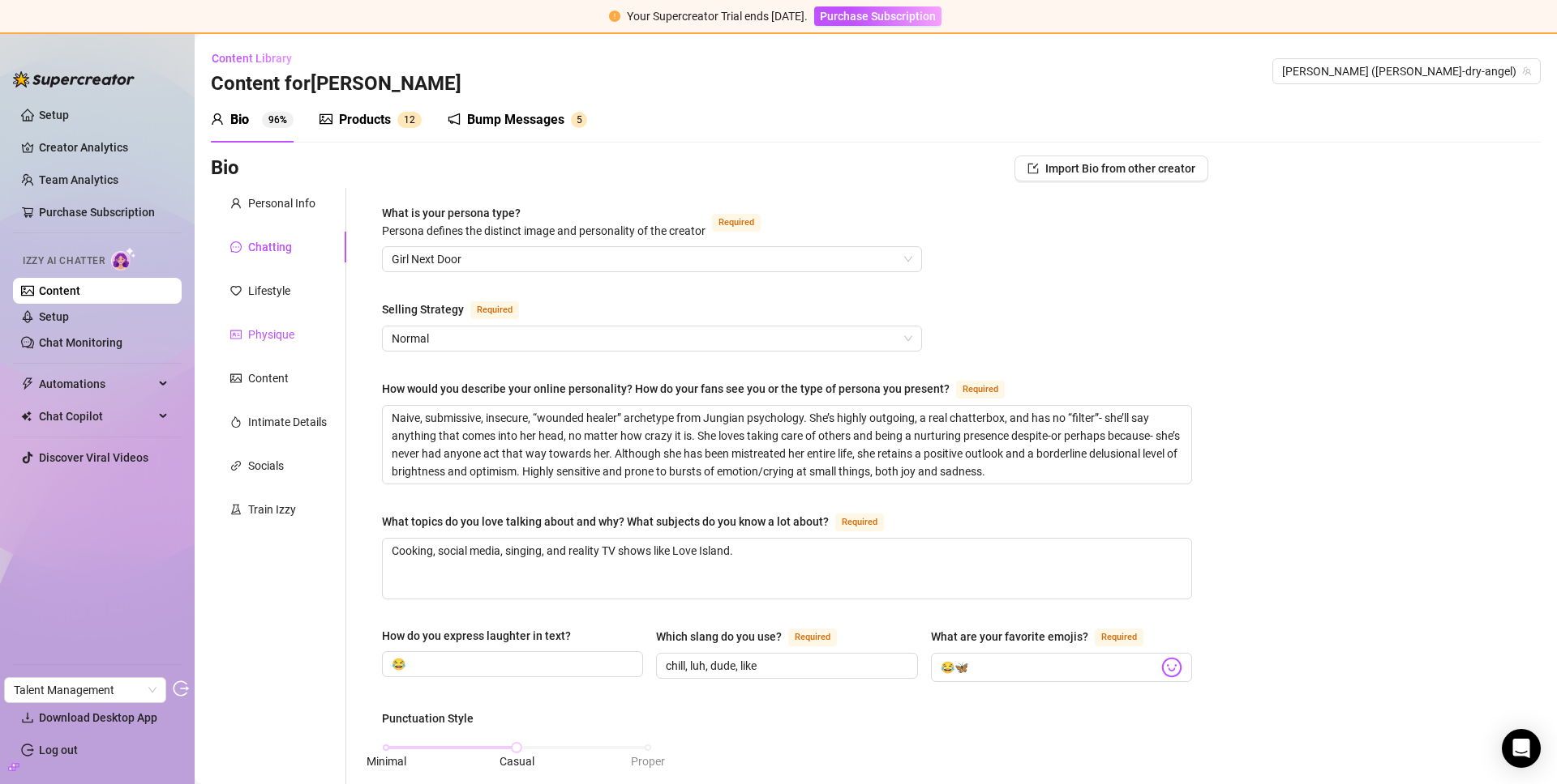
click at [259, 341] on div "Physique" at bounding box center [271, 335] width 46 height 18
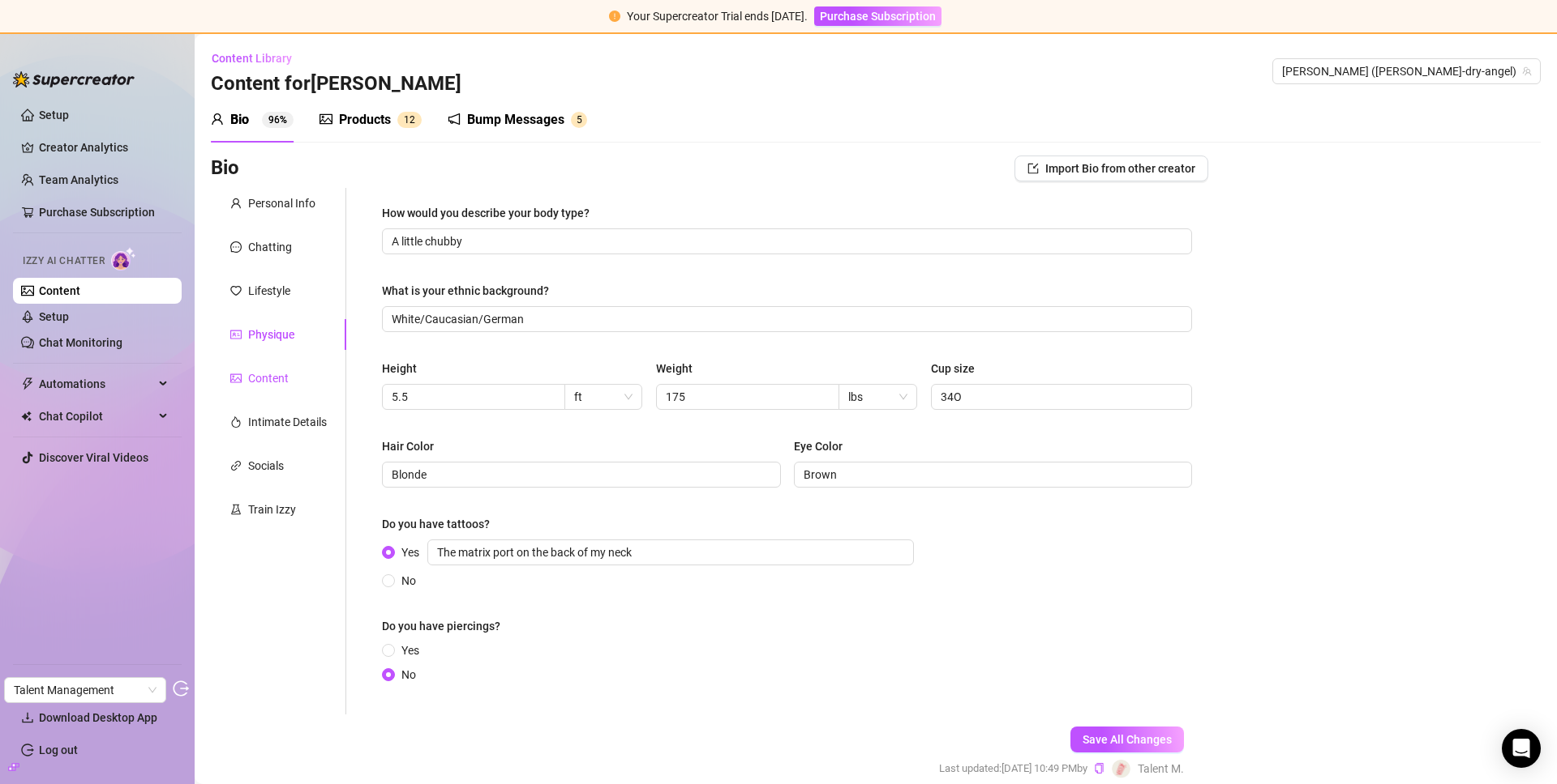
click at [267, 371] on div "Content" at bounding box center [268, 379] width 41 height 18
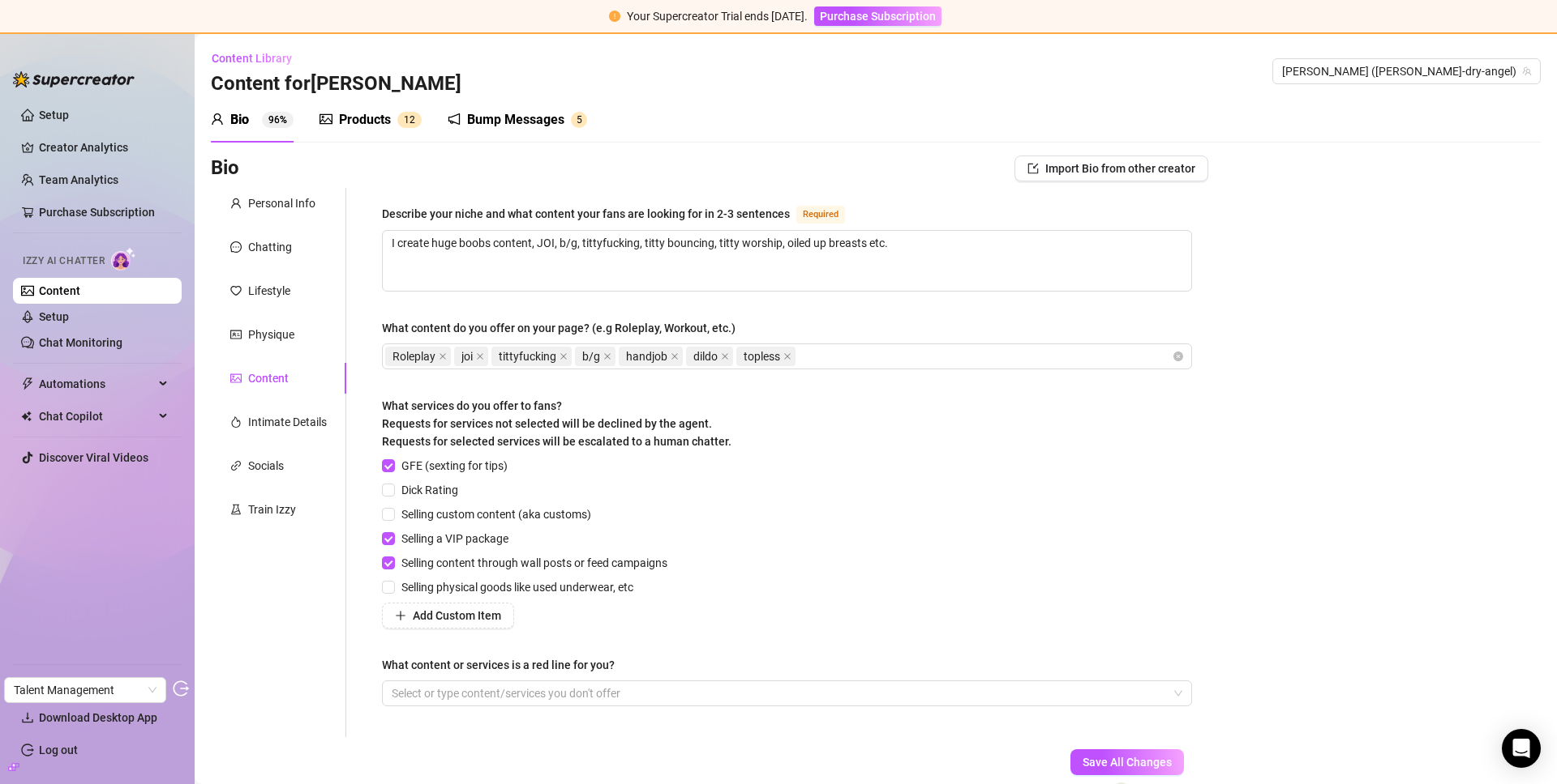
click at [380, 115] on div "Products" at bounding box center [365, 121] width 52 height 20
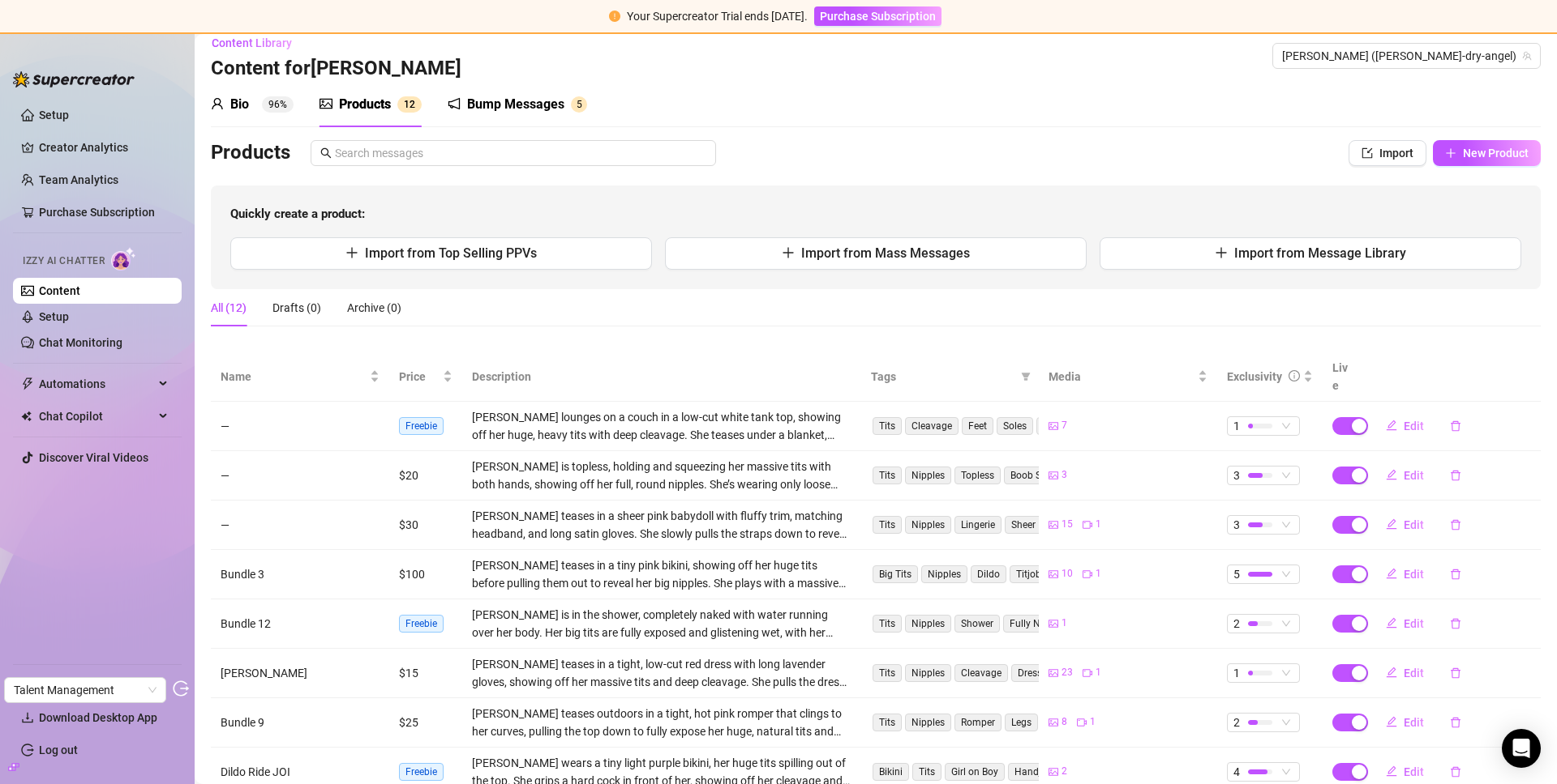
scroll to position [29, 0]
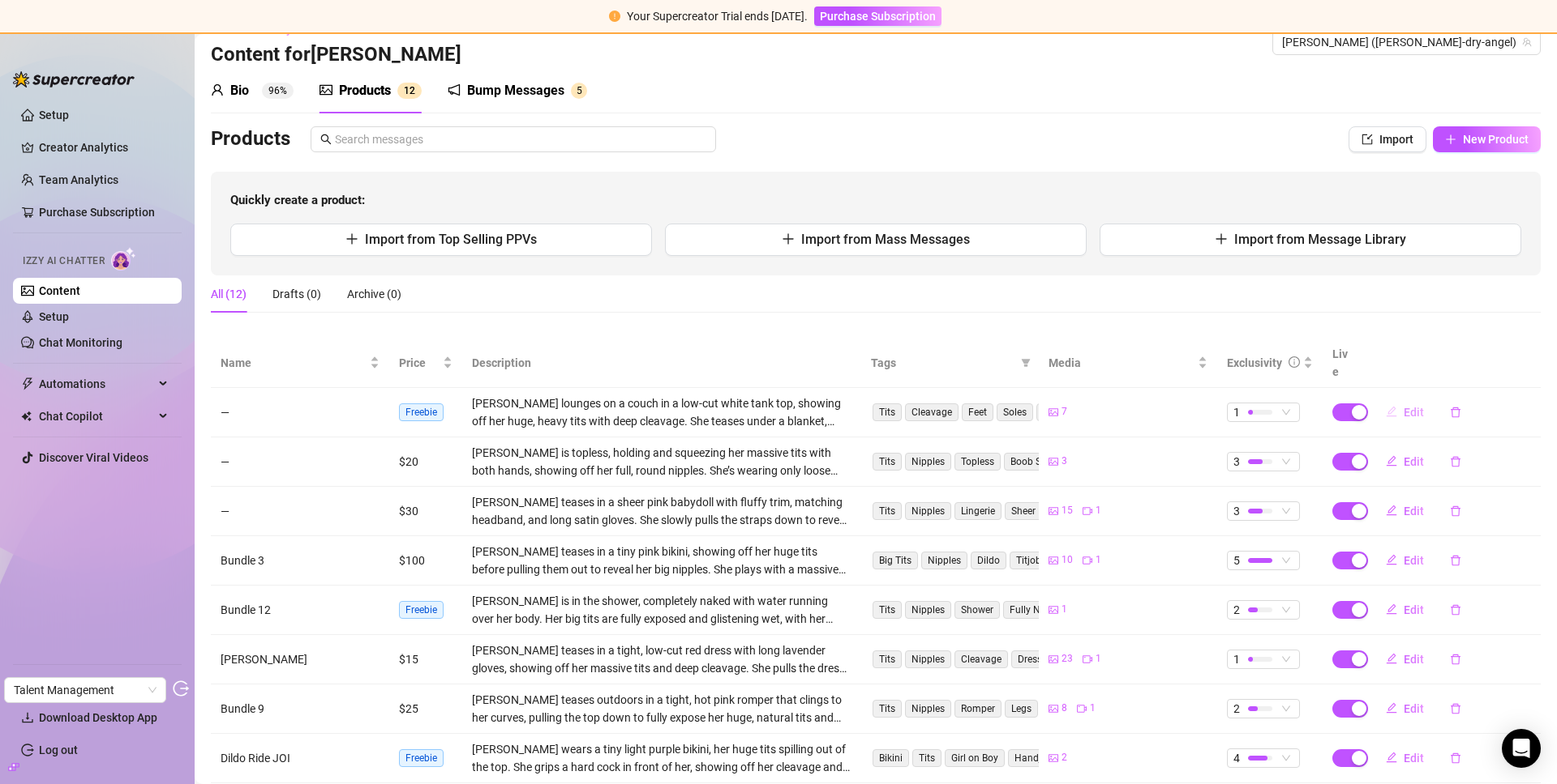
click at [1390, 399] on button "Edit" at bounding box center [1404, 412] width 64 height 26
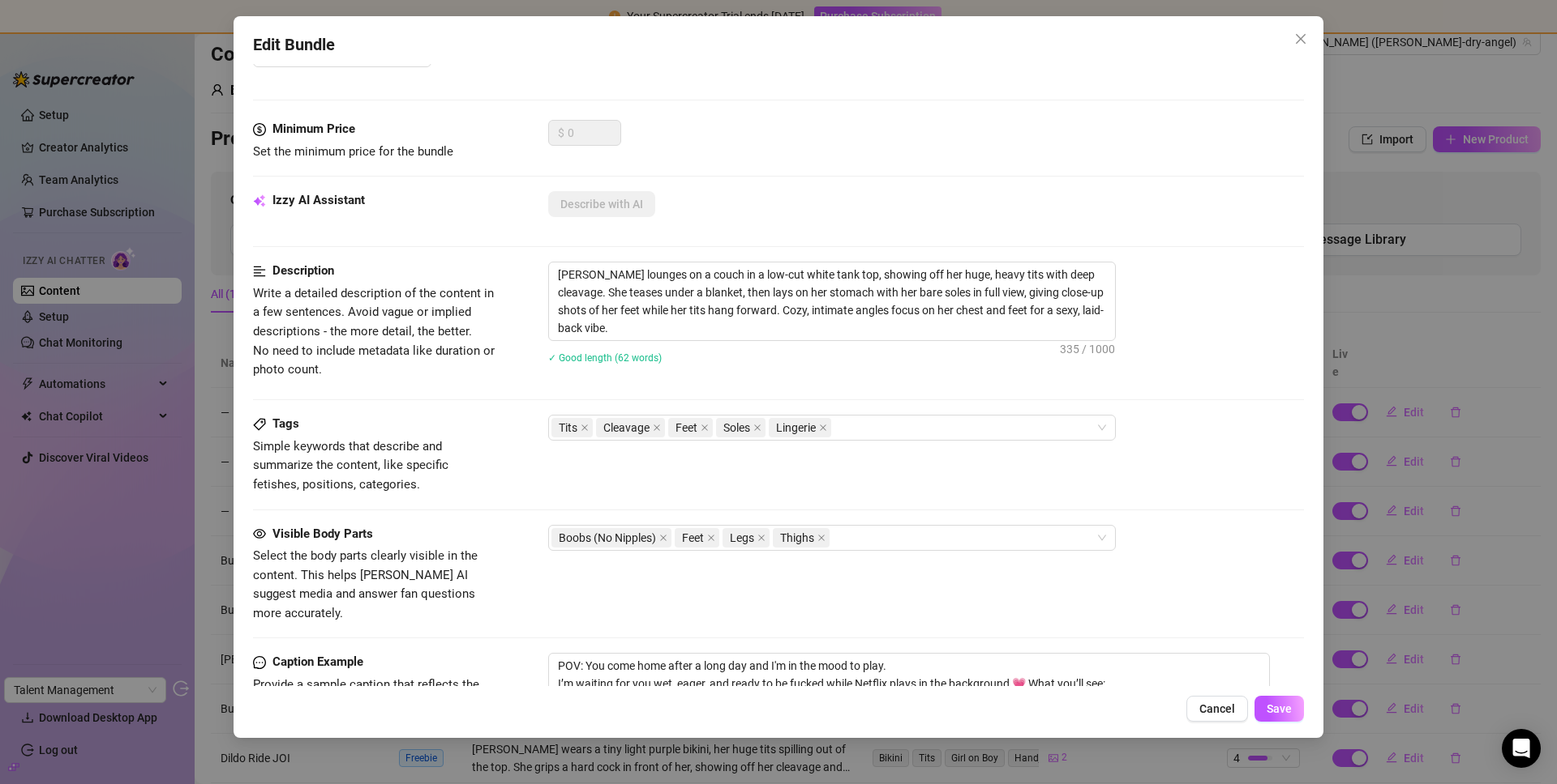
scroll to position [409, 0]
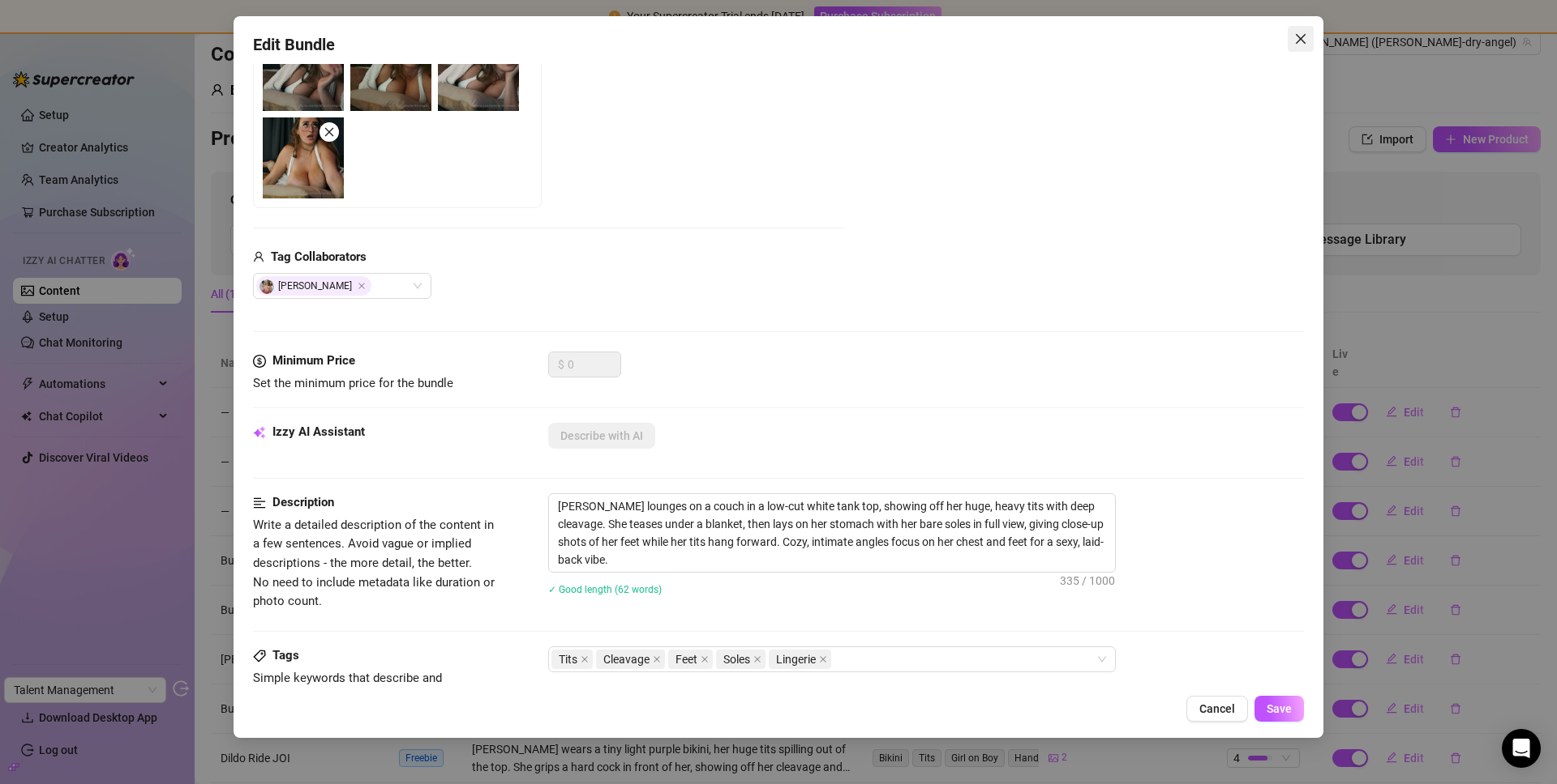
click at [1300, 38] on icon "close" at bounding box center [1301, 39] width 10 height 10
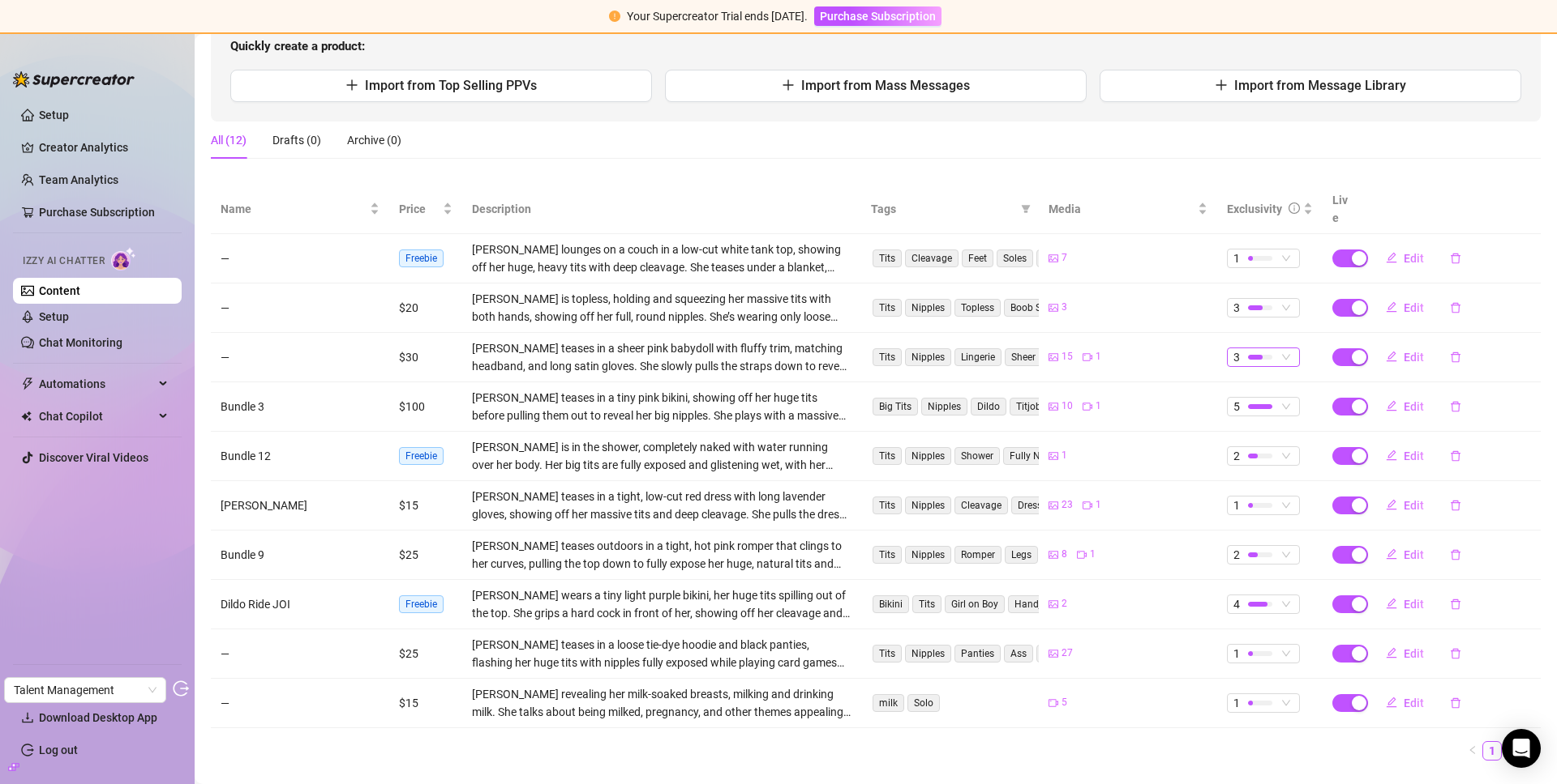
scroll to position [203, 0]
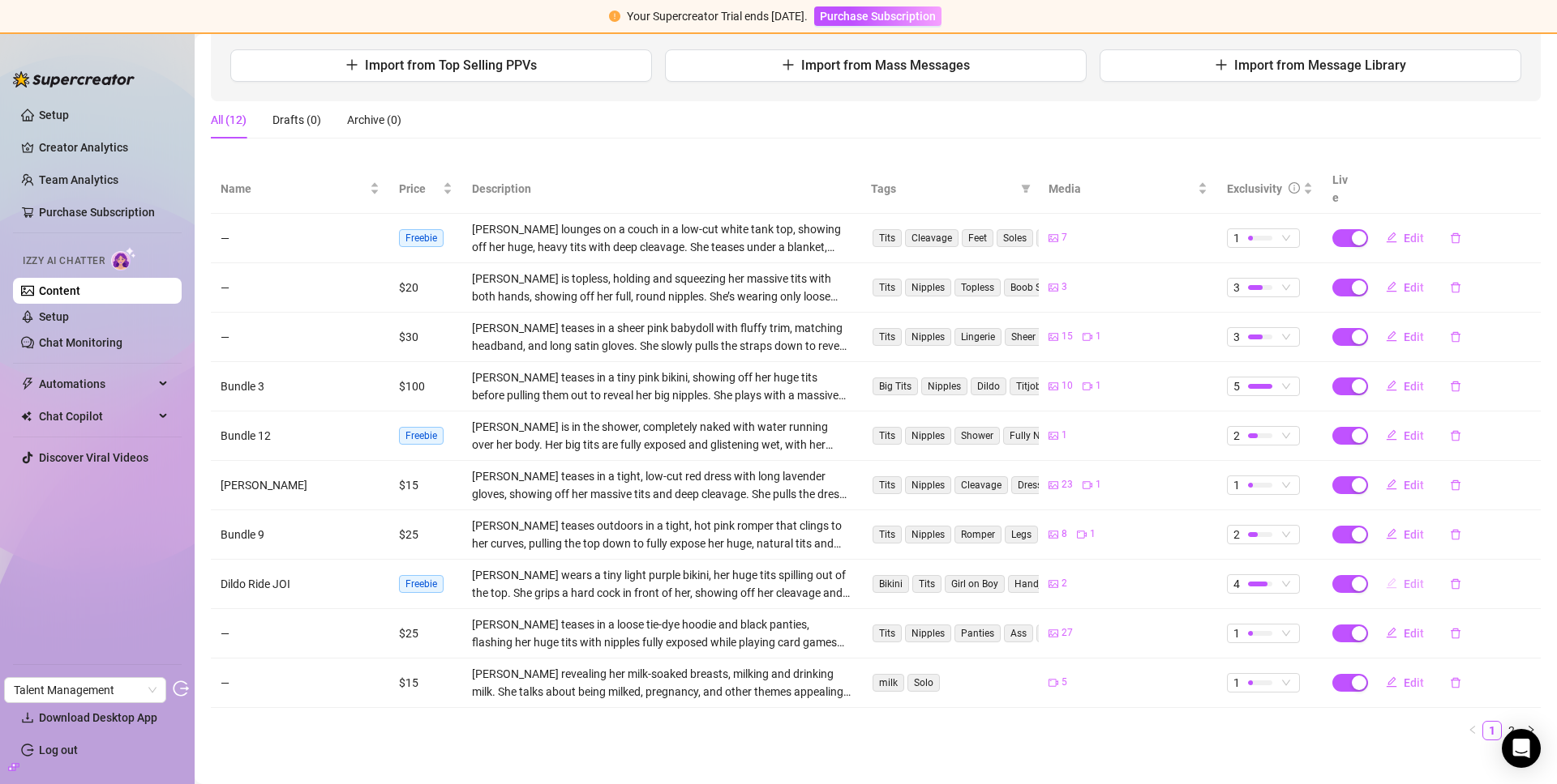
click at [1403, 578] on span "Edit" at bounding box center [1413, 584] width 20 height 13
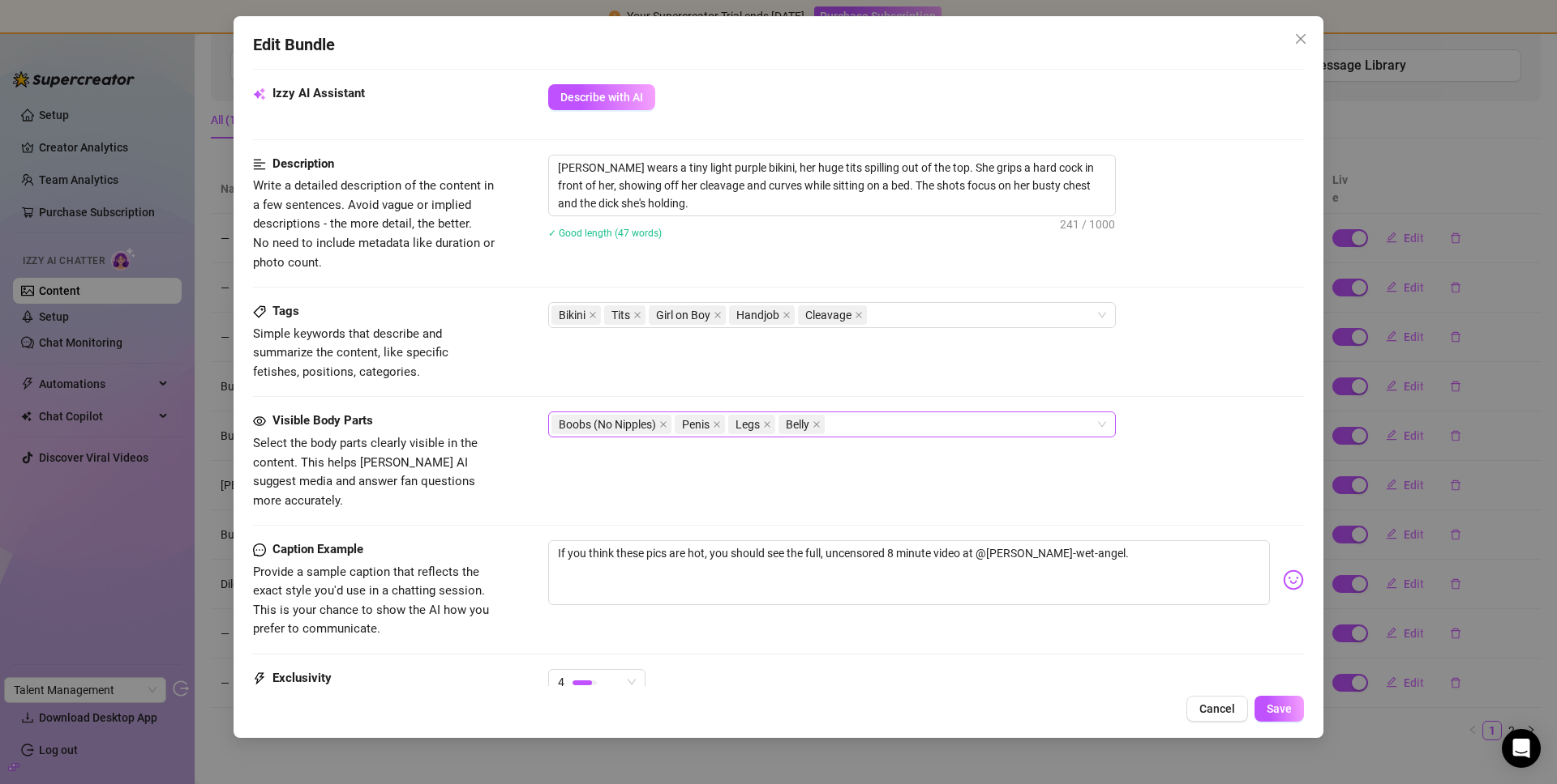
scroll to position [576, 0]
click at [1303, 33] on icon "close" at bounding box center [1300, 39] width 13 height 13
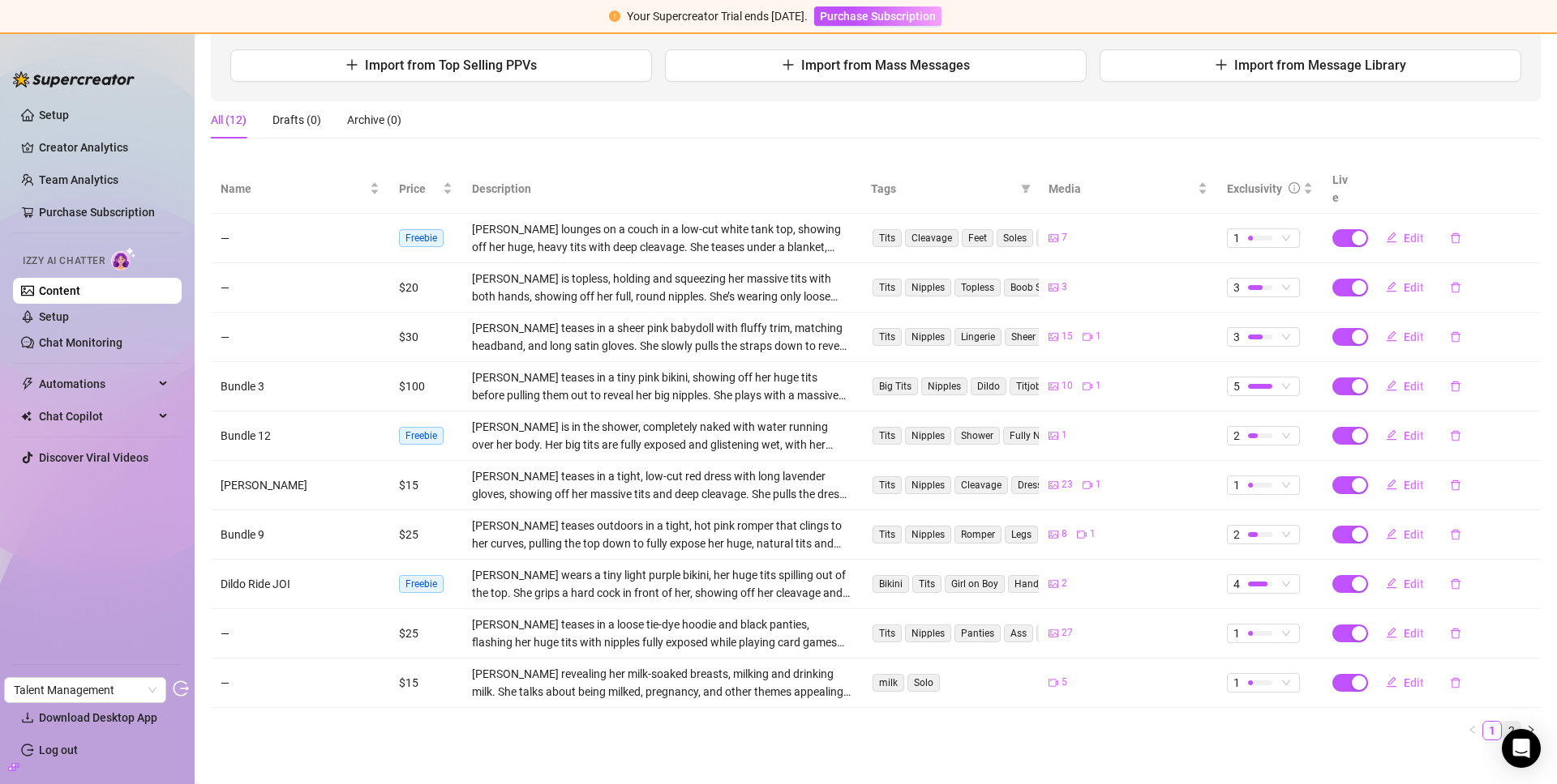
click at [1502, 722] on link "2" at bounding box center [1511, 731] width 18 height 18
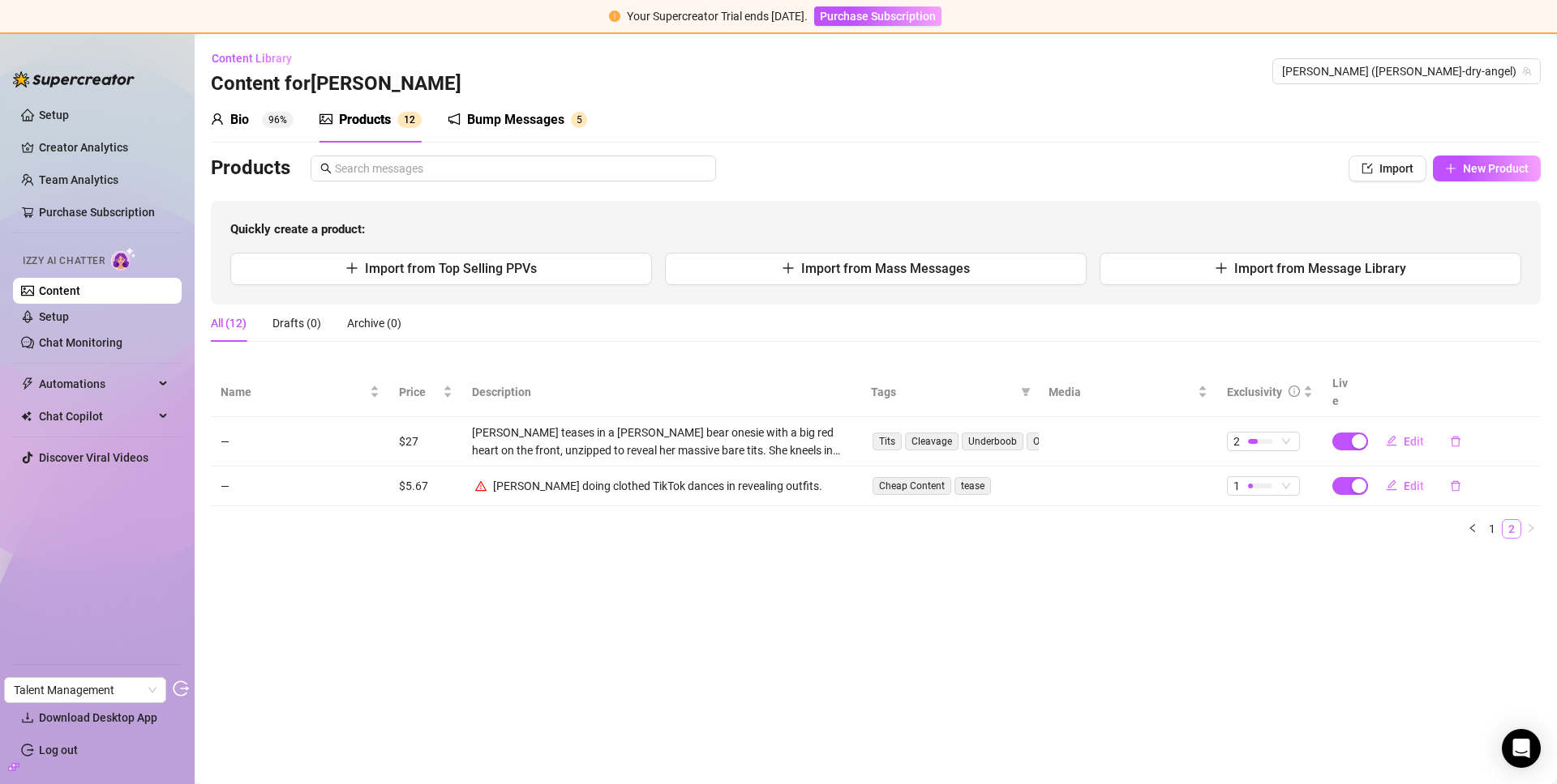
scroll to position [0, 0]
click at [1401, 473] on button "Edit" at bounding box center [1404, 486] width 64 height 26
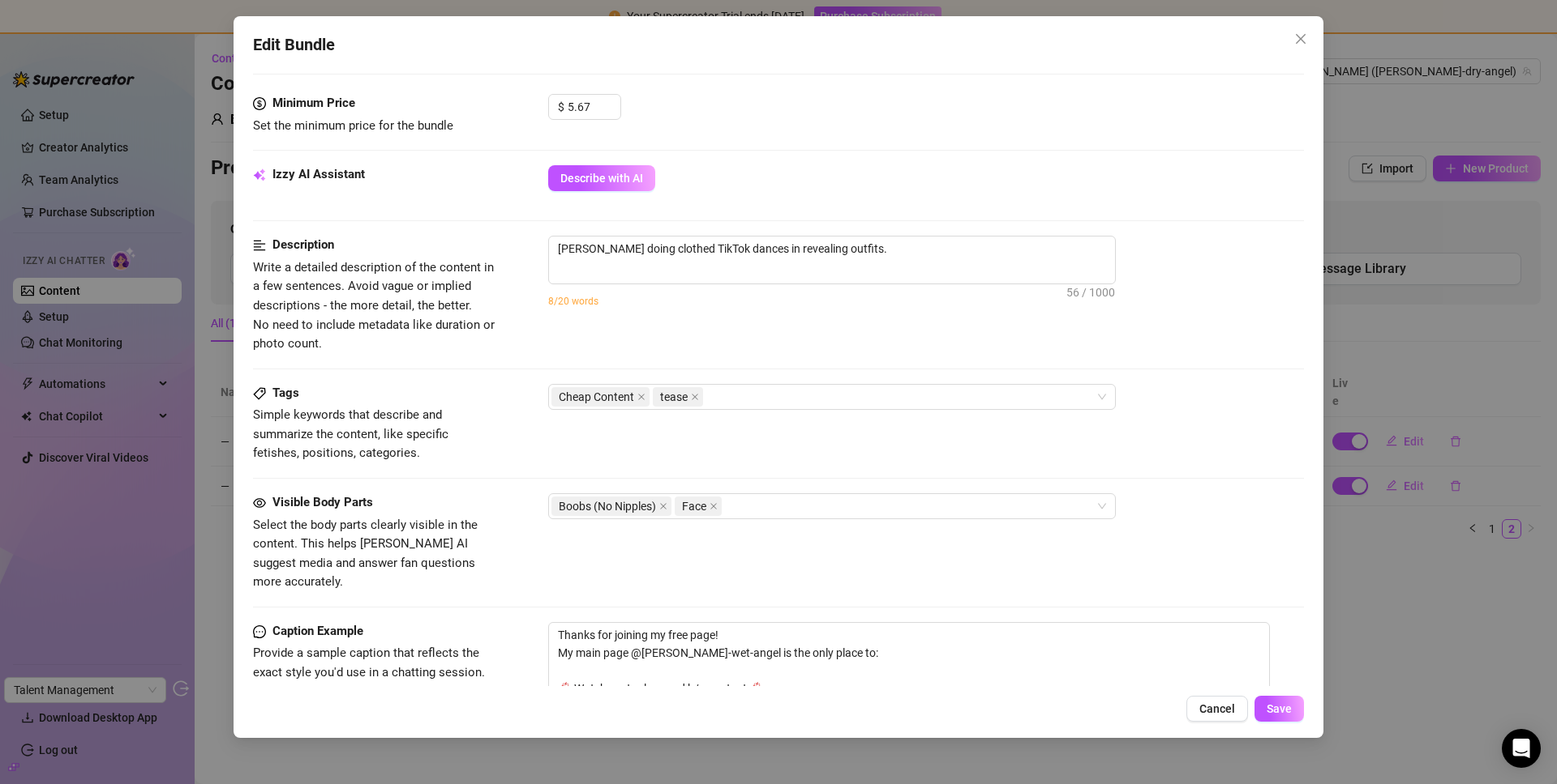
scroll to position [962, 0]
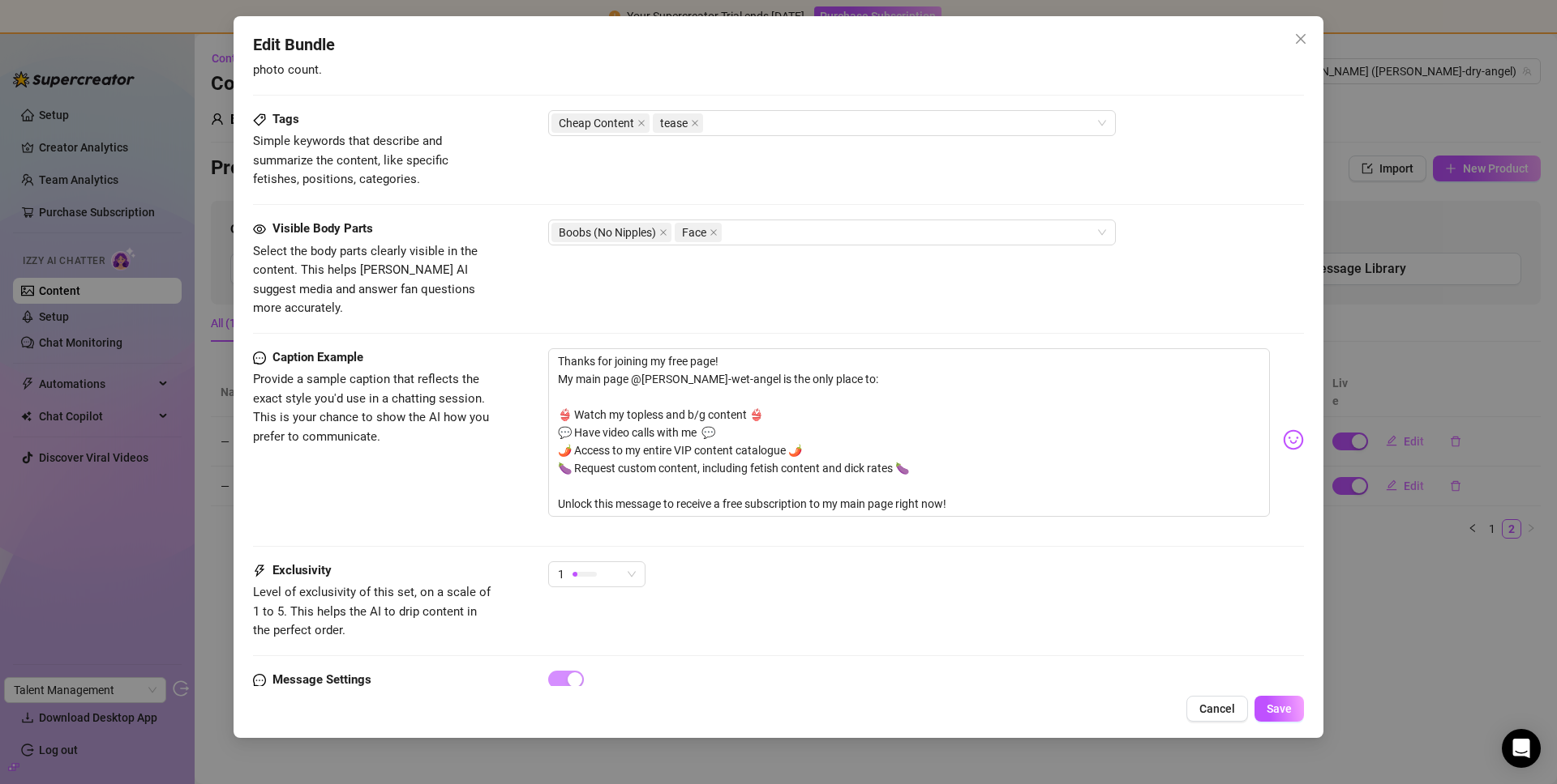
click at [1301, 44] on icon "close" at bounding box center [1300, 39] width 13 height 13
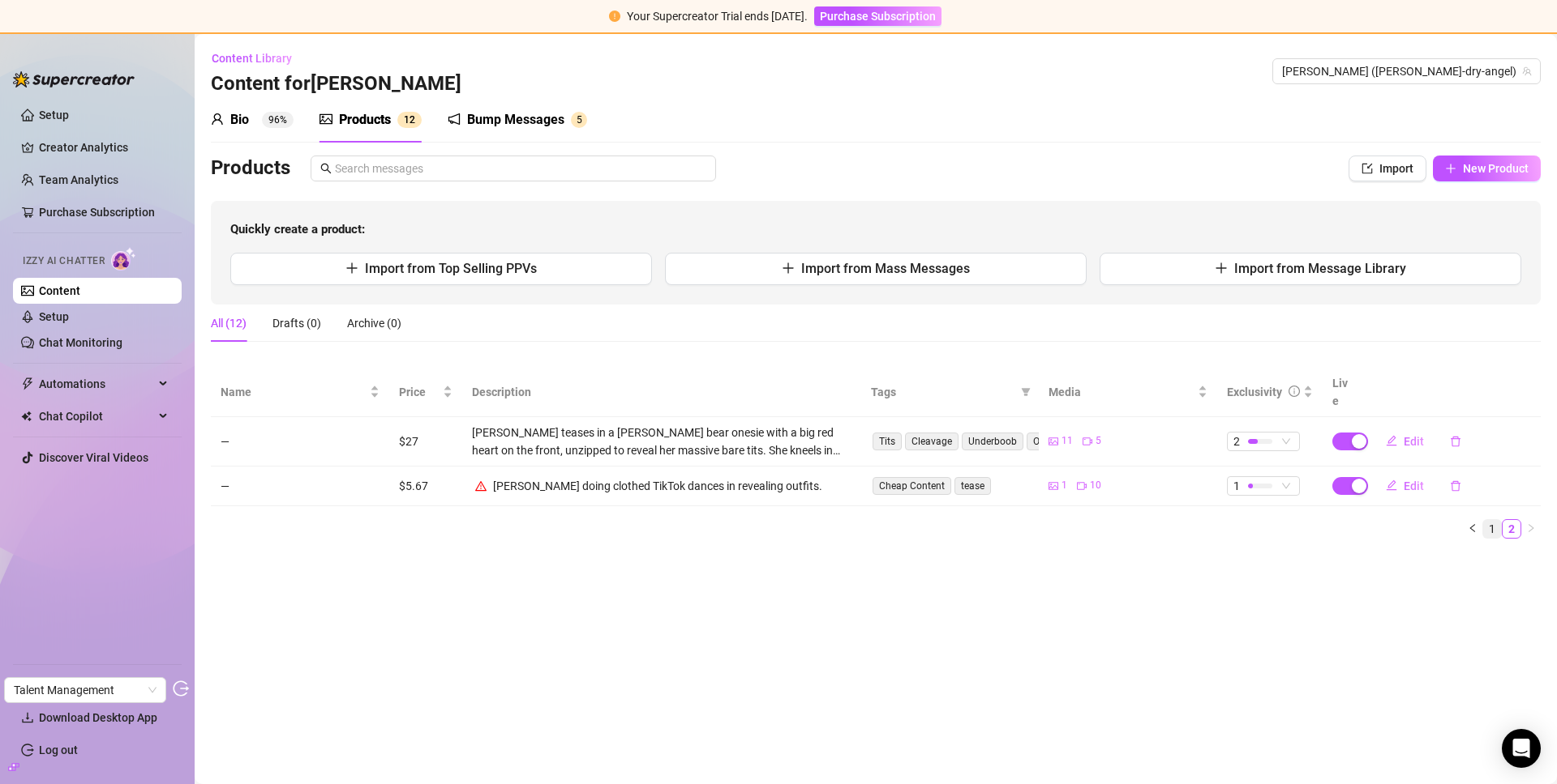
click at [1496, 519] on li "1" at bounding box center [1492, 529] width 20 height 20
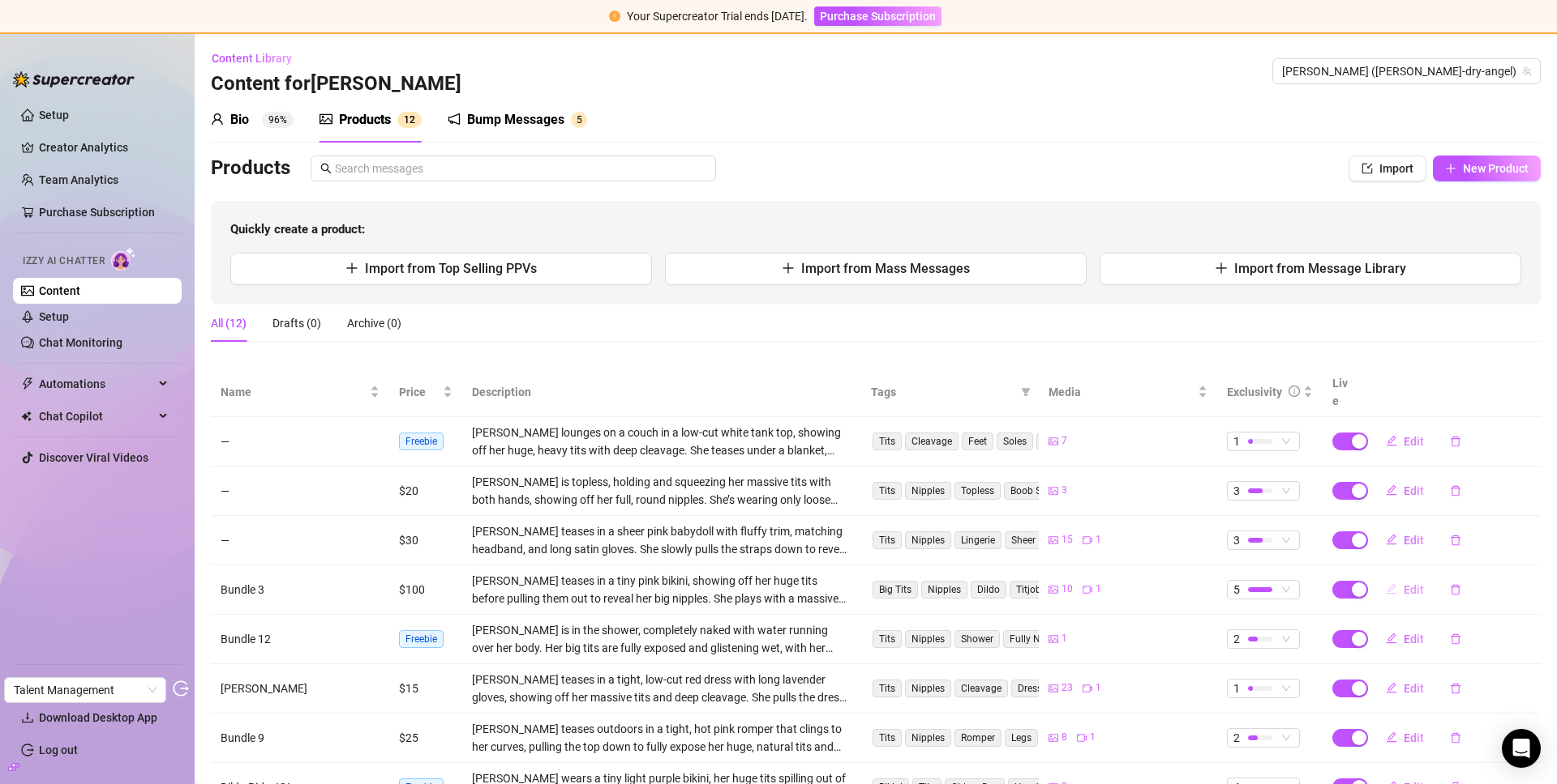
click at [1392, 577] on button "Edit" at bounding box center [1404, 590] width 64 height 26
type textarea "You could pay $100 for a handful of pics here... or you could go to my main pag…"
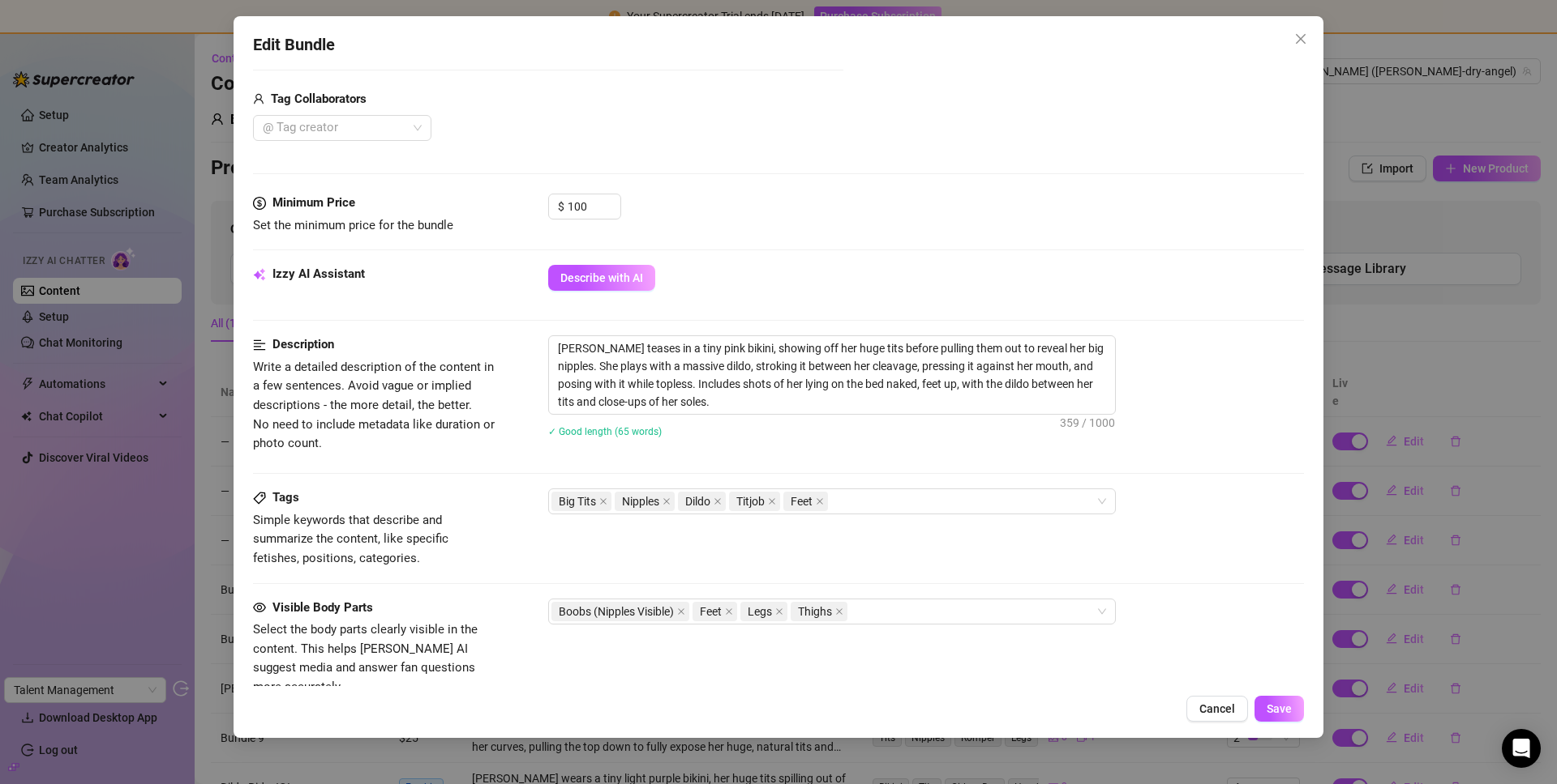
scroll to position [0, 0]
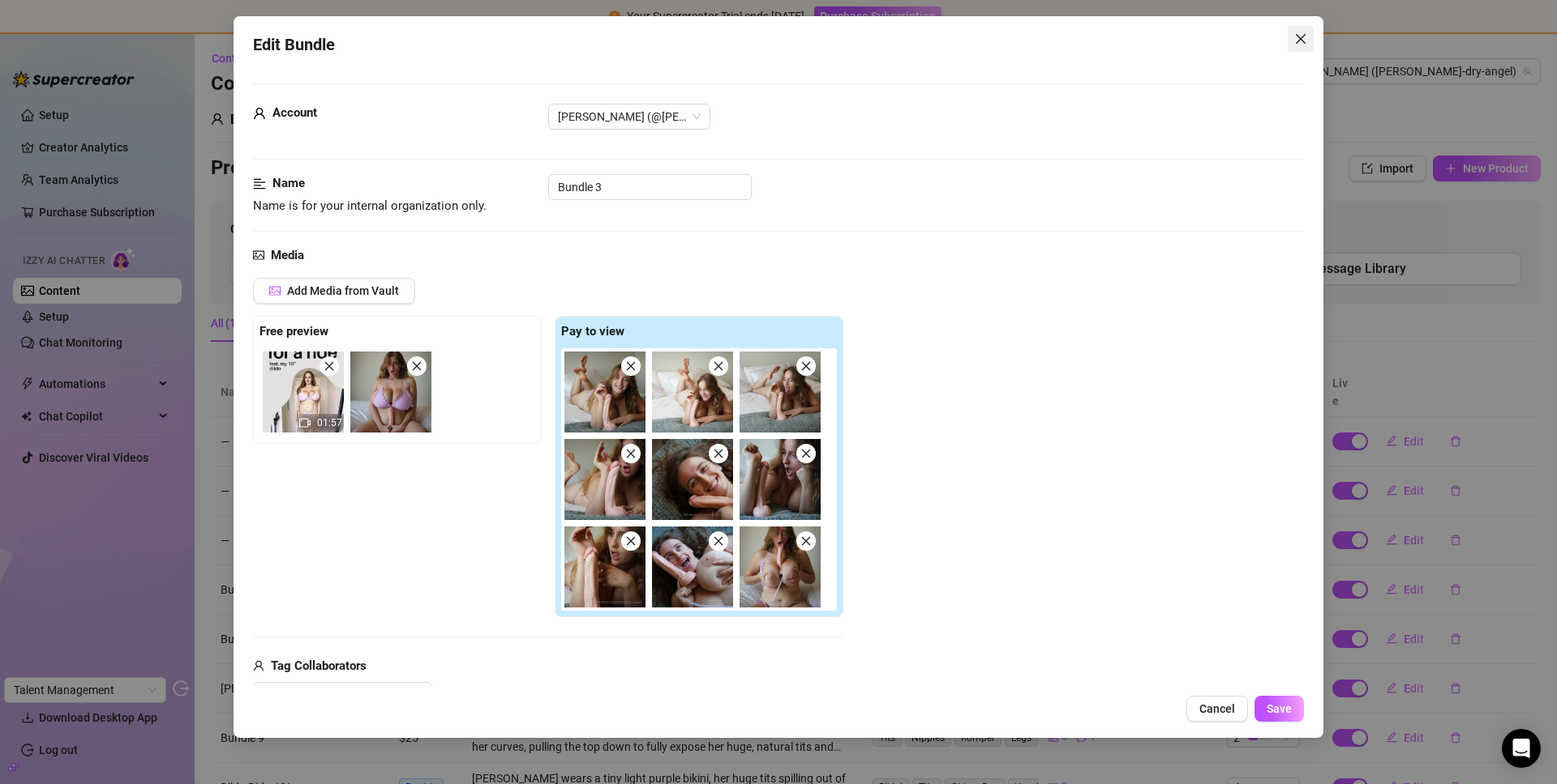
click at [1307, 37] on span "Close" at bounding box center [1301, 39] width 26 height 13
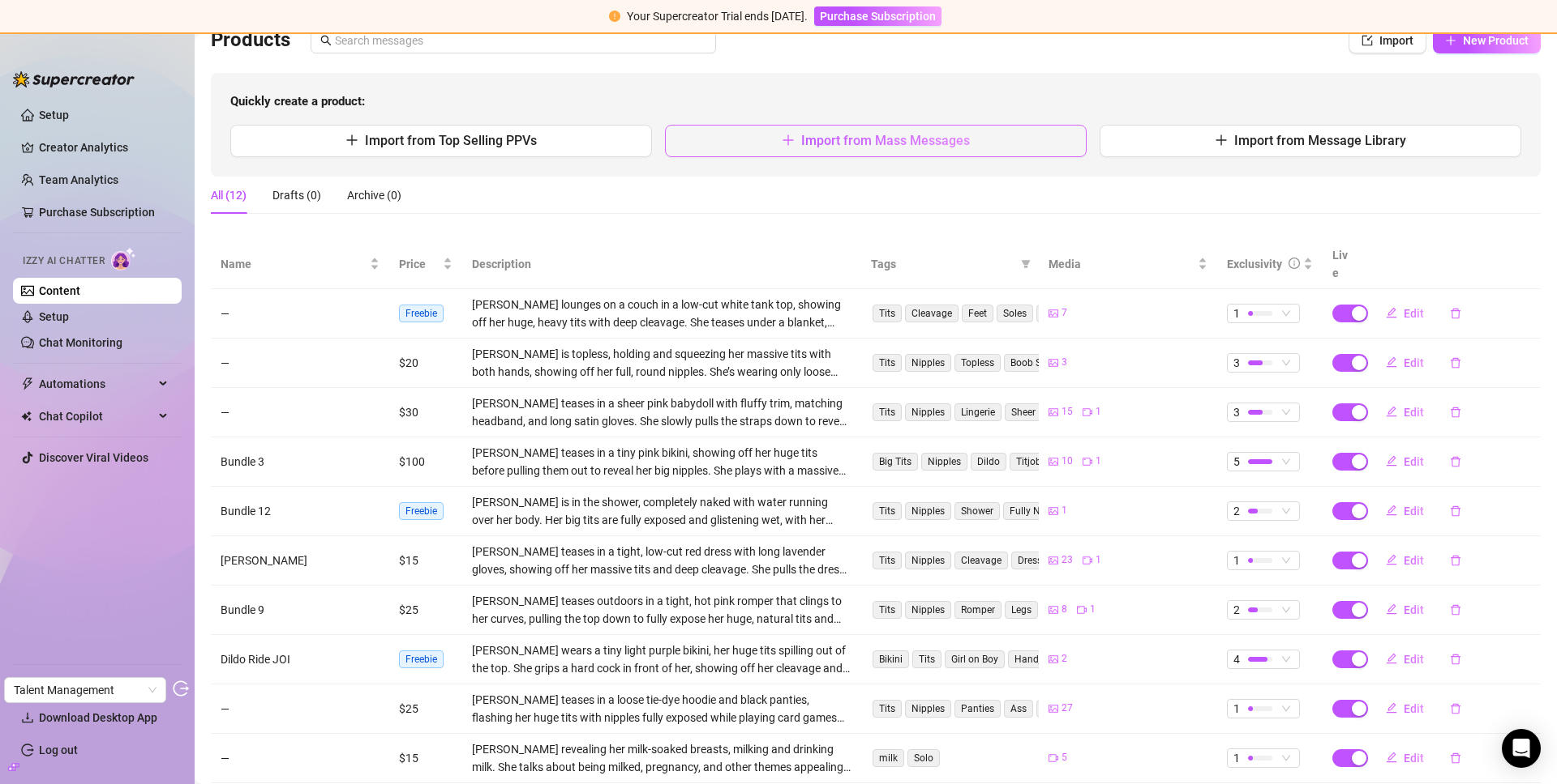
scroll to position [173, 0]
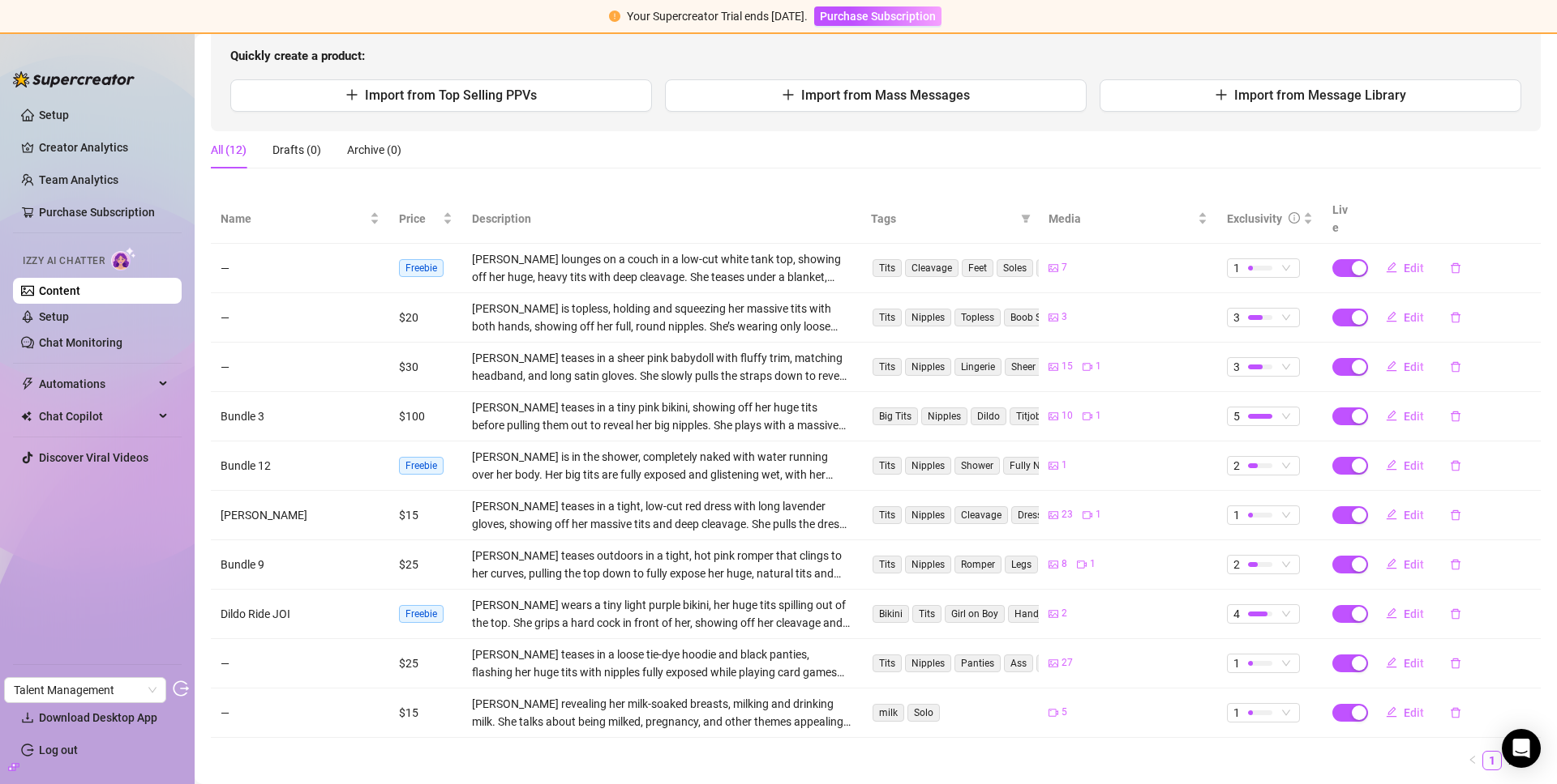
click at [81, 295] on link "Content" at bounding box center [59, 291] width 41 height 13
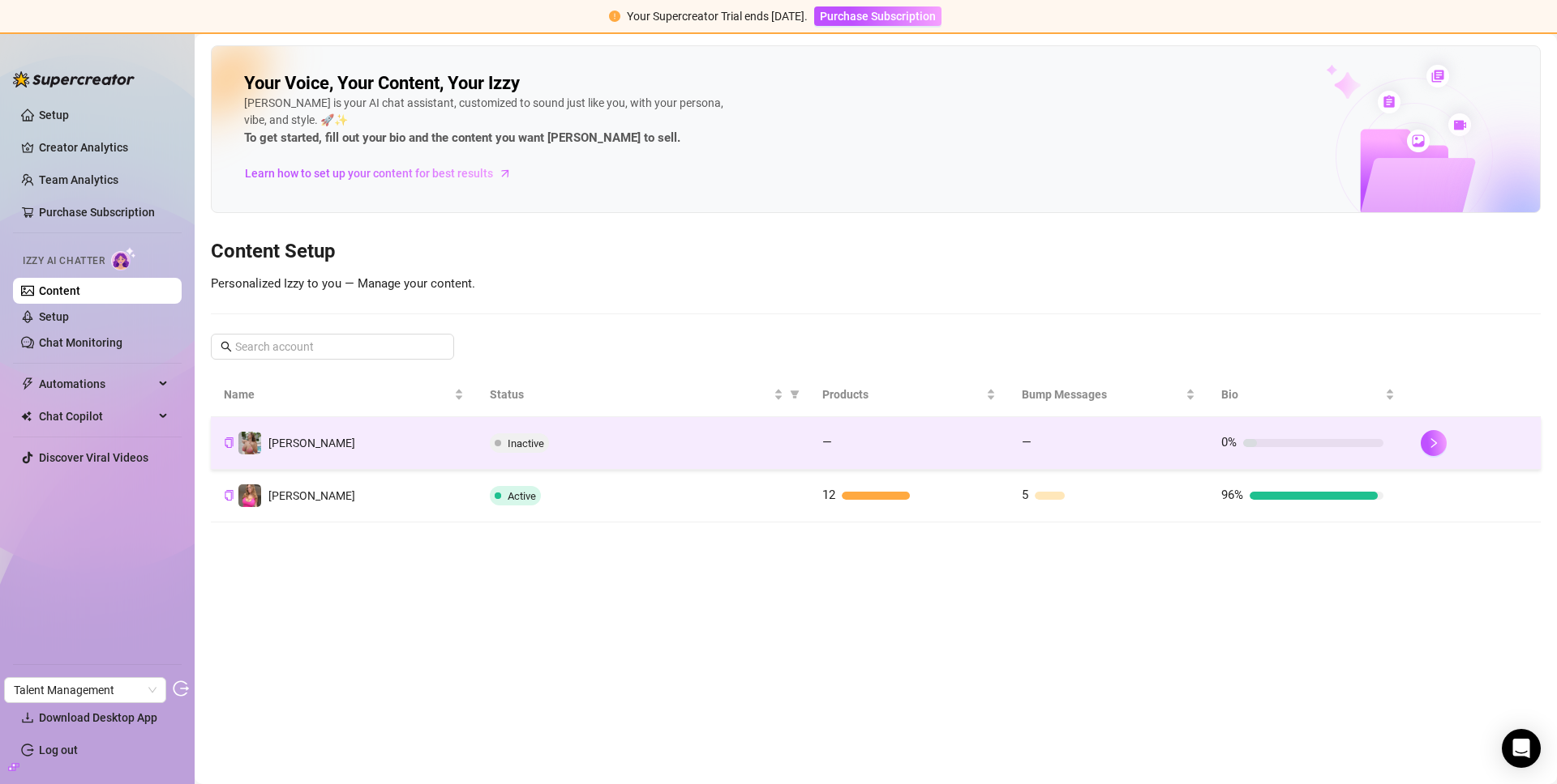
click at [394, 450] on td "Amelia" at bounding box center [344, 443] width 266 height 53
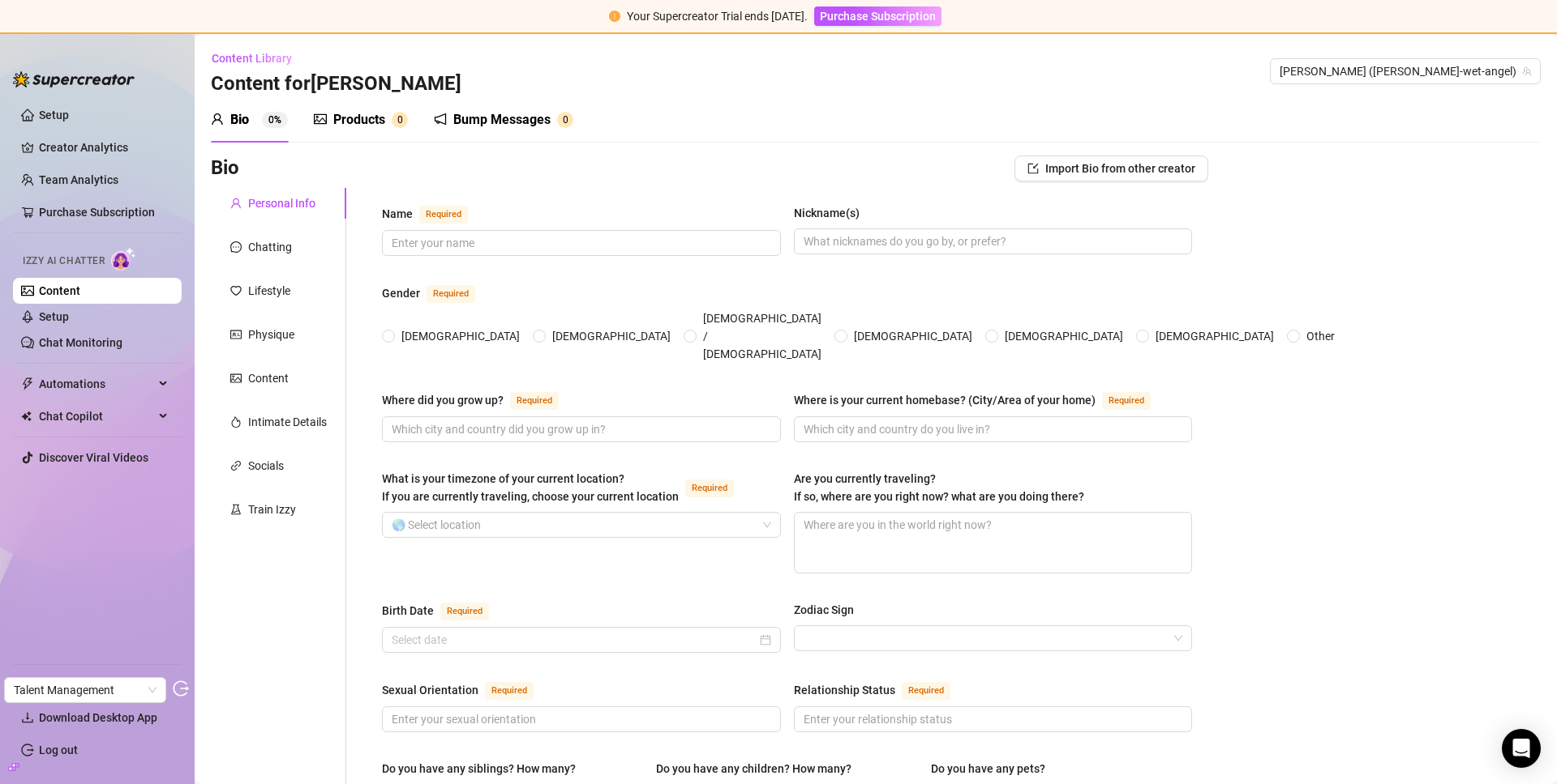
click at [369, 115] on div "Products" at bounding box center [359, 121] width 52 height 20
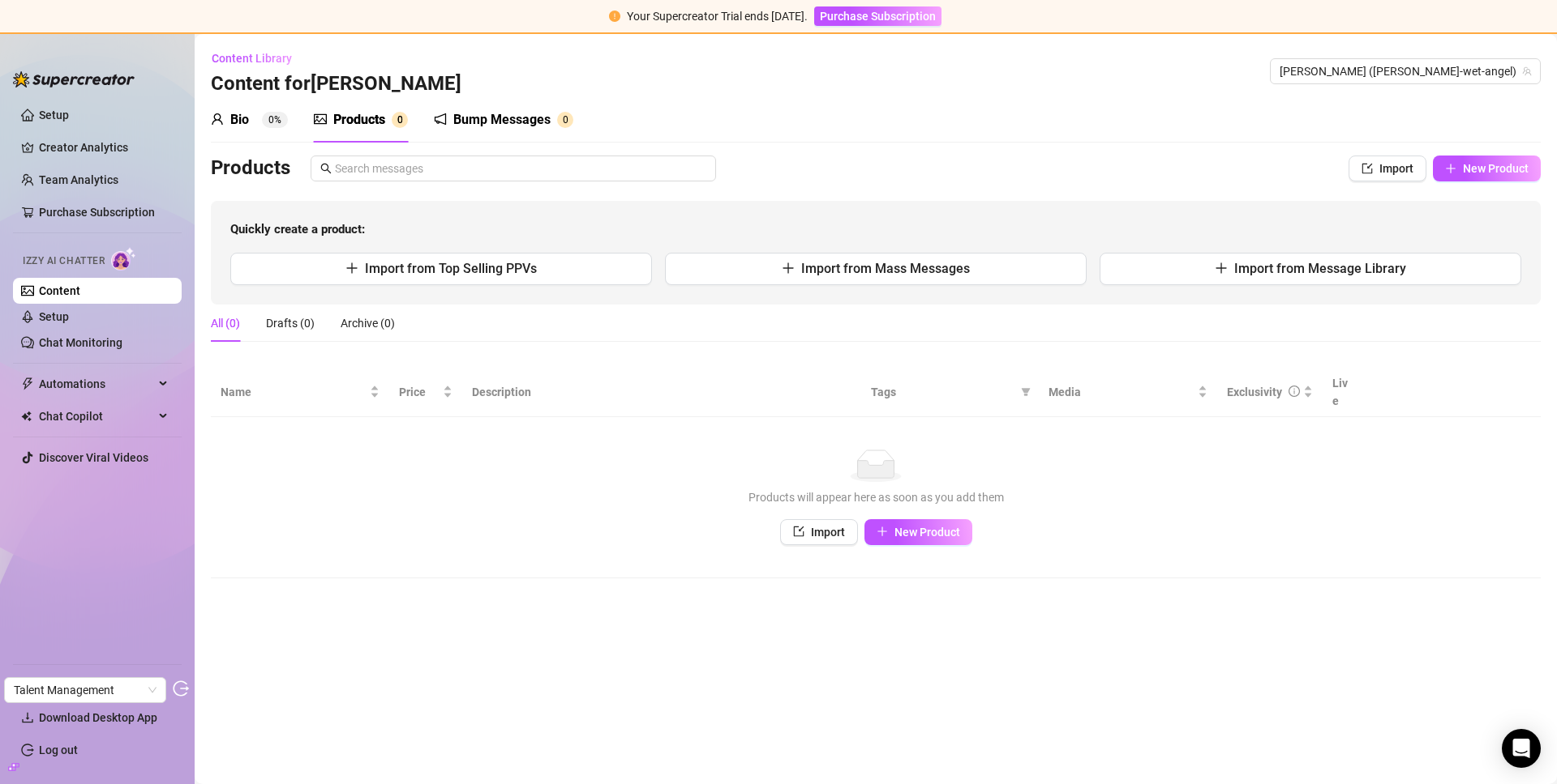
click at [514, 118] on div "Bump Messages" at bounding box center [502, 121] width 98 height 20
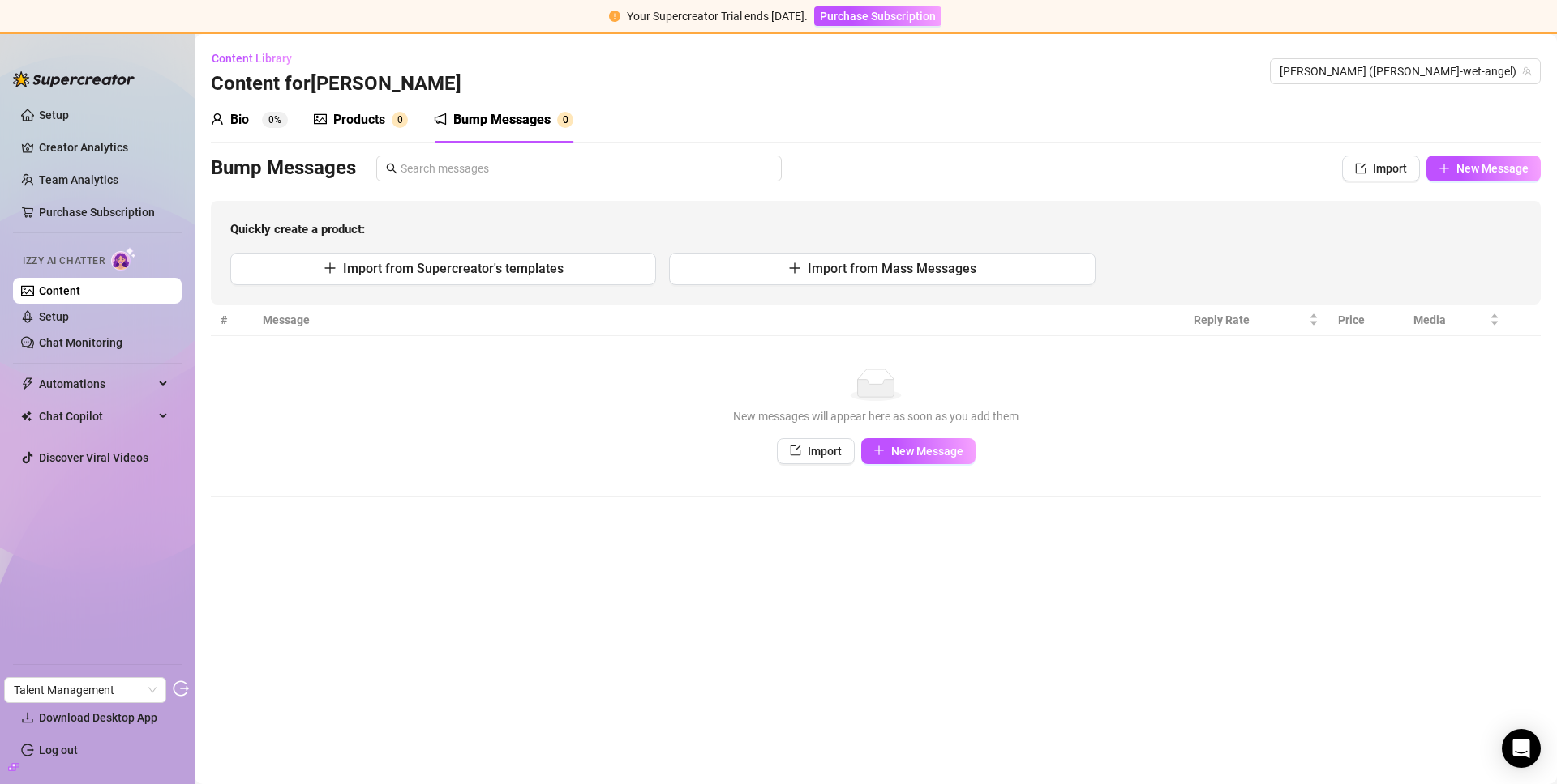
click at [241, 124] on div "Bio" at bounding box center [239, 121] width 19 height 20
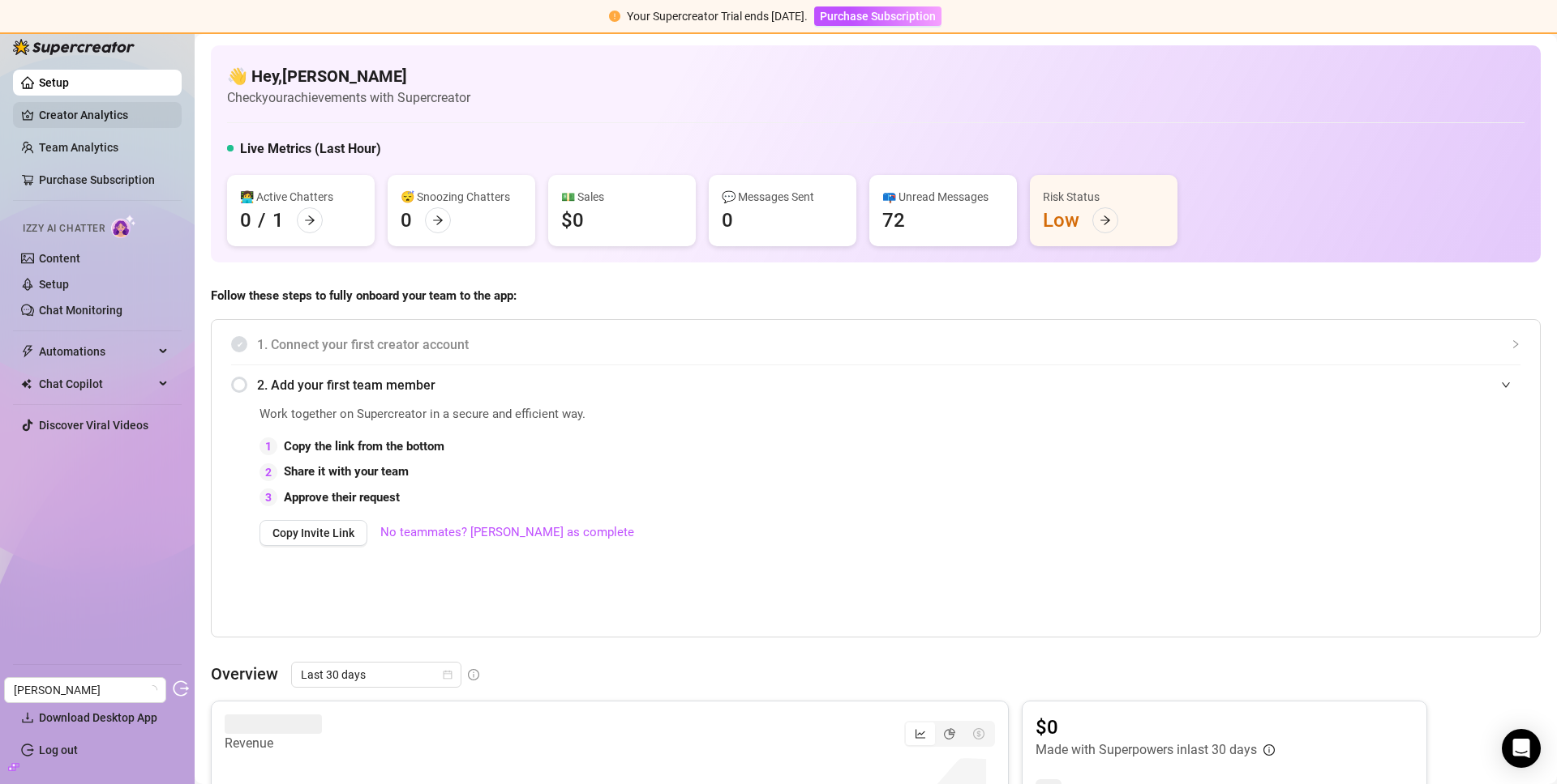
click at [92, 110] on link "Creator Analytics" at bounding box center [104, 116] width 130 height 26
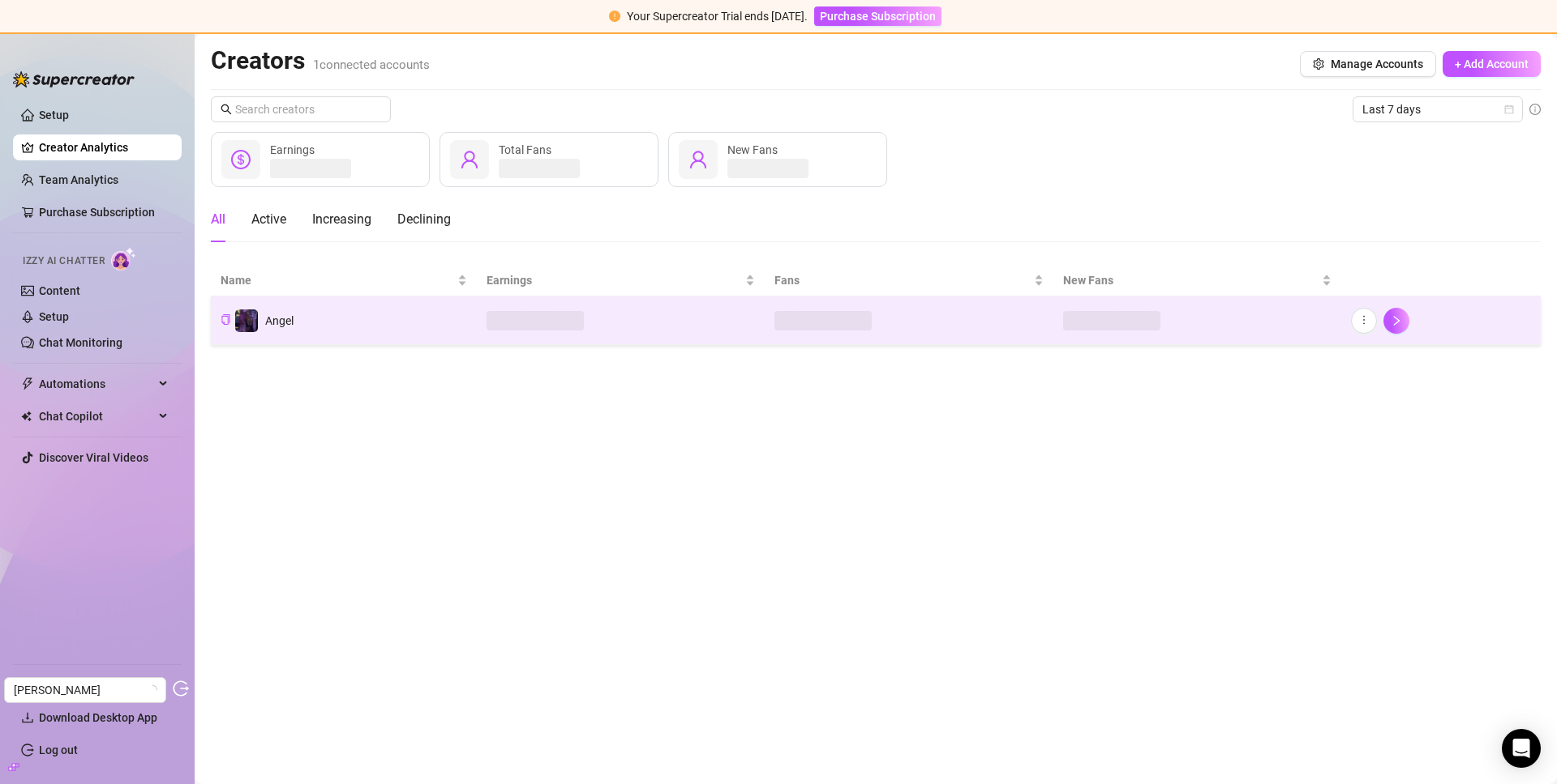
click at [432, 342] on td "Angel" at bounding box center [344, 321] width 266 height 49
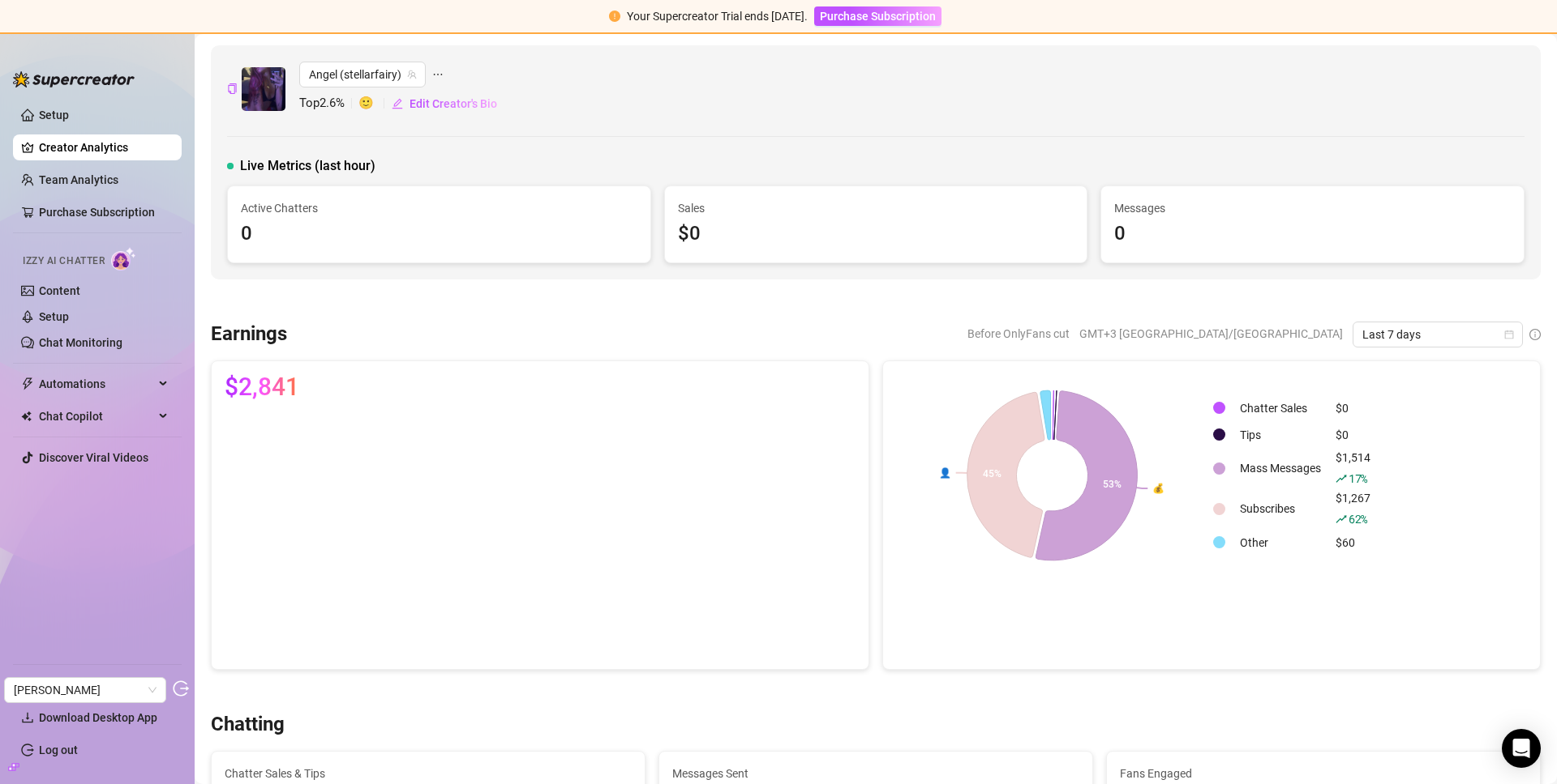
click at [1398, 326] on span "Last 7 days" at bounding box center [1437, 335] width 151 height 24
click at [1381, 427] on div "Last 30 days" at bounding box center [1425, 419] width 145 height 18
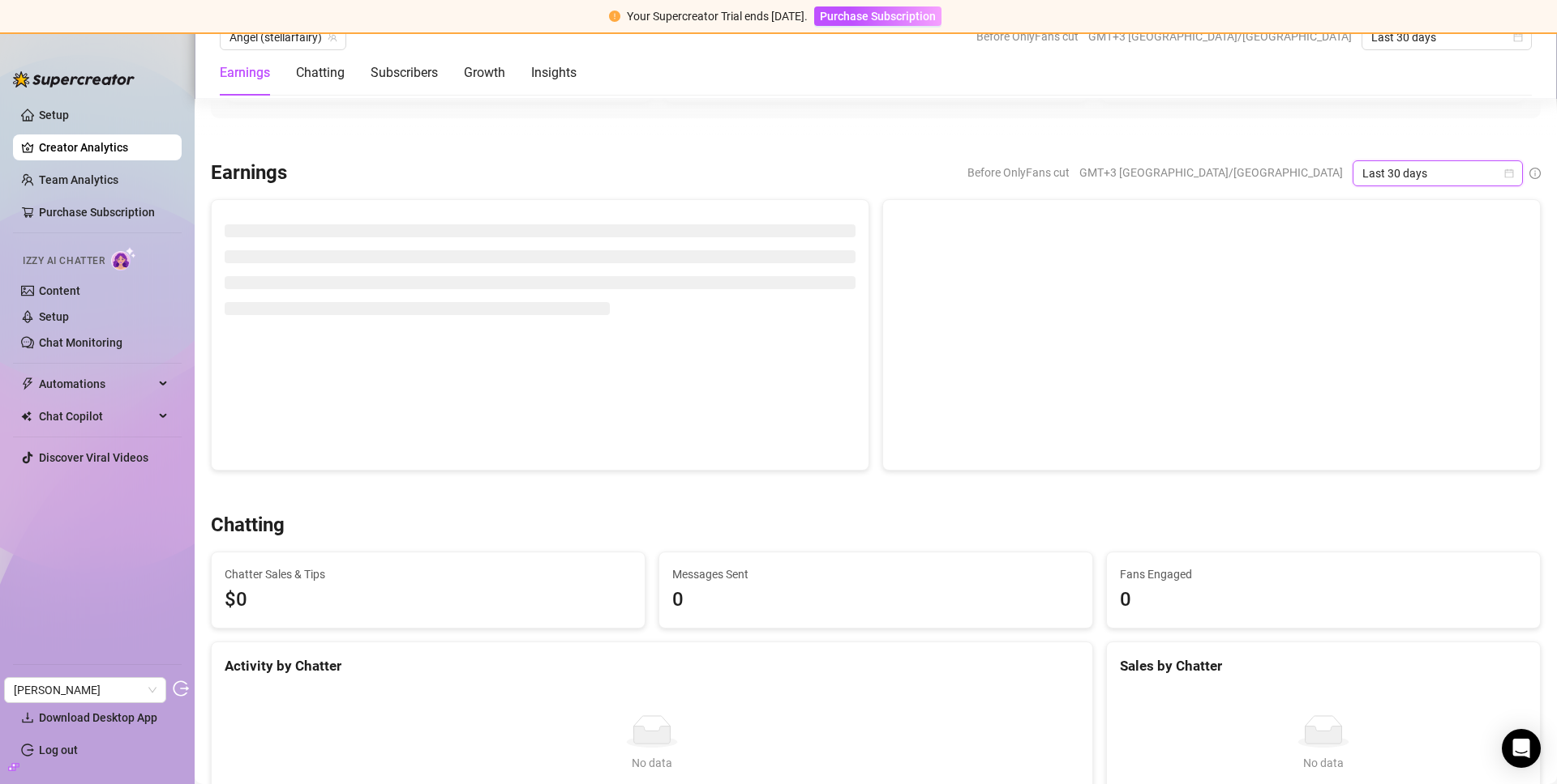
scroll to position [13, 0]
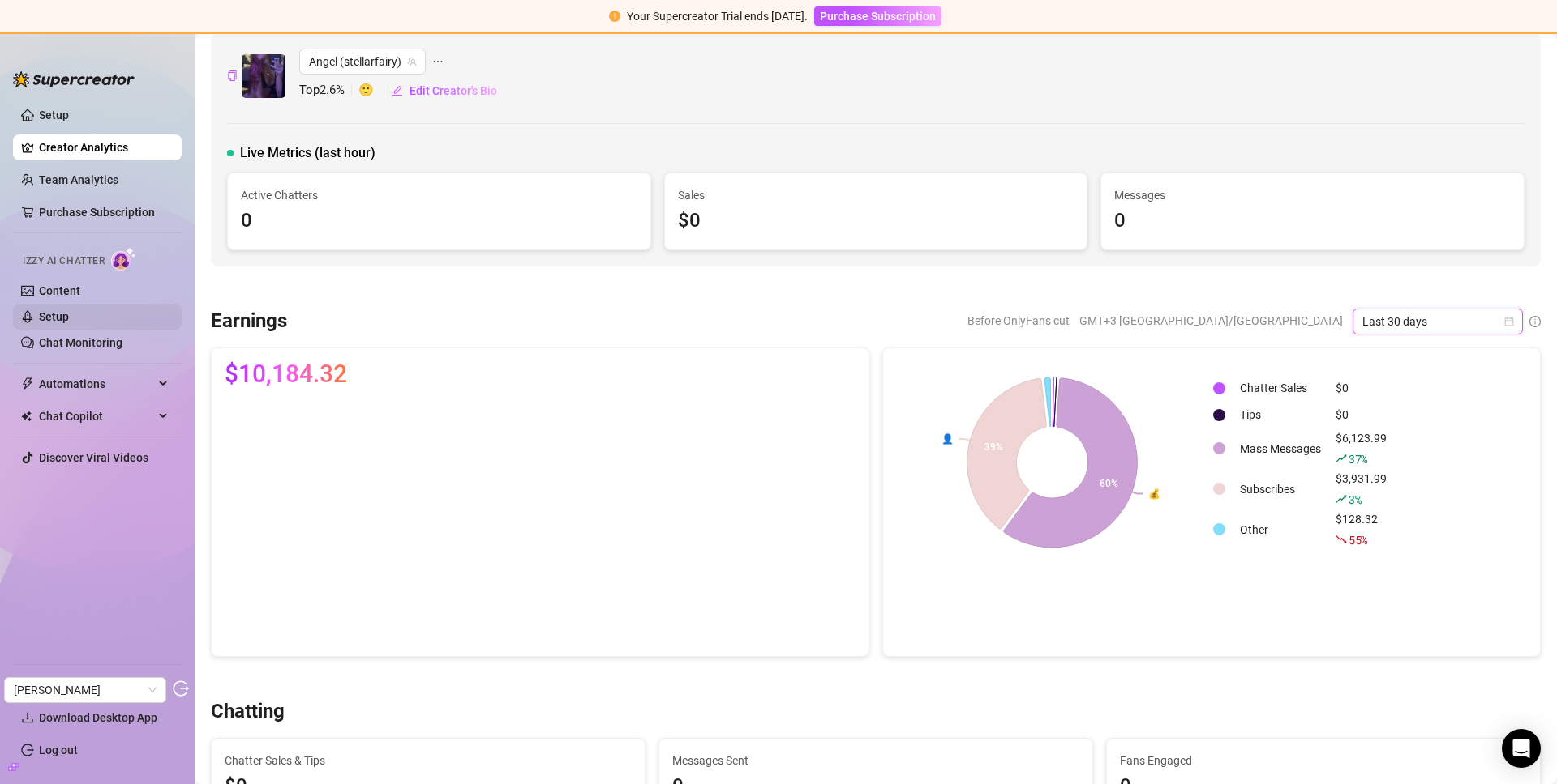
click at [54, 311] on link "Setup" at bounding box center [54, 317] width 30 height 13
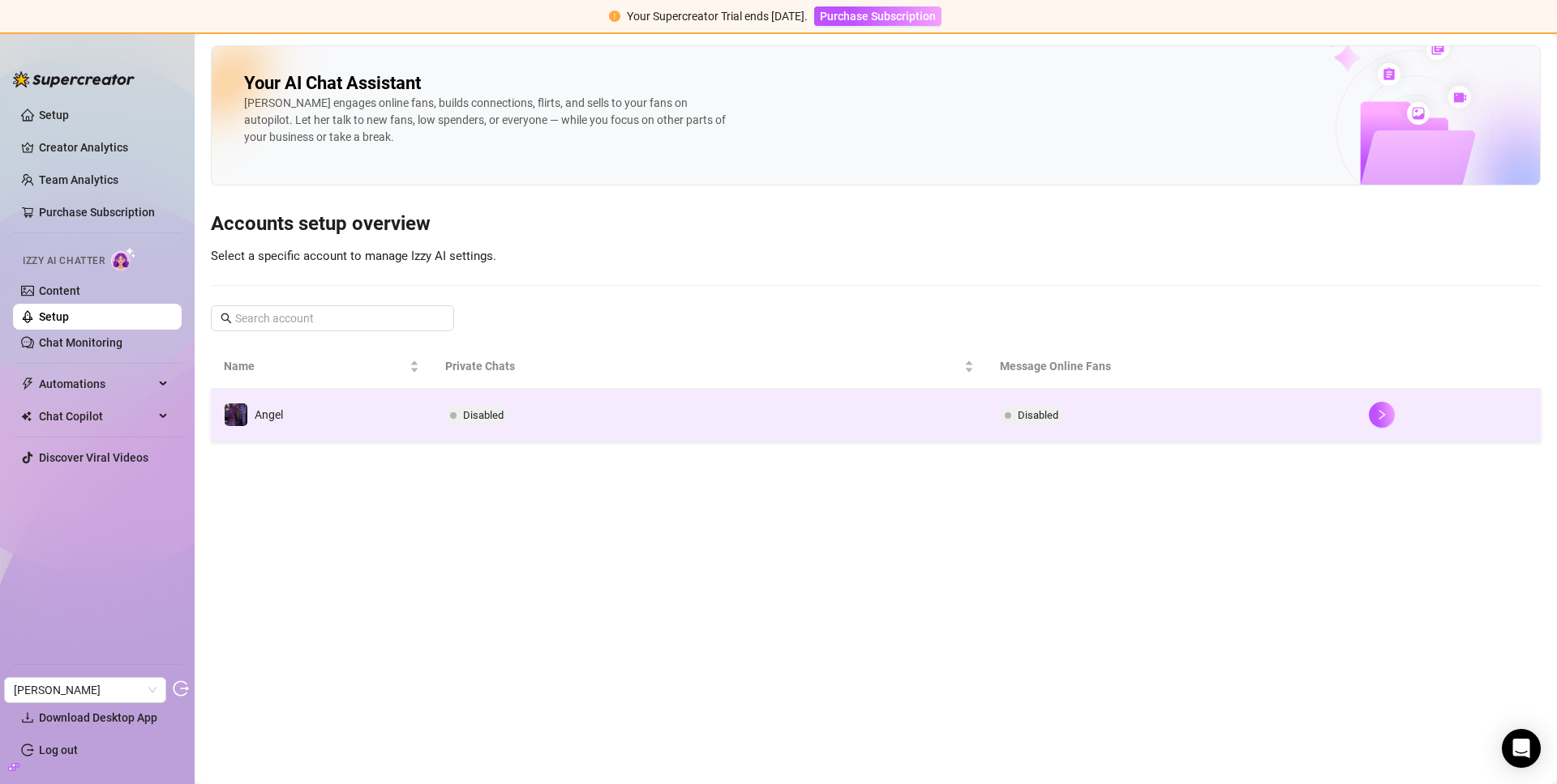
click at [455, 428] on td "Disabled" at bounding box center [710, 414] width 554 height 53
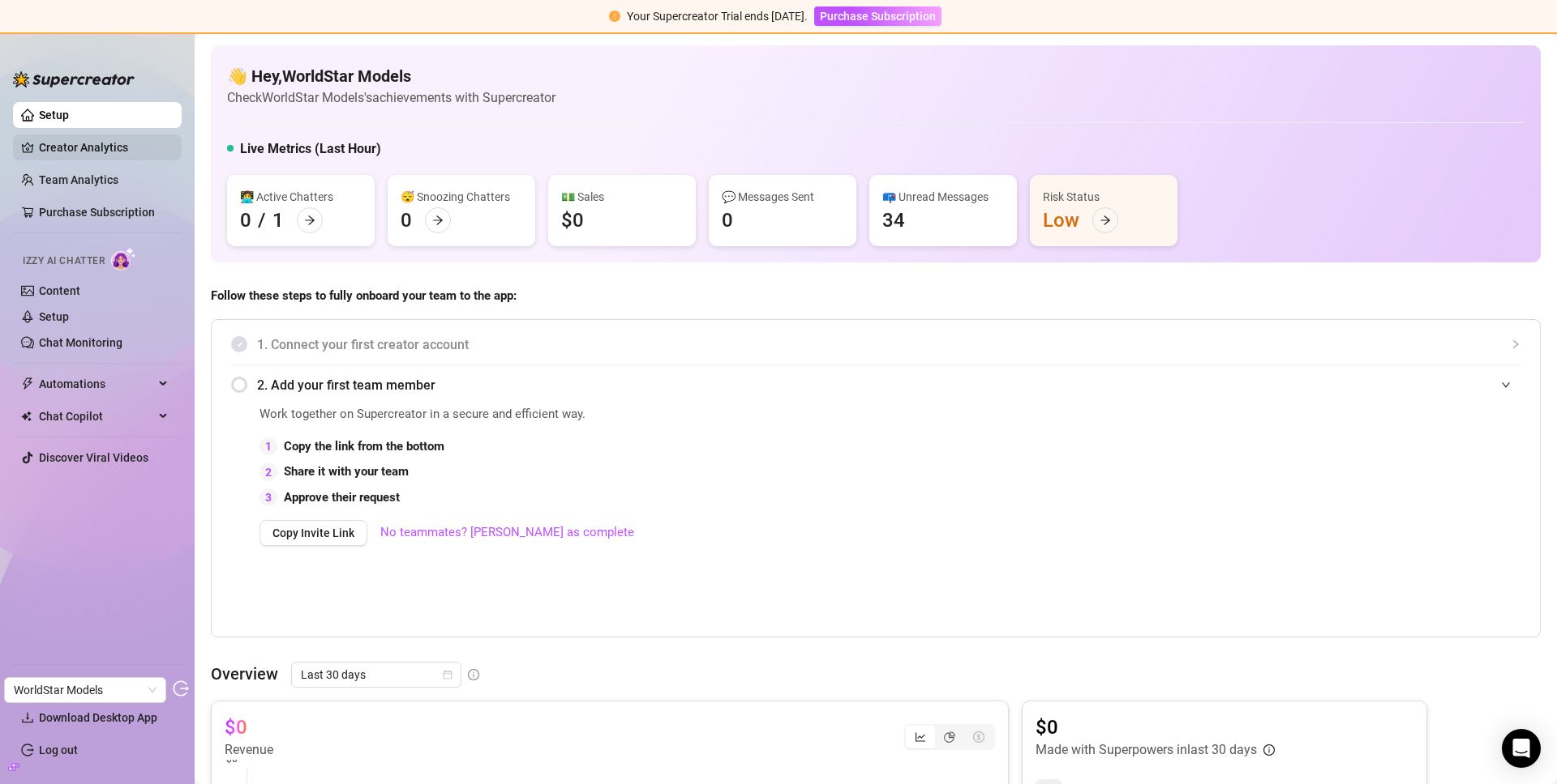
click at [108, 150] on link "Creator Analytics" at bounding box center [104, 147] width 130 height 26
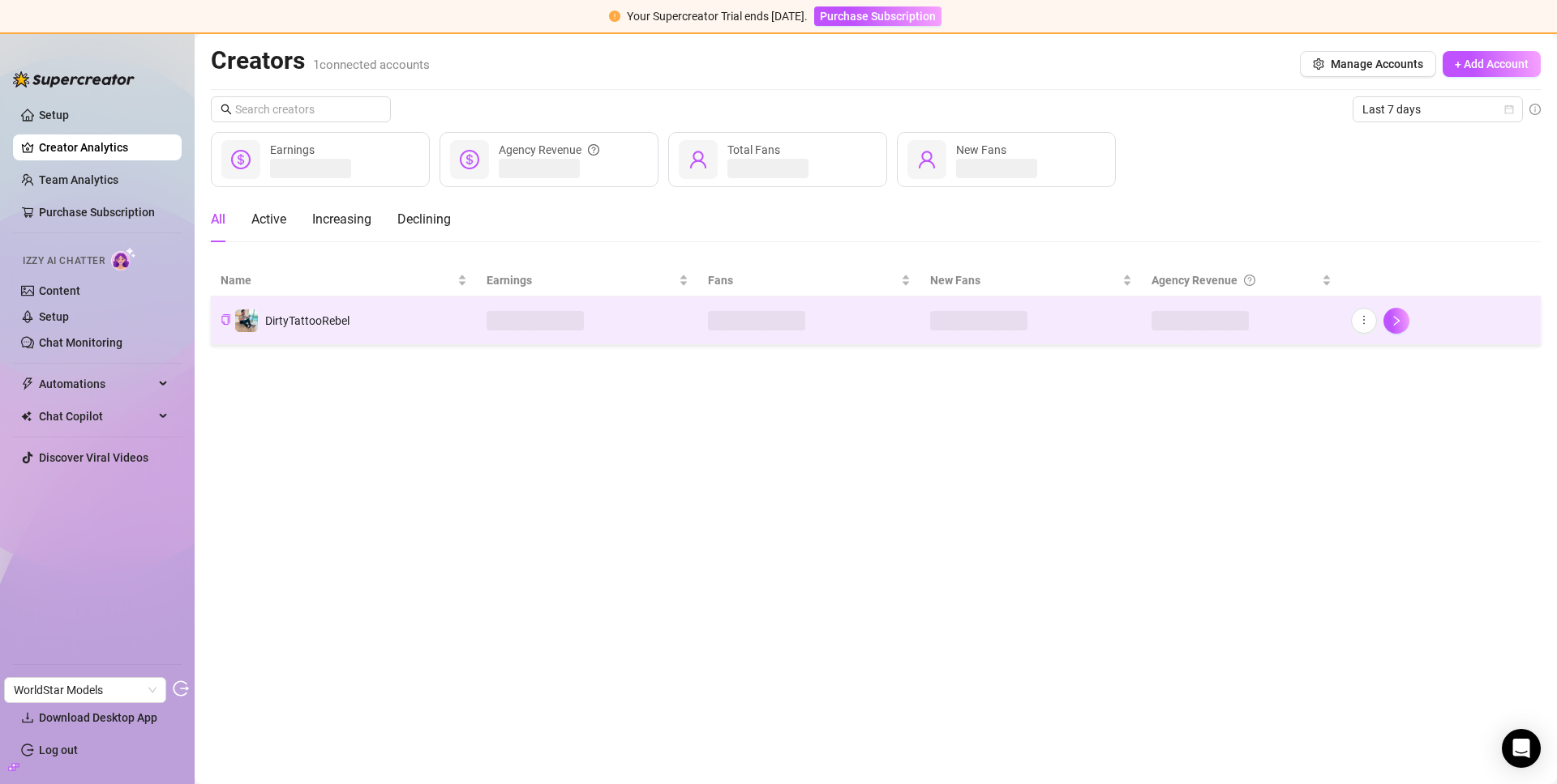
click at [427, 341] on td "DirtyTattooRebel" at bounding box center [344, 321] width 266 height 49
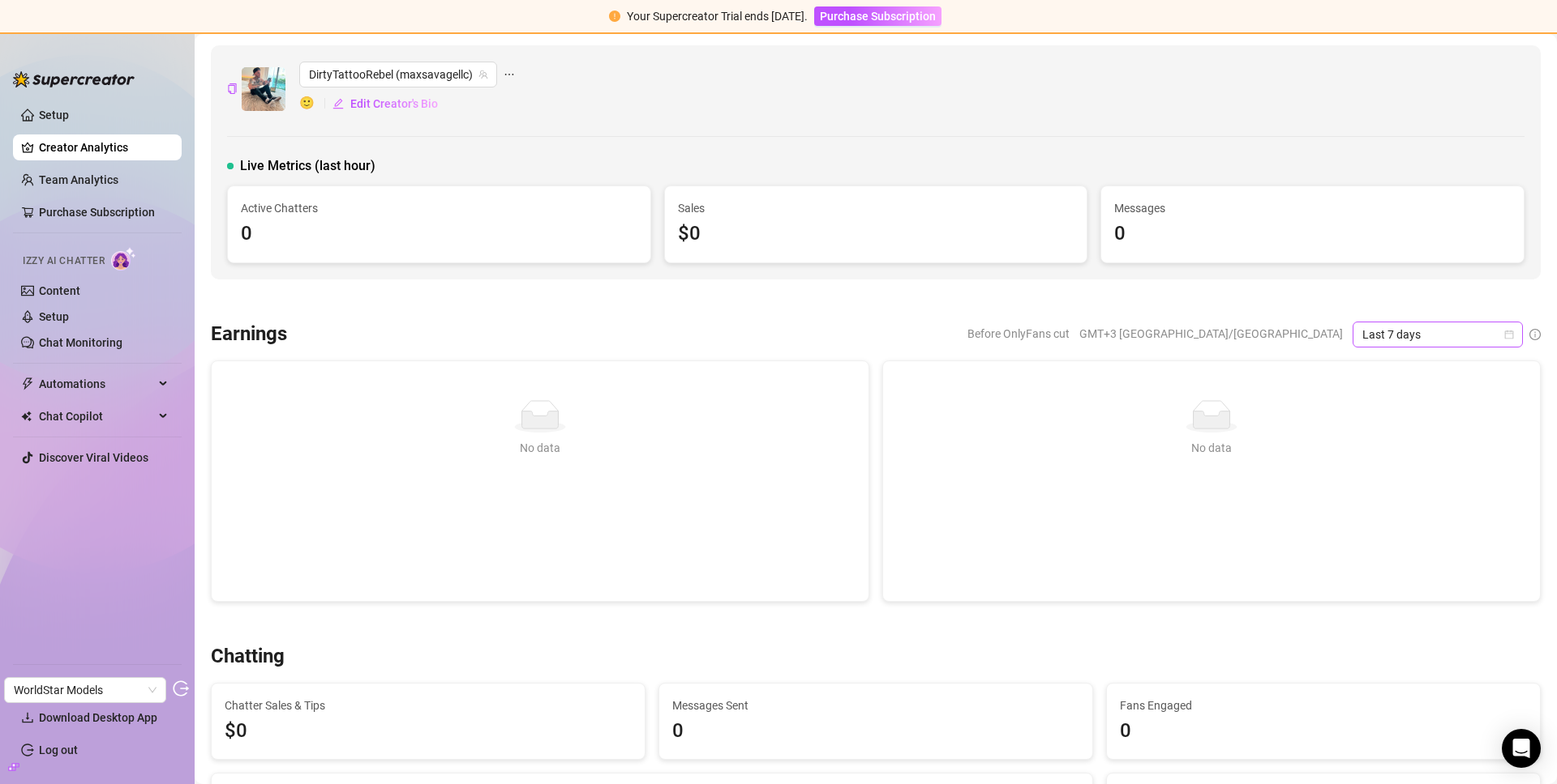
click at [1415, 334] on span "Last 7 days" at bounding box center [1437, 335] width 151 height 24
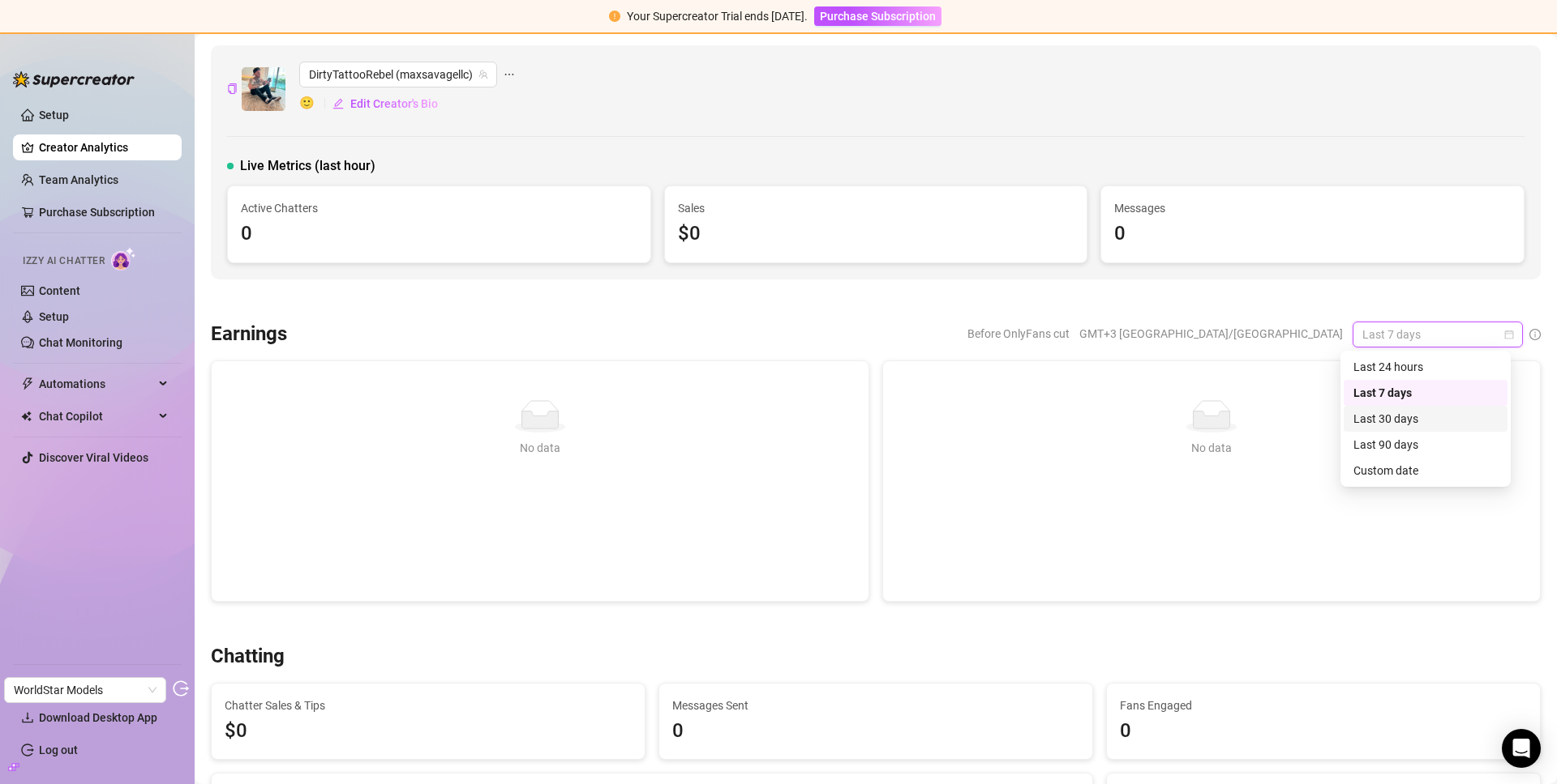
click at [1407, 421] on div "Last 30 days" at bounding box center [1425, 419] width 145 height 18
